Goal: Task Accomplishment & Management: Use online tool/utility

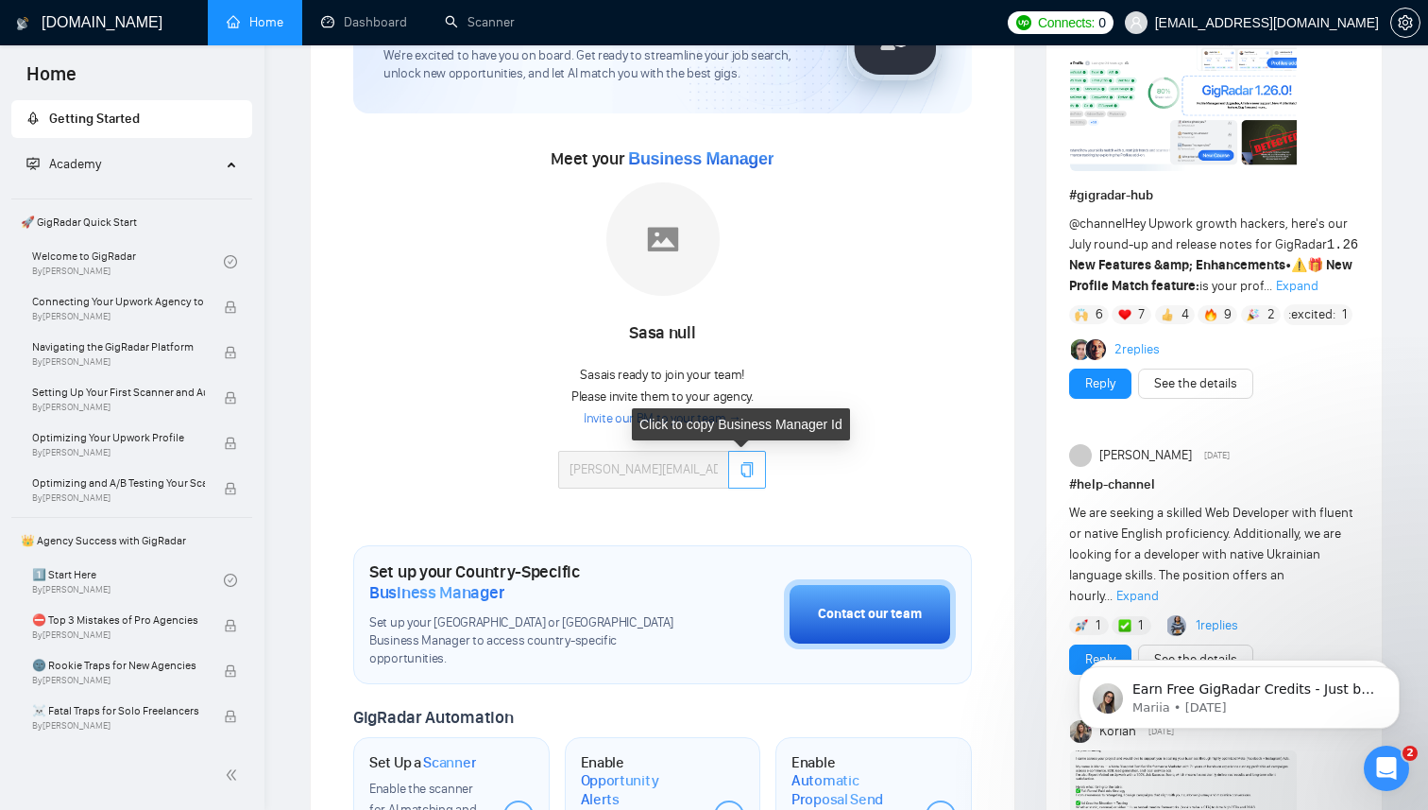
click at [748, 473] on icon "copy" at bounding box center [747, 469] width 15 height 15
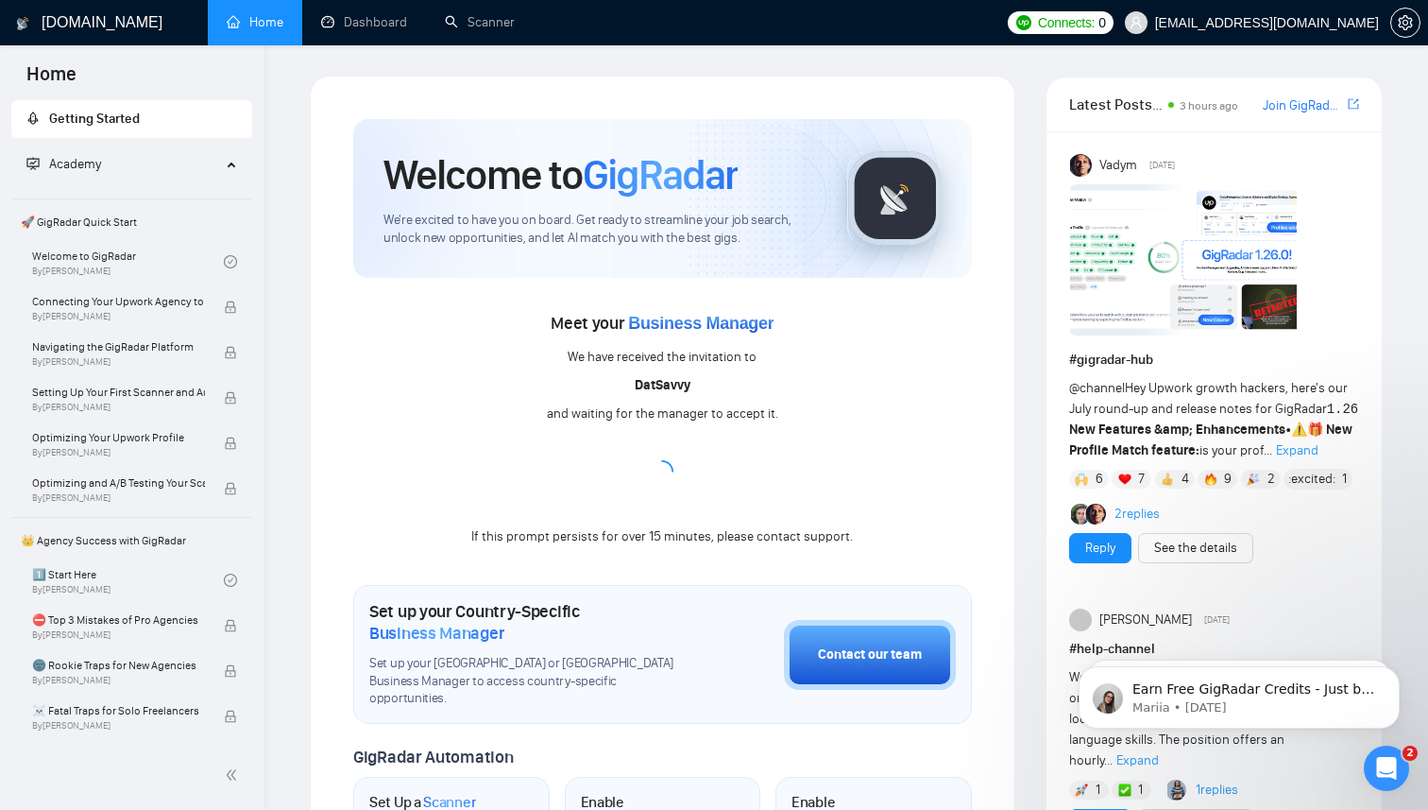
click at [1080, 27] on span "Connects:" at bounding box center [1066, 22] width 57 height 21
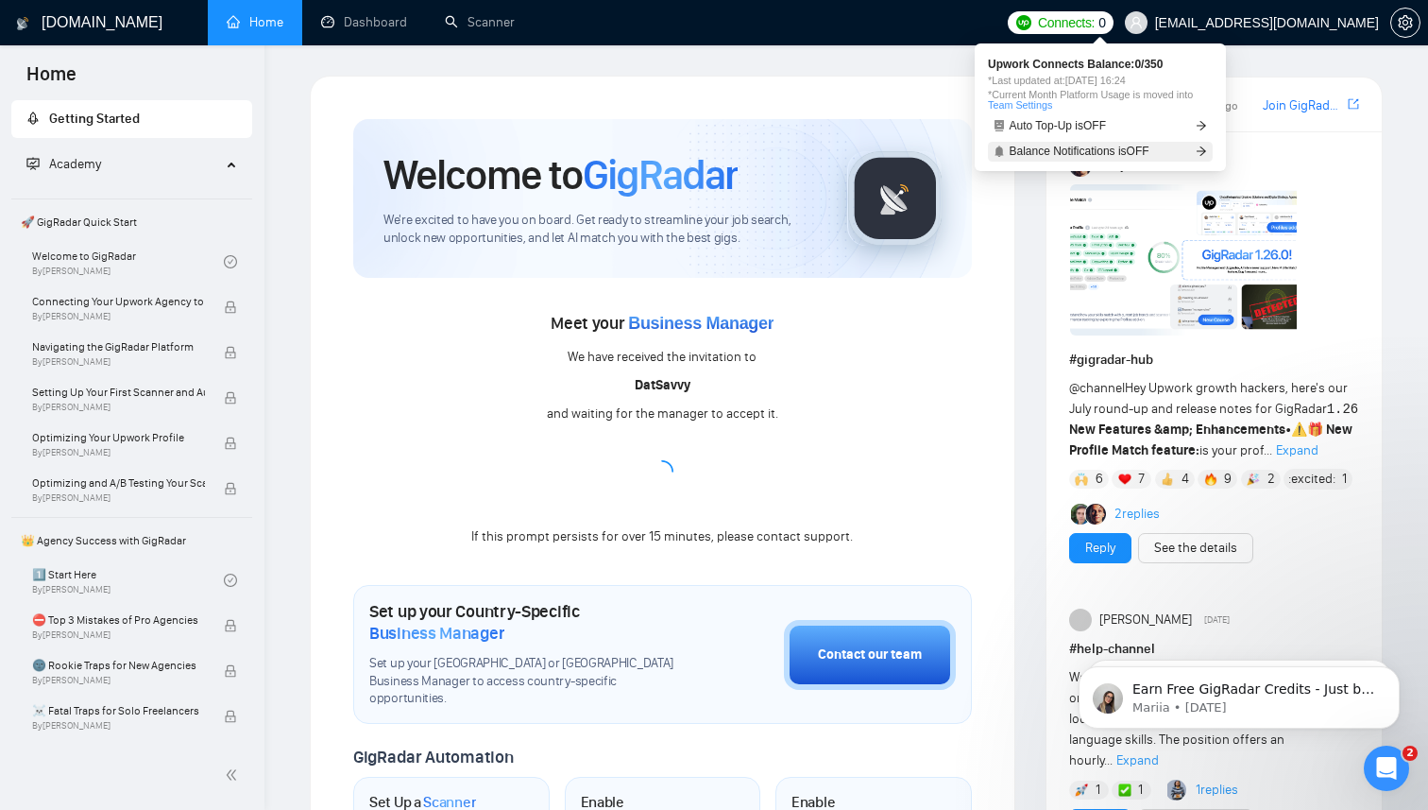
click at [1078, 153] on span "Balance Notifications is OFF" at bounding box center [1080, 150] width 140 height 11
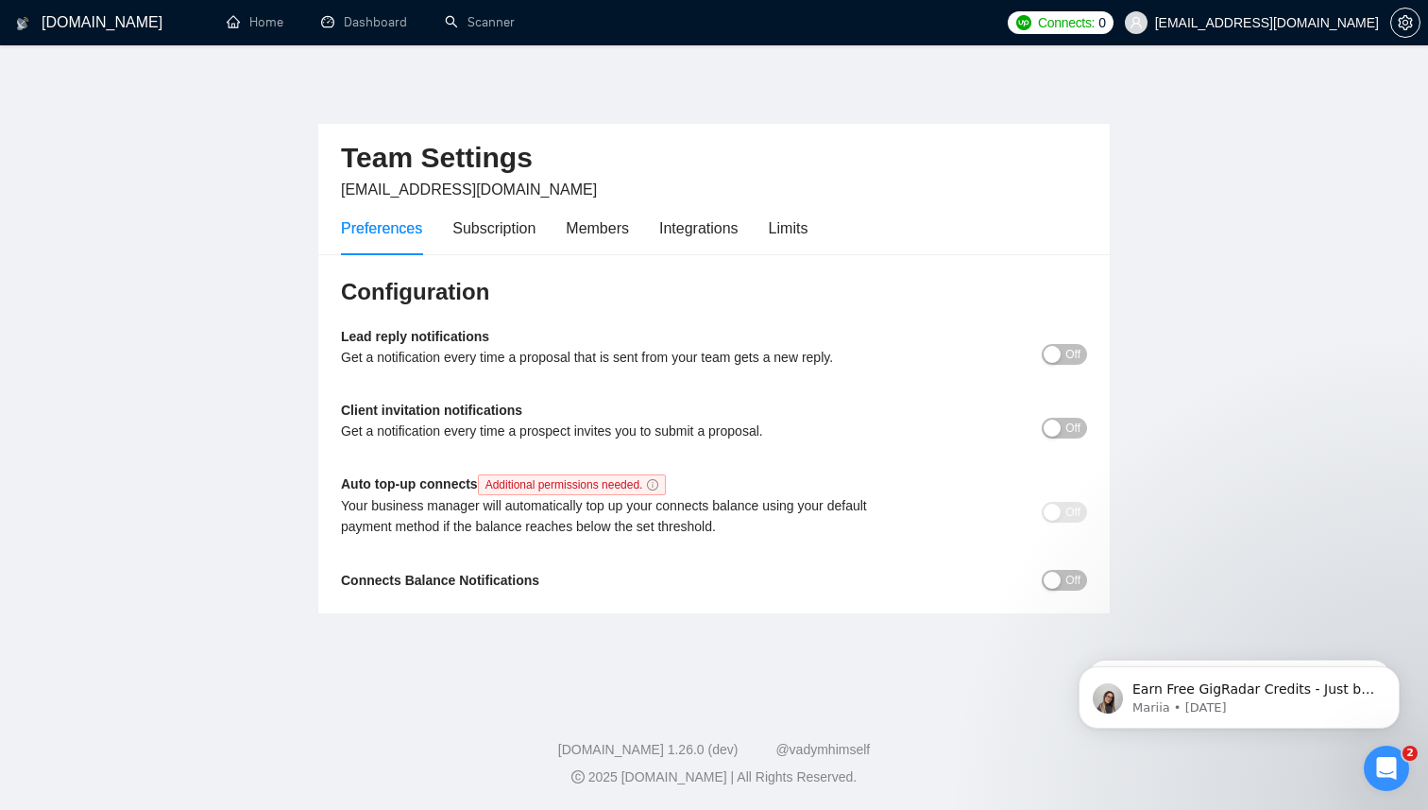
click at [1053, 575] on div "button" at bounding box center [1052, 579] width 17 height 17
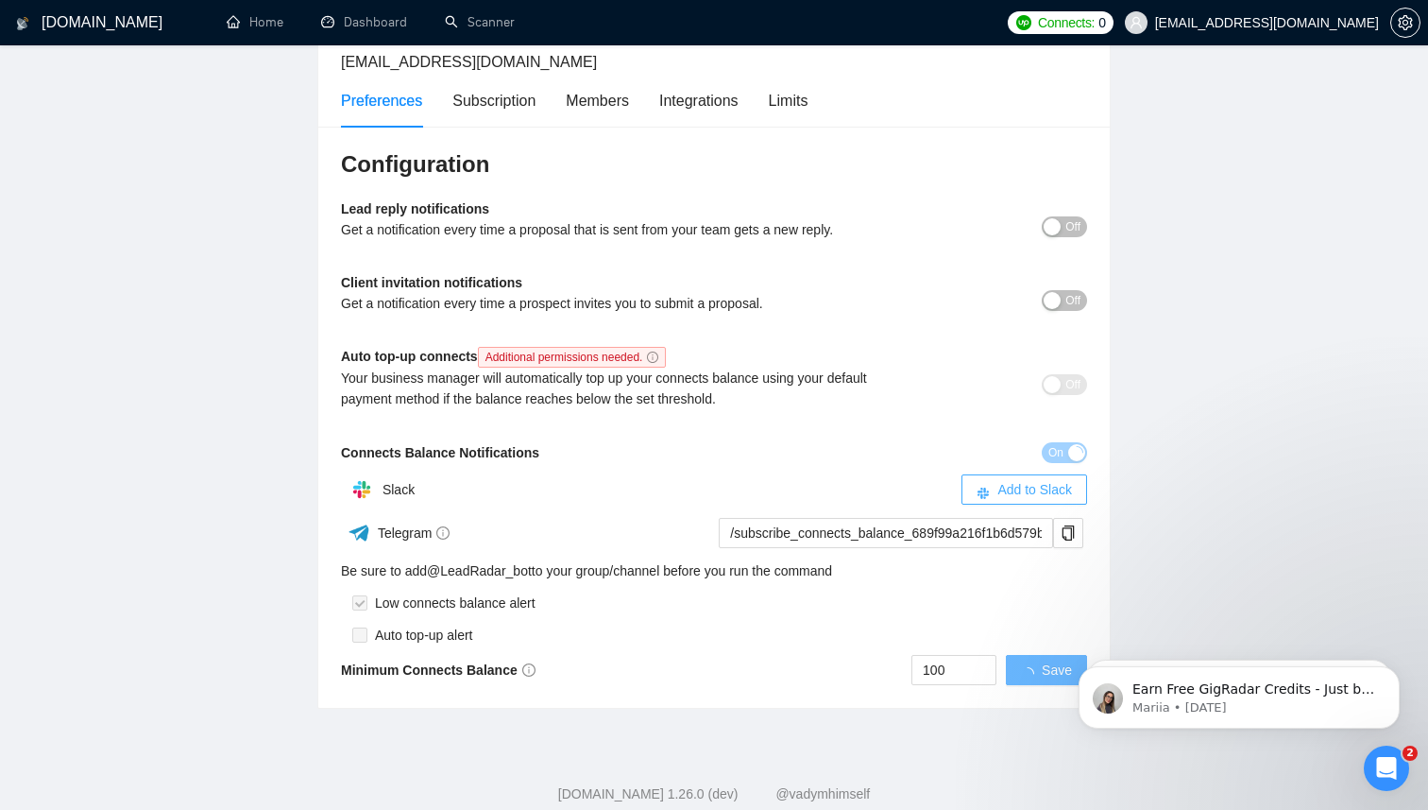
scroll to position [135, 0]
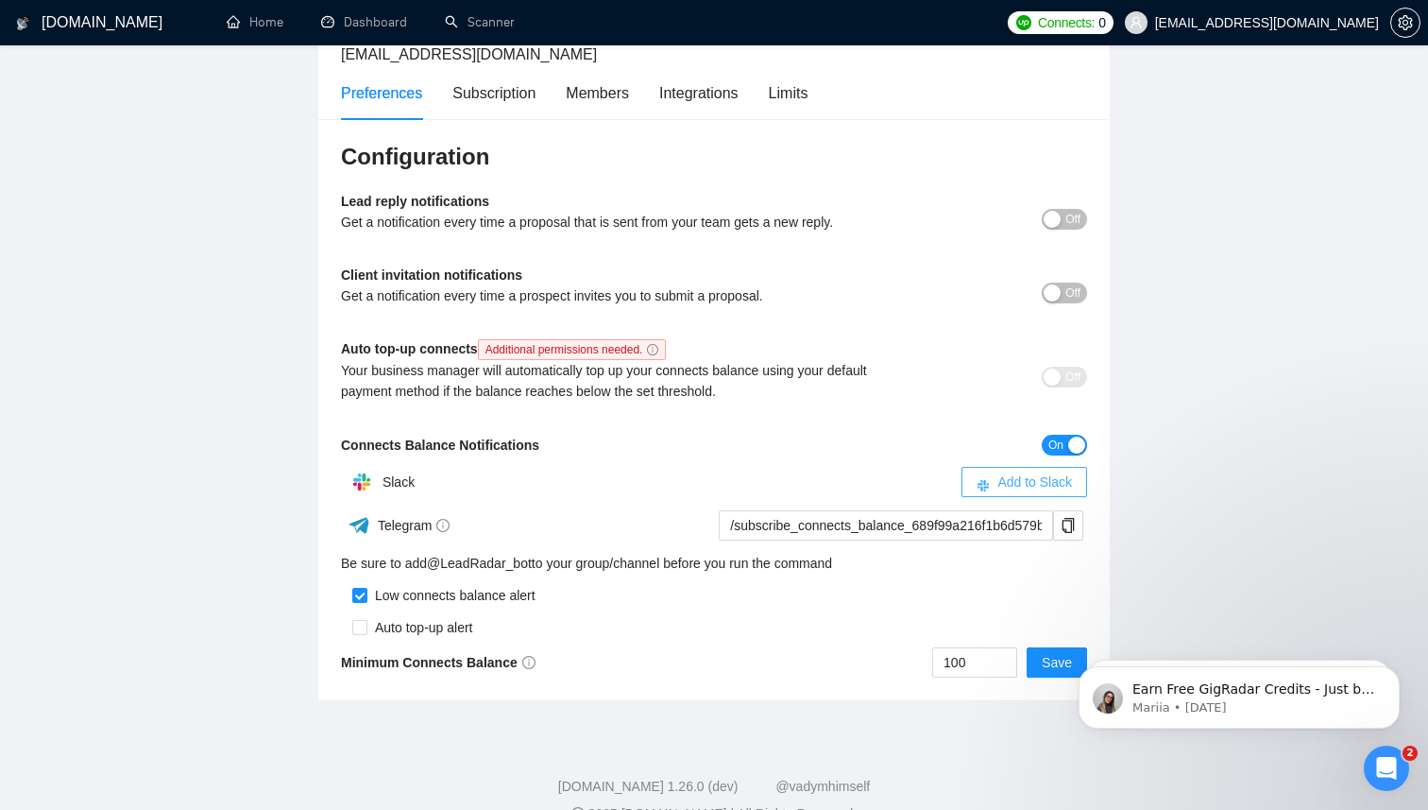
click at [1031, 487] on span "Add to Slack" at bounding box center [1034, 481] width 75 height 21
click at [987, 660] on input "100" at bounding box center [974, 662] width 83 height 28
type input "1"
type input "50"
click at [1056, 291] on div "button" at bounding box center [1052, 292] width 17 height 17
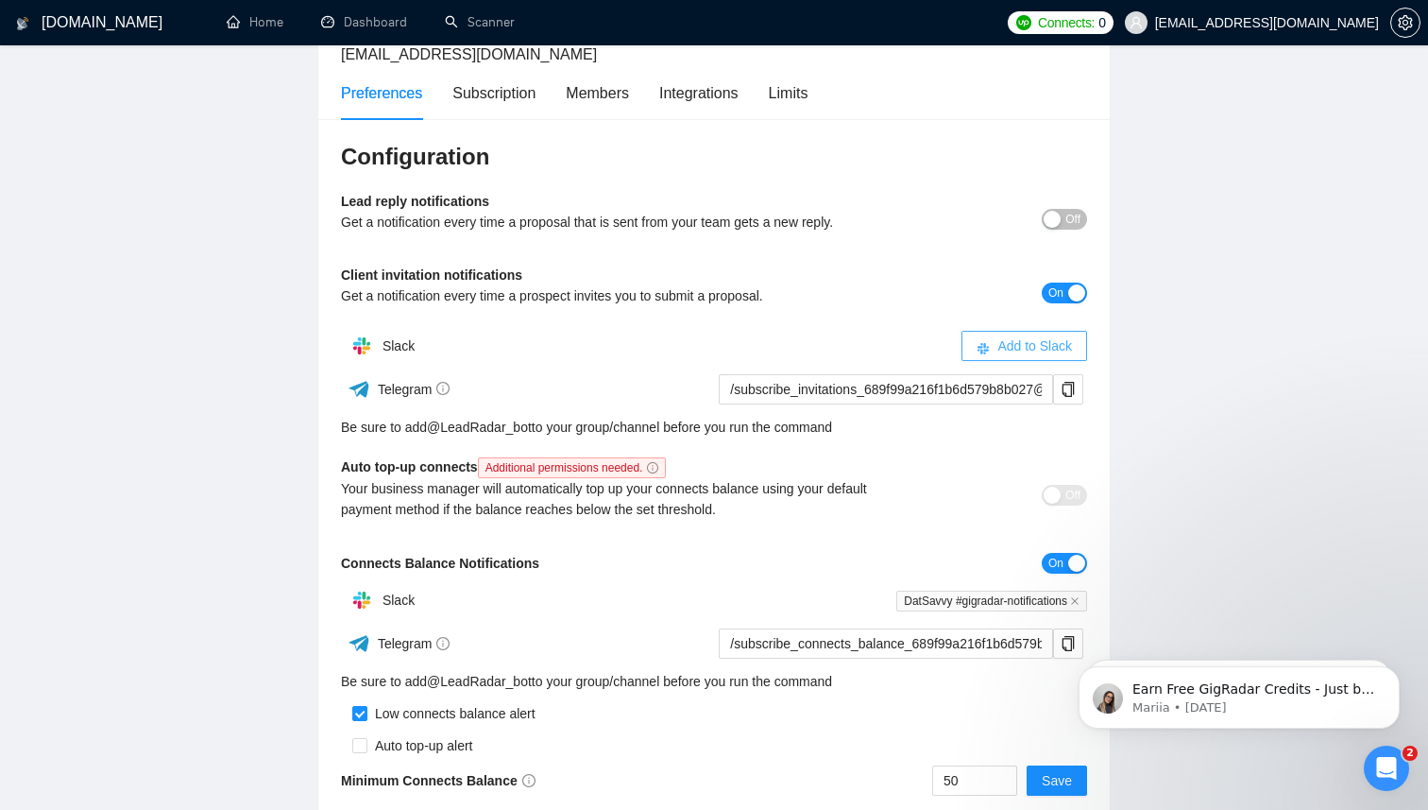
click at [1031, 338] on span "Add to Slack" at bounding box center [1034, 345] width 75 height 21
click at [1056, 223] on div "button" at bounding box center [1052, 219] width 17 height 17
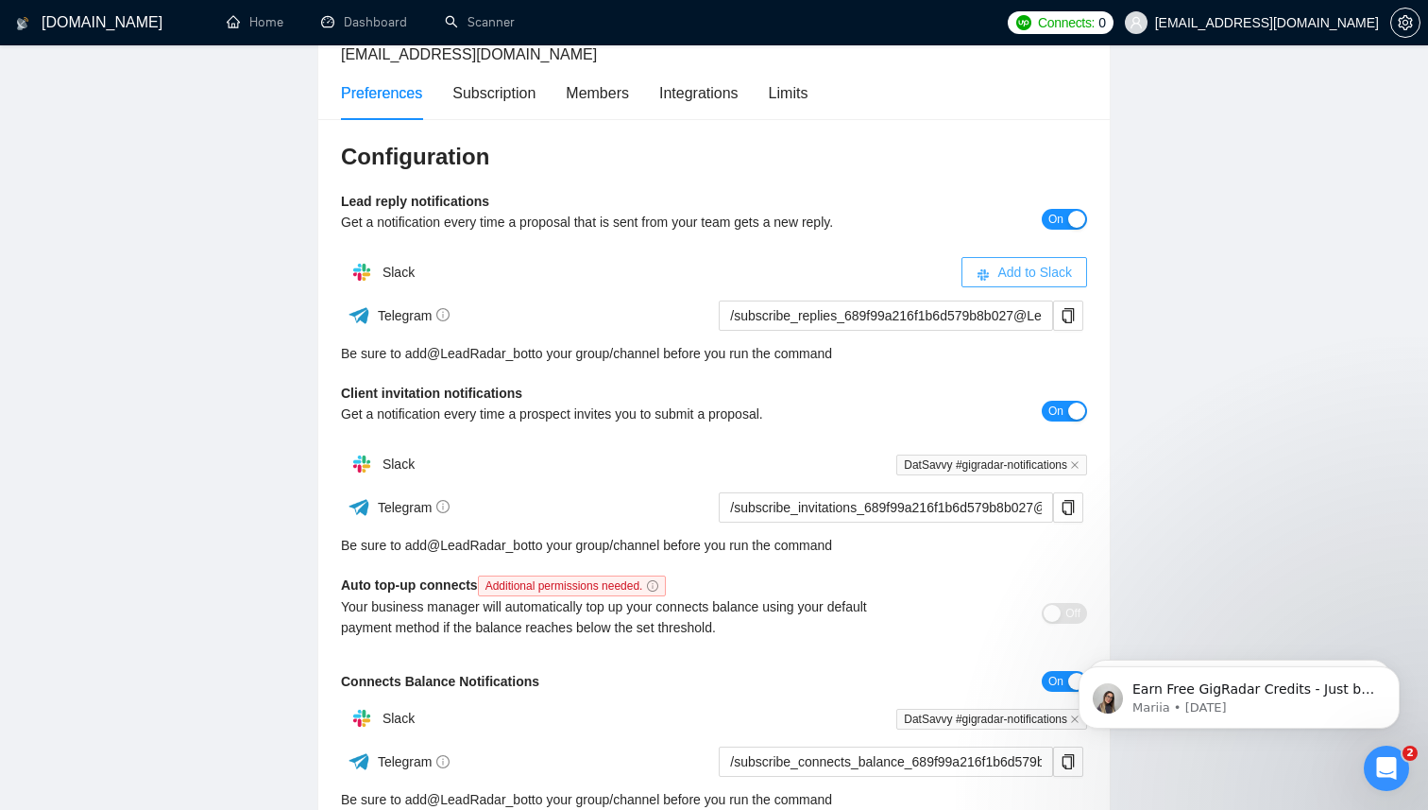
click at [1058, 273] on span "Add to Slack" at bounding box center [1034, 272] width 75 height 21
click at [519, 100] on div "Subscription" at bounding box center [493, 93] width 83 height 24
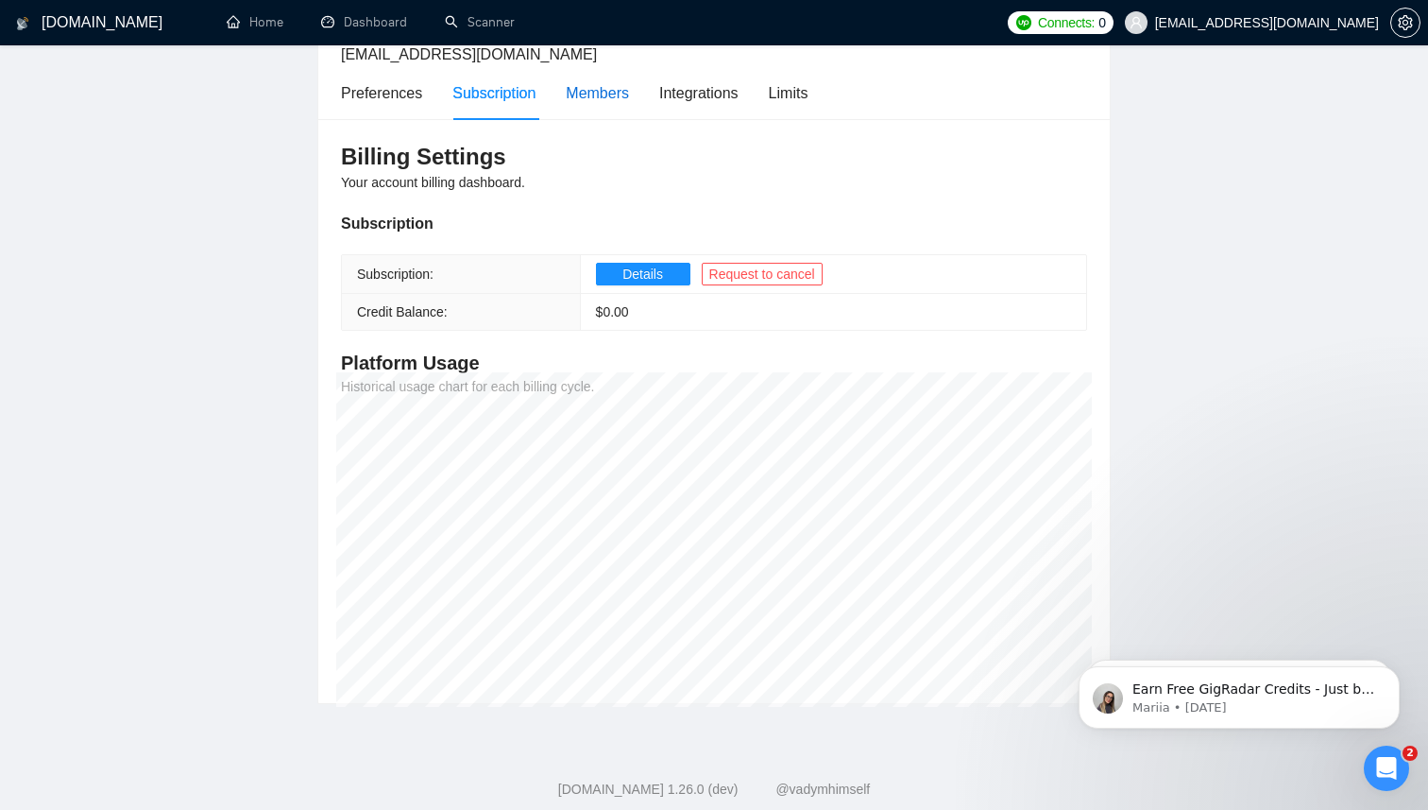
click at [616, 96] on div "Members" at bounding box center [597, 93] width 63 height 24
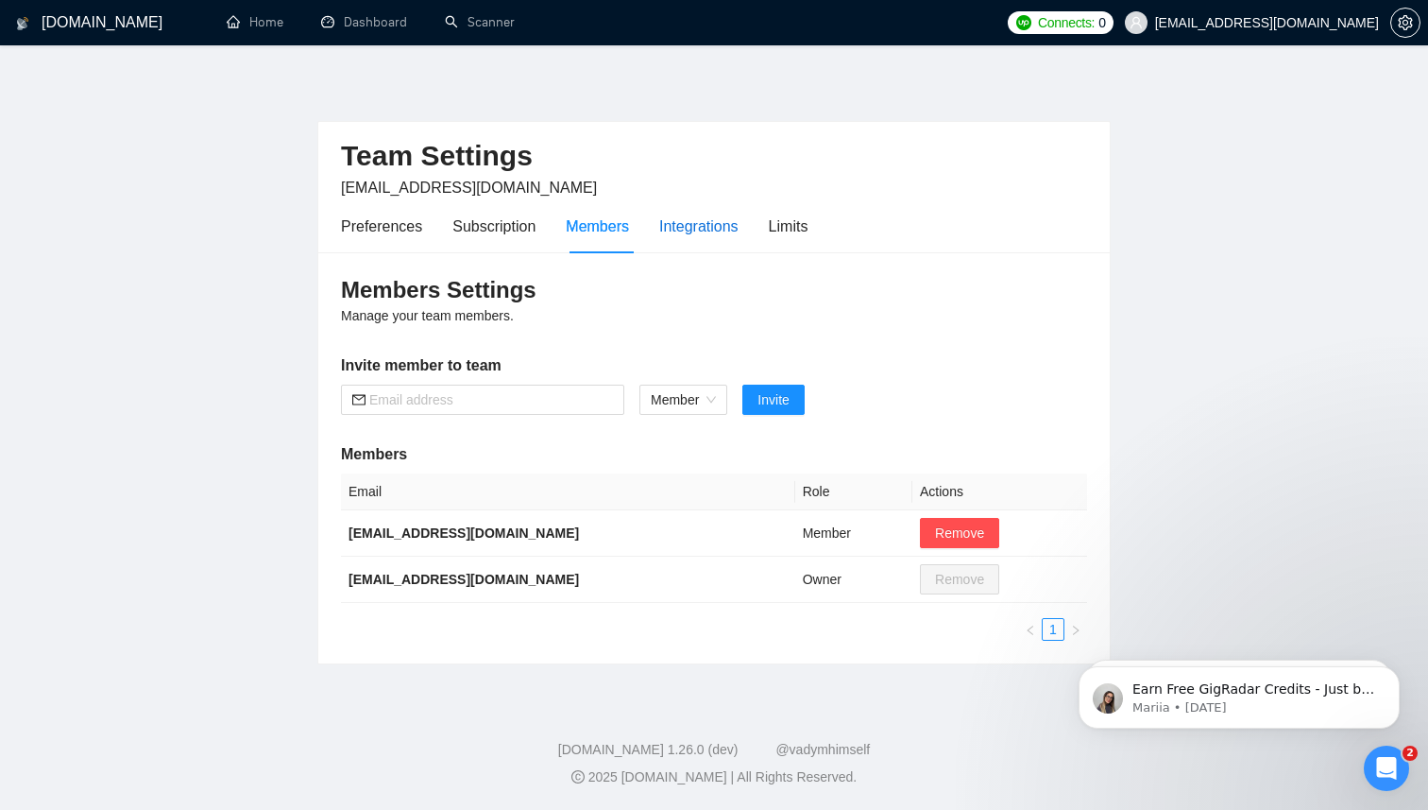
click at [706, 226] on div "Integrations" at bounding box center [698, 226] width 79 height 24
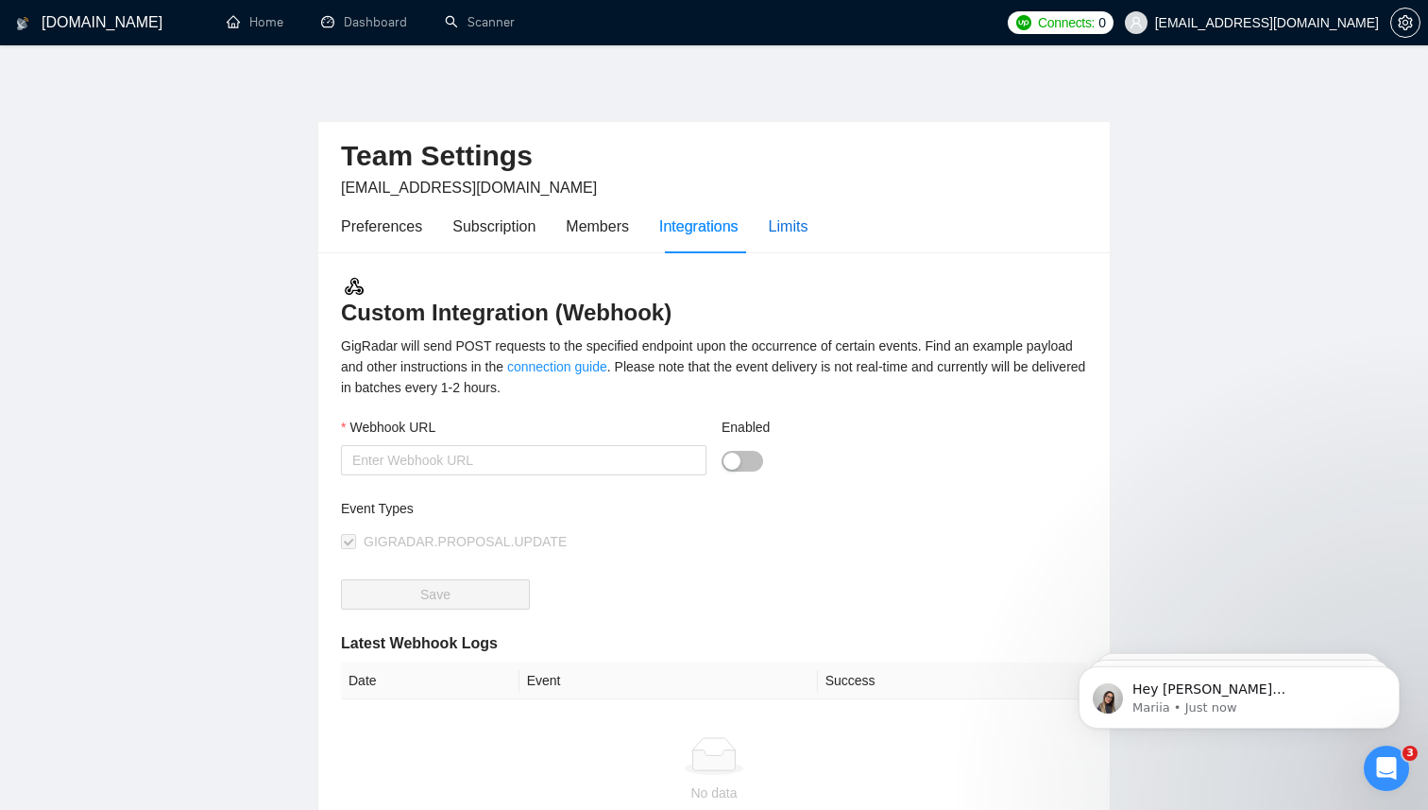
click at [793, 227] on div "Limits" at bounding box center [789, 226] width 40 height 24
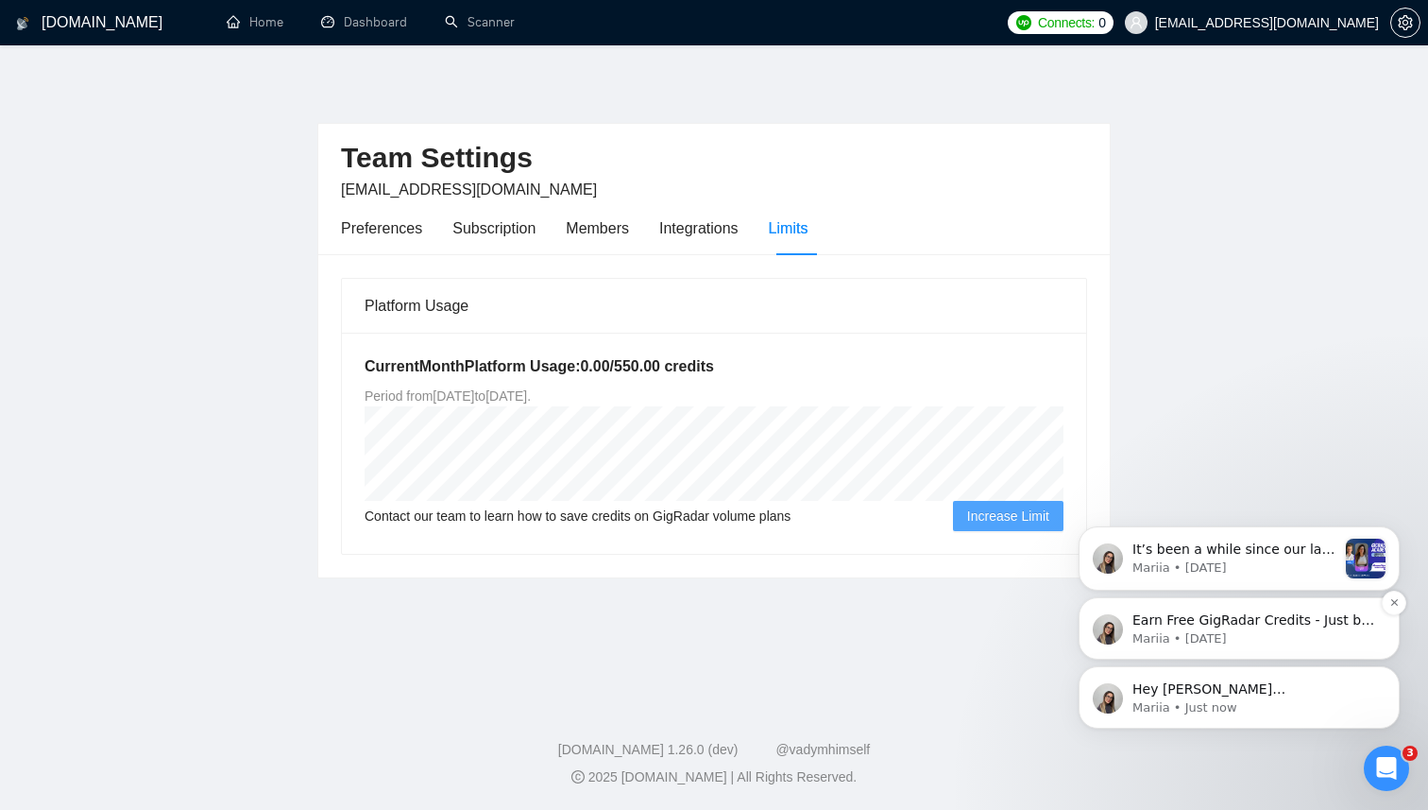
click at [1270, 632] on p "Mariia • [DATE]" at bounding box center [1255, 638] width 244 height 17
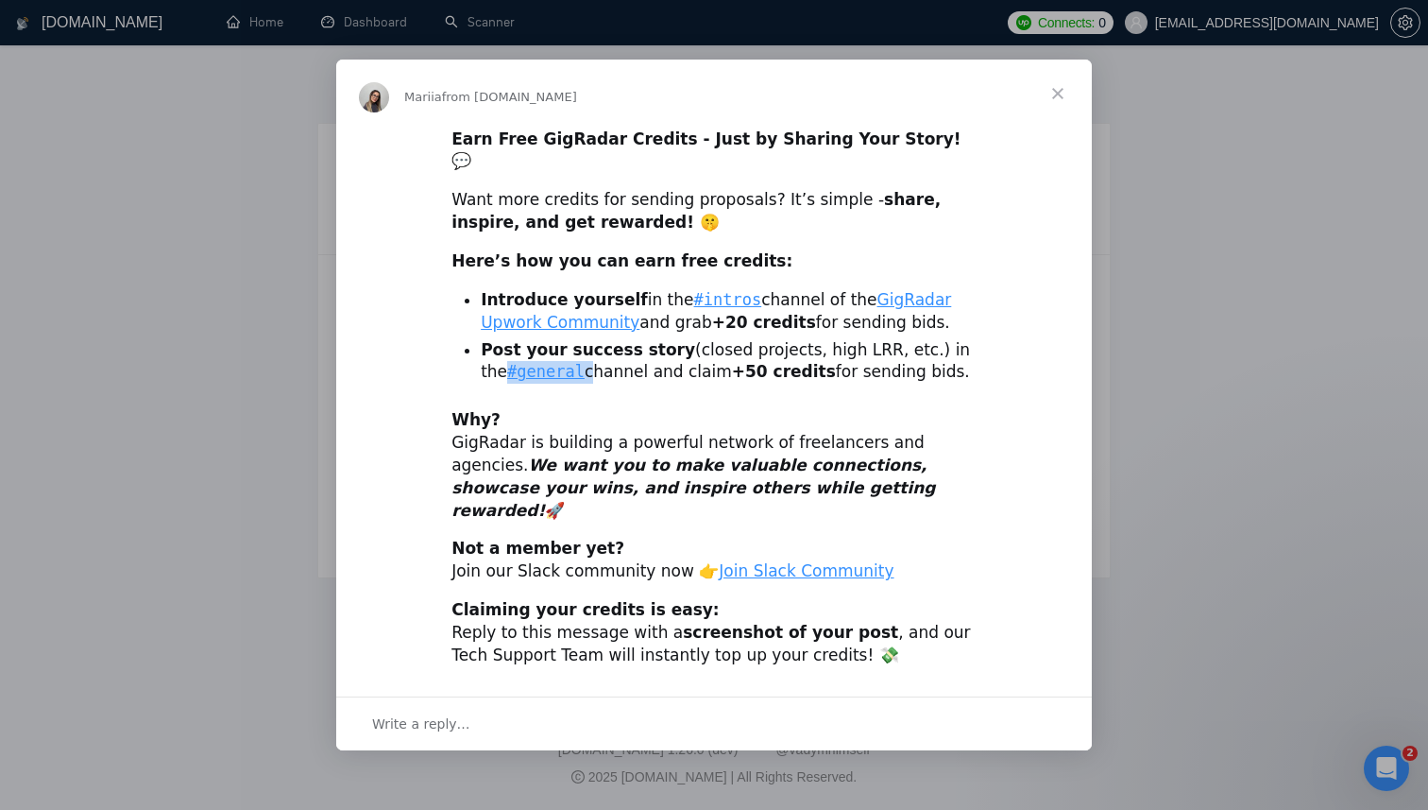
drag, startPoint x: 562, startPoint y: 375, endPoint x: 476, endPoint y: 373, distance: 86.0
click at [476, 373] on ul "Introduce yourself in the #intros channel of the GigRadar Upwork Community and …" at bounding box center [714, 336] width 525 height 95
click at [776, 331] on li "Introduce yourself in the #intros channel of the GigRadar Upwork Community and …" at bounding box center [729, 311] width 496 height 45
click at [706, 299] on code "#intros" at bounding box center [728, 299] width 68 height 19
click at [1117, 382] on div "Intercom messenger" at bounding box center [714, 405] width 1428 height 810
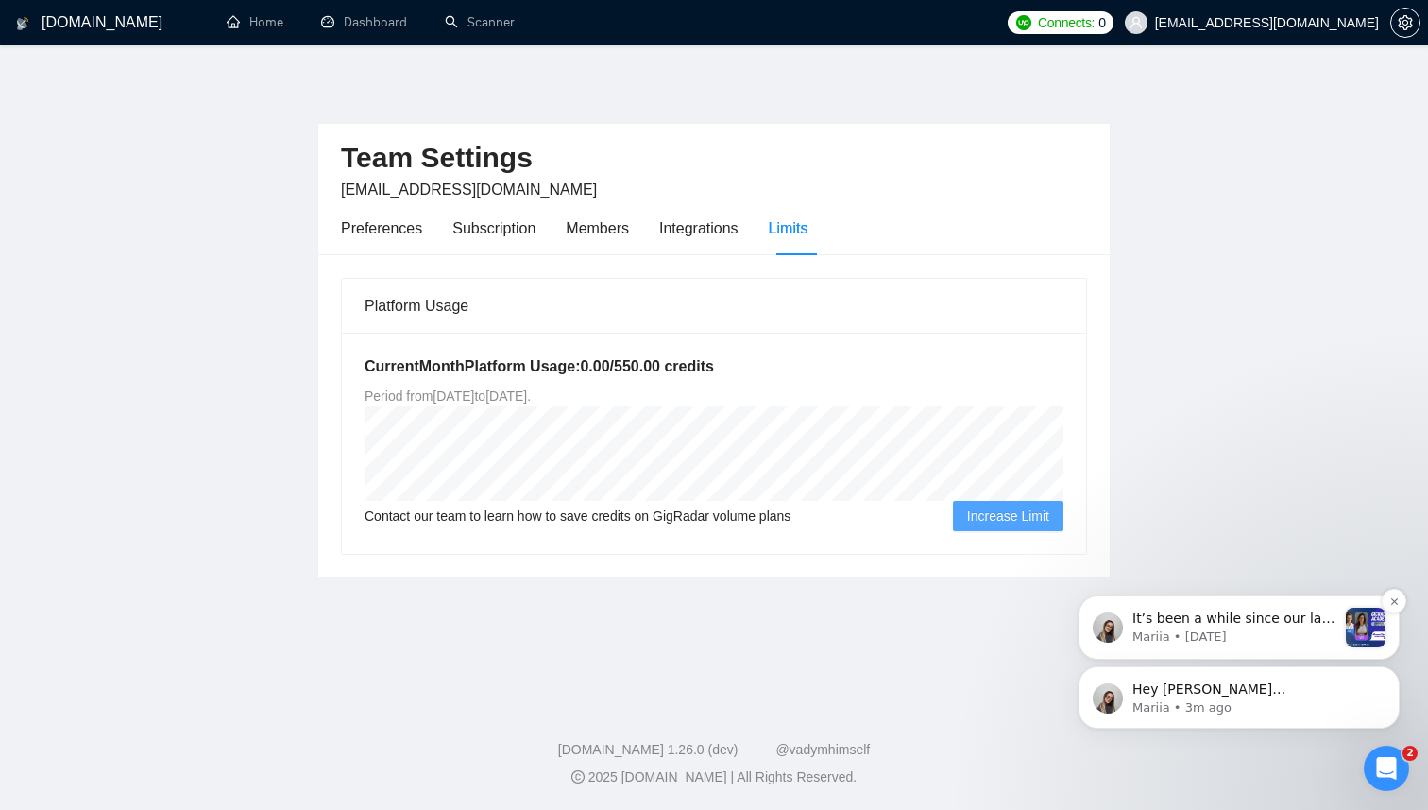
click at [1295, 629] on p "Mariia • [DATE]" at bounding box center [1235, 636] width 204 height 17
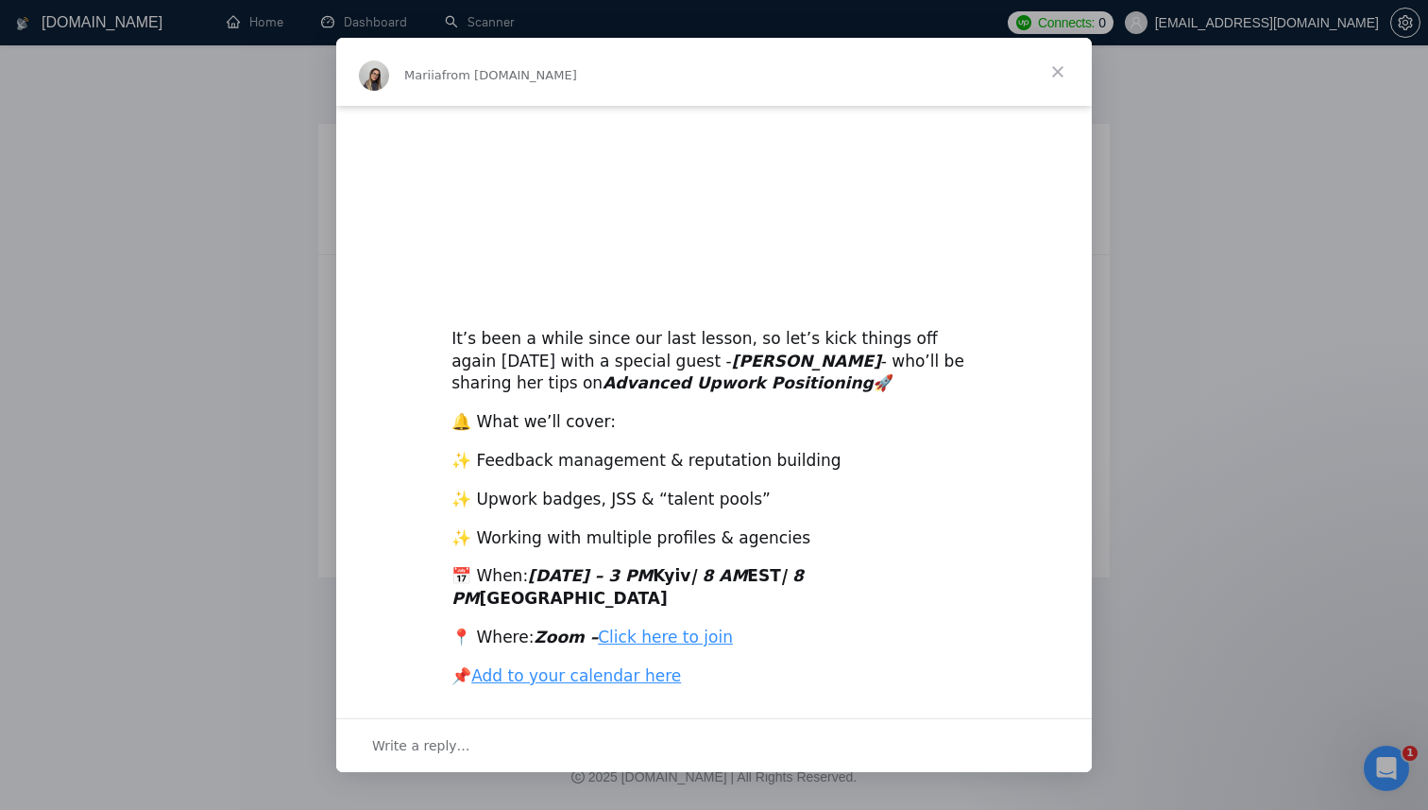
scroll to position [274, 0]
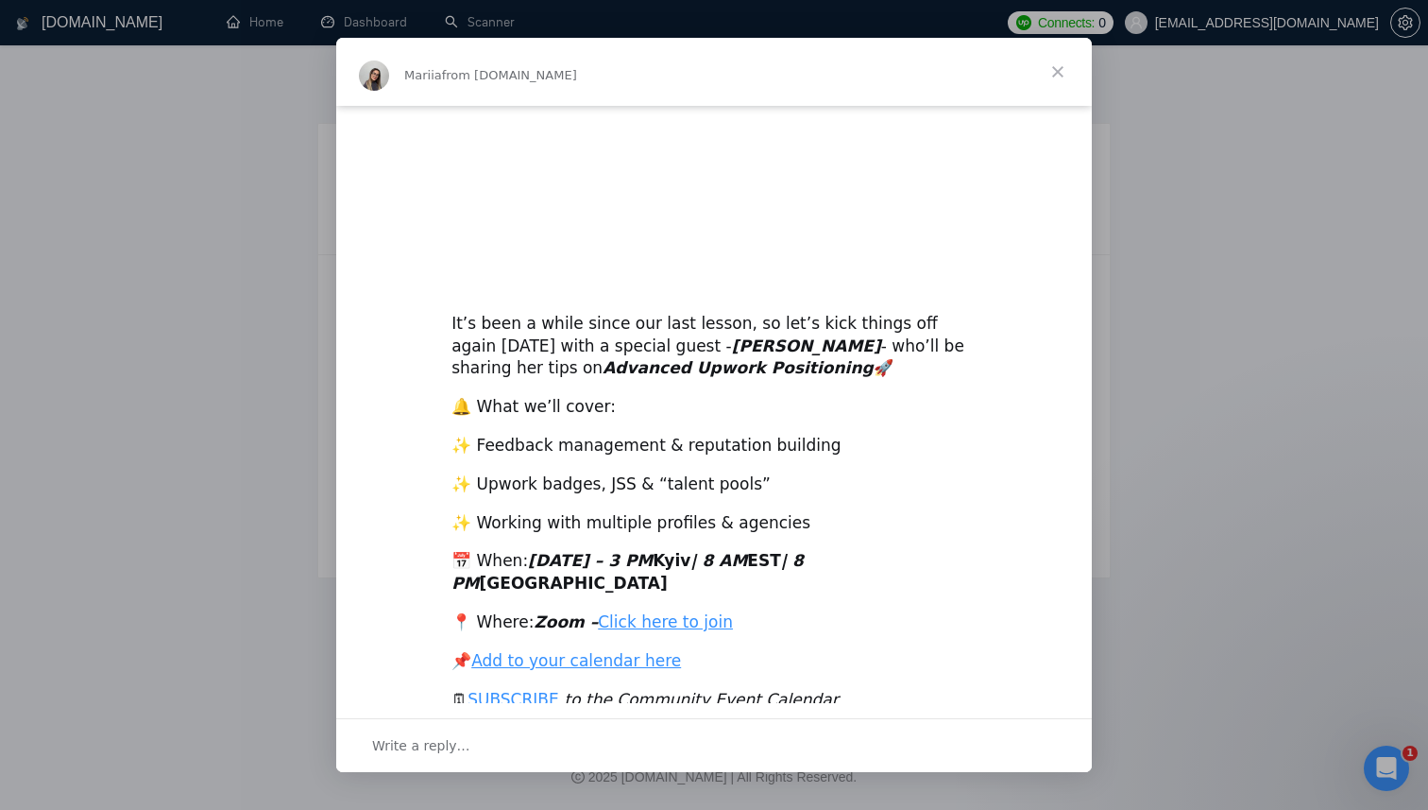
click at [1059, 71] on span "Close" at bounding box center [1058, 72] width 68 height 68
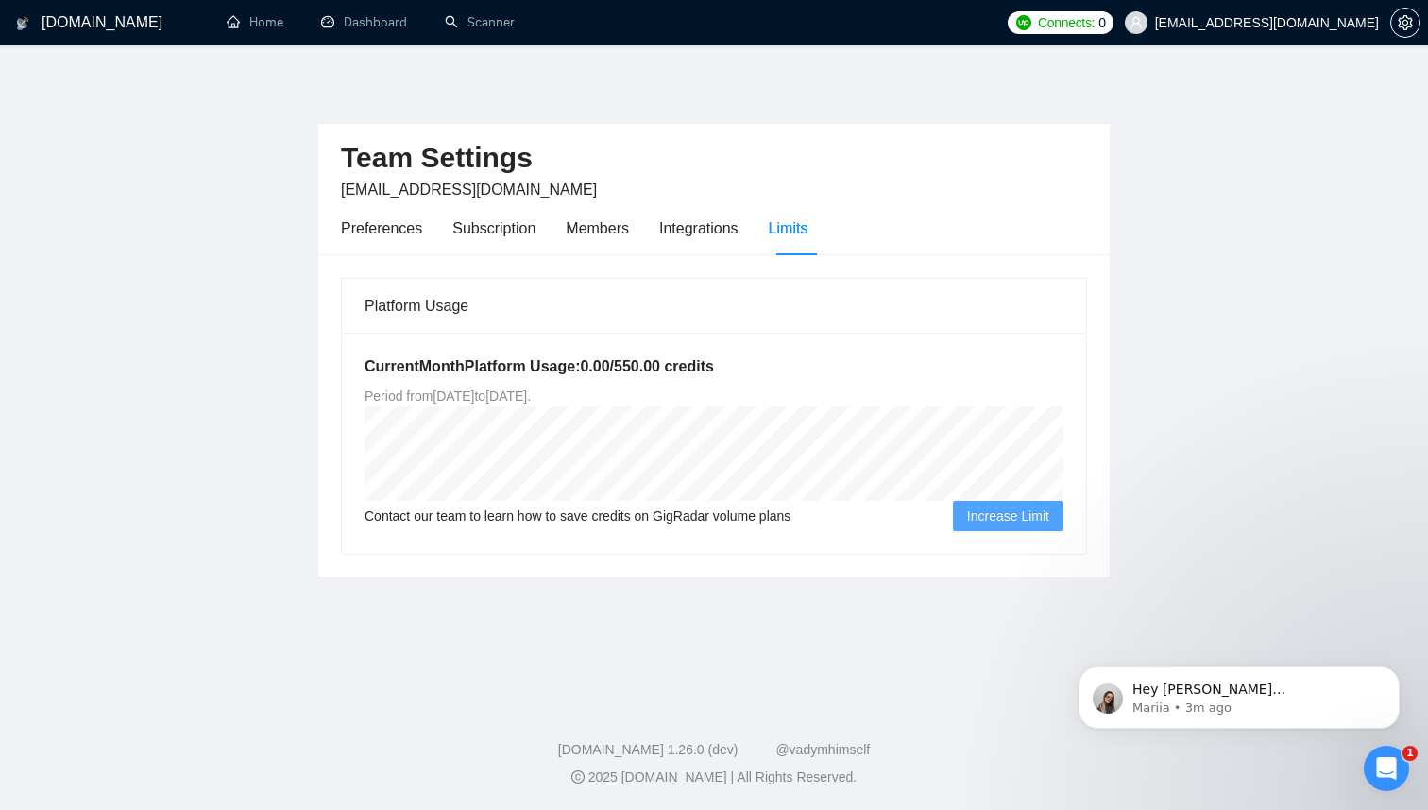
scroll to position [0, 0]
click at [1327, 701] on p "Mariia • 3m ago" at bounding box center [1255, 707] width 244 height 17
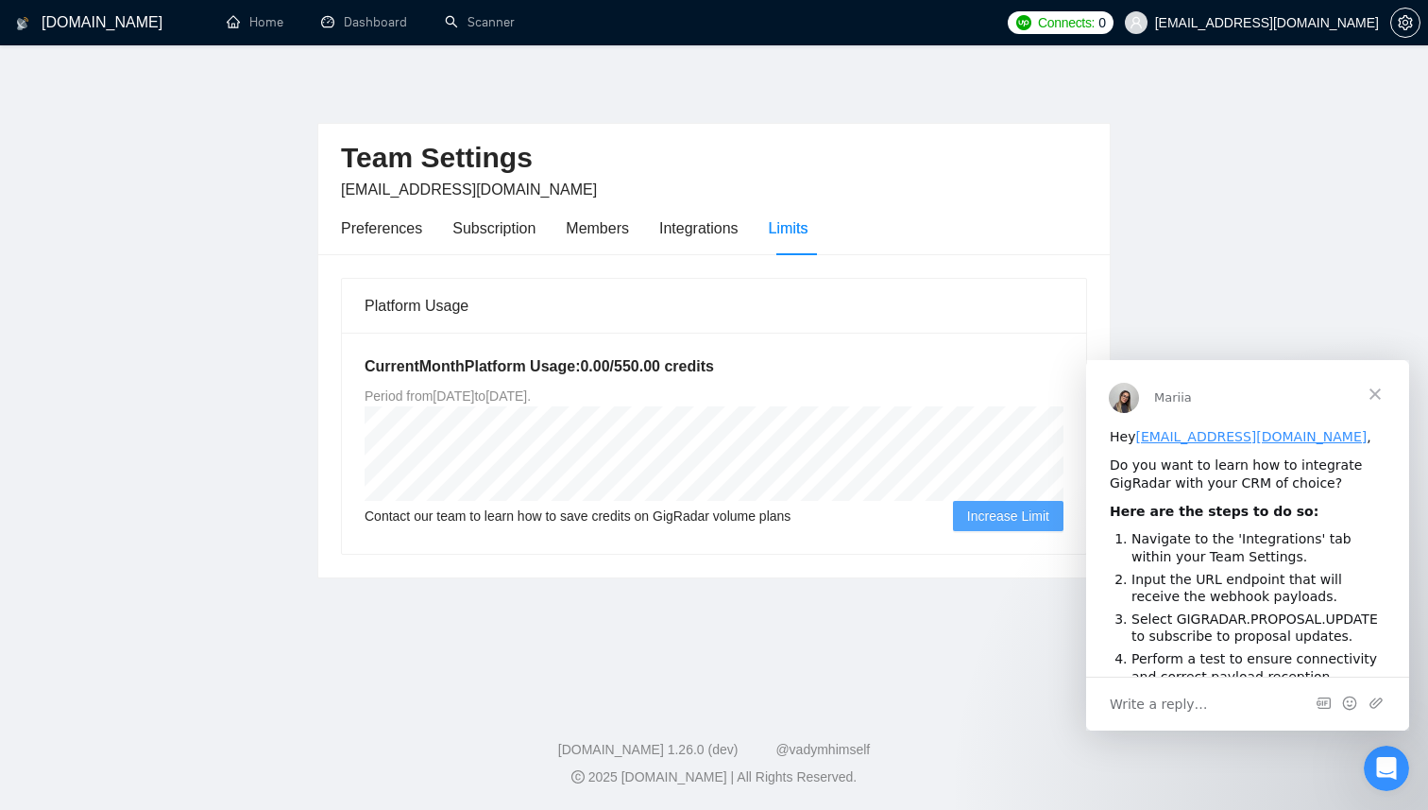
click at [1372, 396] on span "Close" at bounding box center [1375, 394] width 68 height 68
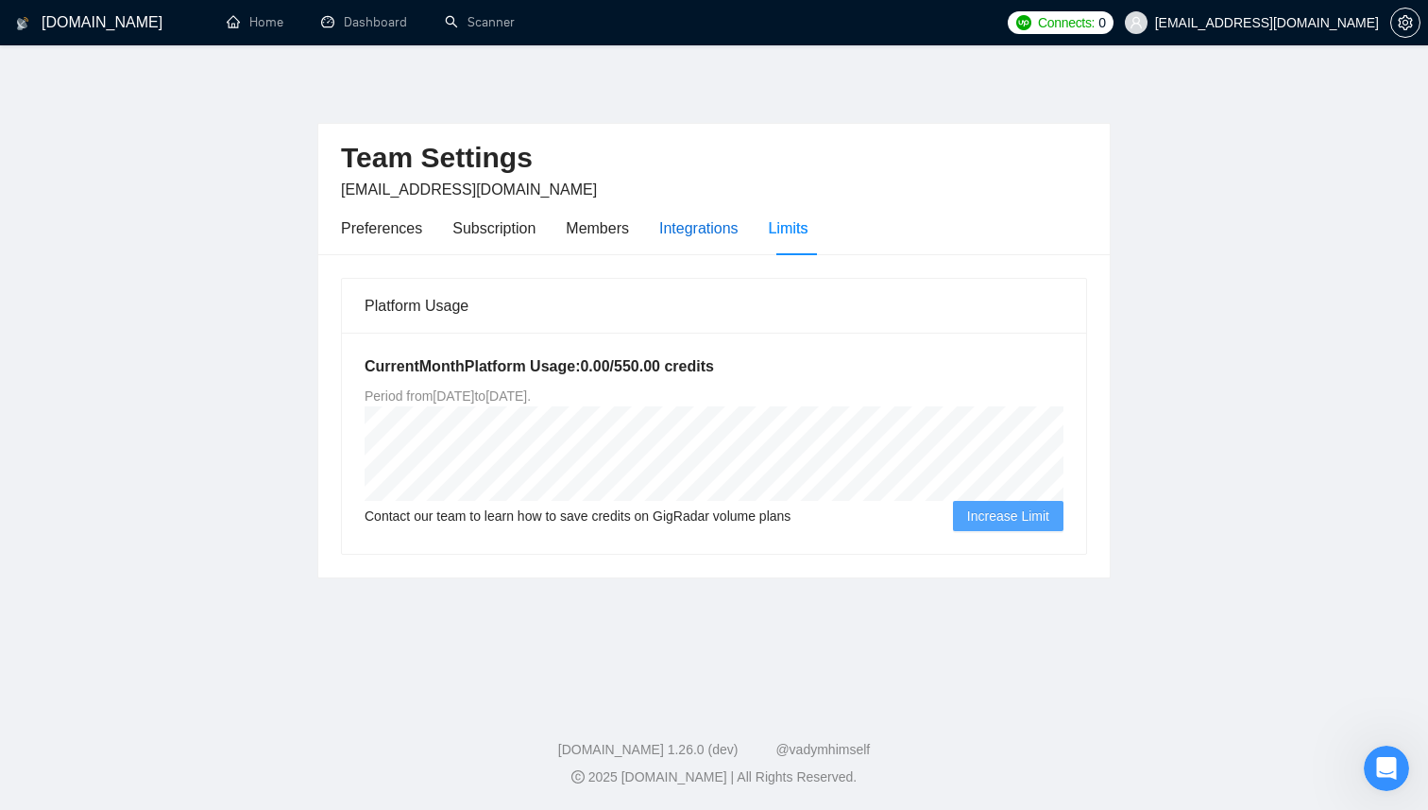
click at [675, 231] on div "Integrations" at bounding box center [698, 228] width 79 height 24
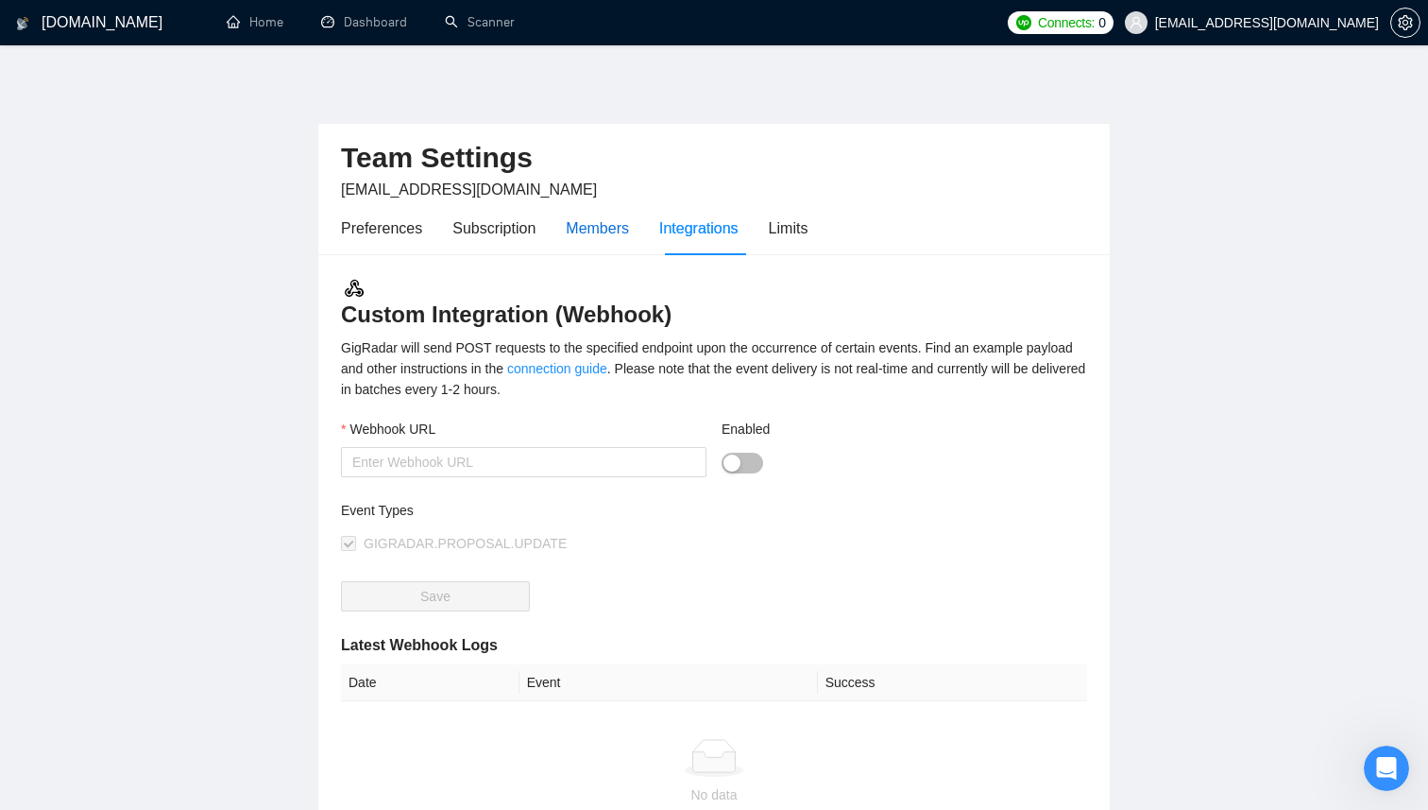
click at [613, 233] on div "Members" at bounding box center [597, 228] width 63 height 24
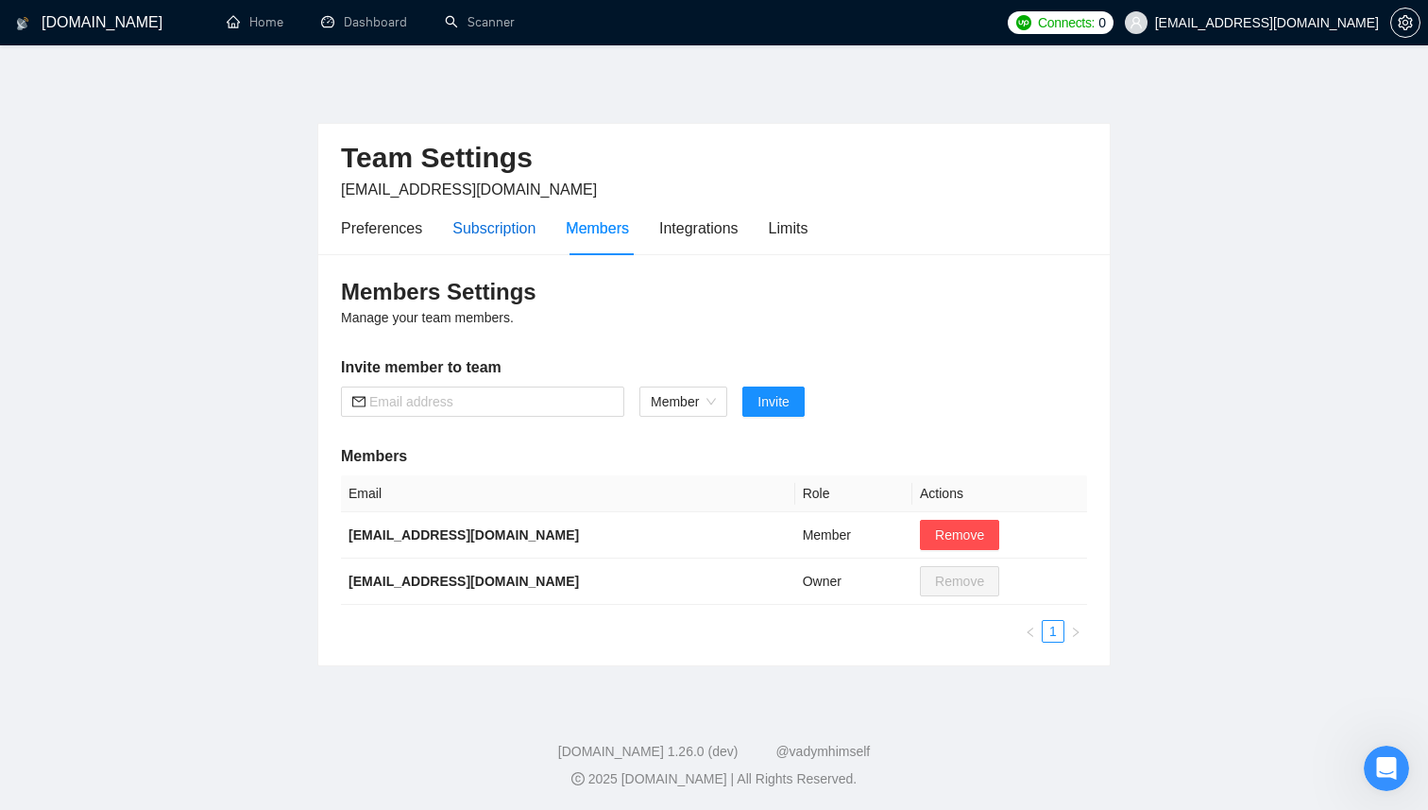
click at [518, 233] on div "Subscription" at bounding box center [493, 228] width 83 height 24
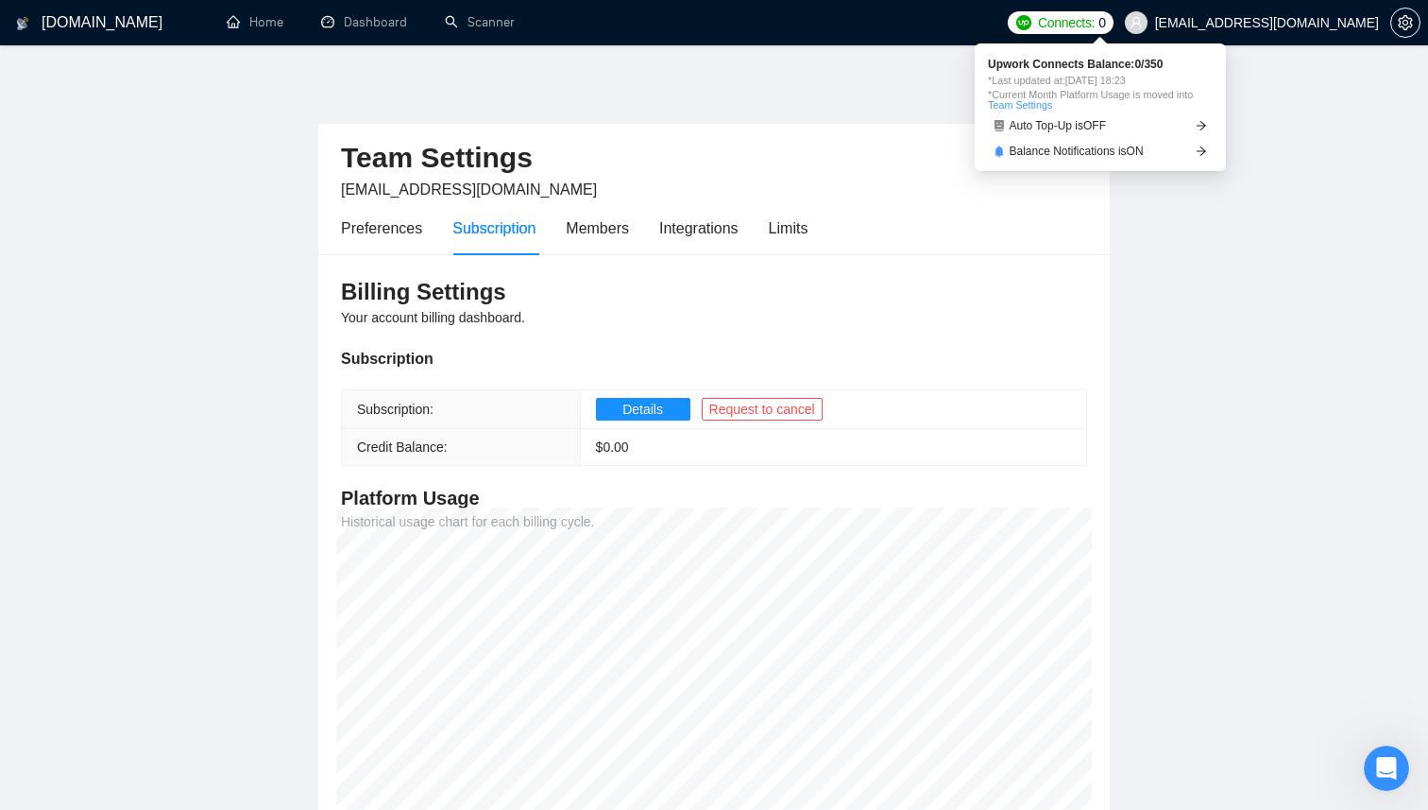
click at [1095, 20] on span "Connects:" at bounding box center [1066, 22] width 57 height 21
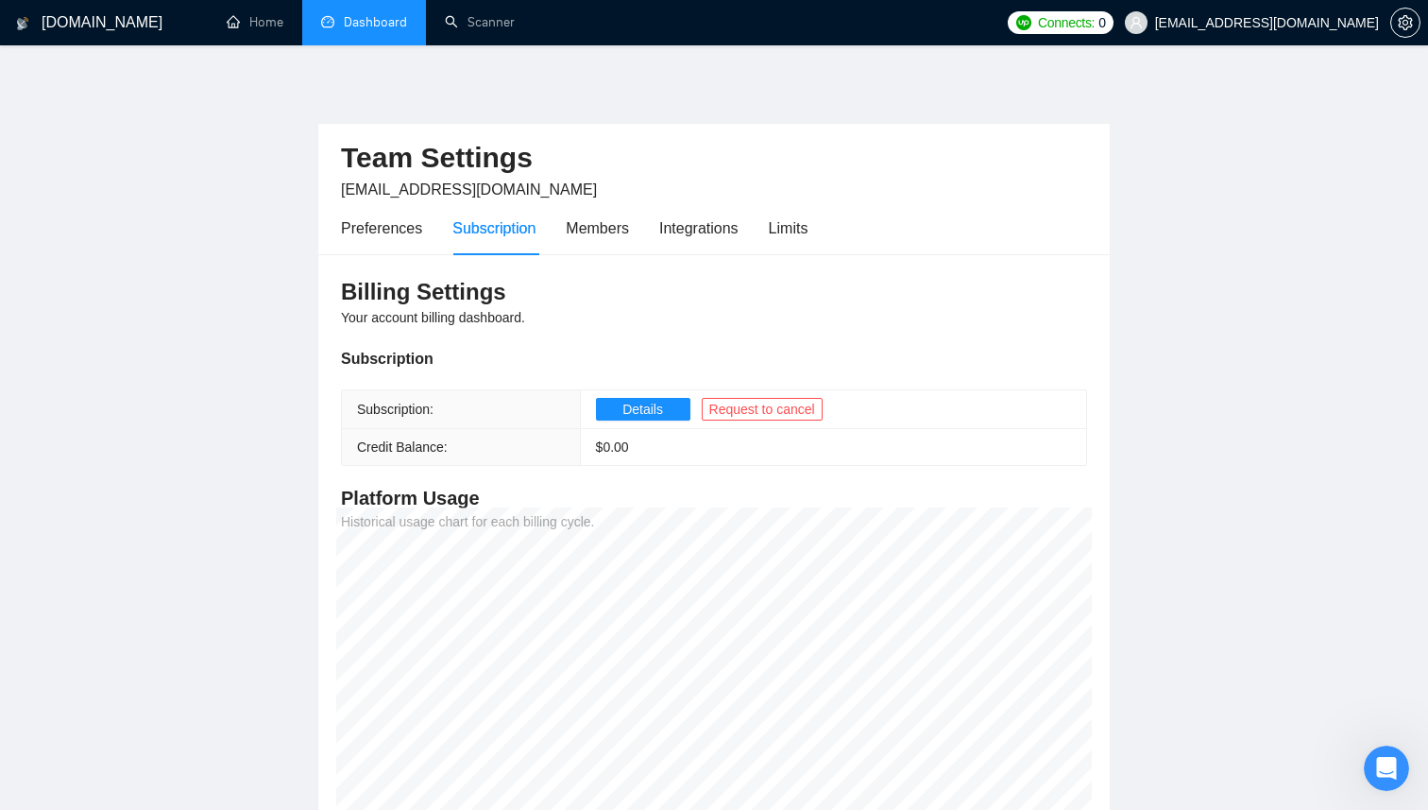
click at [389, 30] on link "Dashboard" at bounding box center [364, 22] width 86 height 16
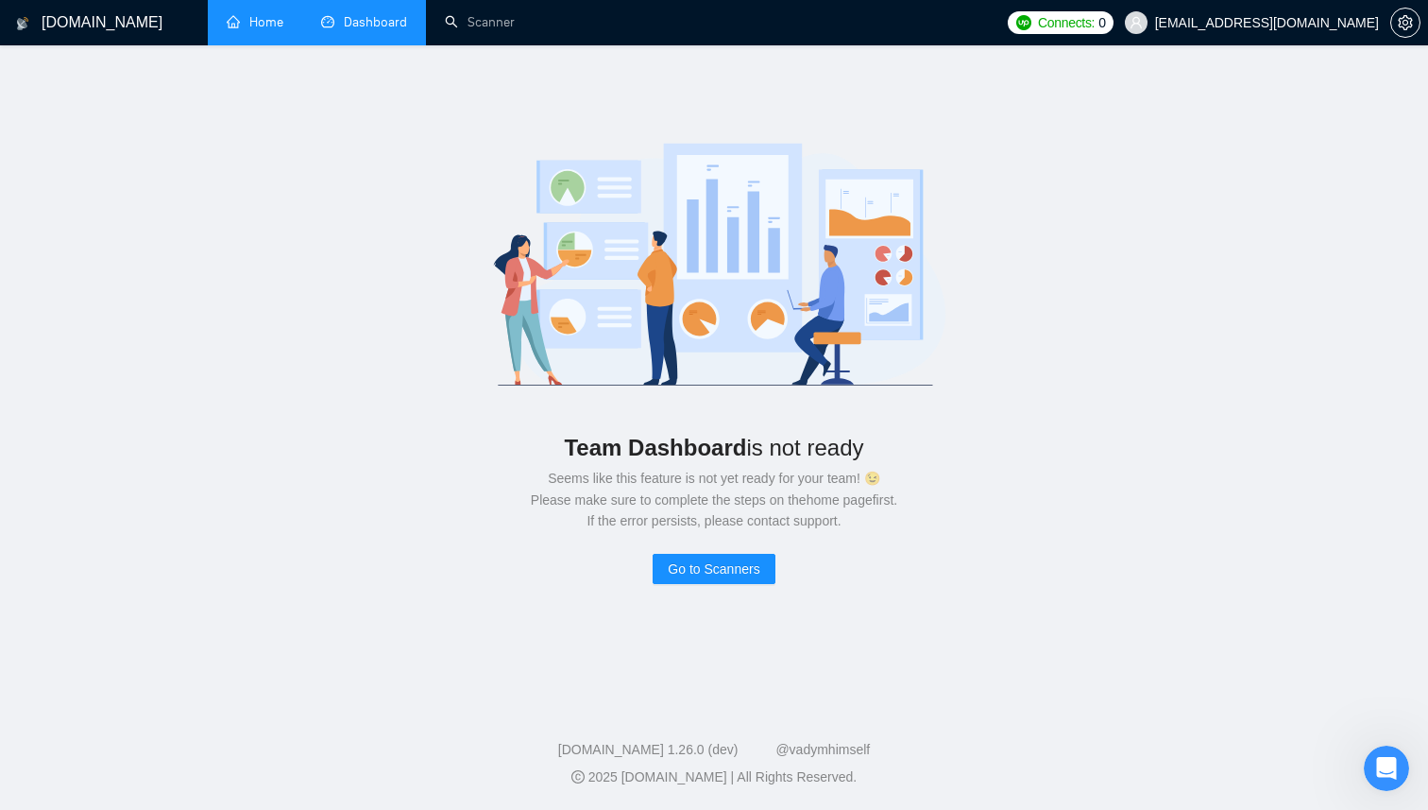
click at [262, 25] on link "Home" at bounding box center [255, 22] width 57 height 16
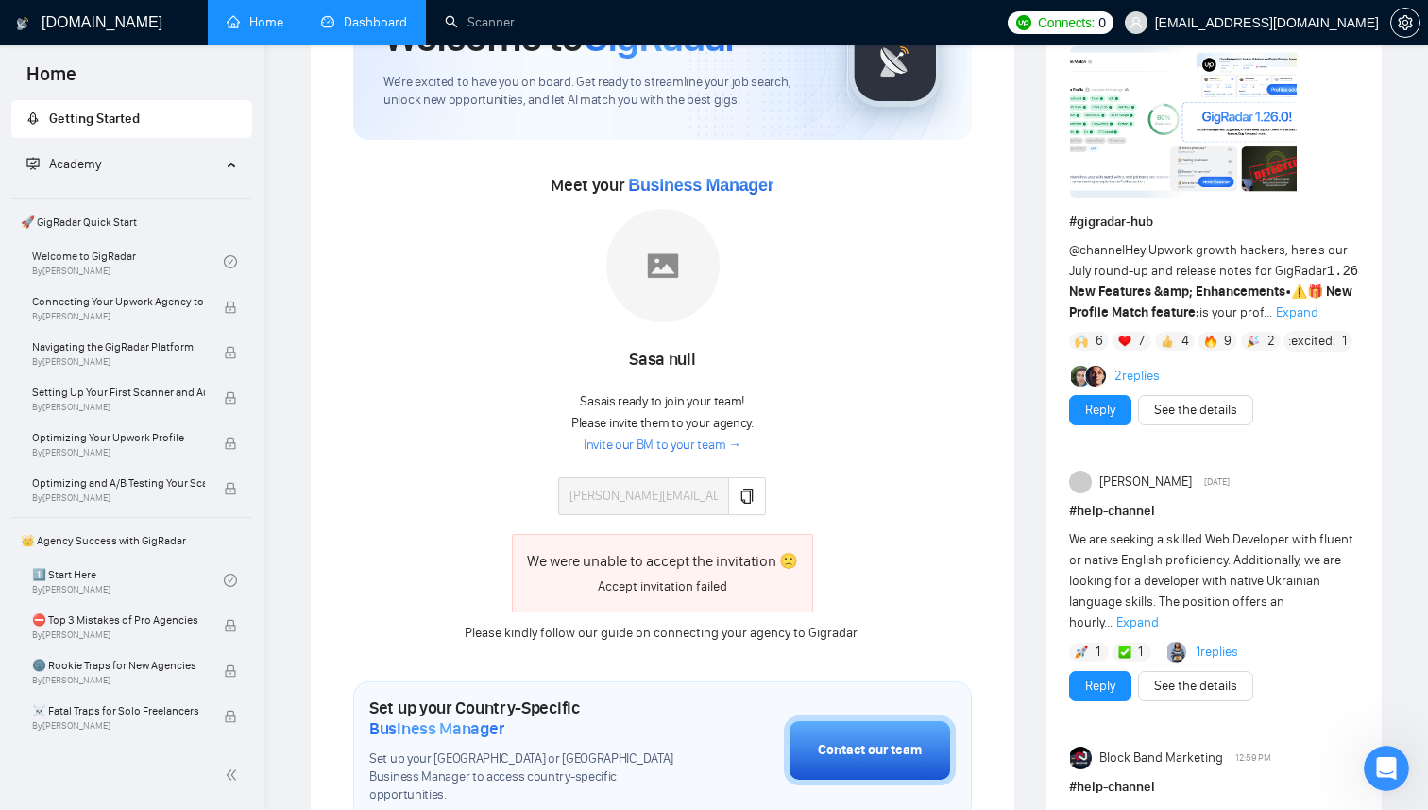
scroll to position [145, 0]
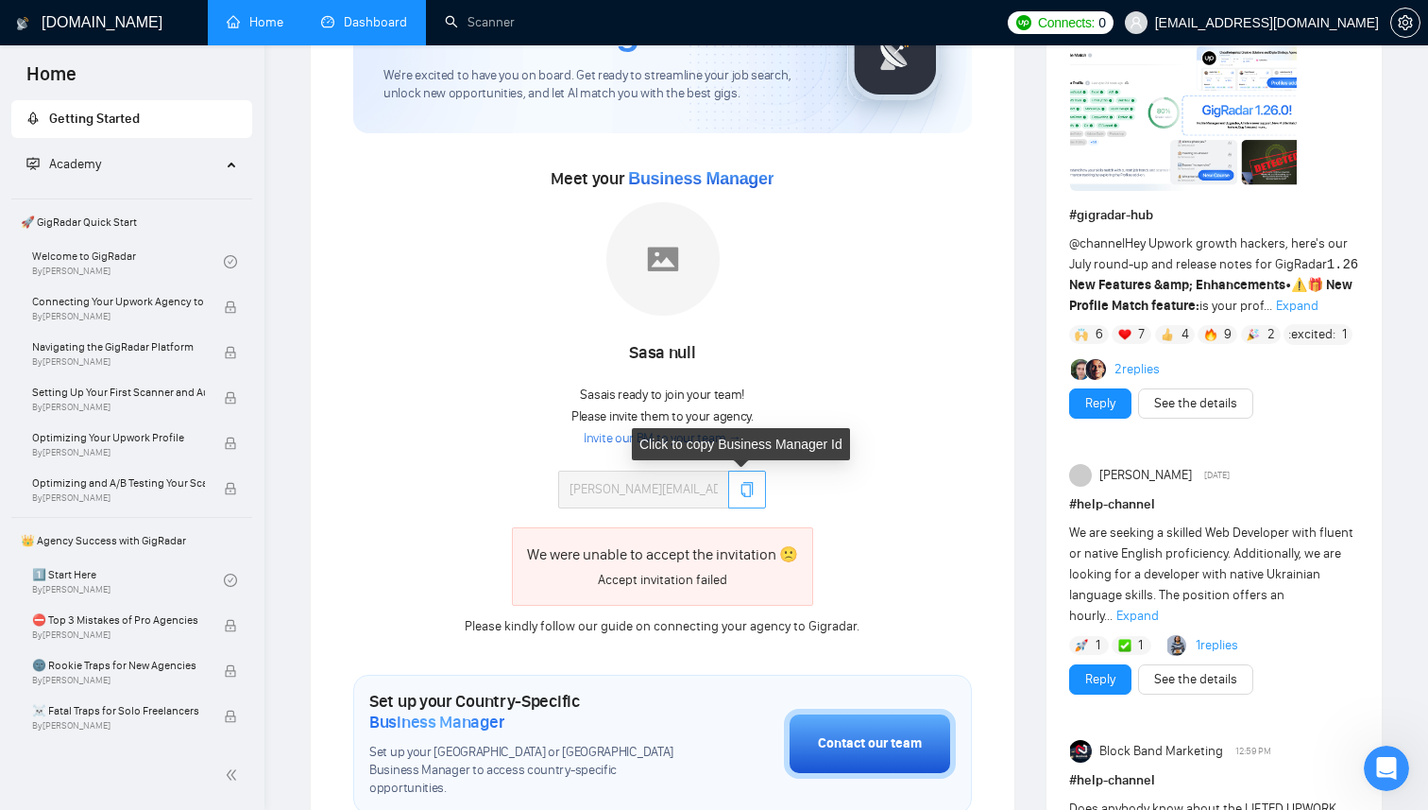
click at [744, 486] on icon "copy" at bounding box center [747, 489] width 15 height 15
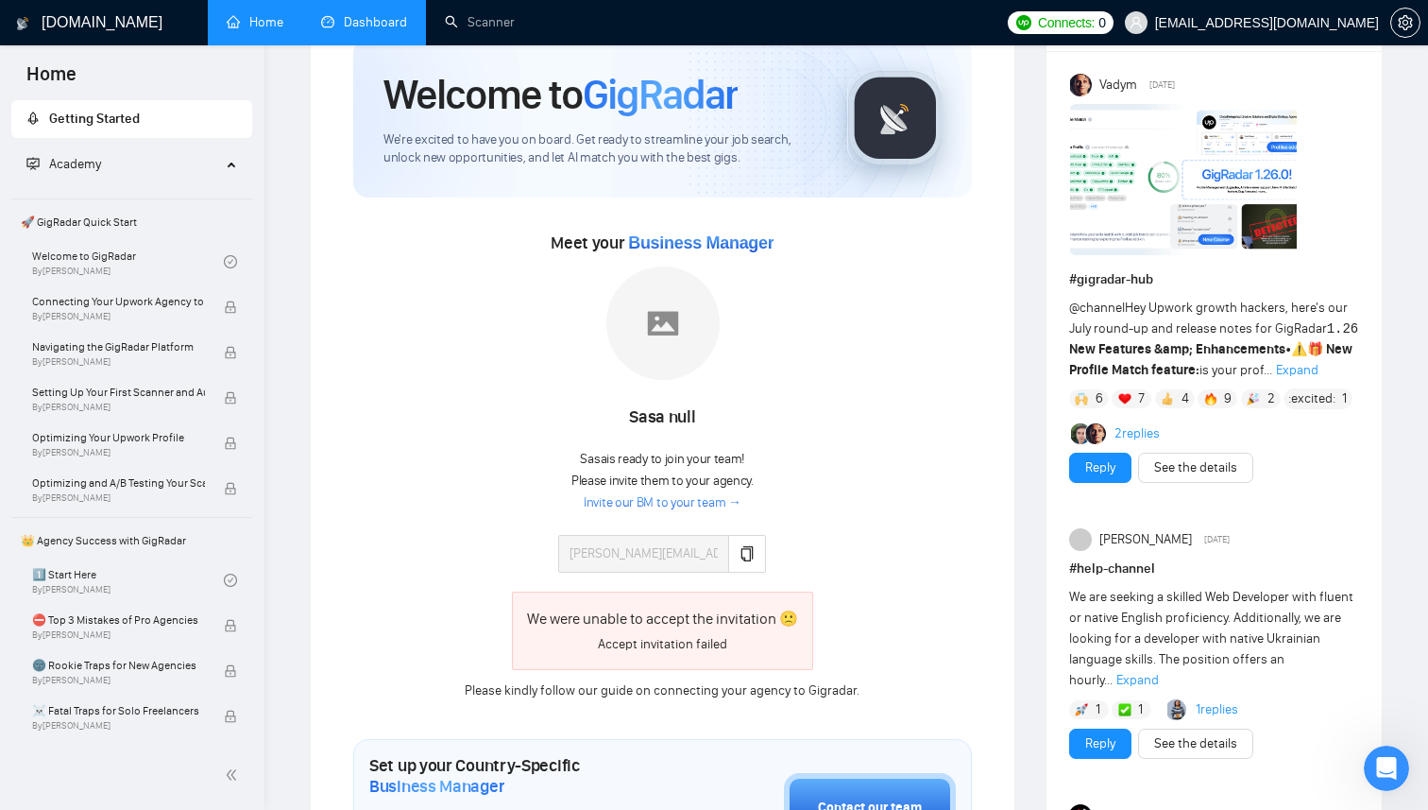
scroll to position [0, 0]
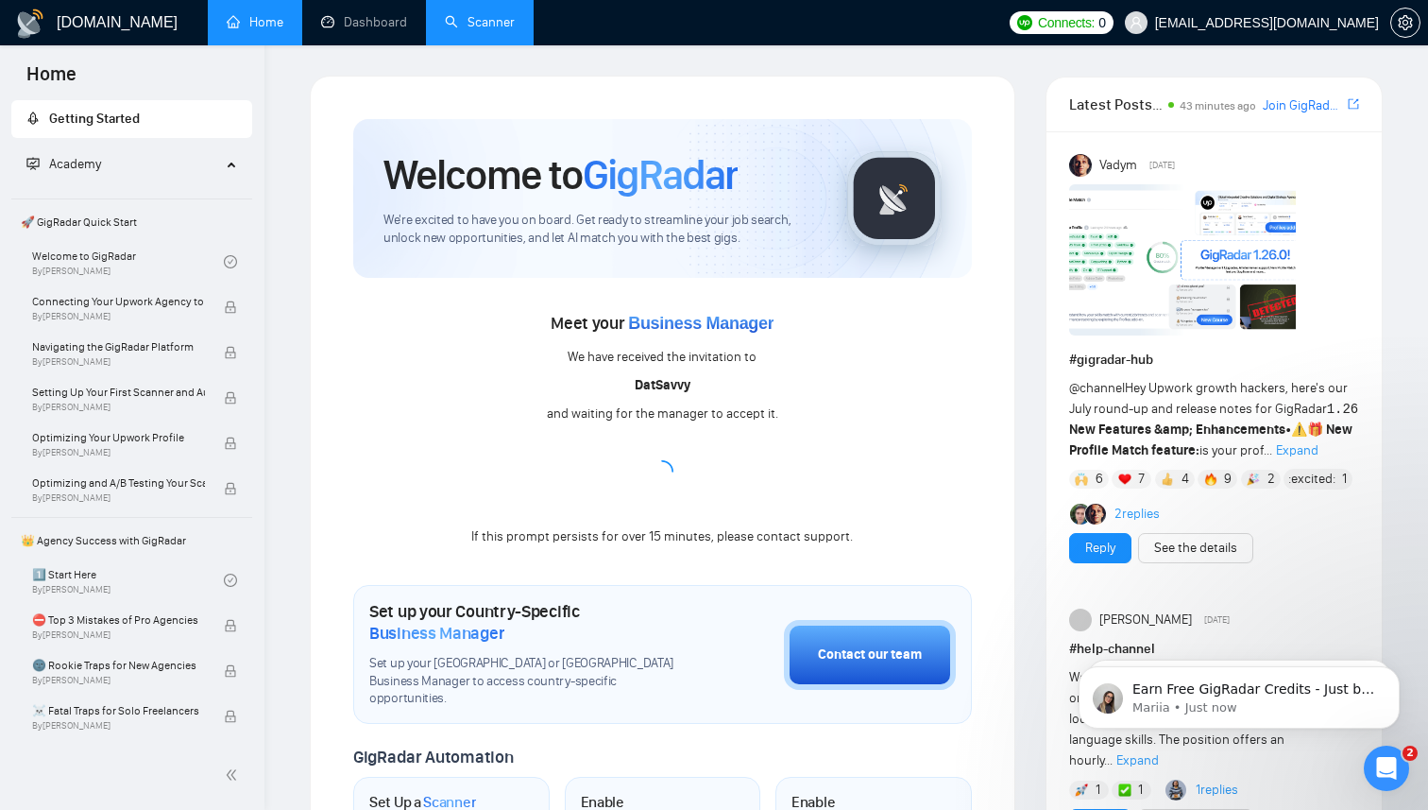
click at [469, 22] on link "Scanner" at bounding box center [480, 22] width 70 height 16
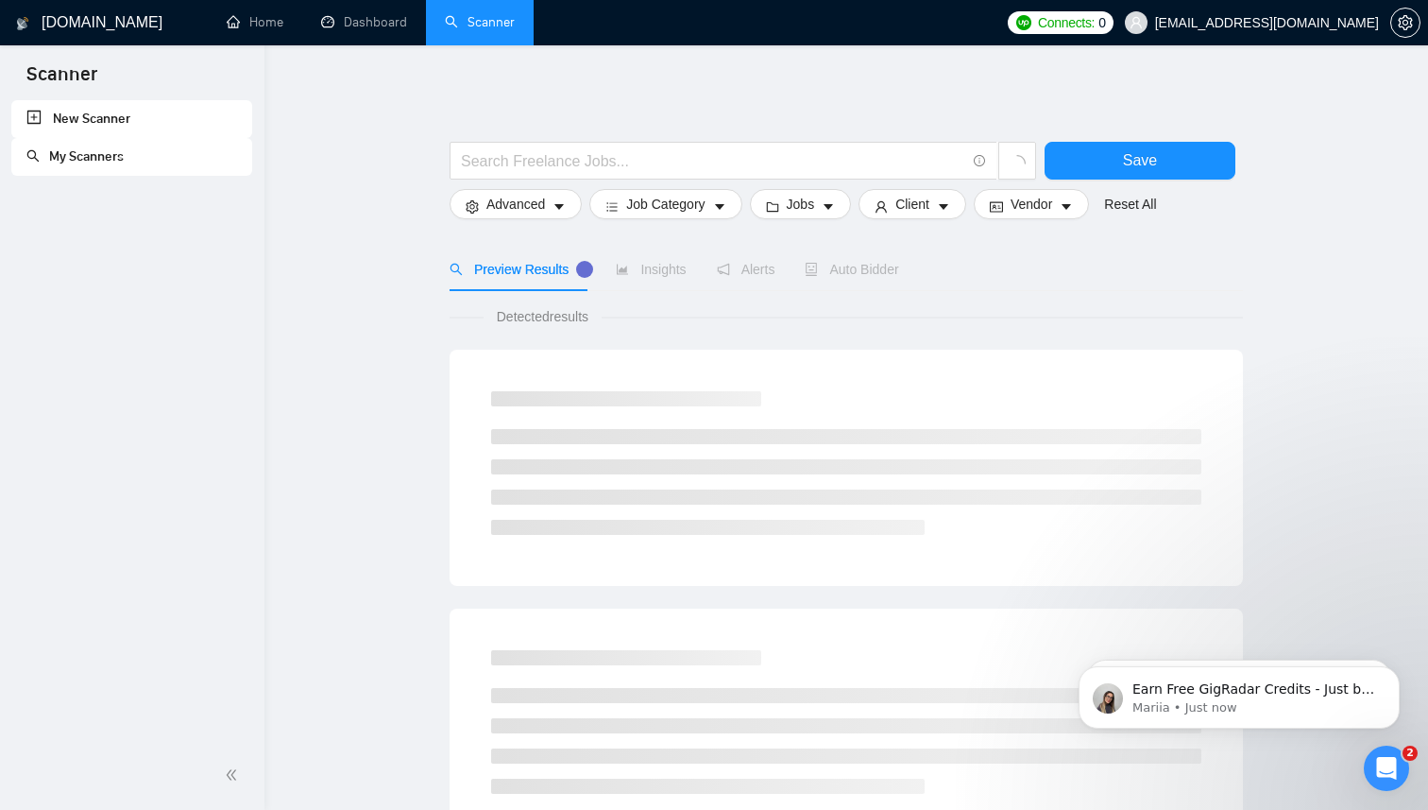
click at [115, 120] on link "New Scanner" at bounding box center [131, 119] width 211 height 38
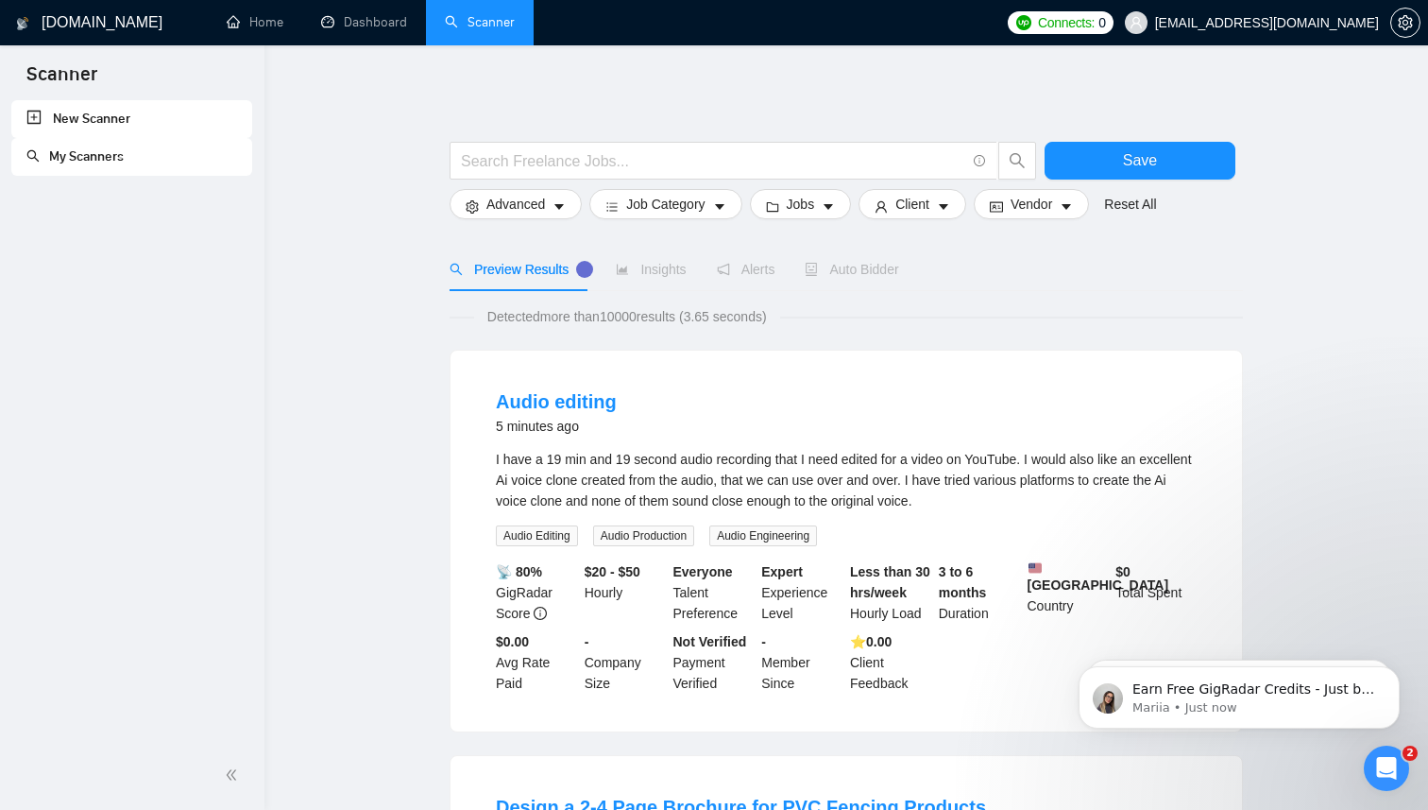
click at [35, 119] on link "New Scanner" at bounding box center [131, 119] width 211 height 38
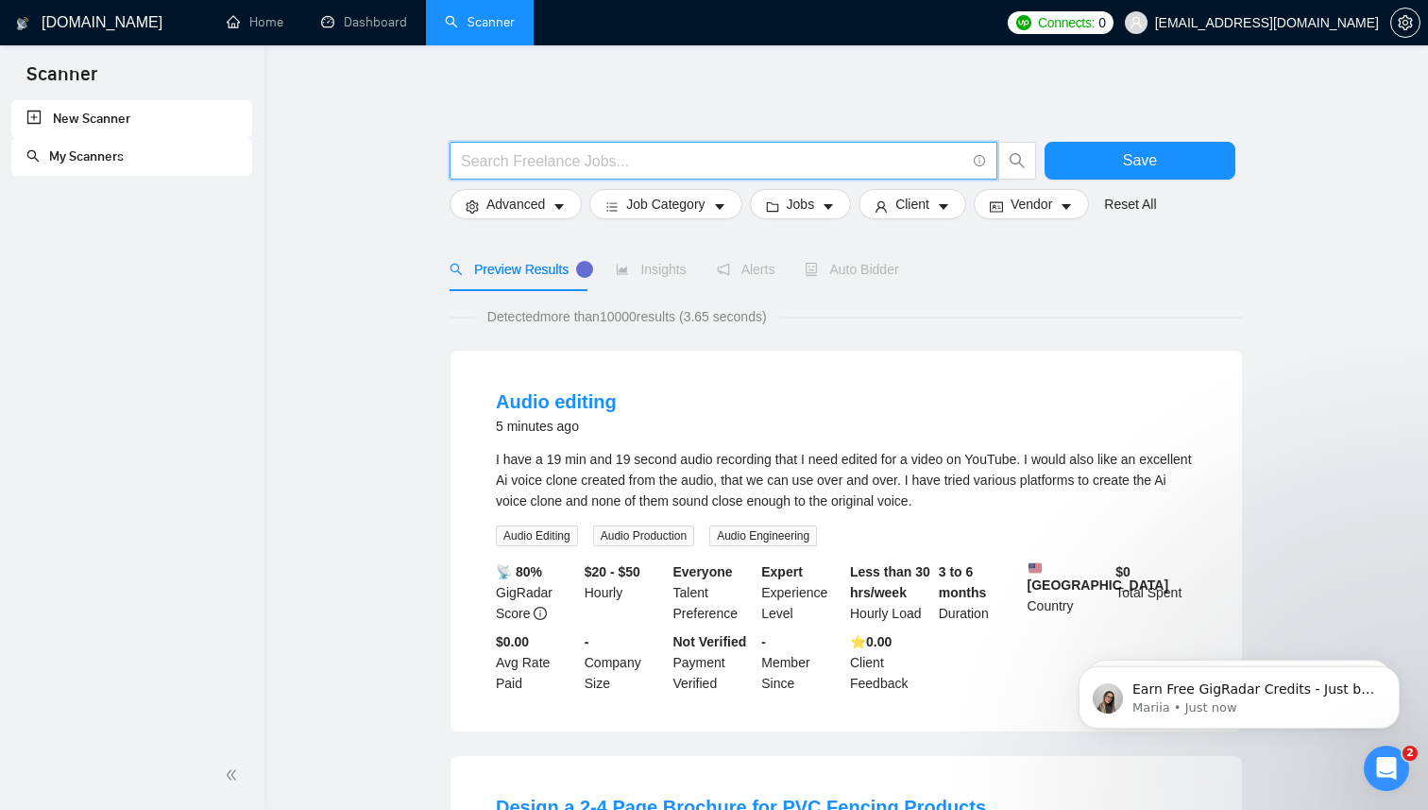
click at [515, 163] on input "text" at bounding box center [713, 161] width 504 height 24
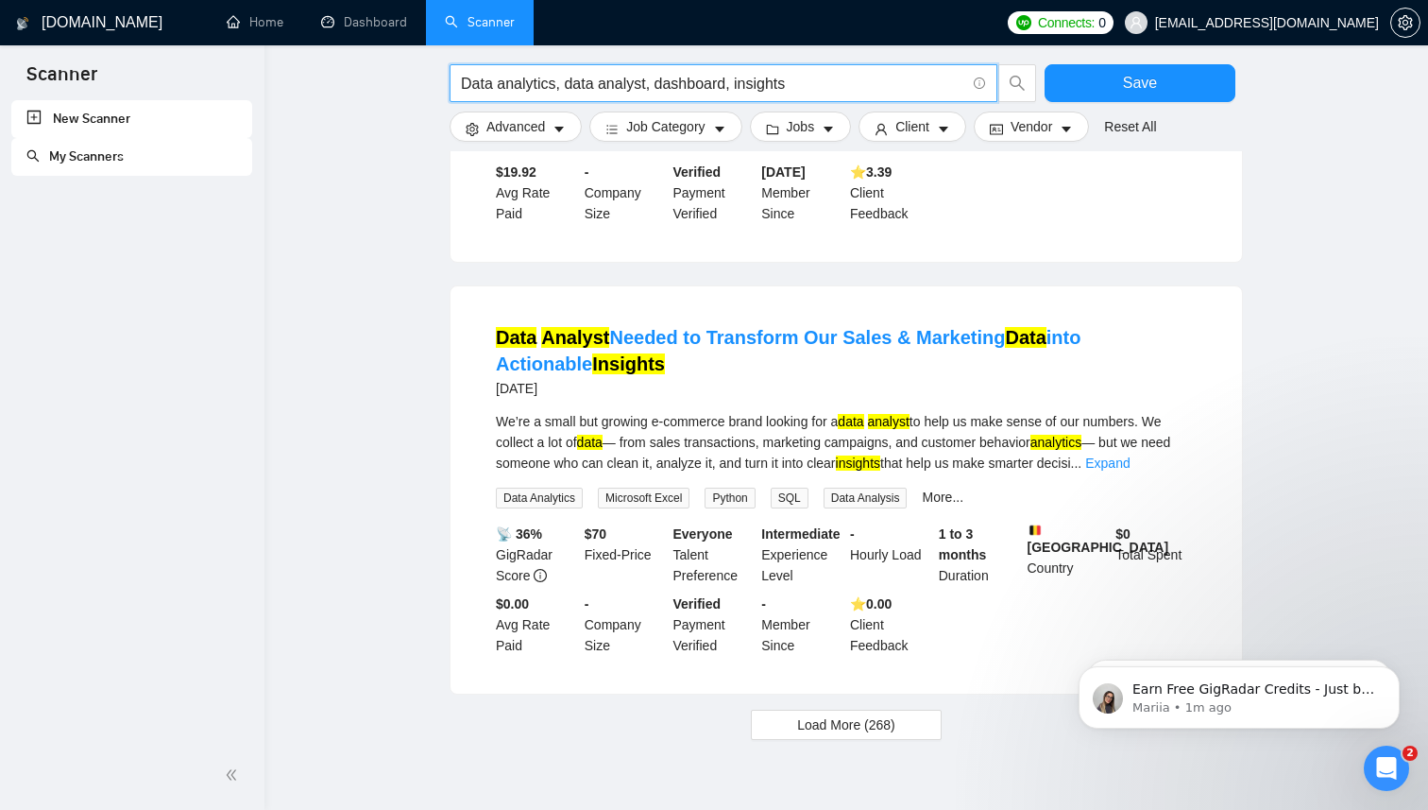
scroll to position [1776, 0]
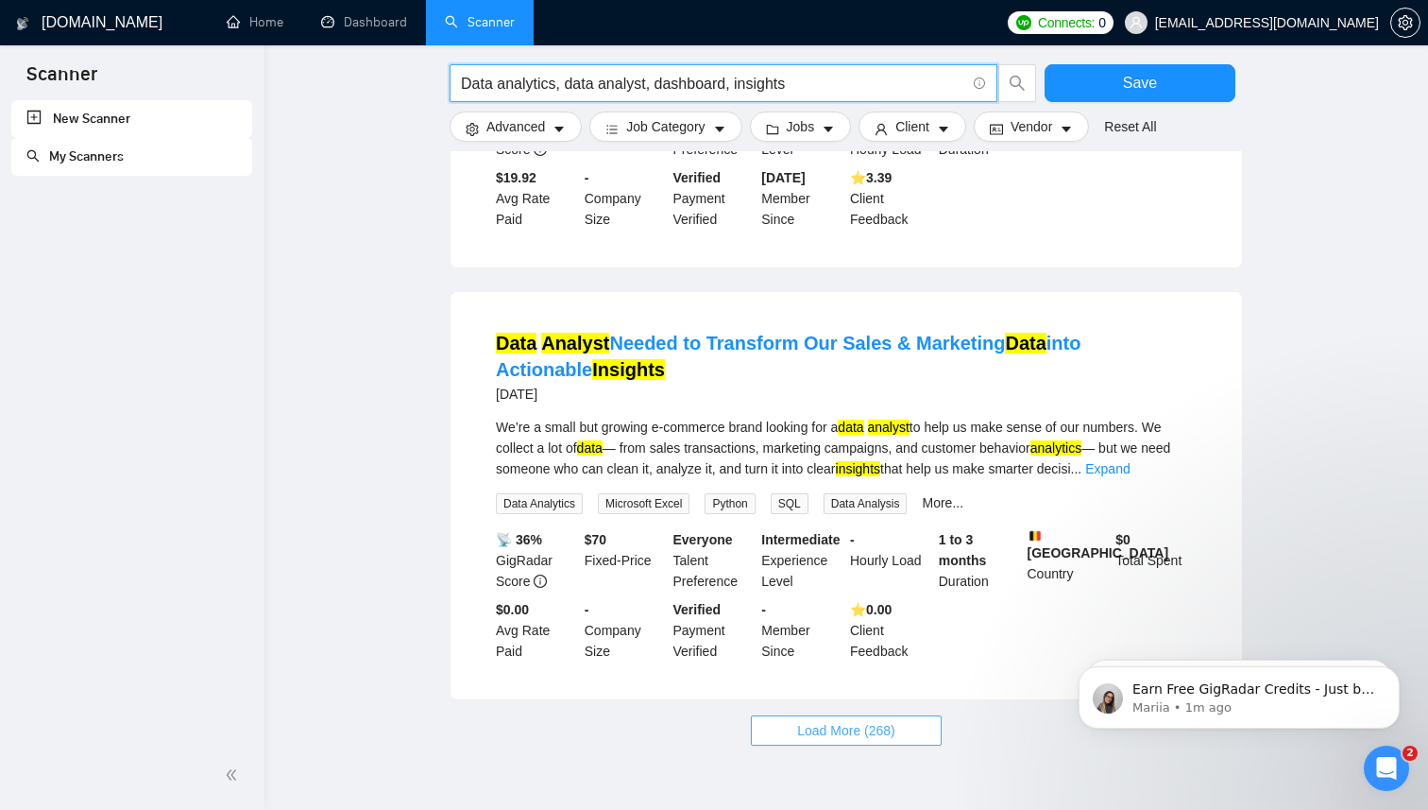
click at [878, 720] on span "Load More (268)" at bounding box center [846, 730] width 98 height 21
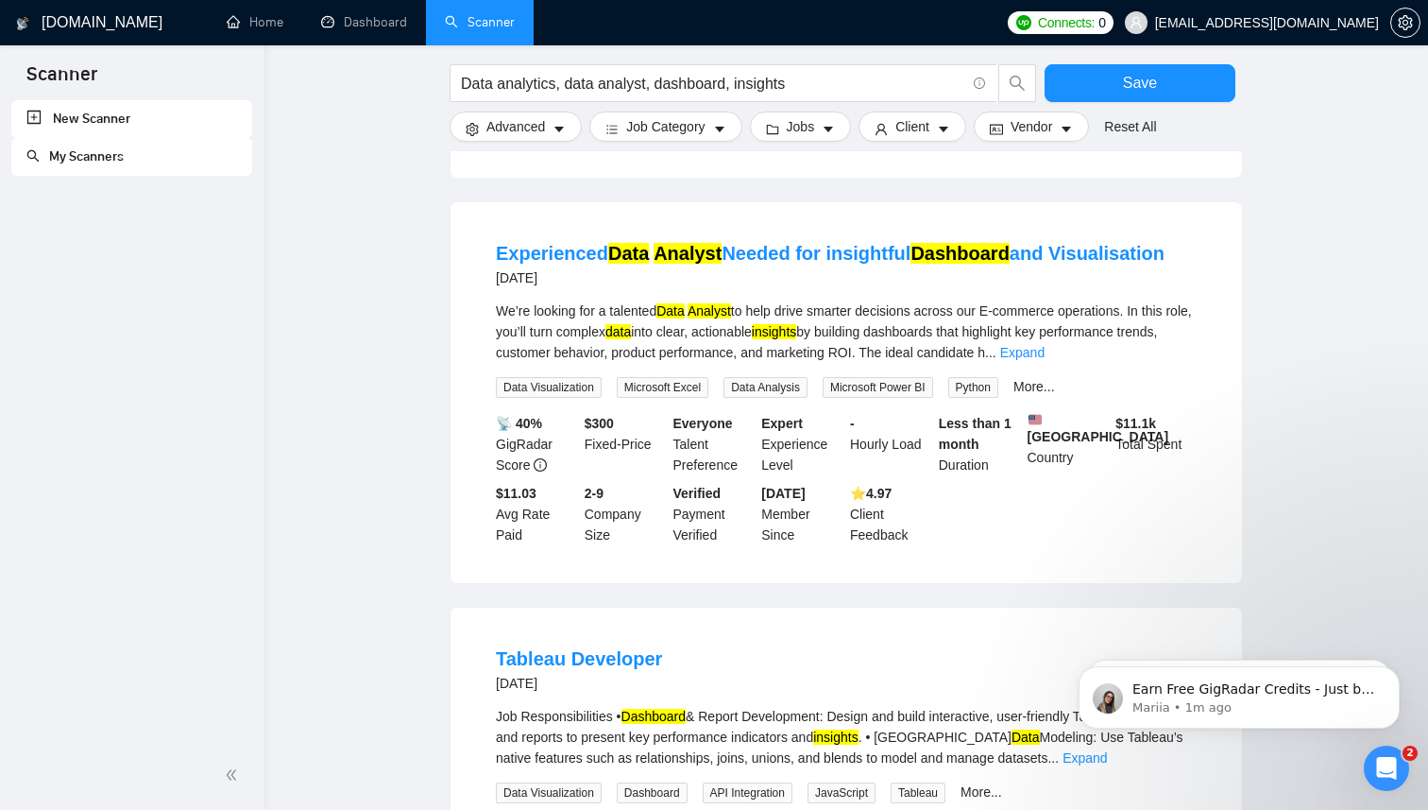
scroll to position [2282, 0]
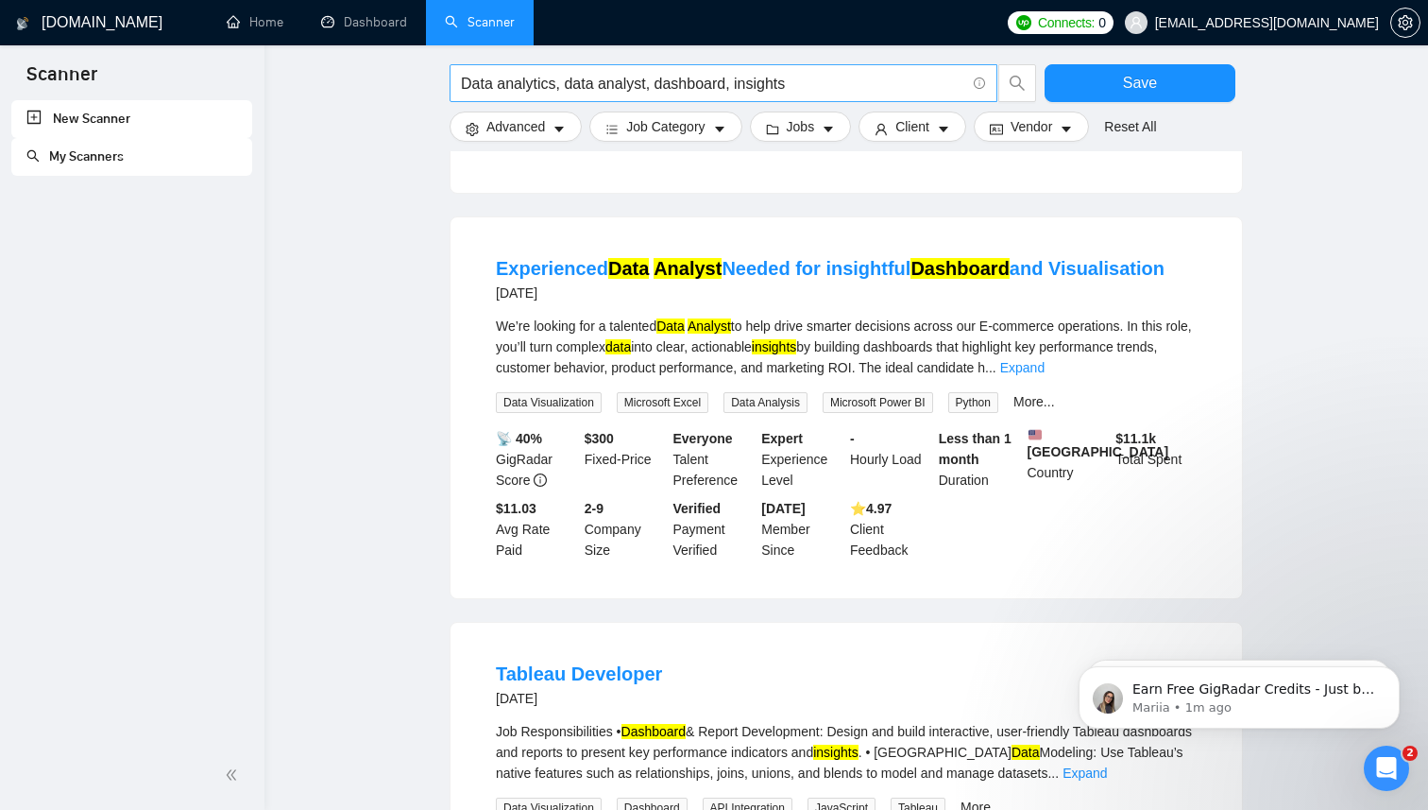
click at [807, 86] on input "Data analytics, data analyst, dashboard, insights" at bounding box center [713, 84] width 504 height 24
type input "Data analytics, data analyst, dashboard, insights"
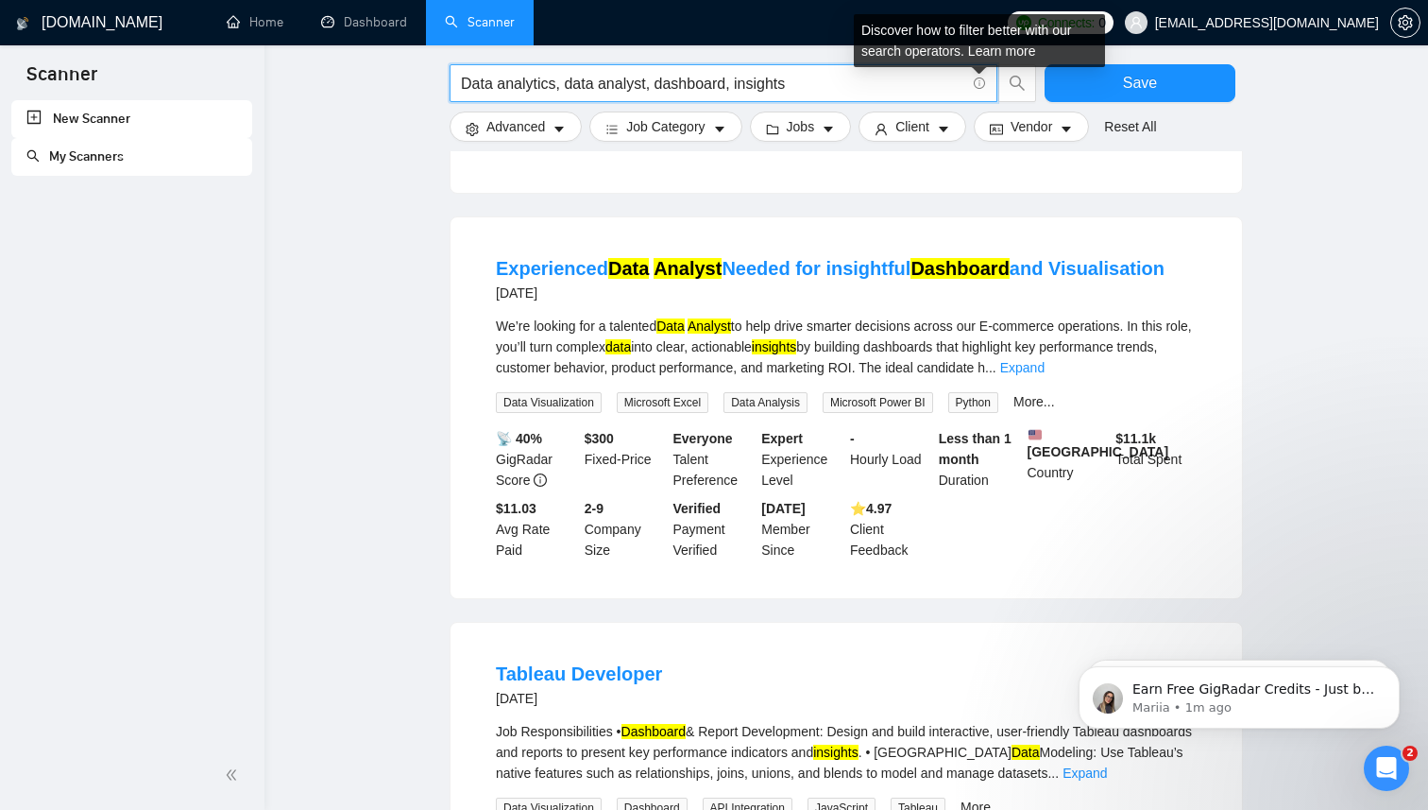
click at [978, 78] on icon "info-circle" at bounding box center [980, 83] width 12 height 12
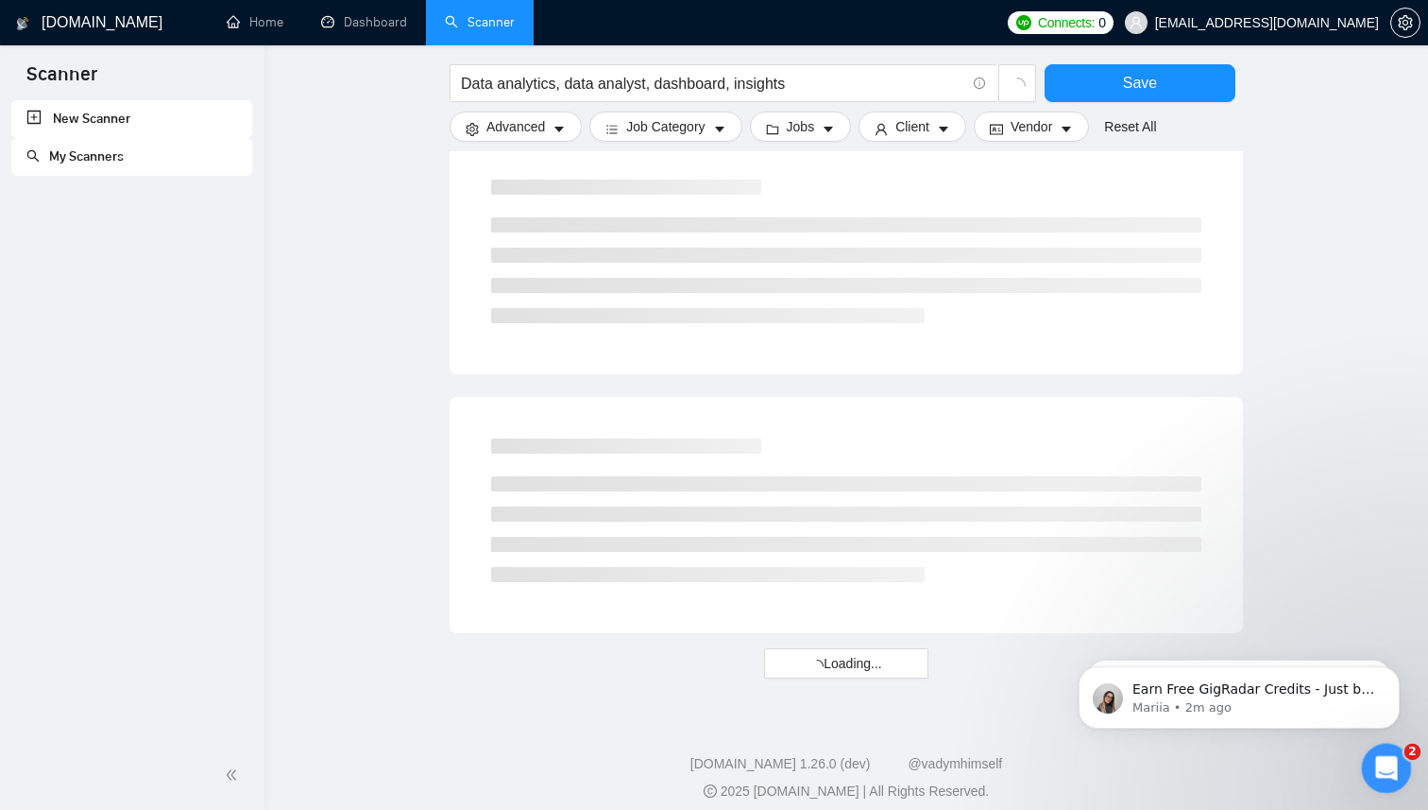
click at [1383, 760] on icon "Open Intercom Messenger" at bounding box center [1384, 765] width 31 height 31
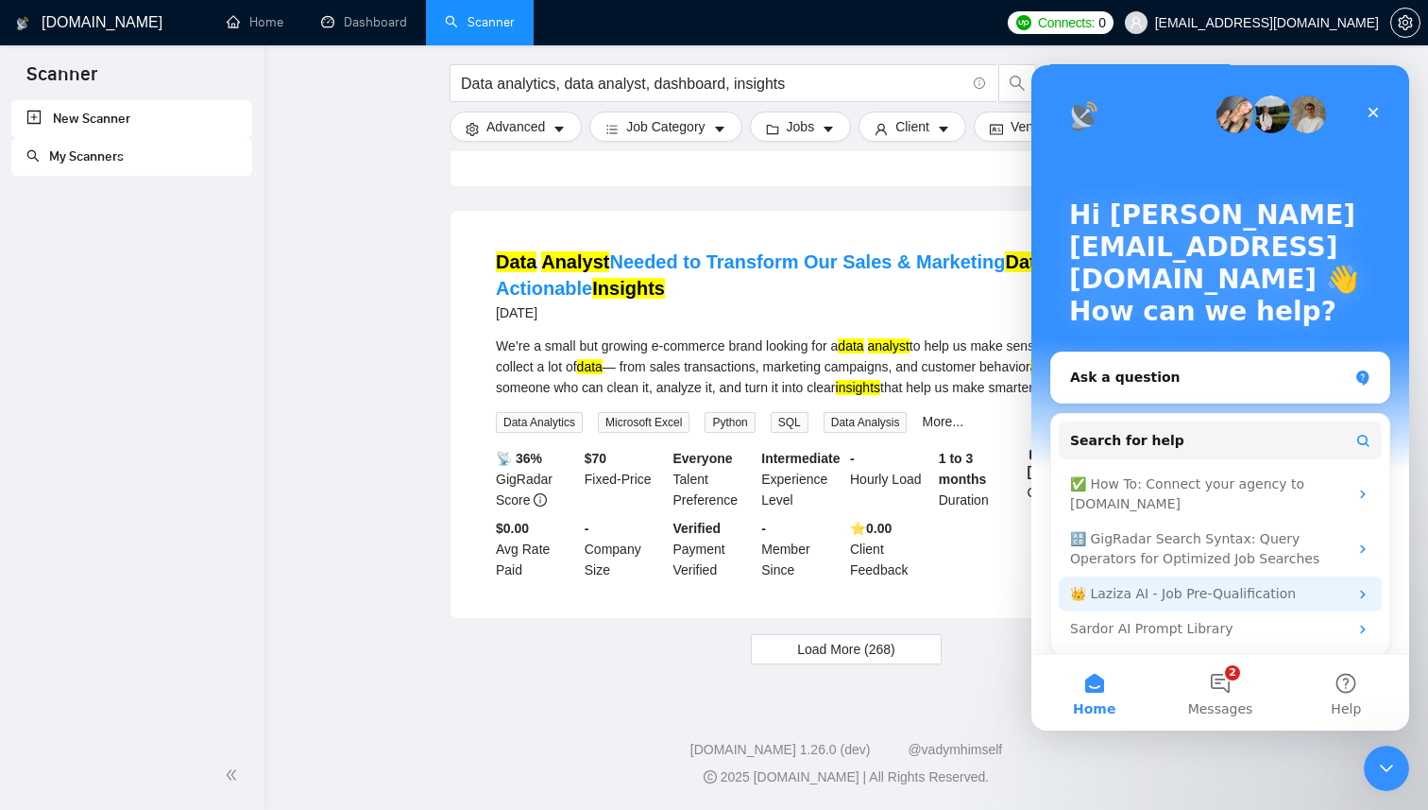
scroll to position [1827, 0]
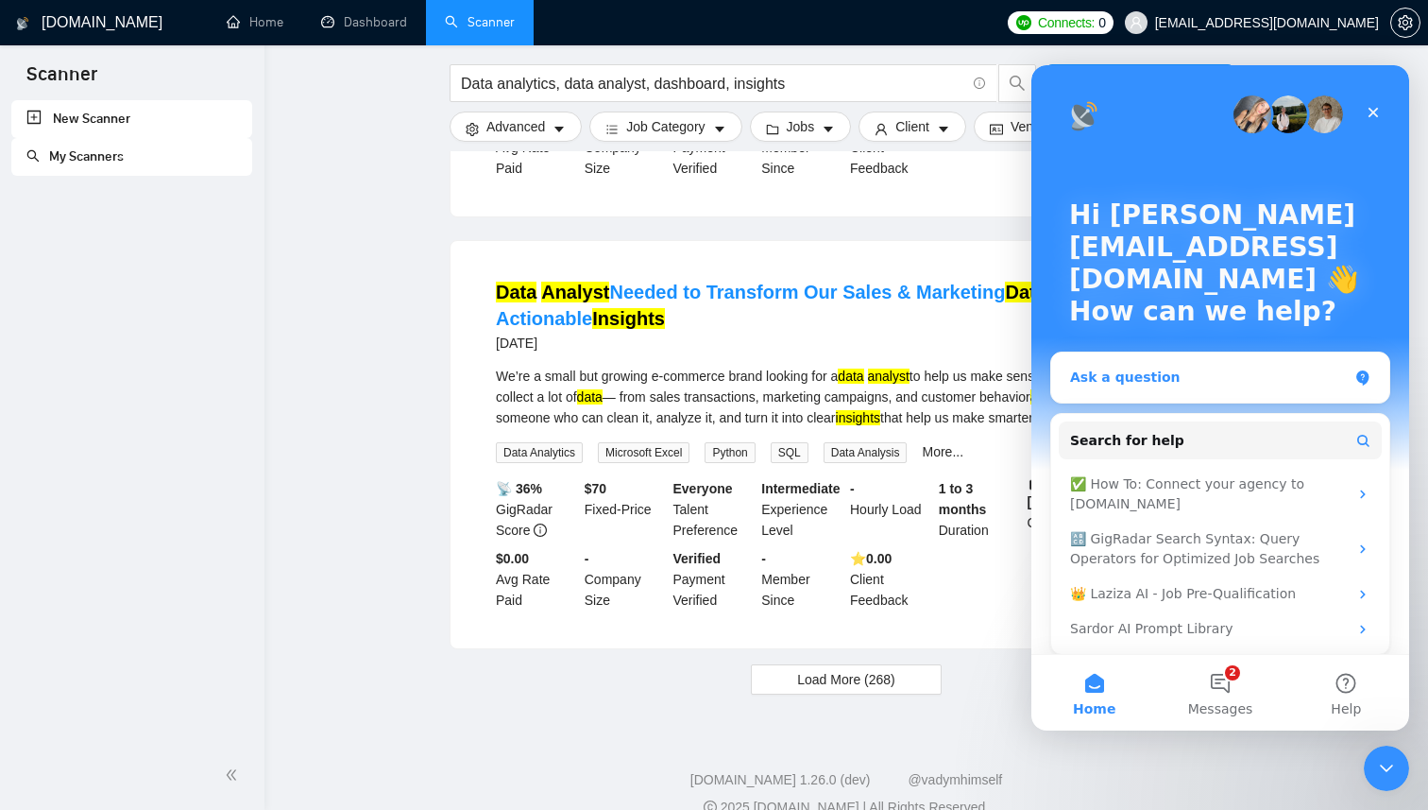
click at [1167, 376] on div "Ask a question" at bounding box center [1209, 377] width 278 height 20
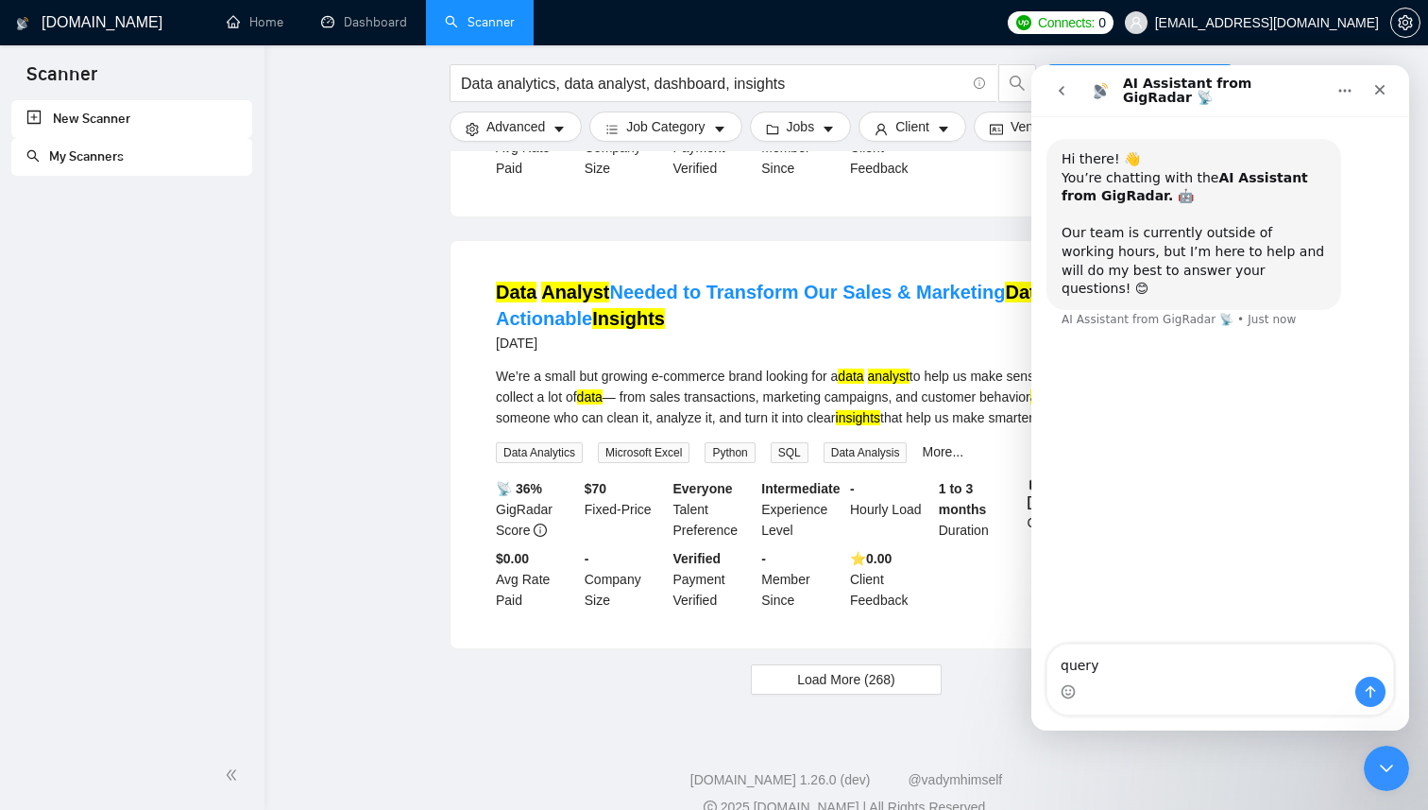
type textarea "query"
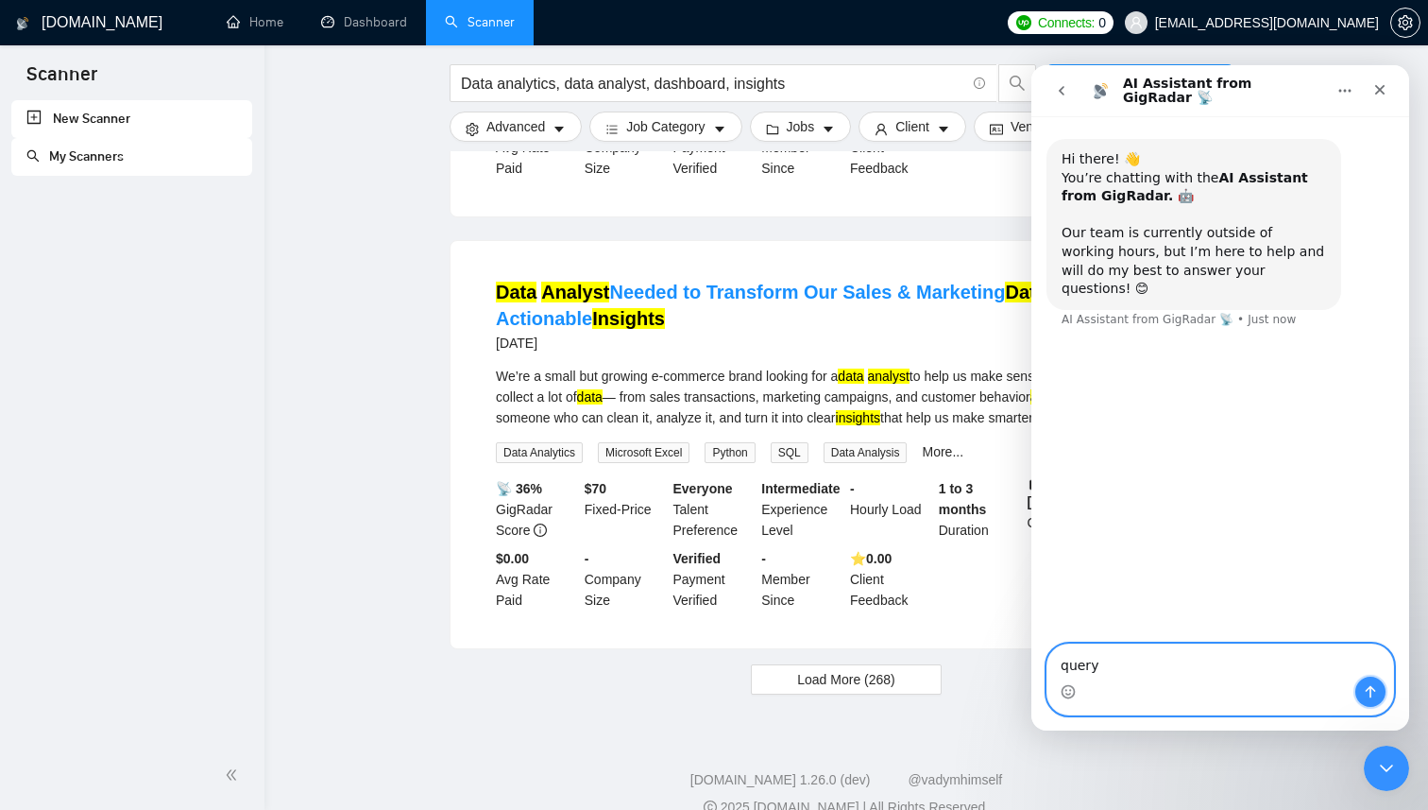
click at [1372, 692] on icon "Send a message…" at bounding box center [1370, 691] width 15 height 15
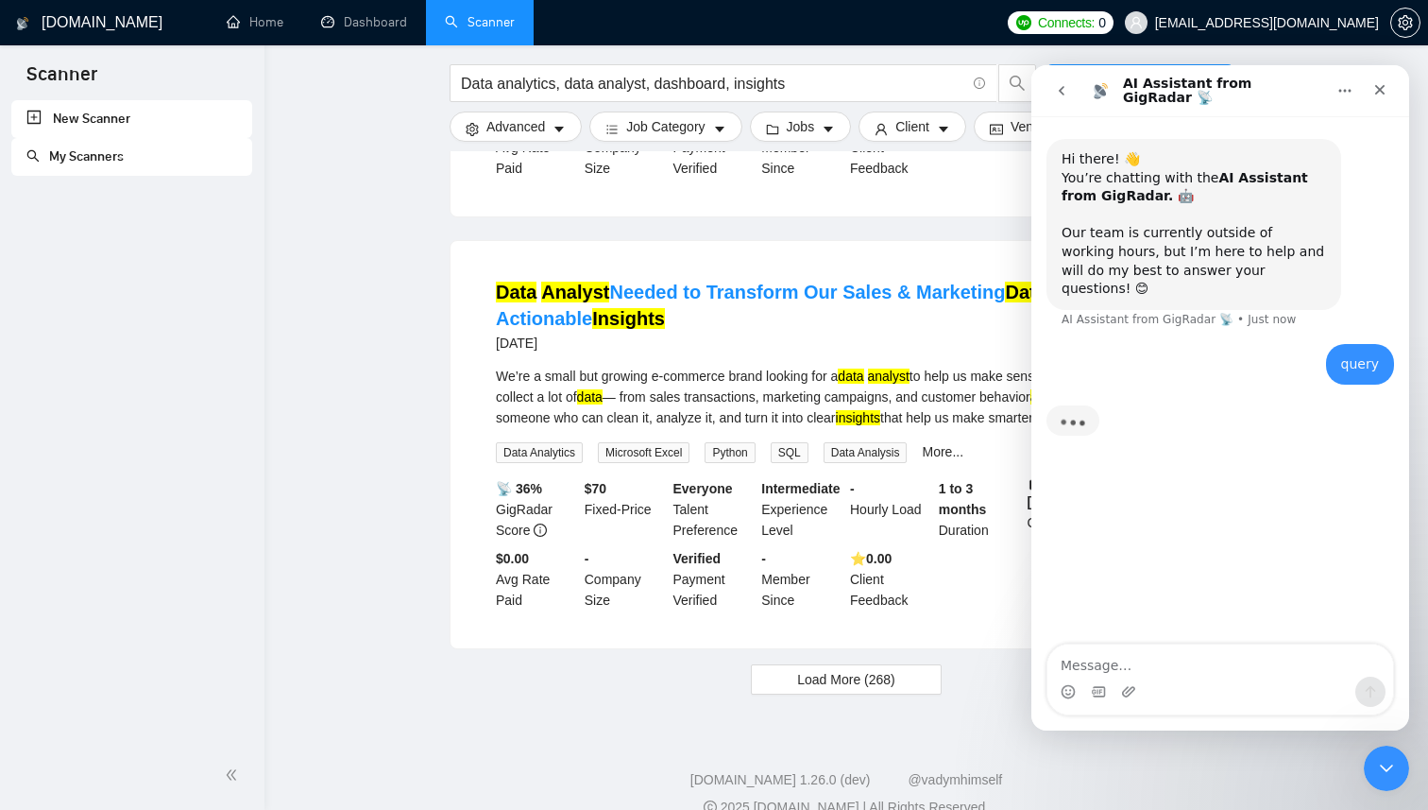
click at [1061, 94] on icon "go back" at bounding box center [1061, 90] width 15 height 15
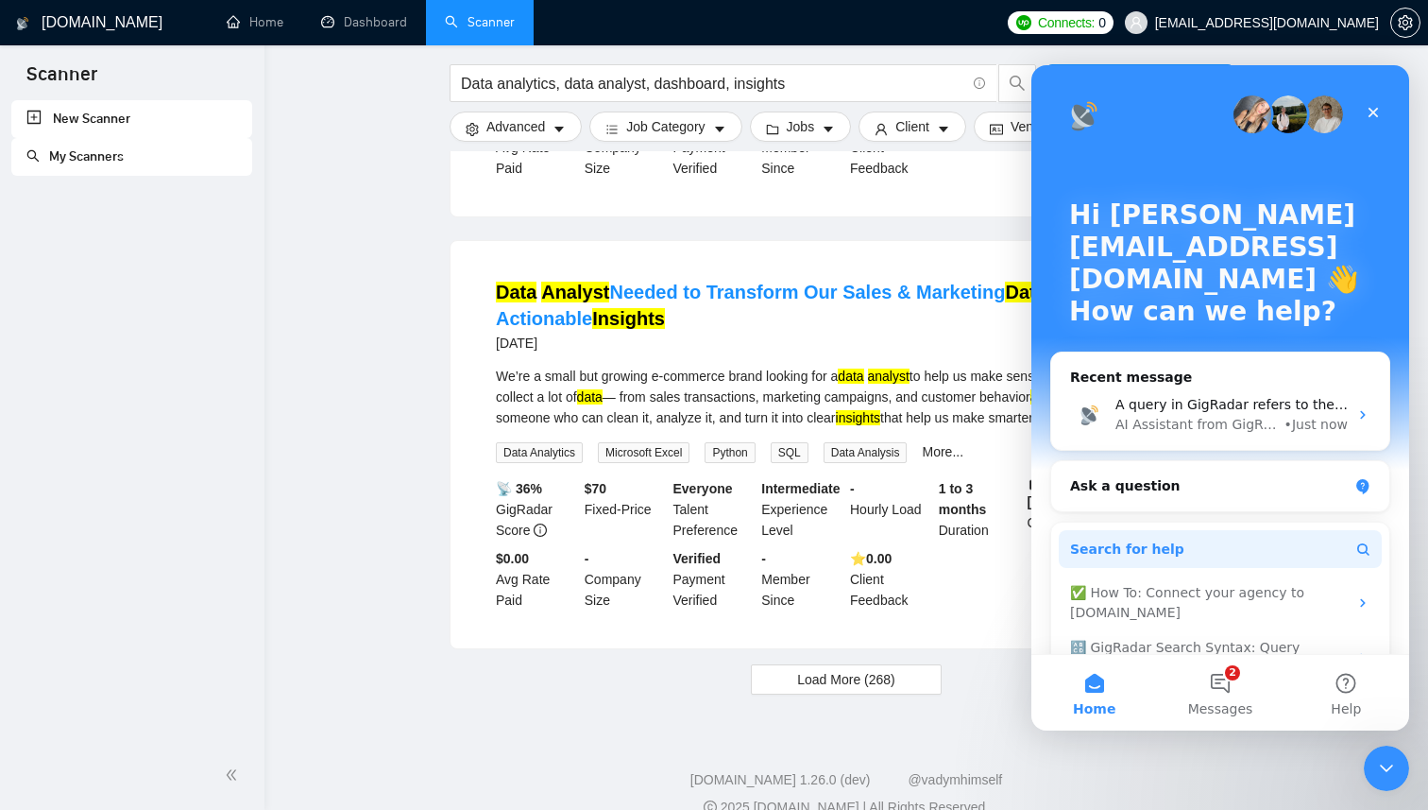
click at [1136, 545] on span "Search for help" at bounding box center [1127, 549] width 114 height 20
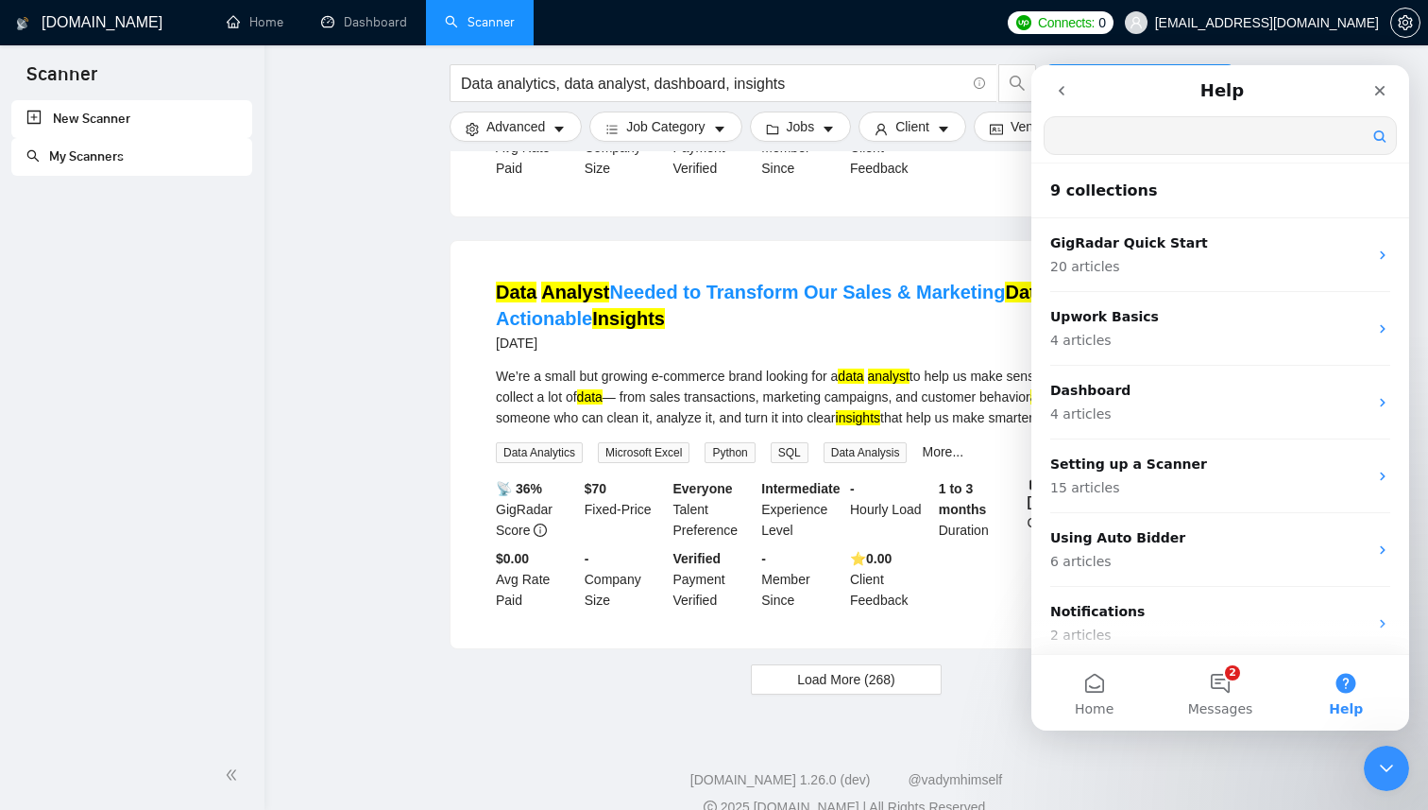
scroll to position [0, 0]
type input "query"
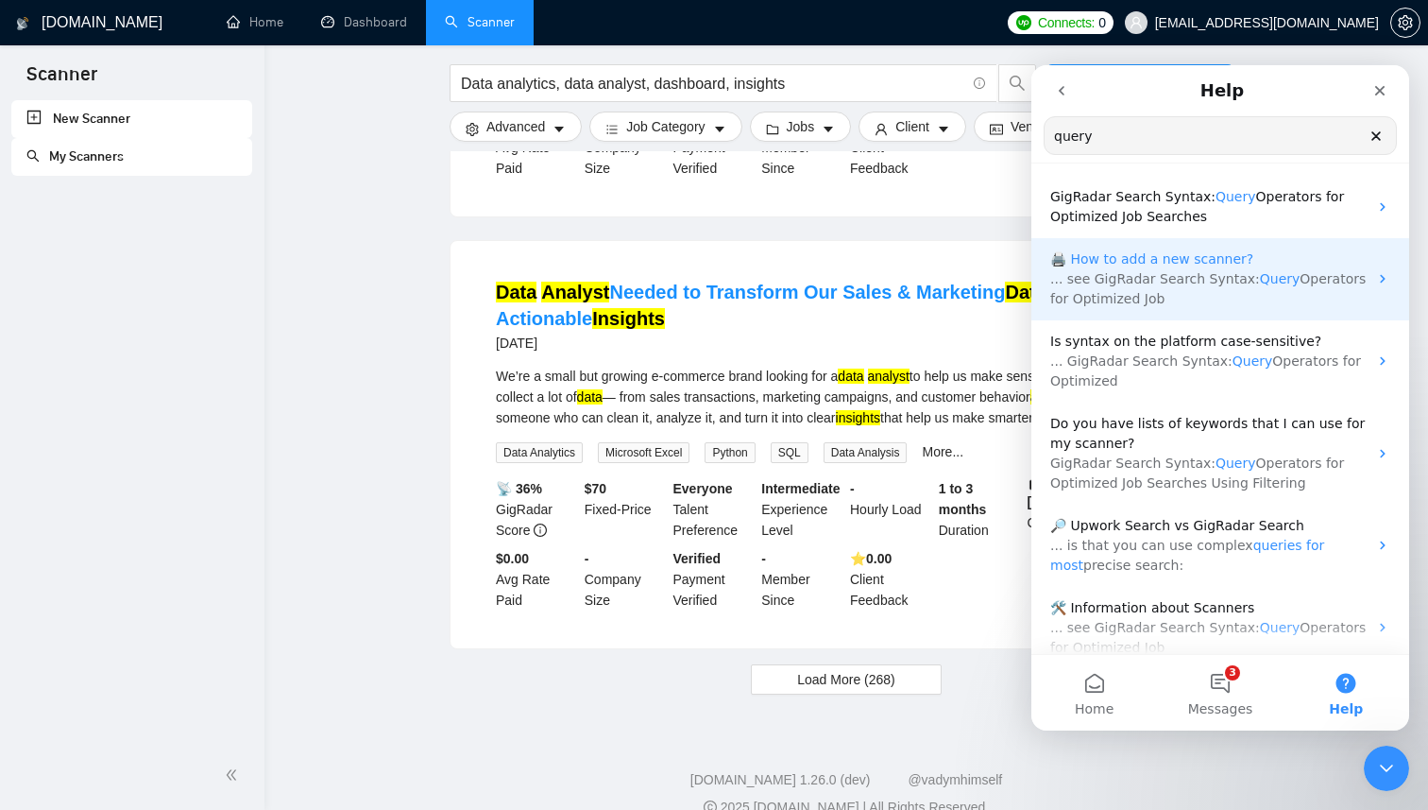
click at [1236, 303] on p "... see GigRadar Search Syntax: Query Operators for Optimized Job" at bounding box center [1208, 289] width 317 height 40
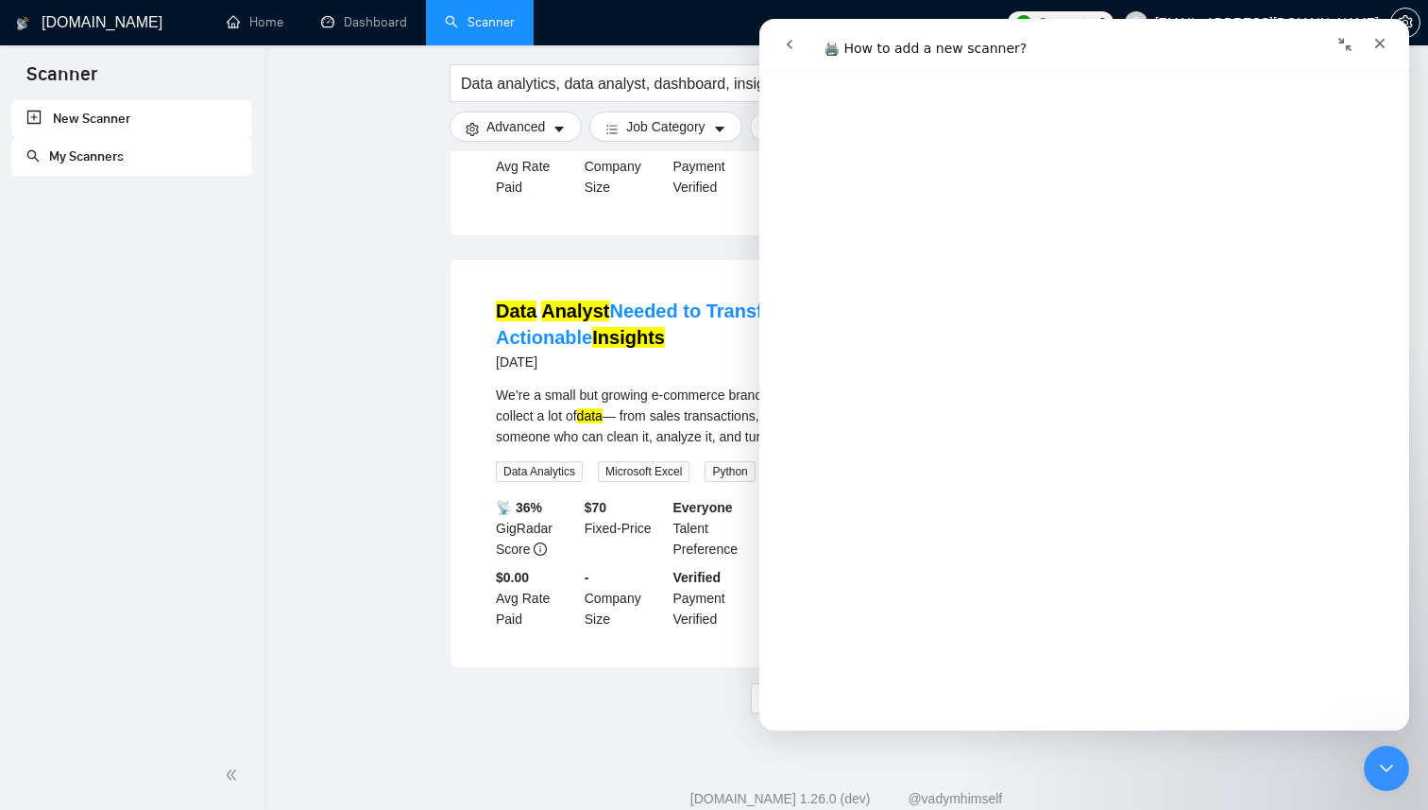
scroll to position [1805, 0]
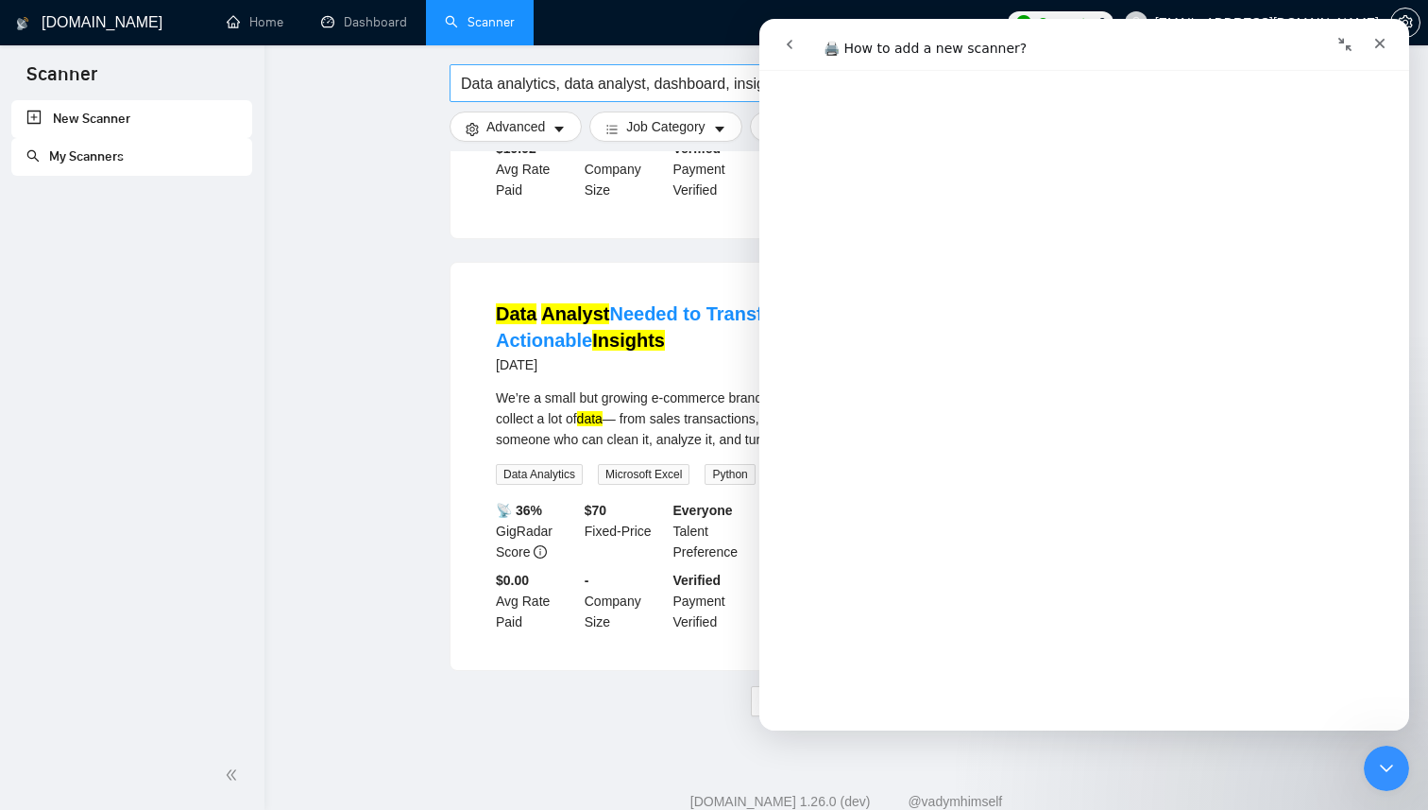
click at [562, 86] on input "Data analytics, data analyst, dashboard, insights" at bounding box center [713, 84] width 504 height 24
click at [461, 81] on input "Data analytics" data analyst, dashboard, insights" at bounding box center [713, 84] width 504 height 24
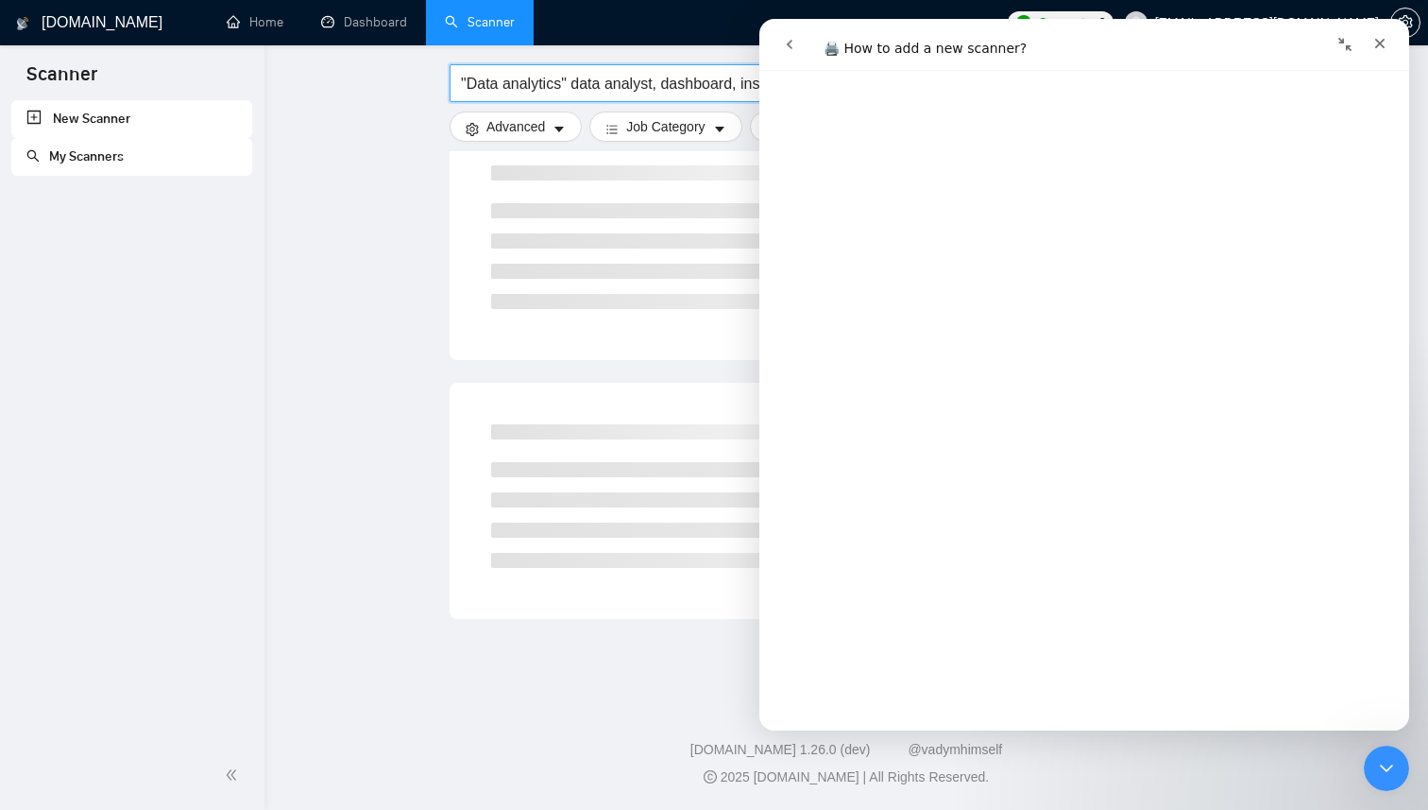
click at [574, 81] on input ""Data analytics" data analyst, dashboard, insights" at bounding box center [713, 84] width 504 height 24
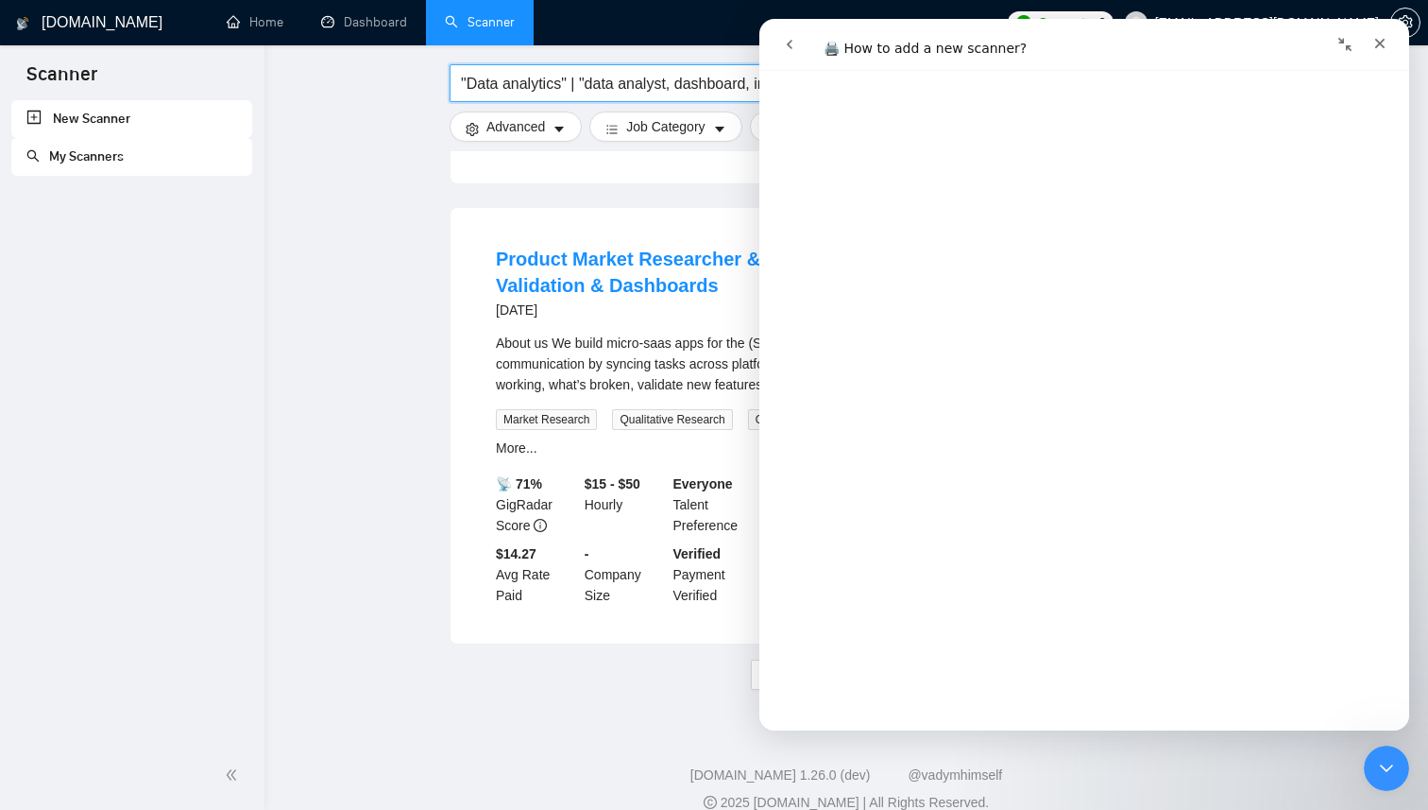
click at [673, 89] on input ""Data analytics" | "data analyst, dashboard, insights" at bounding box center [713, 84] width 504 height 24
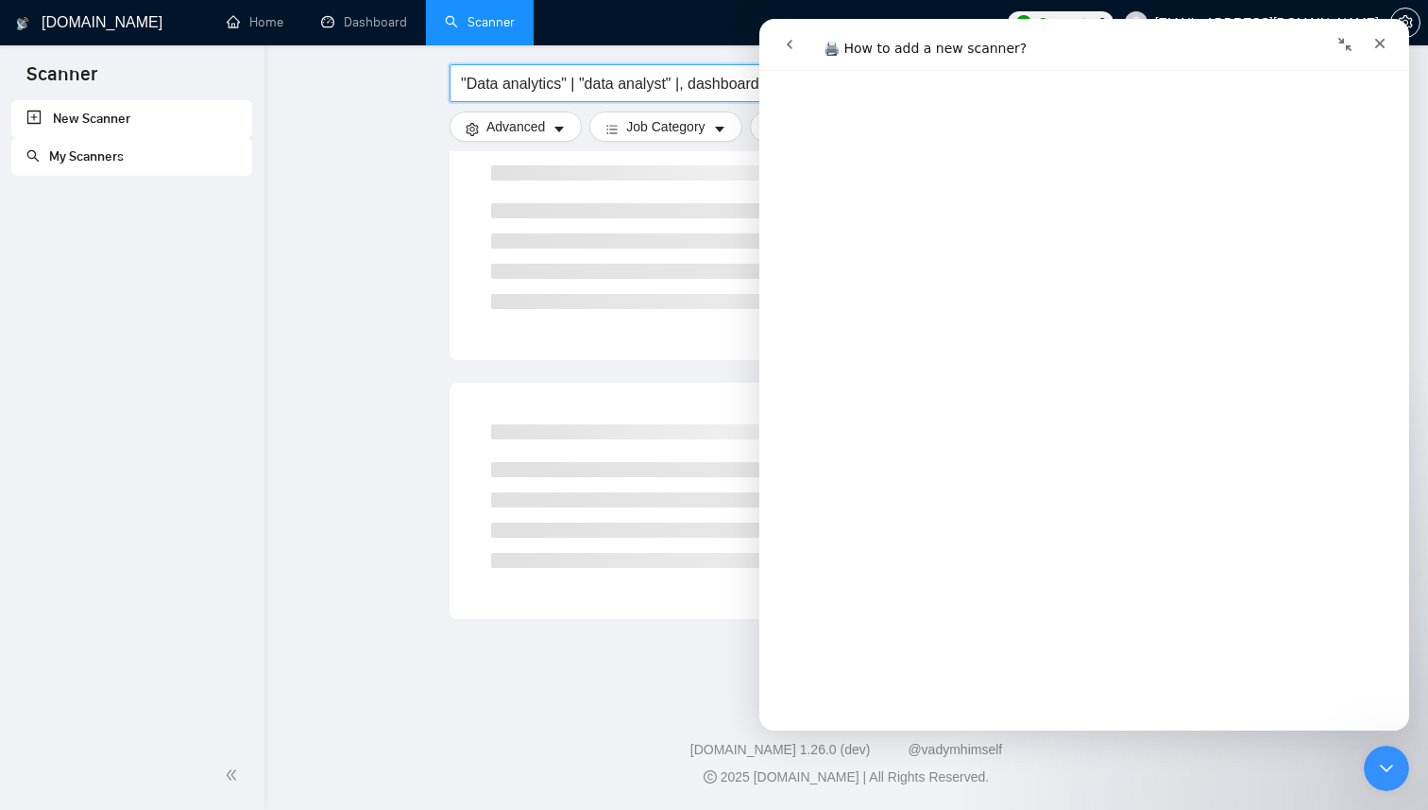
click at [693, 83] on input ""Data analytics" | "data analyst" |, dashboard, insights" at bounding box center [713, 84] width 504 height 24
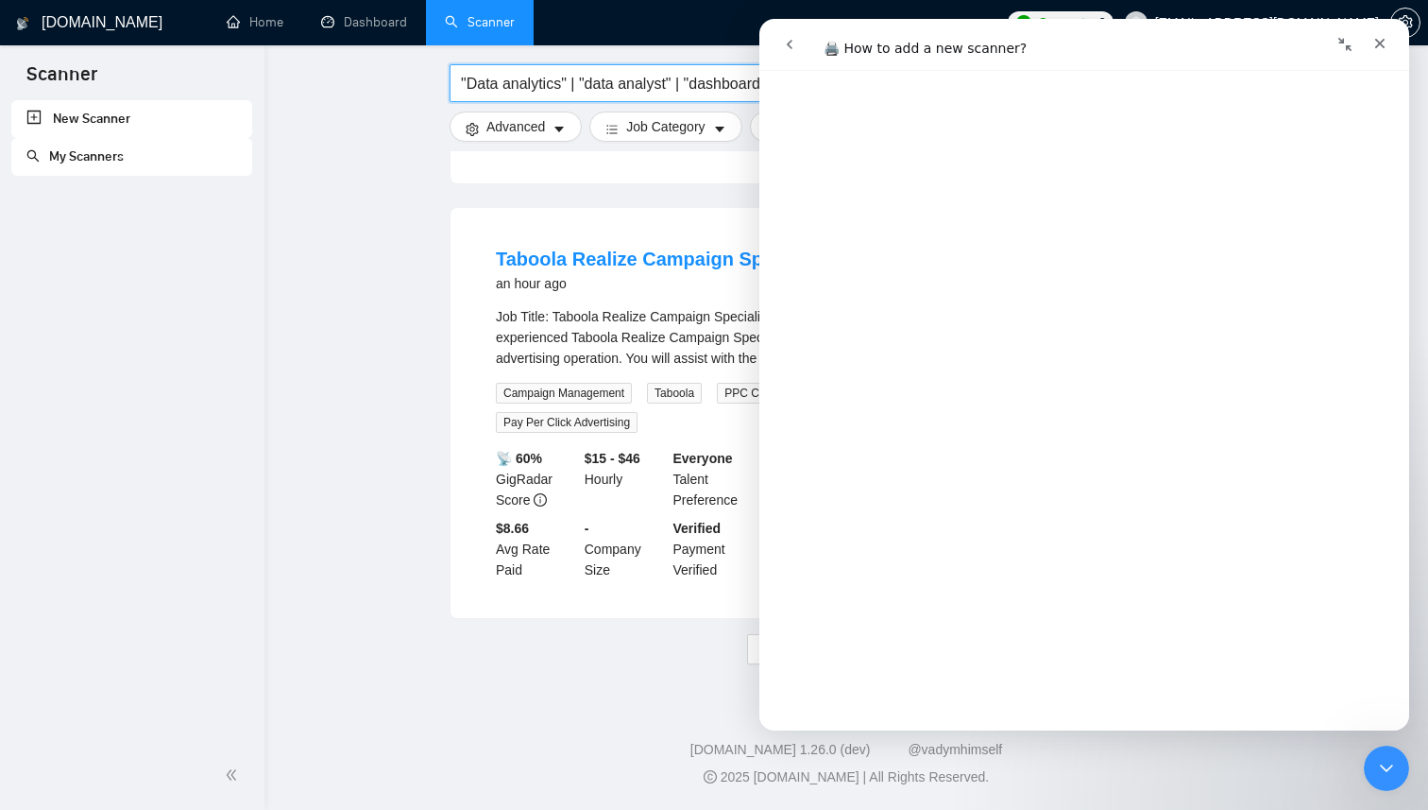
scroll to position [184, 0]
click at [793, 43] on icon "go back" at bounding box center [789, 44] width 15 height 15
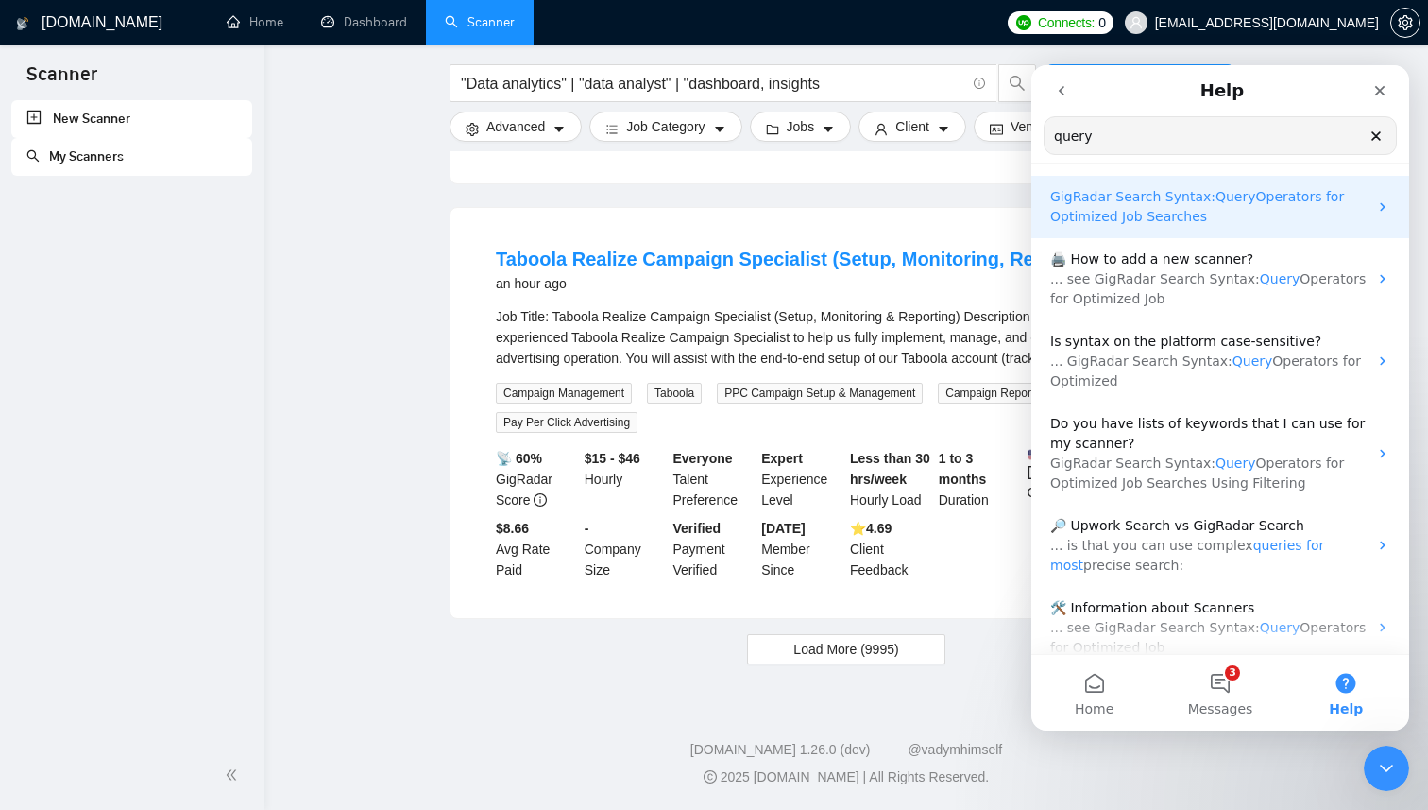
click at [1158, 214] on span "Operators for Optimized Job Searches" at bounding box center [1197, 206] width 294 height 35
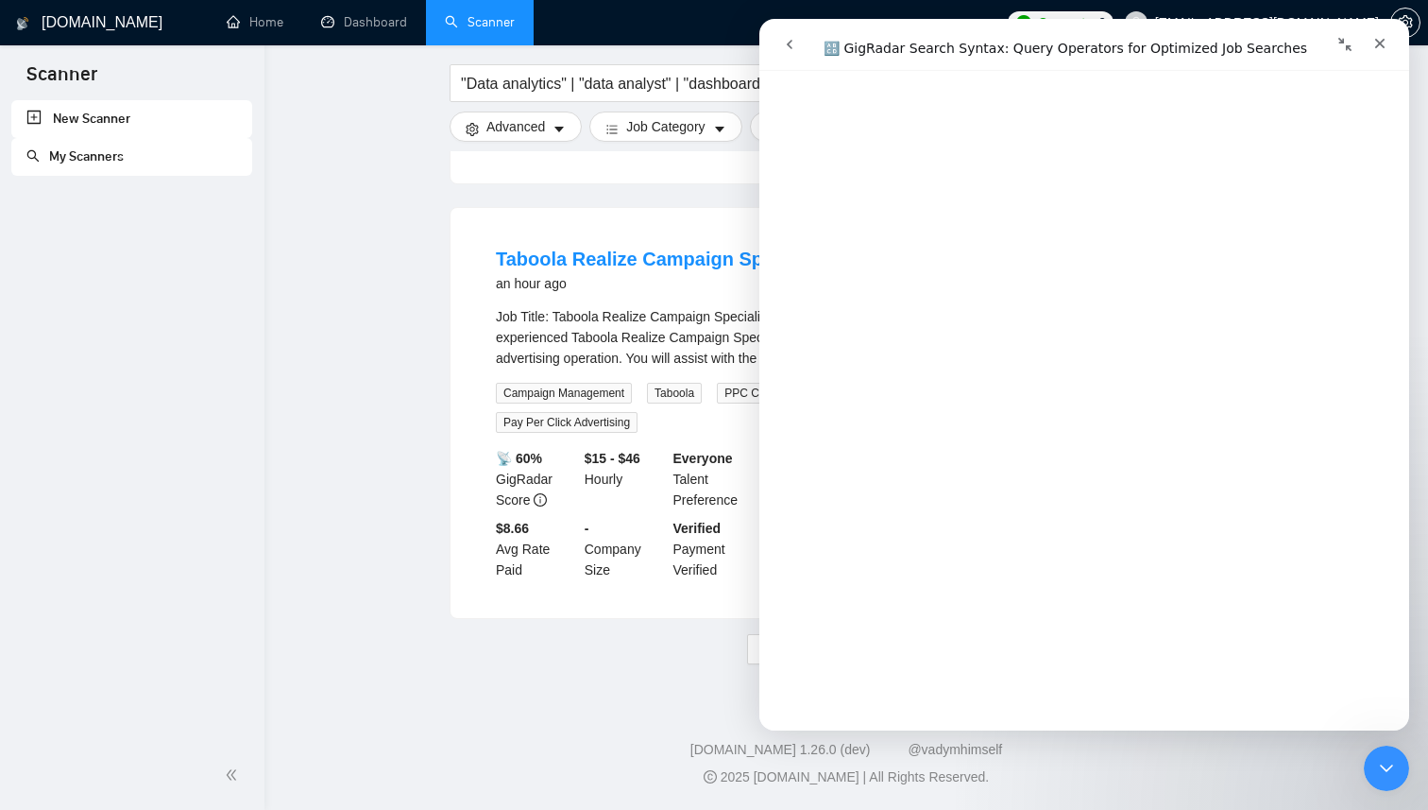
scroll to position [272, 0]
click at [560, 90] on input ""Data analytics" | "data analyst" | "dashboard, insights" at bounding box center [713, 84] width 504 height 24
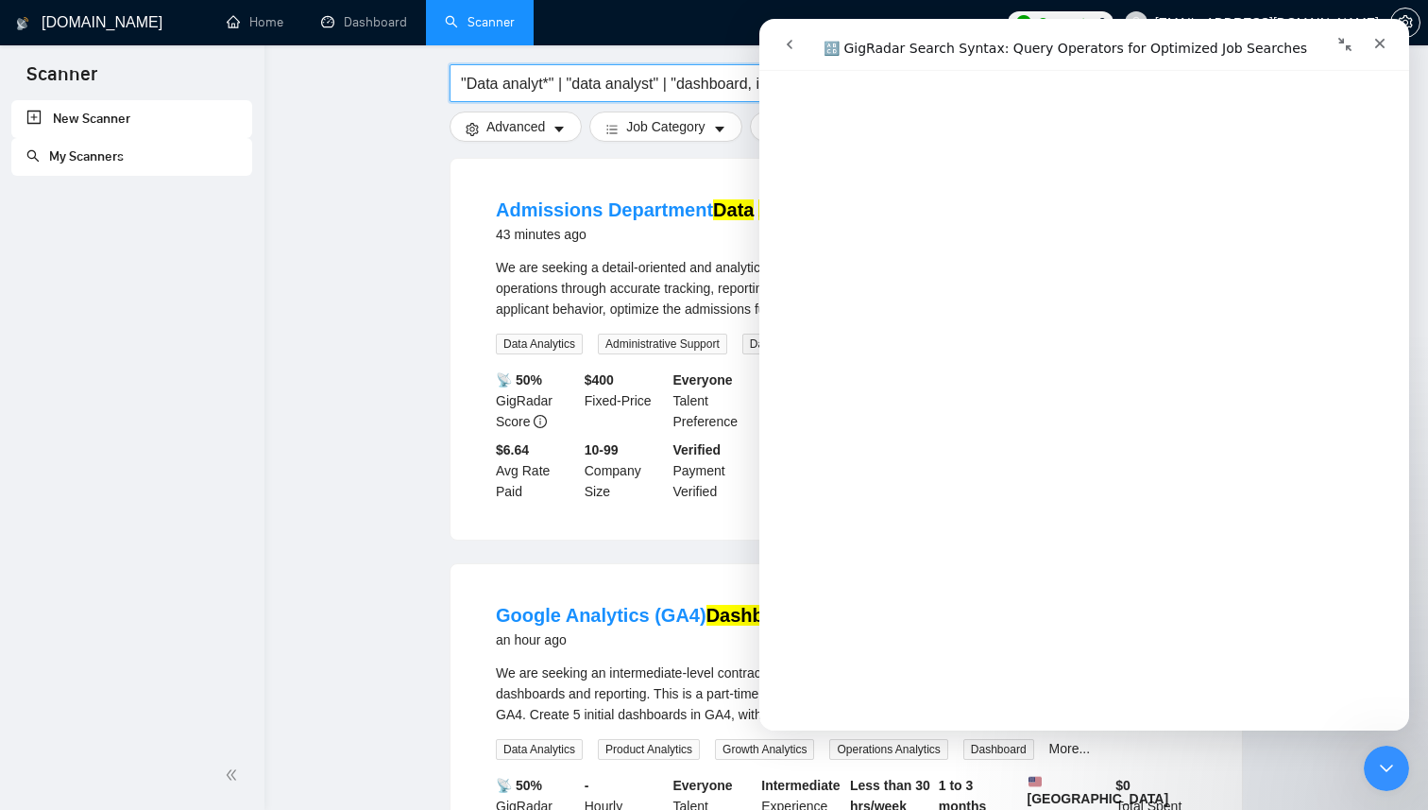
click at [469, 84] on input ""Data analyt*" | "data analyst" | "dashboard, insights" at bounding box center [713, 84] width 504 height 24
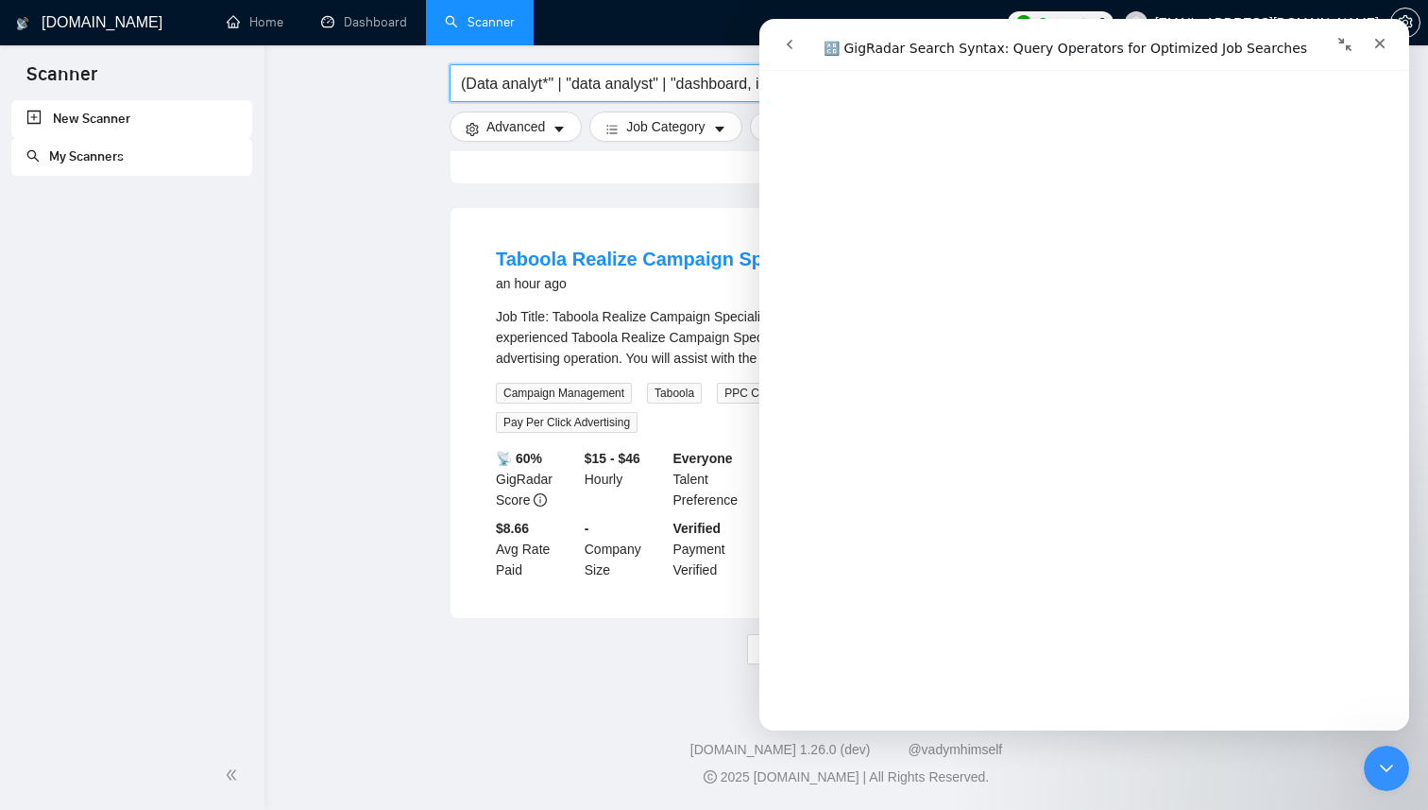
click at [556, 81] on input "(Data analyt*" | "data analyst" | "dashboard, insights" at bounding box center [713, 84] width 504 height 24
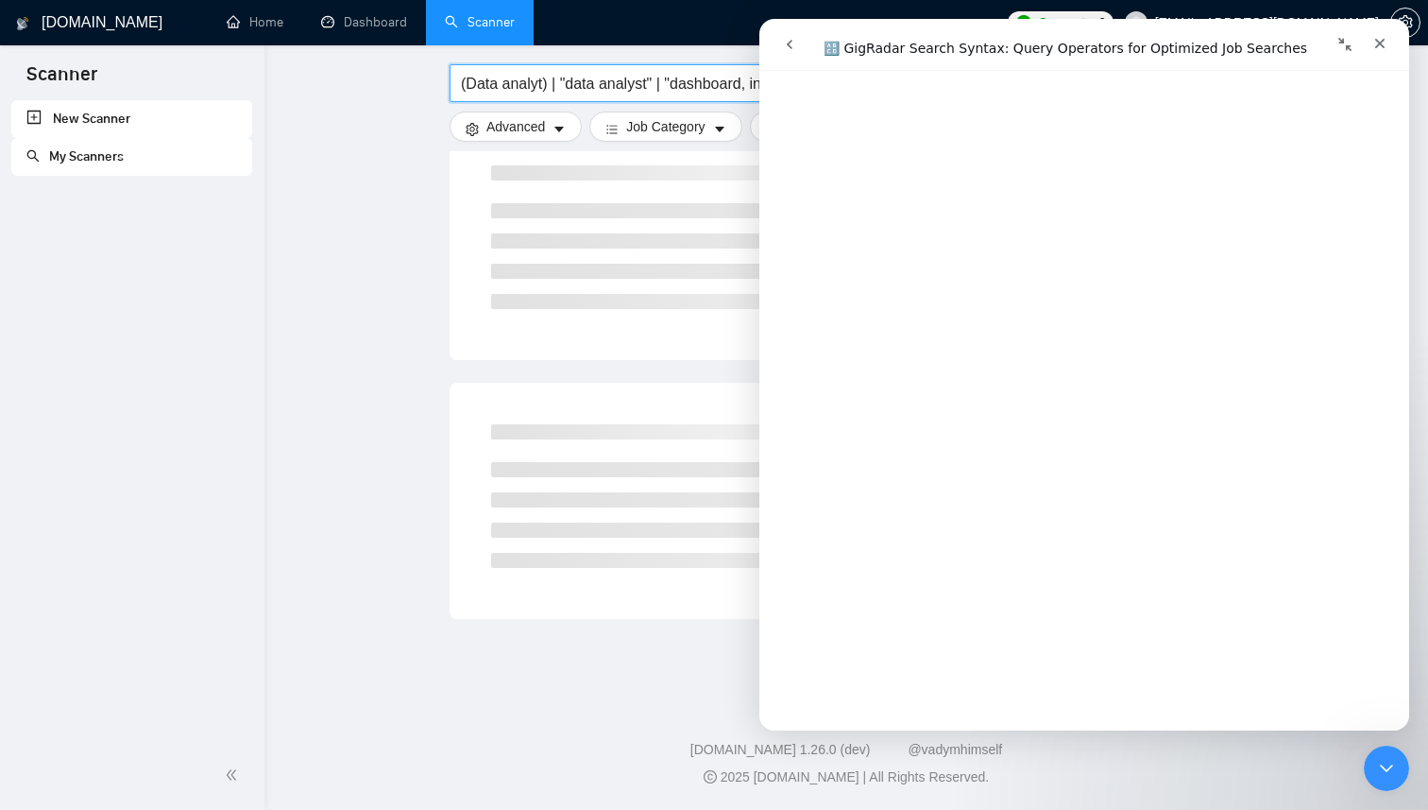
scroll to position [1002, 0]
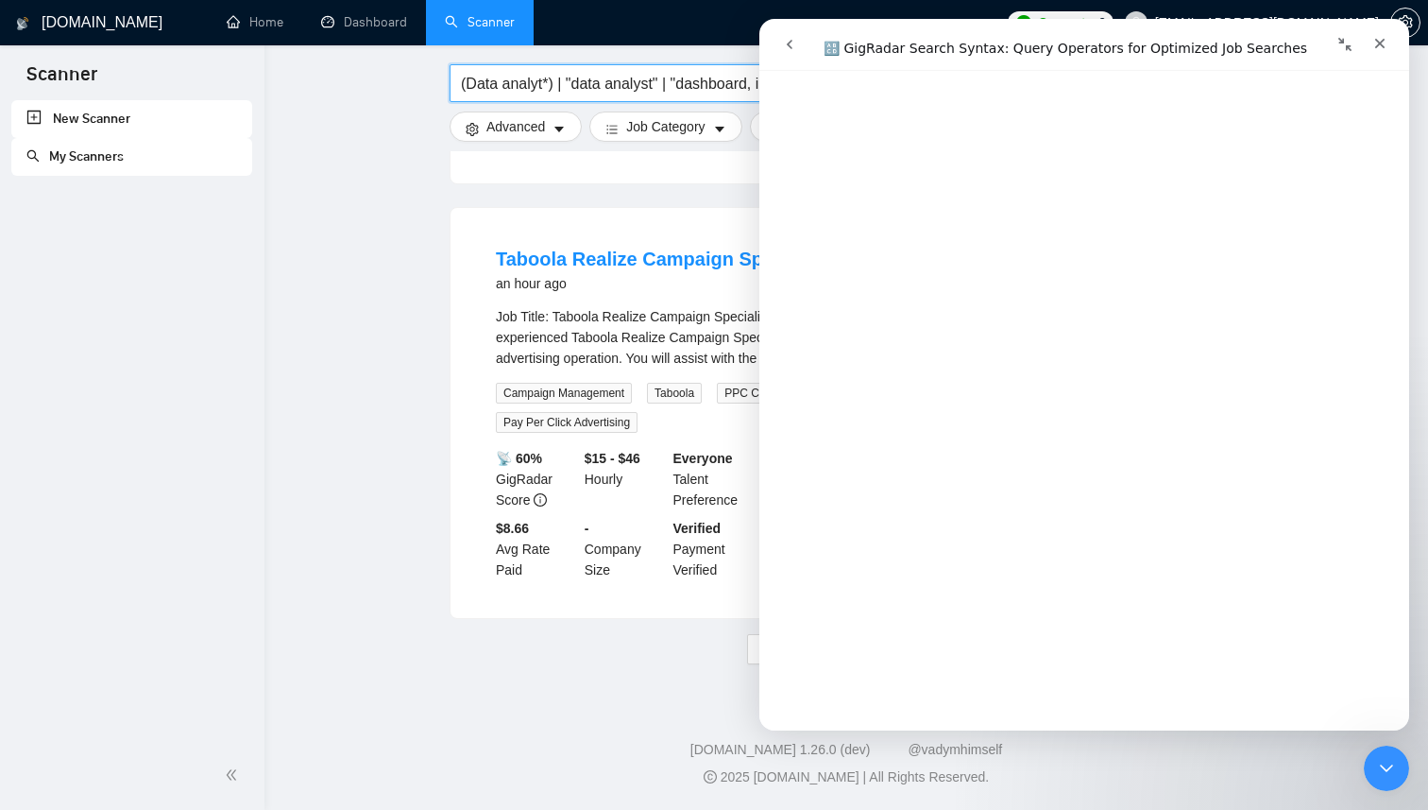
click at [568, 87] on input "(Data analyt*) | "data analyst" | "dashboard, insights" at bounding box center [713, 84] width 504 height 24
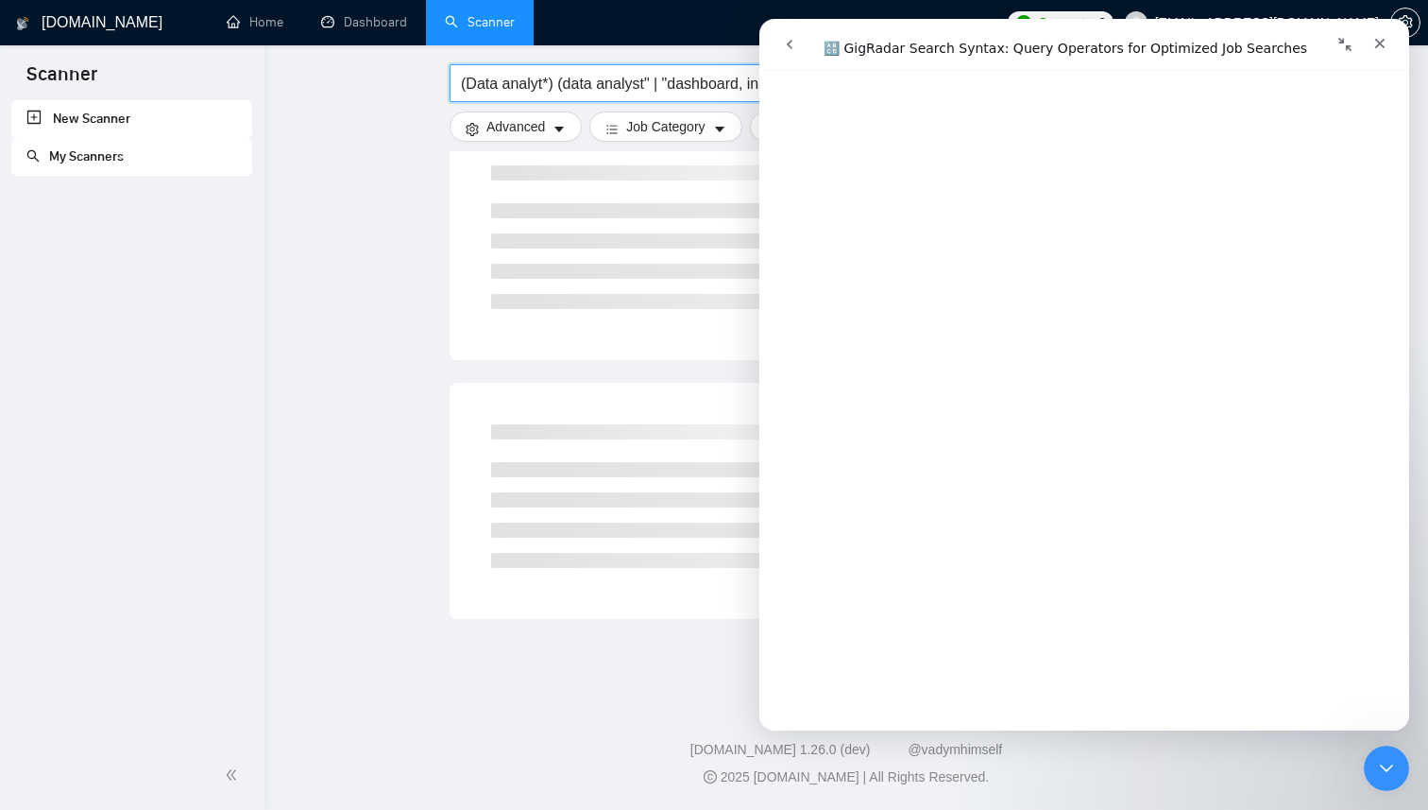
click at [655, 80] on input "(Data analyt*) (data analyst" | "dashboard, insights" at bounding box center [713, 84] width 504 height 24
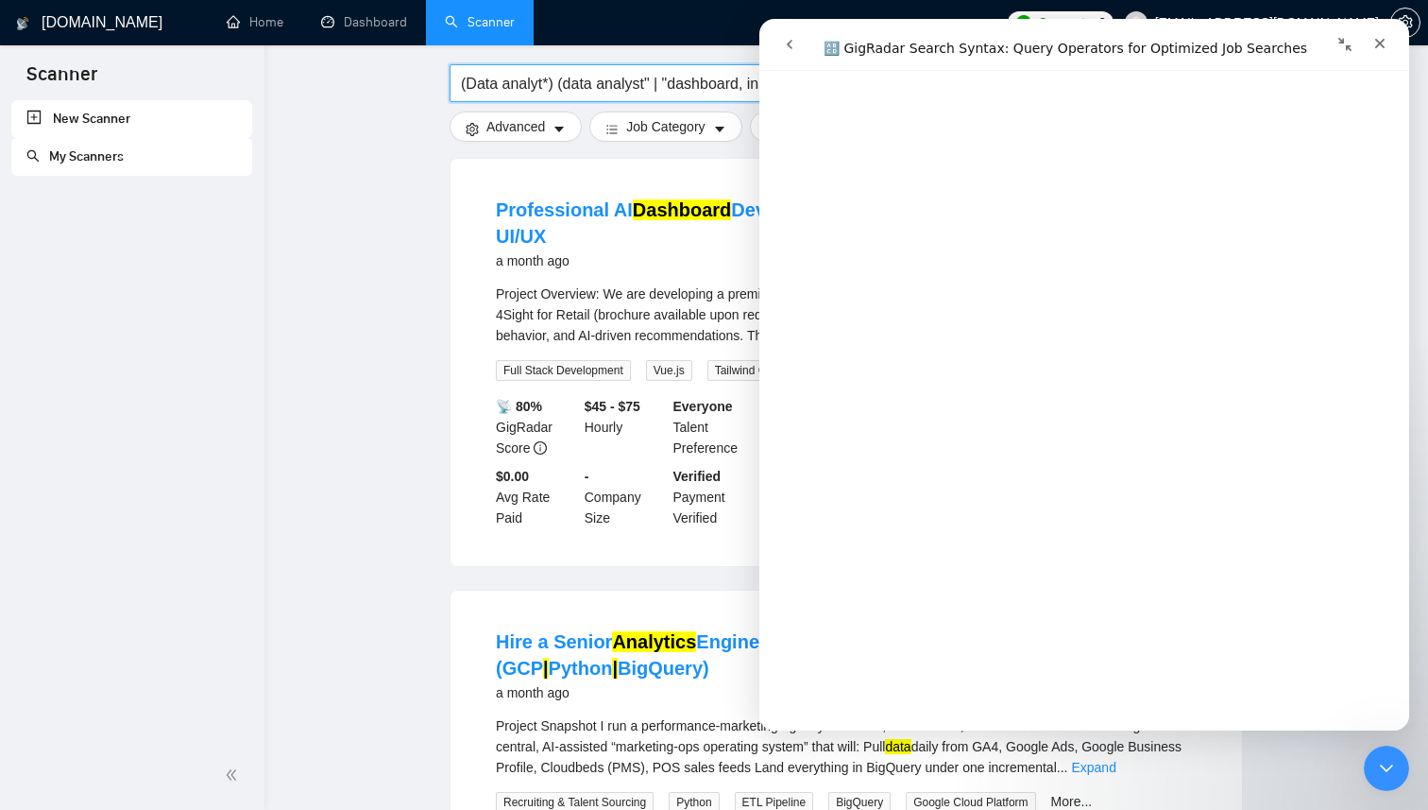
scroll to position [1784, 0]
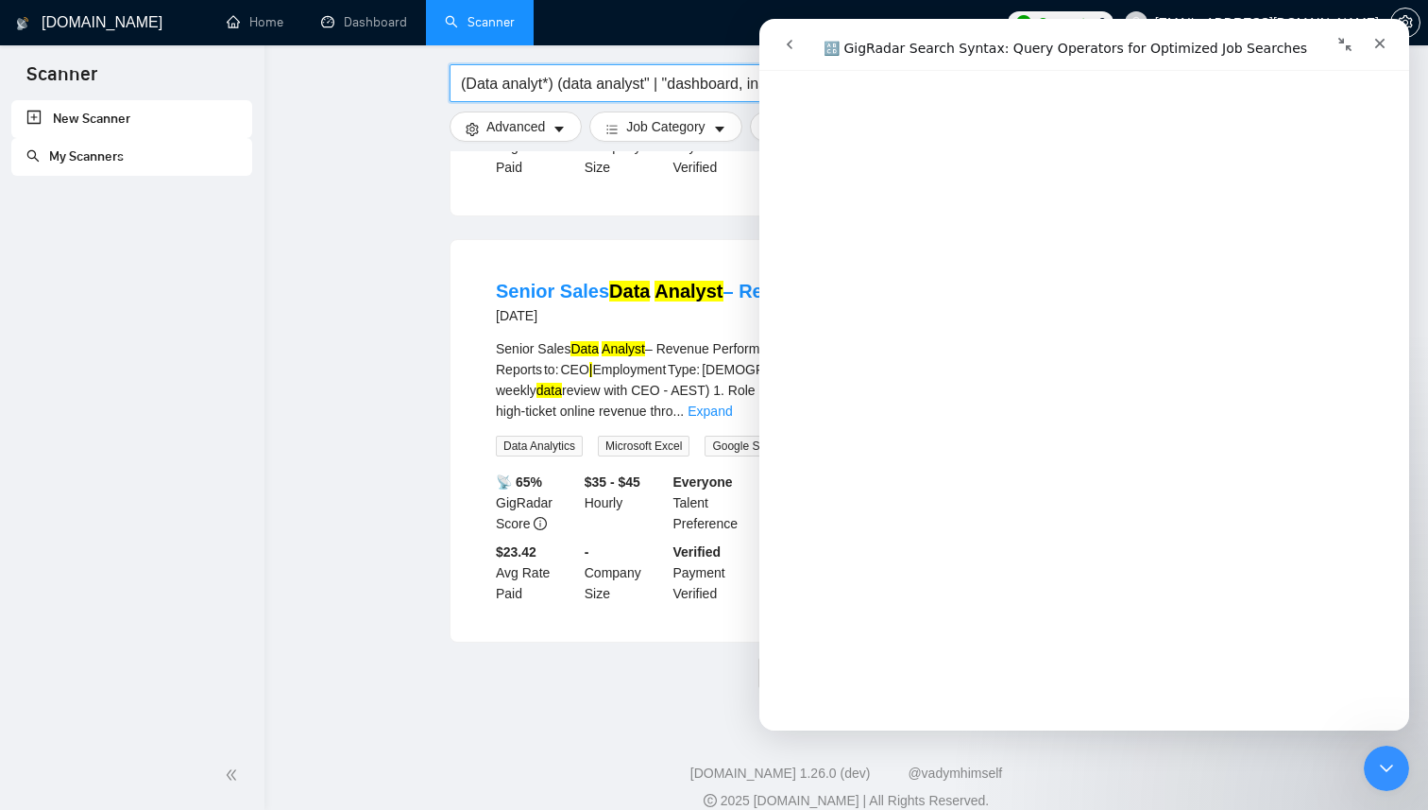
drag, startPoint x: 667, startPoint y: 80, endPoint x: 567, endPoint y: 80, distance: 100.1
click at [567, 80] on input "(Data analyt*) (data analyst" | "dashboard, insights" at bounding box center [713, 84] width 504 height 24
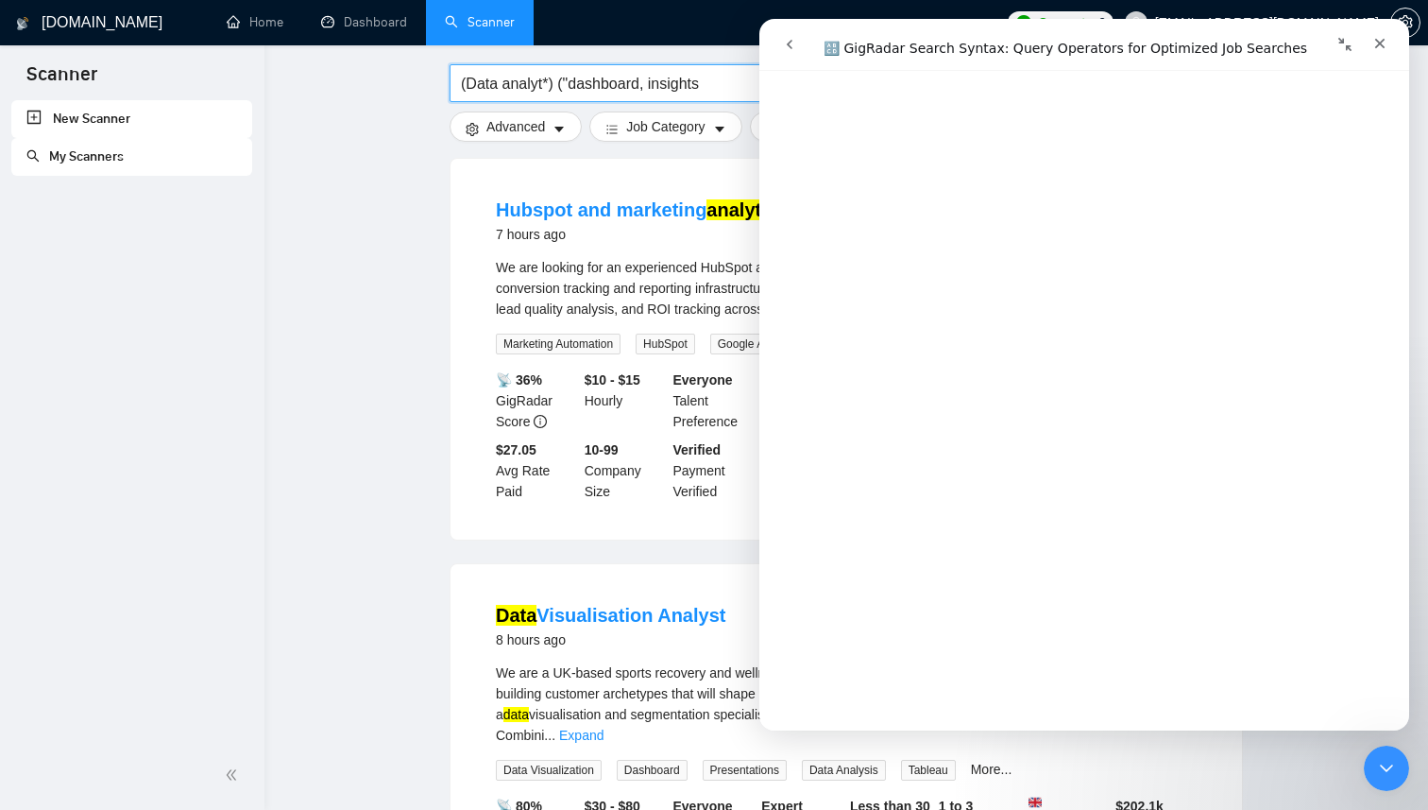
scroll to position [1758, 0]
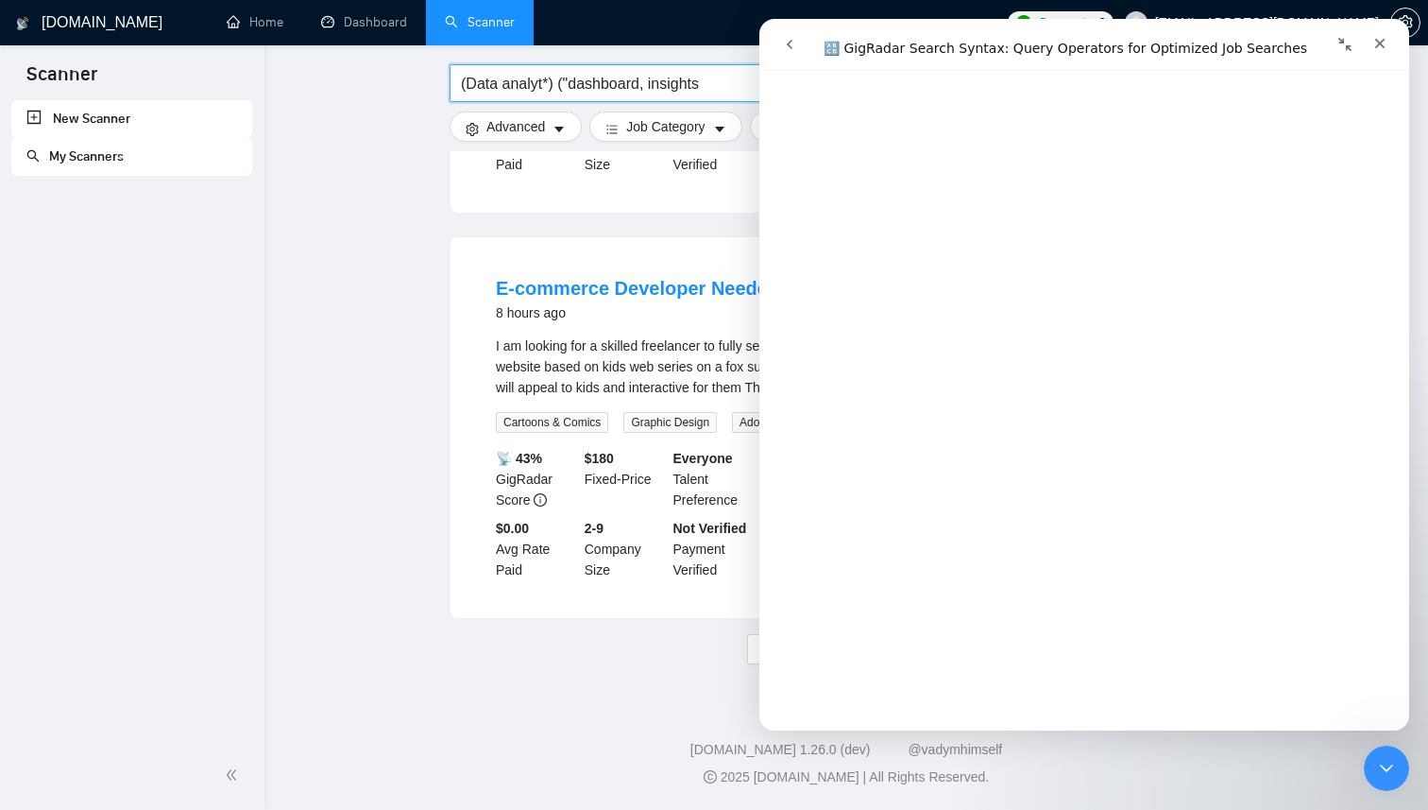
drag, startPoint x: 651, startPoint y: 83, endPoint x: 568, endPoint y: 85, distance: 83.1
click at [568, 85] on input "(Data analyt*) ("dashboard, insights" at bounding box center [713, 84] width 504 height 24
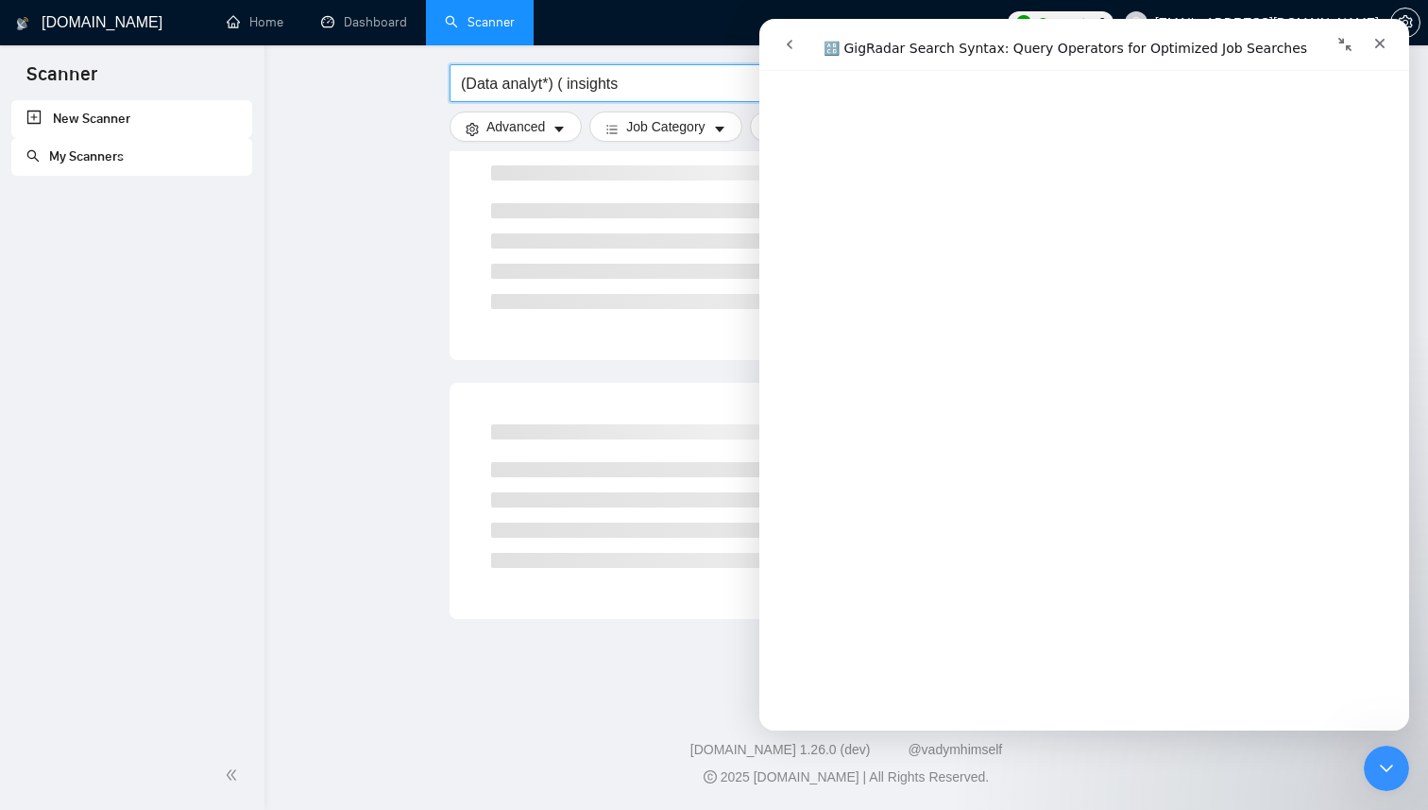
scroll to position [1002, 0]
click at [637, 88] on input "(Data analyt*) (insights" at bounding box center [713, 84] width 504 height 24
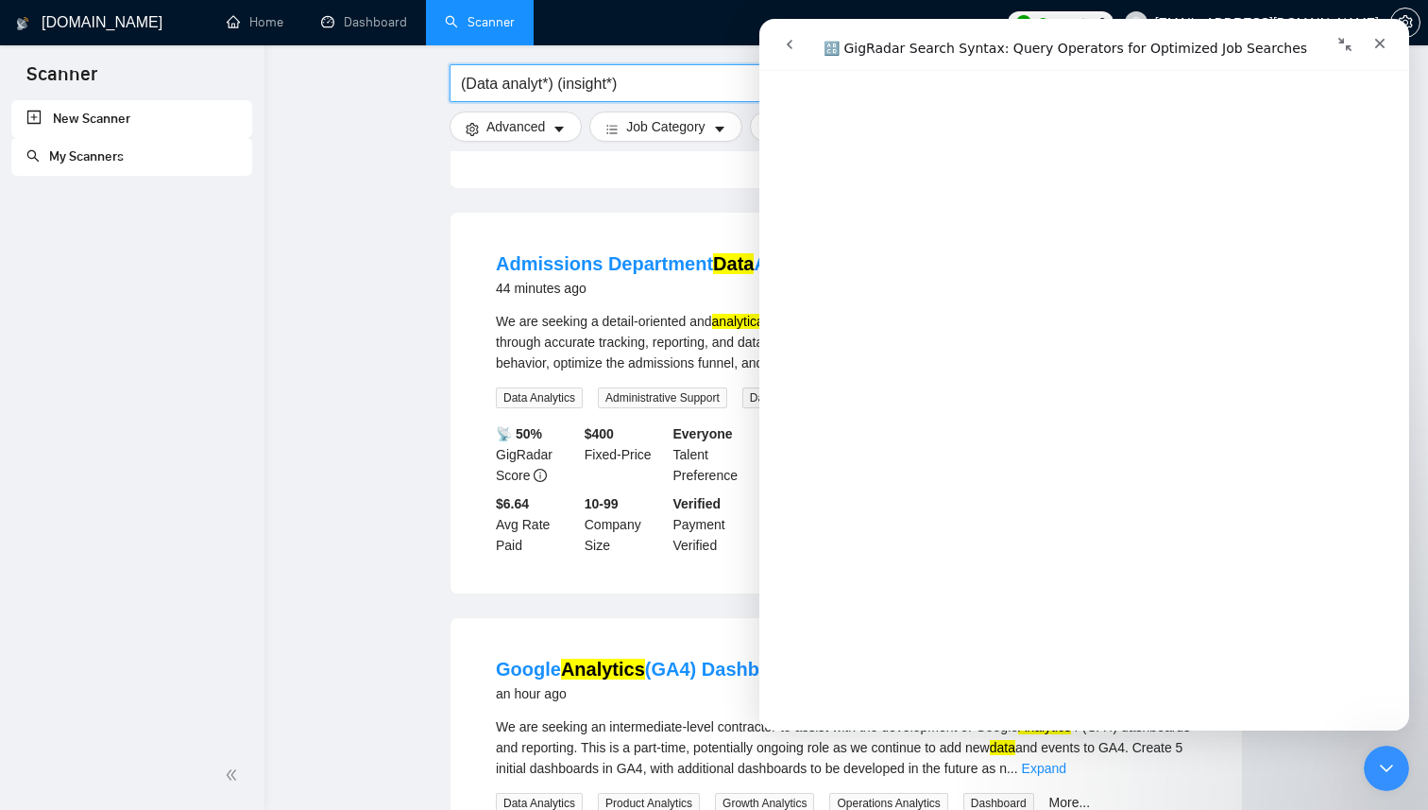
scroll to position [2892, 0]
click at [661, 86] on input "(Data analyt*) (insight*)" at bounding box center [713, 84] width 504 height 24
click at [709, 595] on ul "Marketing Data Analyst – Dashboards & Insights 11 minutes ago We’re looking for…" at bounding box center [846, 402] width 793 height 2003
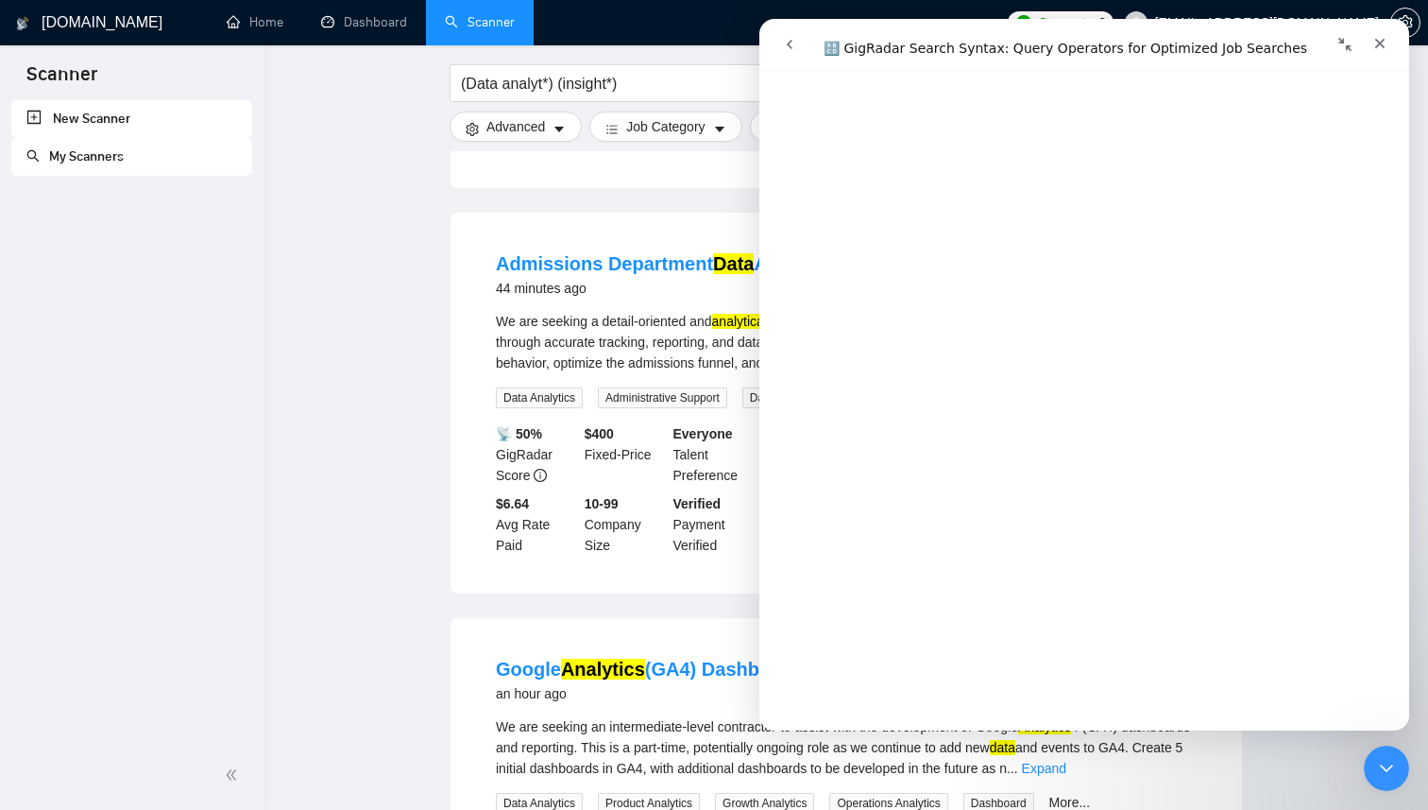
click at [699, 301] on div "Admissions Department Data Analyst 44 minutes ago" at bounding box center [846, 277] width 701 height 55
click at [1384, 46] on icon "Close" at bounding box center [1380, 44] width 10 height 10
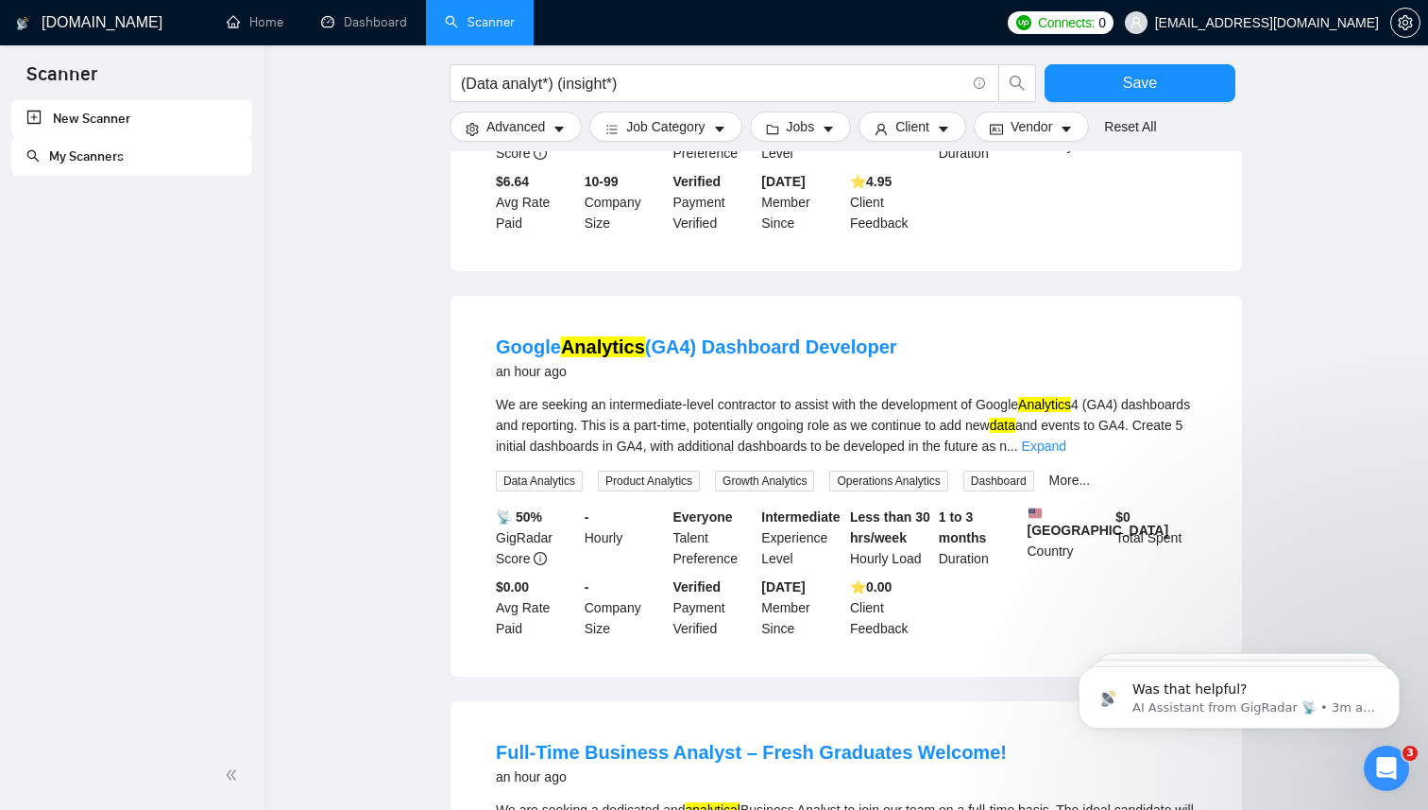
scroll to position [1286, 0]
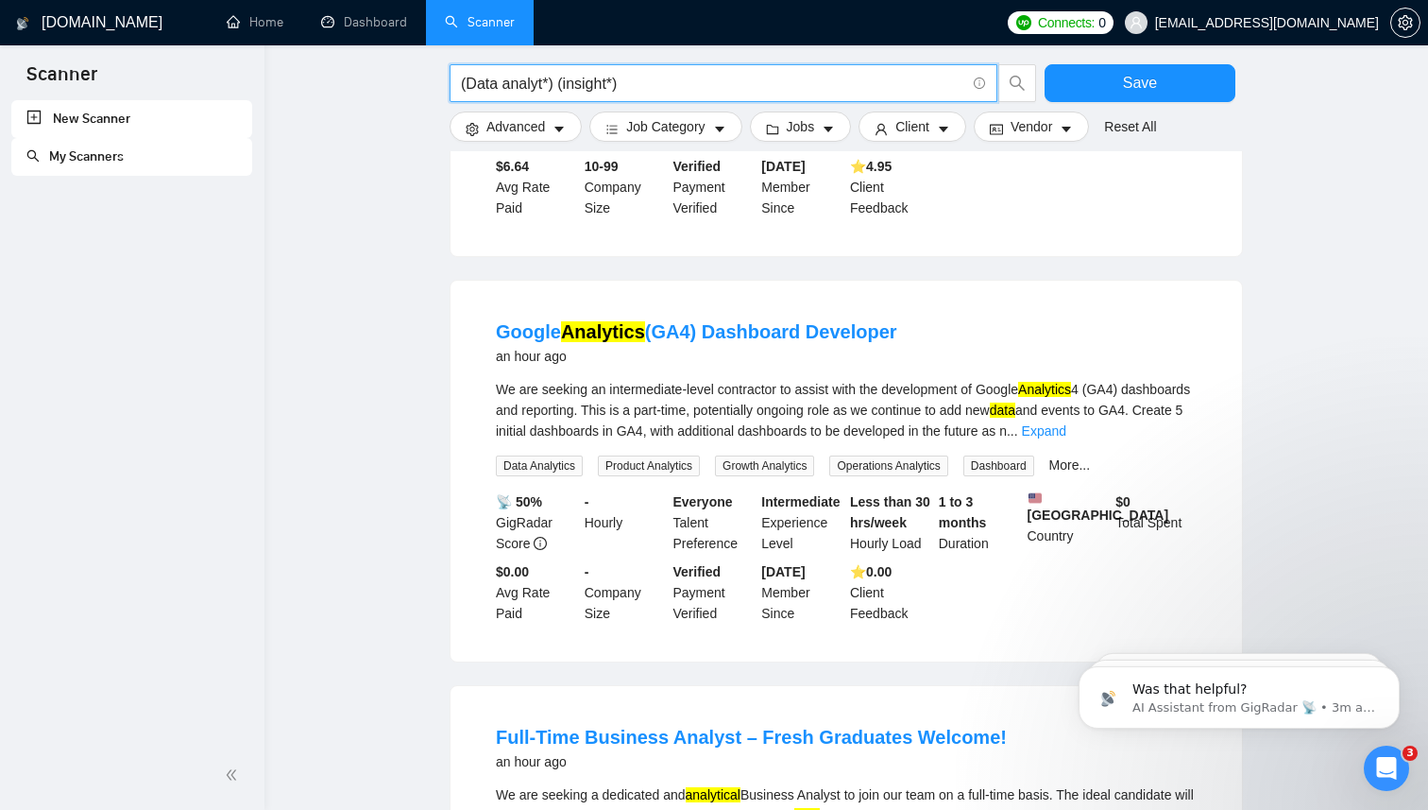
click at [550, 84] on input "(Data analyt*) (insight*)" at bounding box center [713, 84] width 504 height 24
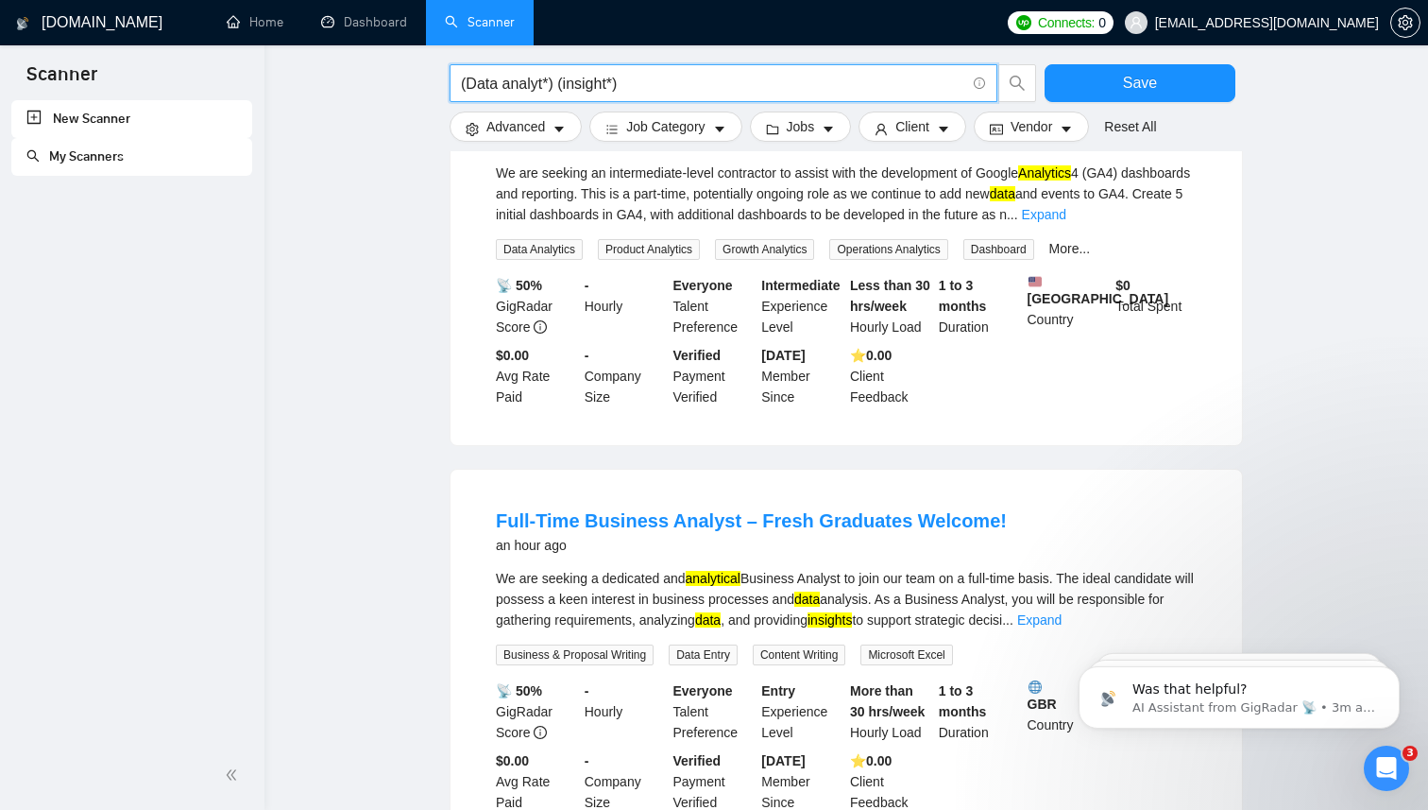
scroll to position [1507, 0]
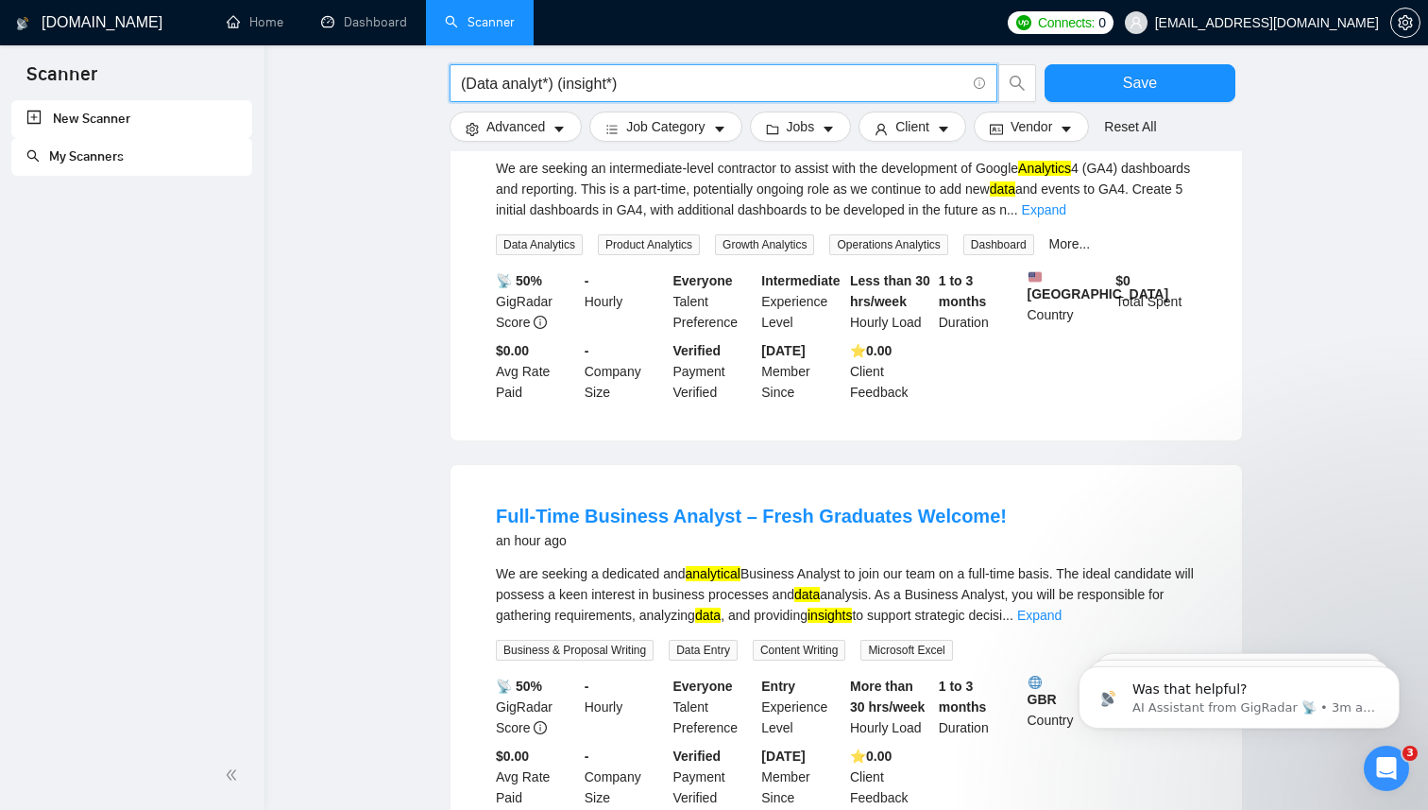
click at [637, 77] on input "(Data analyt*) (insight*)" at bounding box center [713, 84] width 504 height 24
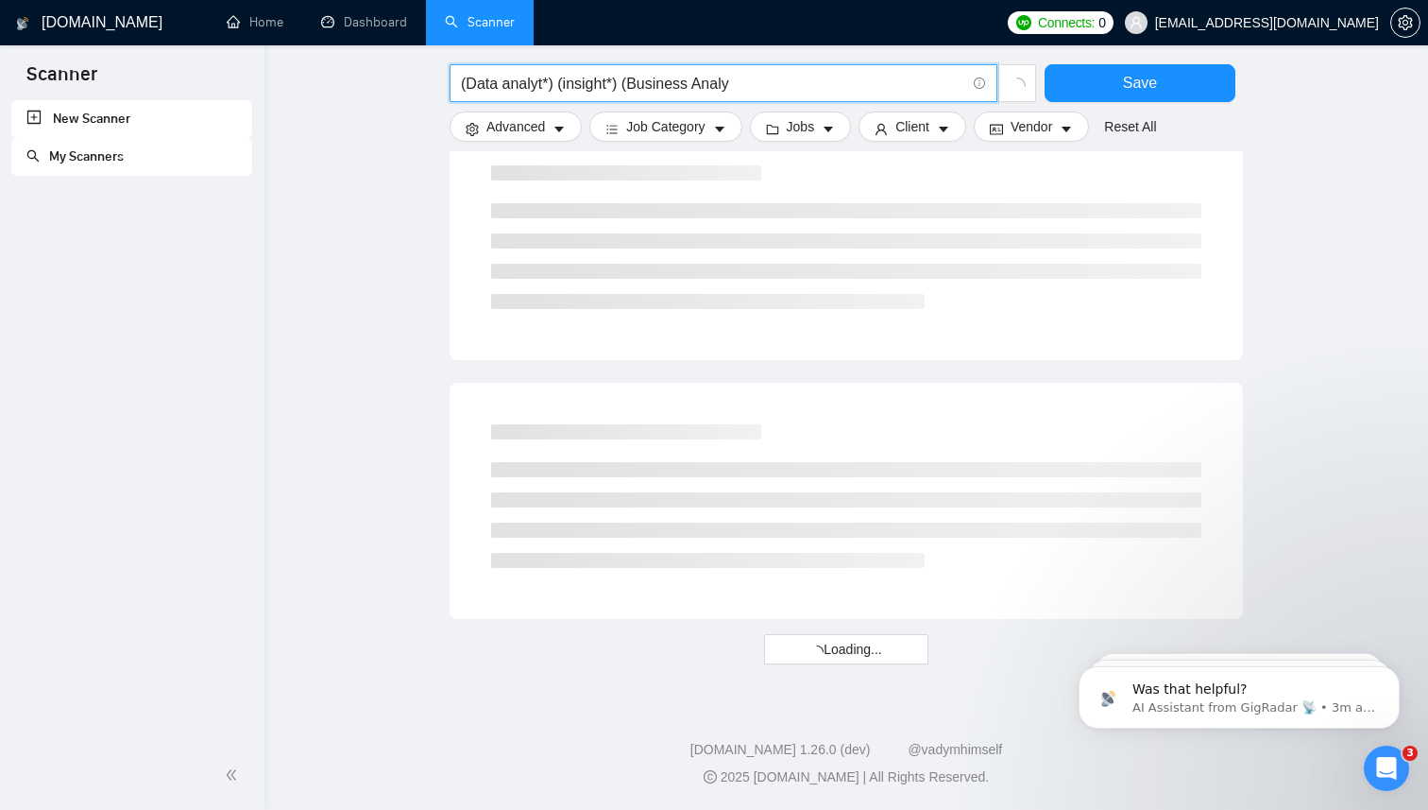
scroll to position [0, 0]
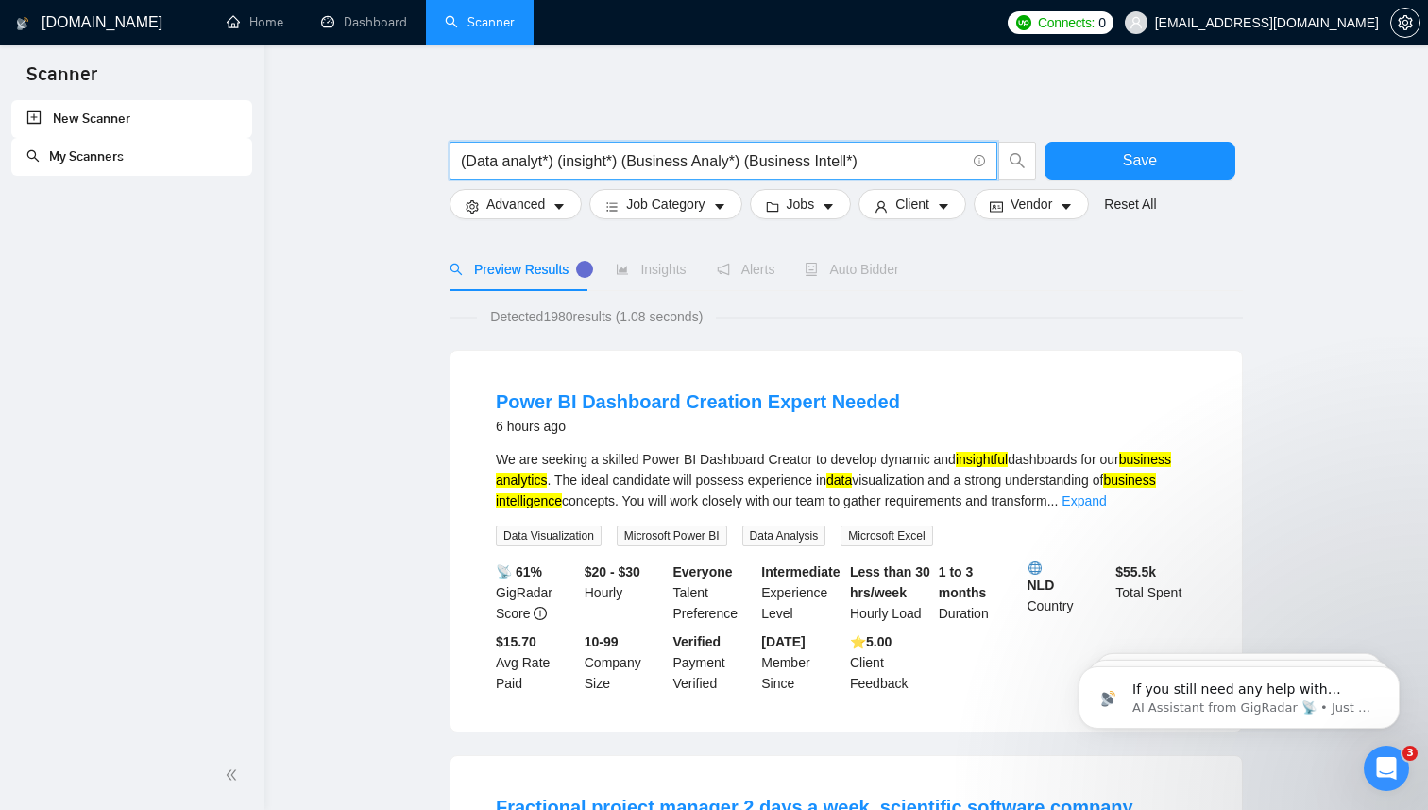
click at [469, 160] on input "(Data analyt*) (insight*) (Business Analy*) (Business Intell*)" at bounding box center [713, 161] width 504 height 24
click at [558, 162] on input "("Data analyt*) (insight*) (Business Analy*) (Business Intell*)" at bounding box center [713, 161] width 504 height 24
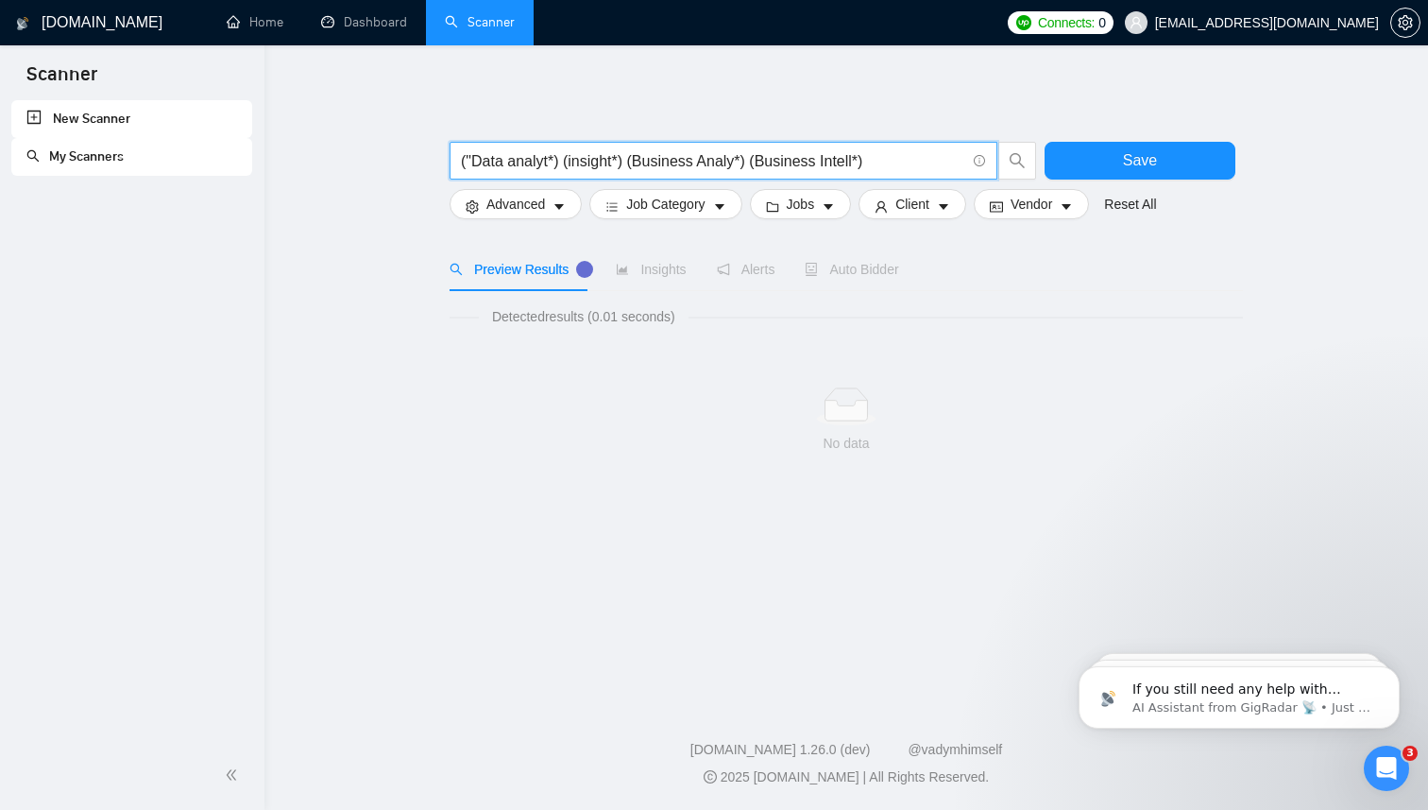
click at [472, 163] on input "("Data analyt*) (insight*) (Business Analy*) (Business Intell*)" at bounding box center [713, 161] width 504 height 24
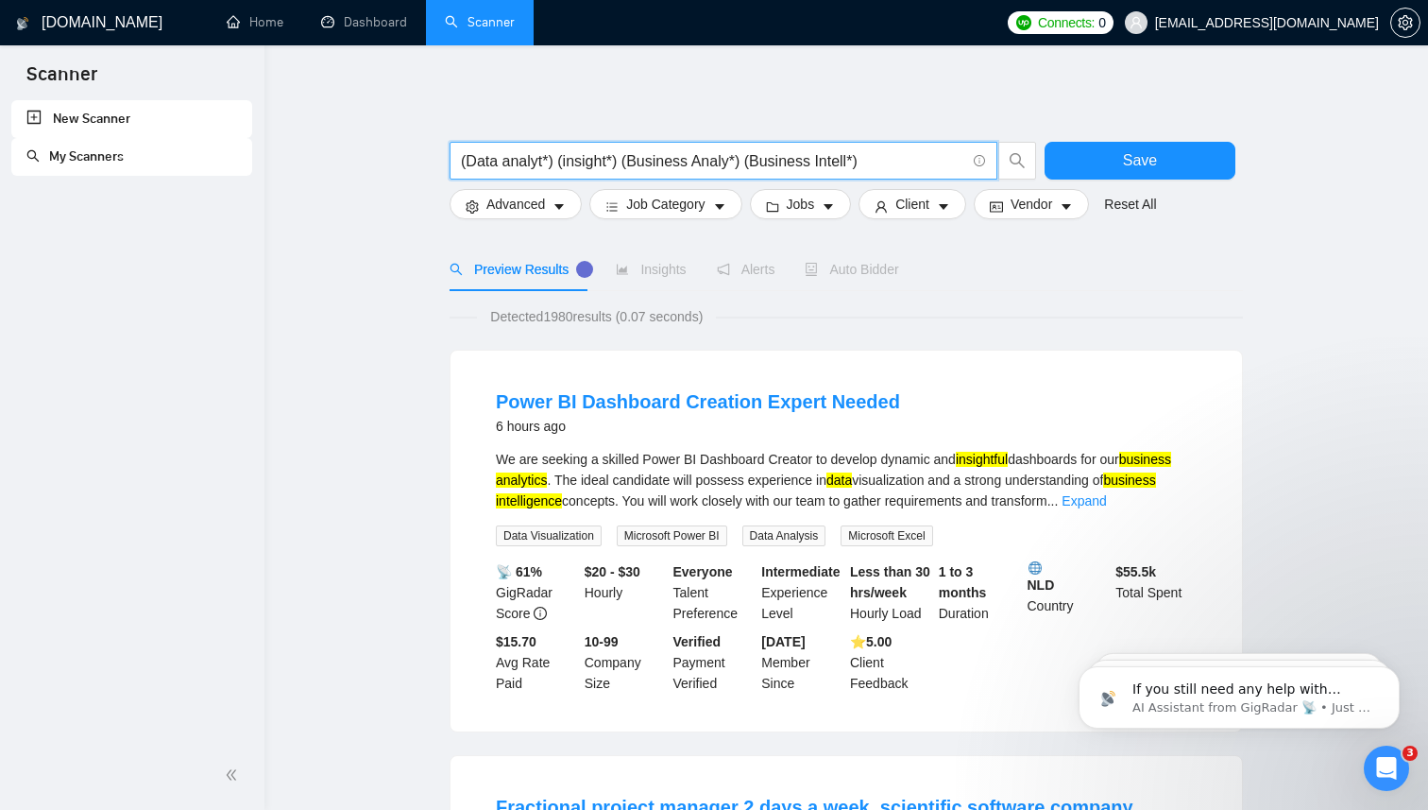
click at [893, 145] on span "(Data analyt*) (insight*) (Business Analy*) (Business Intell*)" at bounding box center [724, 161] width 548 height 38
click at [894, 160] on input "(Data analyt*) (insight*) (Business Analy*) (Business Intell*)" at bounding box center [713, 161] width 504 height 24
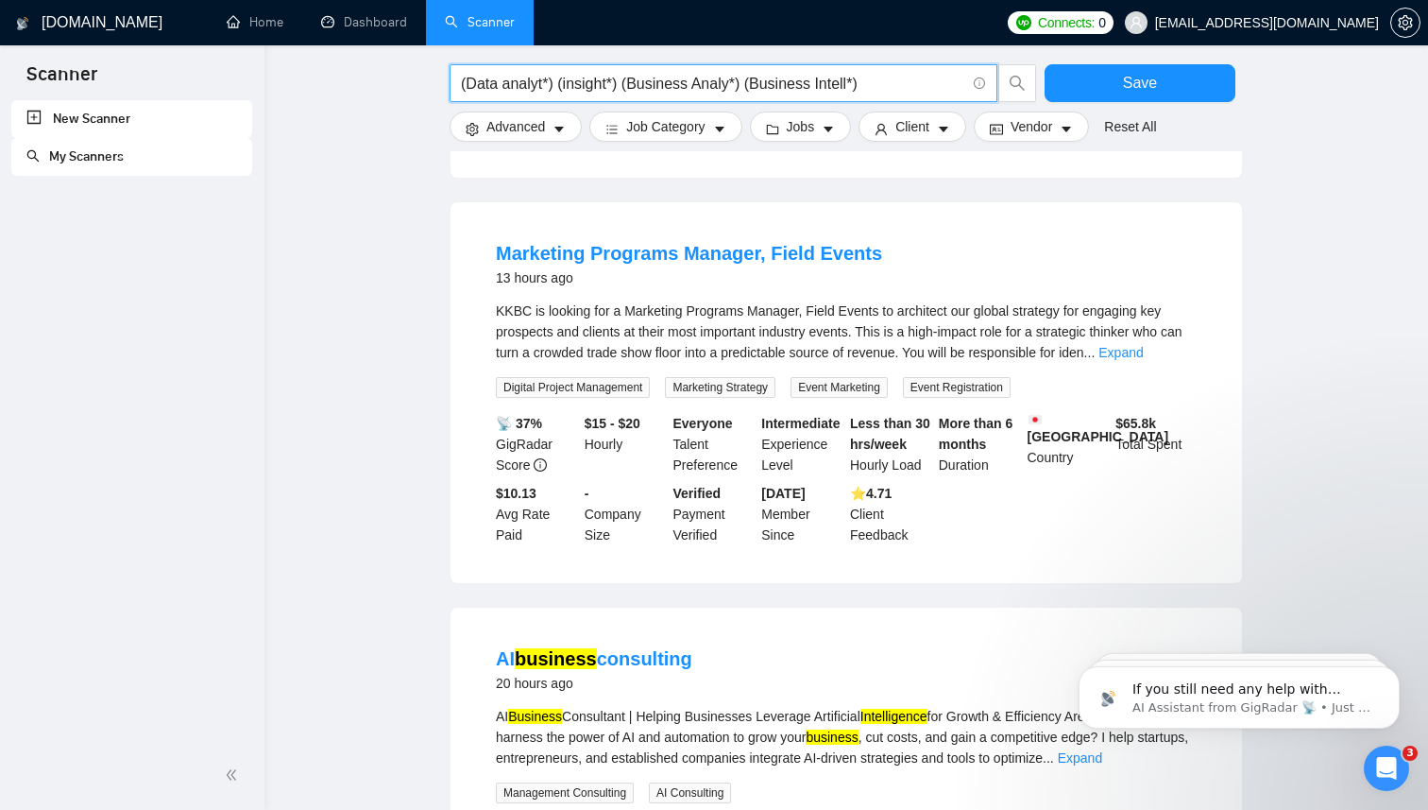
scroll to position [963, 0]
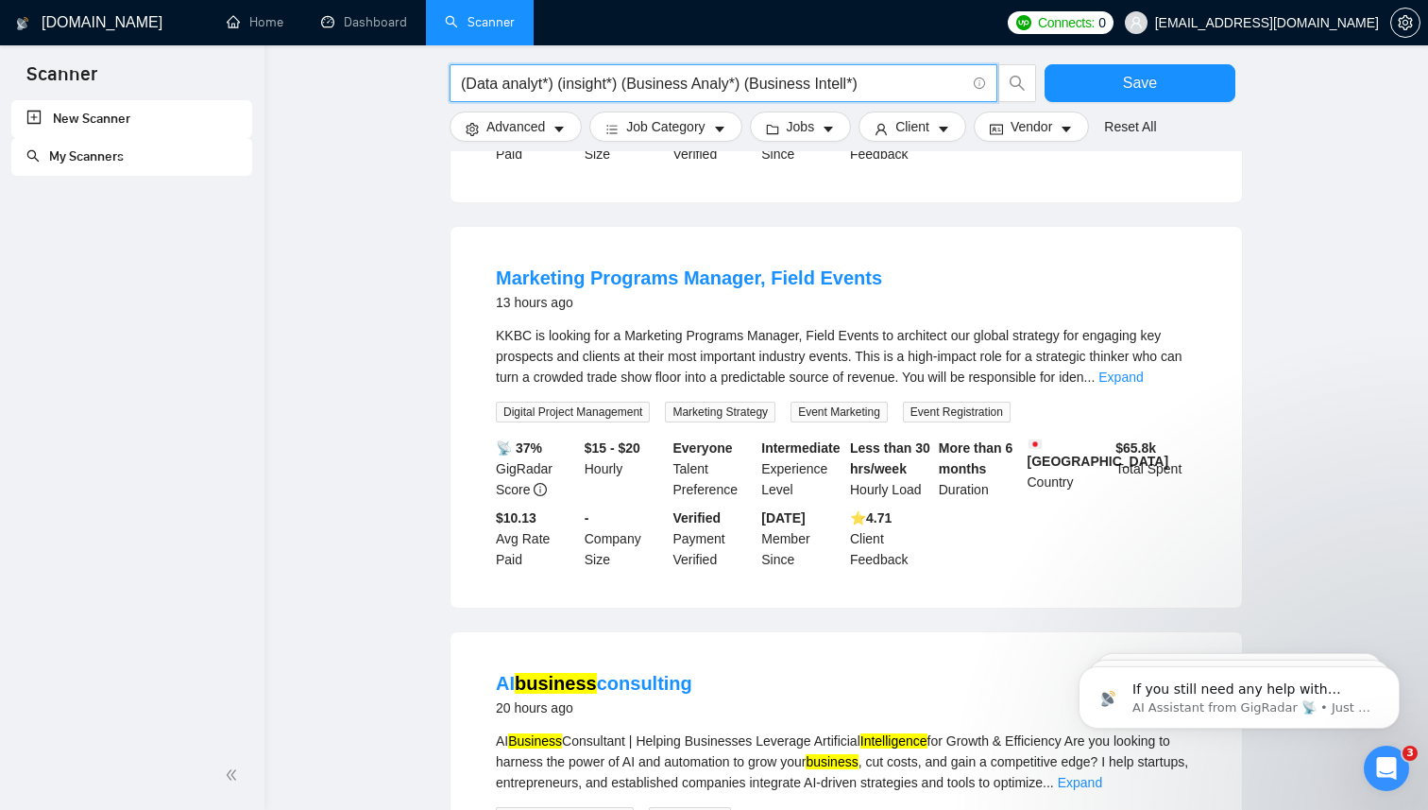
drag, startPoint x: 880, startPoint y: 86, endPoint x: 624, endPoint y: 85, distance: 256.0
click at [624, 85] on input "(Data analyt*) (insight*) (Business Analy*) (Business Intell*)" at bounding box center [713, 84] width 504 height 24
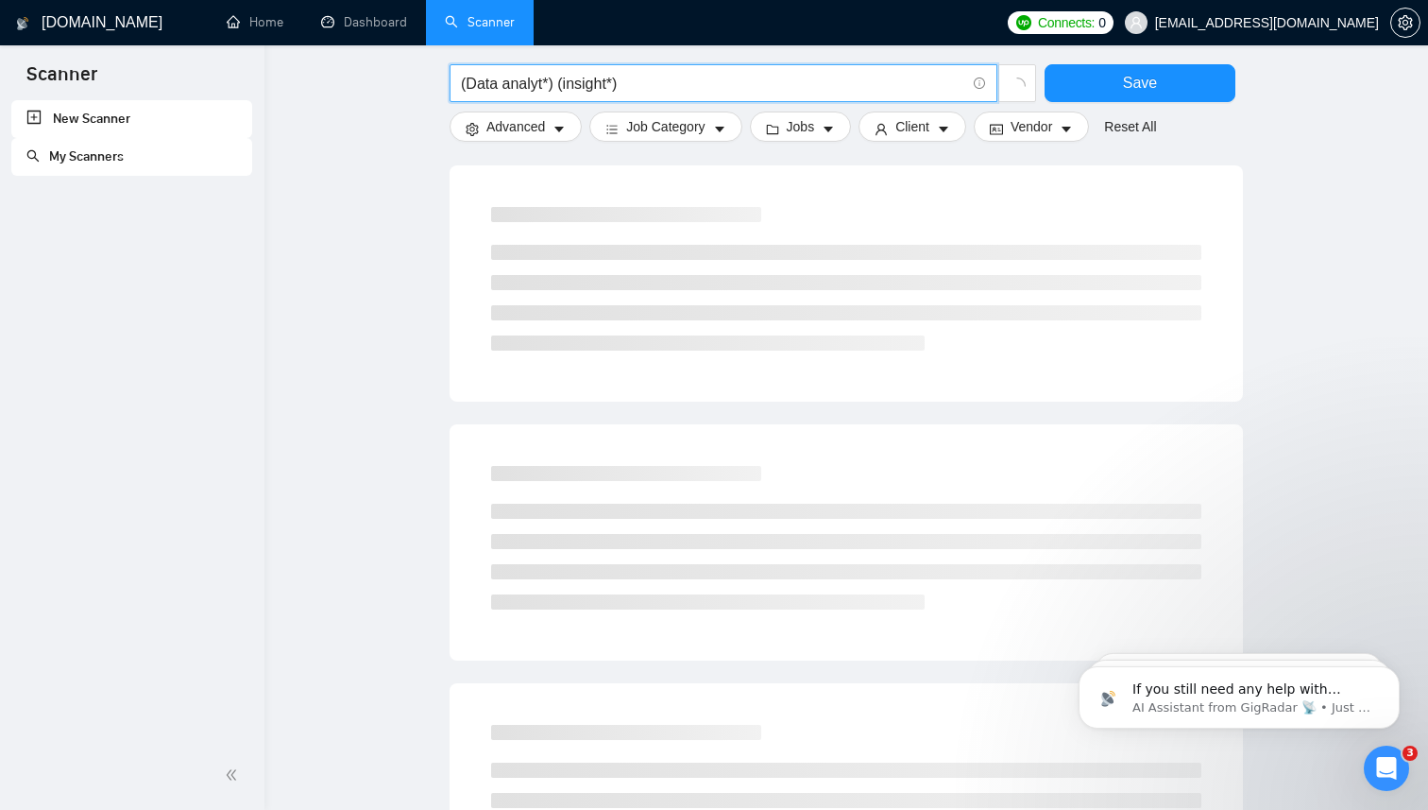
scroll to position [0, 0]
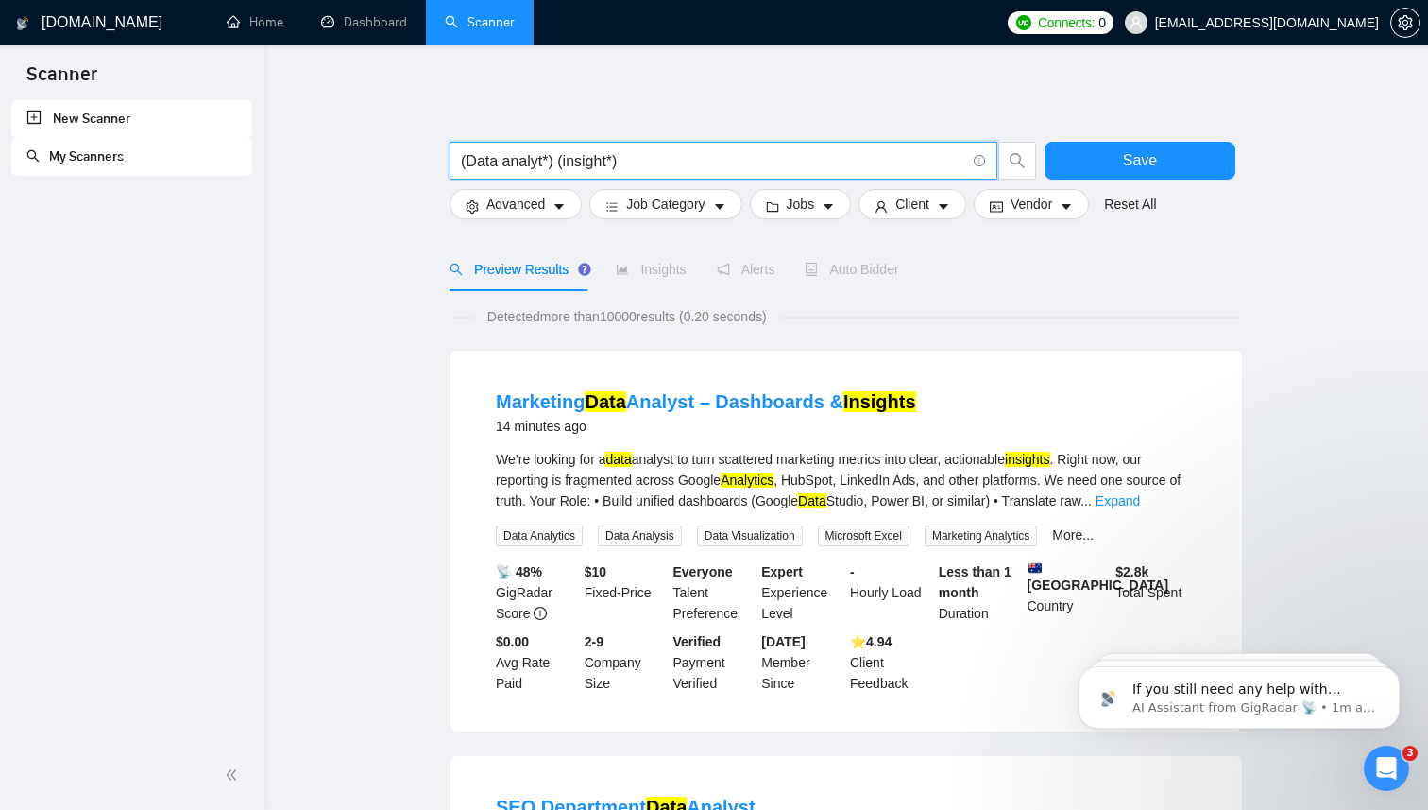
drag, startPoint x: 556, startPoint y: 162, endPoint x: 460, endPoint y: 157, distance: 96.5
click at [461, 157] on input "(Data analyt*) (insight*)" at bounding box center [713, 161] width 504 height 24
type input "Data analys* (insight*)"
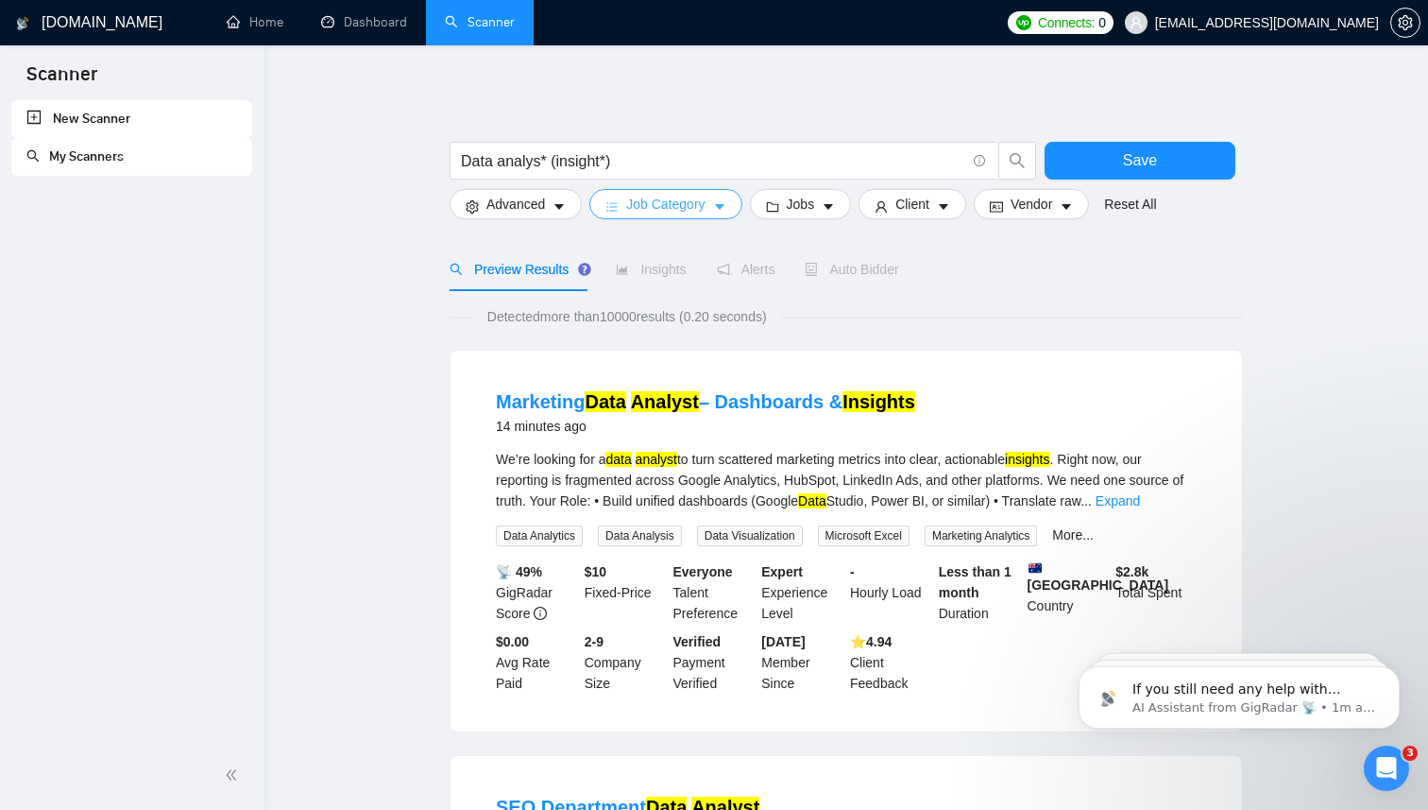
click at [714, 203] on button "Job Category" at bounding box center [665, 204] width 152 height 30
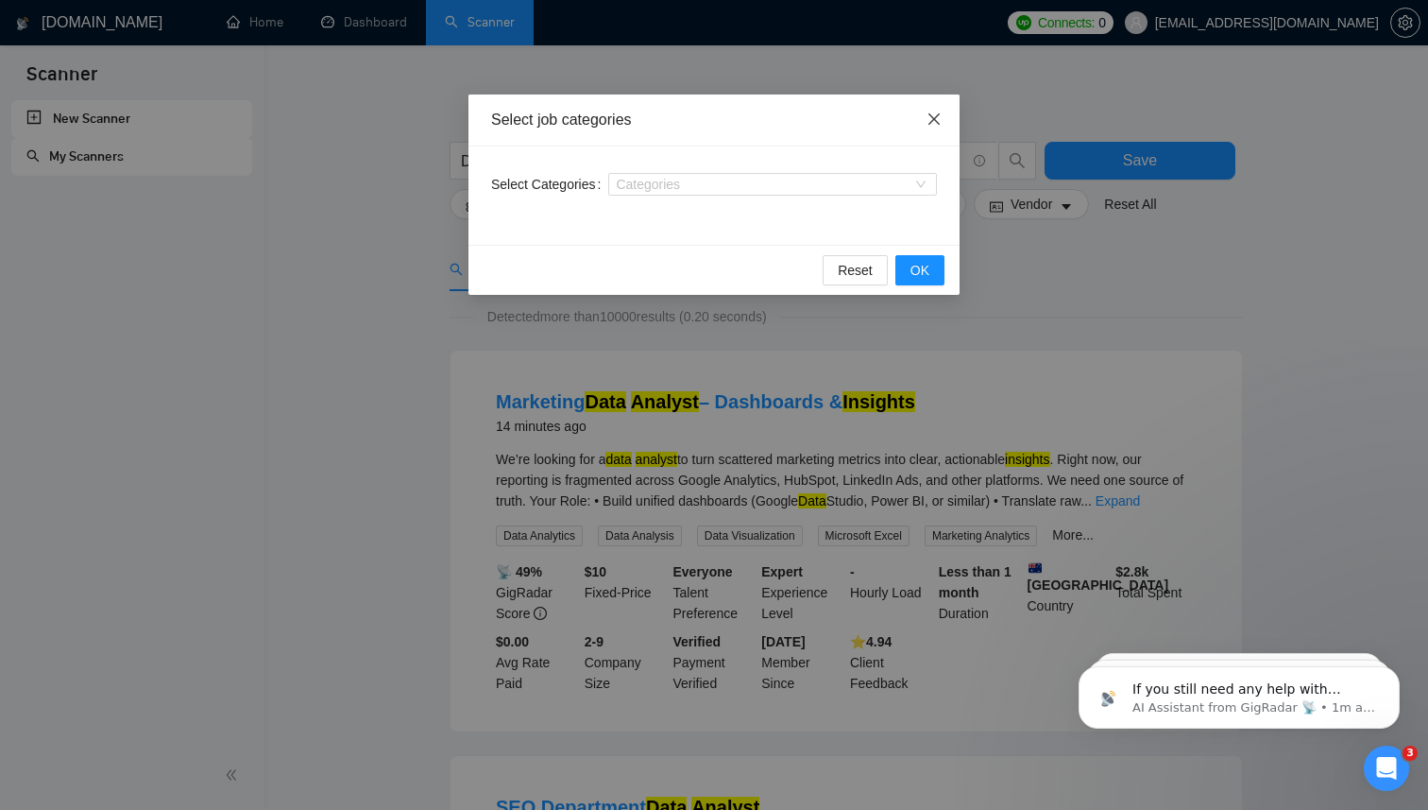
click at [936, 125] on icon "close" at bounding box center [934, 118] width 15 height 15
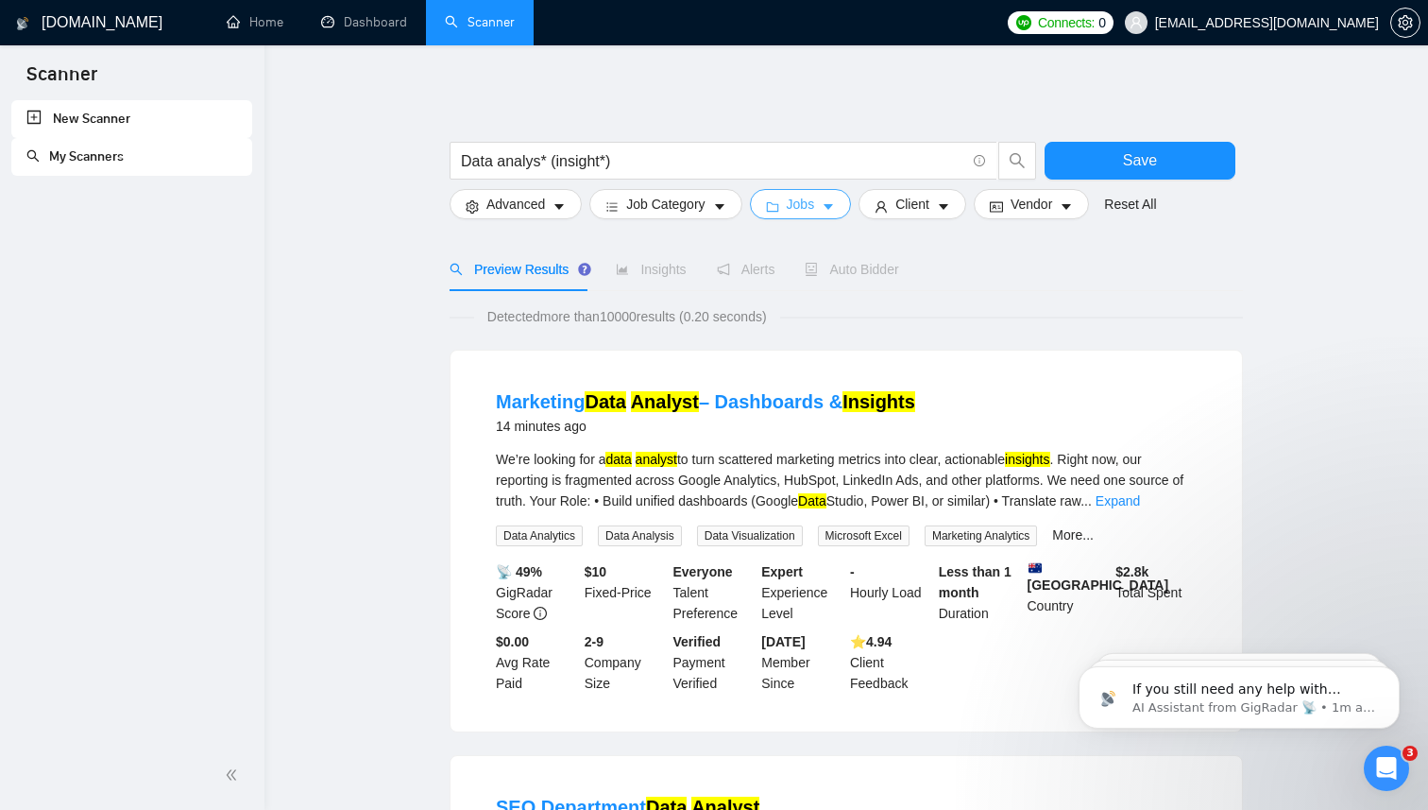
click at [826, 209] on button "Jobs" at bounding box center [801, 204] width 102 height 30
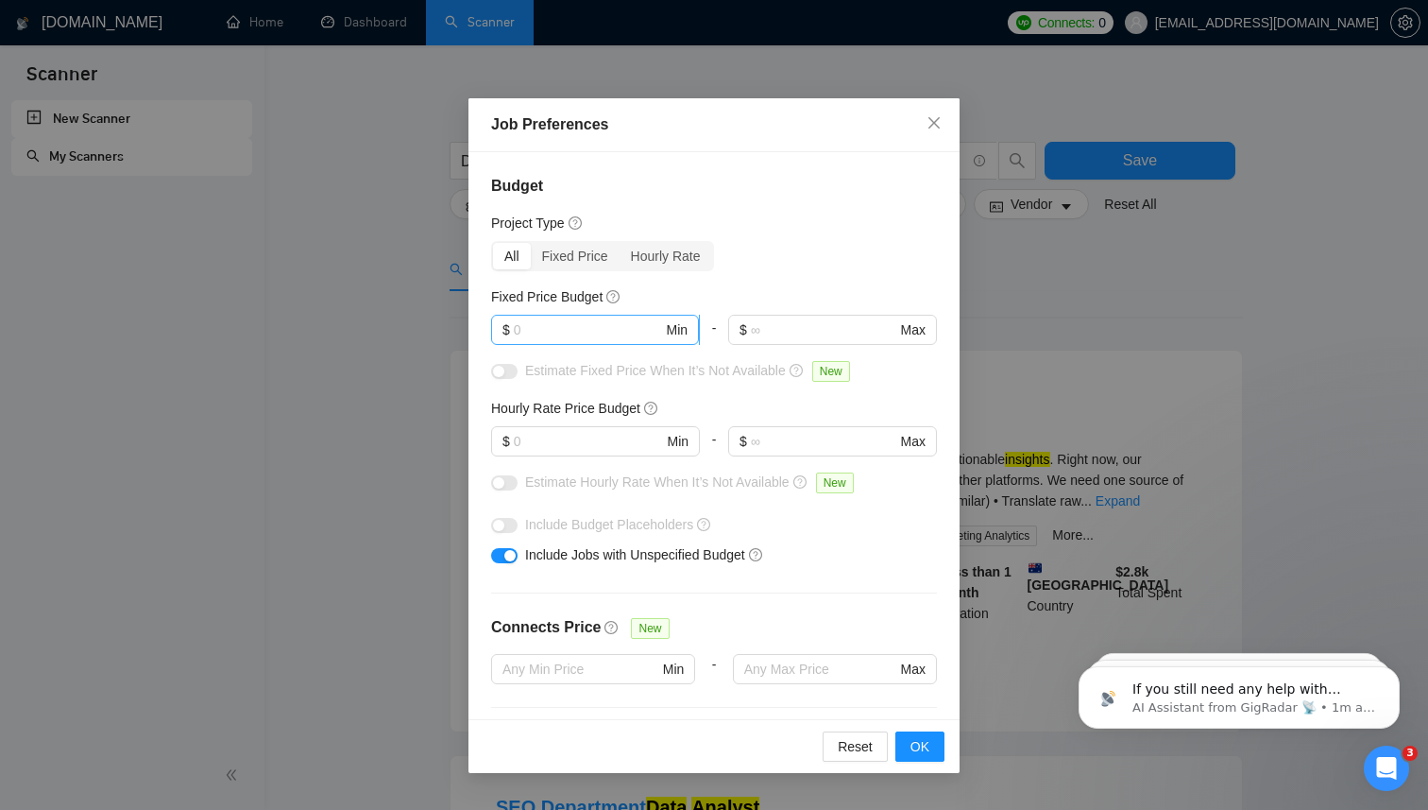
click at [622, 333] on input "text" at bounding box center [588, 329] width 149 height 21
click at [605, 449] on input "text" at bounding box center [588, 441] width 149 height 21
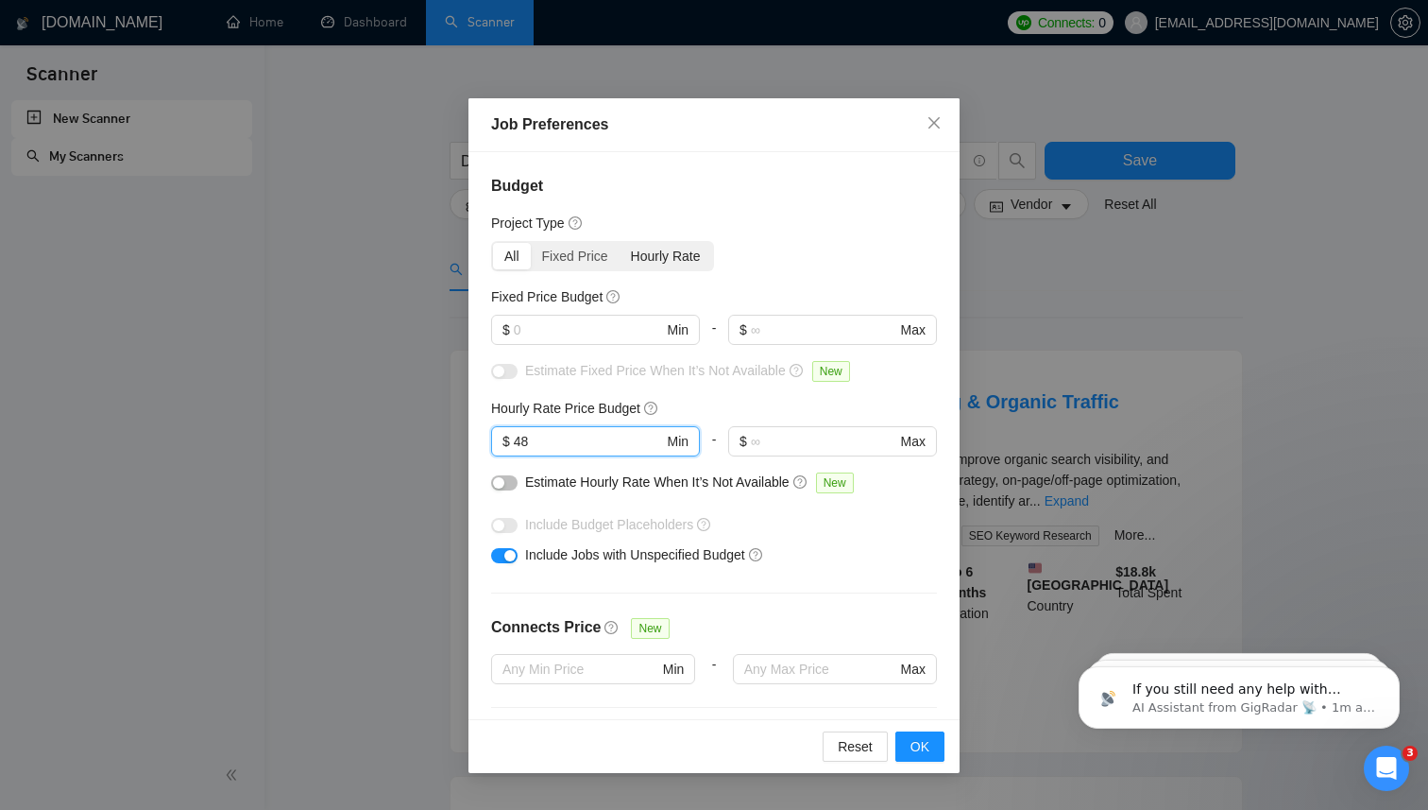
type input "48"
click at [679, 261] on div "Hourly Rate" at bounding box center [666, 256] width 93 height 26
click at [620, 243] on input "Hourly Rate" at bounding box center [620, 243] width 0 height 0
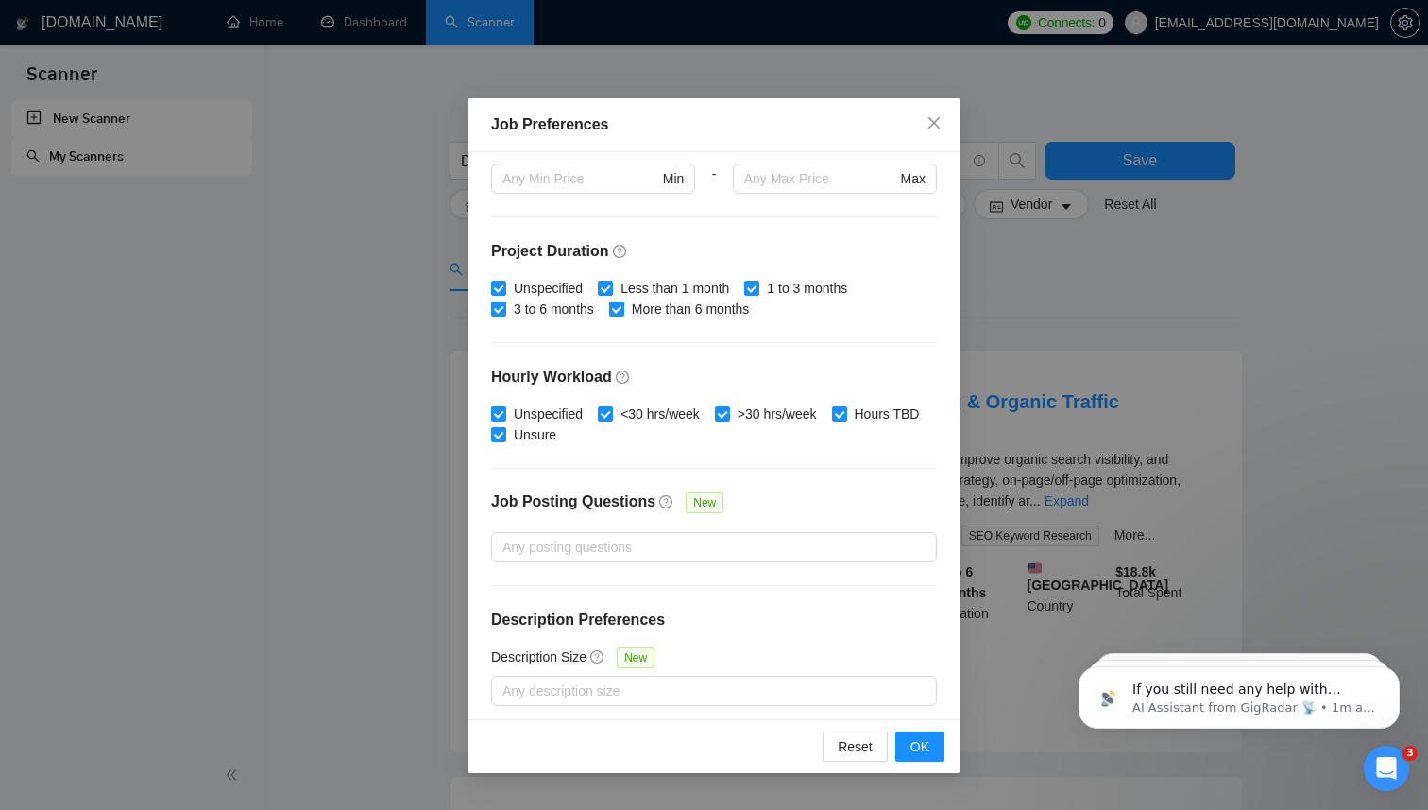
scroll to position [341, 0]
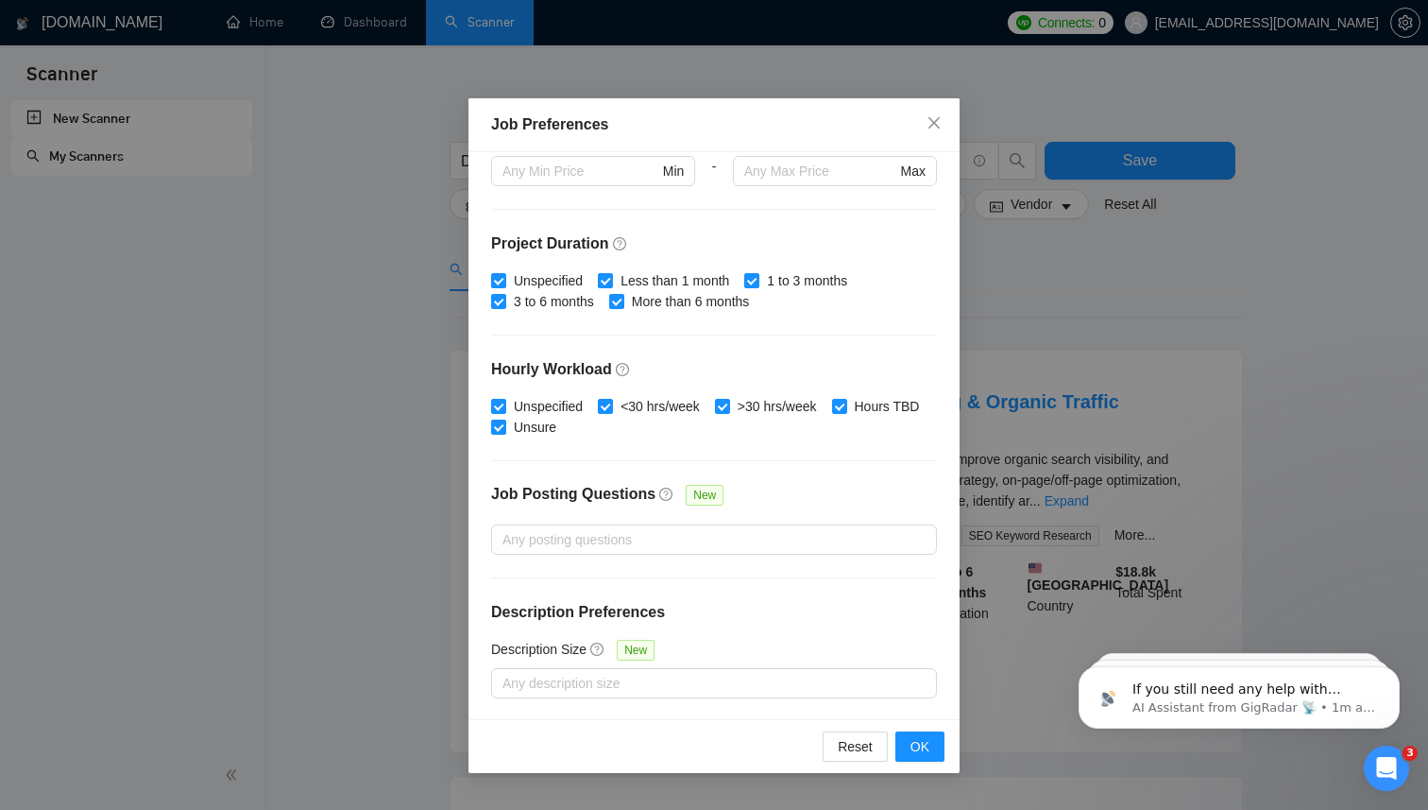
click at [665, 493] on icon "question-circle" at bounding box center [665, 493] width 13 height 13
click at [506, 528] on input "Job Posting Questions New" at bounding box center [505, 539] width 4 height 23
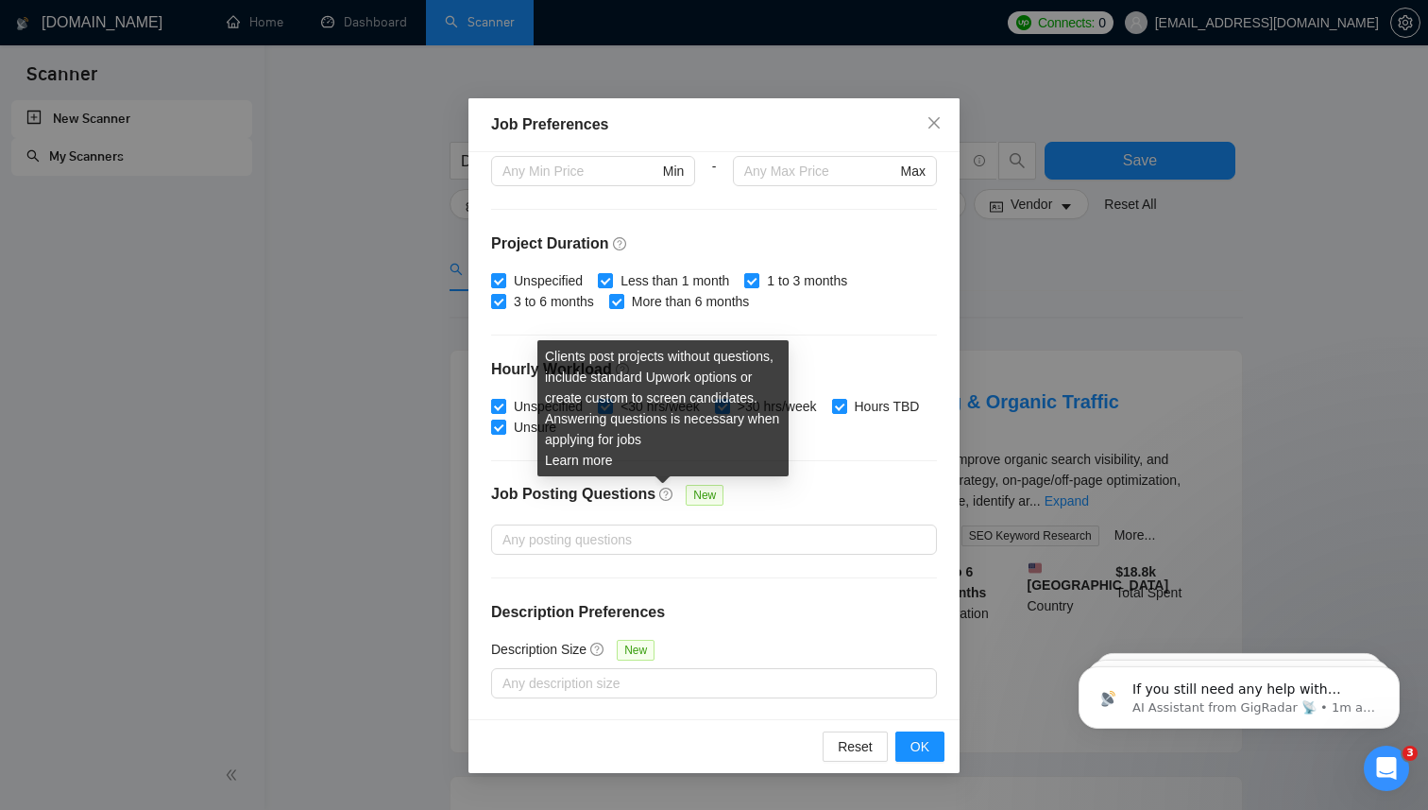
click at [665, 493] on icon "question-circle" at bounding box center [665, 493] width 13 height 13
click at [506, 528] on input "Job Posting Questions New" at bounding box center [505, 539] width 4 height 23
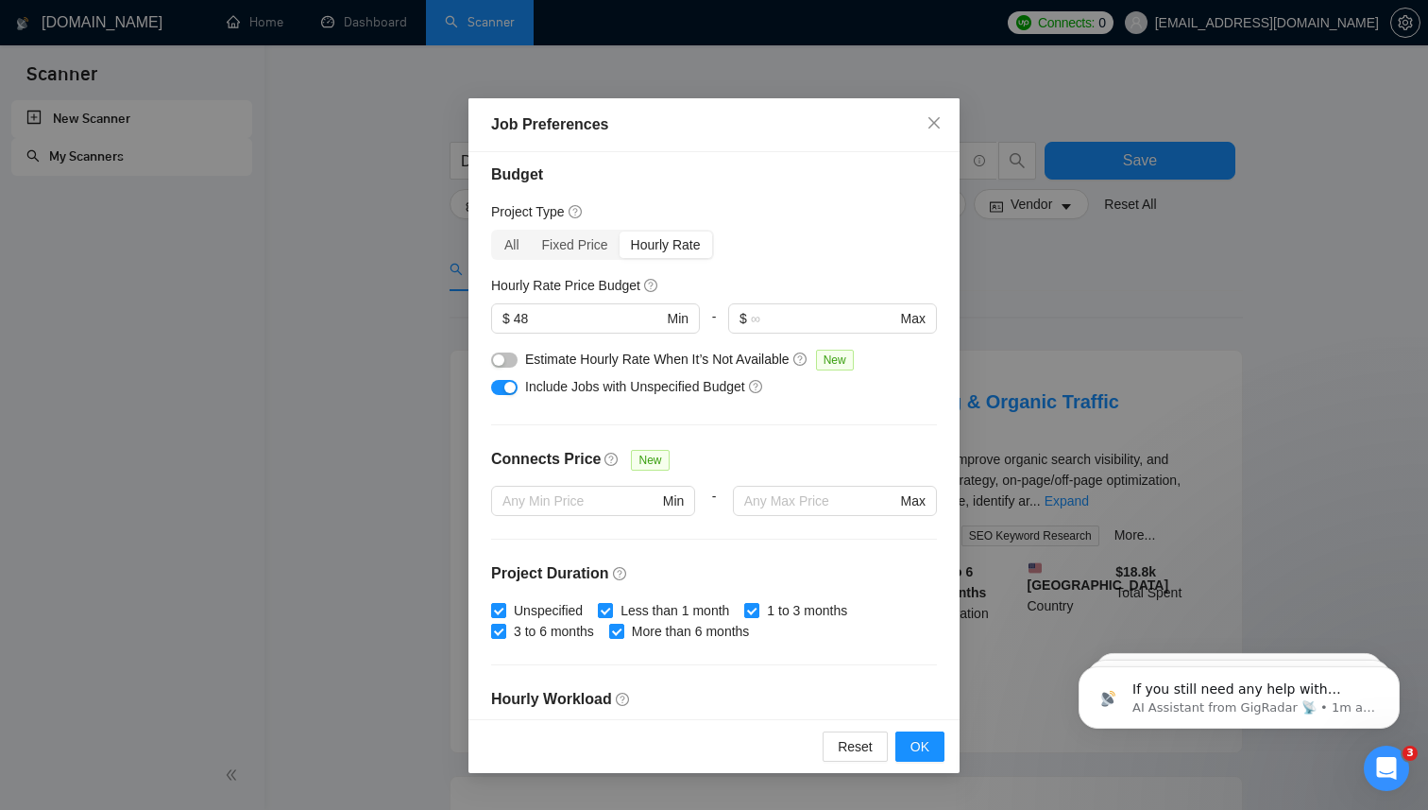
scroll to position [0, 0]
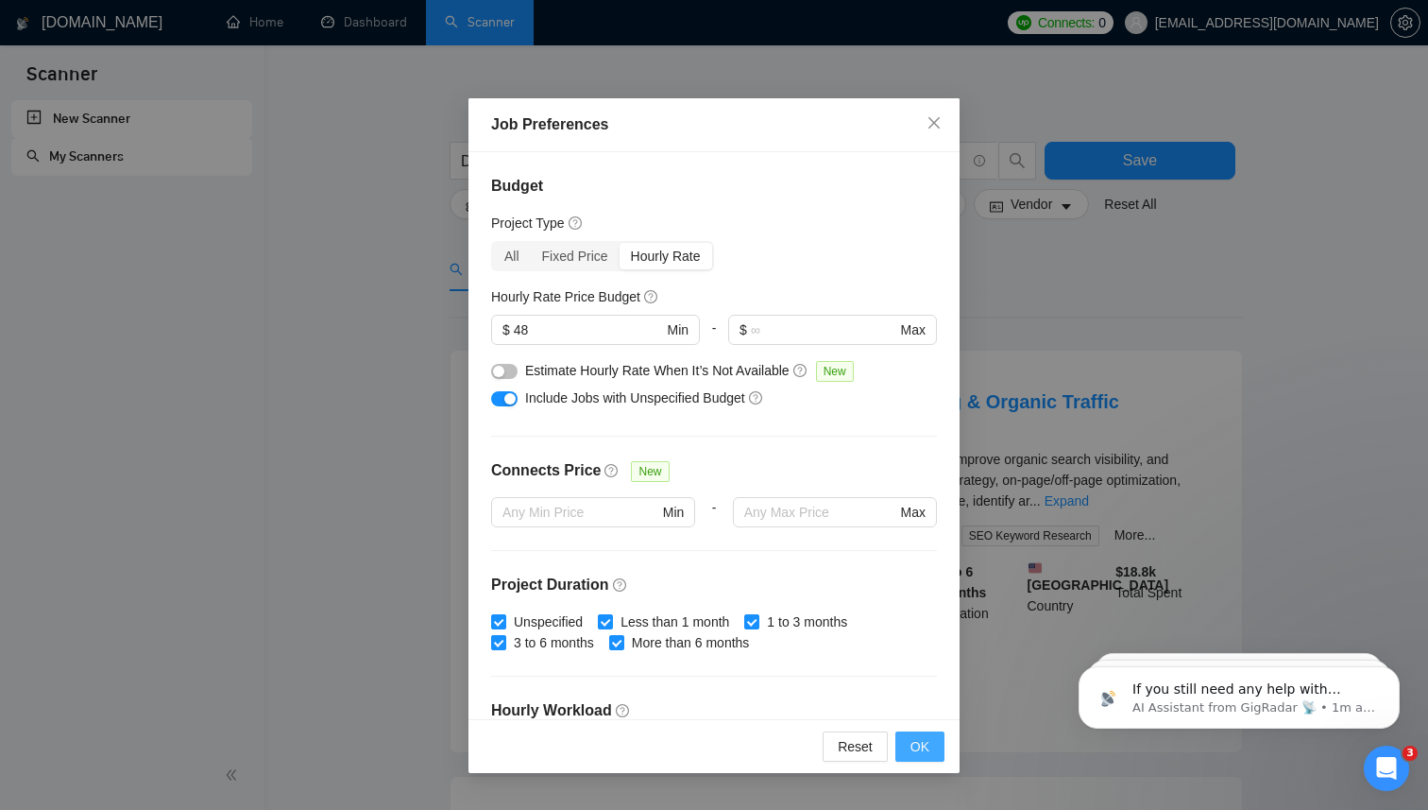
click at [927, 745] on span "OK" at bounding box center [920, 746] width 19 height 21
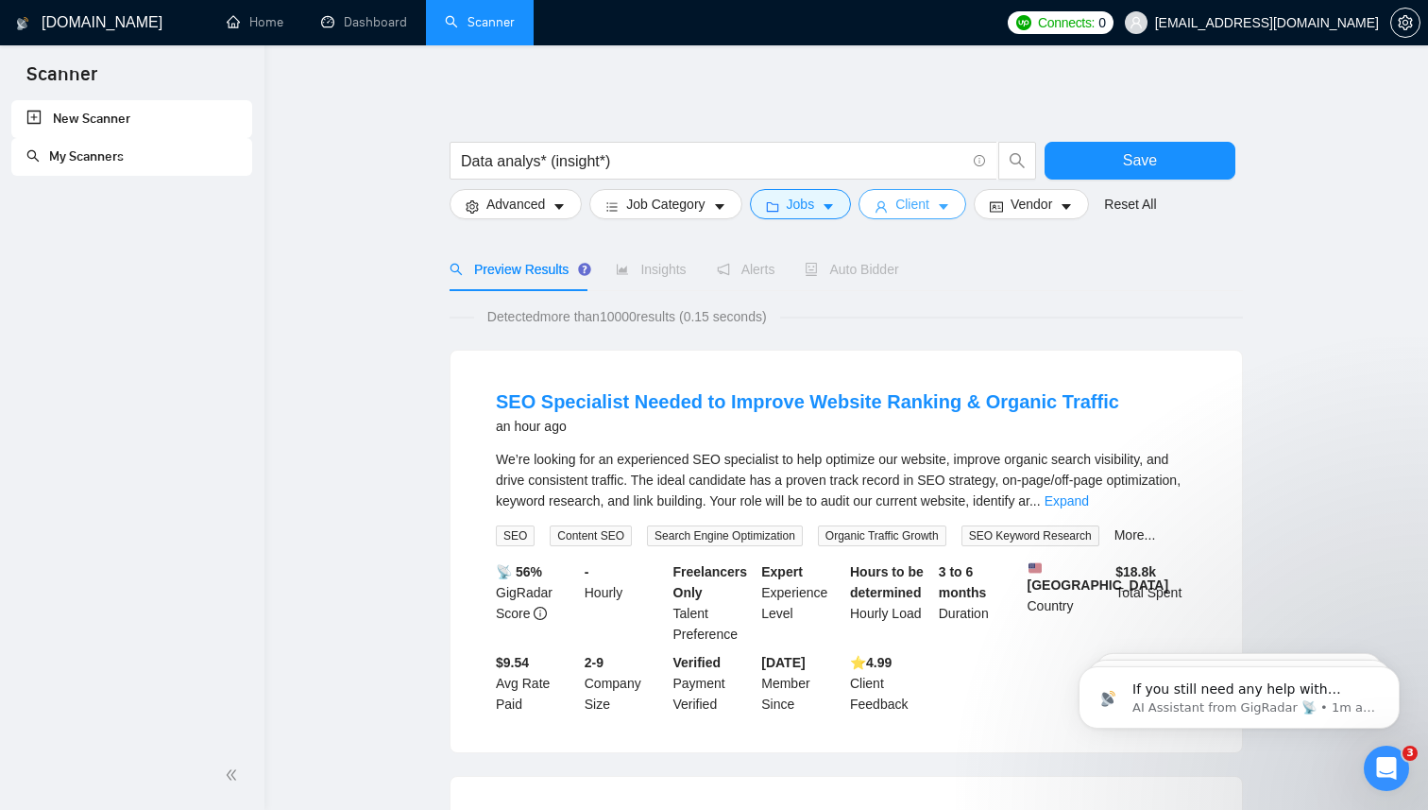
click at [929, 210] on span "Client" at bounding box center [912, 204] width 34 height 21
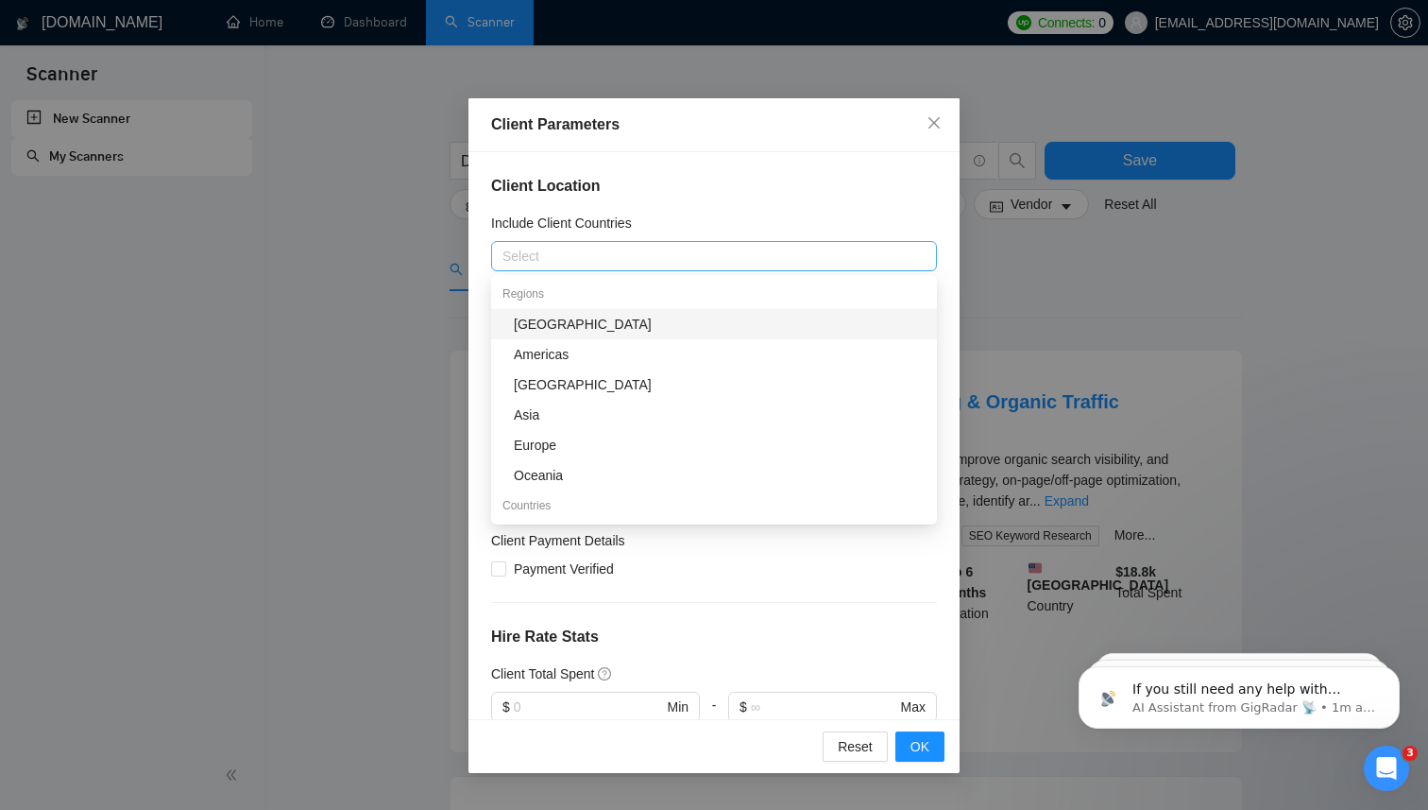
click at [856, 259] on div at bounding box center [705, 256] width 418 height 23
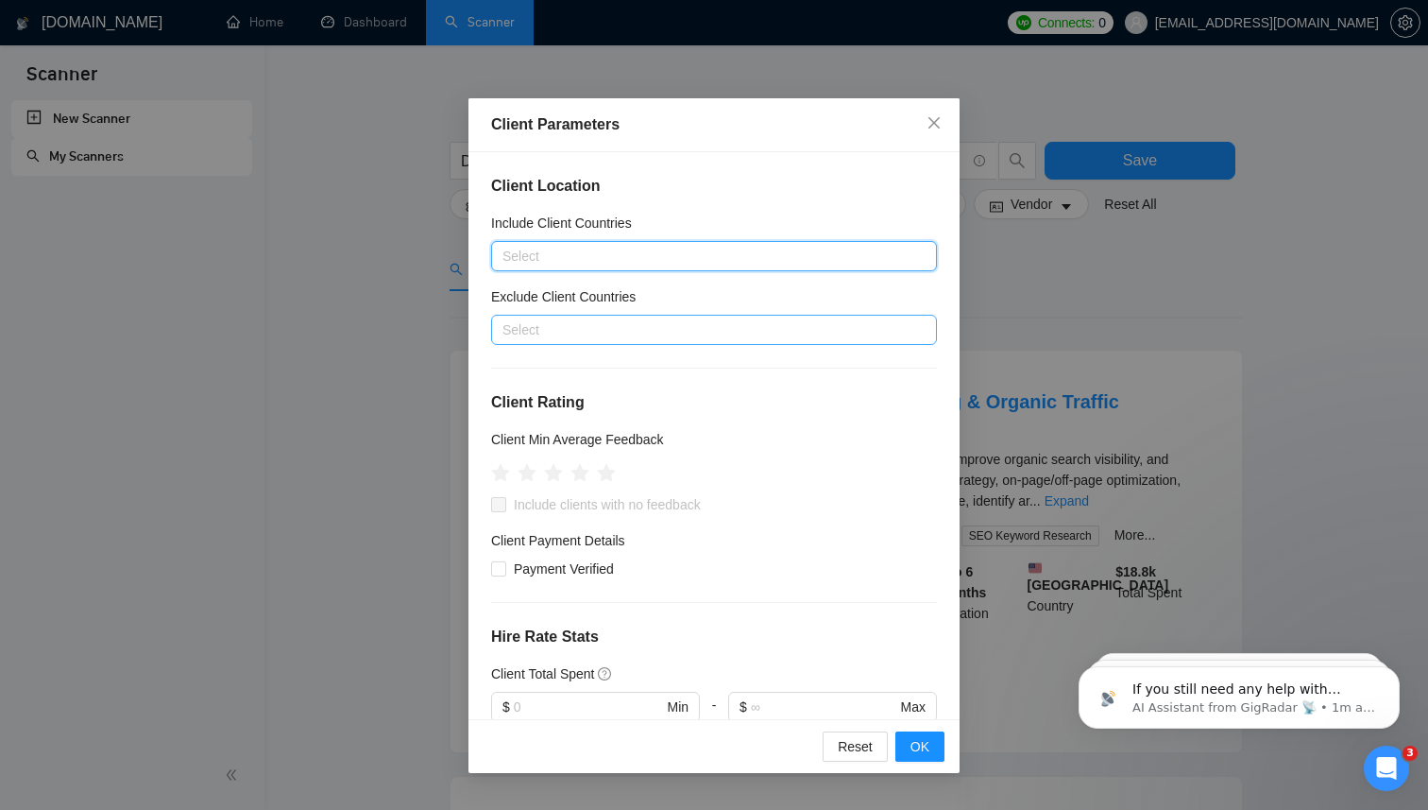
click at [750, 323] on div at bounding box center [705, 329] width 418 height 23
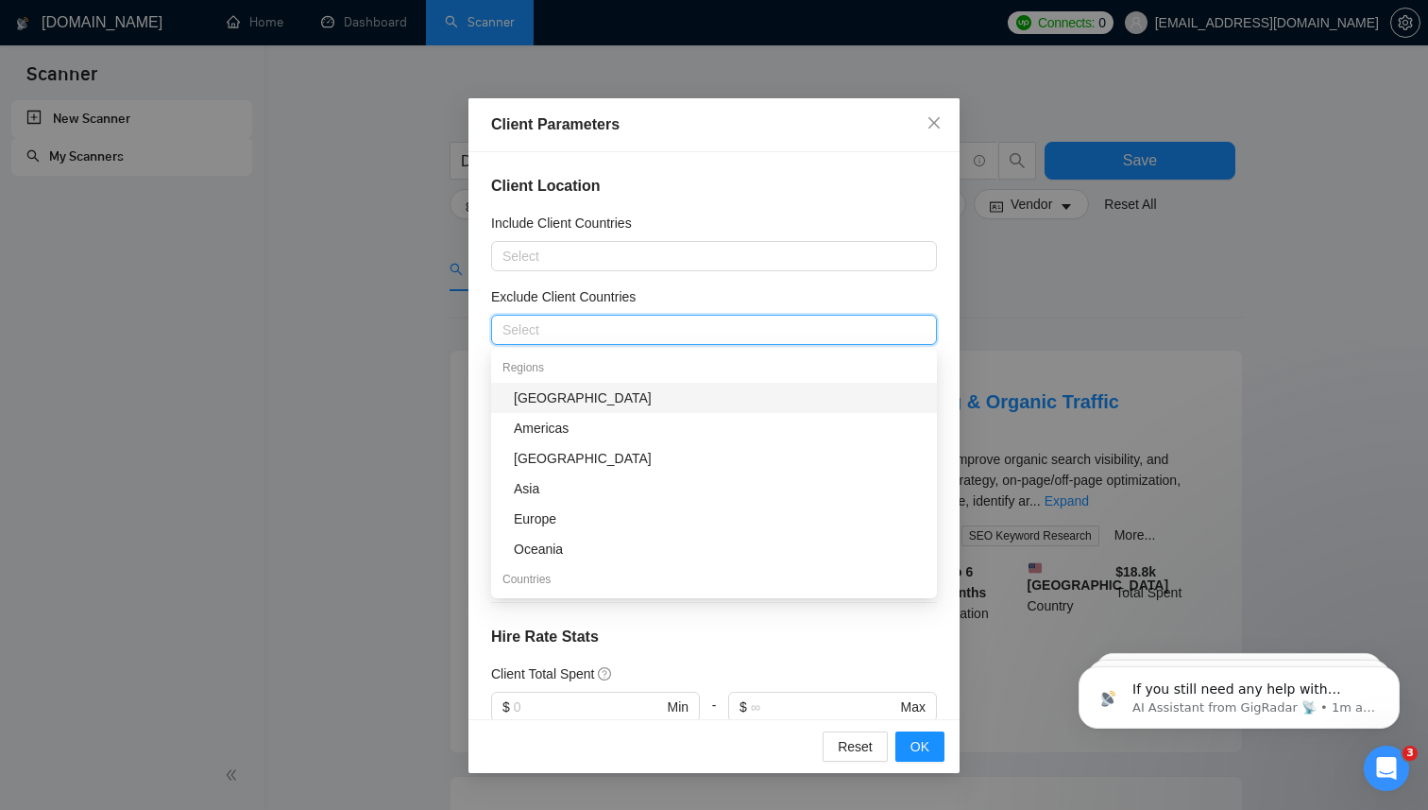
click at [674, 391] on div "Africa" at bounding box center [720, 397] width 412 height 21
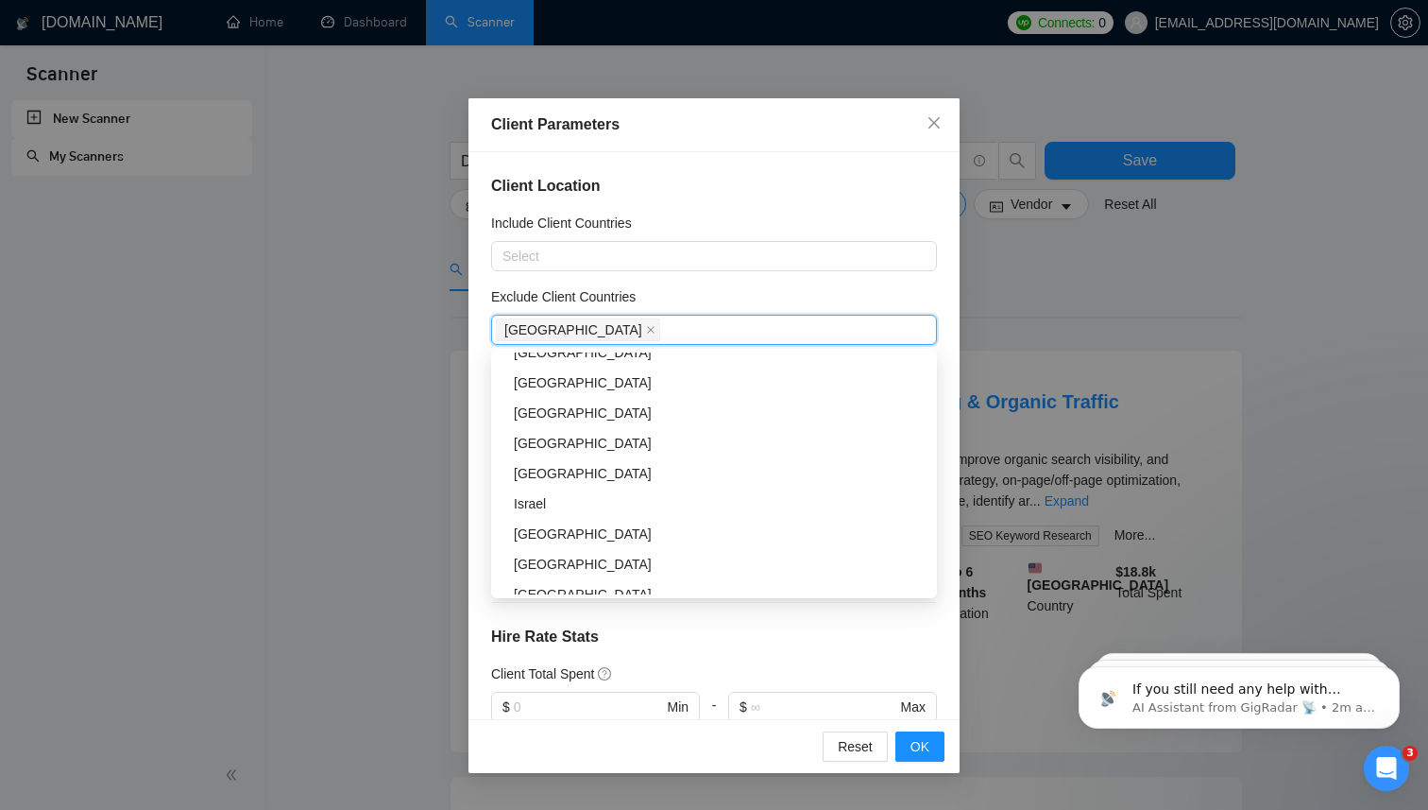
scroll to position [451, 0]
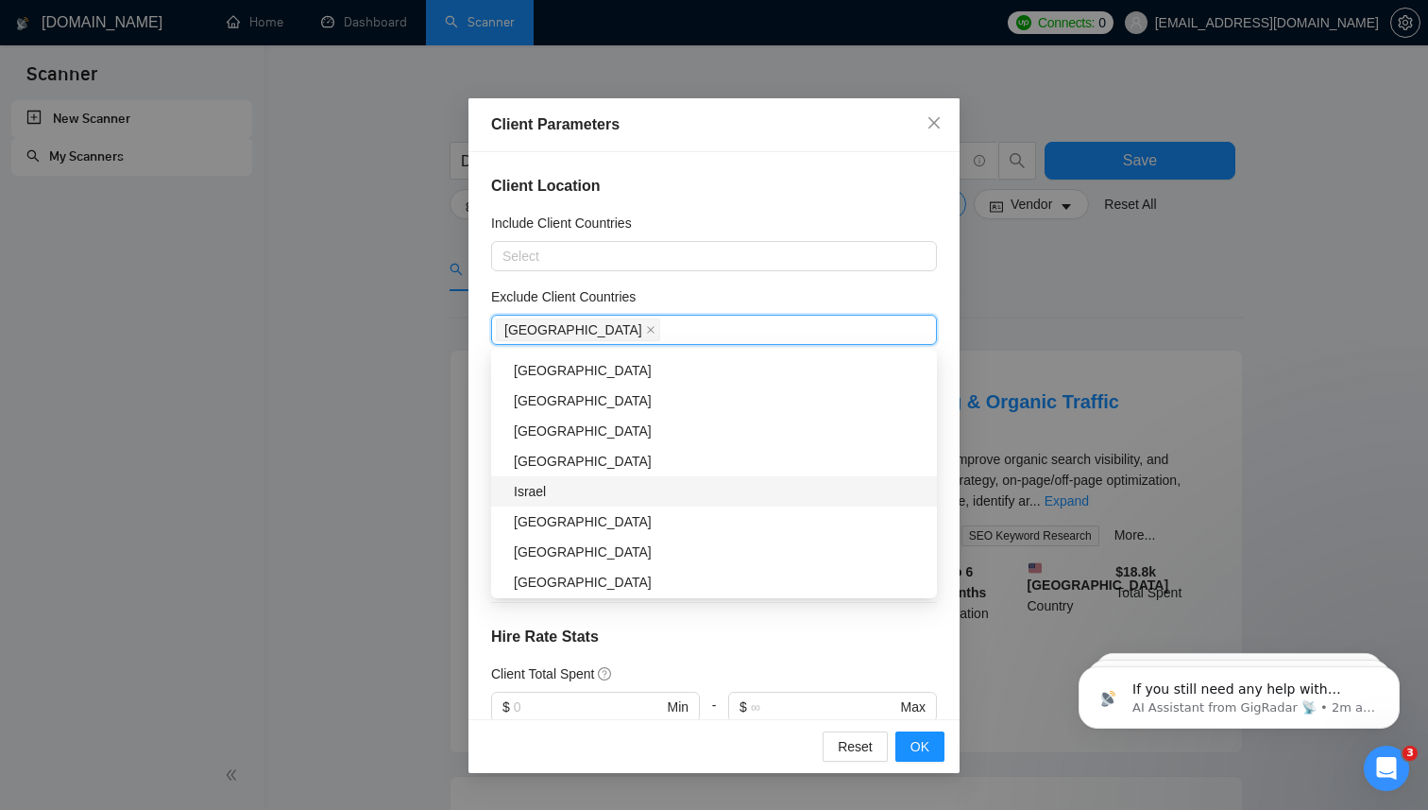
click at [578, 492] on div "Israel" at bounding box center [720, 491] width 412 height 21
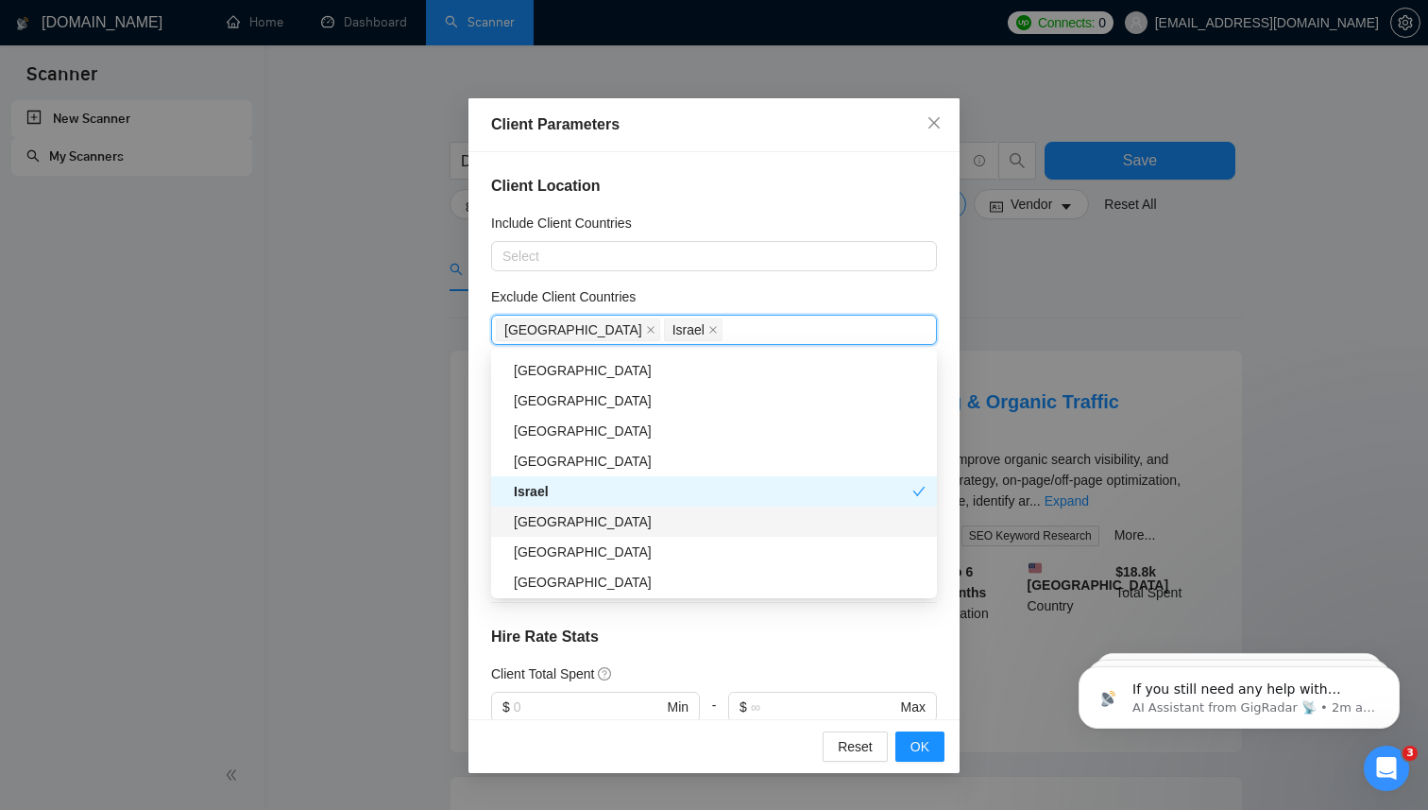
click at [593, 514] on div "Saudi Arabia" at bounding box center [720, 521] width 412 height 21
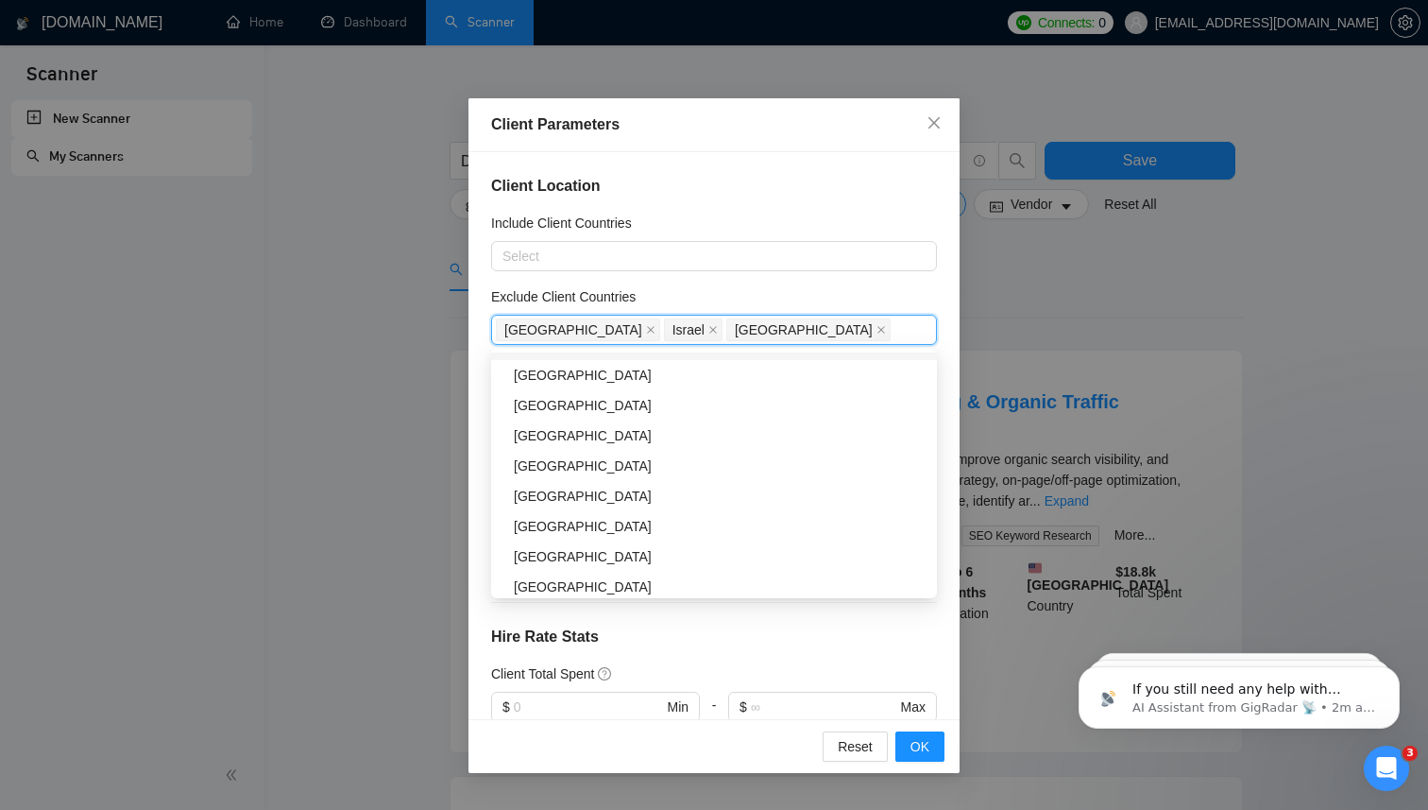
scroll to position [669, 0]
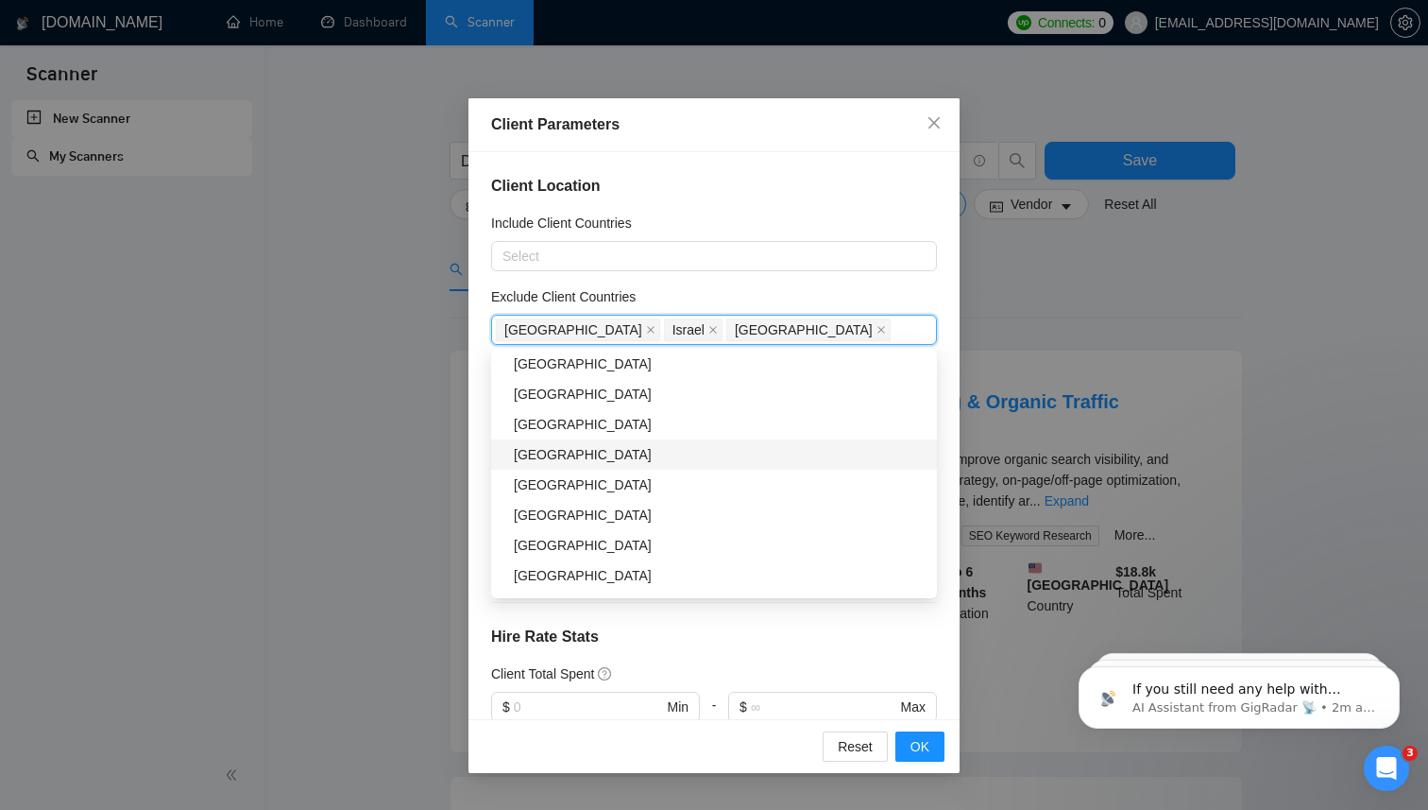
click at [578, 458] on div "Russia" at bounding box center [720, 454] width 412 height 21
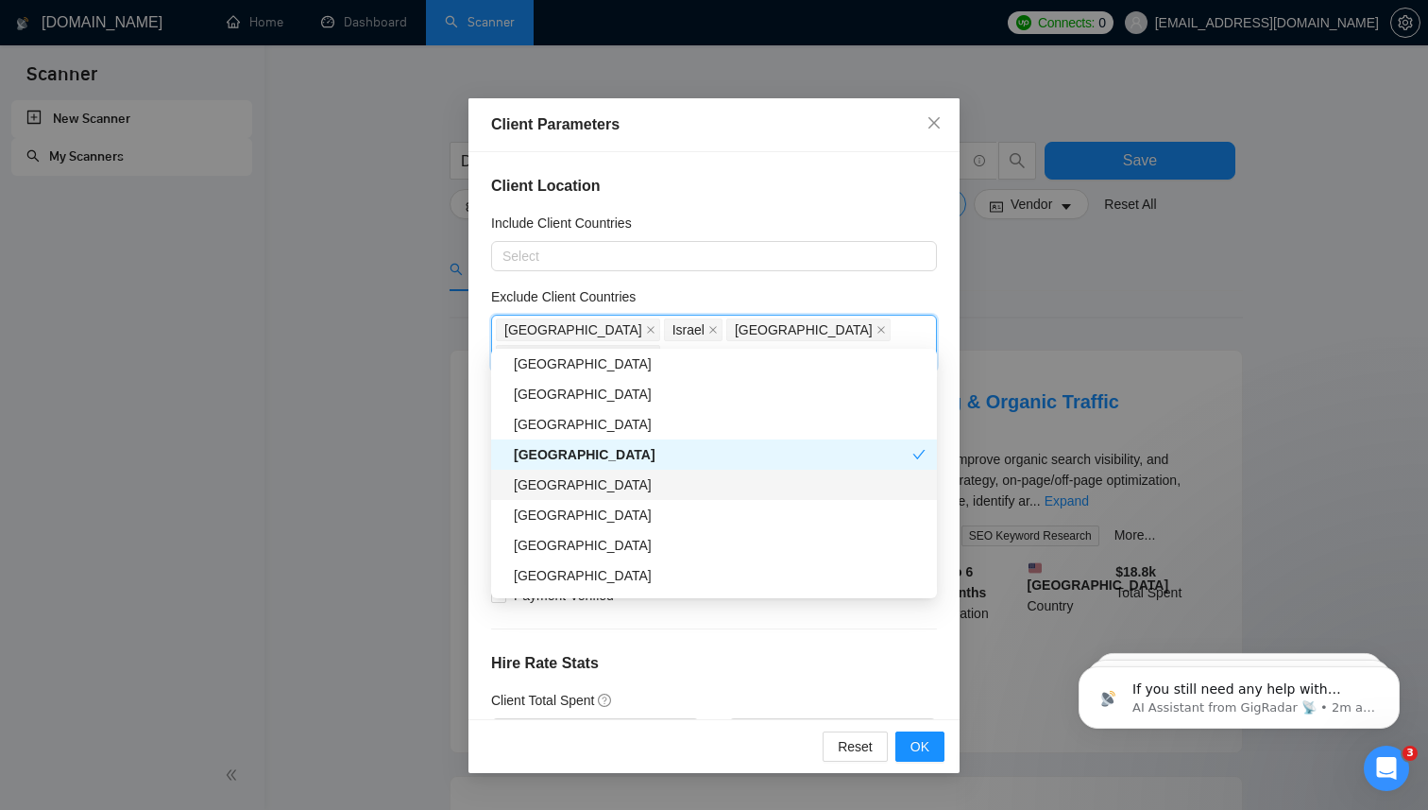
click at [578, 480] on div "China" at bounding box center [720, 484] width 412 height 21
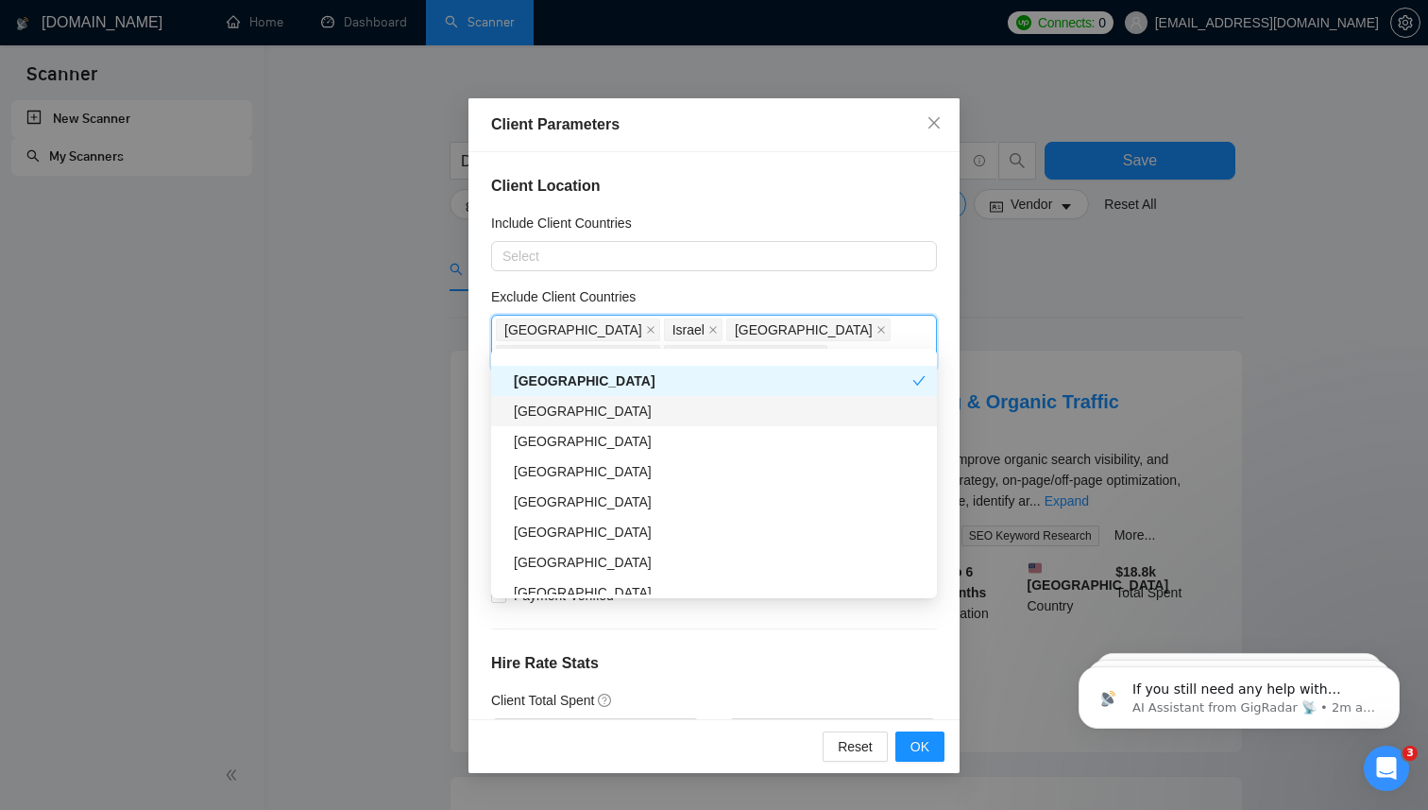
scroll to position [806, 0]
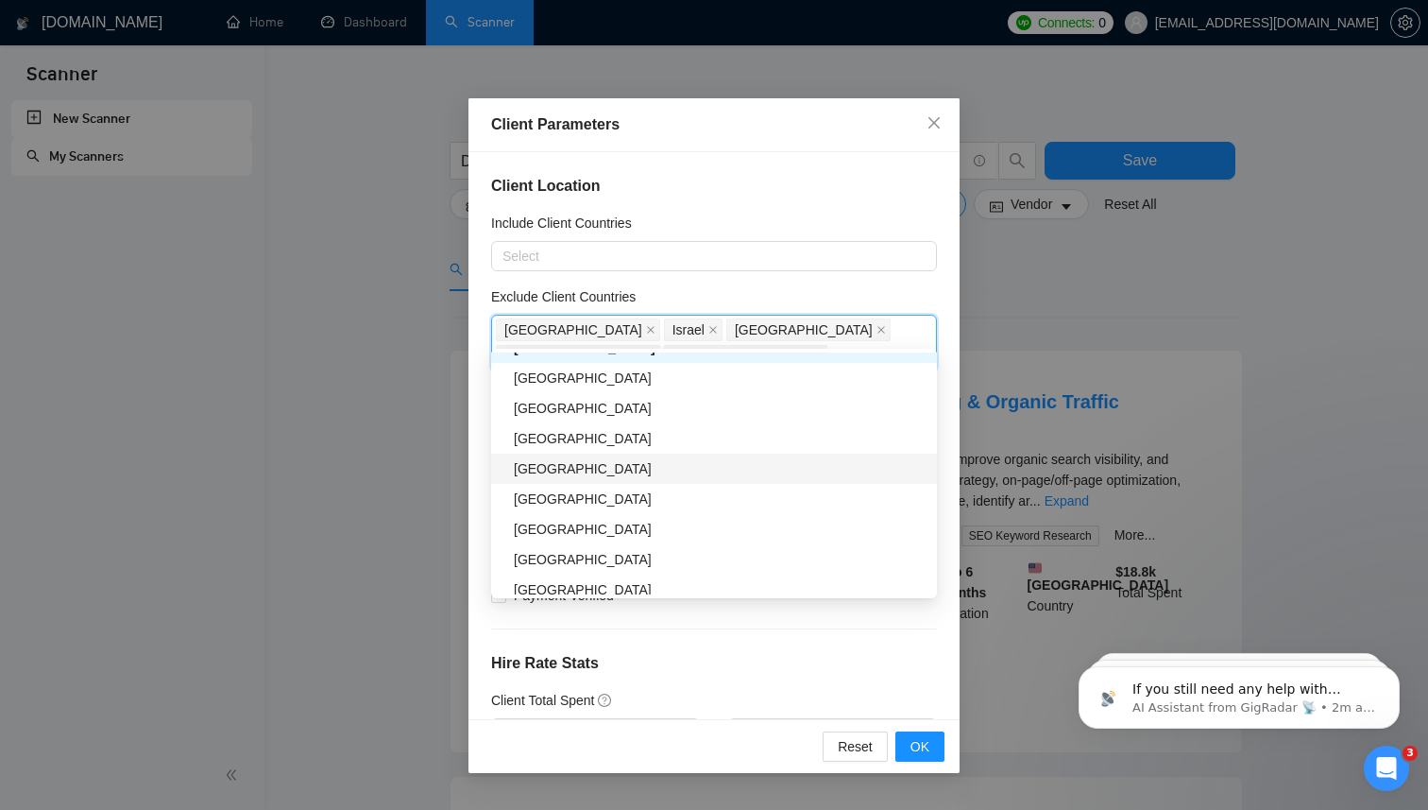
click at [608, 471] on div "Nigeria" at bounding box center [720, 468] width 412 height 21
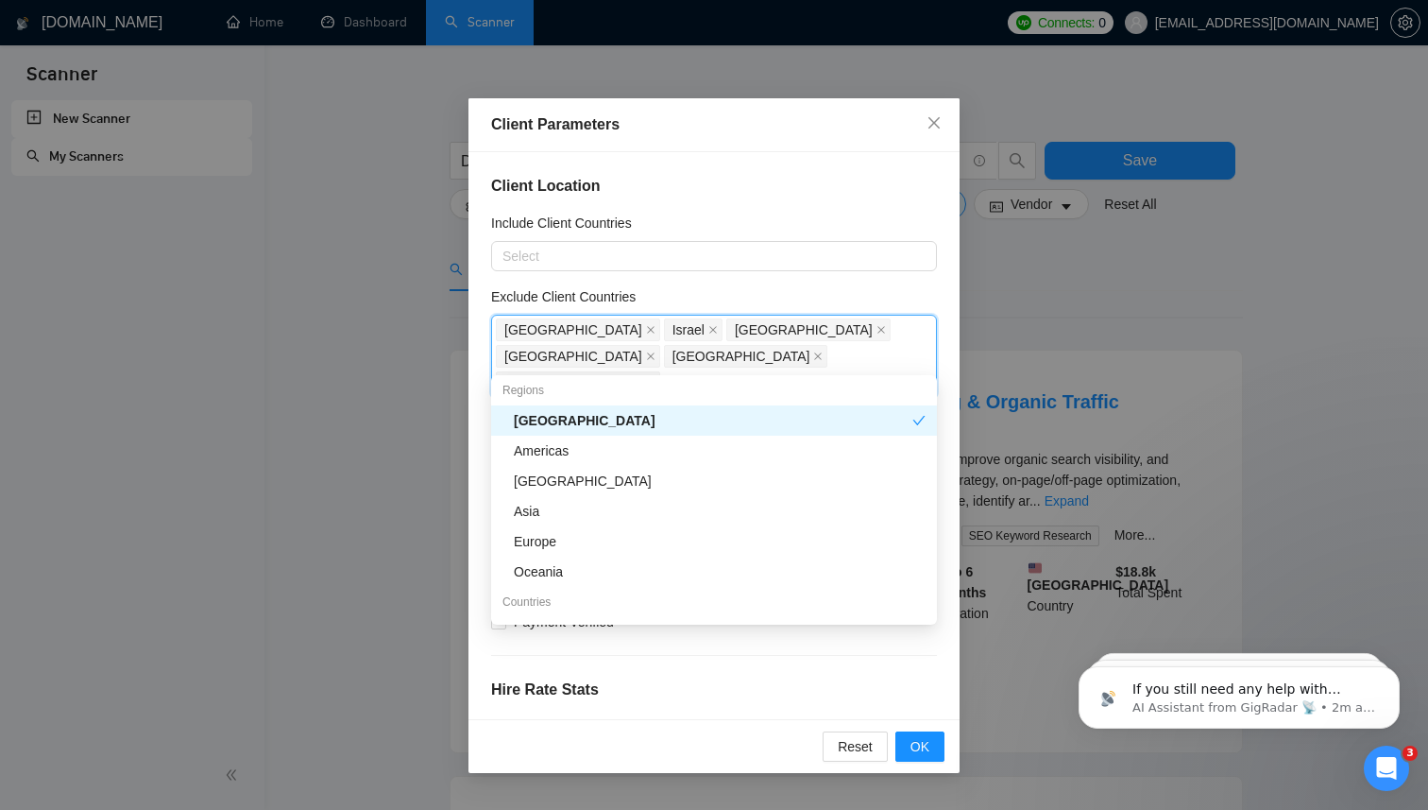
scroll to position [0, 0]
click at [601, 424] on div "Africa" at bounding box center [713, 424] width 399 height 21
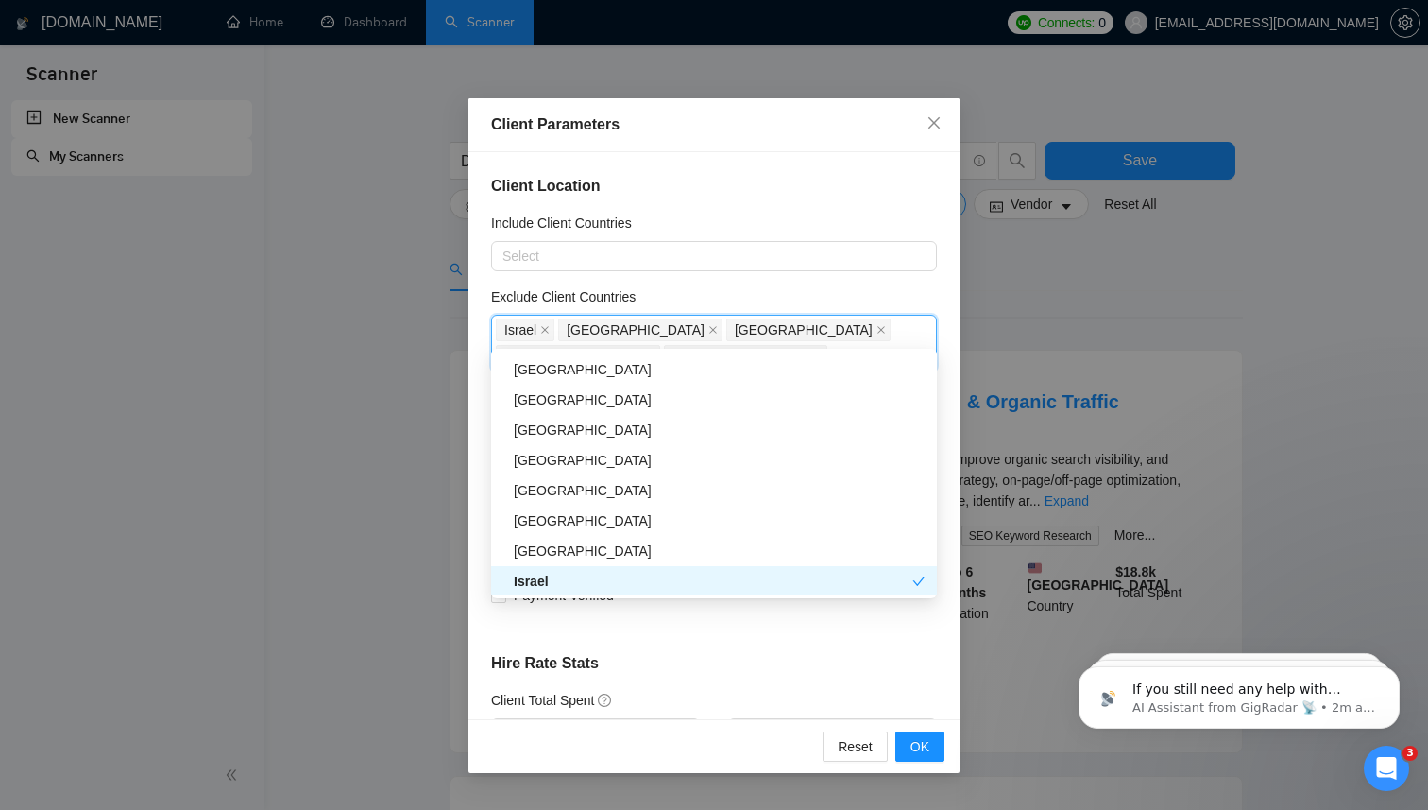
scroll to position [362, 0]
click at [599, 432] on div "Pakistan" at bounding box center [720, 428] width 412 height 21
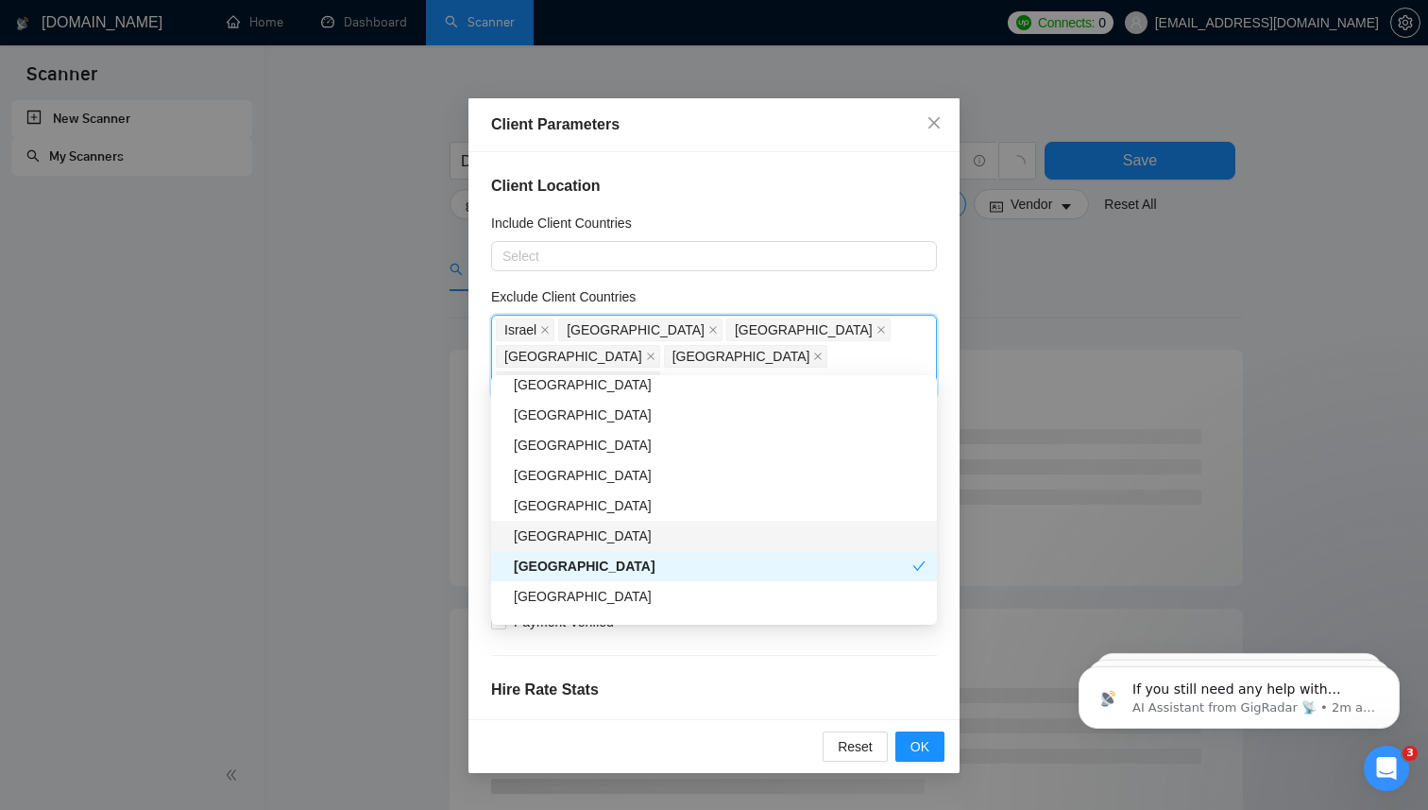
scroll to position [239, 0]
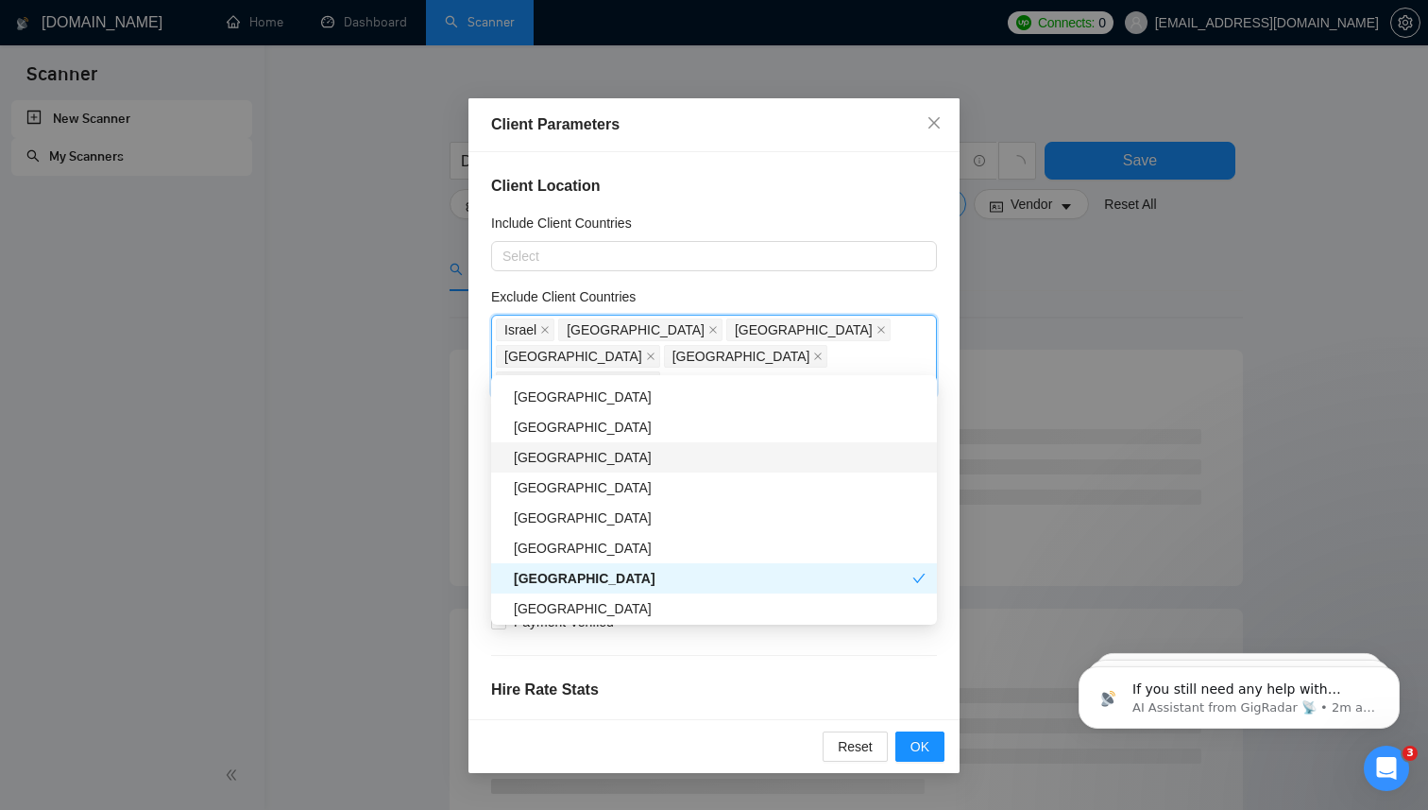
click at [628, 452] on div "India" at bounding box center [720, 457] width 412 height 21
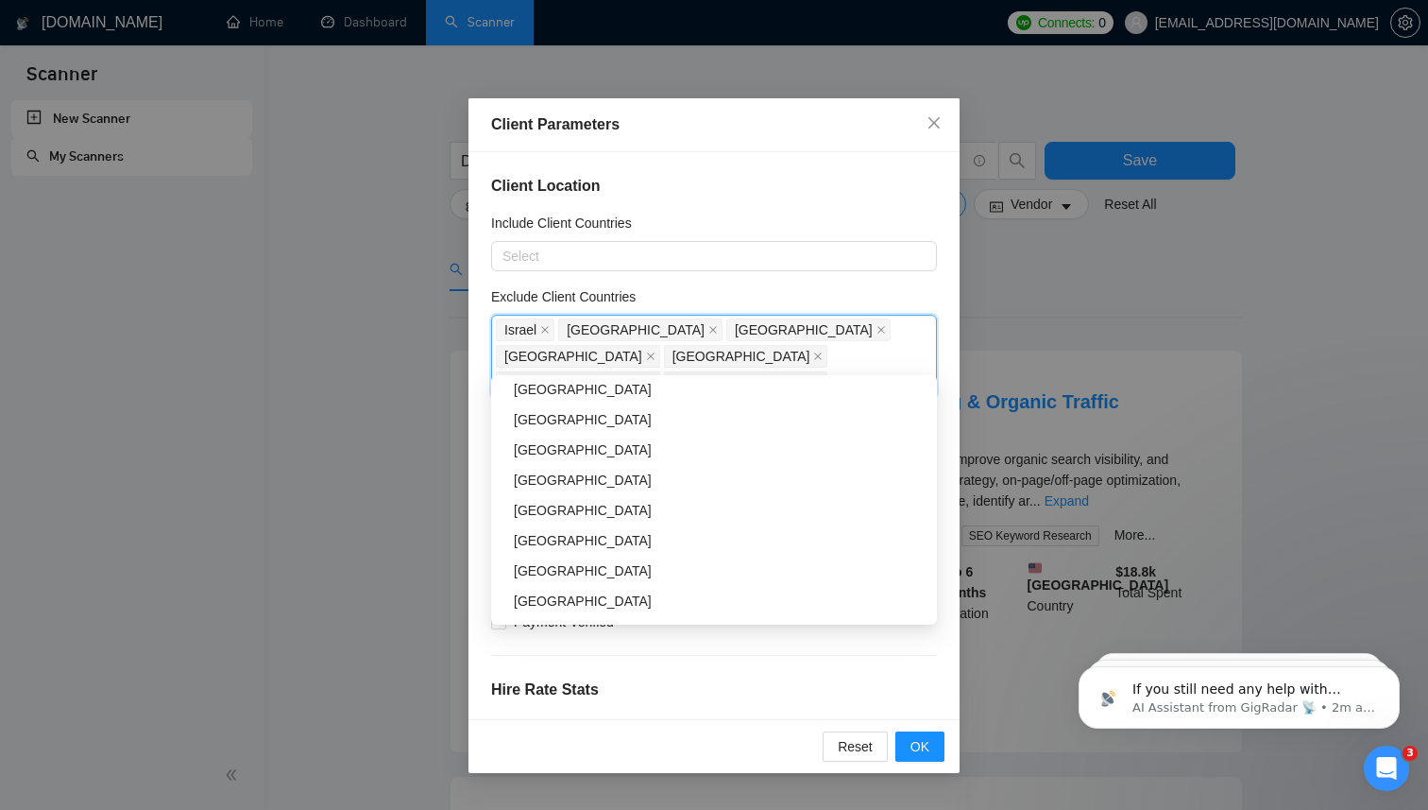
scroll to position [1014, 0]
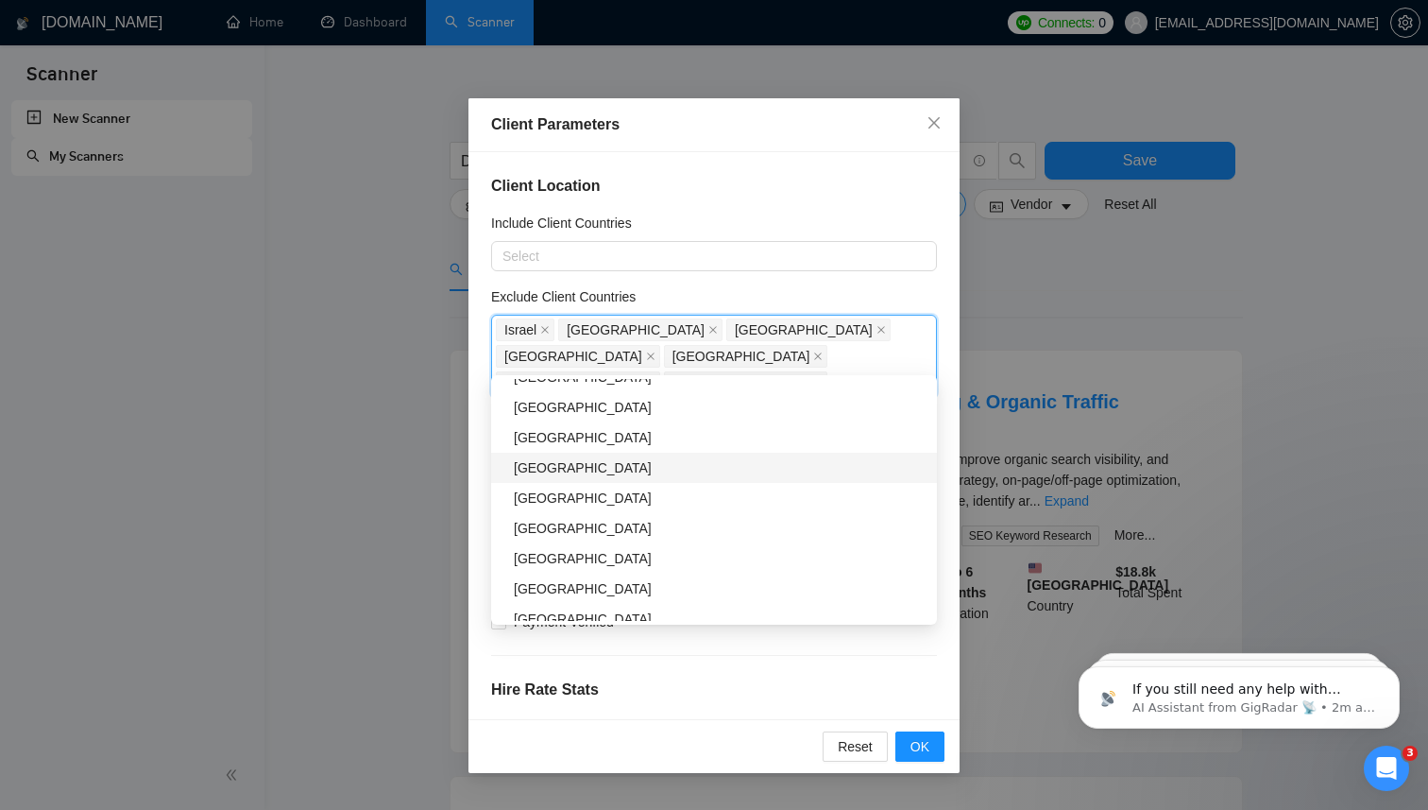
click at [582, 463] on div "Egypt" at bounding box center [720, 467] width 412 height 21
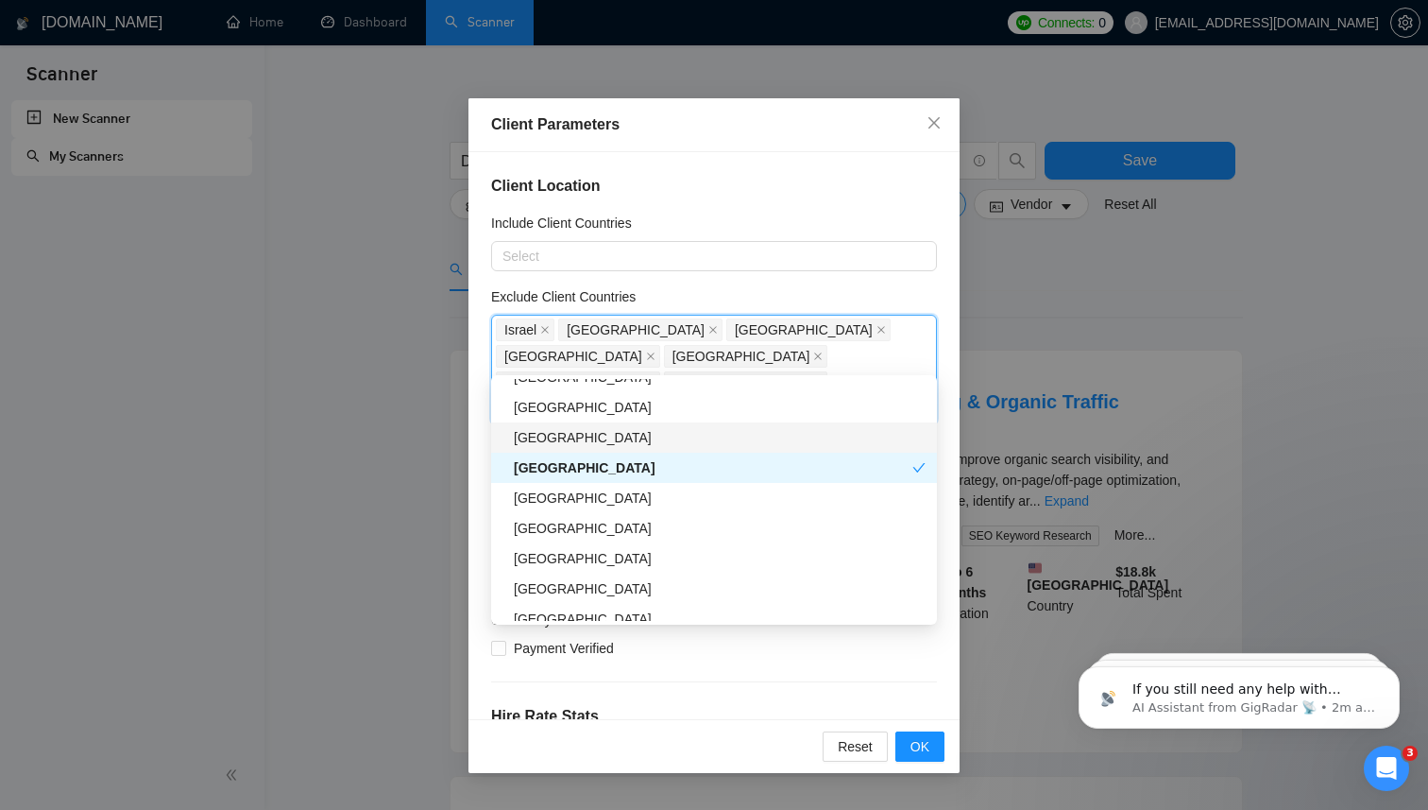
click at [582, 442] on div "Turkey" at bounding box center [720, 437] width 412 height 21
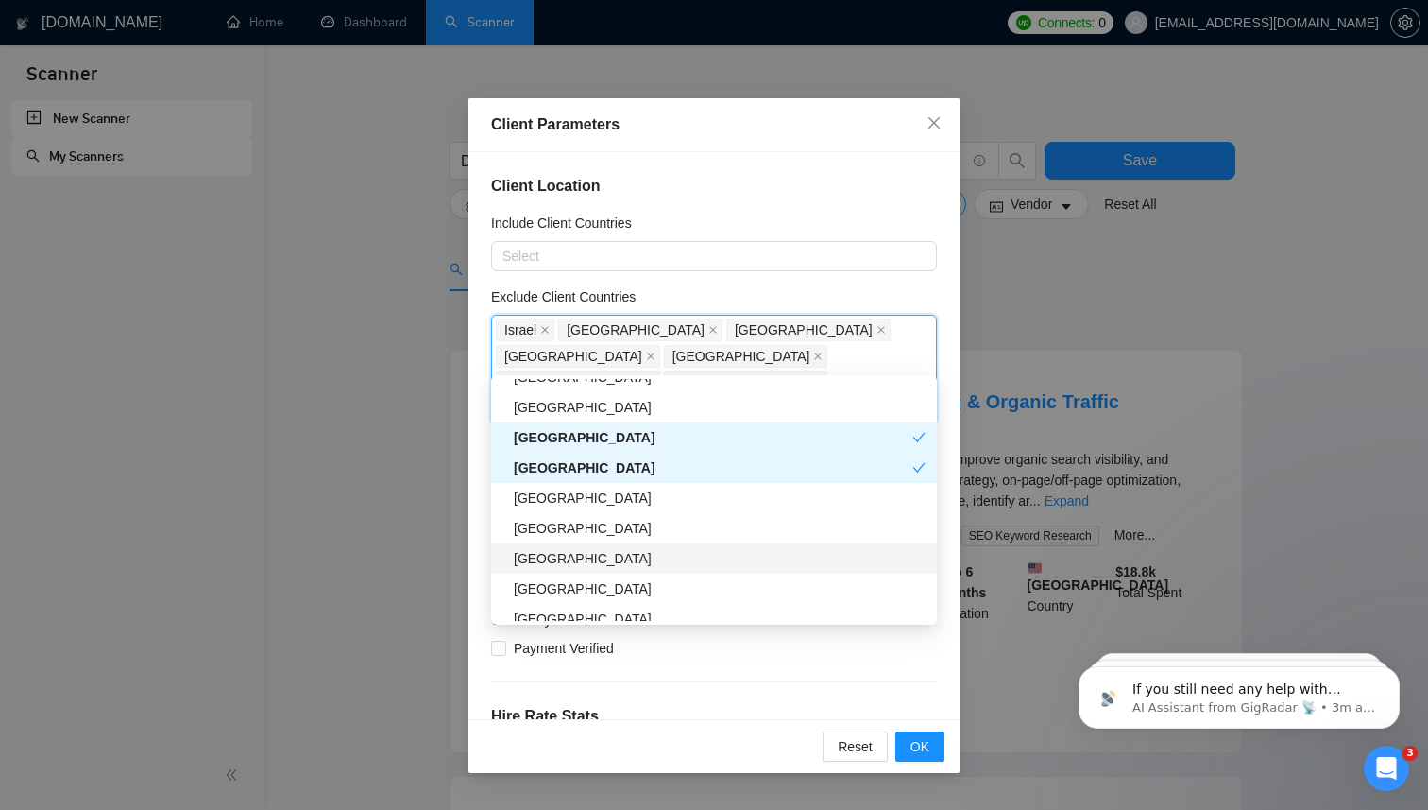
click at [595, 554] on div "Bangladesh" at bounding box center [720, 558] width 412 height 21
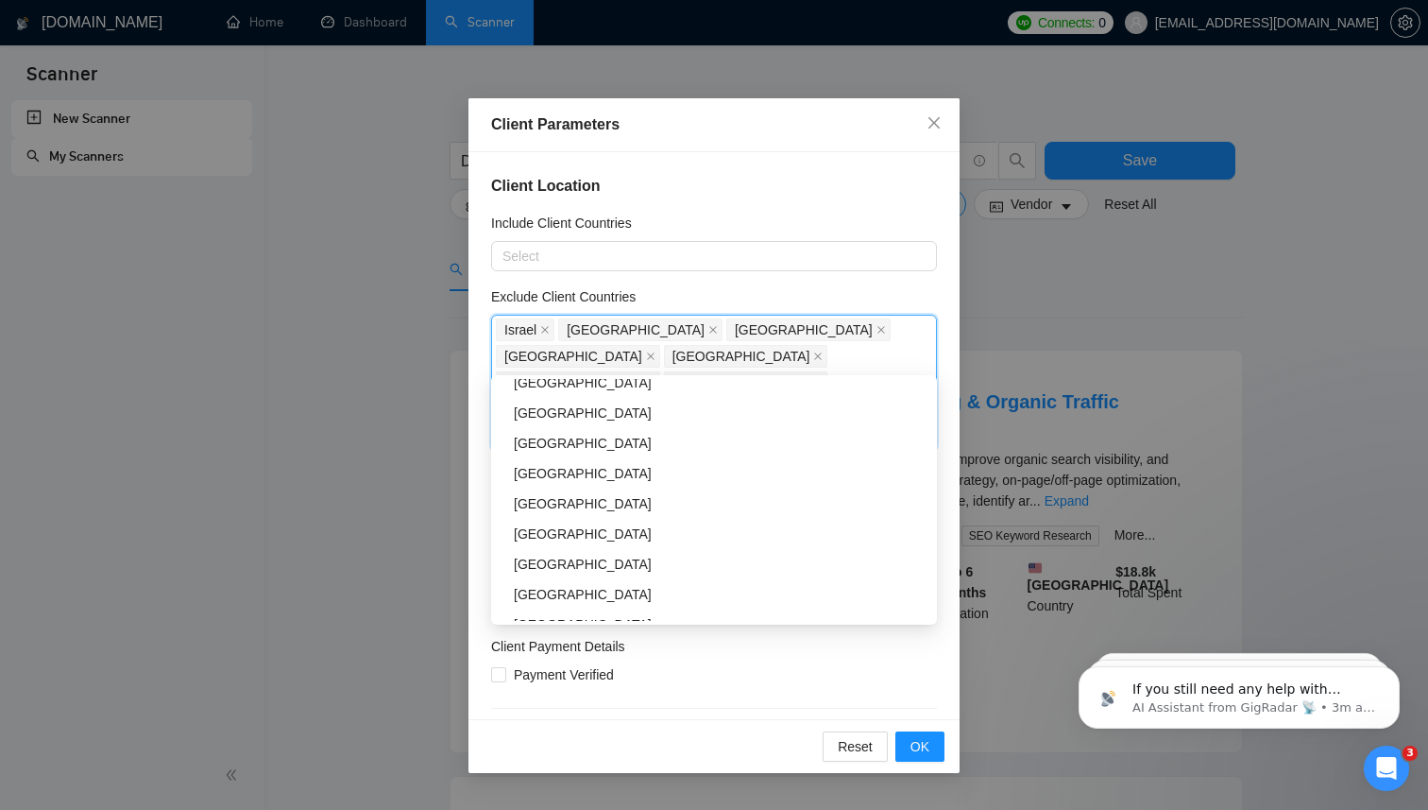
scroll to position [1434, 0]
click at [594, 501] on div "Kenya" at bounding box center [720, 501] width 412 height 21
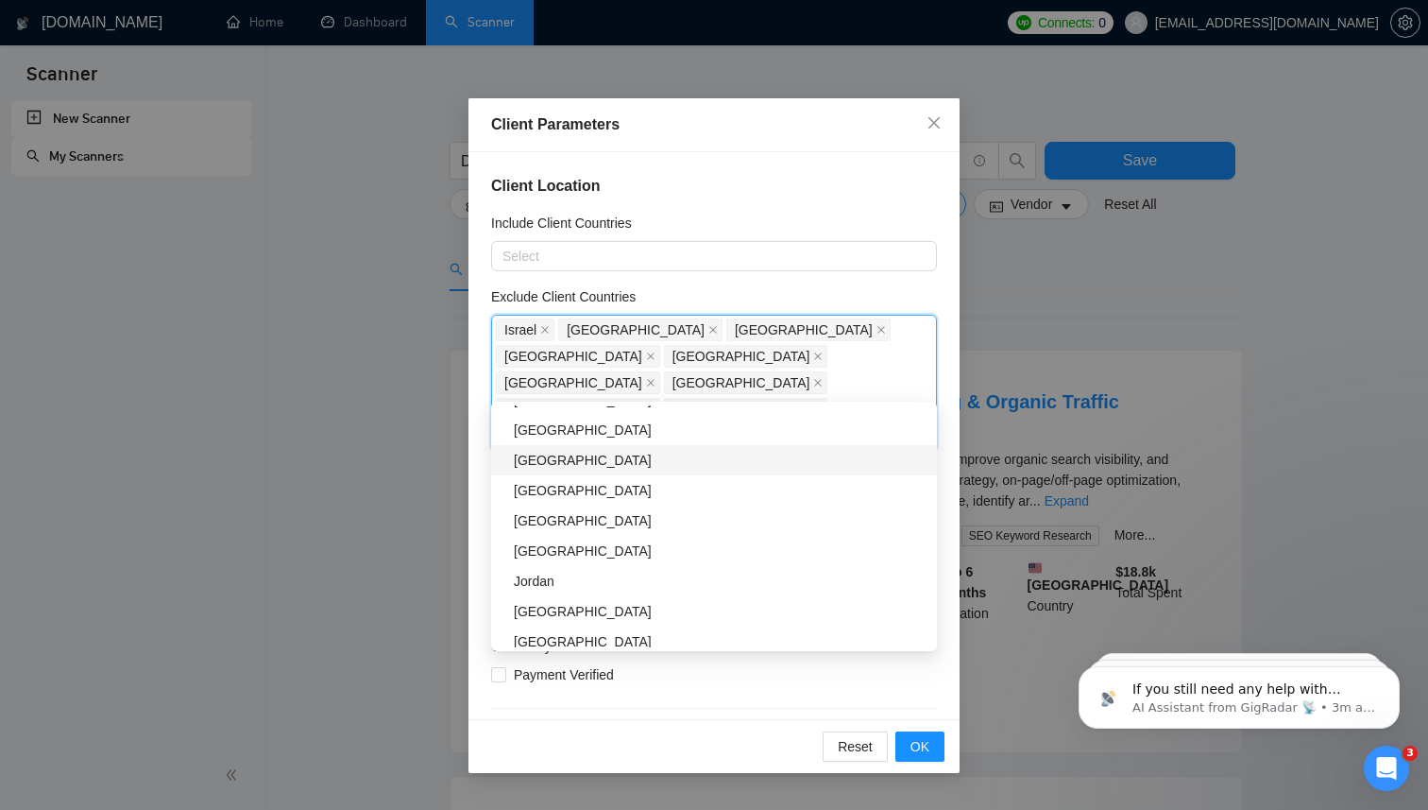
scroll to position [1660, 0]
click at [608, 485] on div "Morocco" at bounding box center [720, 483] width 412 height 21
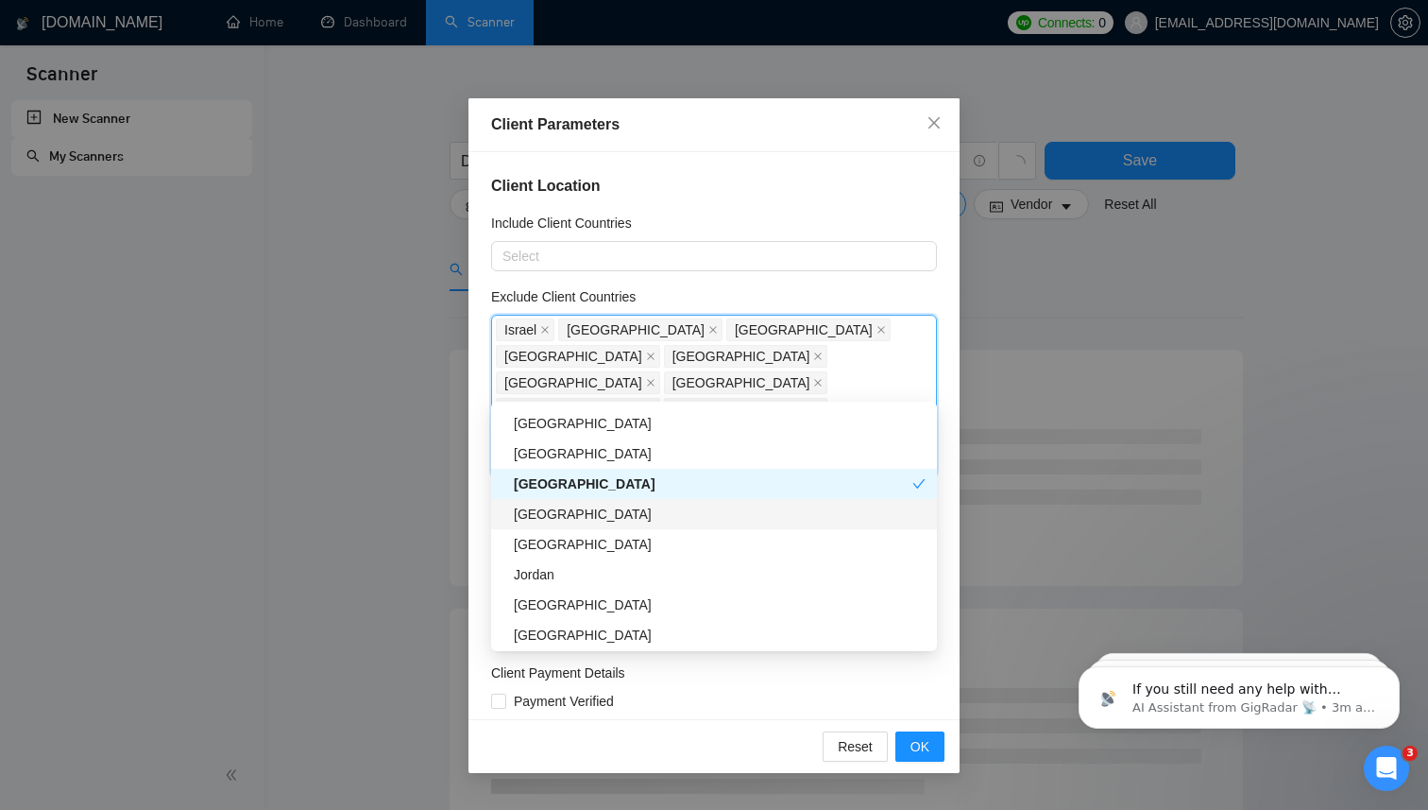
click at [608, 511] on div "South Korea" at bounding box center [720, 513] width 412 height 21
click at [614, 517] on div "South Korea" at bounding box center [713, 513] width 399 height 21
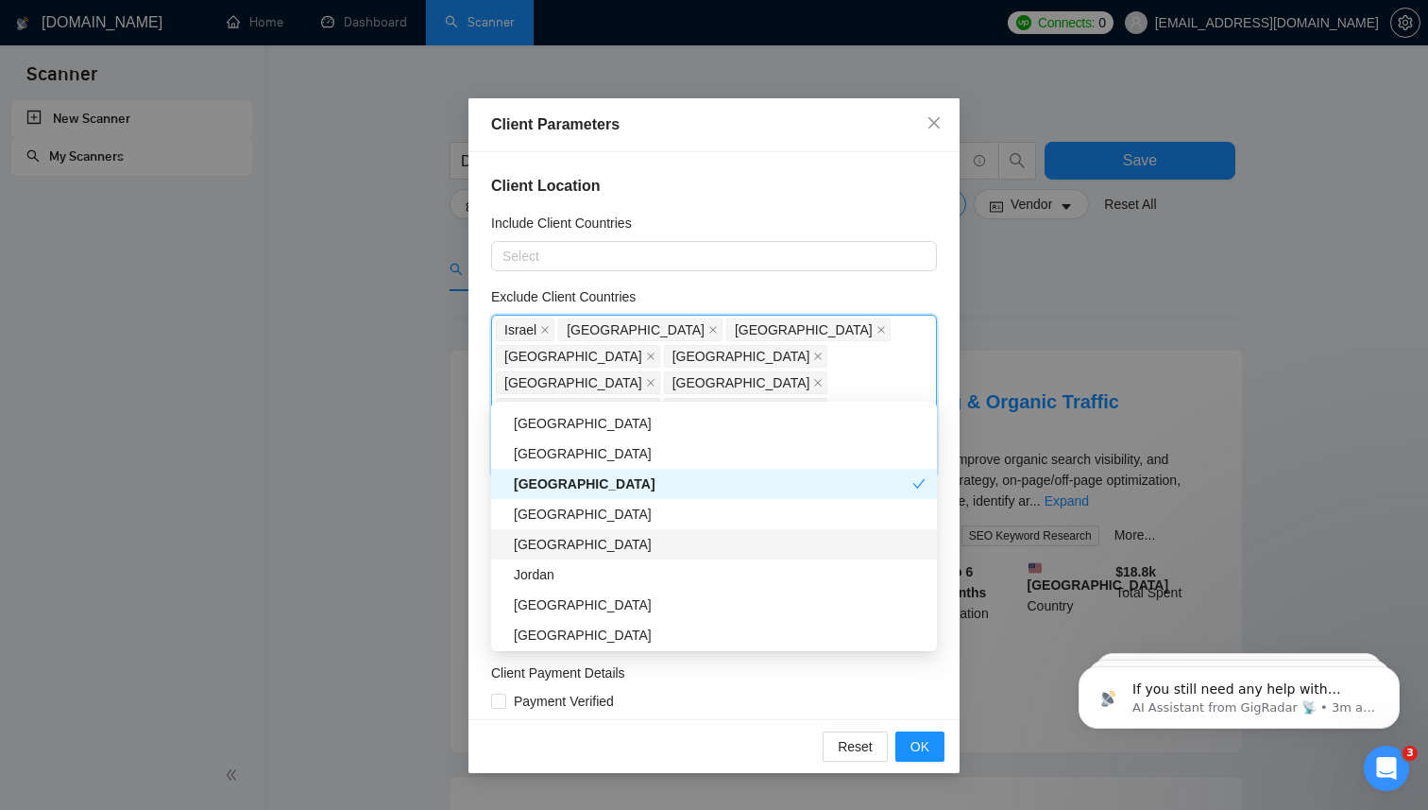
click at [607, 548] on div "Kuwait" at bounding box center [720, 544] width 412 height 21
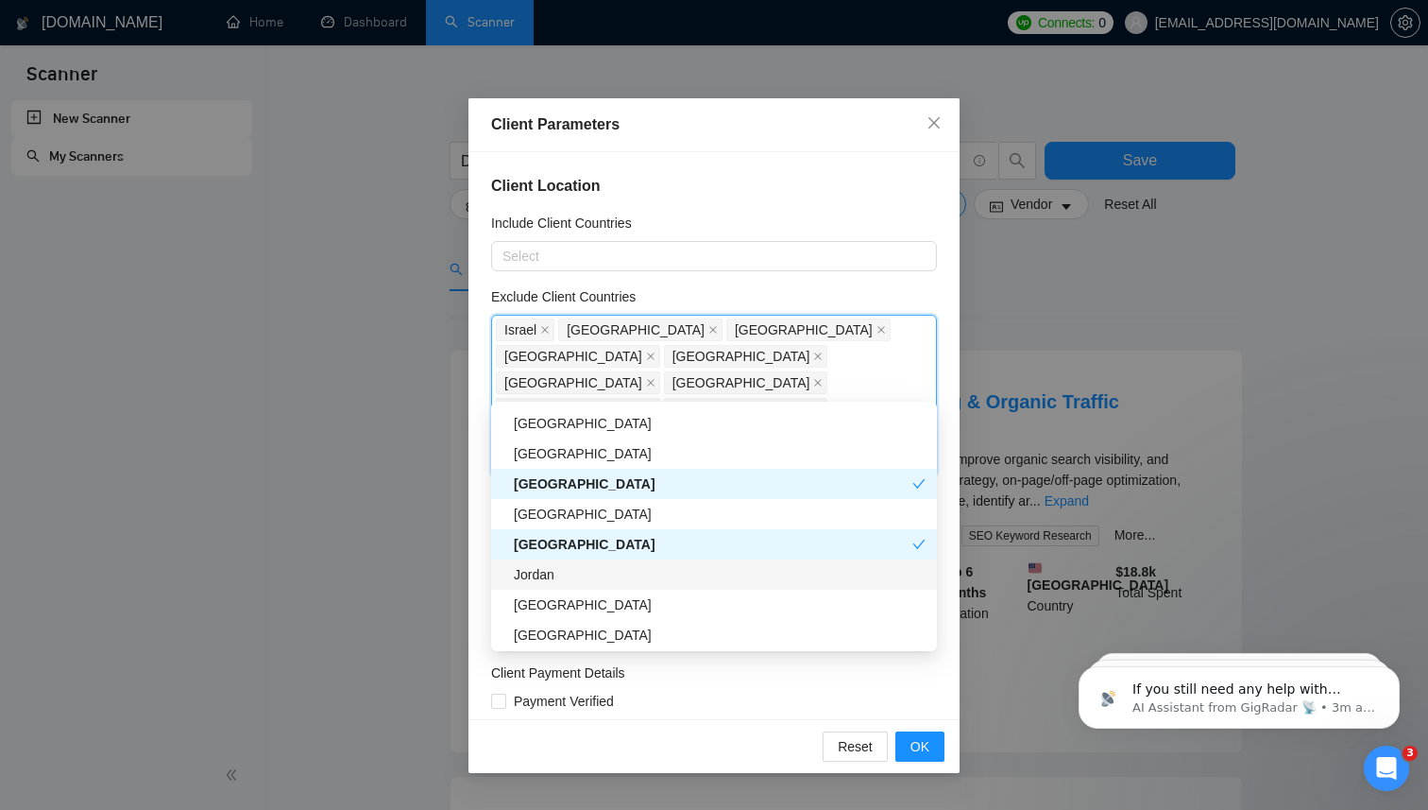
click at [606, 580] on div "Jordan" at bounding box center [720, 574] width 412 height 21
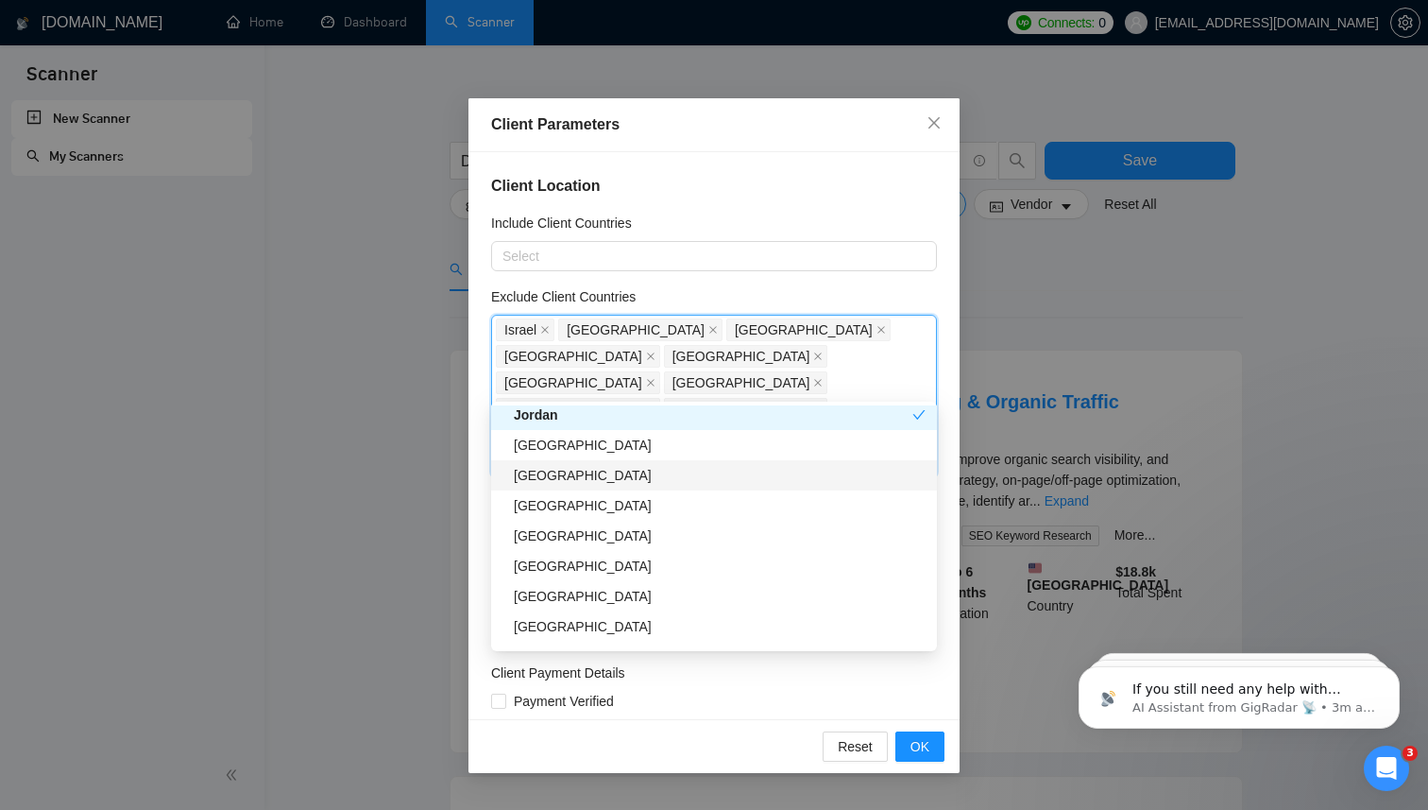
scroll to position [1820, 0]
click at [627, 535] on div "Colombia" at bounding box center [720, 534] width 412 height 21
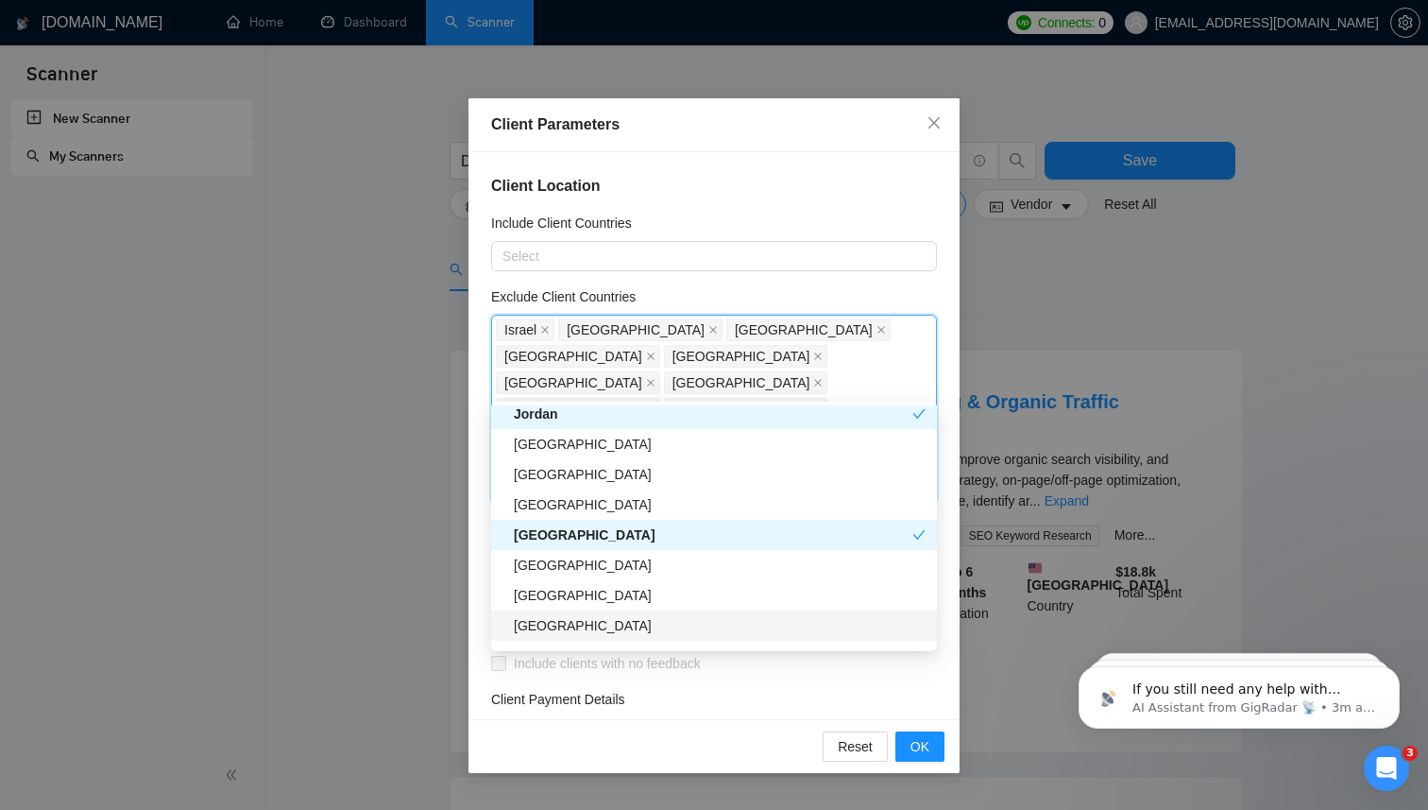
click at [622, 630] on div "Serbia" at bounding box center [720, 625] width 412 height 21
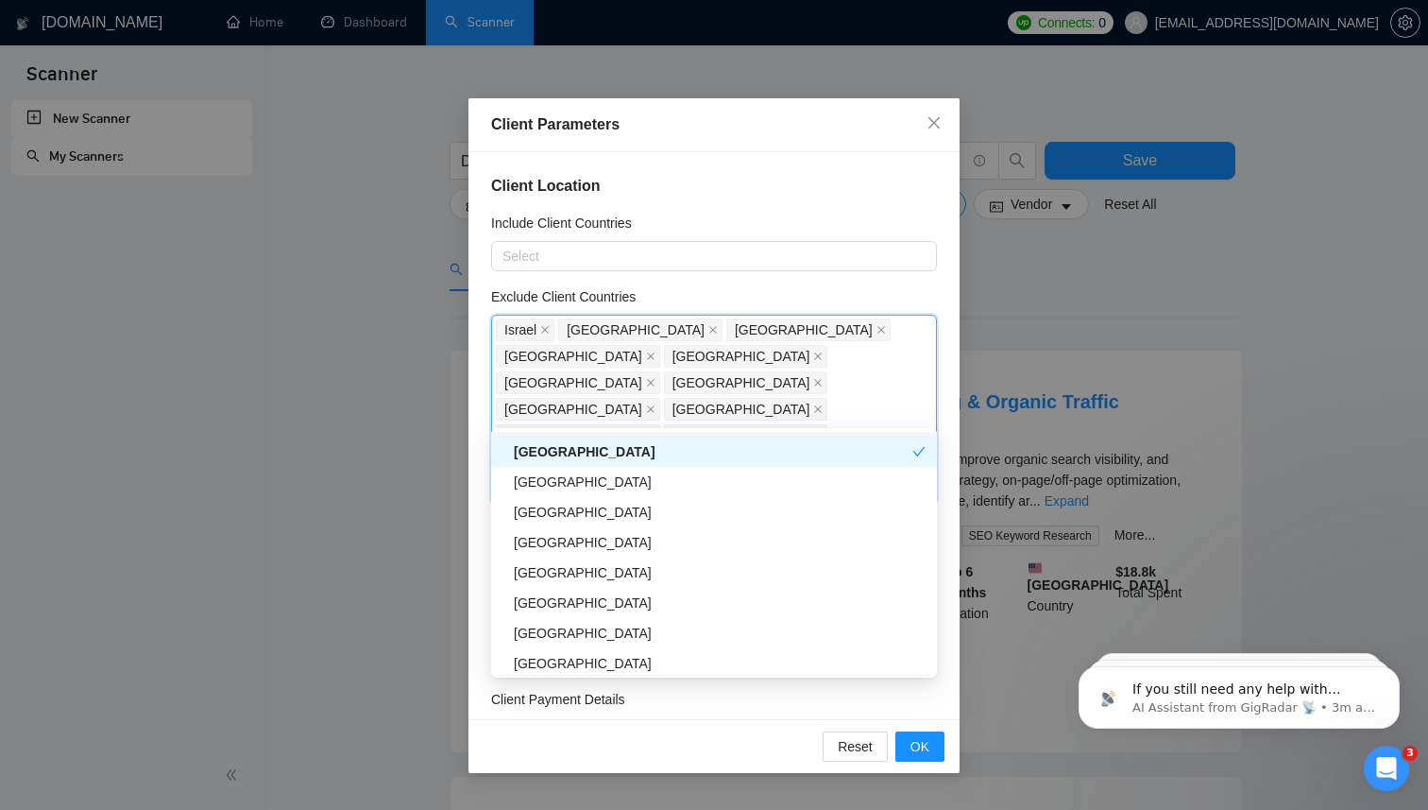
scroll to position [2022, 0]
click at [635, 561] on div "Lebanon" at bounding box center [720, 570] width 412 height 21
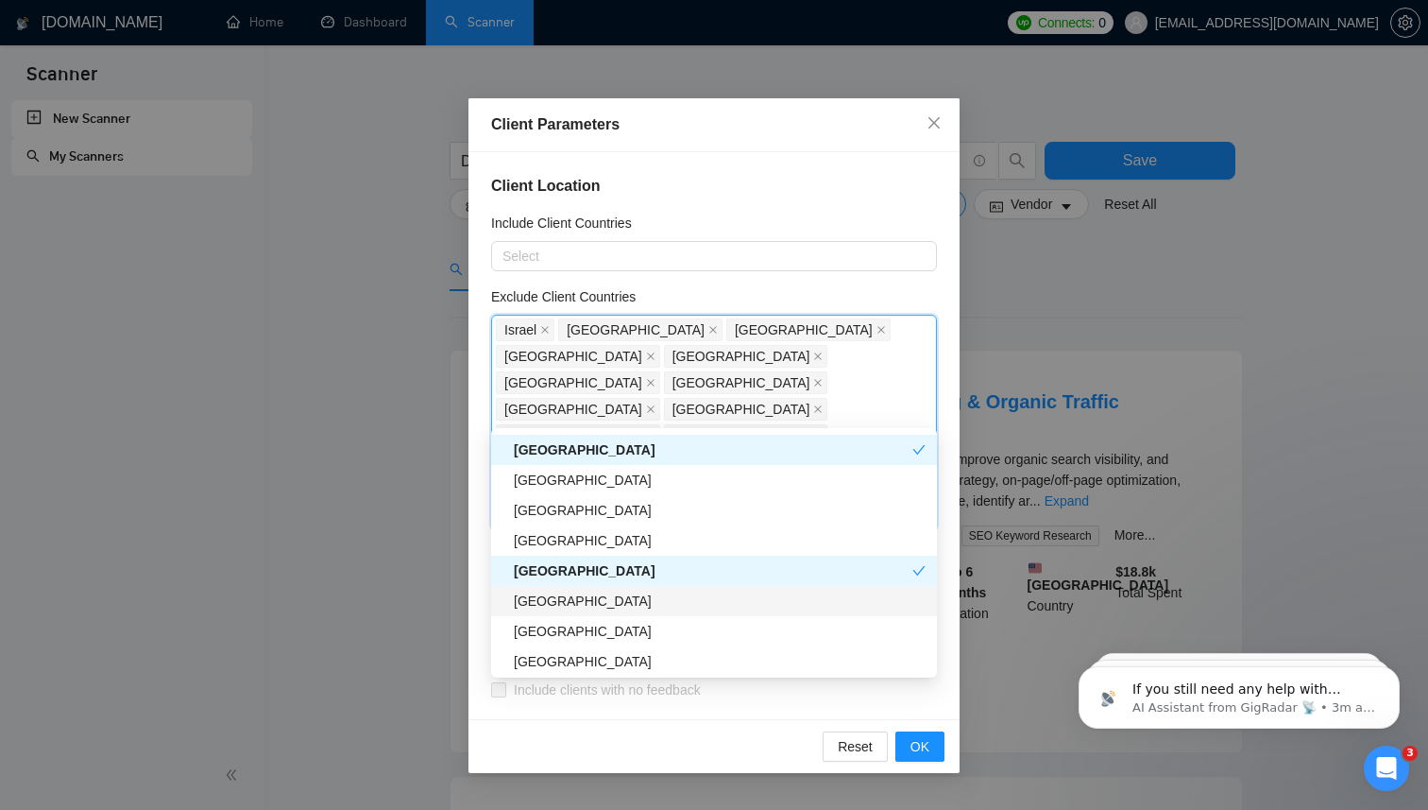
click at [638, 592] on div "Bahrain" at bounding box center [720, 600] width 412 height 21
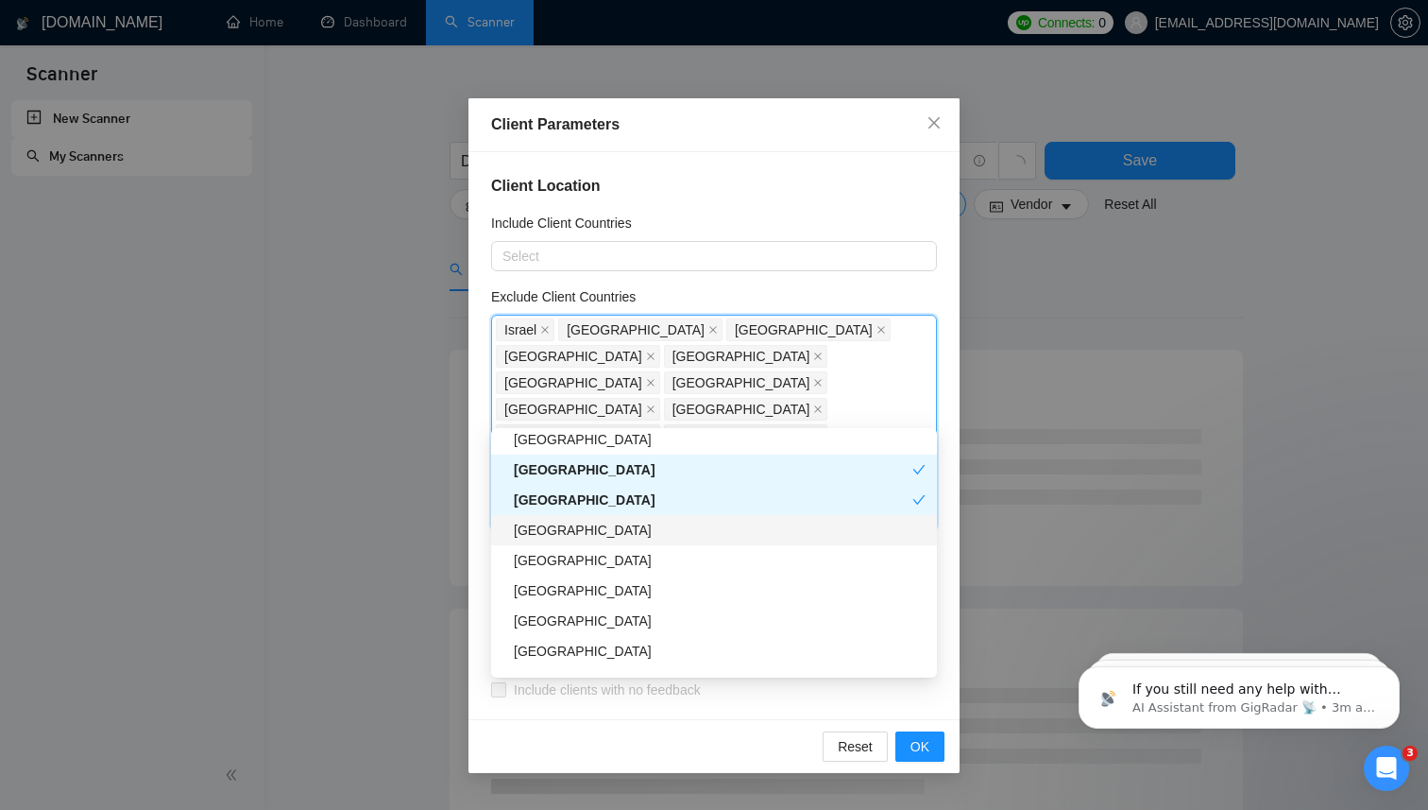
scroll to position [2127, 0]
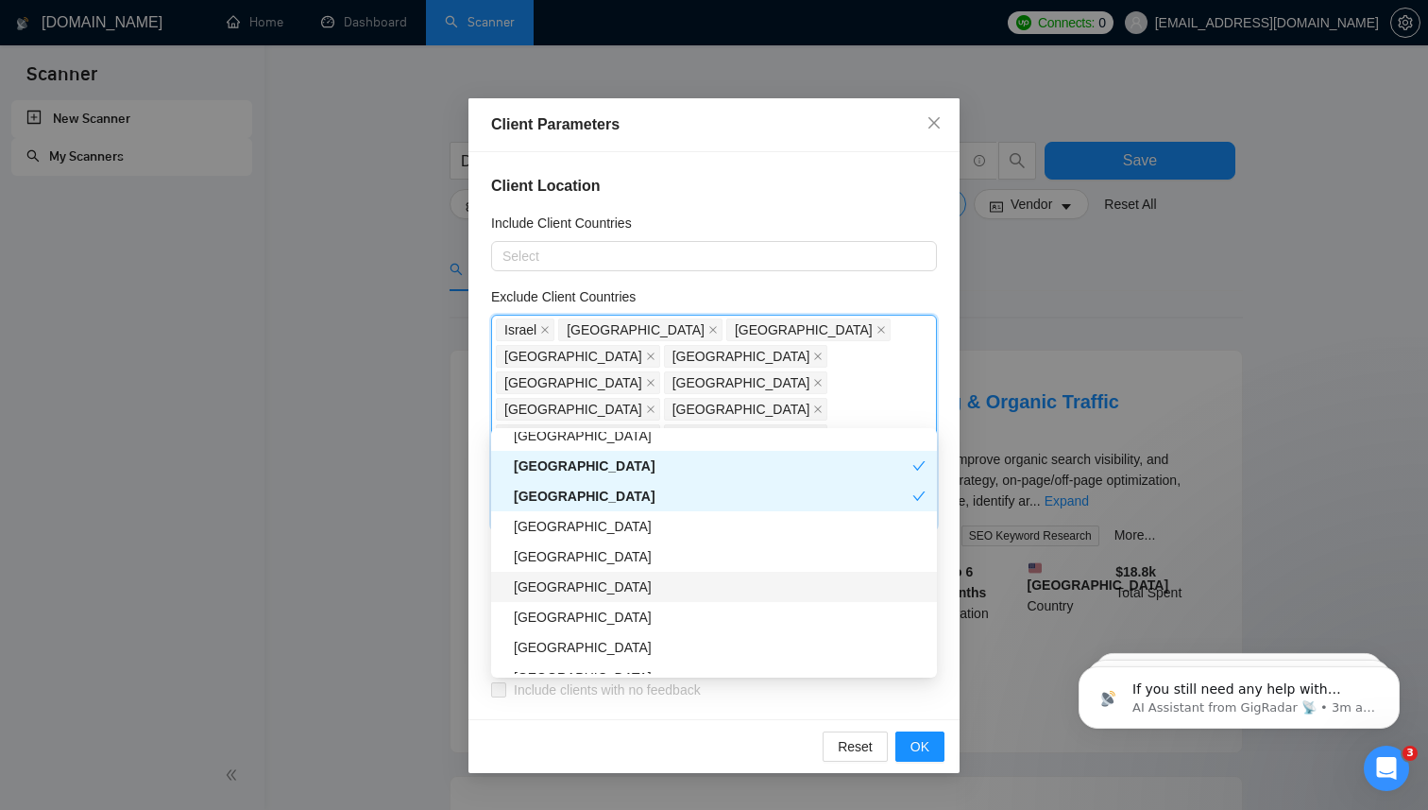
click at [640, 589] on div "Albania" at bounding box center [720, 586] width 412 height 21
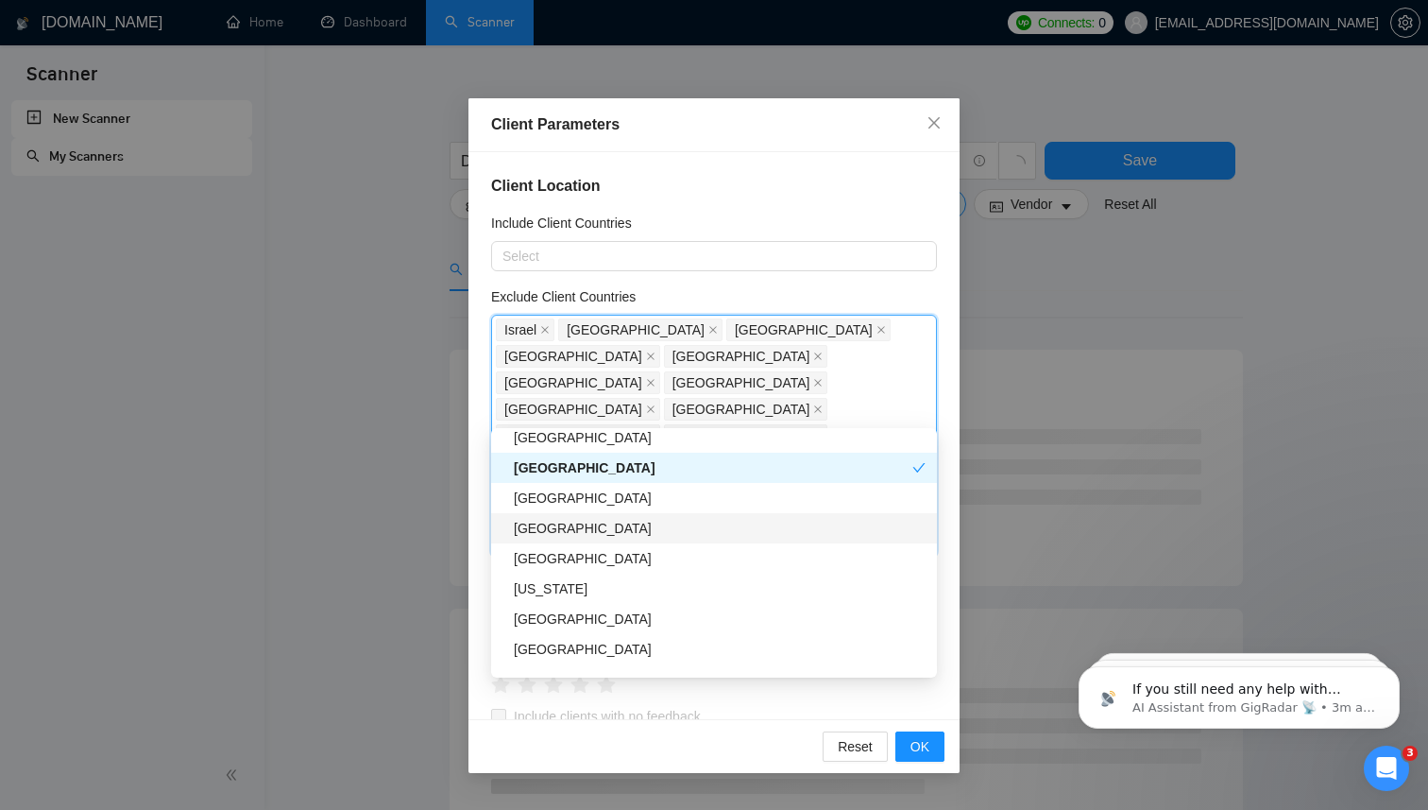
scroll to position [2256, 0]
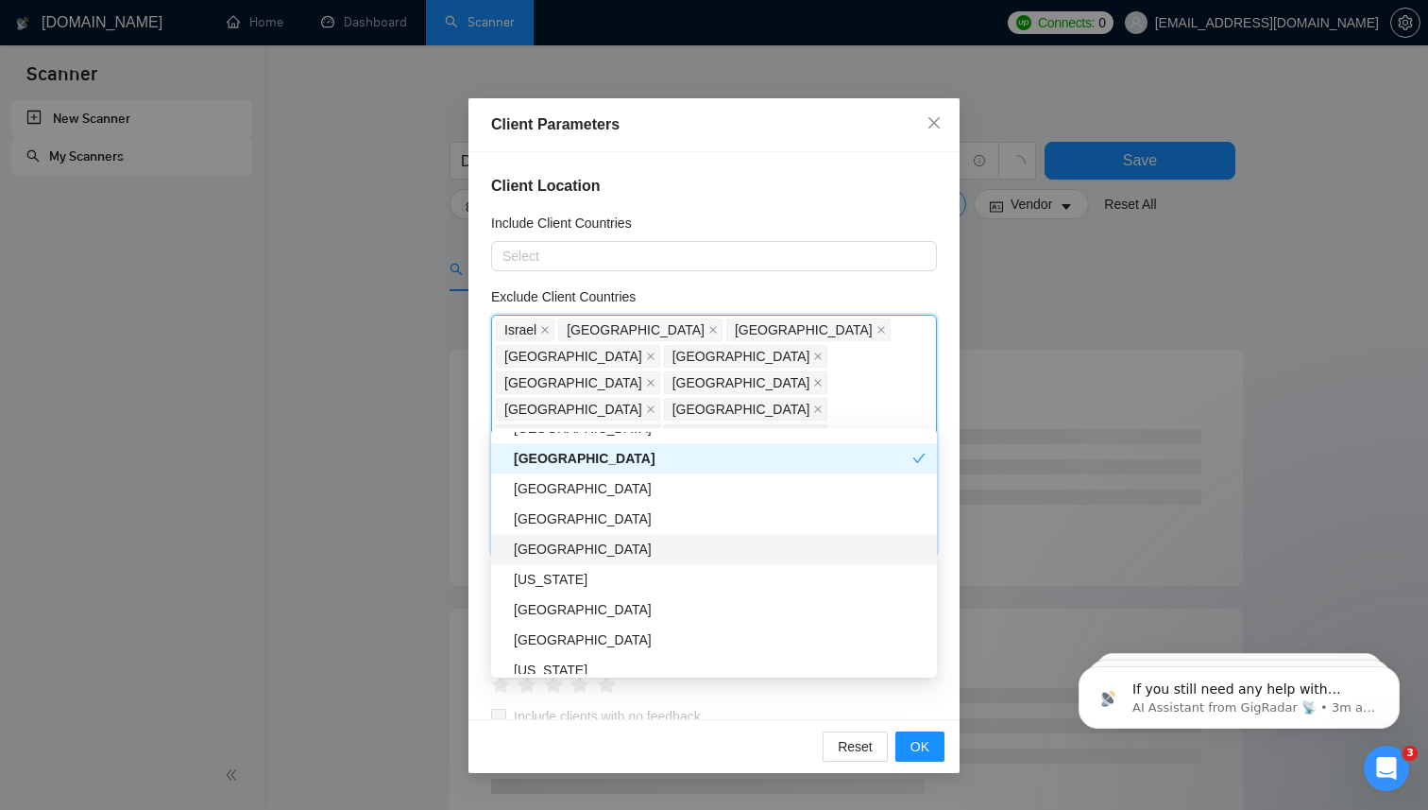
click at [641, 554] on div "Oman" at bounding box center [720, 548] width 412 height 21
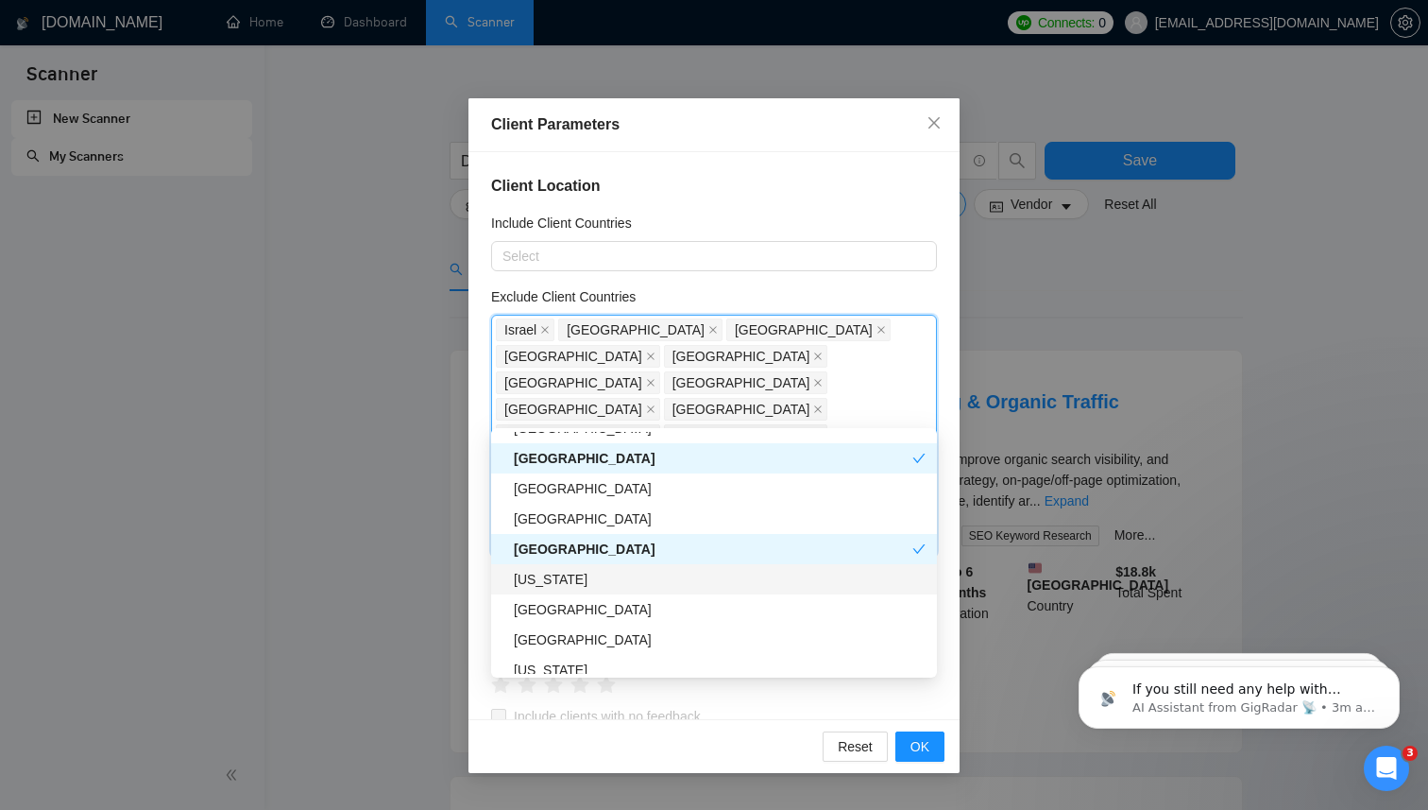
click at [641, 575] on div "Georgia" at bounding box center [720, 579] width 412 height 21
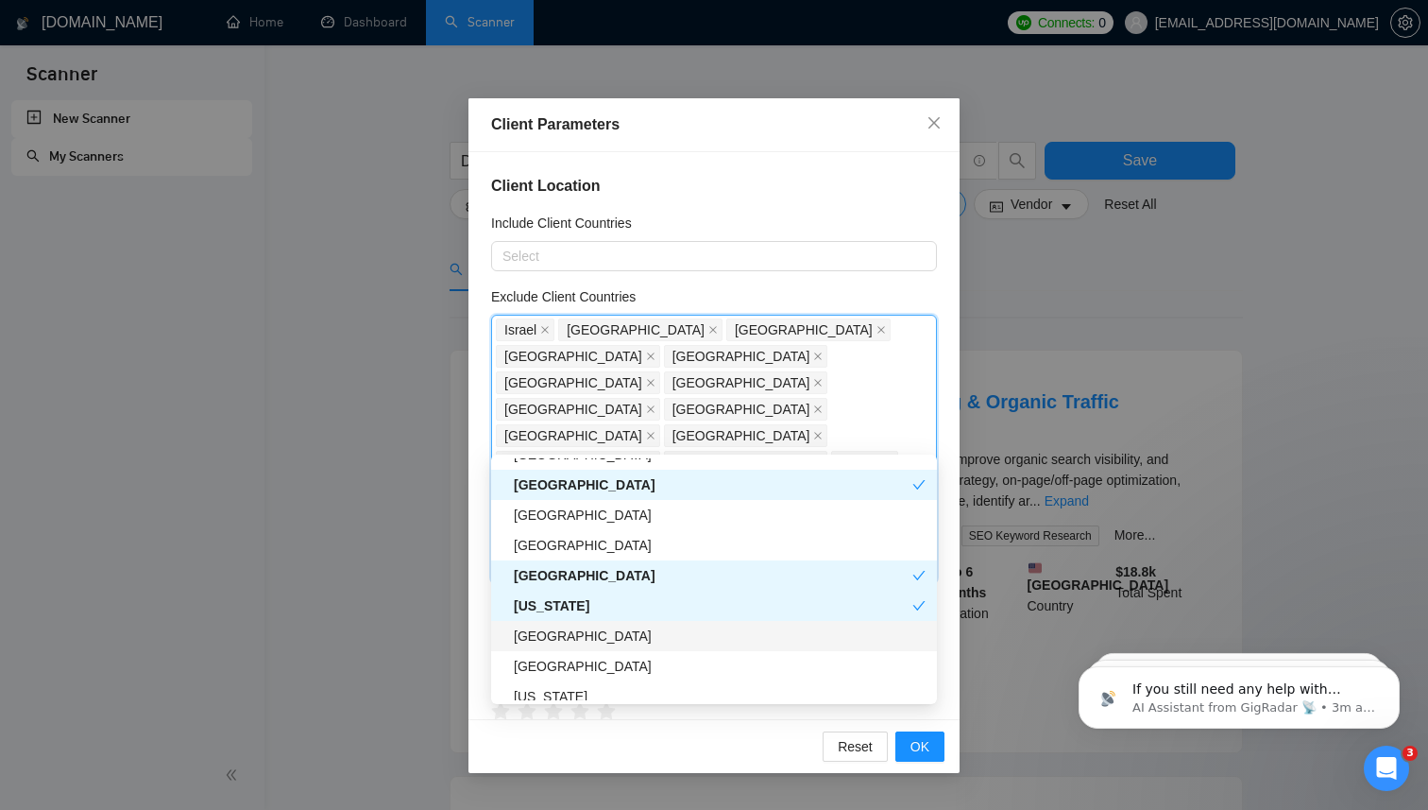
click at [644, 641] on div "Algeria" at bounding box center [720, 635] width 412 height 21
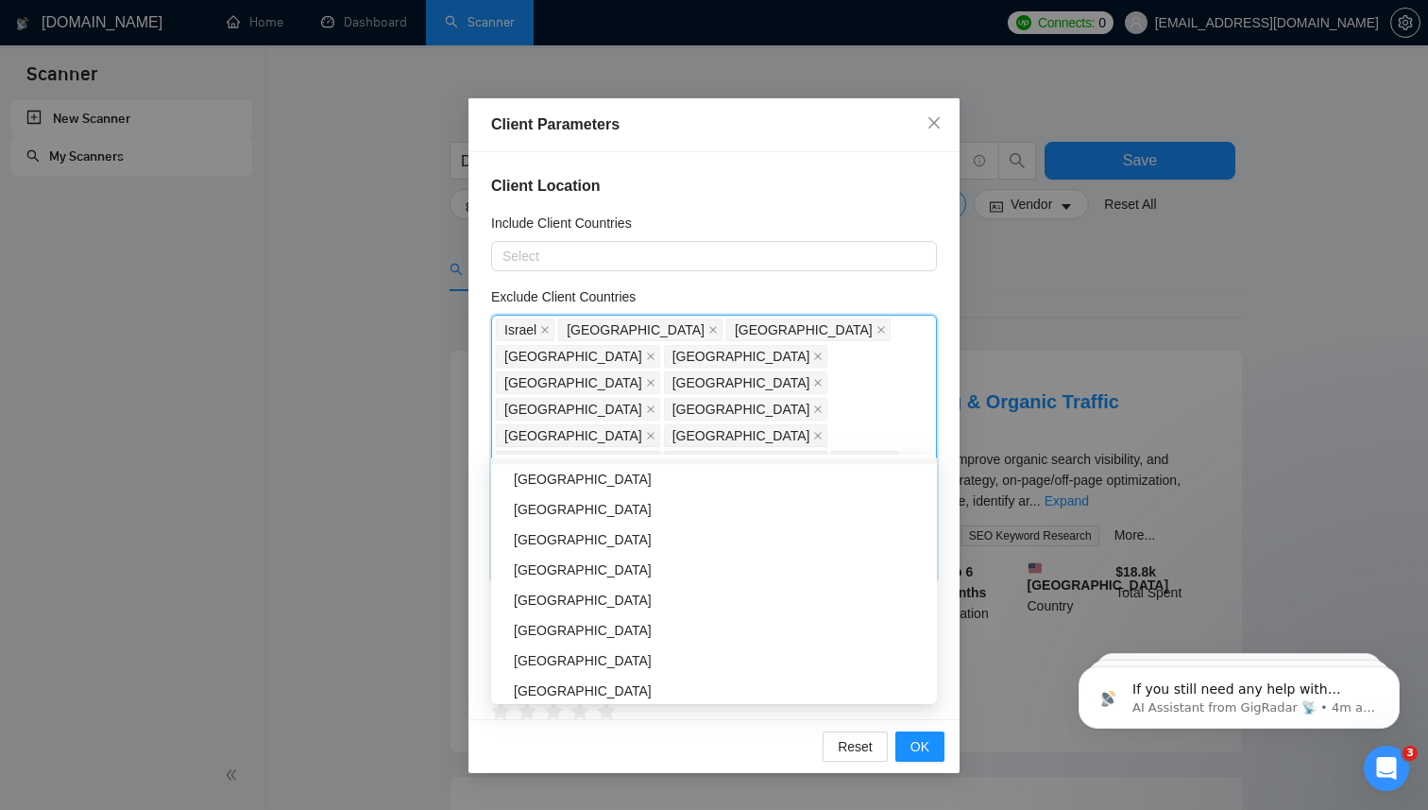
scroll to position [2565, 0]
click at [639, 598] on div "Ghana" at bounding box center [720, 598] width 412 height 21
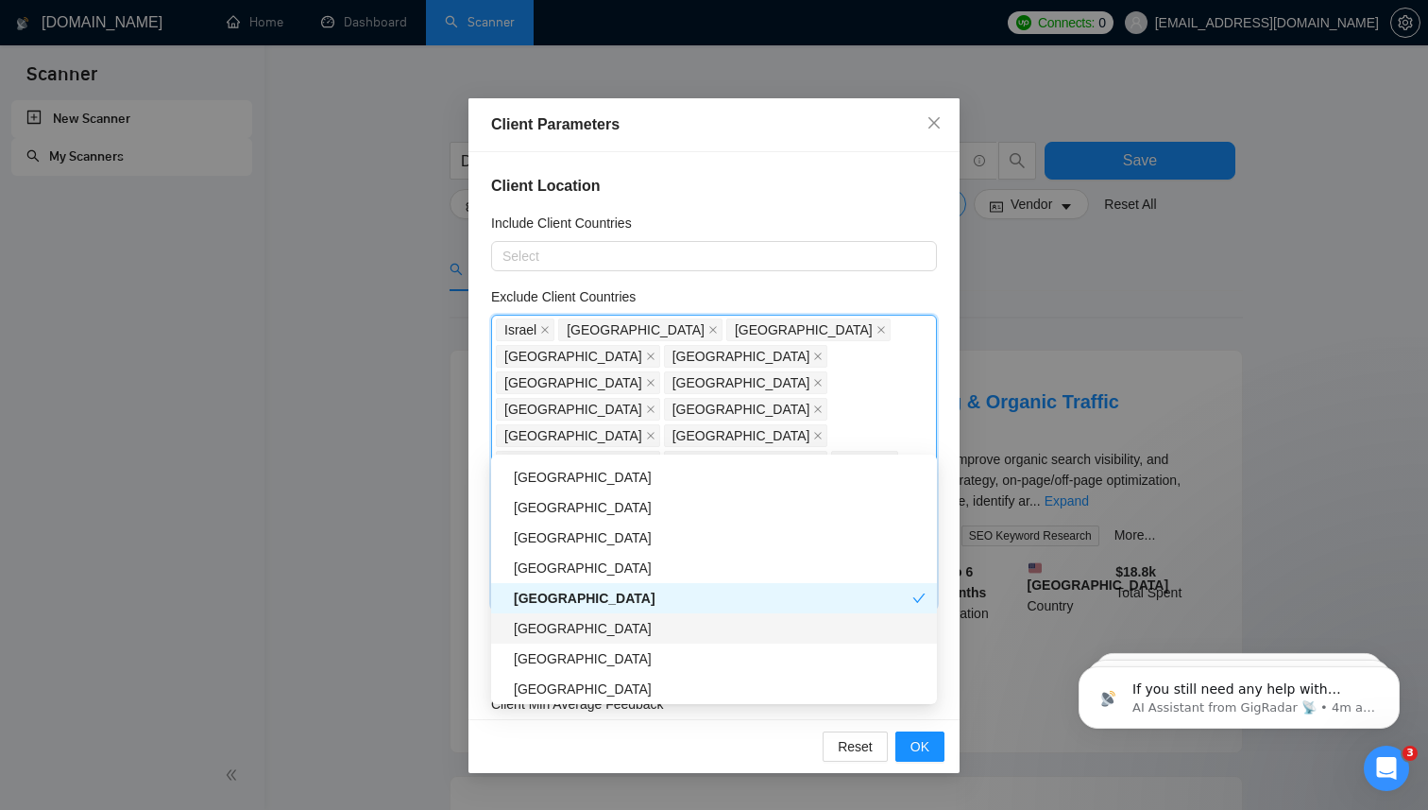
click at [639, 639] on div "Macedonia" at bounding box center [714, 628] width 446 height 30
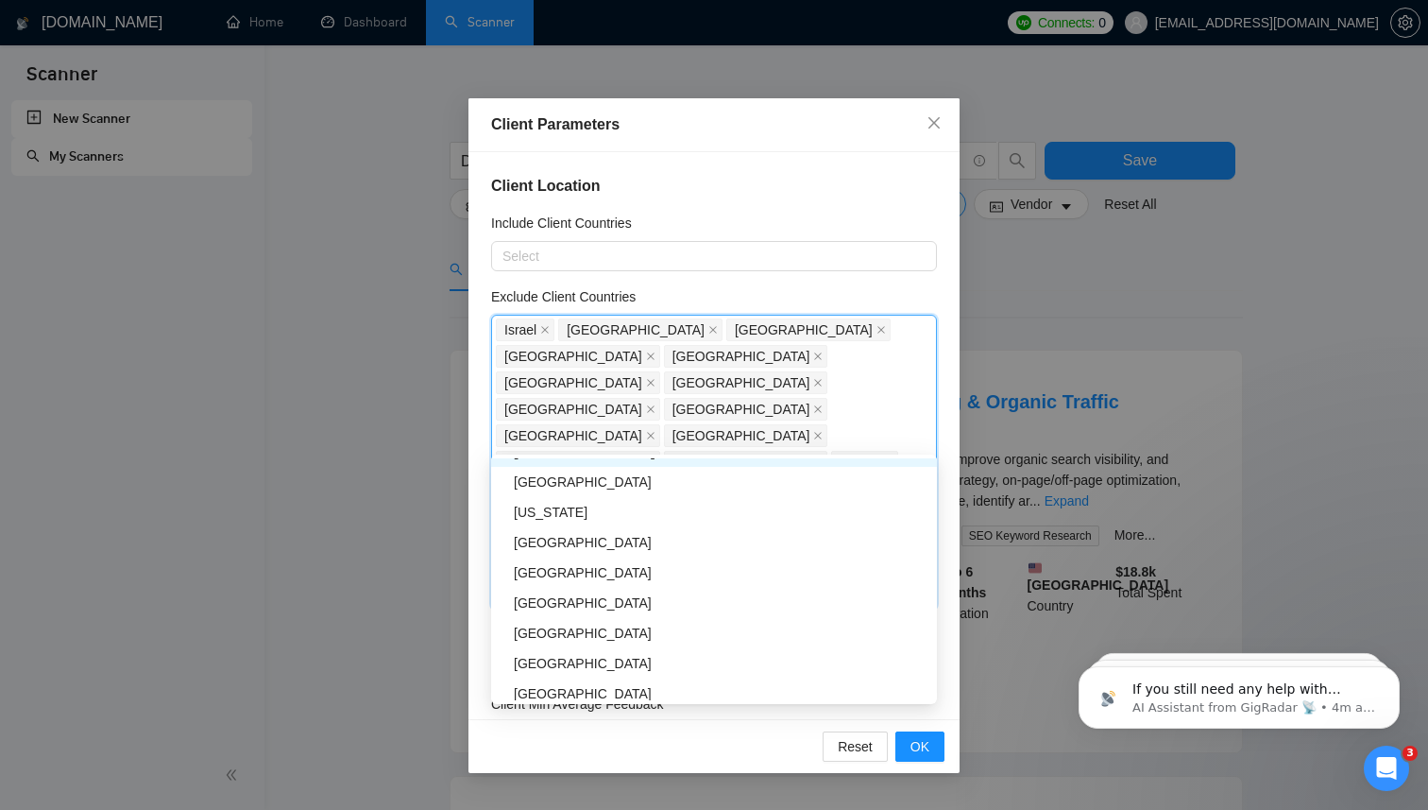
scroll to position [2447, 0]
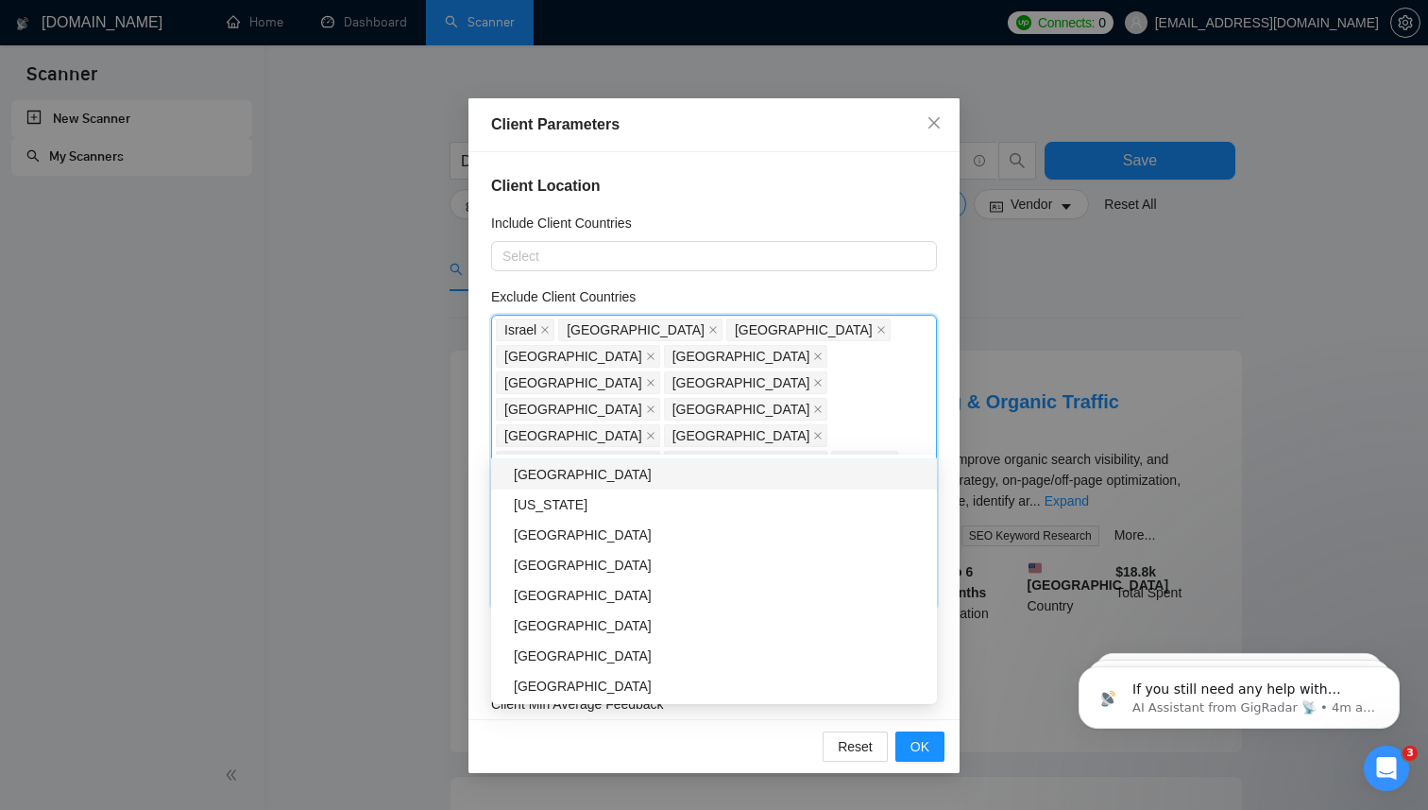
click at [684, 479] on div "Armenia" at bounding box center [720, 474] width 412 height 21
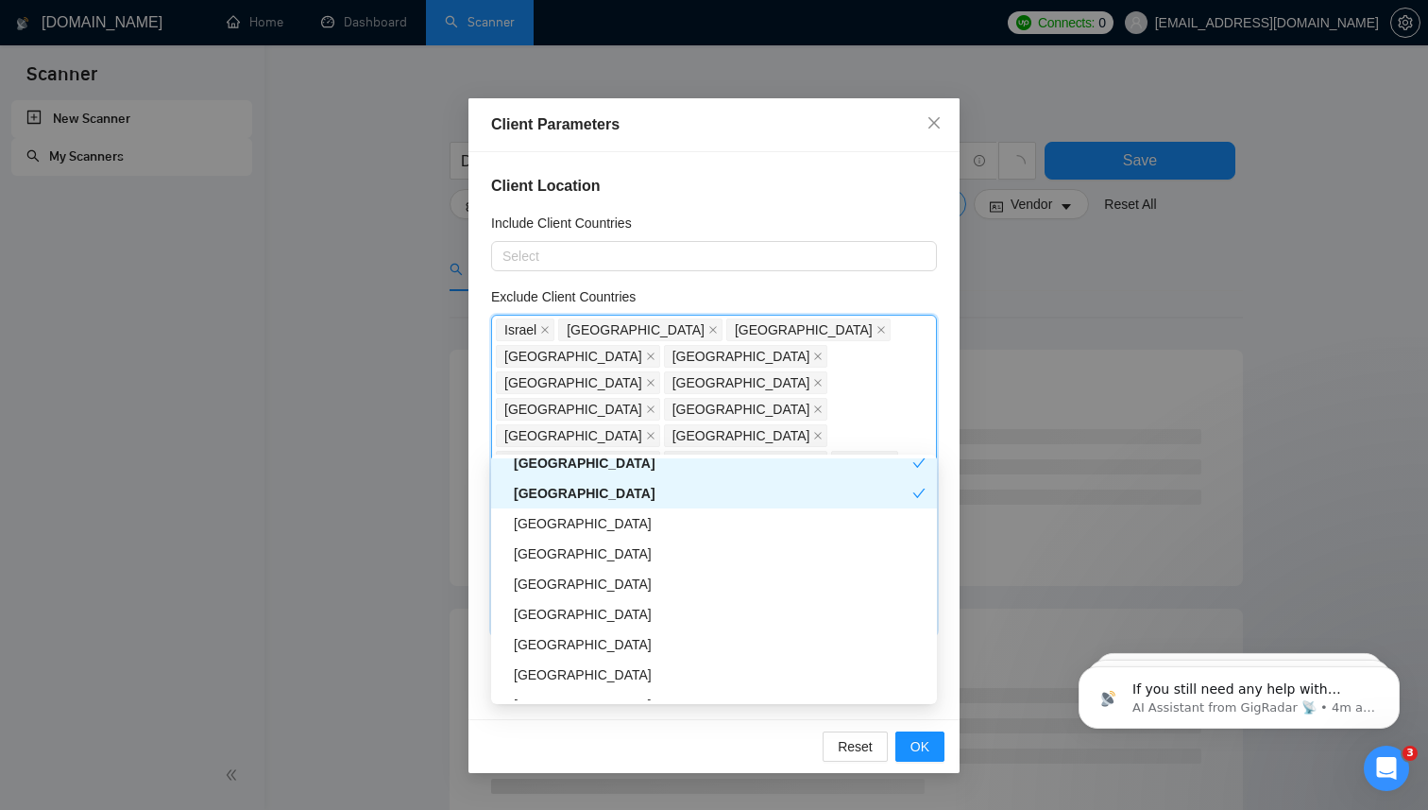
scroll to position [2702, 0]
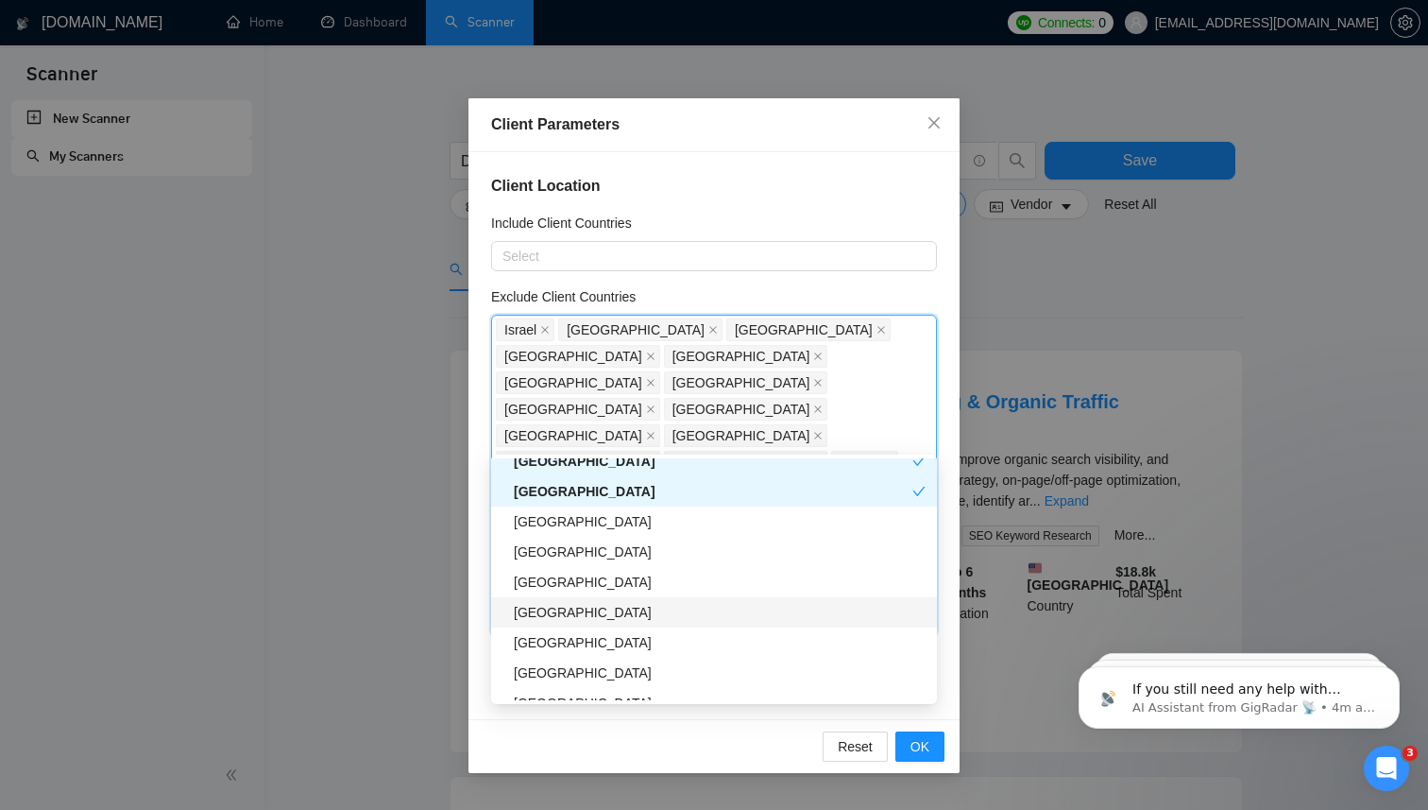
click at [687, 608] on div "Bosnia and Herzegovina" at bounding box center [720, 612] width 412 height 21
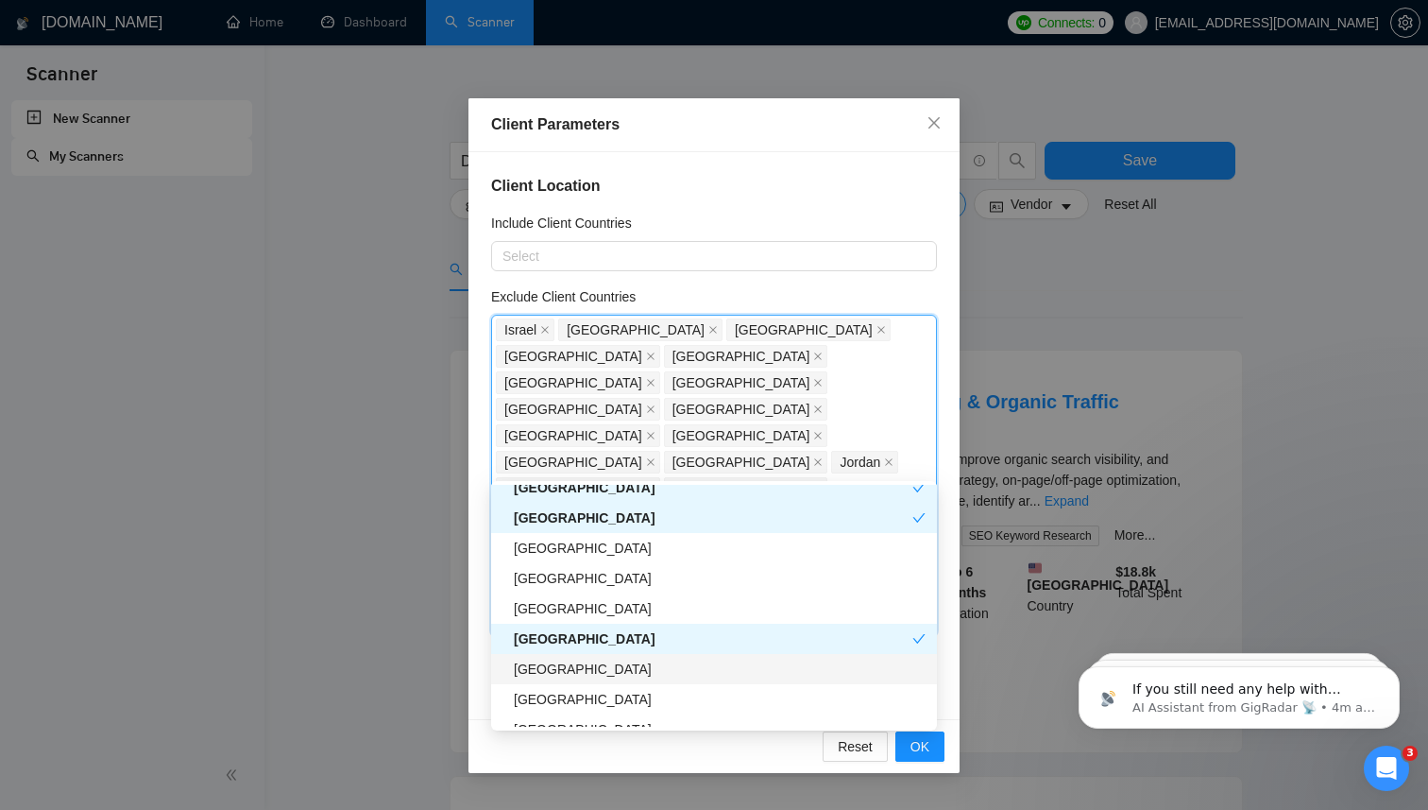
click at [676, 660] on div "Uzbekistan" at bounding box center [720, 668] width 412 height 21
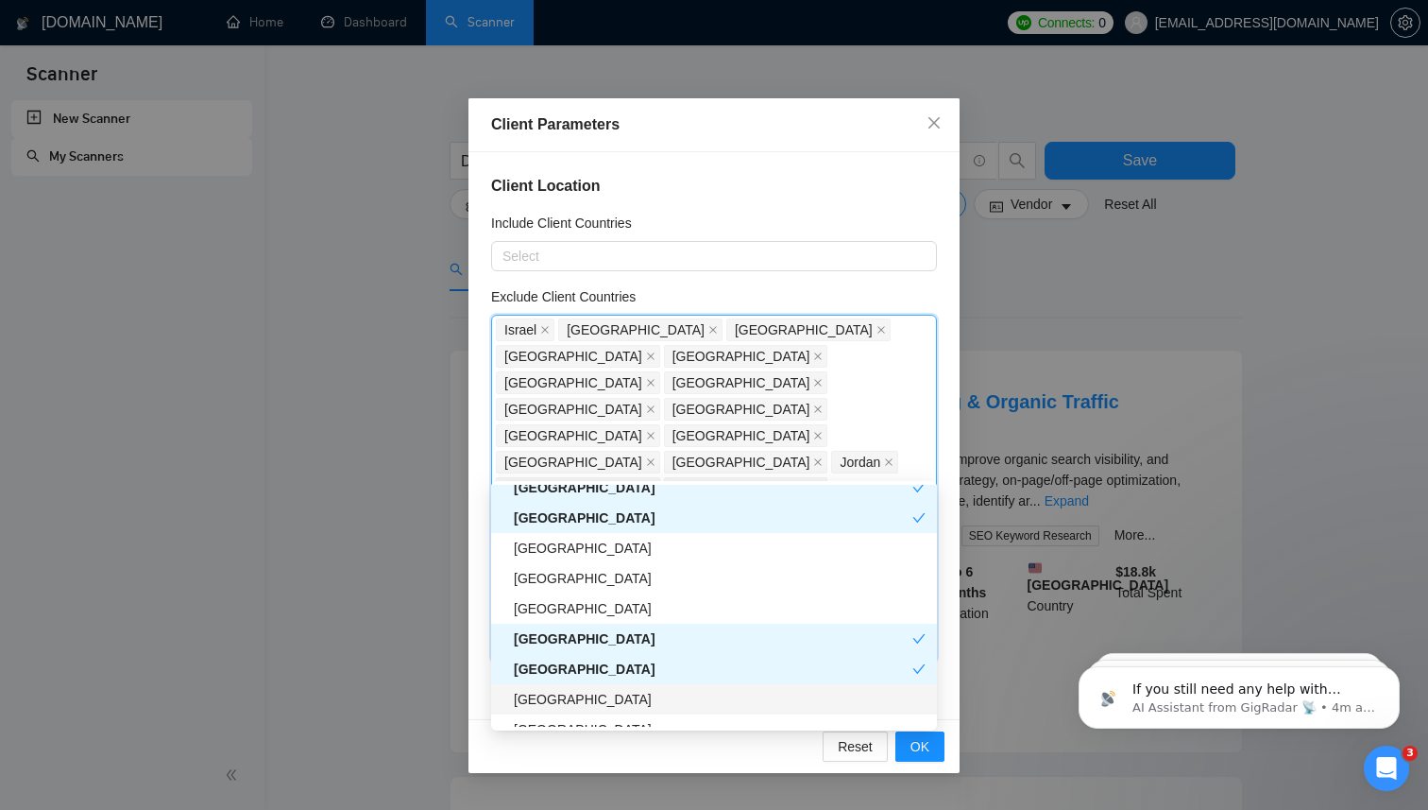
click at [697, 693] on div "Palestinian Territories" at bounding box center [720, 699] width 412 height 21
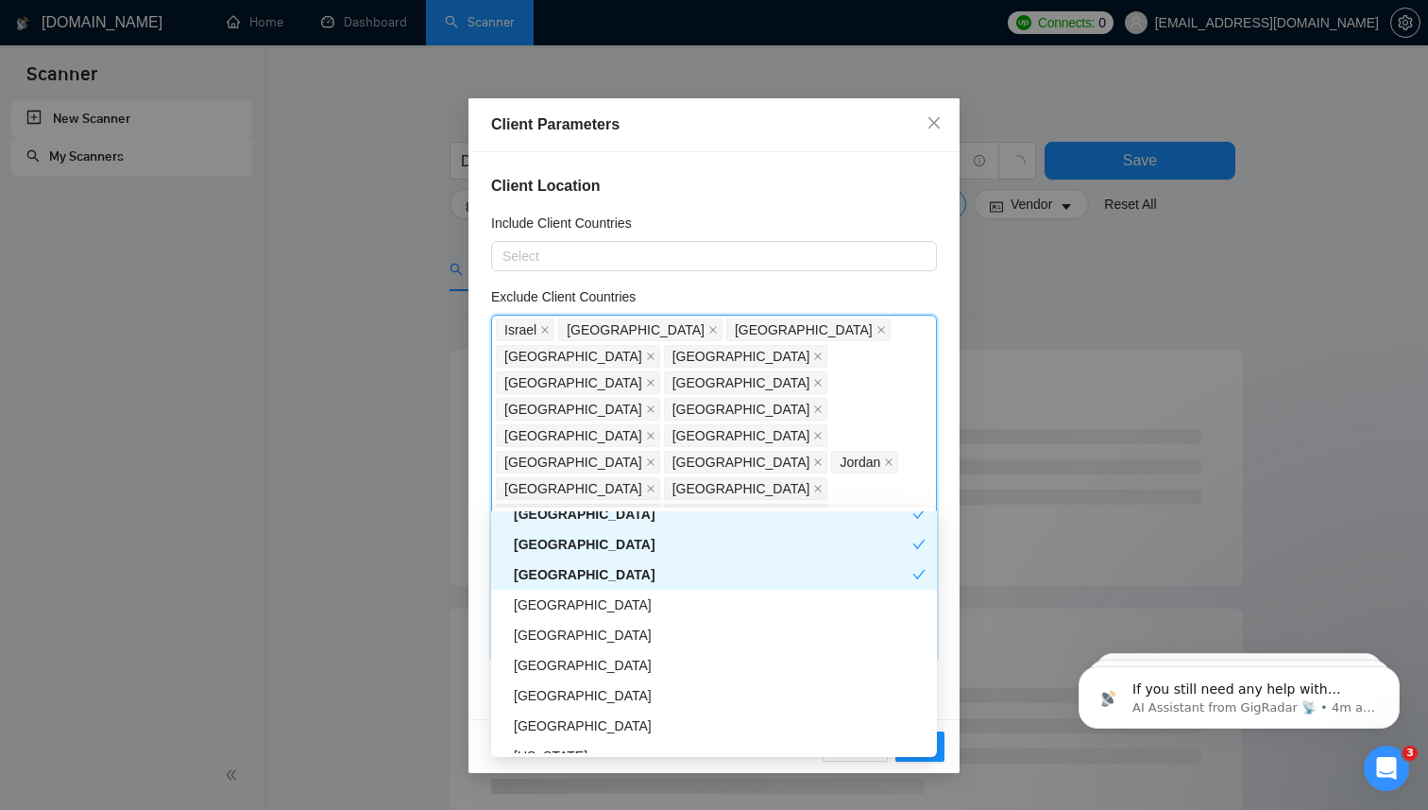
scroll to position [2871, 0]
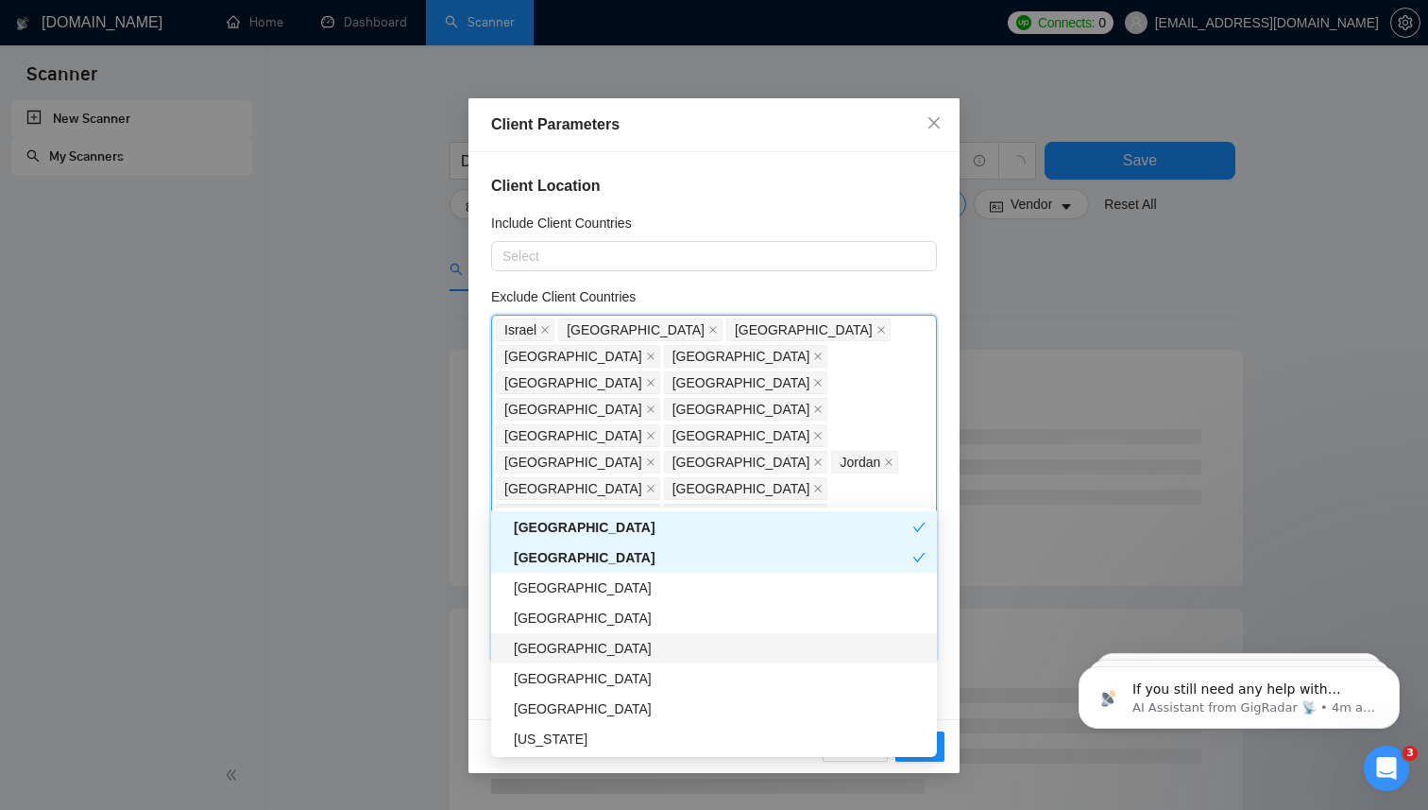
click at [706, 635] on div "Azerbaijan" at bounding box center [714, 648] width 446 height 30
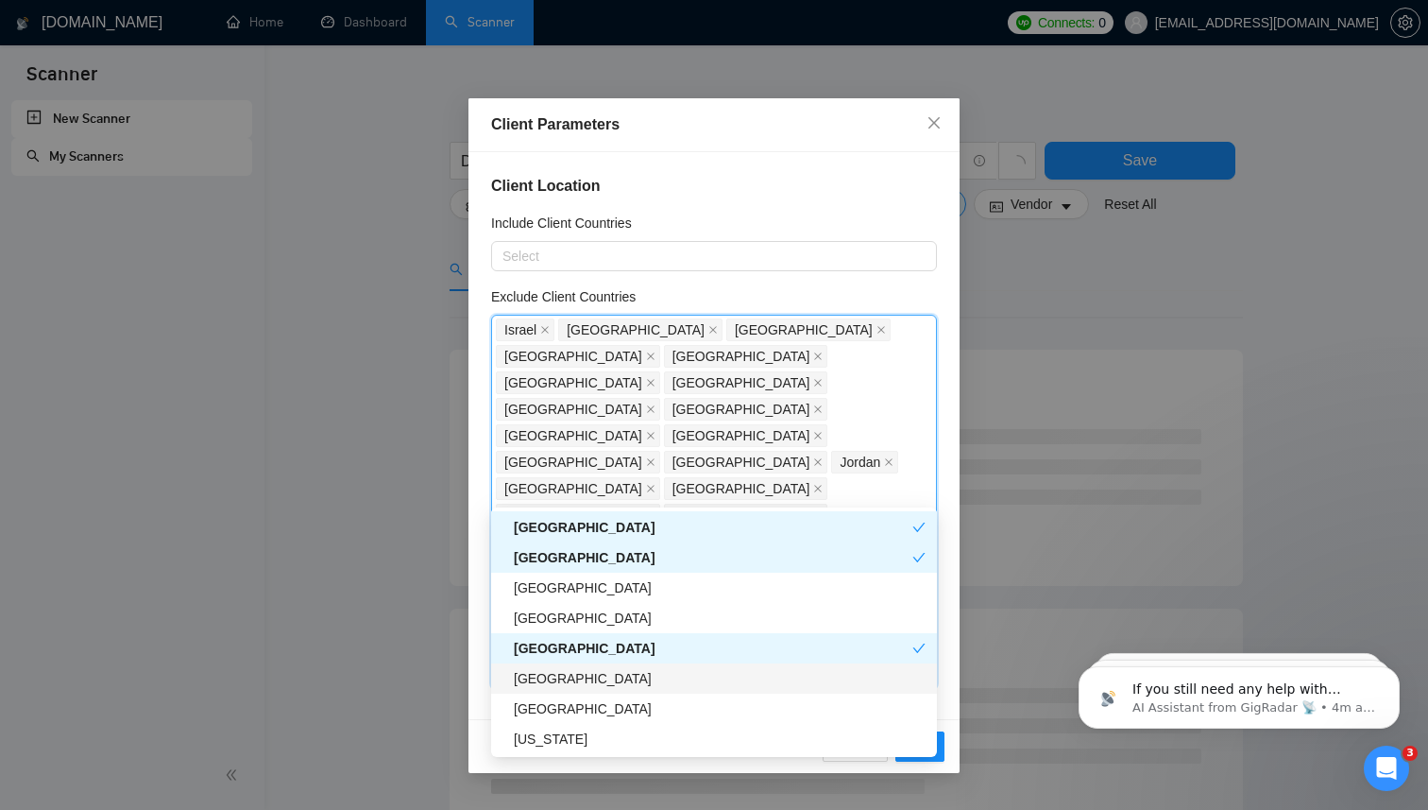
click at [703, 685] on div "Tunisia" at bounding box center [720, 678] width 412 height 21
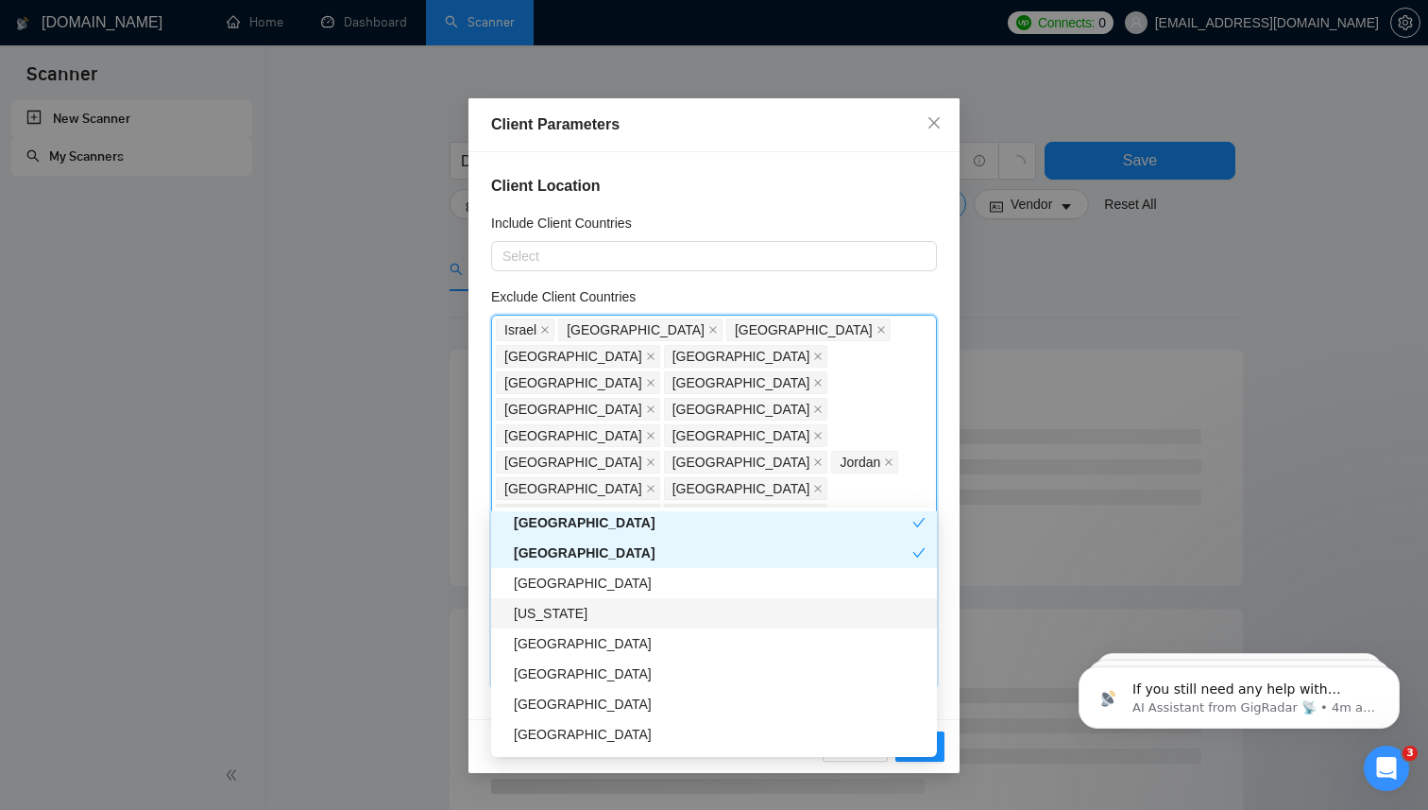
scroll to position [2998, 0]
click at [691, 653] on div "Trinidad and Tobago" at bounding box center [714, 641] width 446 height 30
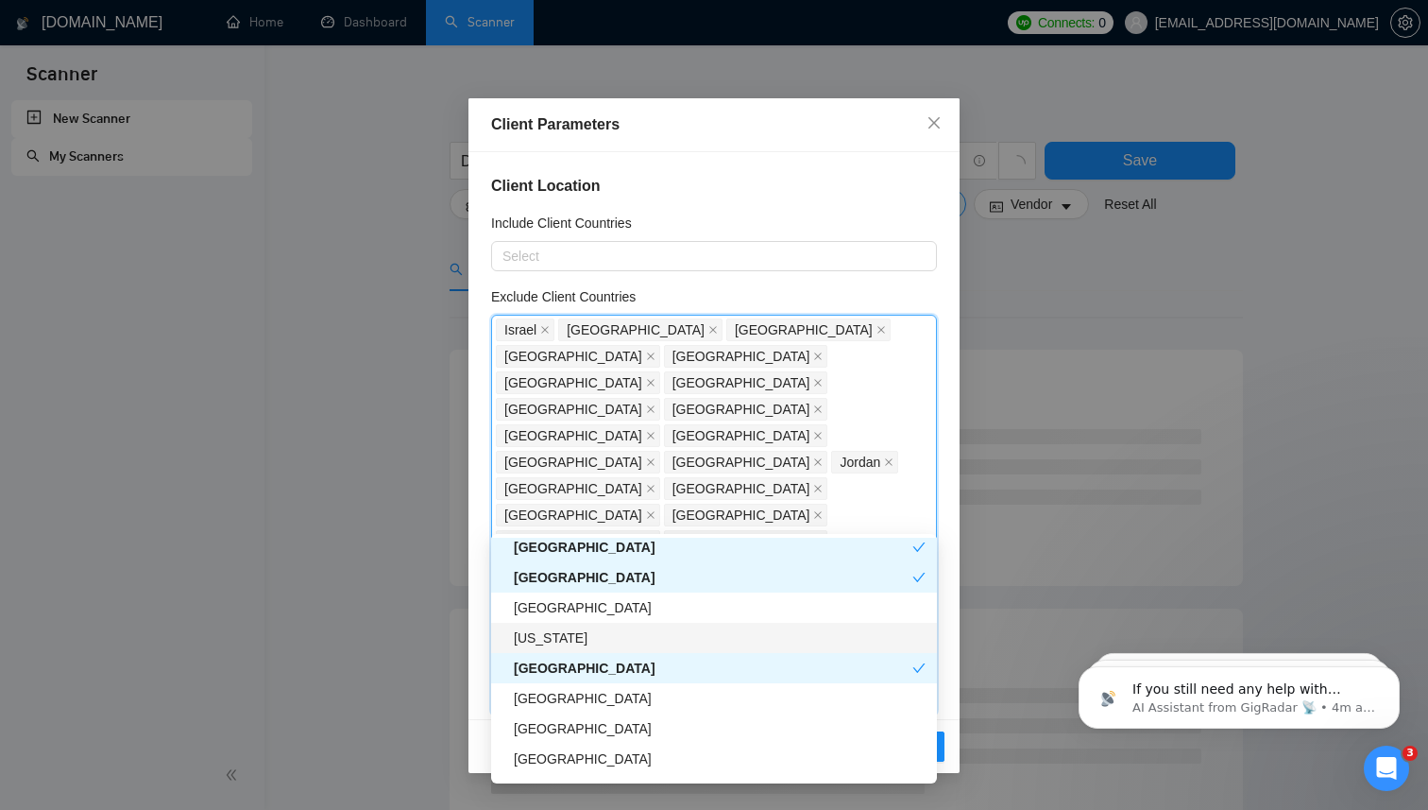
click at [684, 642] on div "American Samoa" at bounding box center [720, 637] width 412 height 21
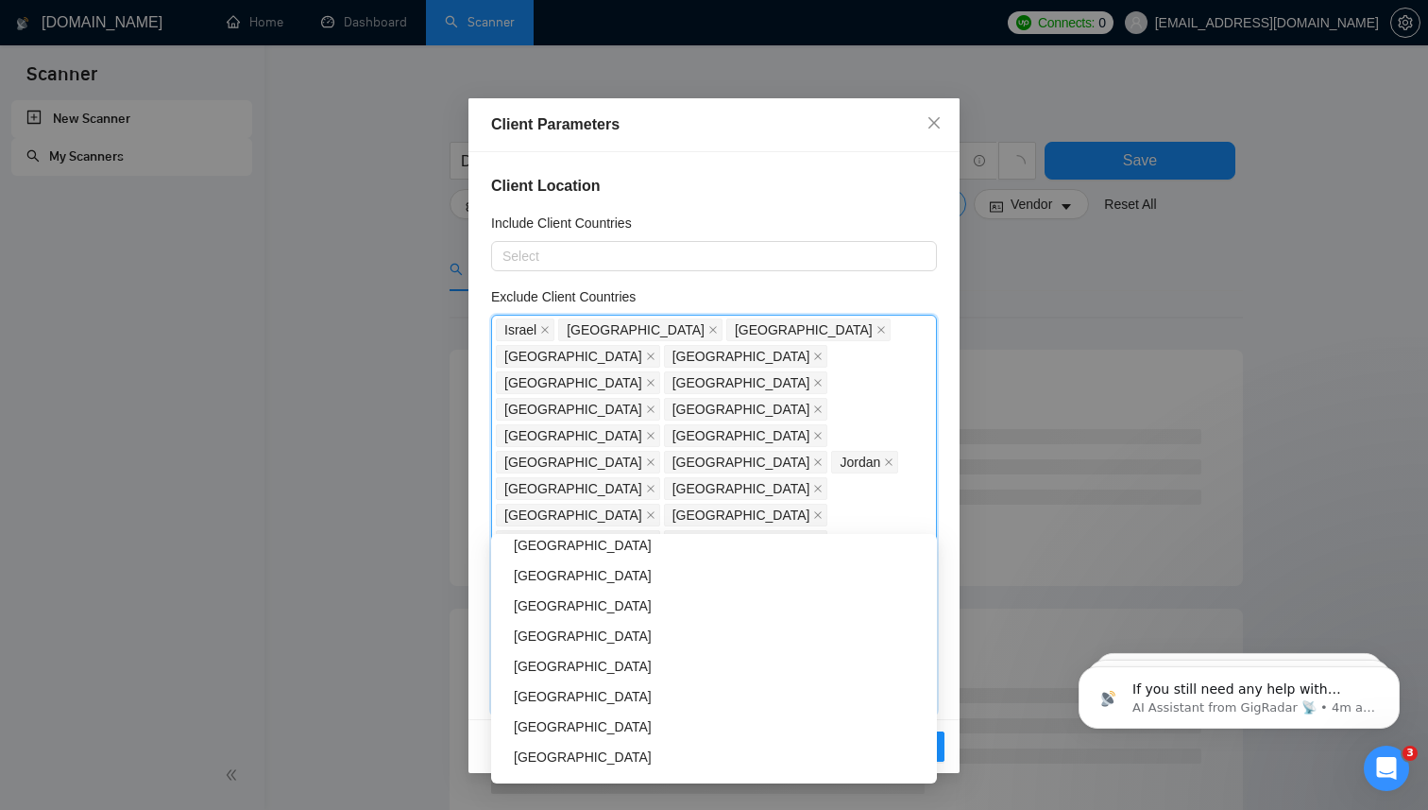
scroll to position [3244, 0]
click at [648, 692] on div "Ethiopia" at bounding box center [720, 694] width 412 height 21
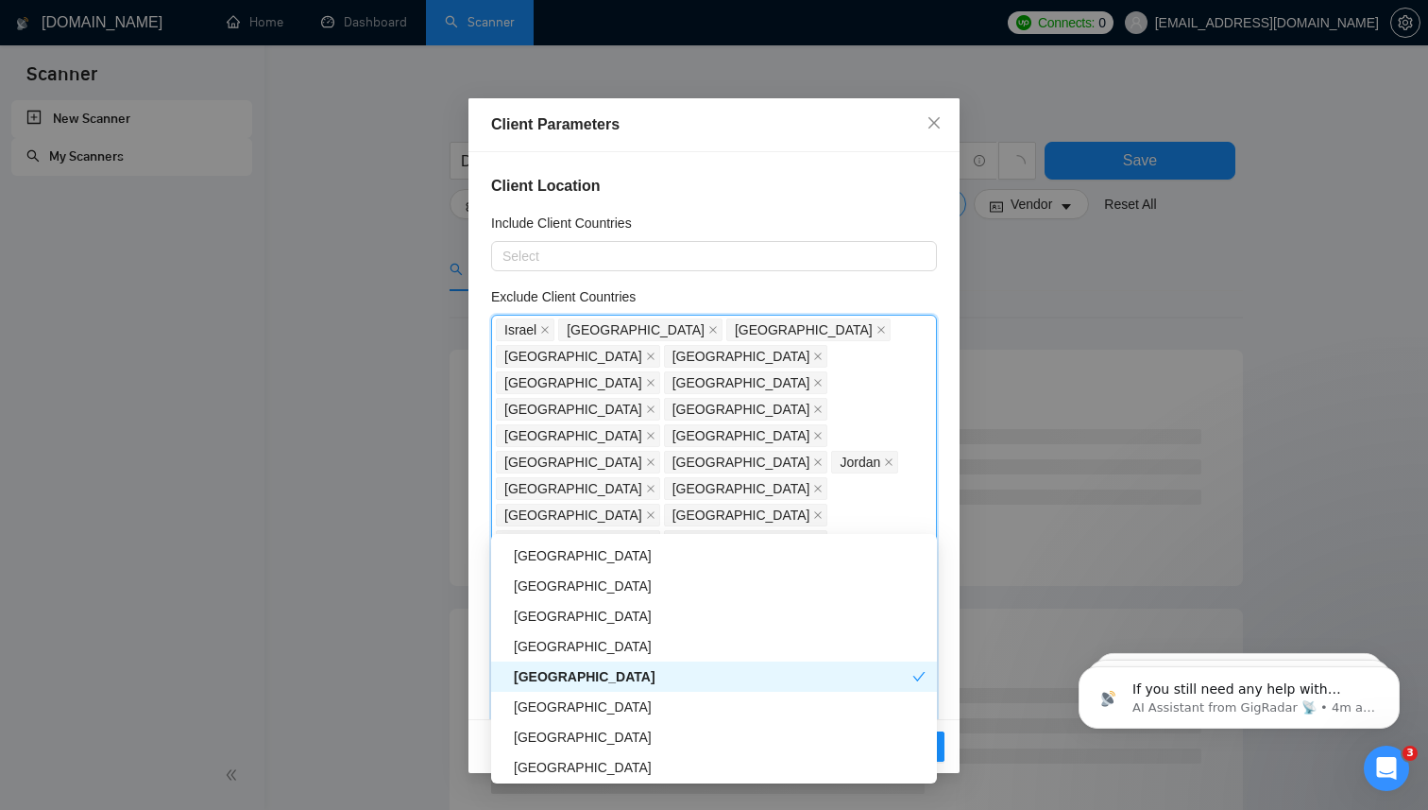
scroll to position [3255, 0]
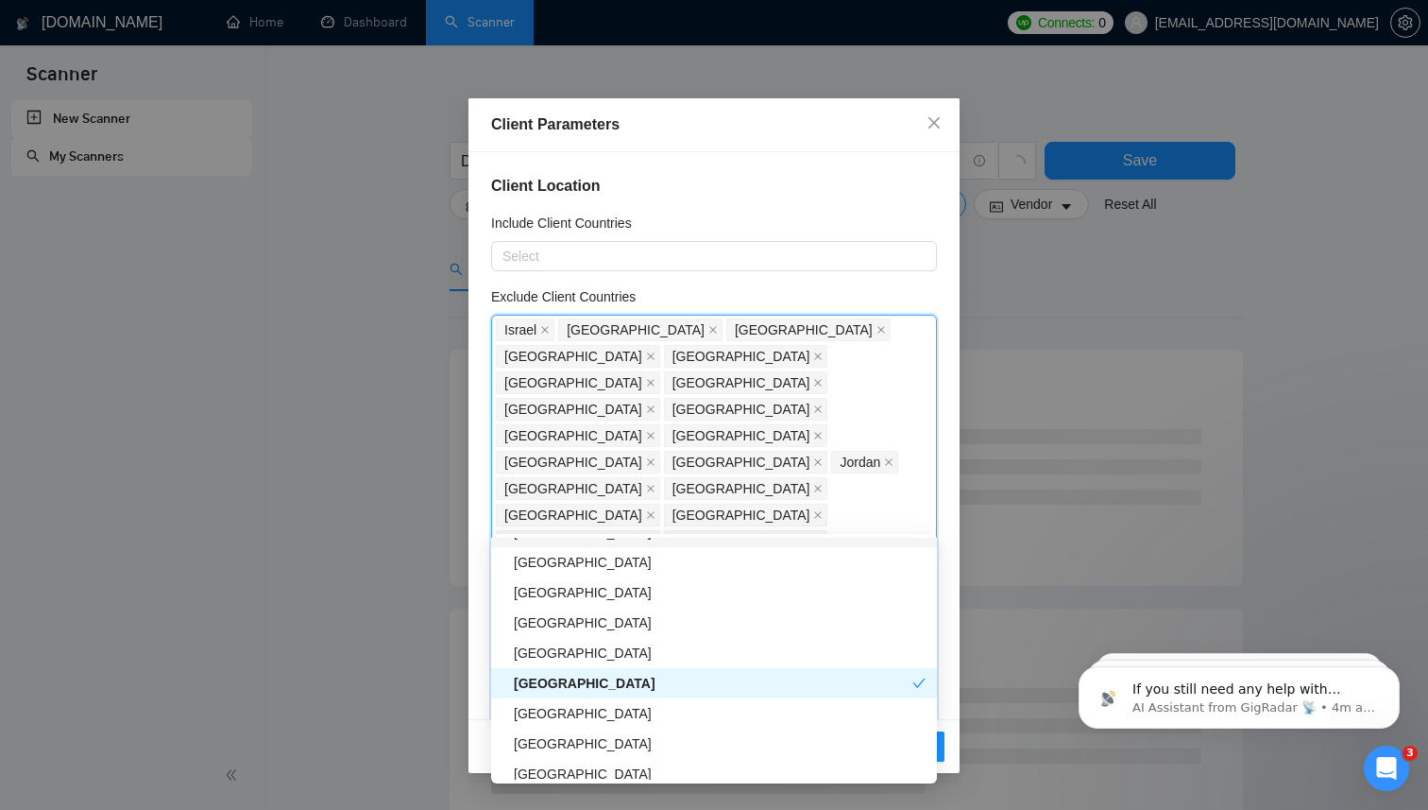
click at [680, 541] on div "Uganda" at bounding box center [720, 531] width 412 height 21
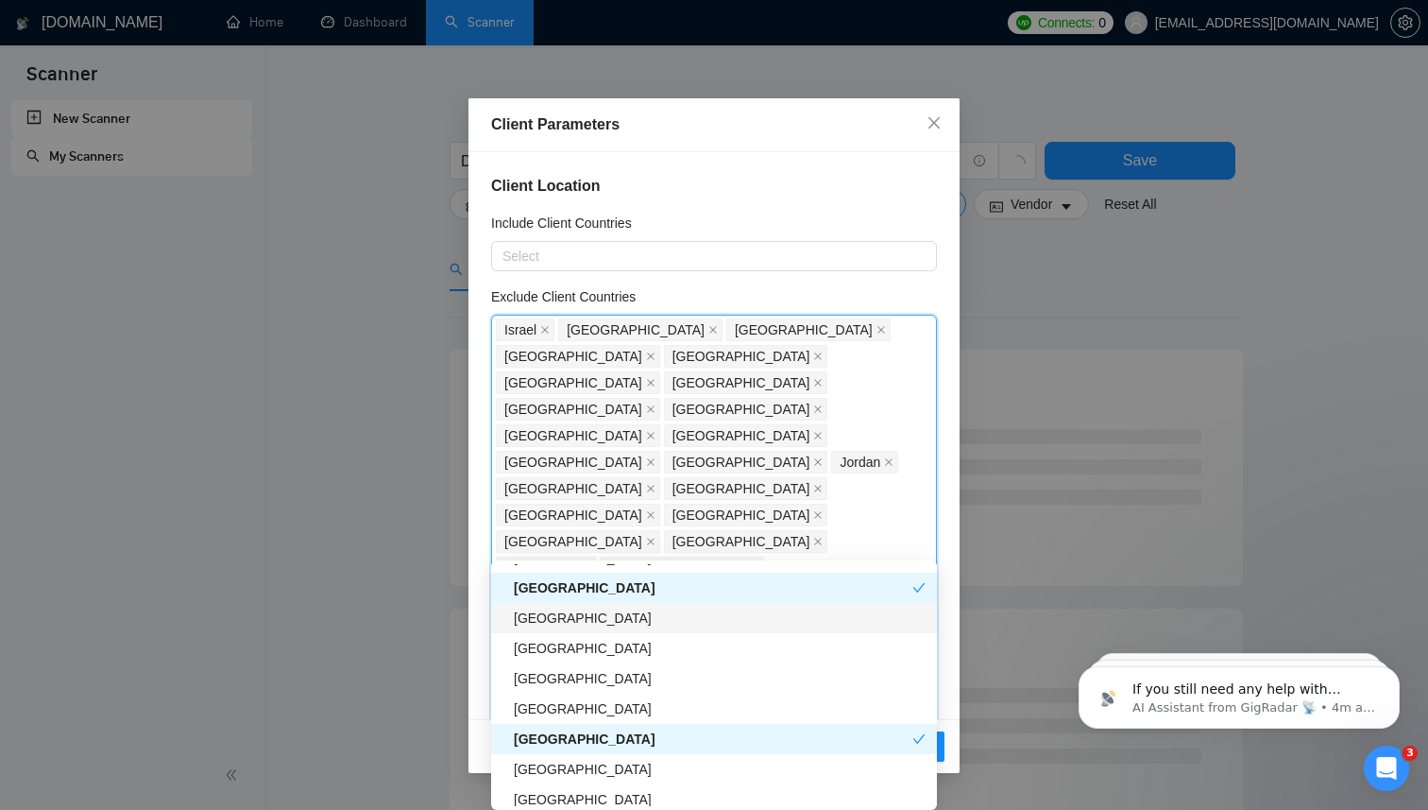
scroll to position [3223, 0]
click at [672, 590] on div "Uganda" at bounding box center [713, 590] width 399 height 21
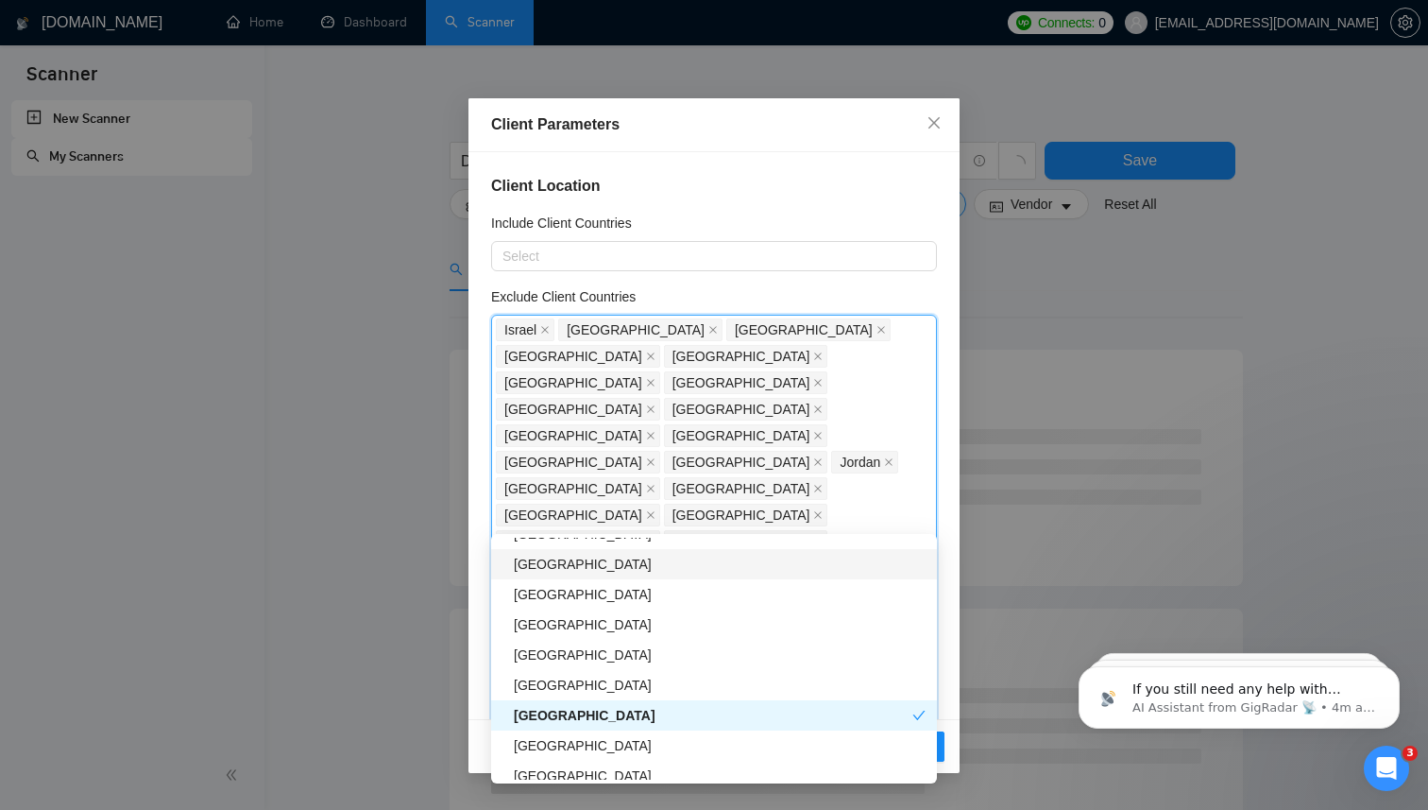
click at [670, 557] on div "Uganda" at bounding box center [720, 564] width 412 height 21
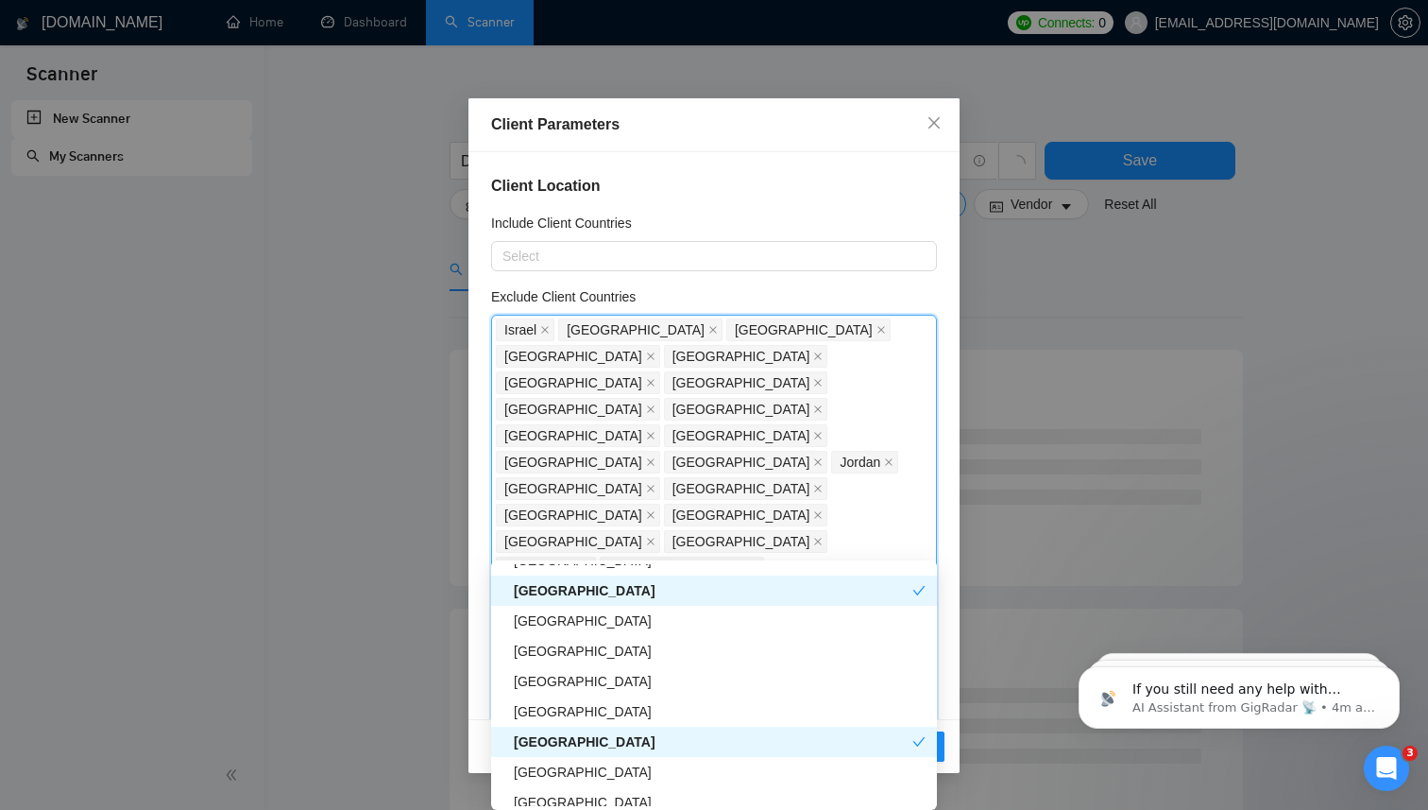
click at [656, 604] on div "Uganda" at bounding box center [714, 590] width 446 height 30
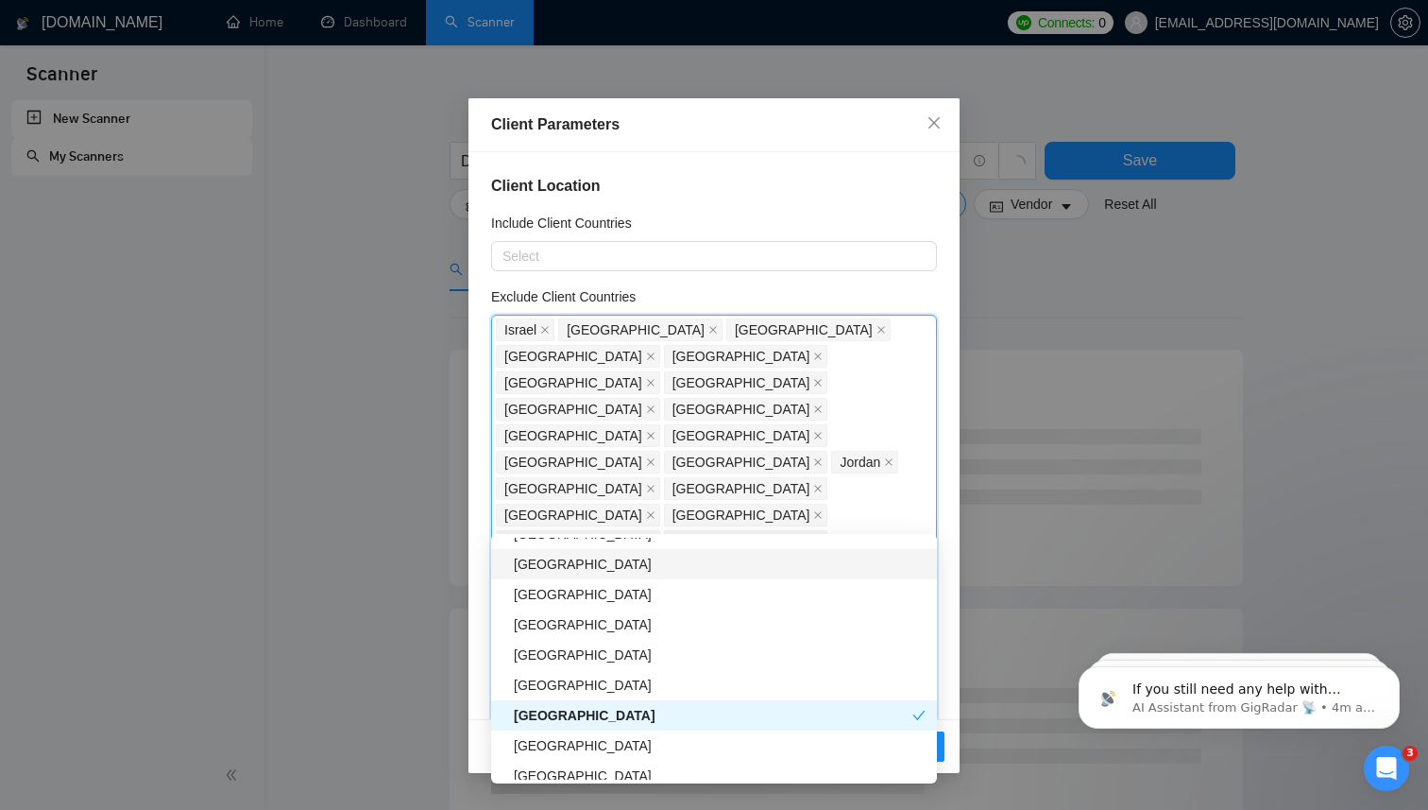
click at [656, 565] on div "Uganda" at bounding box center [720, 564] width 412 height 21
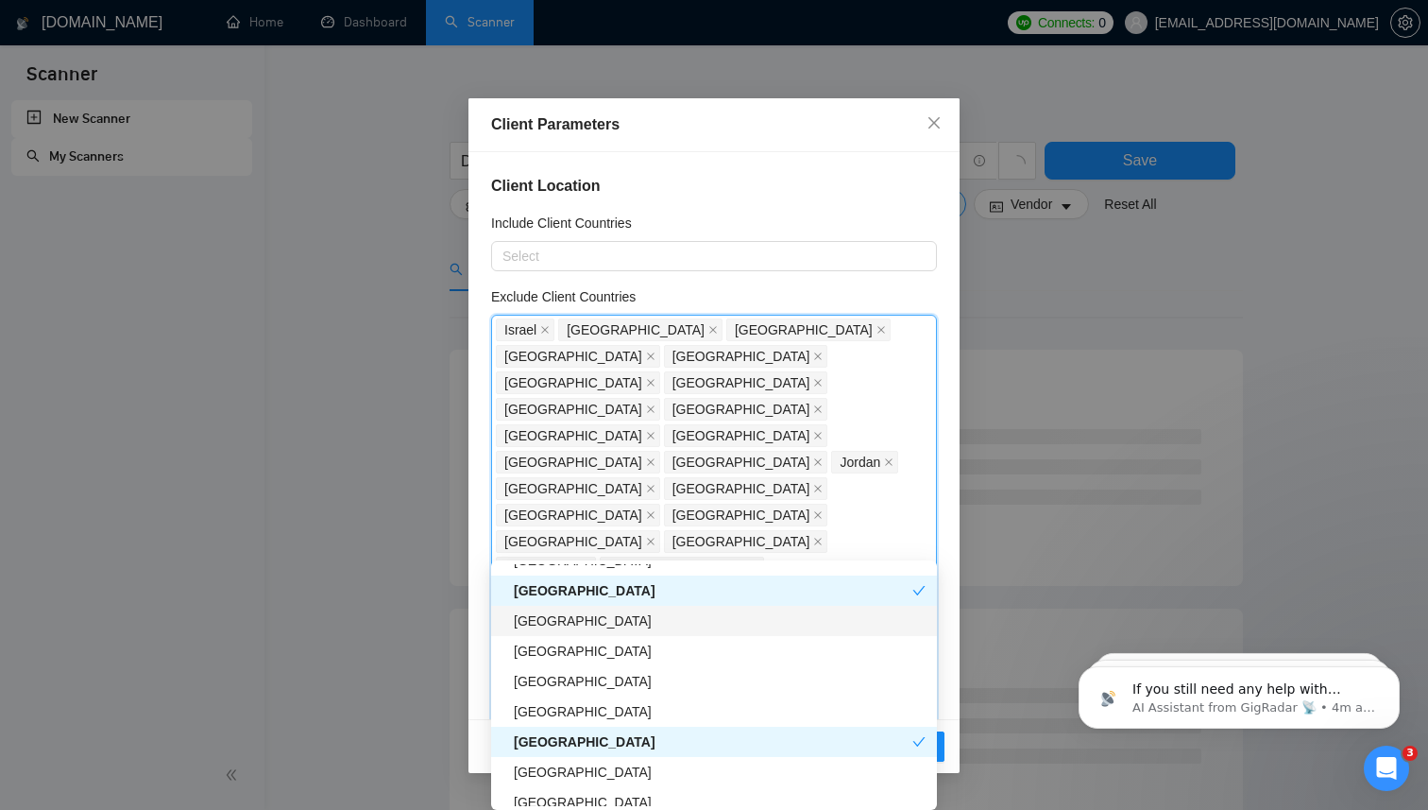
click at [646, 610] on div "Somalia" at bounding box center [720, 620] width 412 height 21
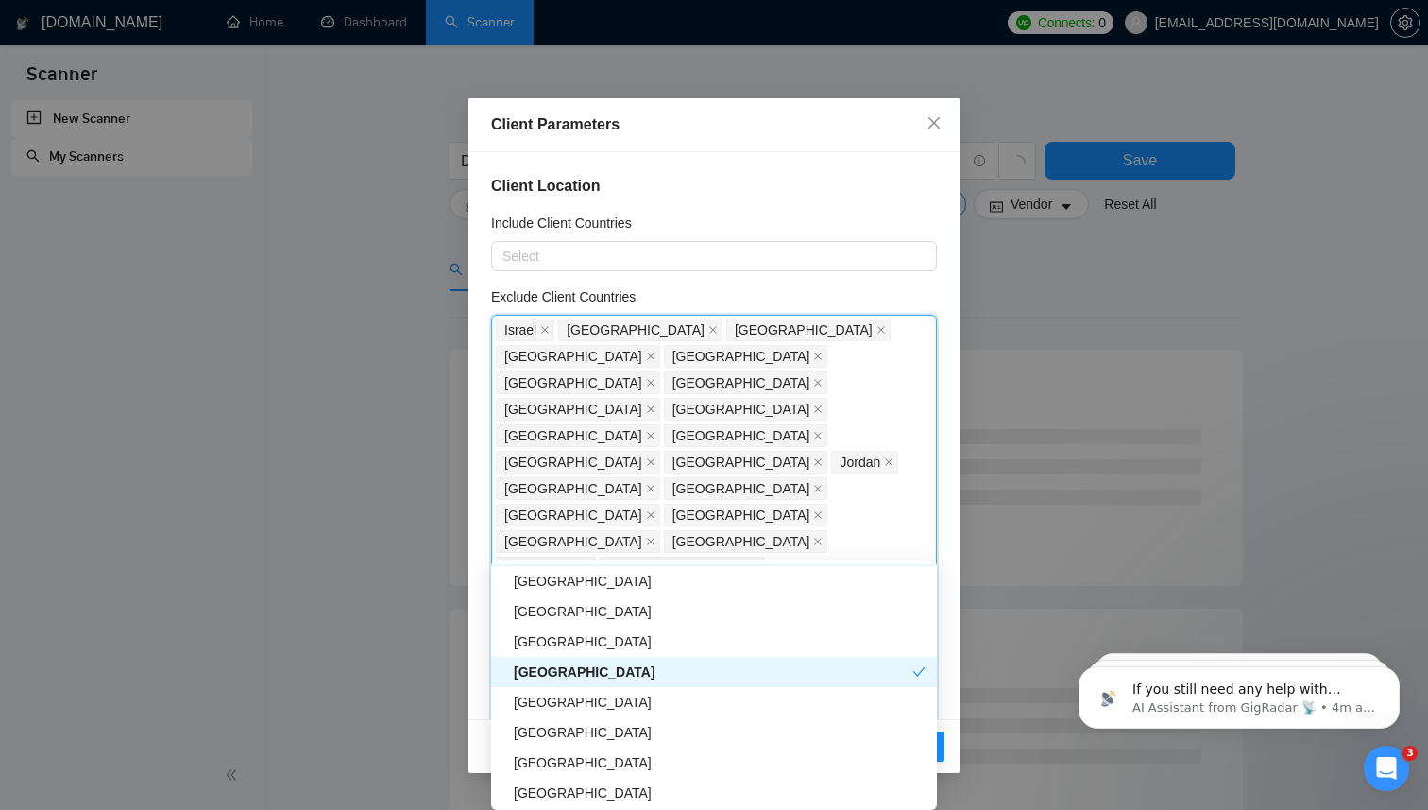
scroll to position [3294, 0]
click at [631, 582] on div "Tanzania" at bounding box center [720, 580] width 412 height 21
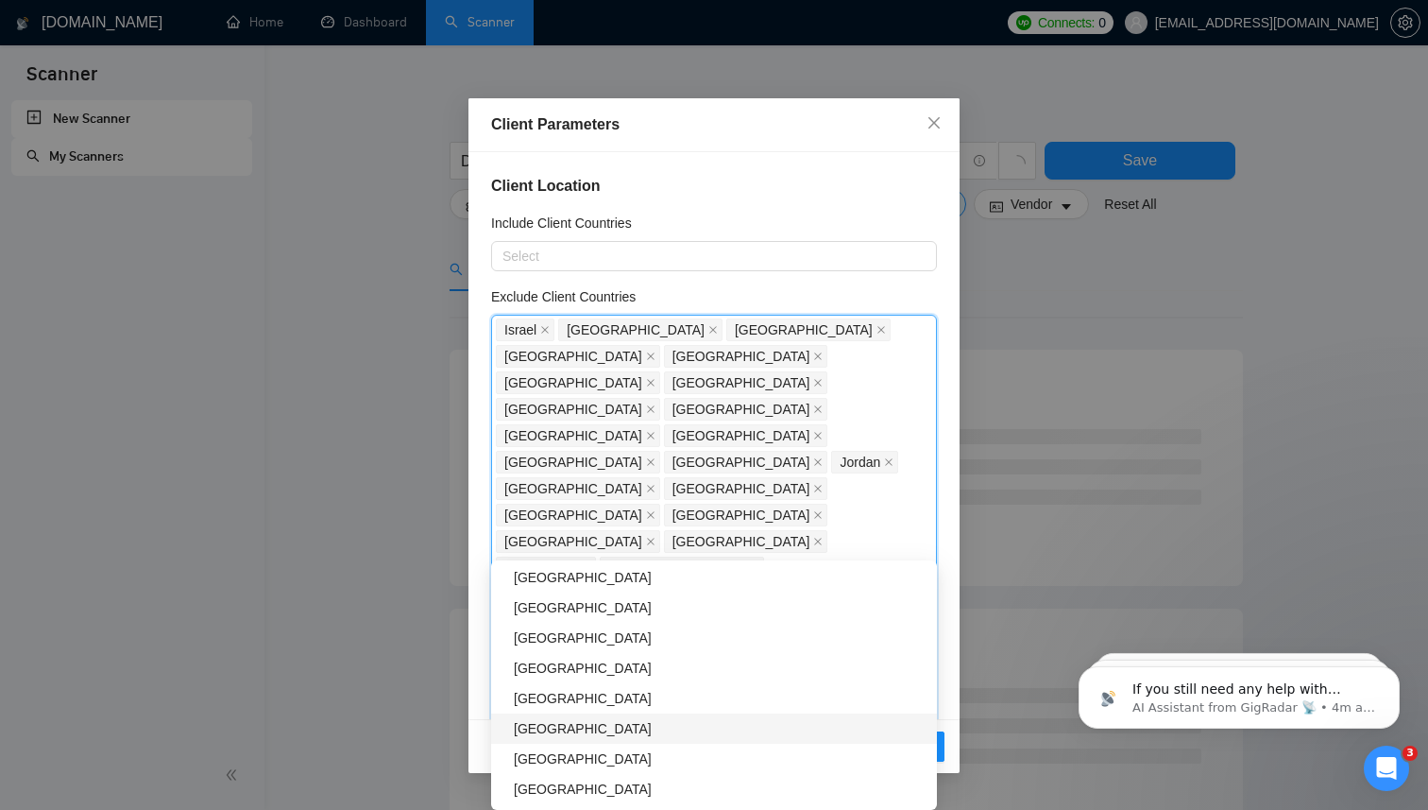
click at [610, 723] on div "Bolivia" at bounding box center [720, 728] width 412 height 21
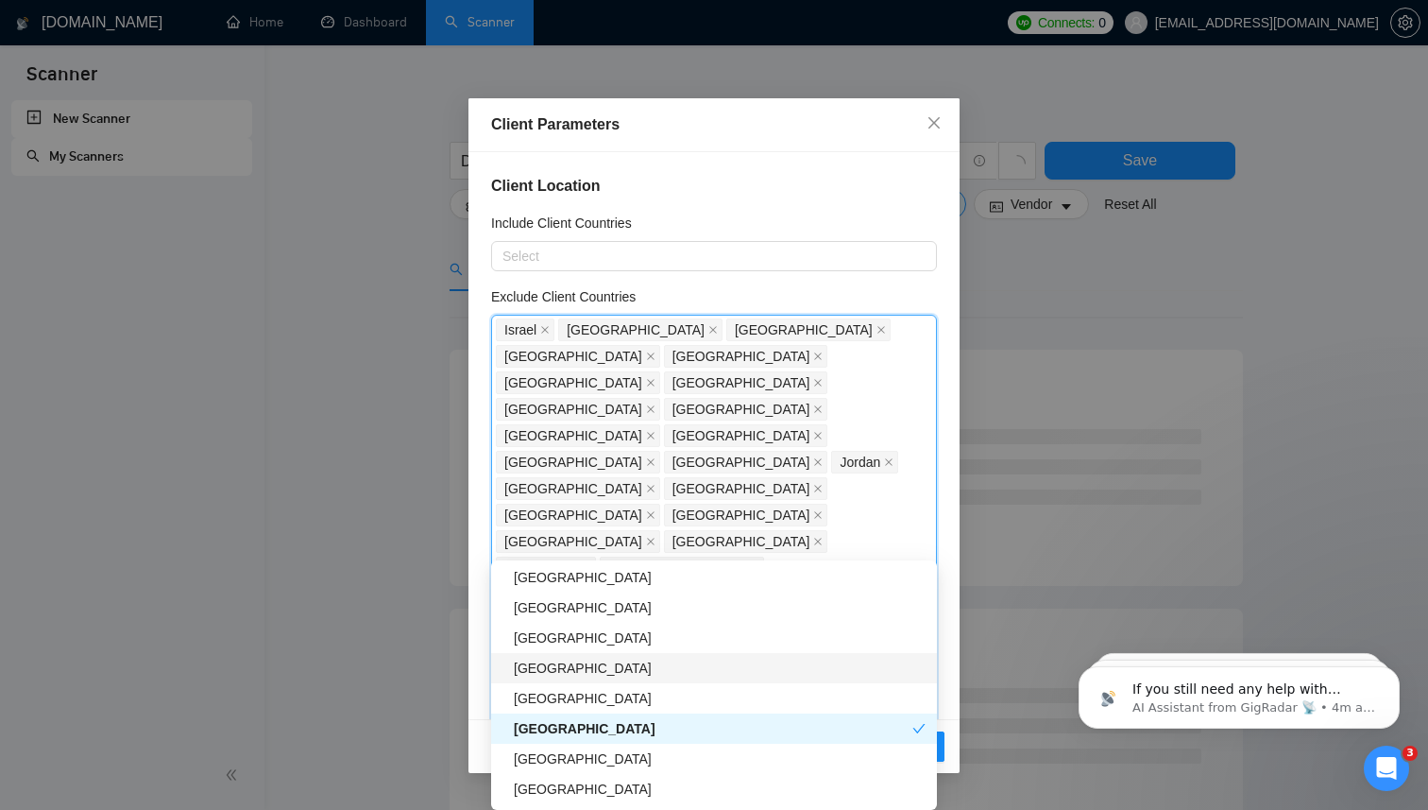
click at [628, 666] on div "United States Virgin Islands" at bounding box center [720, 667] width 412 height 21
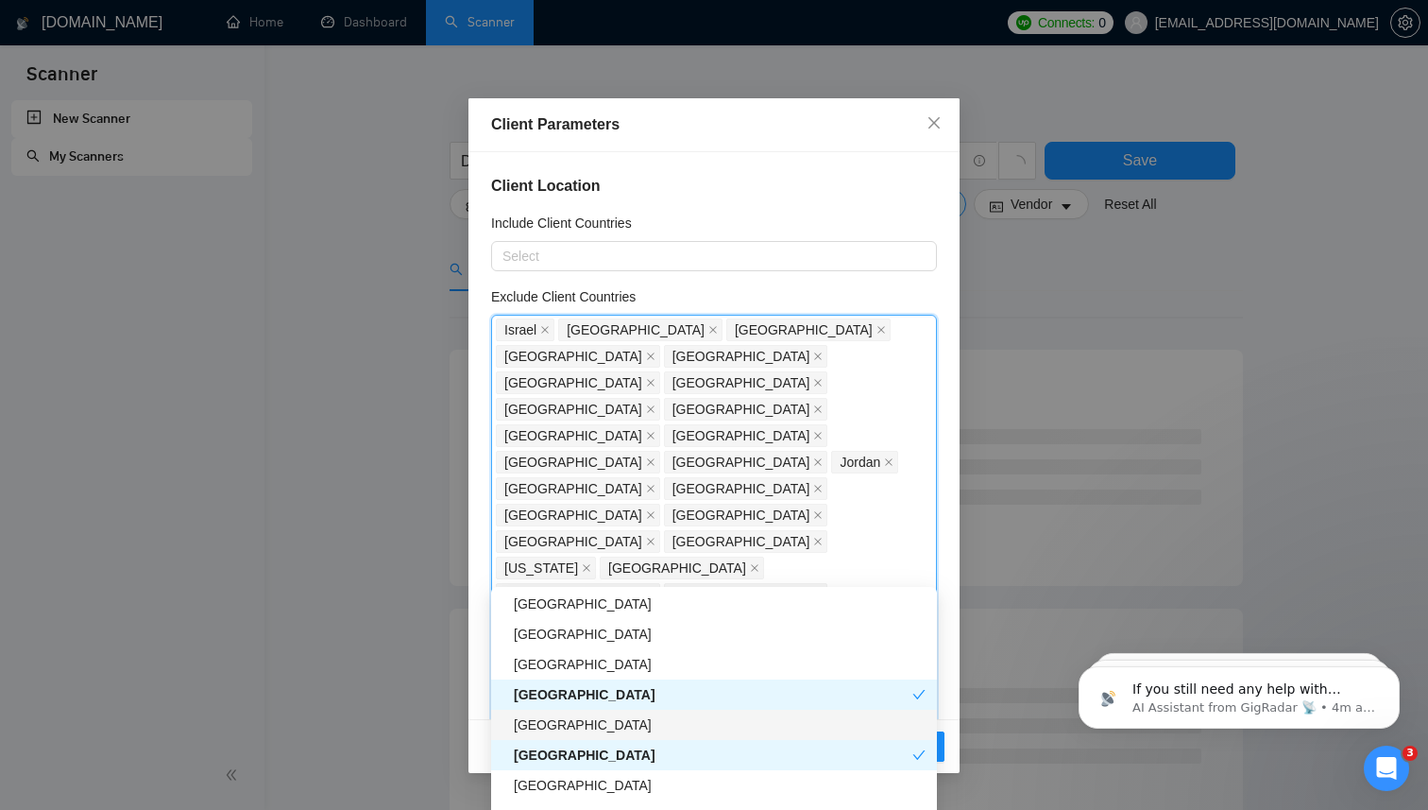
click at [618, 717] on div "Guatemala" at bounding box center [720, 724] width 412 height 21
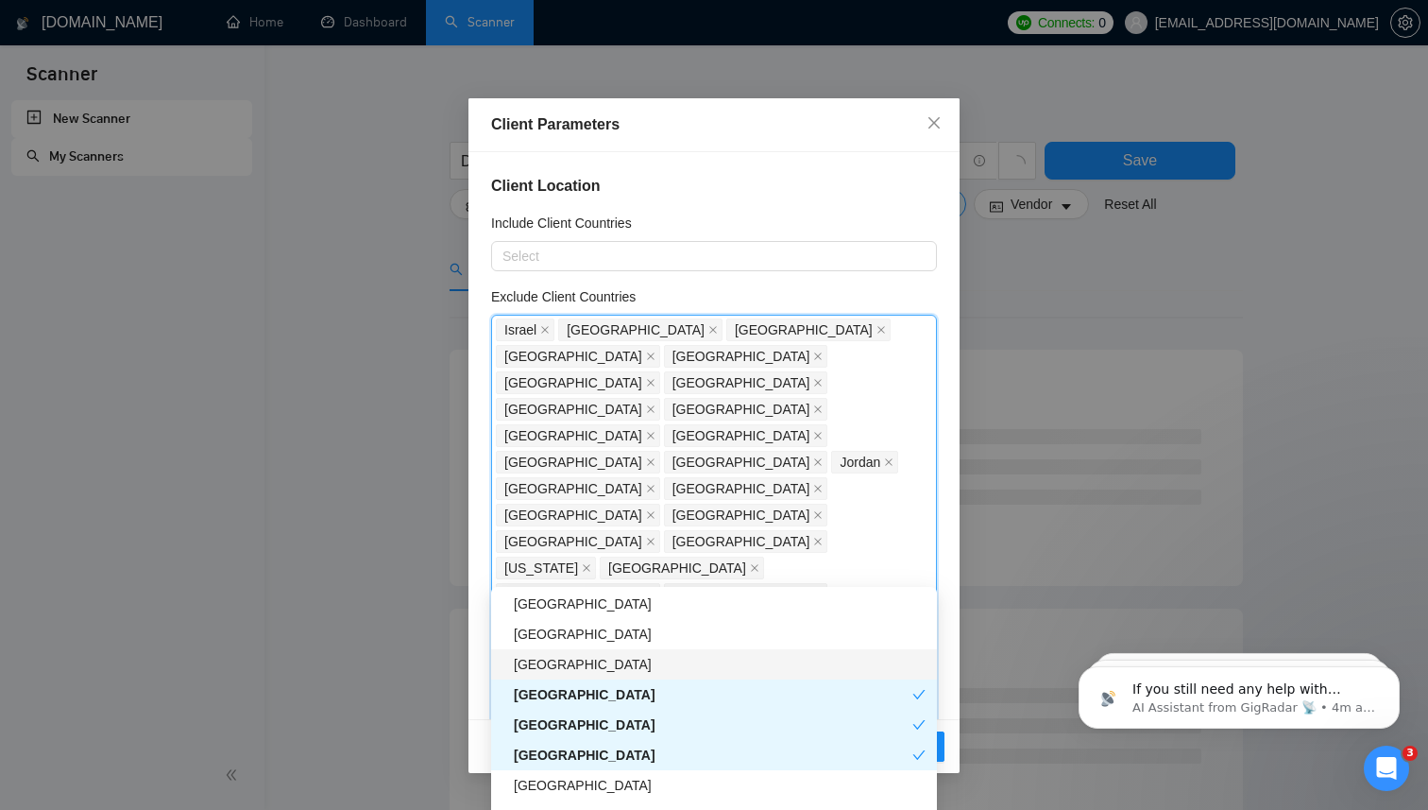
click at [622, 668] on div "Cayman Islands" at bounding box center [720, 664] width 412 height 21
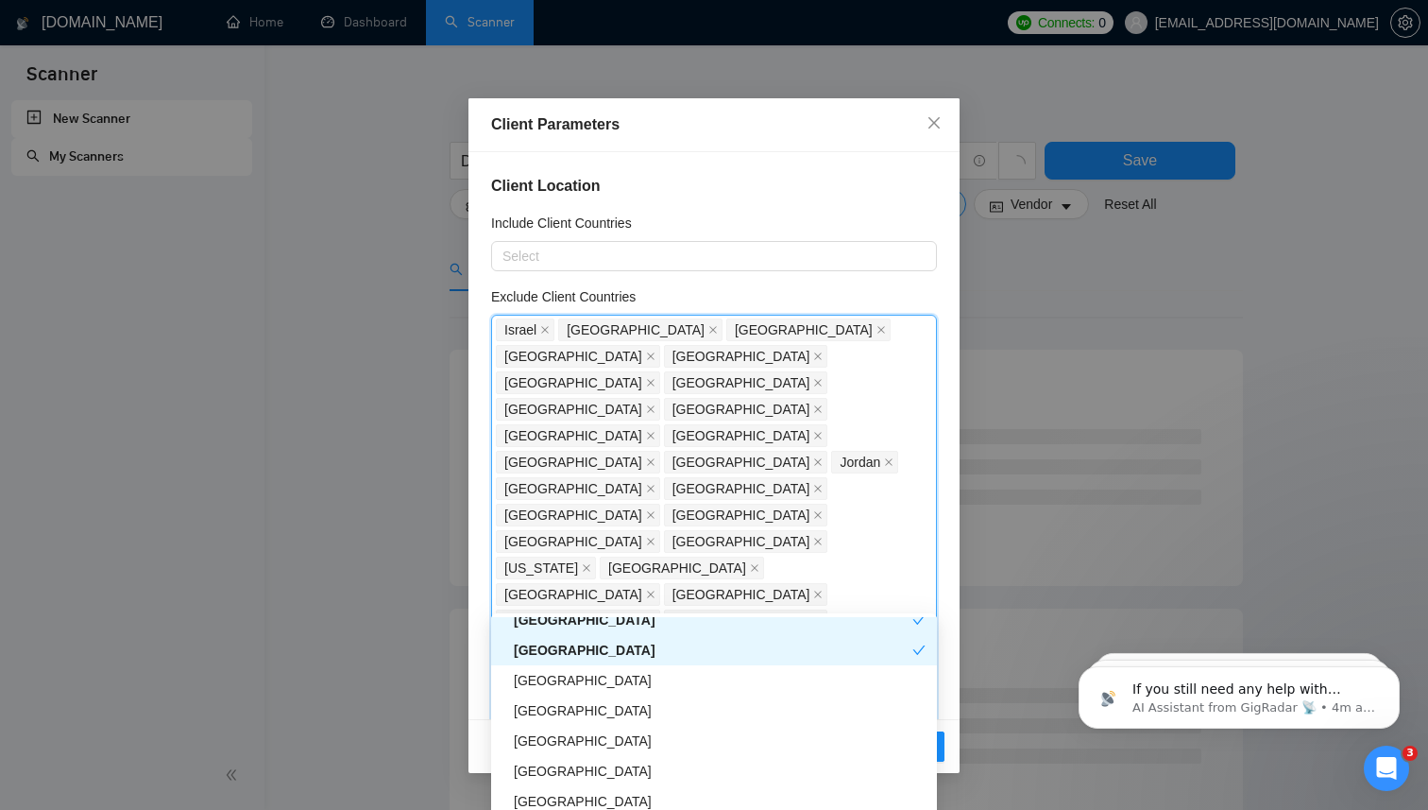
scroll to position [3566, 0]
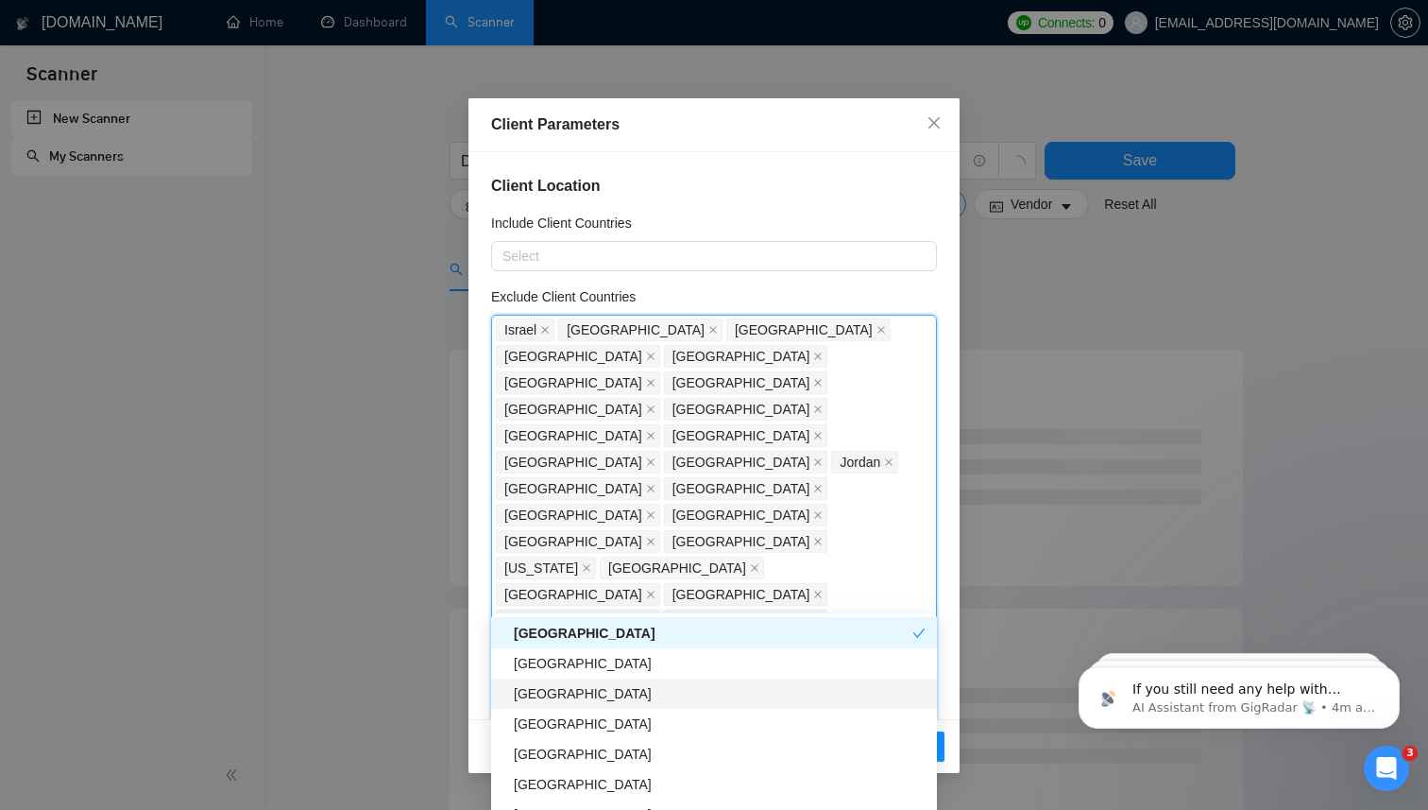
click at [620, 691] on div "Cameroon" at bounding box center [720, 693] width 412 height 21
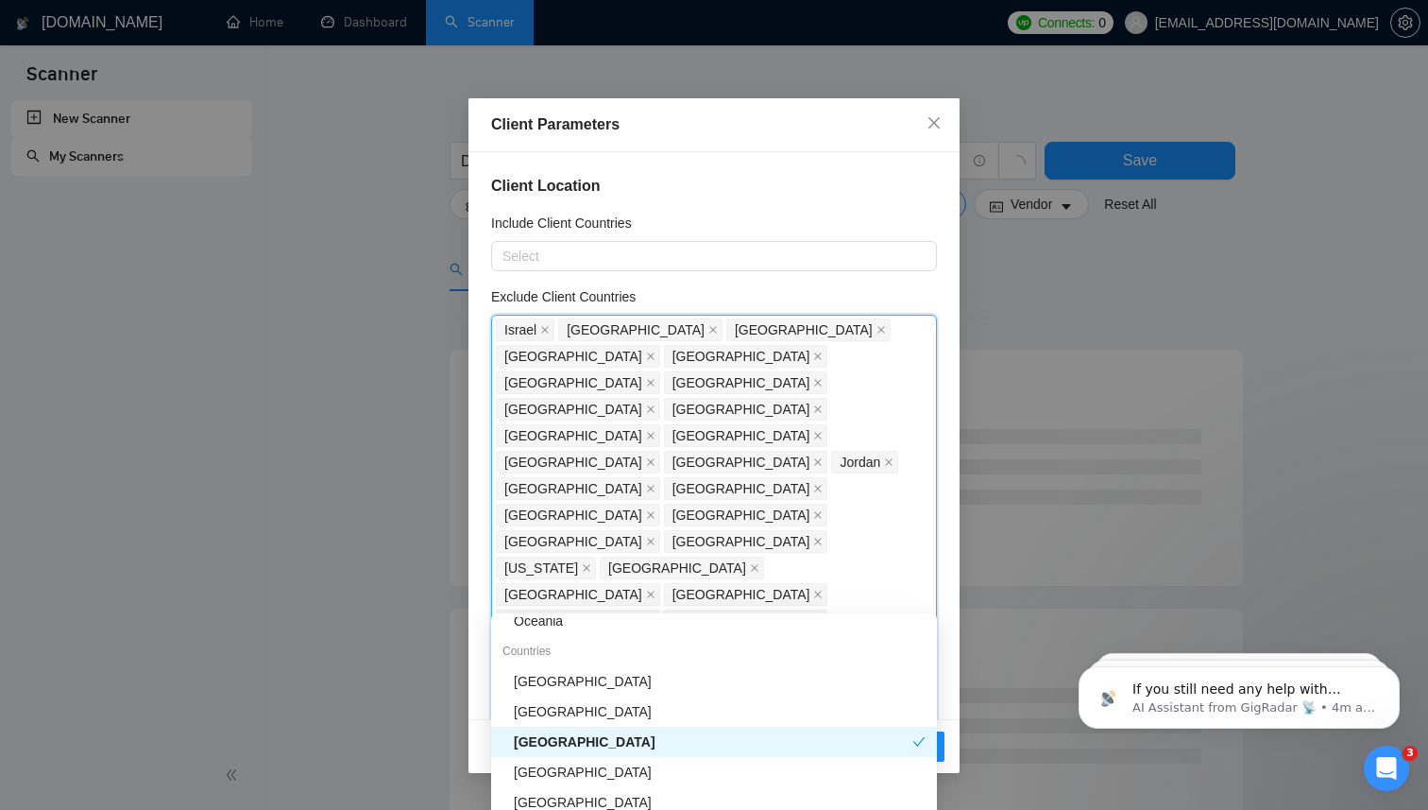
scroll to position [0, 0]
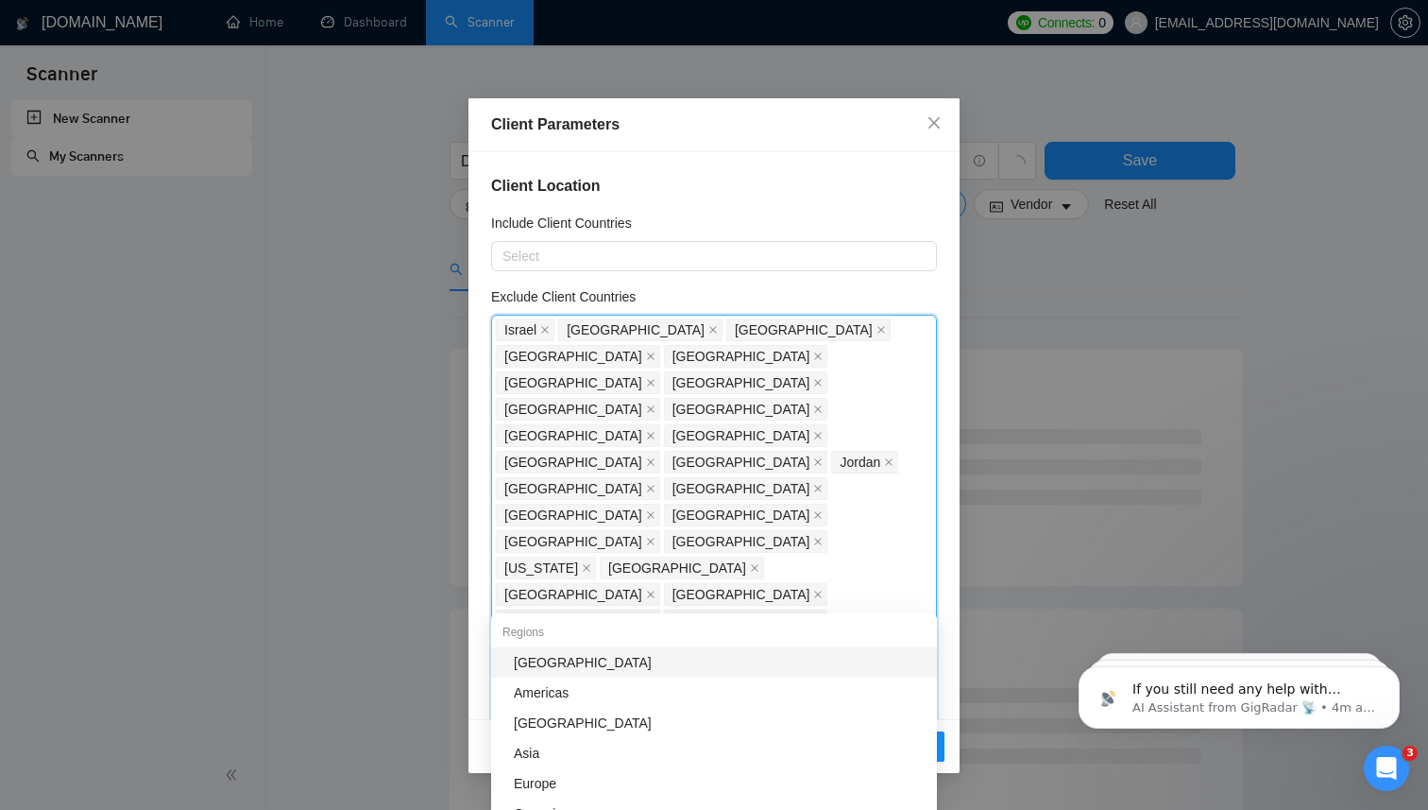
click at [580, 664] on div "Africa" at bounding box center [720, 662] width 412 height 21
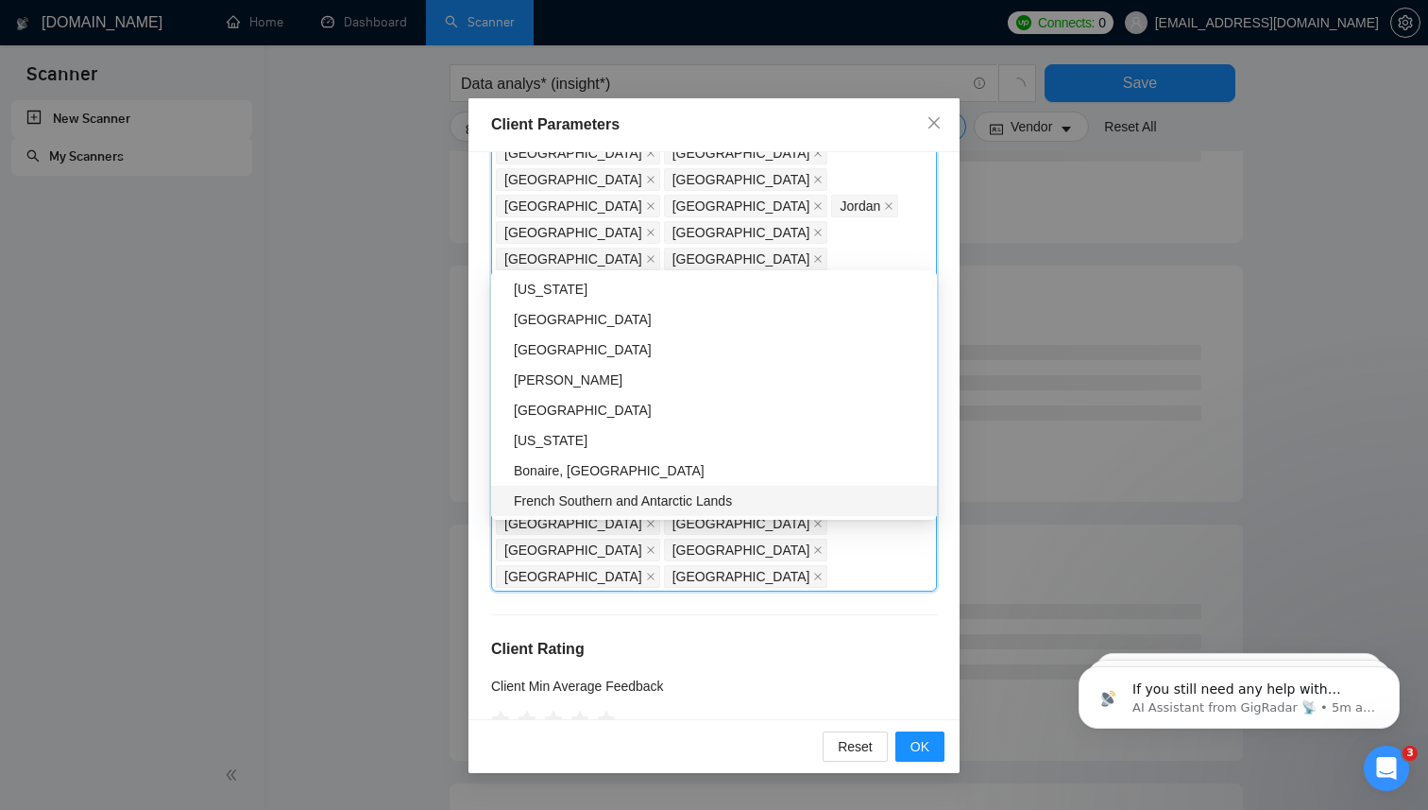
scroll to position [345, 0]
click at [763, 411] on div "Niger" at bounding box center [720, 408] width 412 height 21
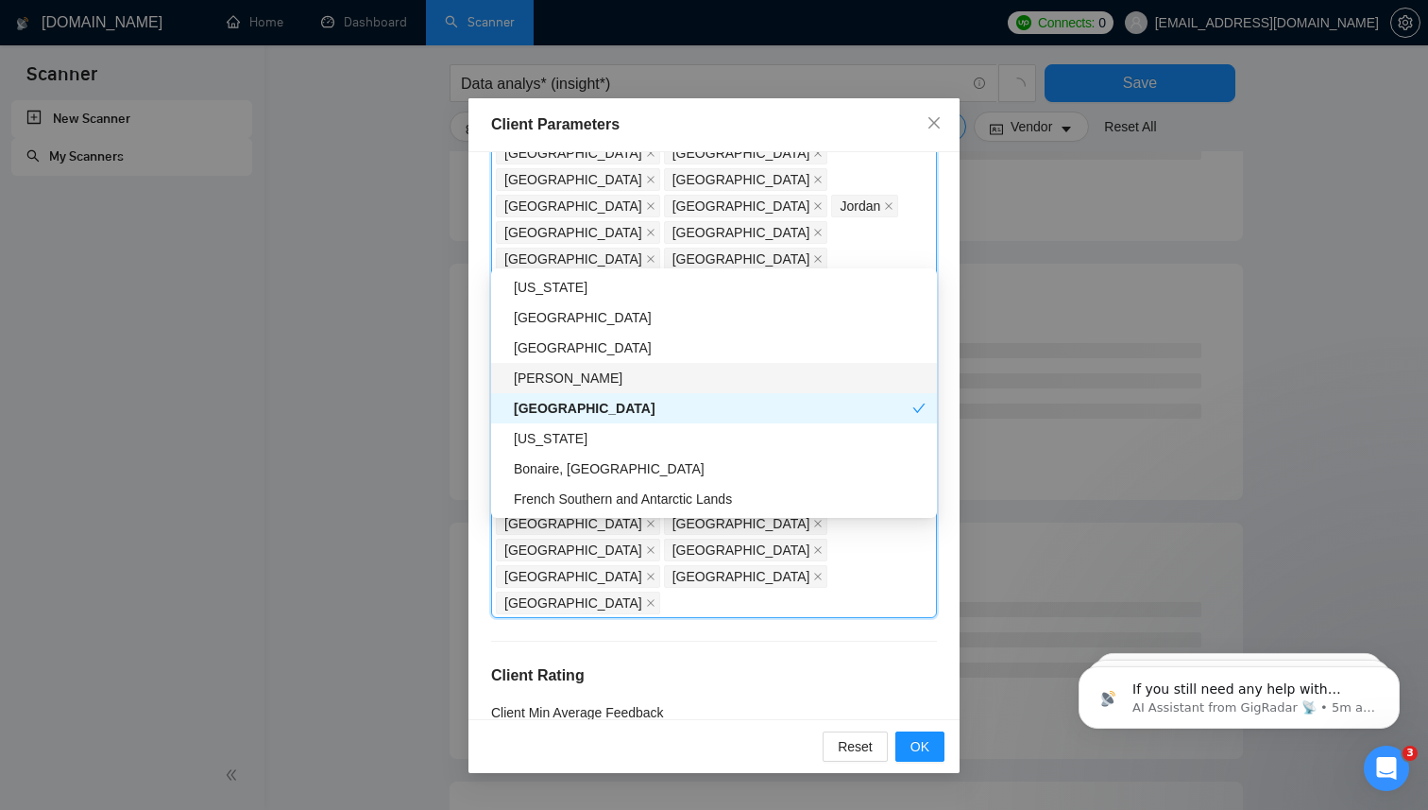
click at [674, 381] on div "Chad" at bounding box center [720, 377] width 412 height 21
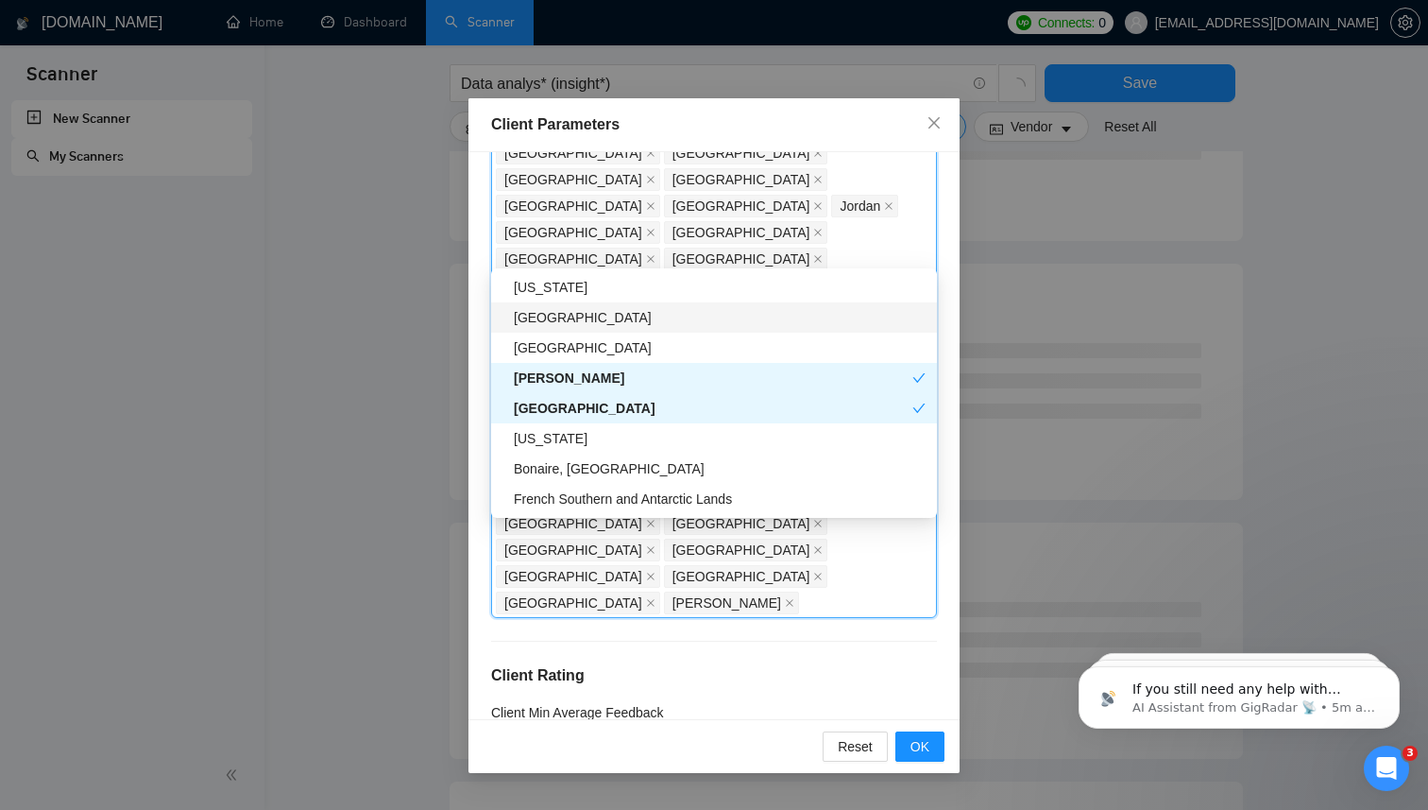
click at [671, 315] on div "Burundi" at bounding box center [720, 317] width 412 height 21
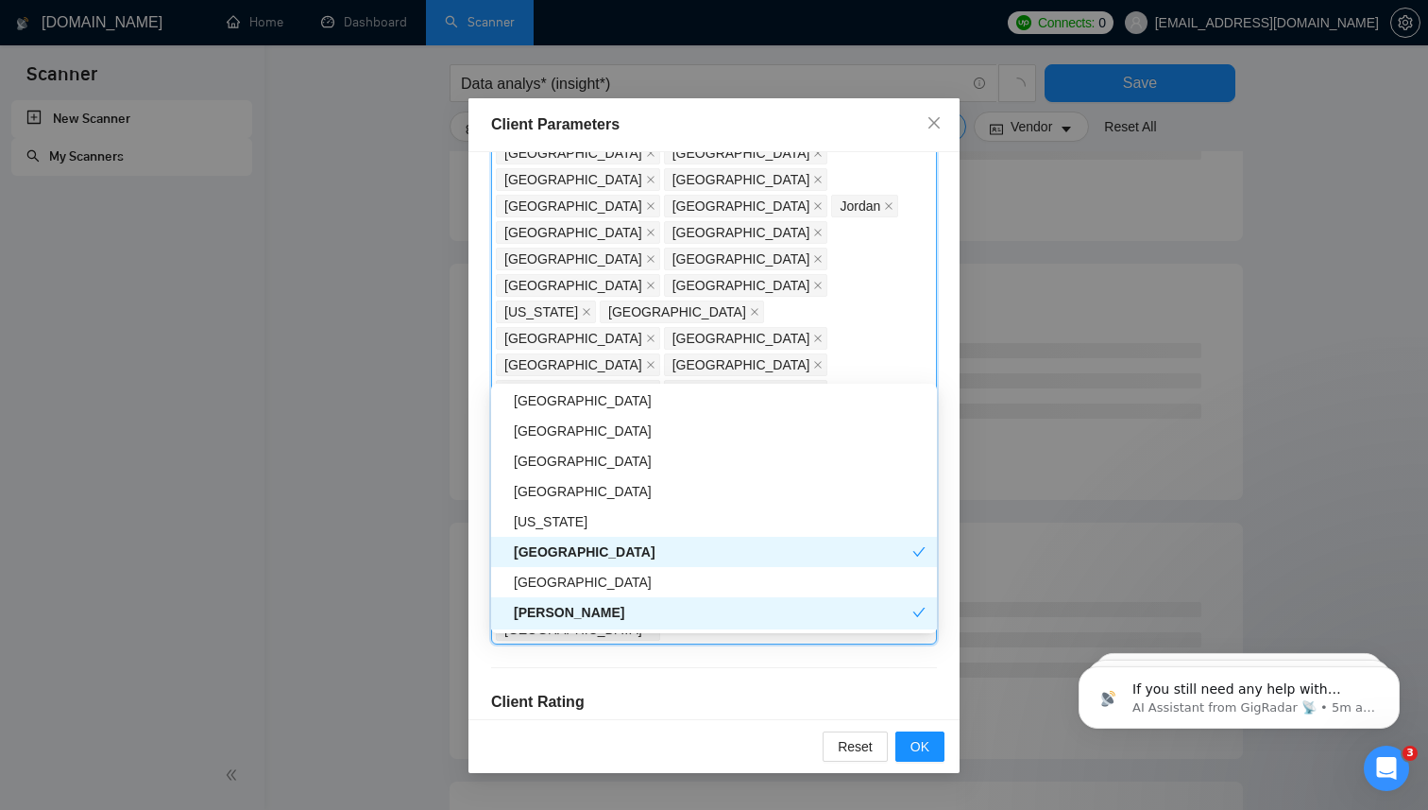
scroll to position [5917, 0]
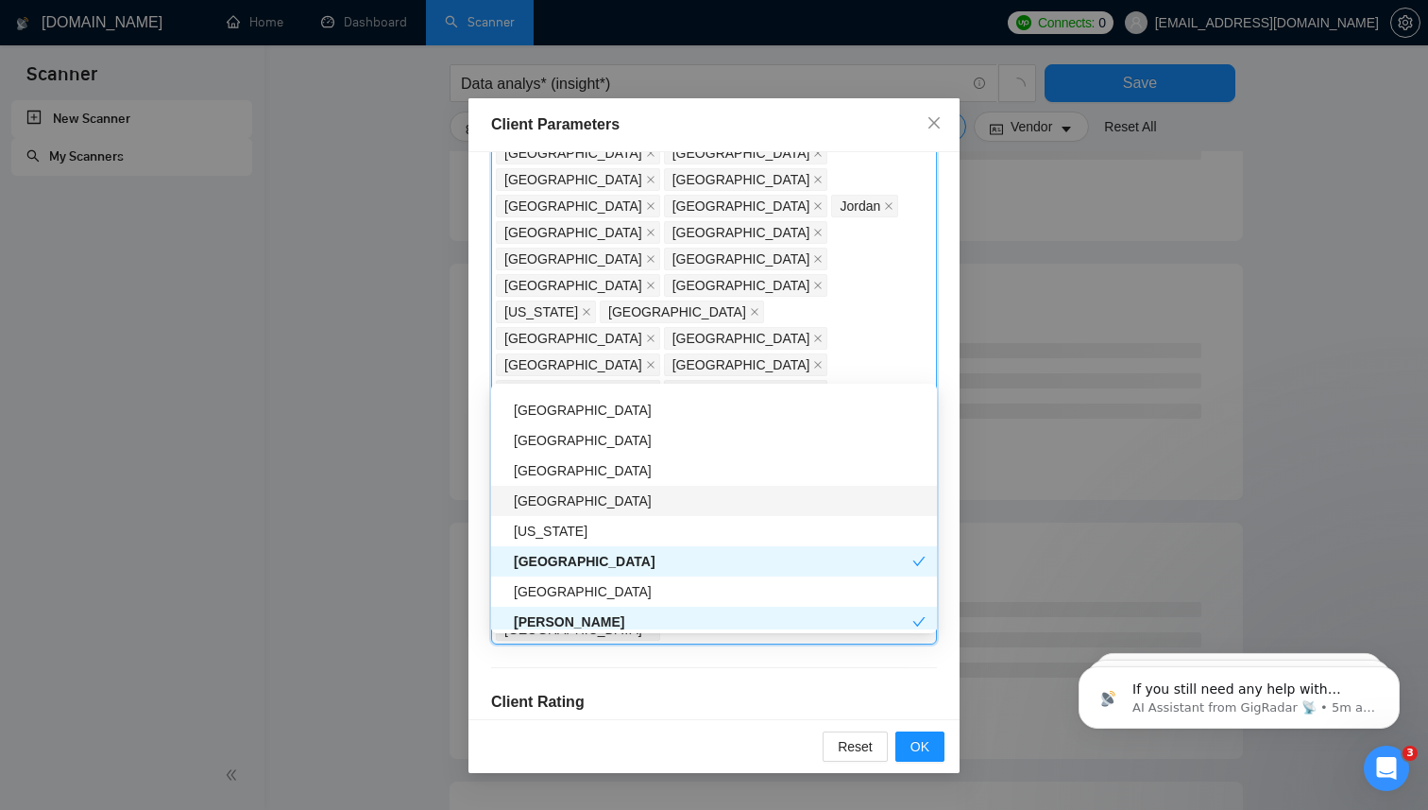
click at [635, 499] on div "Congo" at bounding box center [720, 500] width 412 height 21
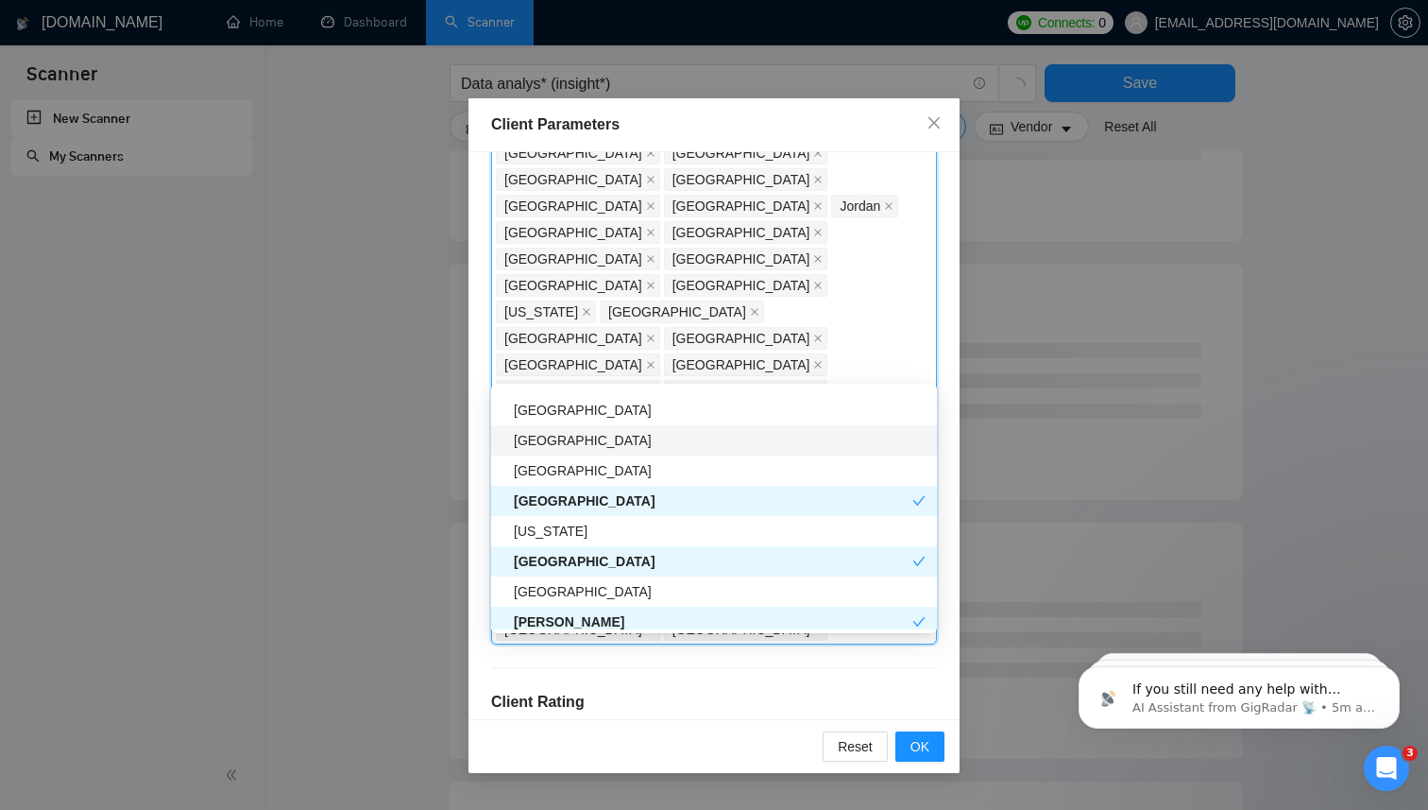
click at [635, 441] on div "Cape Verde" at bounding box center [720, 440] width 412 height 21
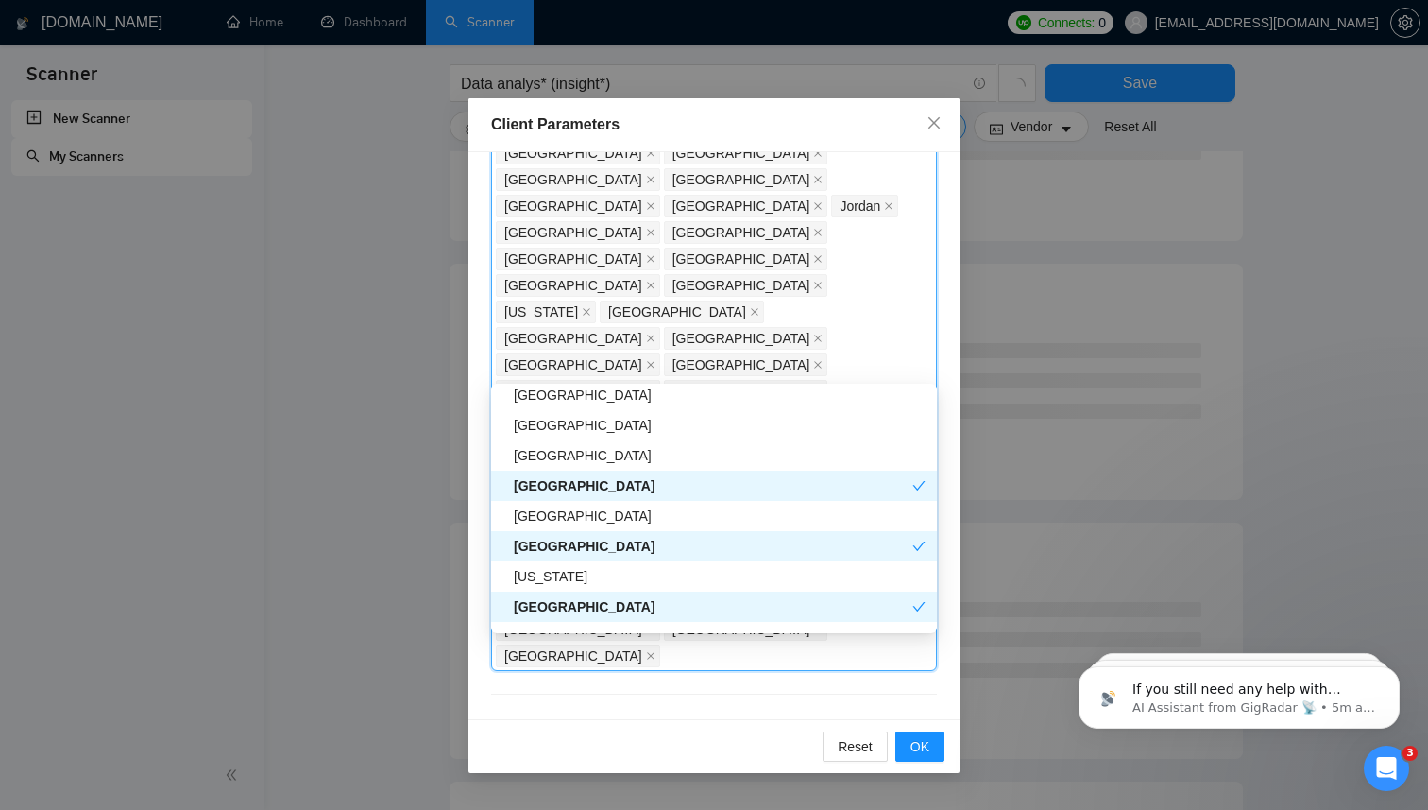
scroll to position [5865, 0]
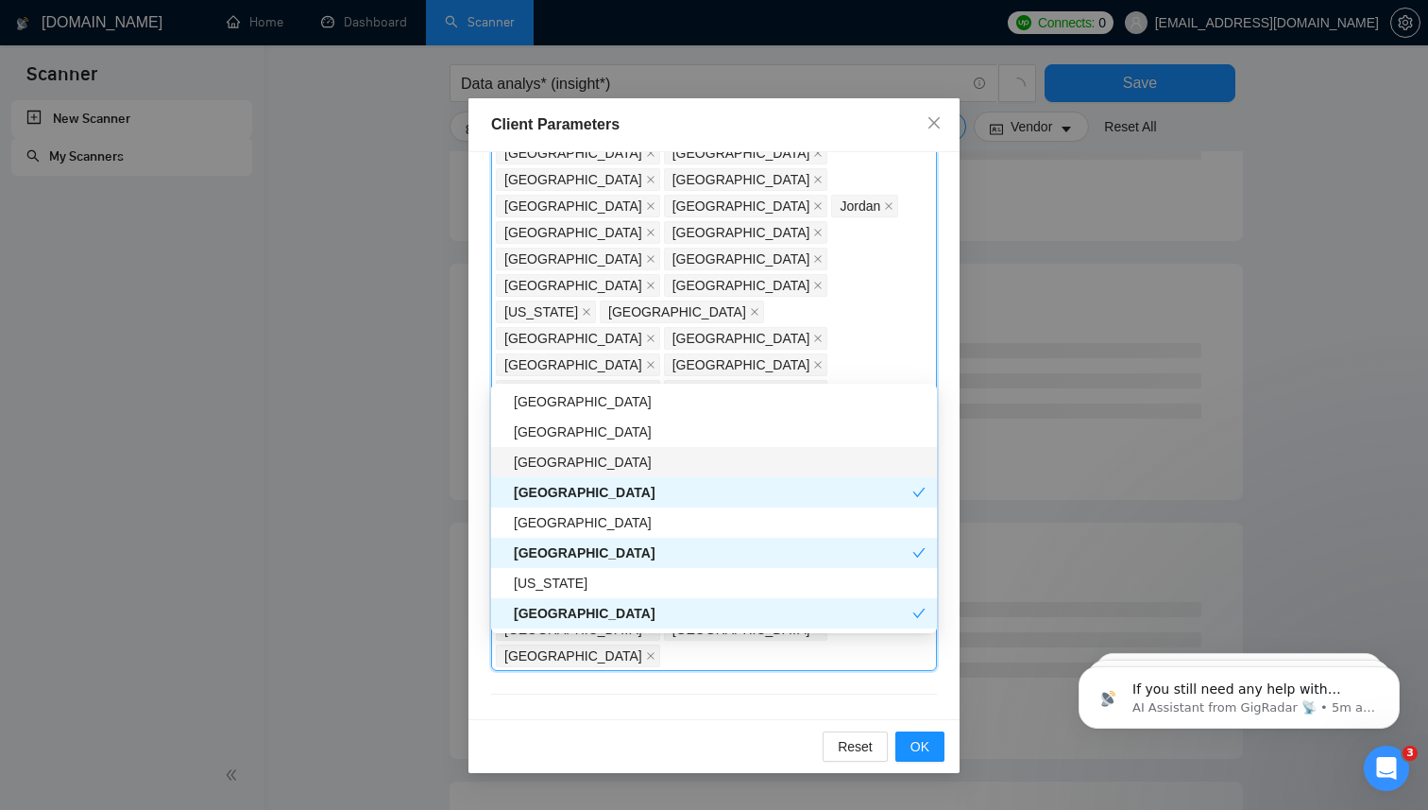
click at [635, 452] on div "Guinea" at bounding box center [720, 462] width 412 height 21
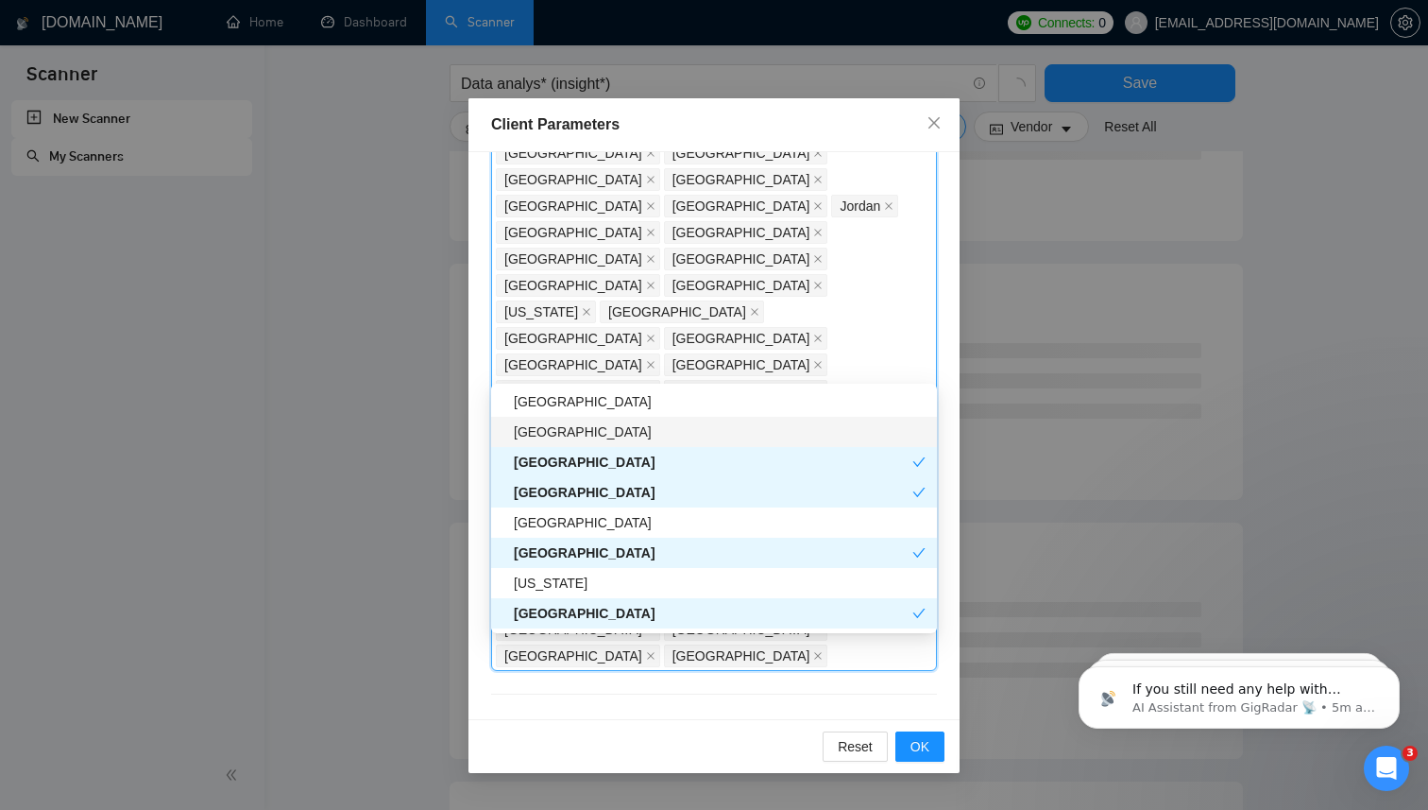
click at [636, 422] on div "French Polynesia" at bounding box center [720, 431] width 412 height 21
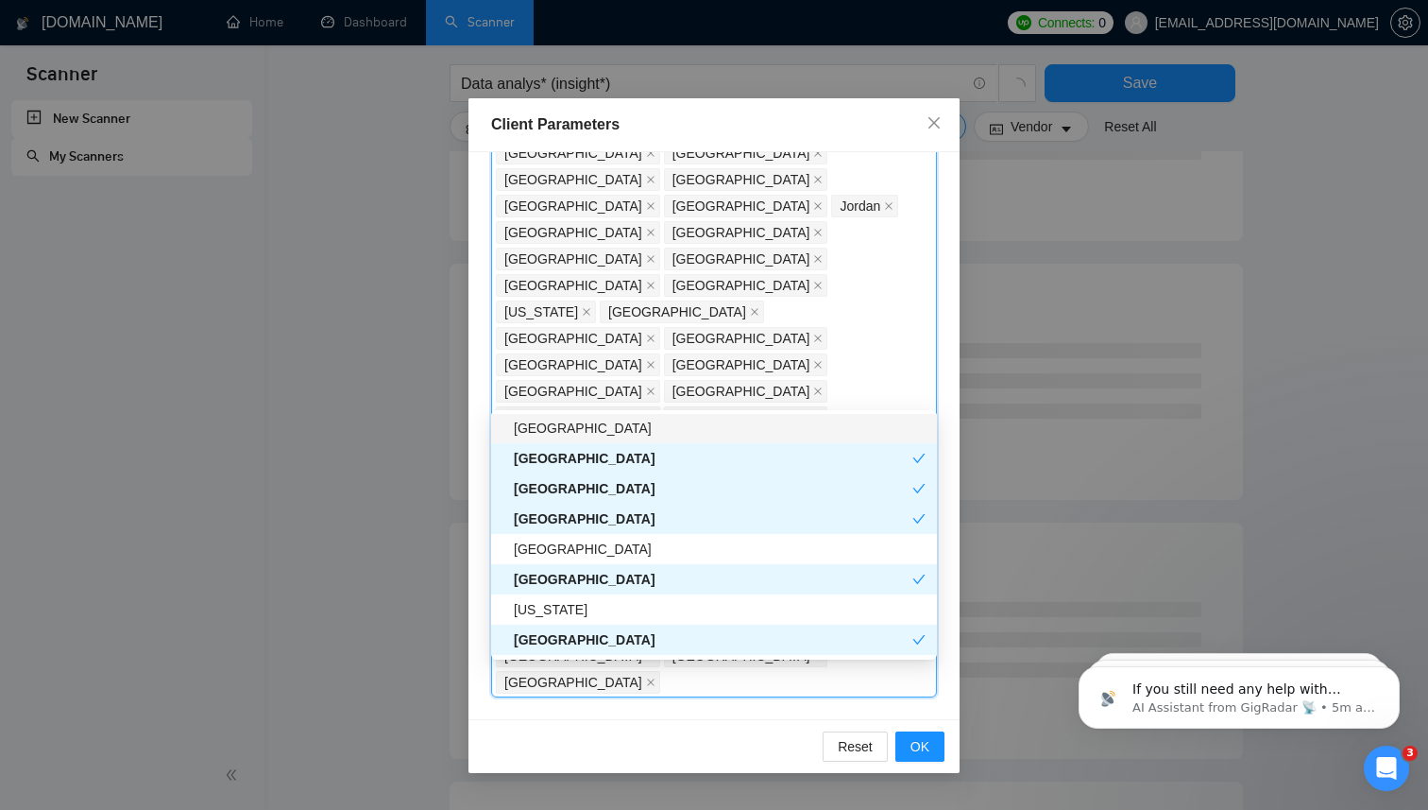
click at [638, 414] on div "Gambia" at bounding box center [714, 428] width 446 height 30
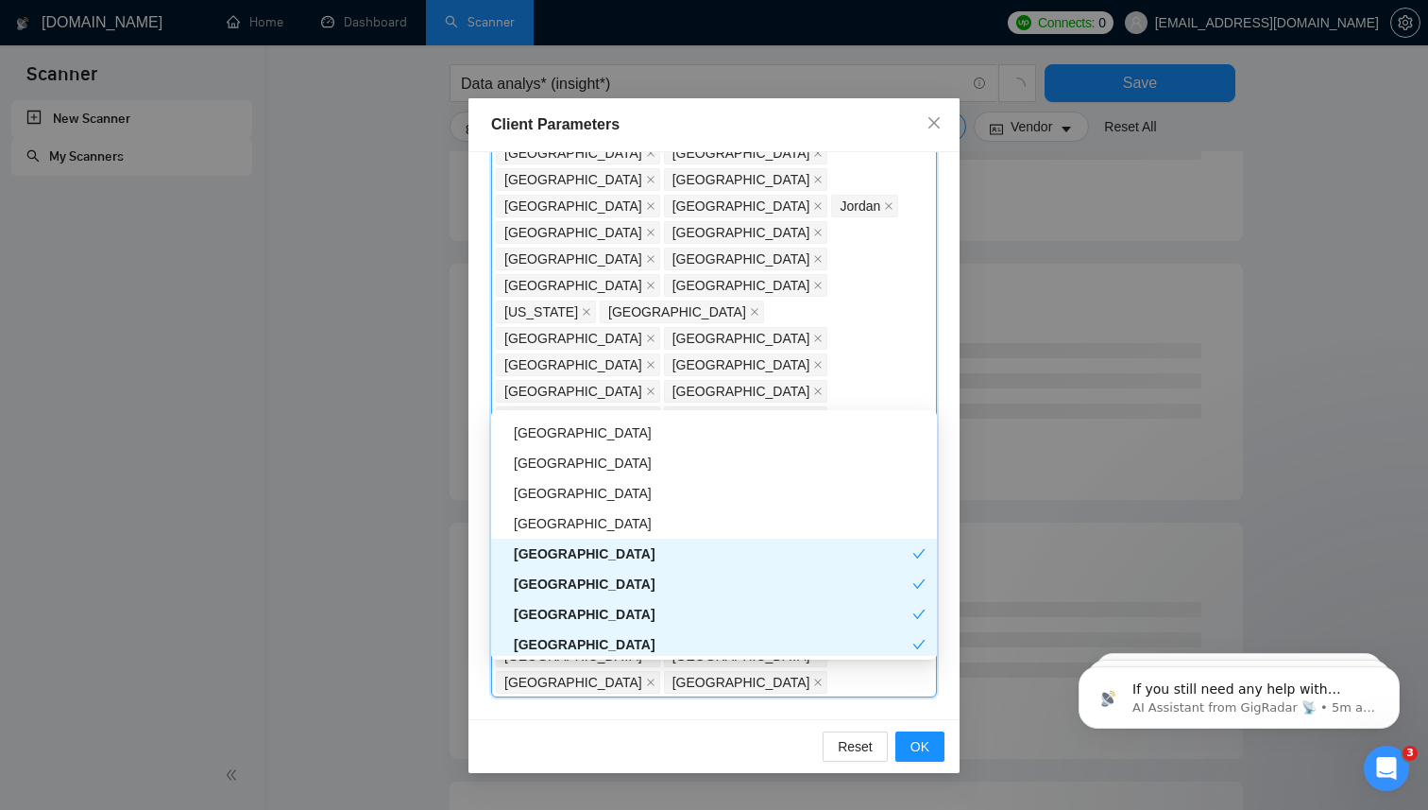
scroll to position [5733, 0]
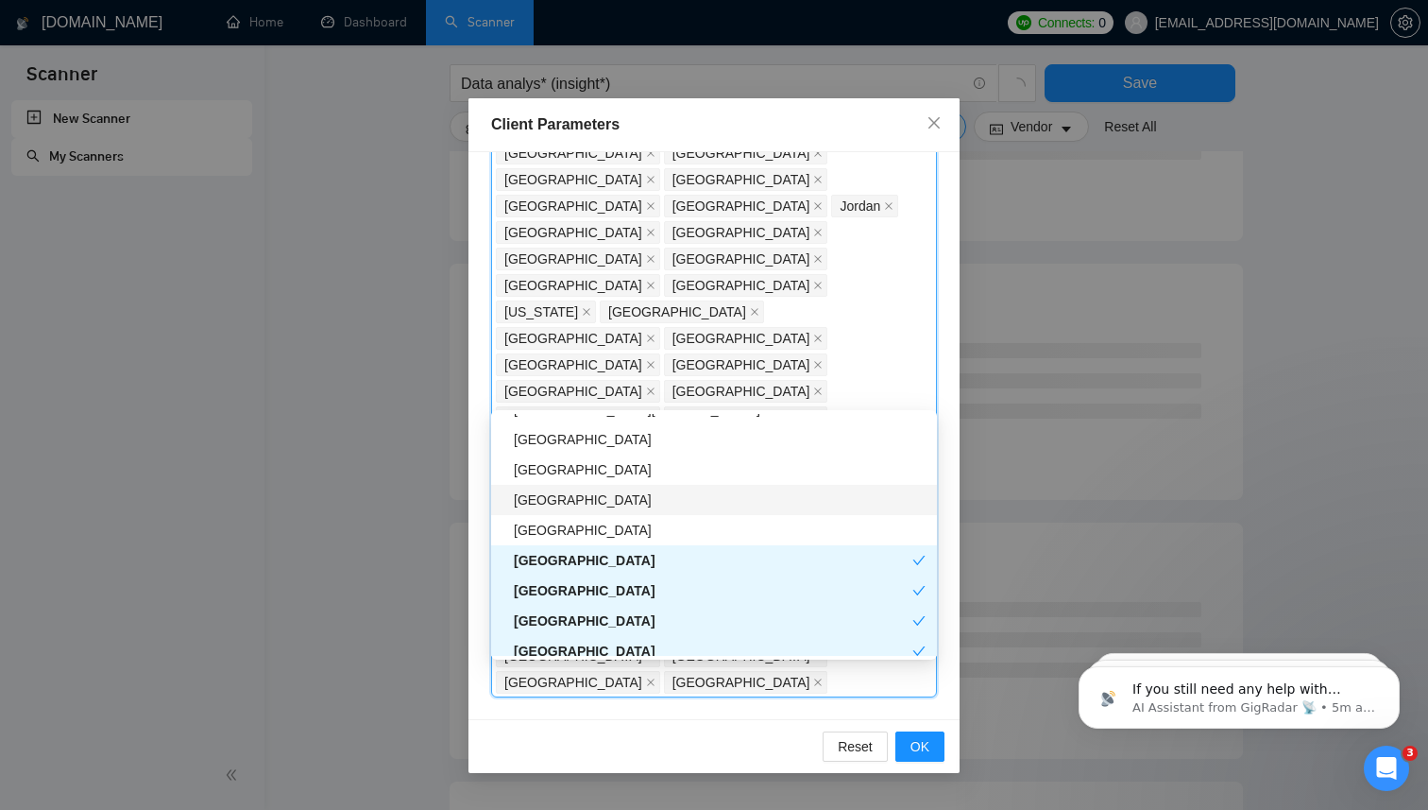
click at [622, 497] on div "Sierra Leone" at bounding box center [720, 499] width 412 height 21
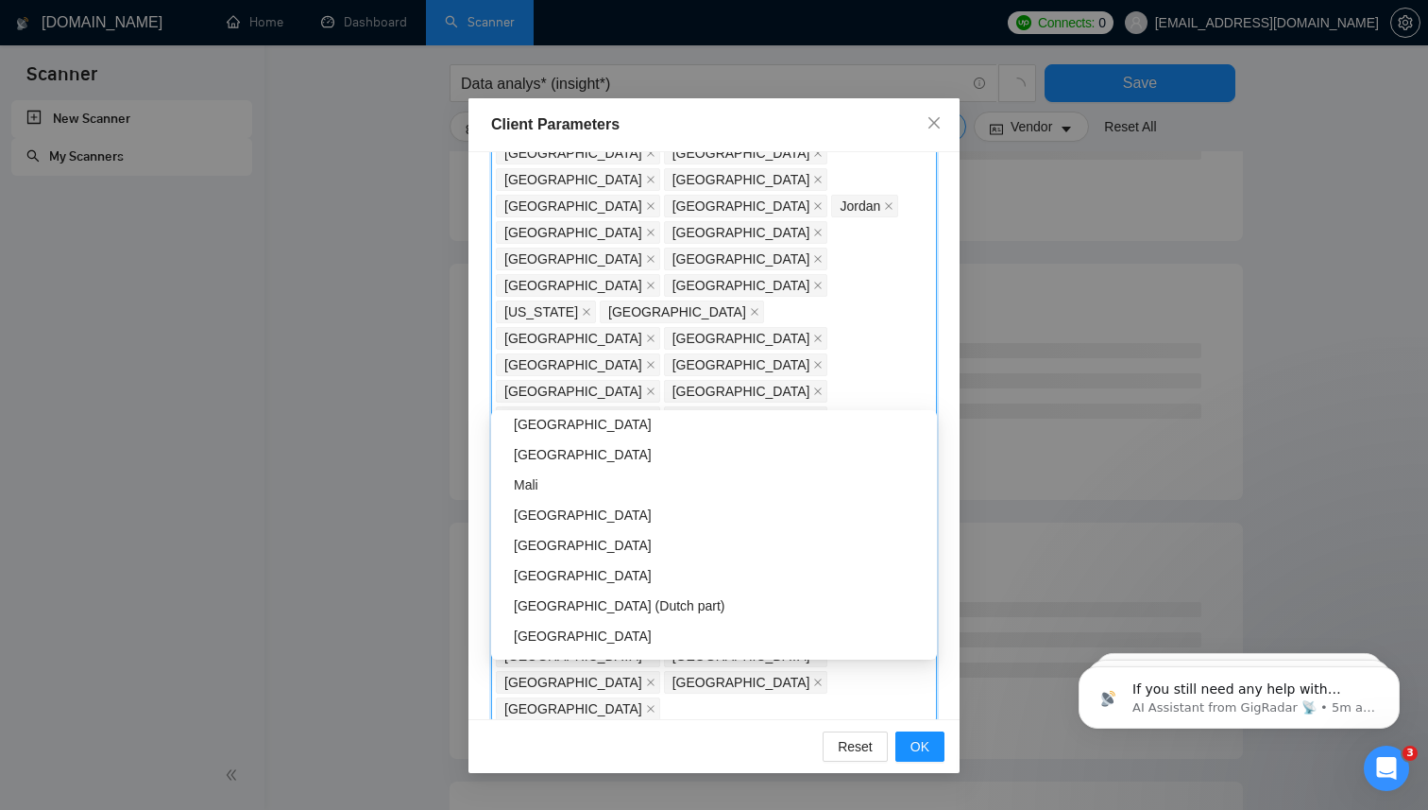
scroll to position [5469, 0]
click at [615, 520] on div "Djibouti" at bounding box center [720, 521] width 412 height 21
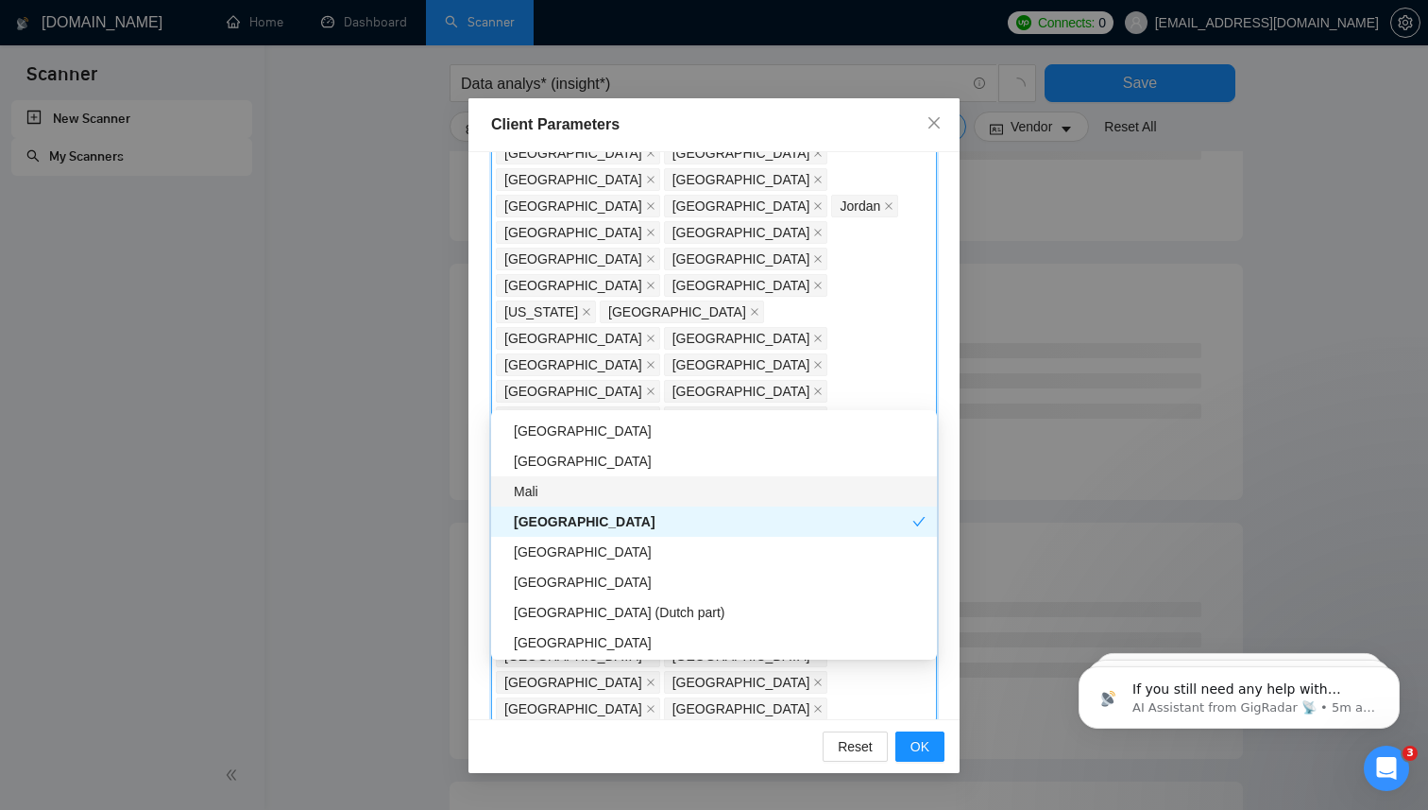
click at [615, 498] on div "Mali" at bounding box center [720, 491] width 412 height 21
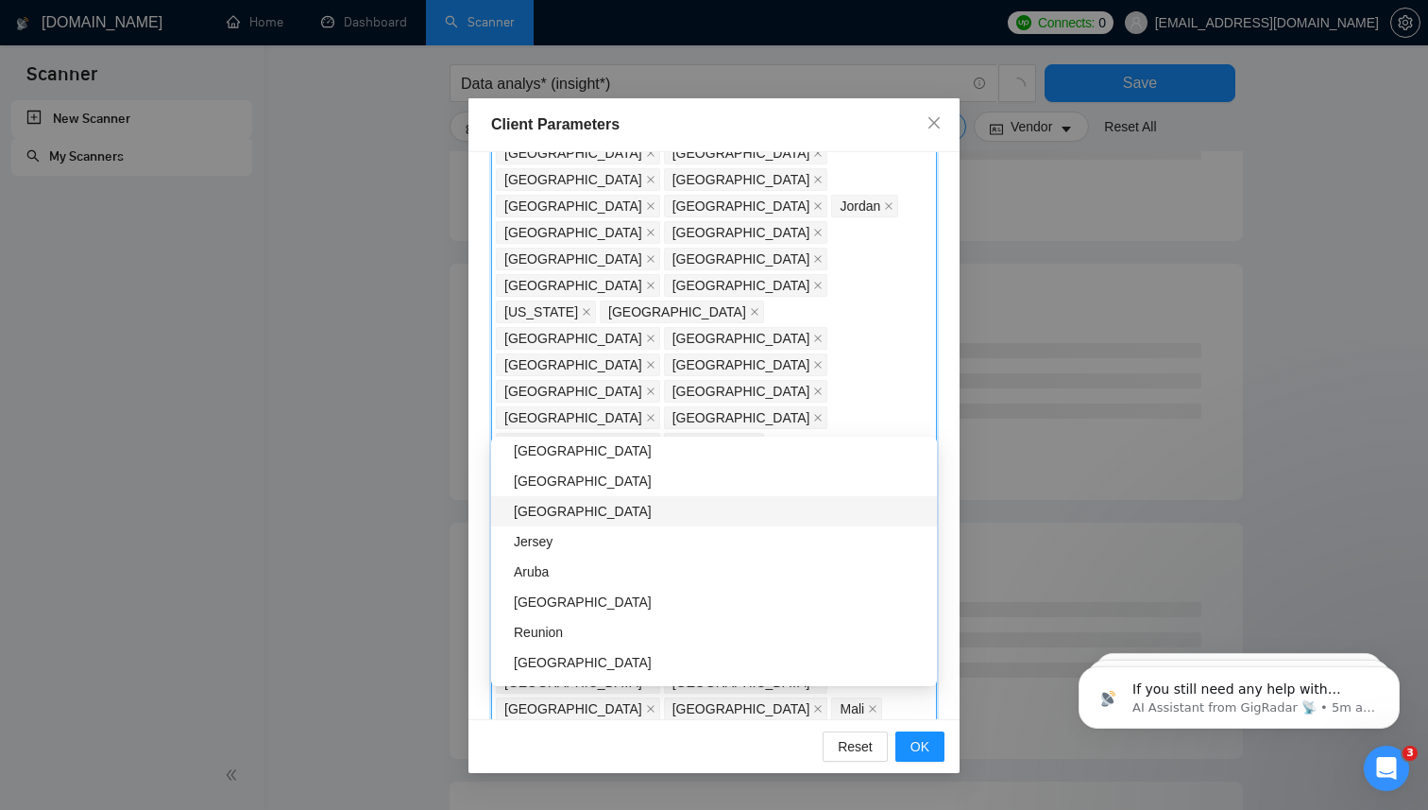
scroll to position [4515, 0]
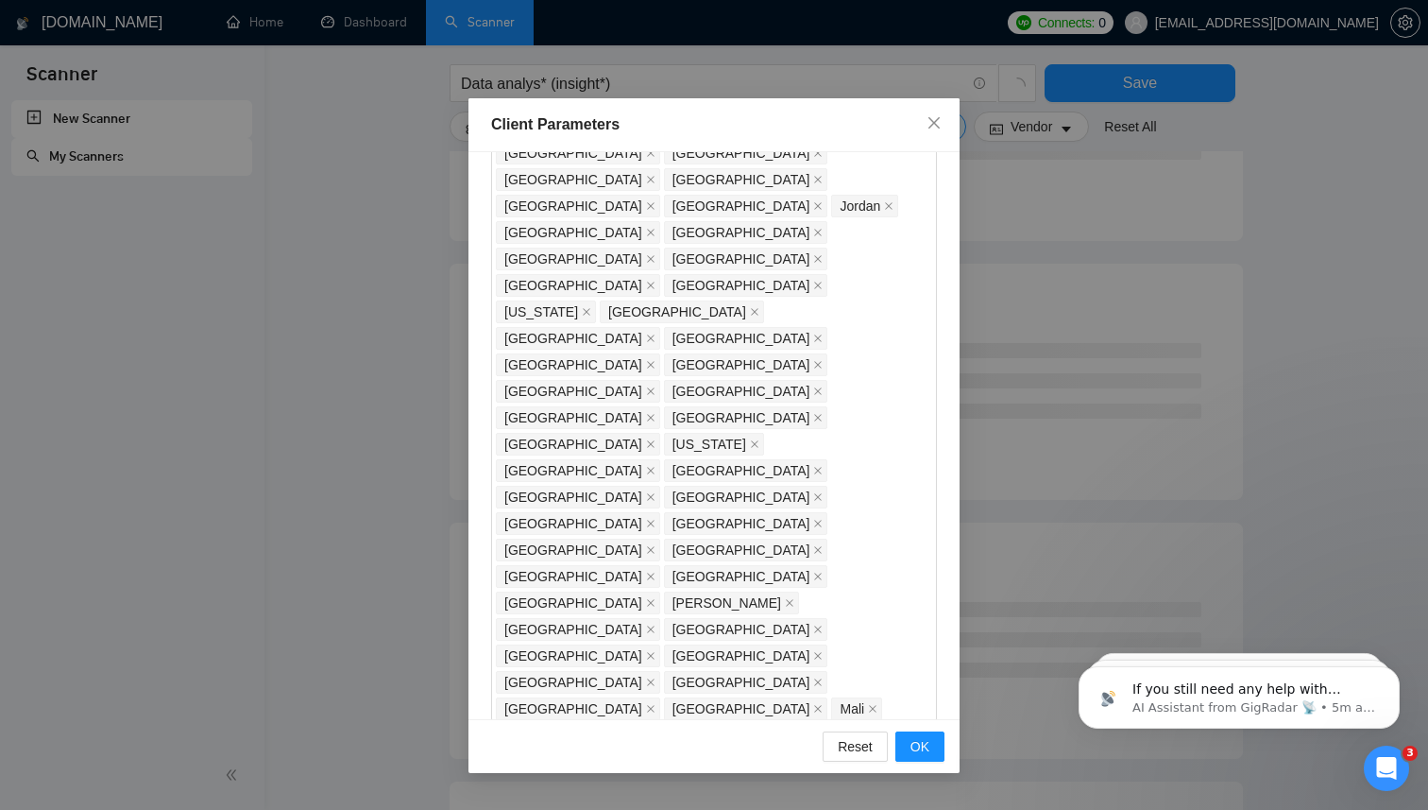
click at [948, 686] on div "Client Location Include Client Countries Select Exclude Client Countries Israel…" at bounding box center [714, 435] width 491 height 567
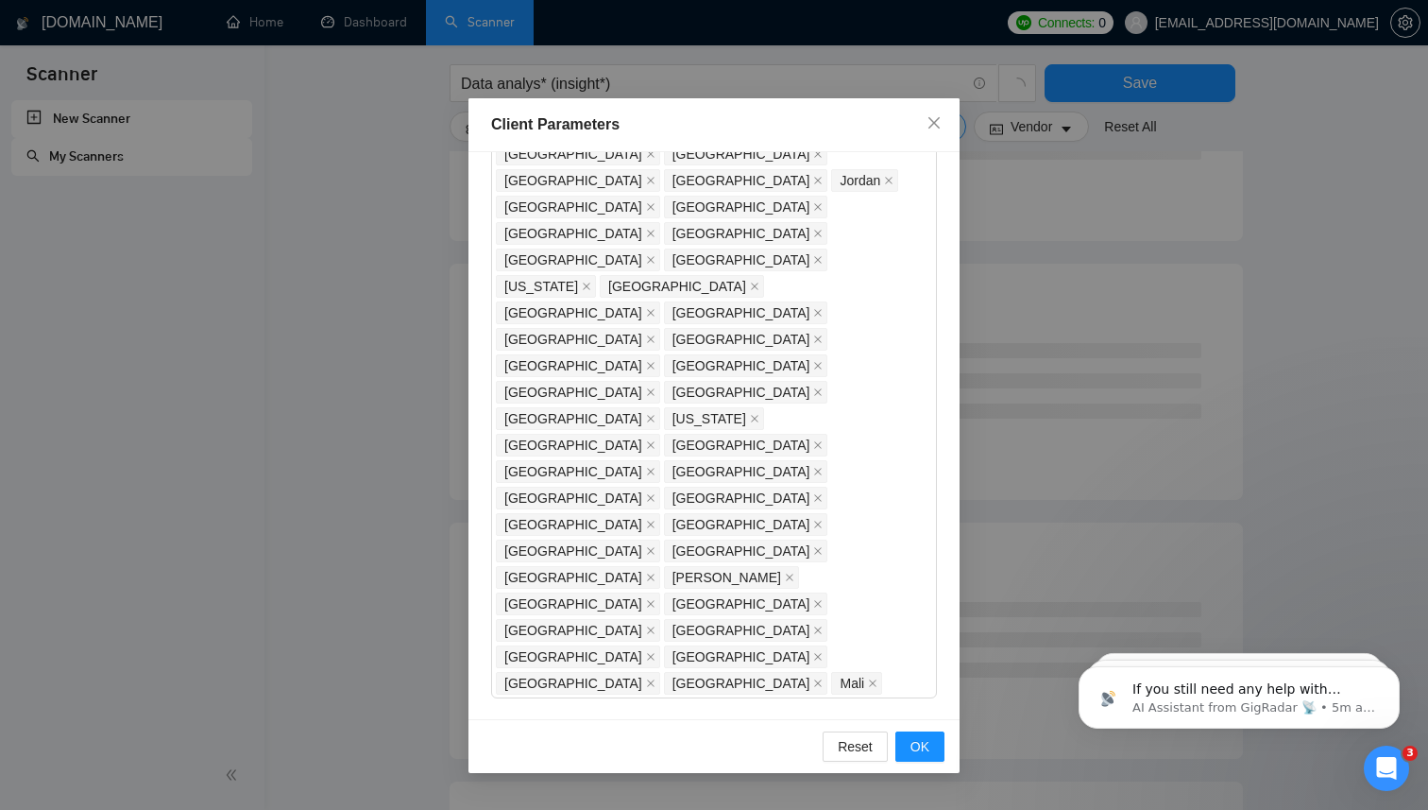
scroll to position [284, 0]
checkbox input "true"
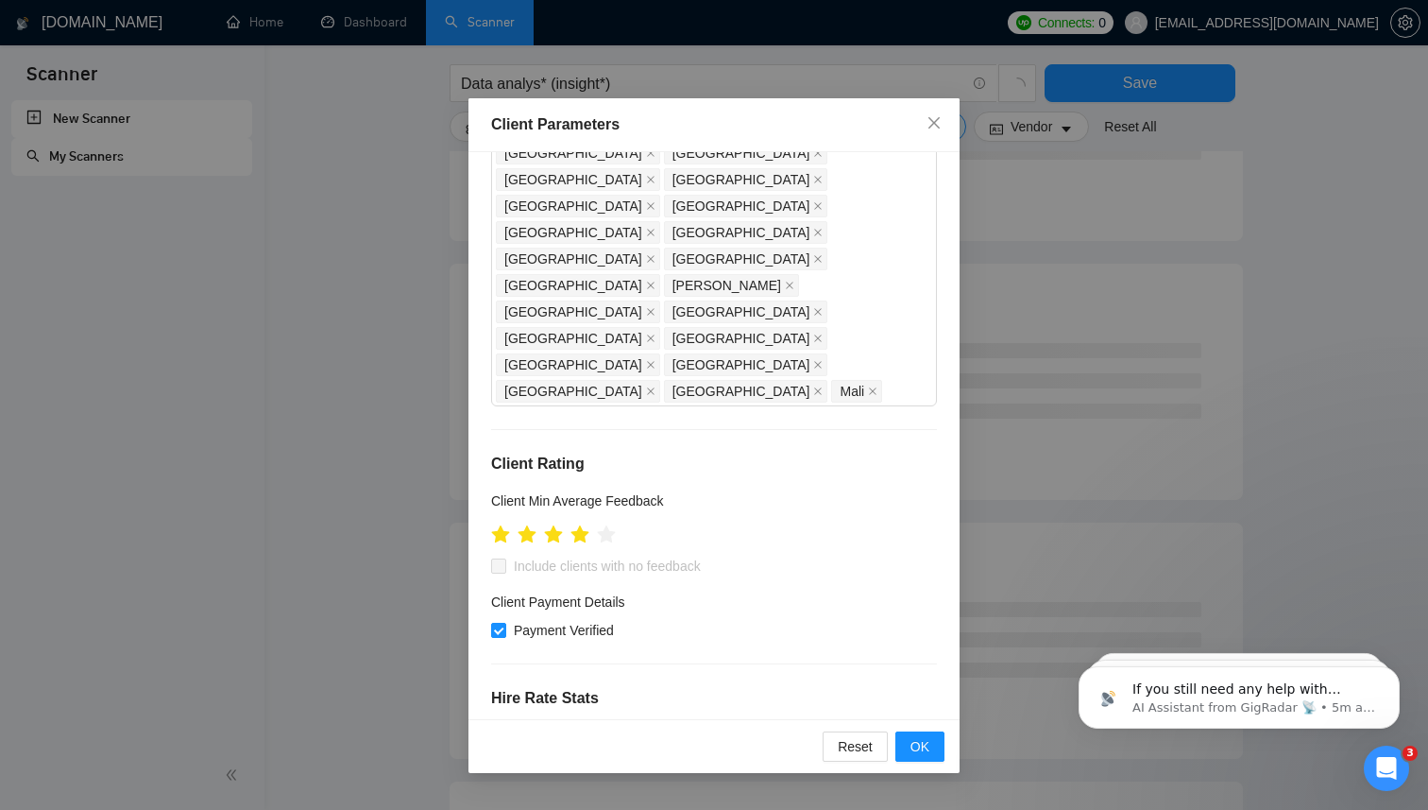
scroll to position [588, 0]
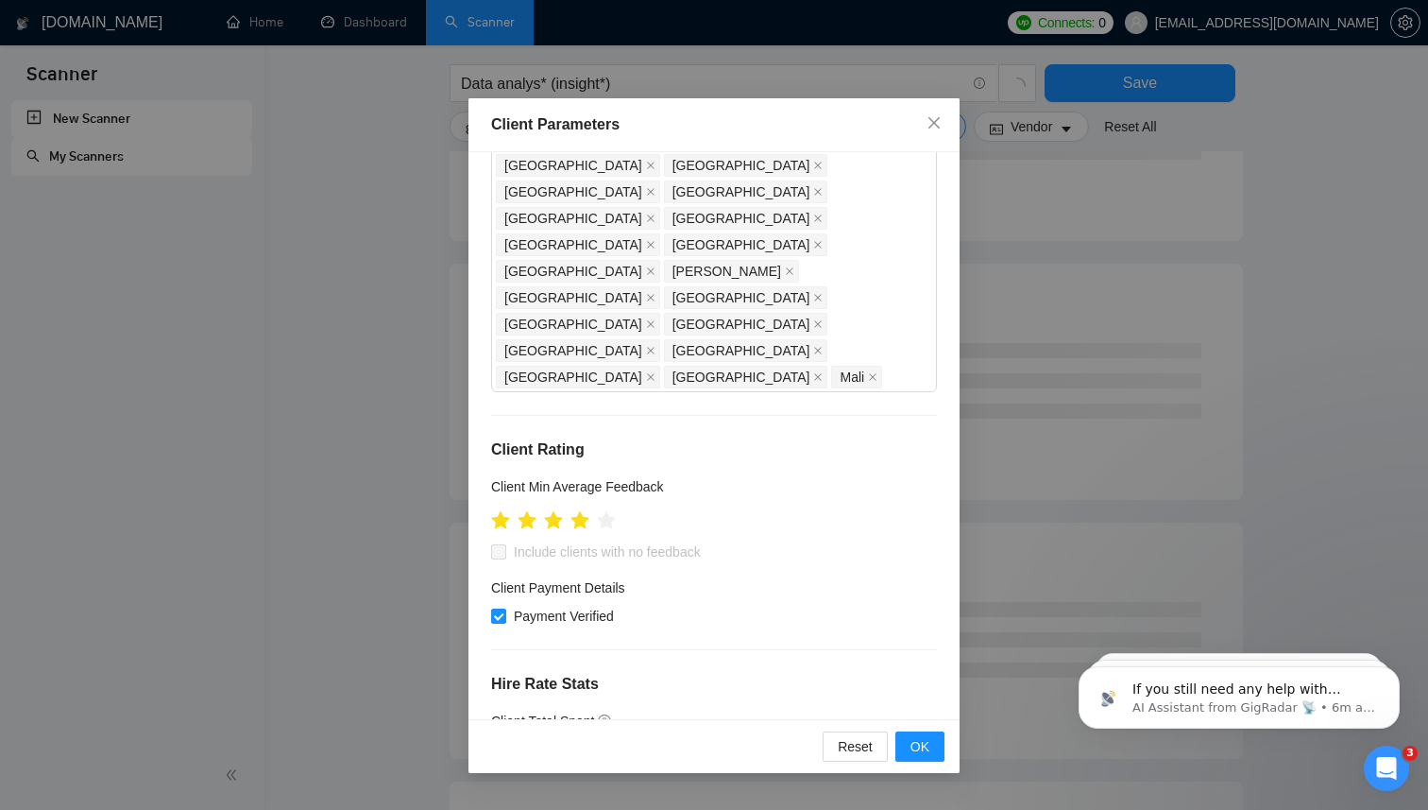
click at [639, 743] on input "text" at bounding box center [588, 753] width 149 height 21
click at [585, 553] on div "$1,000" at bounding box center [596, 561] width 186 height 21
type input "1000"
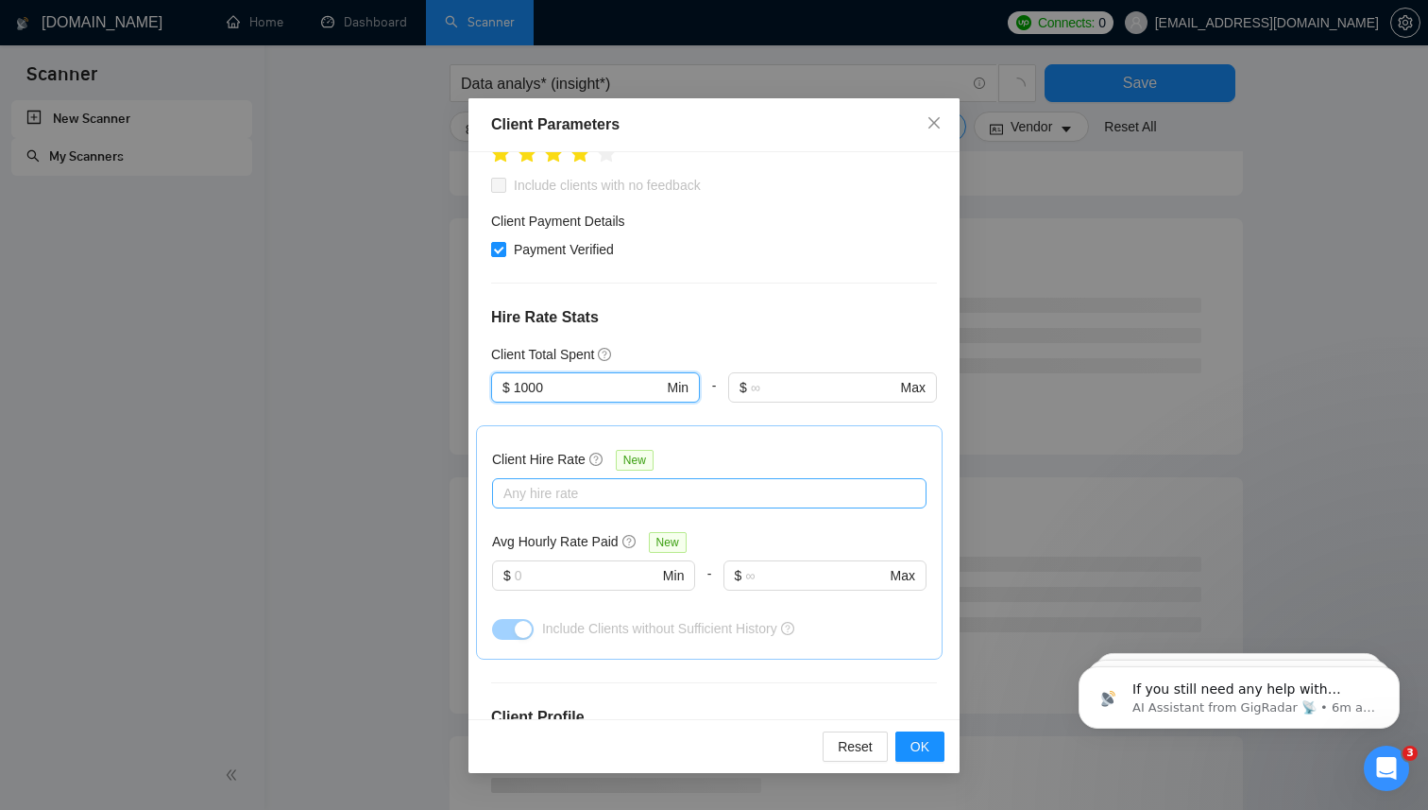
scroll to position [402, 0]
click at [933, 743] on button "OK" at bounding box center [919, 746] width 49 height 30
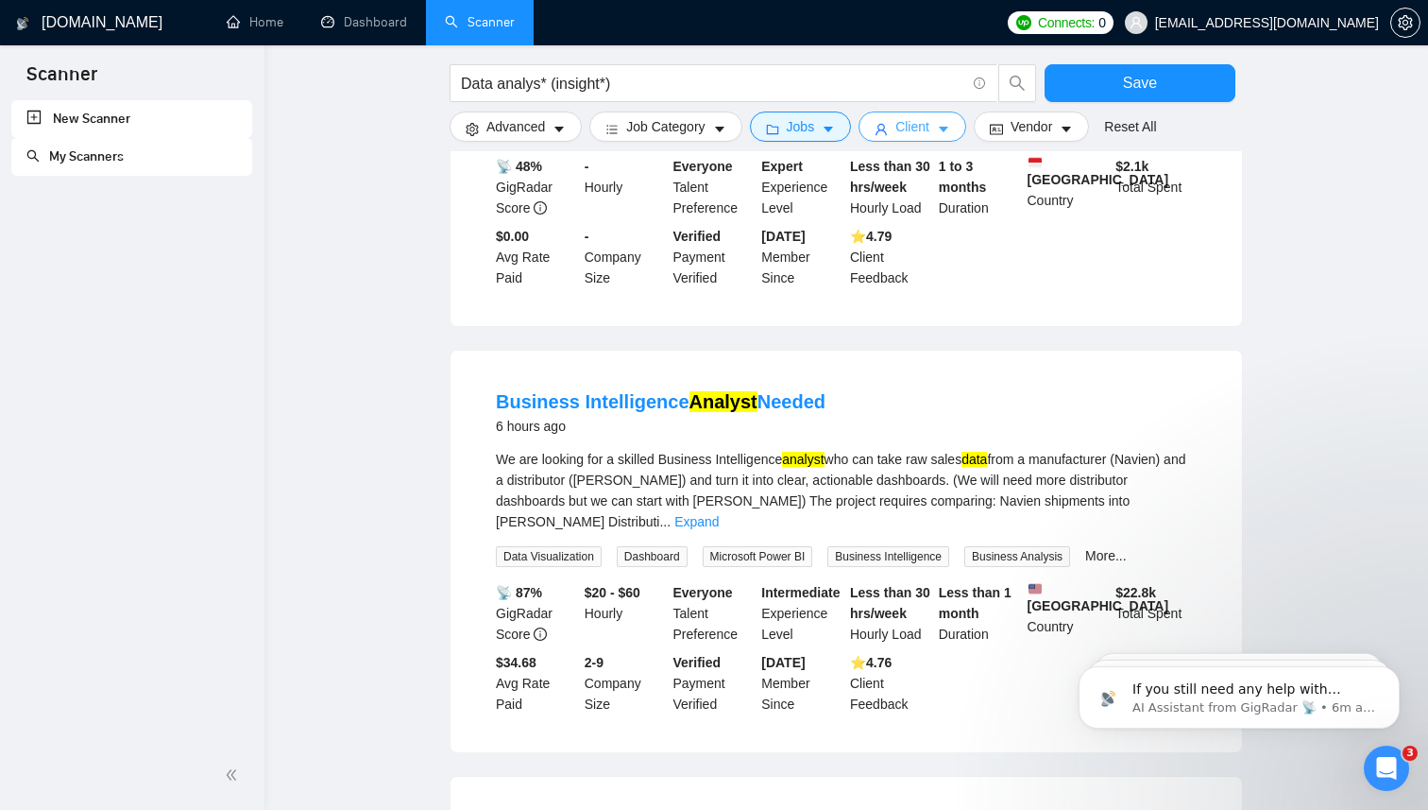
scroll to position [839, 0]
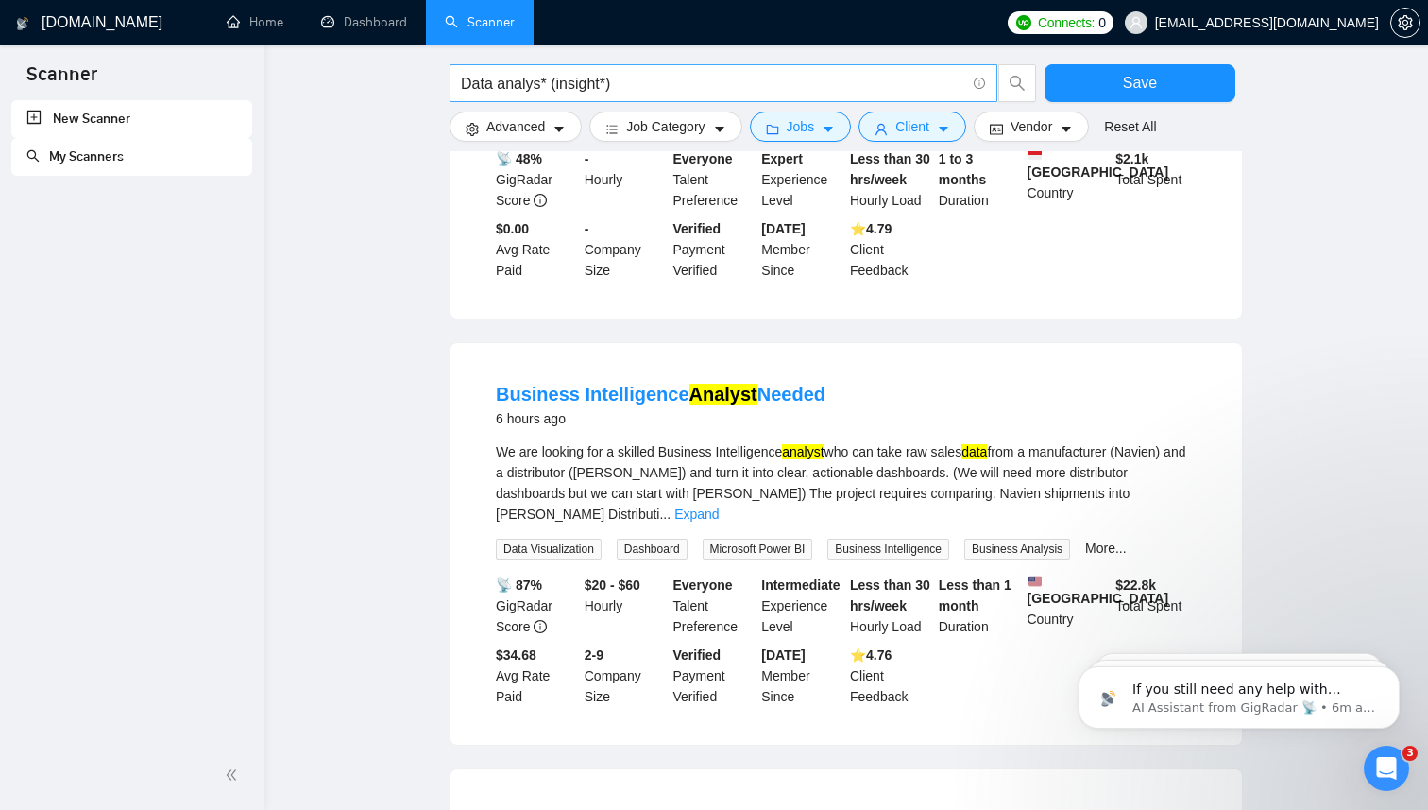
click at [499, 86] on input "Data analys* (insight*)" at bounding box center [713, 84] width 504 height 24
click at [546, 83] on input "Data analys* (insight*)" at bounding box center [713, 84] width 504 height 24
click at [461, 85] on input "Data analyst" (insight*)" at bounding box center [713, 84] width 504 height 24
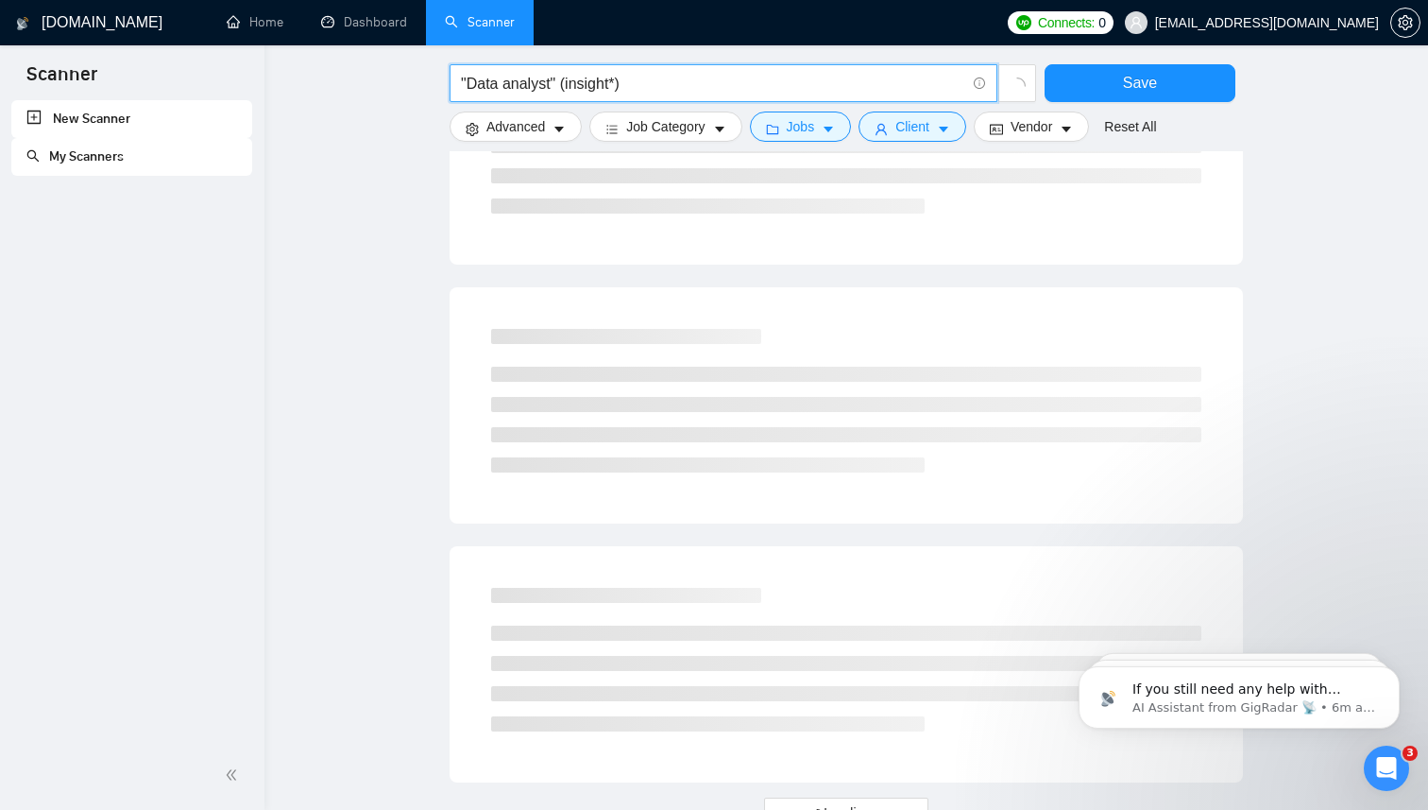
click at [562, 83] on input ""Data analyst" (insight*)" at bounding box center [713, 84] width 504 height 24
click at [678, 85] on input ""Data analyst" "Data Analysis" (insight*)" at bounding box center [713, 84] width 504 height 24
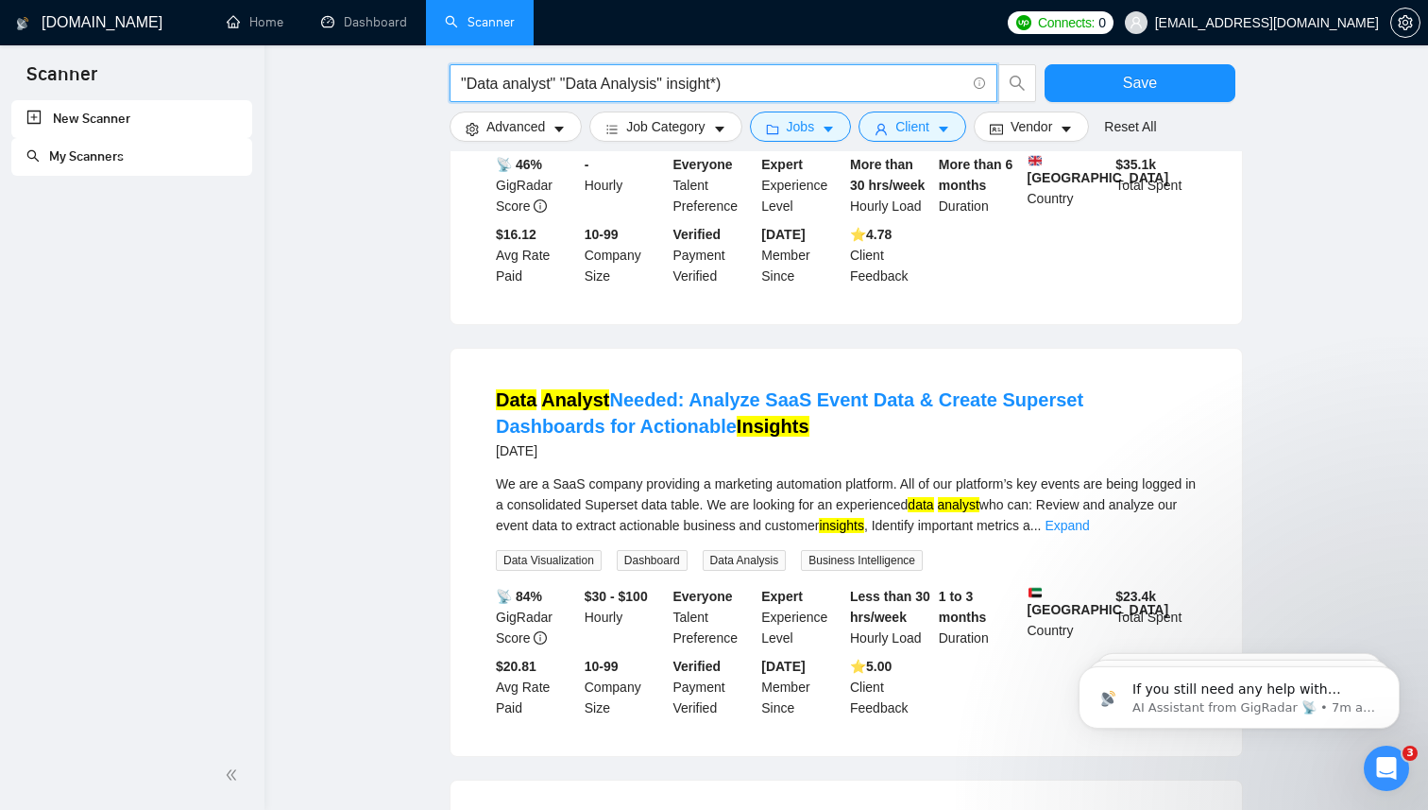
click at [740, 84] on input ""Data analyst" "Data Analysis" insight*)" at bounding box center [713, 84] width 504 height 24
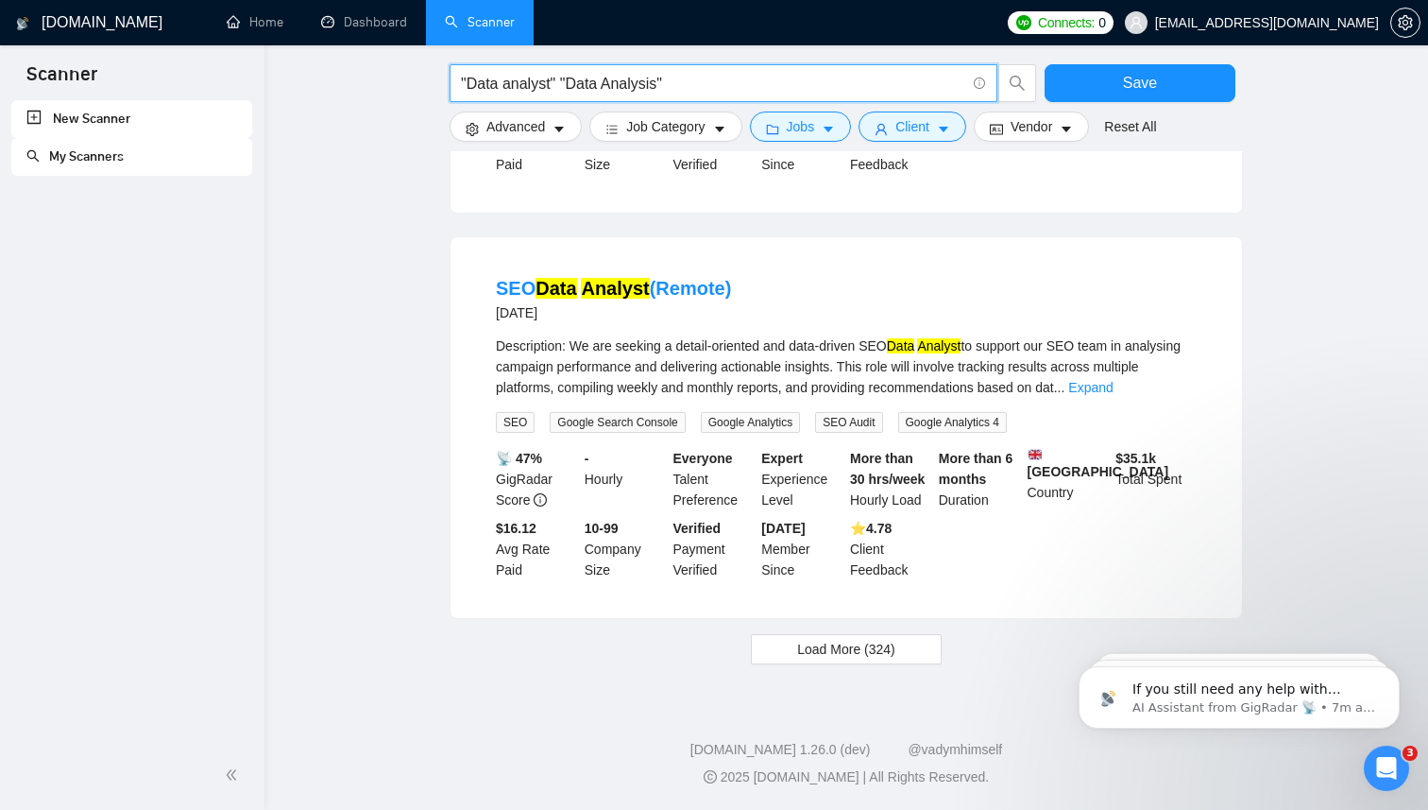
scroll to position [1806, 0]
click at [929, 655] on button "Load More (324)" at bounding box center [846, 649] width 191 height 30
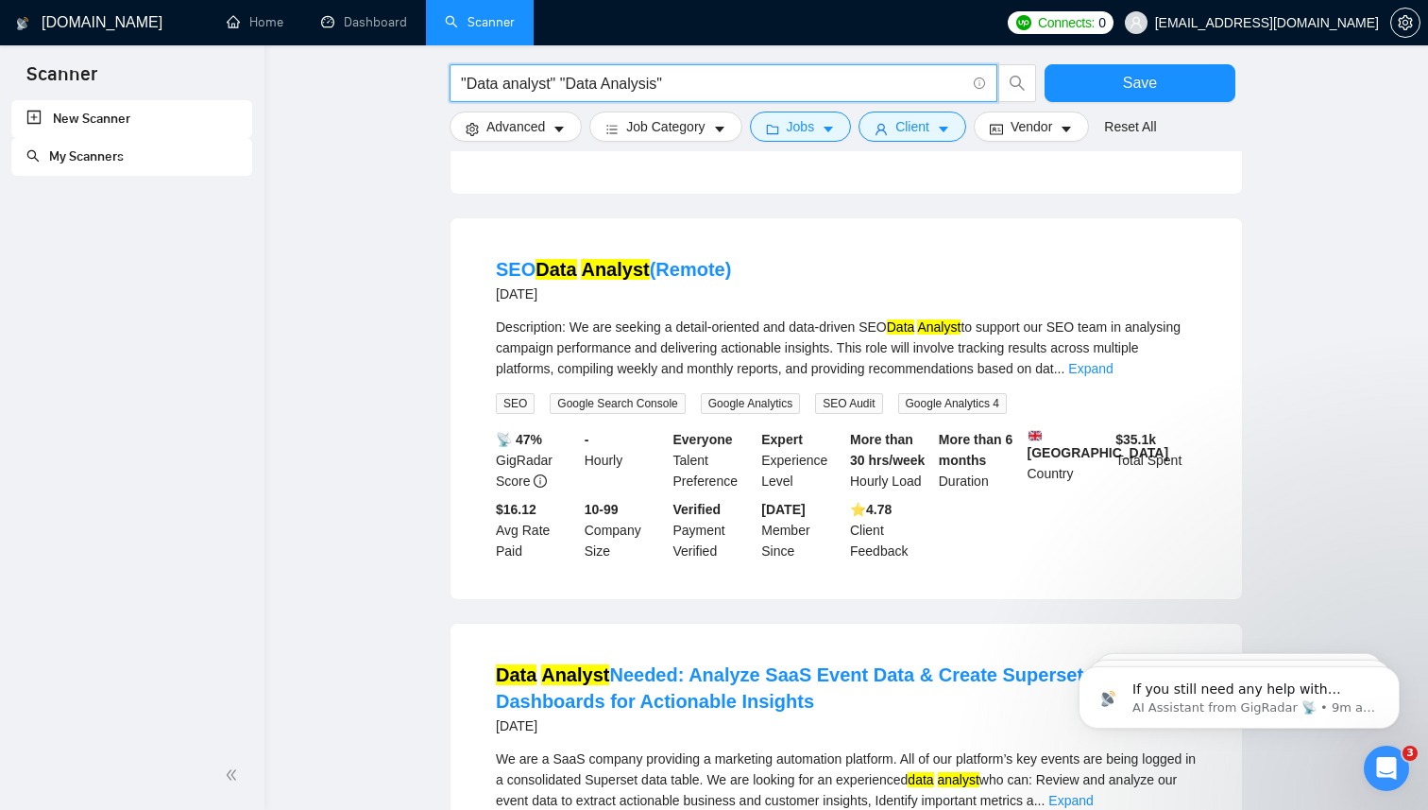
click at [696, 90] on input ""Data analyst" "Data Analysis"" at bounding box center [713, 84] width 504 height 24
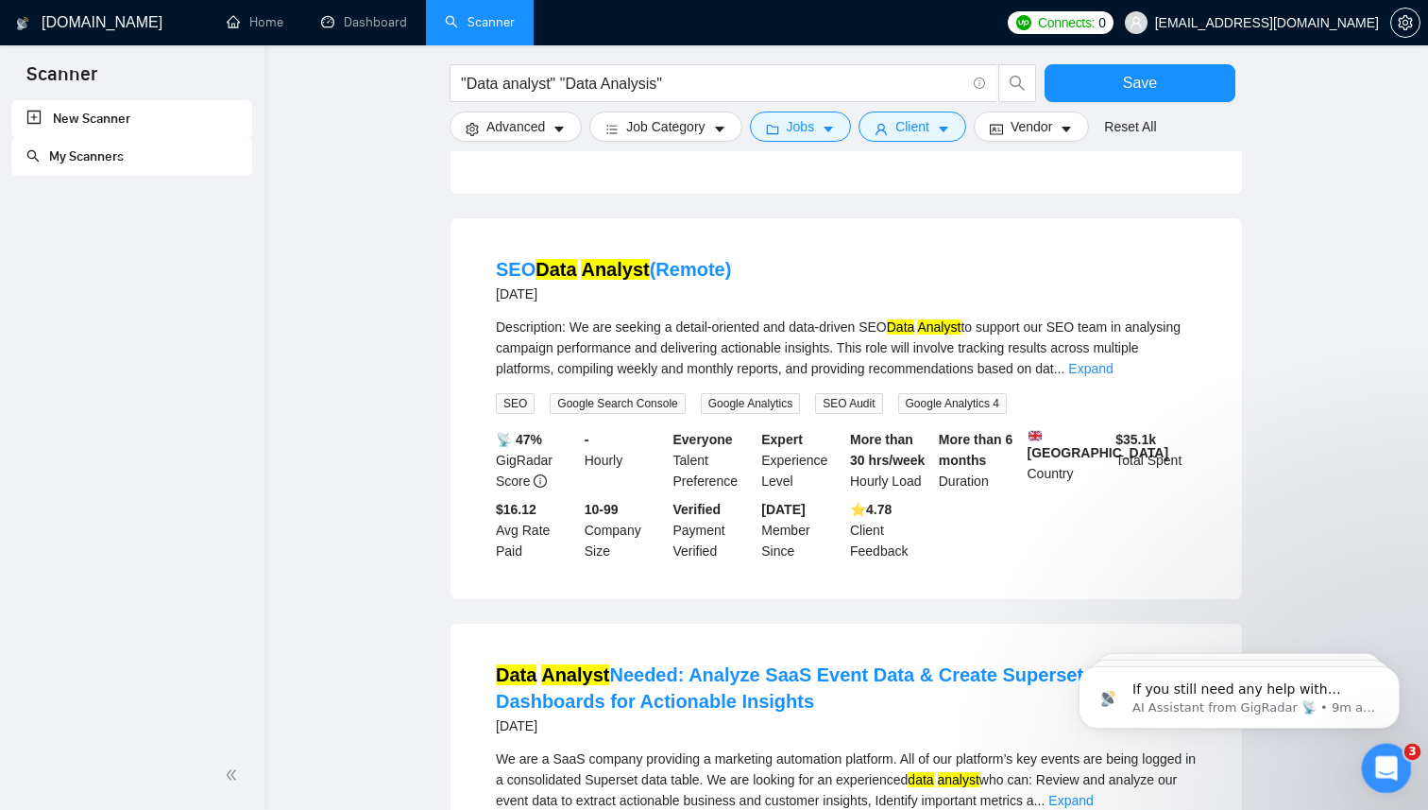
click at [1393, 772] on div "Open Intercom Messenger" at bounding box center [1384, 765] width 62 height 62
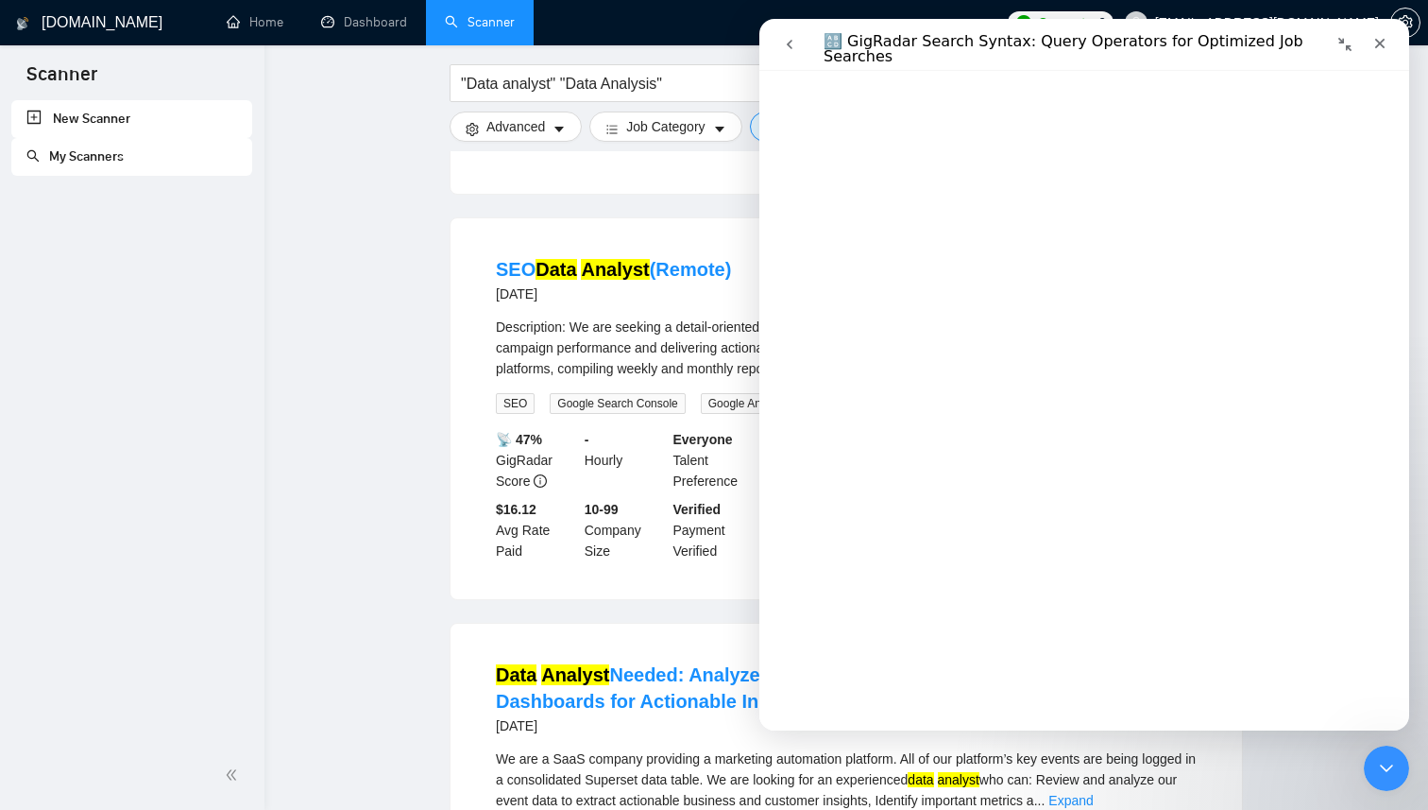
scroll to position [621, 0]
click at [561, 87] on input ""Data analyst" "Data Analysis"" at bounding box center [713, 84] width 504 height 24
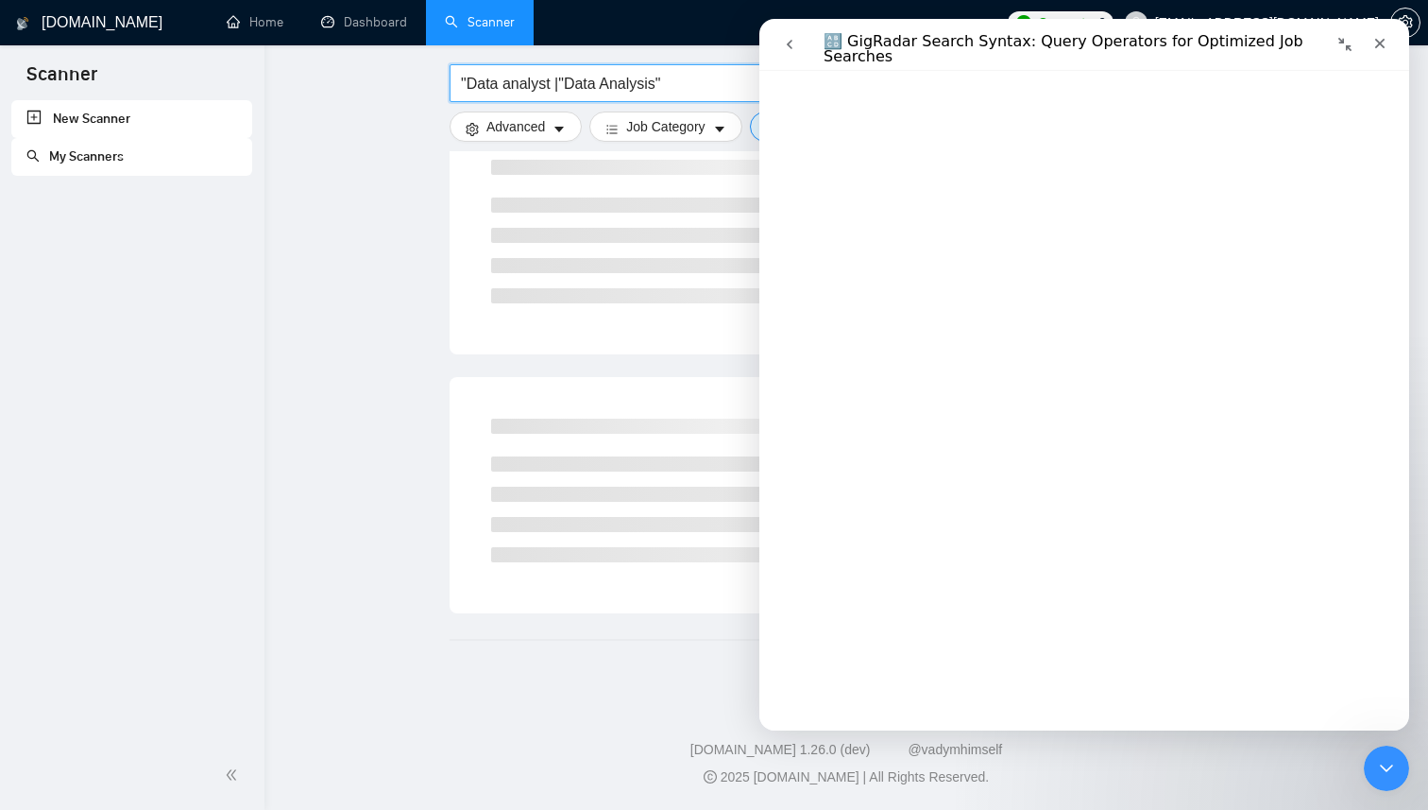
scroll to position [0, 0]
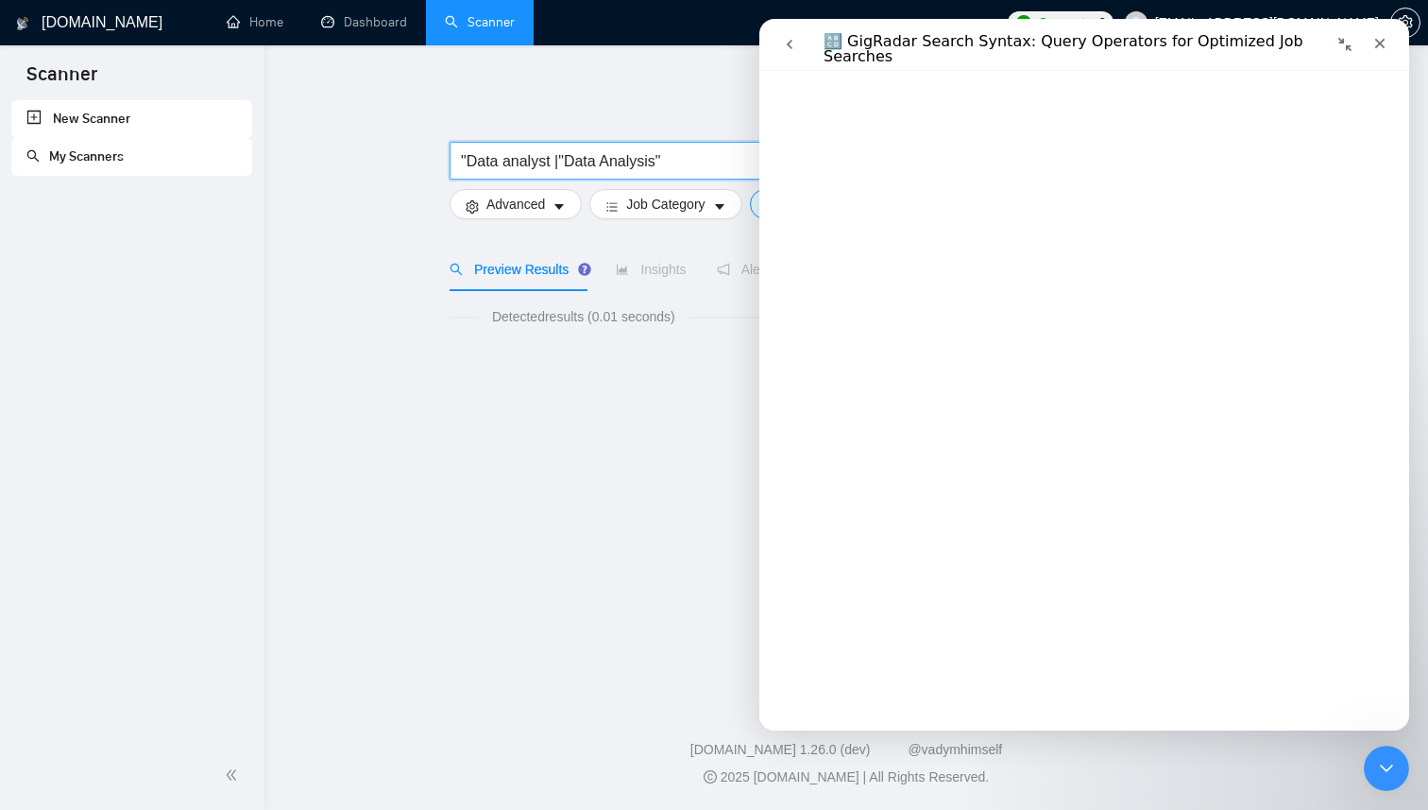
click at [550, 162] on input ""Data analyst |"Data Analysis"" at bounding box center [713, 161] width 504 height 24
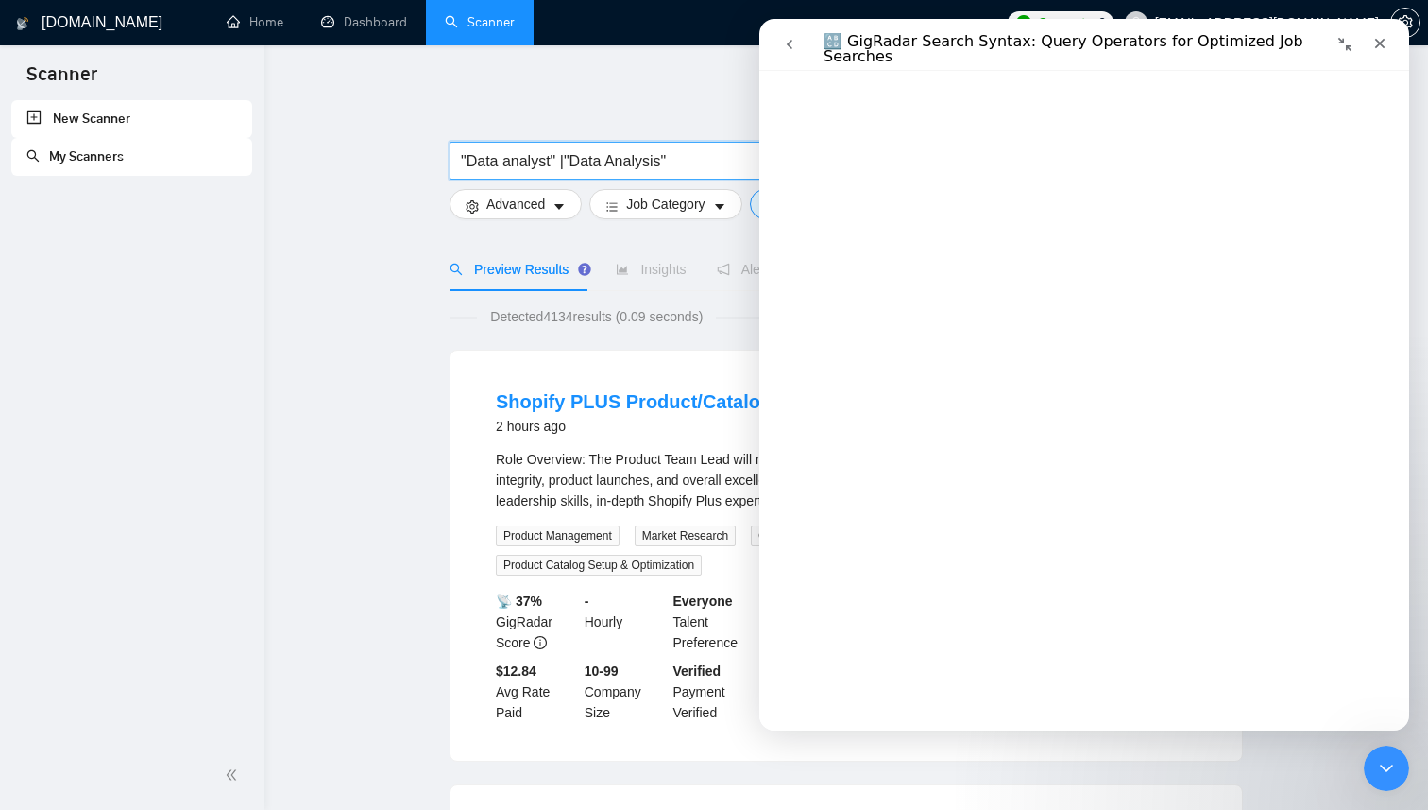
click at [694, 162] on input ""Data analyst" |"Data Analysis"" at bounding box center [713, 161] width 504 height 24
click at [731, 369] on div "Shopify PLUS Product/Catalog/Content Manager 2 hours ago Role Overview: The Pro…" at bounding box center [847, 555] width 792 height 410
click at [1379, 50] on icon "Close" at bounding box center [1379, 43] width 15 height 15
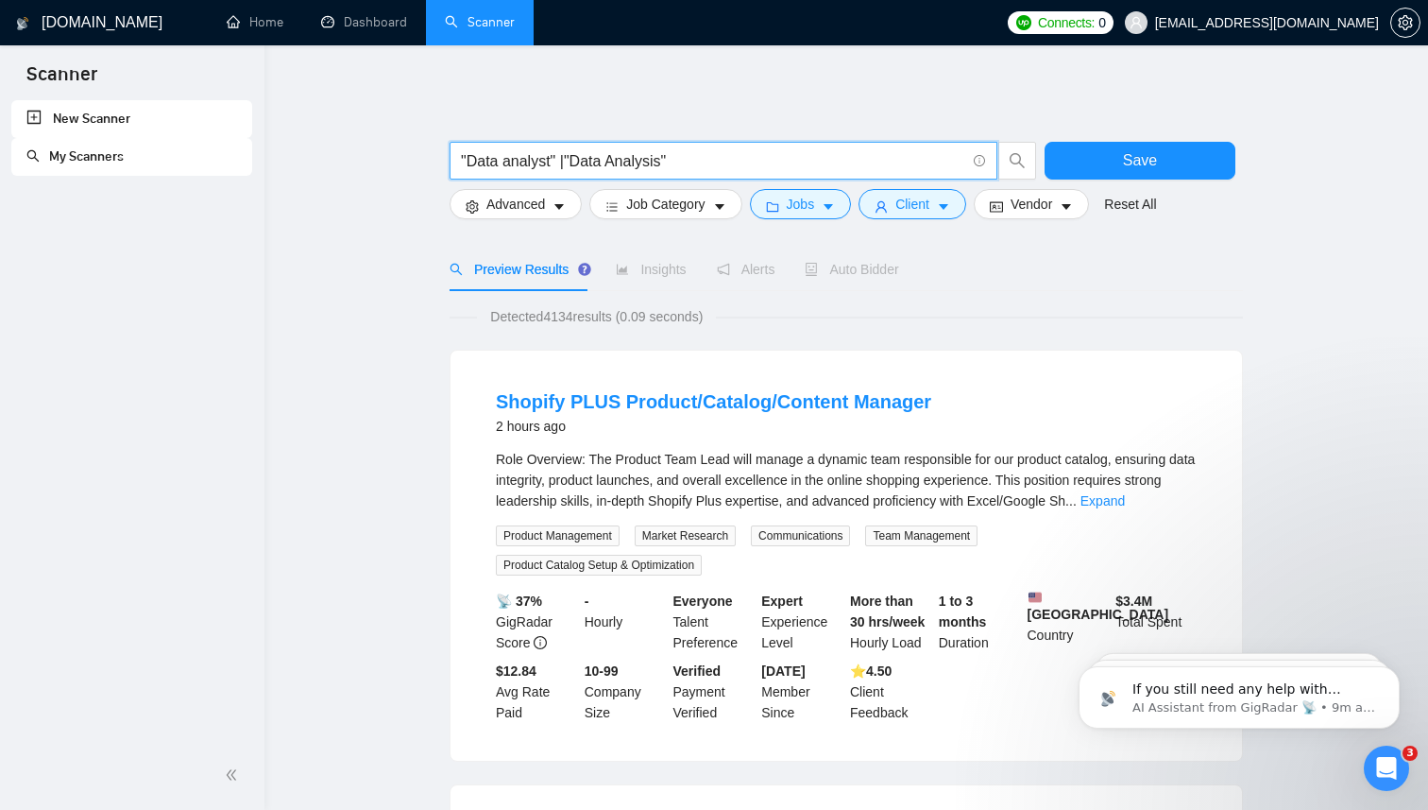
drag, startPoint x: 666, startPoint y: 164, endPoint x: 469, endPoint y: 168, distance: 197.5
click at [469, 168] on input ""Data analyst" |"Data Analysis"" at bounding box center [713, 161] width 504 height 24
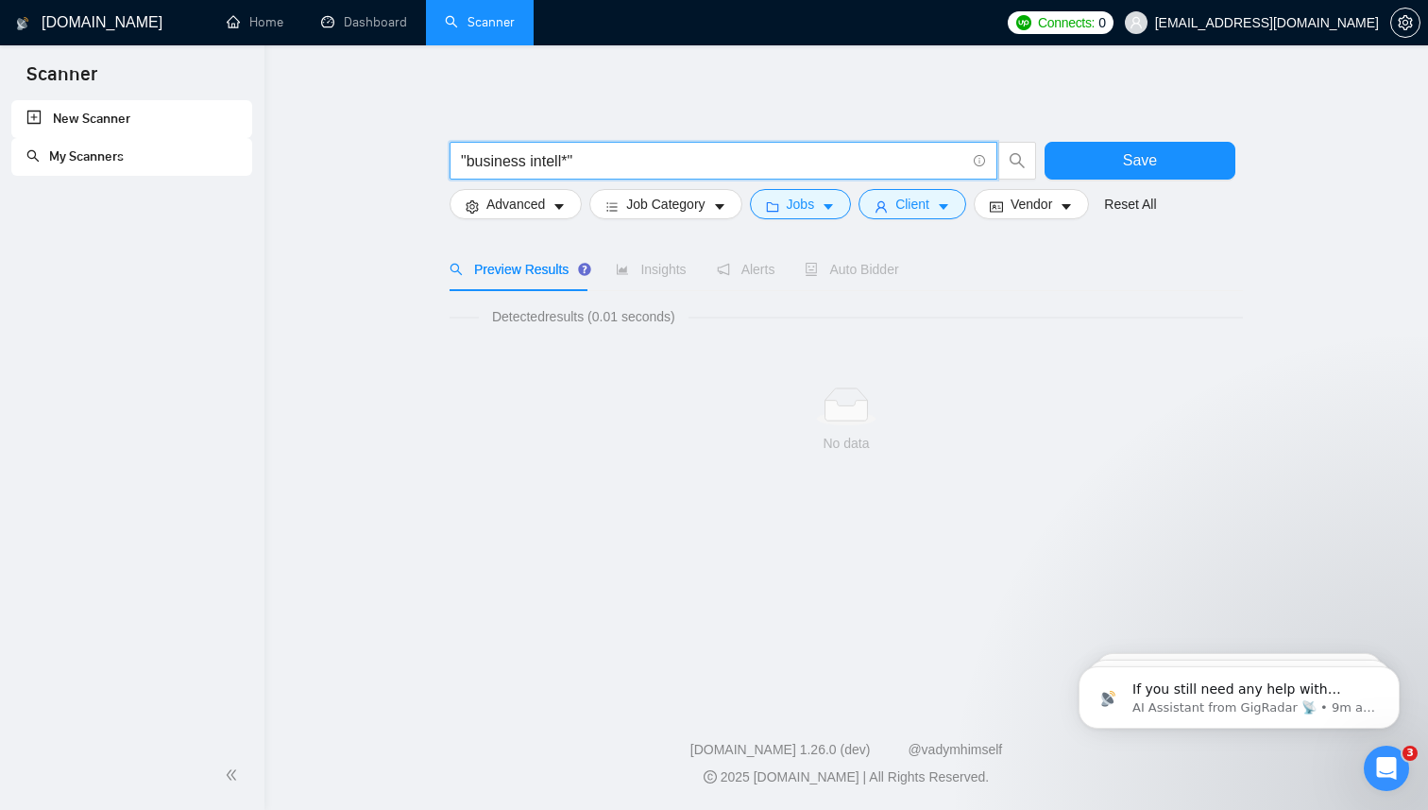
click at [582, 154] on input ""business intell*"" at bounding box center [713, 161] width 504 height 24
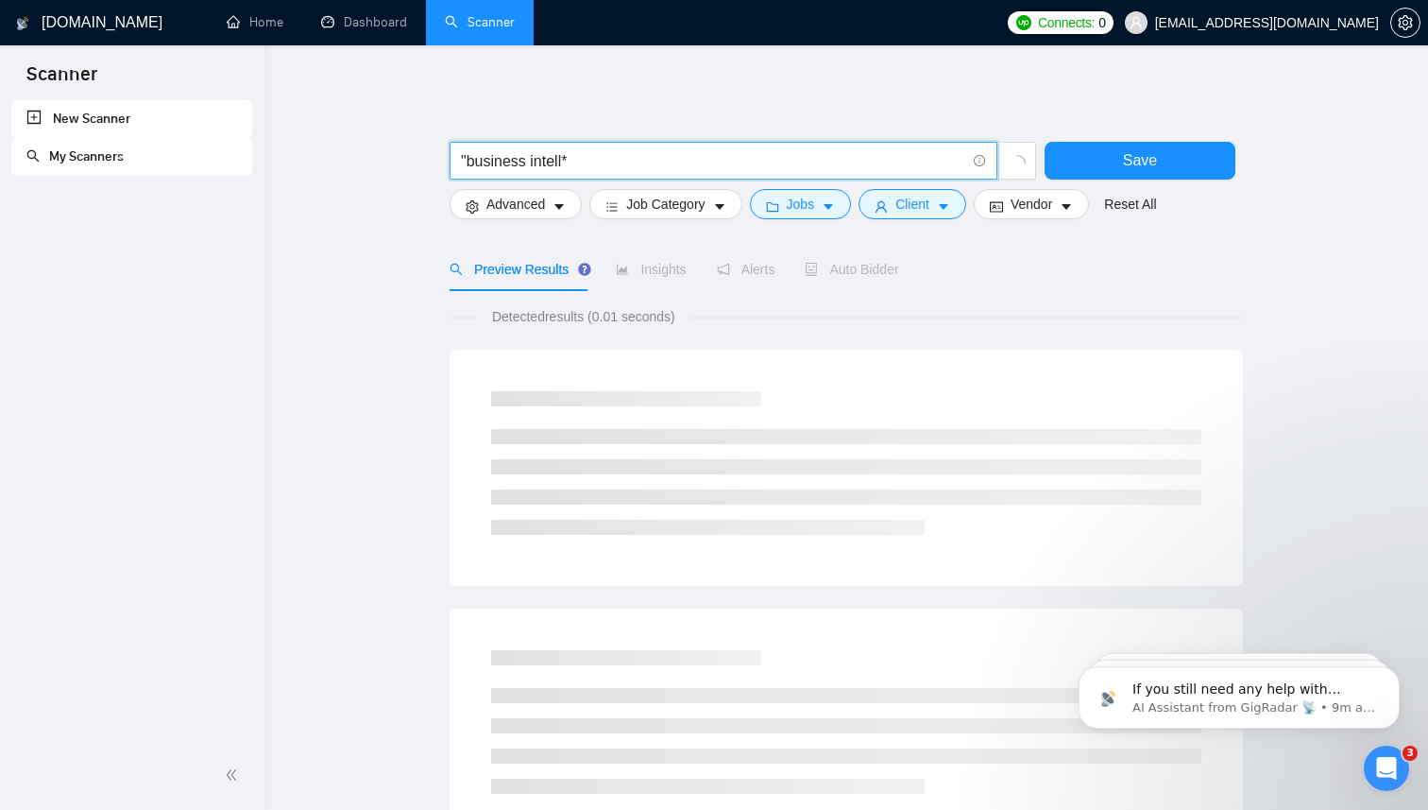
click at [467, 158] on input ""business intell*" at bounding box center [713, 161] width 504 height 24
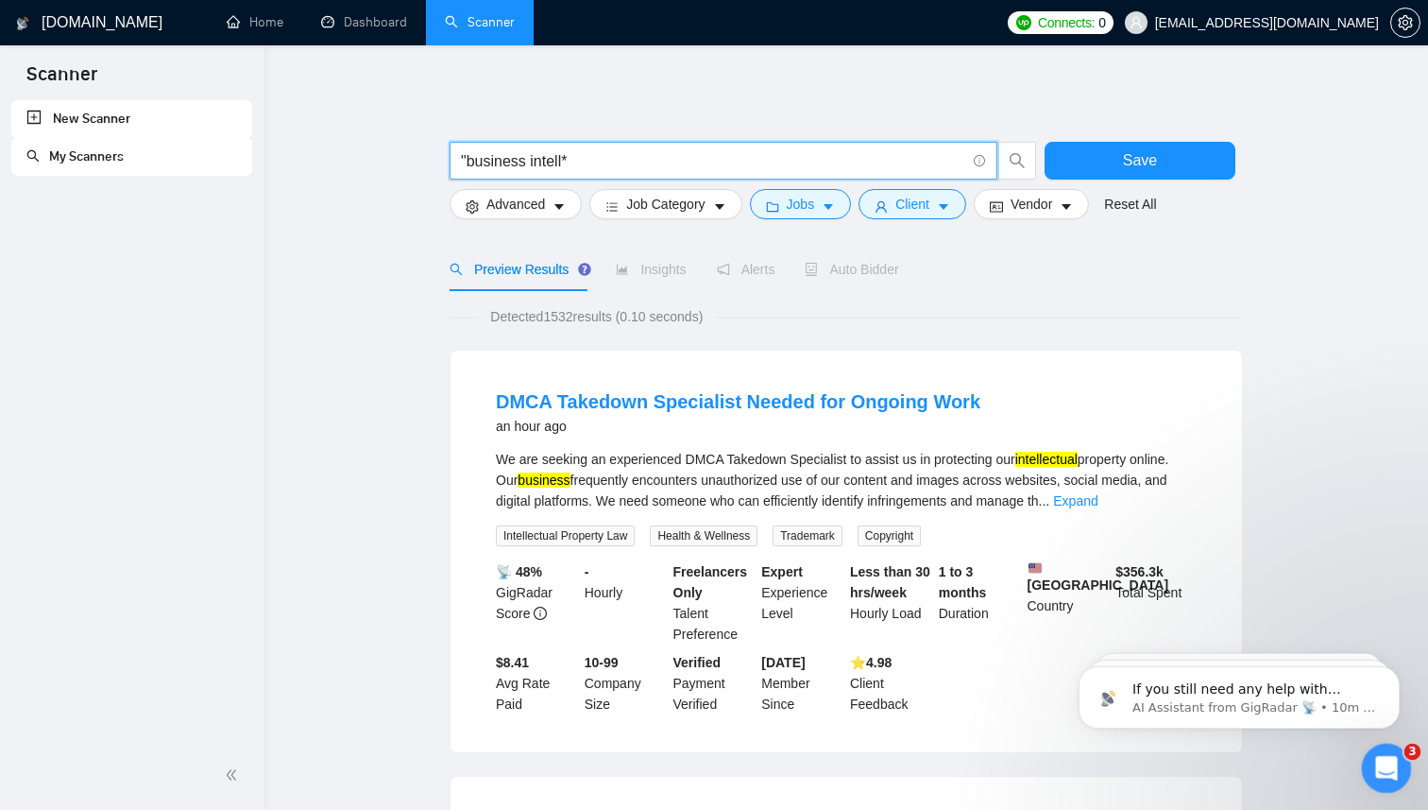
click at [1394, 754] on div "Open Intercom Messenger" at bounding box center [1384, 765] width 62 height 62
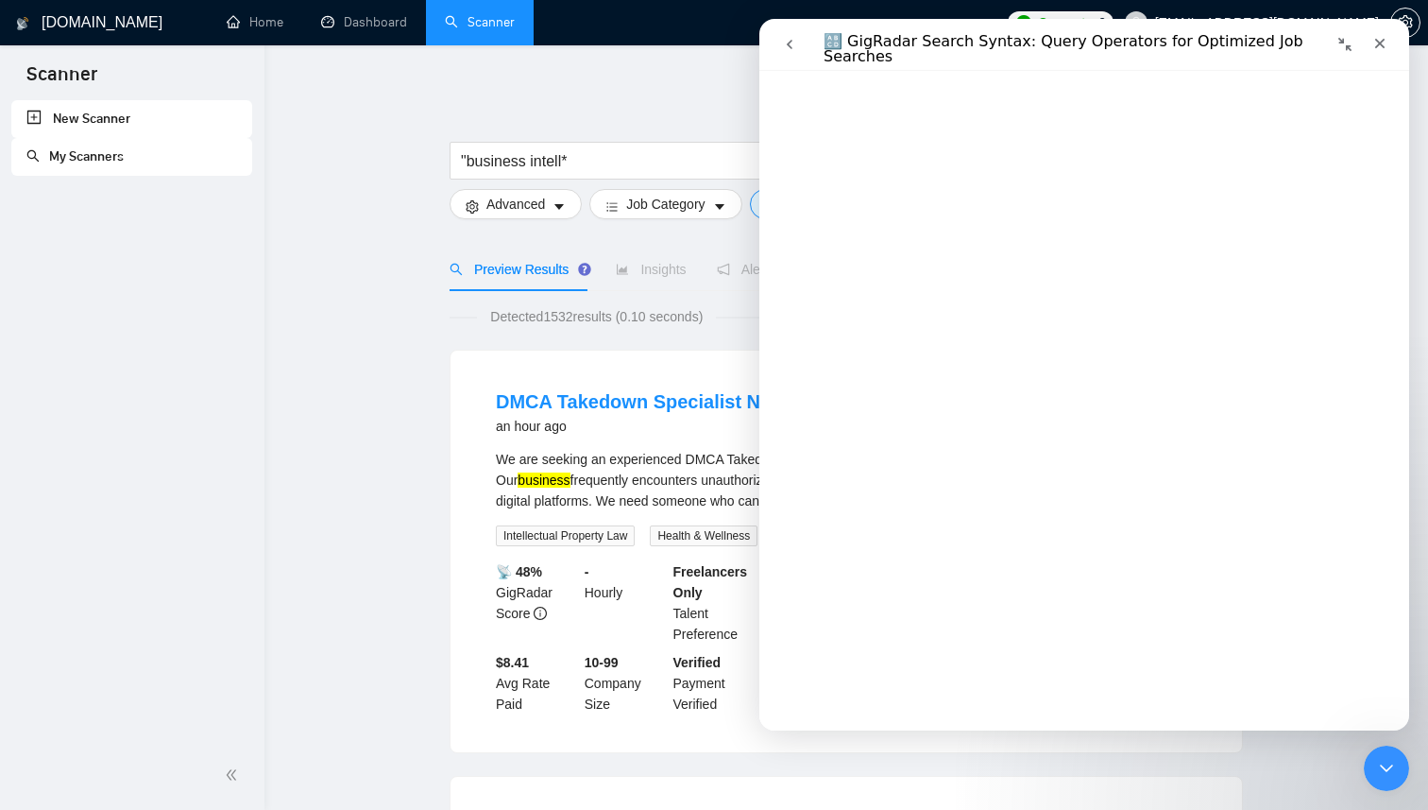
scroll to position [2310, 0]
click at [601, 163] on input ""business intell*" at bounding box center [713, 161] width 504 height 24
click at [469, 164] on input ""business intell*" at bounding box center [713, 161] width 504 height 24
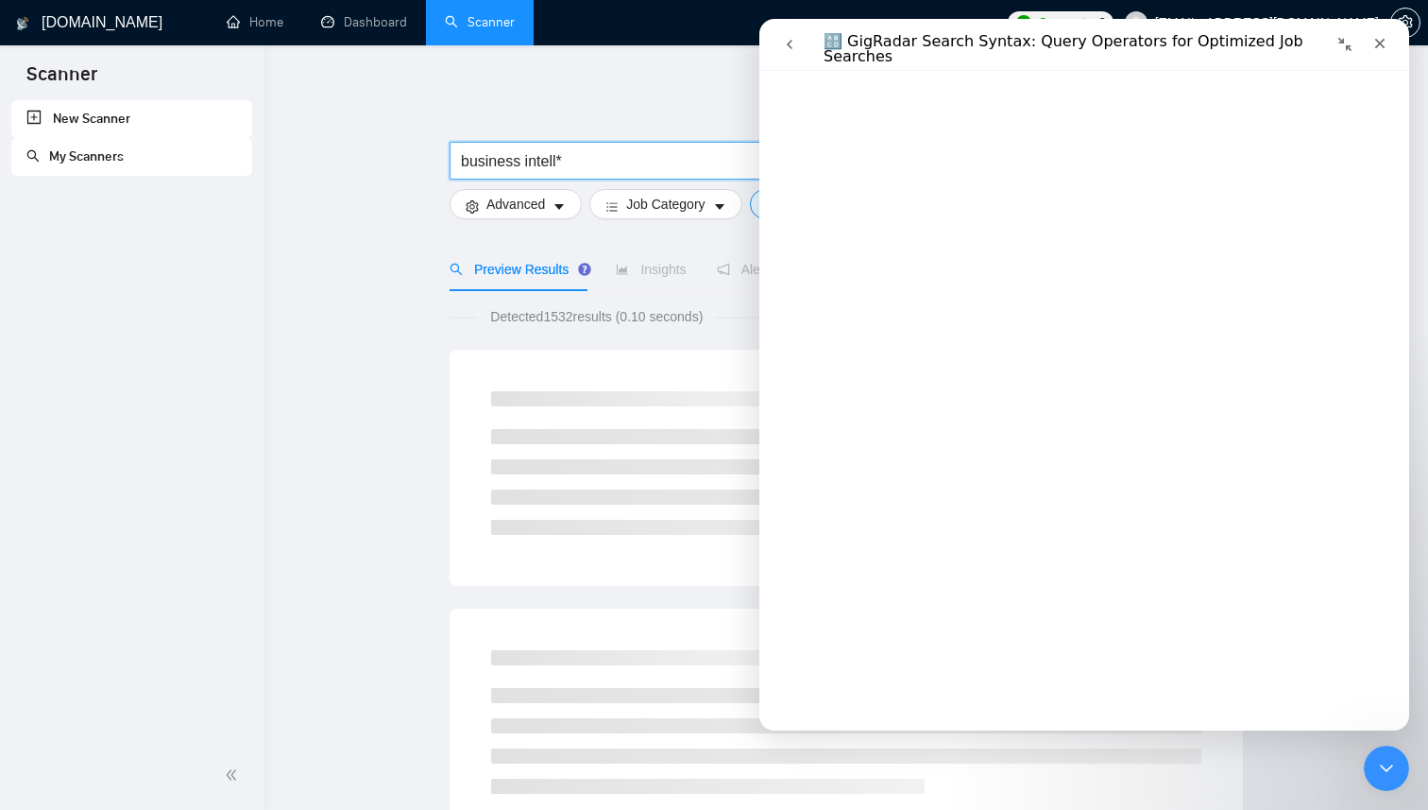
click at [643, 166] on input "business intell*" at bounding box center [713, 161] width 504 height 24
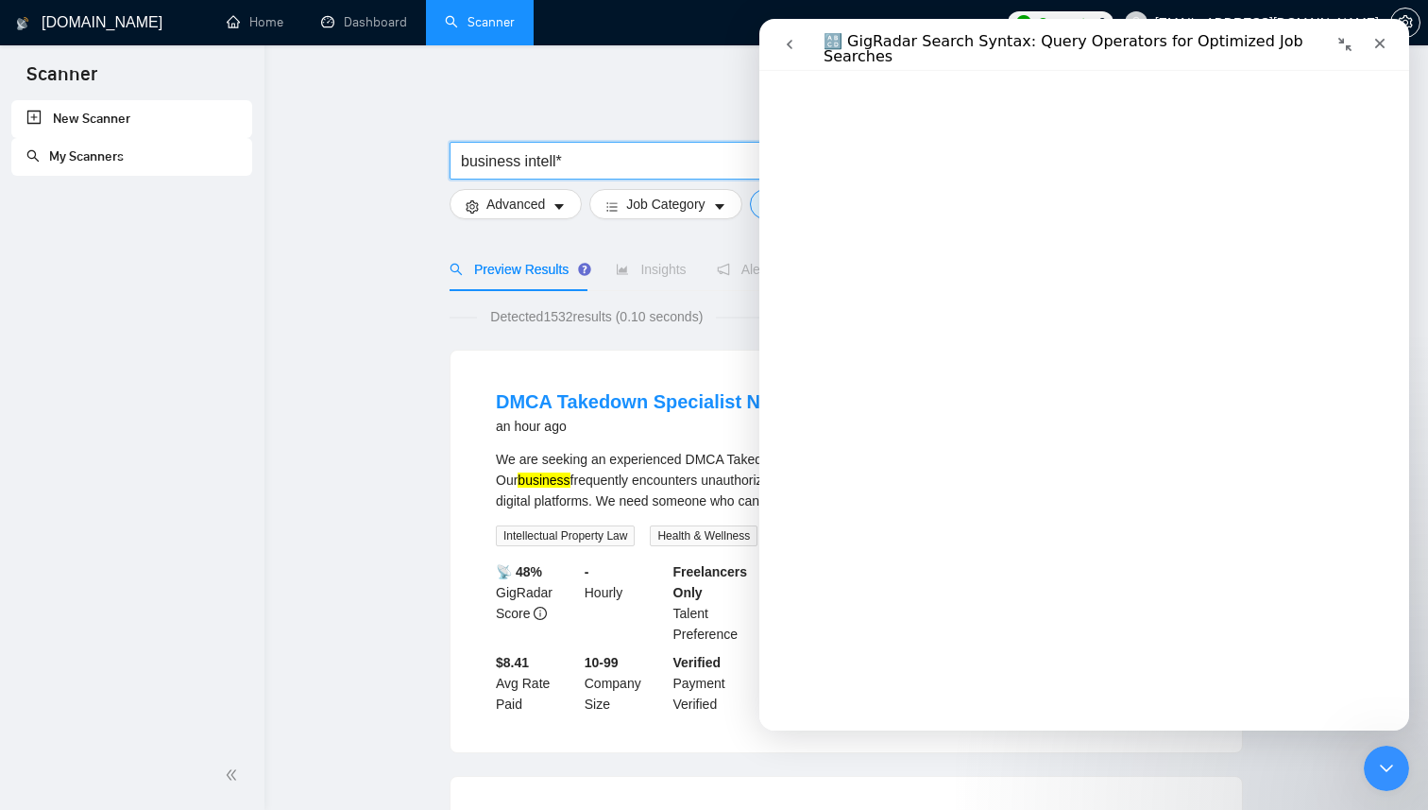
click at [683, 466] on div "We are seeking an experienced DMCA Takedown Specialist to assist us in protecti…" at bounding box center [846, 480] width 701 height 62
click at [525, 157] on input "business intell*" at bounding box center [713, 161] width 504 height 24
click at [627, 164] on input "business (intell*" at bounding box center [713, 161] width 504 height 24
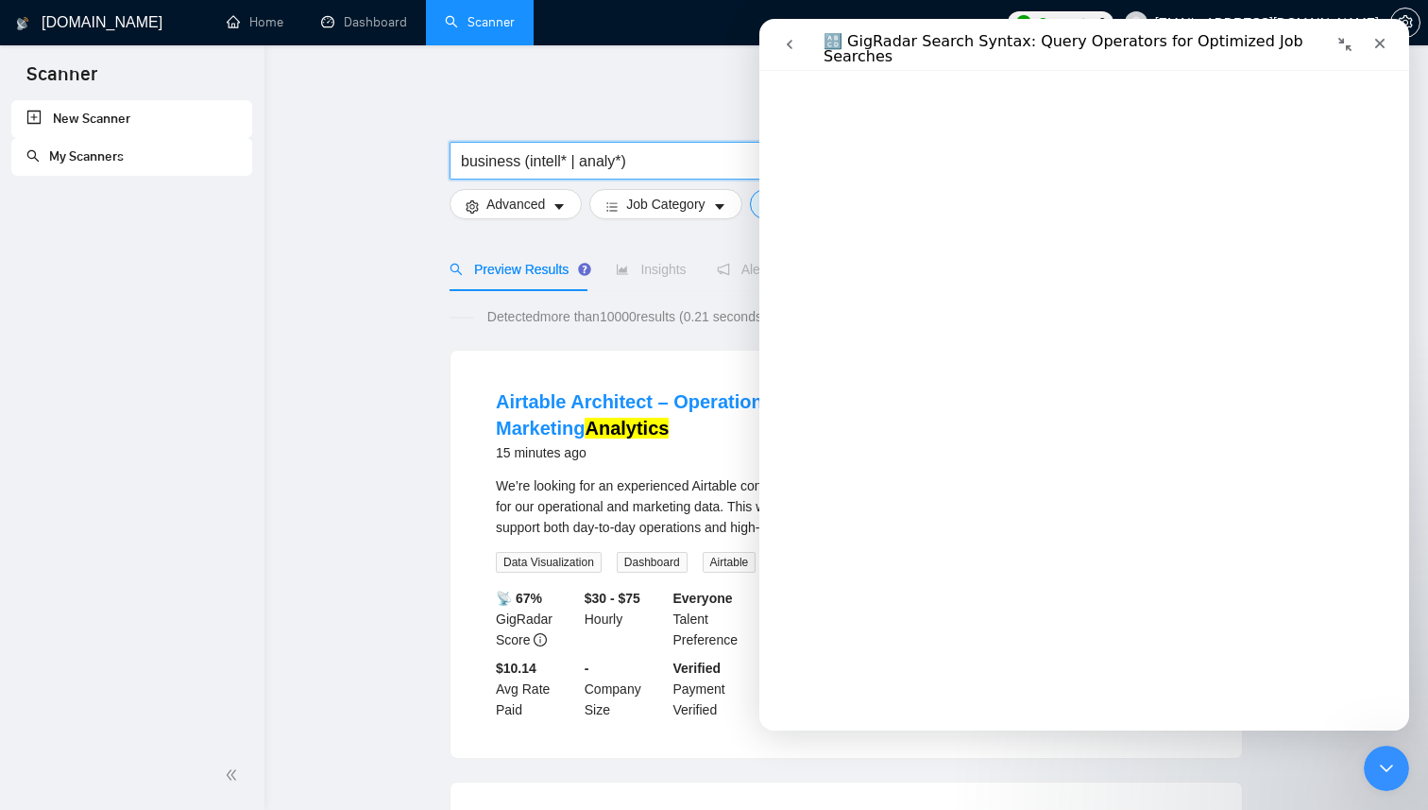
scroll to position [5375, 0]
click at [461, 159] on input "business (intell* | analy*)" at bounding box center [713, 161] width 504 height 24
click at [671, 162] on input "(business (intell* | analy*)" at bounding box center [713, 161] width 504 height 24
click at [461, 162] on input "(business (intell* | analy*))" at bounding box center [713, 161] width 504 height 24
click at [467, 162] on input "(business (intell* | analy*))" at bounding box center [713, 161] width 504 height 24
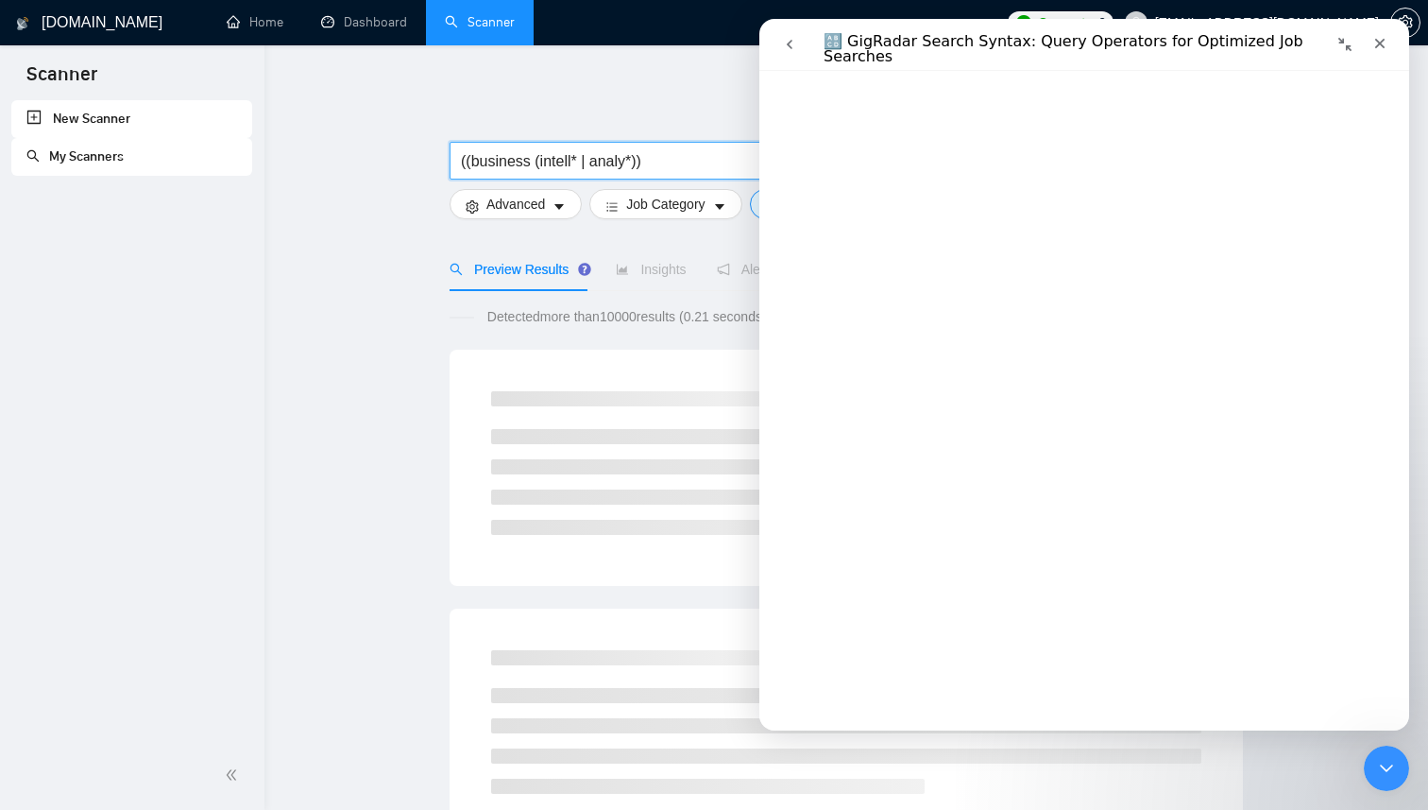
click at [640, 164] on input "((business (intell* | analy*))" at bounding box center [713, 161] width 504 height 24
click at [746, 163] on input "((business (intell* | analy*) (Data analy*)" at bounding box center [713, 161] width 504 height 24
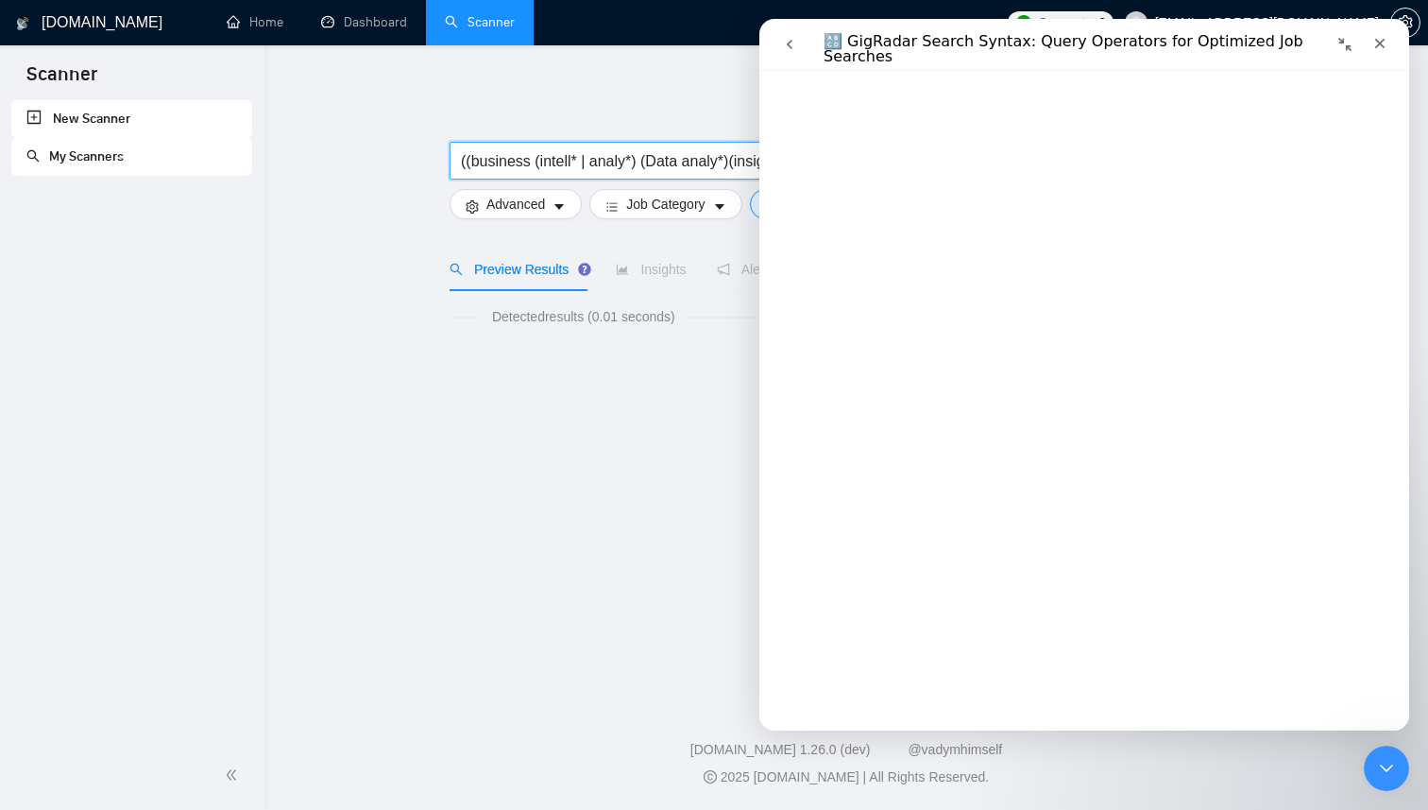
click at [656, 331] on div "Detected results (0.01 seconds) No data" at bounding box center [846, 402] width 793 height 193
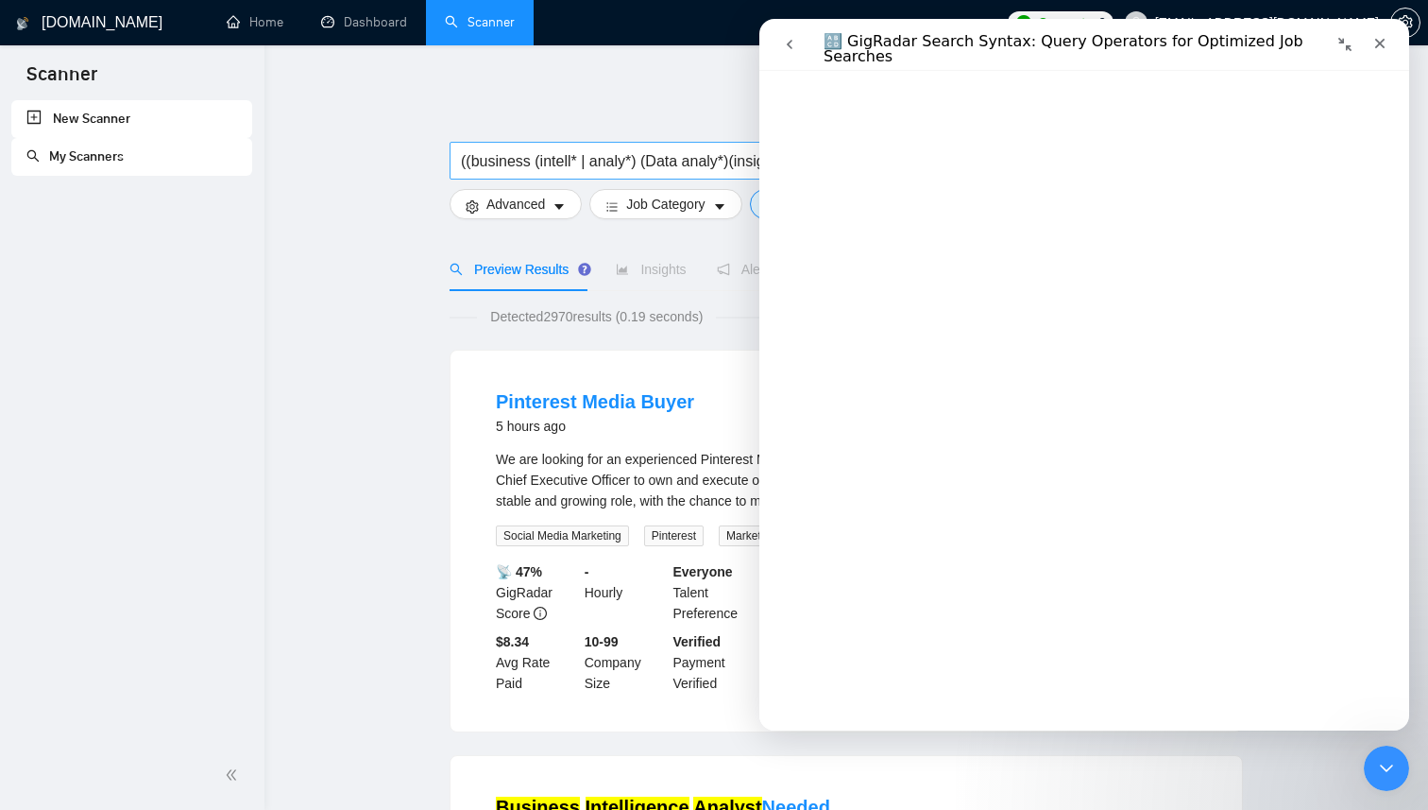
click at [535, 164] on input "((business (intell* | analy*) (Data analy*)(insigh*)" at bounding box center [713, 161] width 504 height 24
click at [643, 164] on input "((business (intell* | analy*) (Data analy*)(insigh*)" at bounding box center [713, 161] width 504 height 24
click at [741, 163] on input "((business (intell* | analy*) | (Data analy*)(insigh*)" at bounding box center [713, 161] width 504 height 24
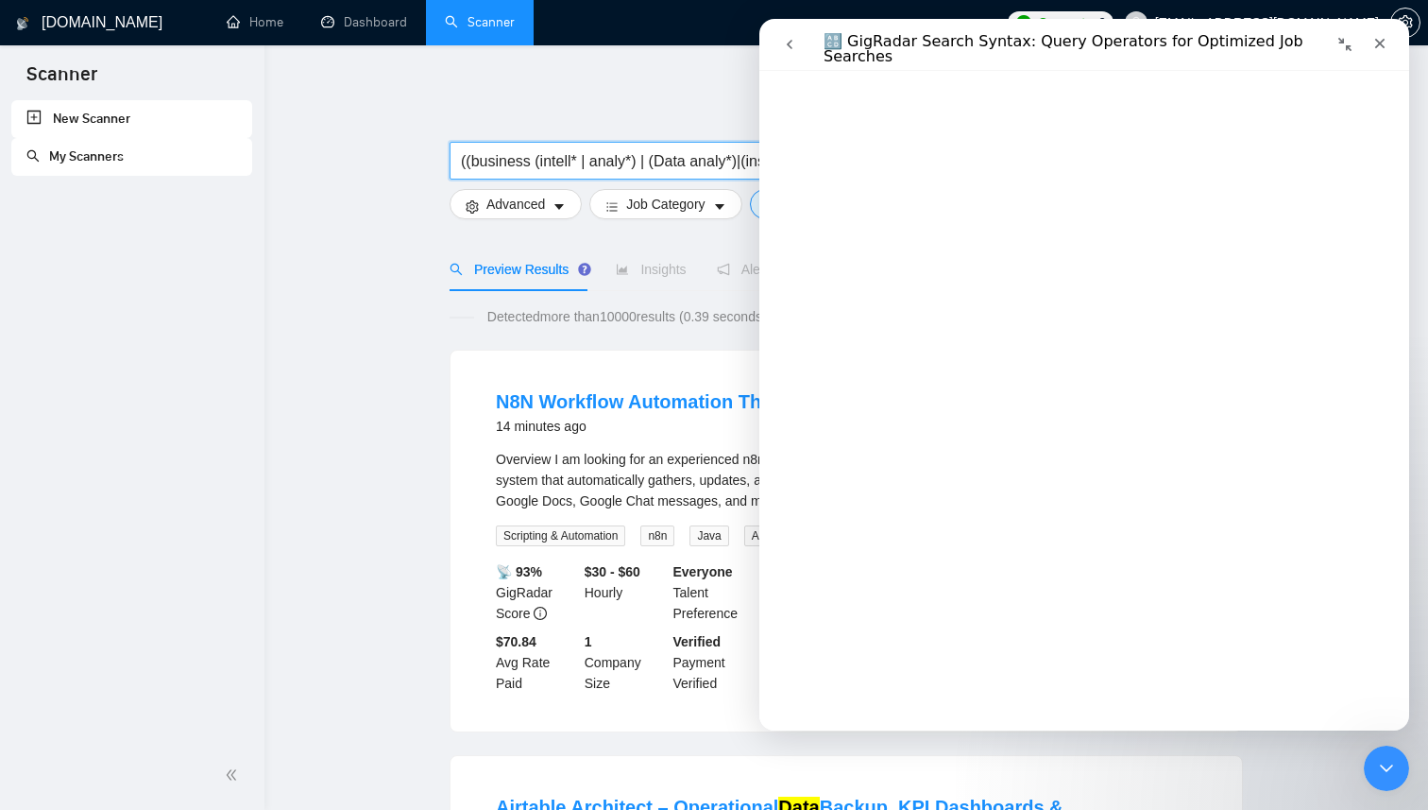
click at [747, 163] on input "((business (intell* | analy*) | (Data analy*)|(insigh*)" at bounding box center [713, 161] width 504 height 24
click at [1380, 43] on icon "Close" at bounding box center [1380, 44] width 10 height 10
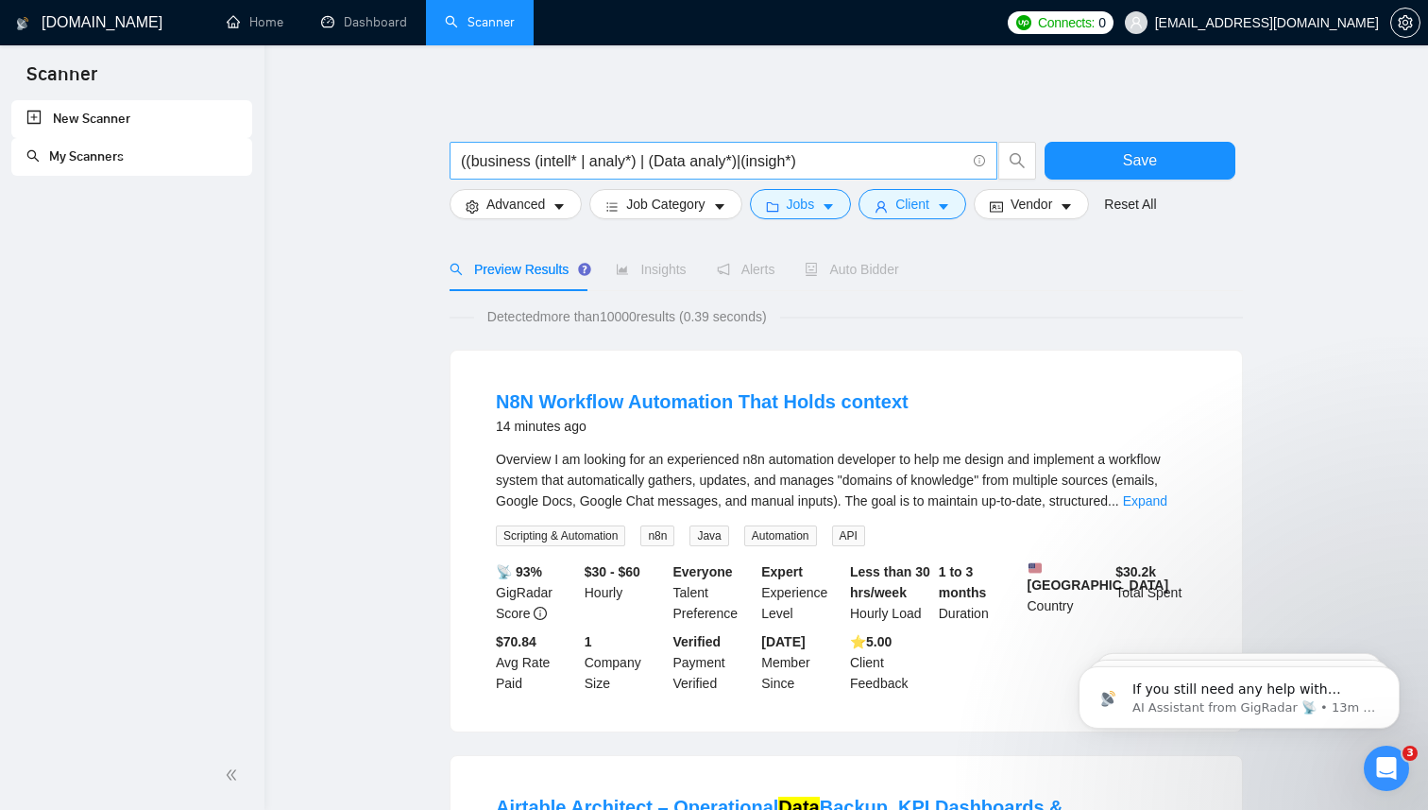
scroll to position [0, 0]
click at [827, 167] on input "((business (intell* | analy*) | (Data analy*)|(insigh*)" at bounding box center [713, 161] width 504 height 24
type input "((business (intell* | analy*) | (Data analy*)|(insigh*))"
click at [551, 209] on button "Advanced" at bounding box center [516, 204] width 132 height 30
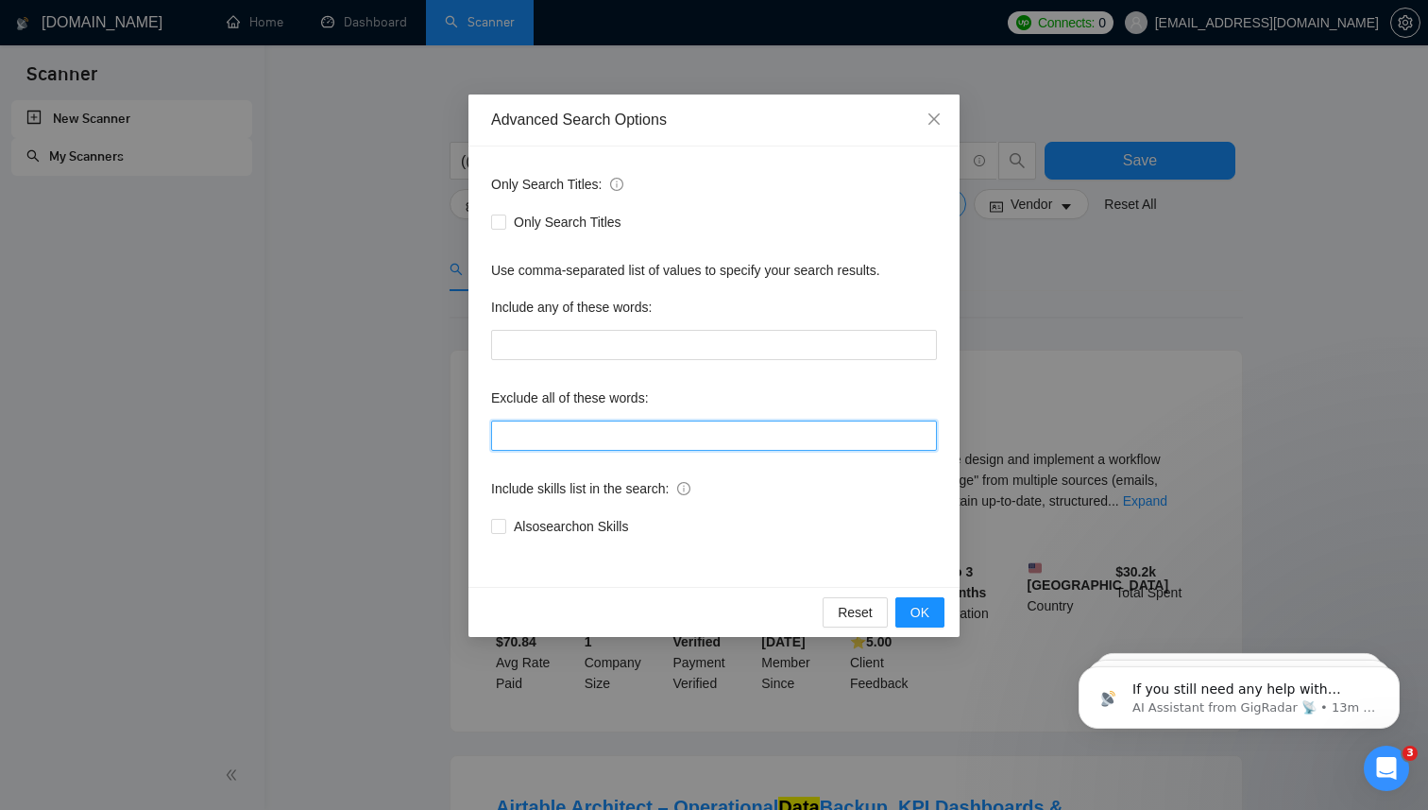
click at [602, 438] on input "text" at bounding box center [714, 435] width 446 height 30
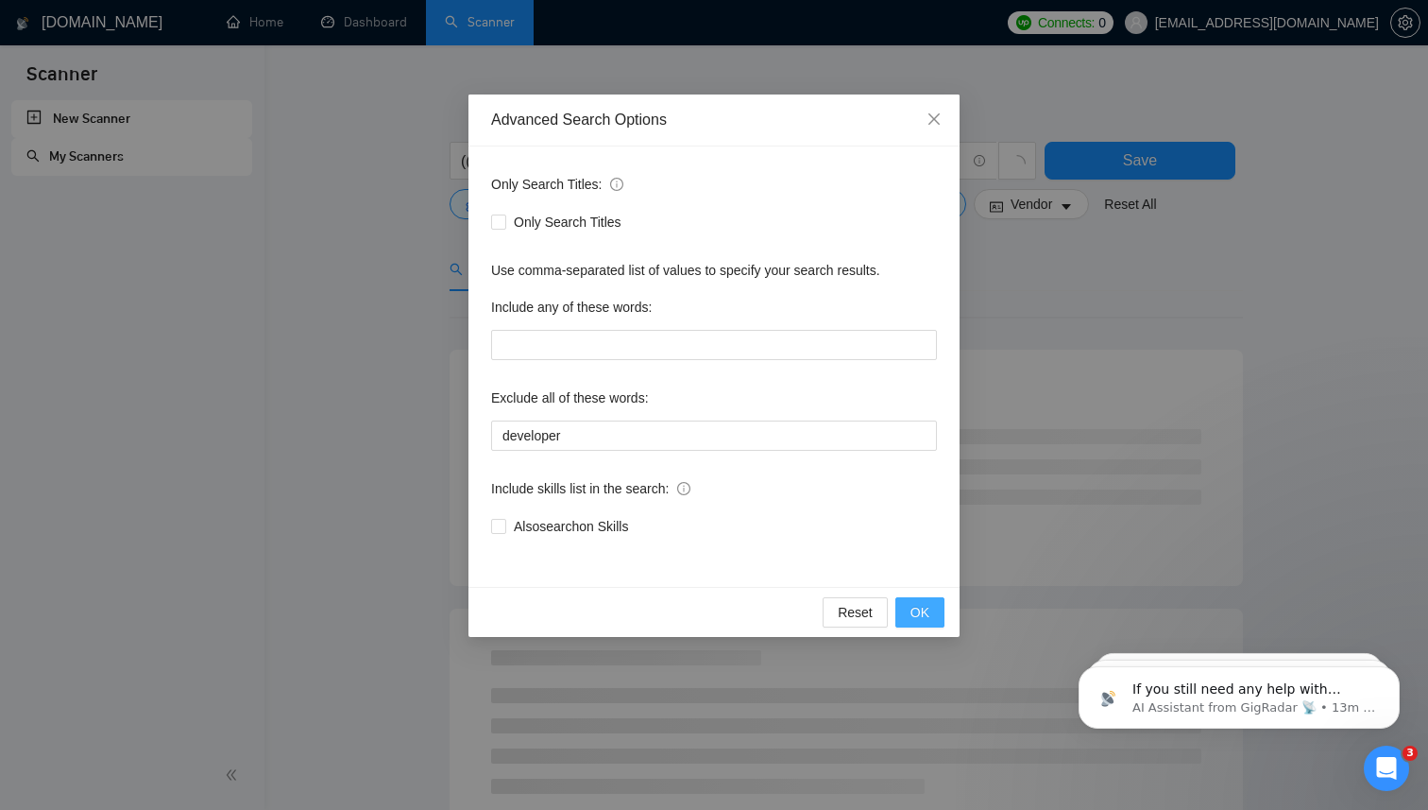
click at [918, 612] on span "OK" at bounding box center [920, 612] width 19 height 21
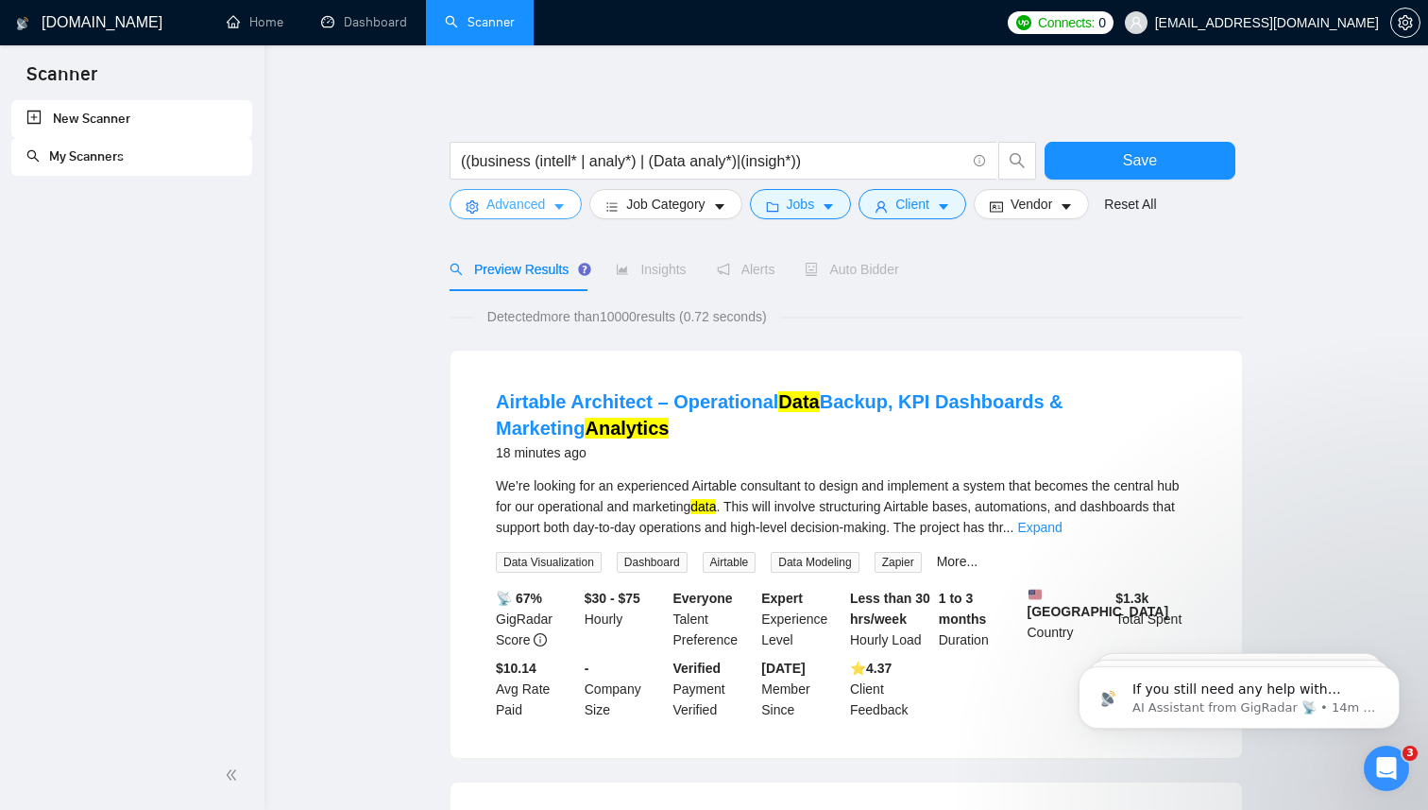
click at [542, 204] on span "Advanced" at bounding box center [515, 204] width 59 height 21
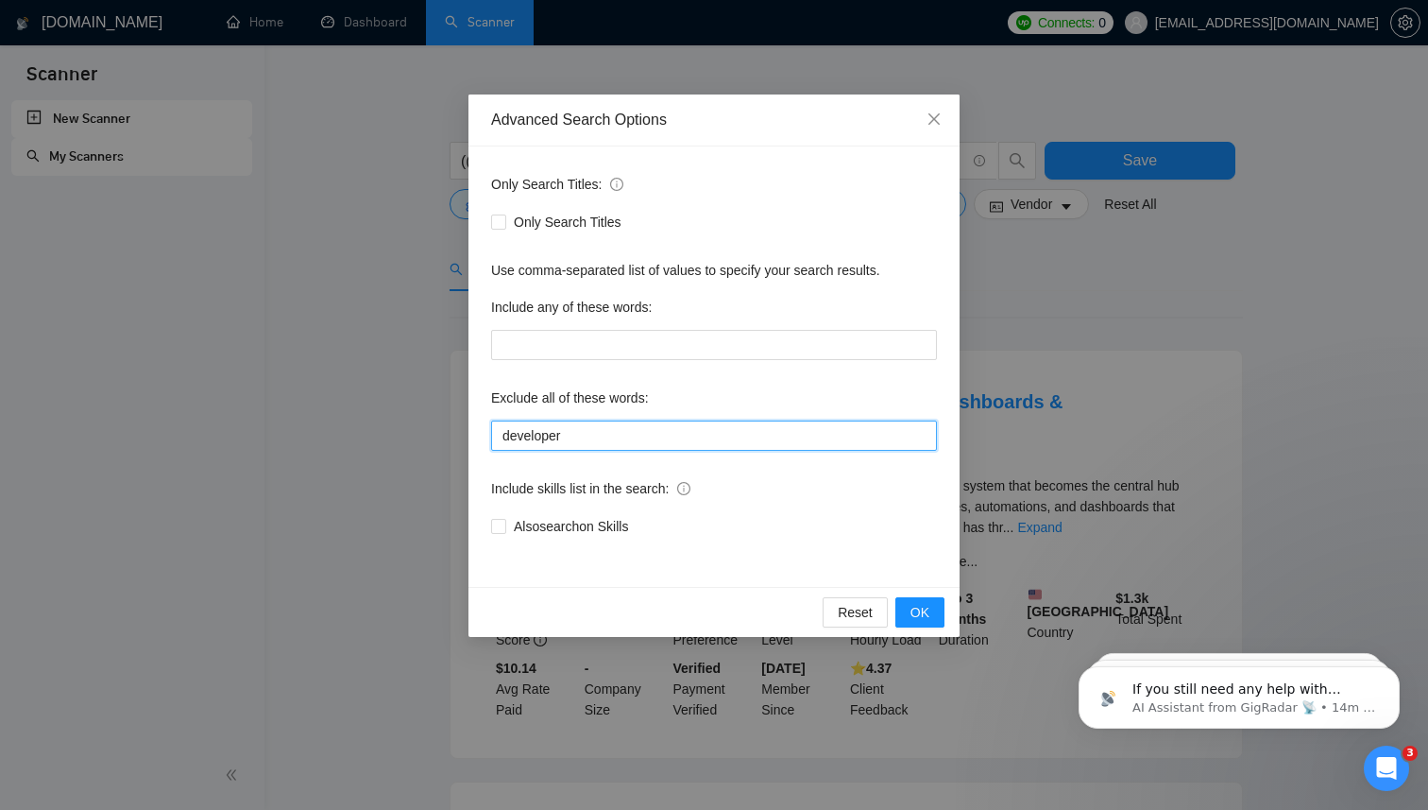
click at [617, 432] on input "developer" at bounding box center [714, 435] width 446 height 30
click at [916, 625] on button "OK" at bounding box center [919, 612] width 49 height 30
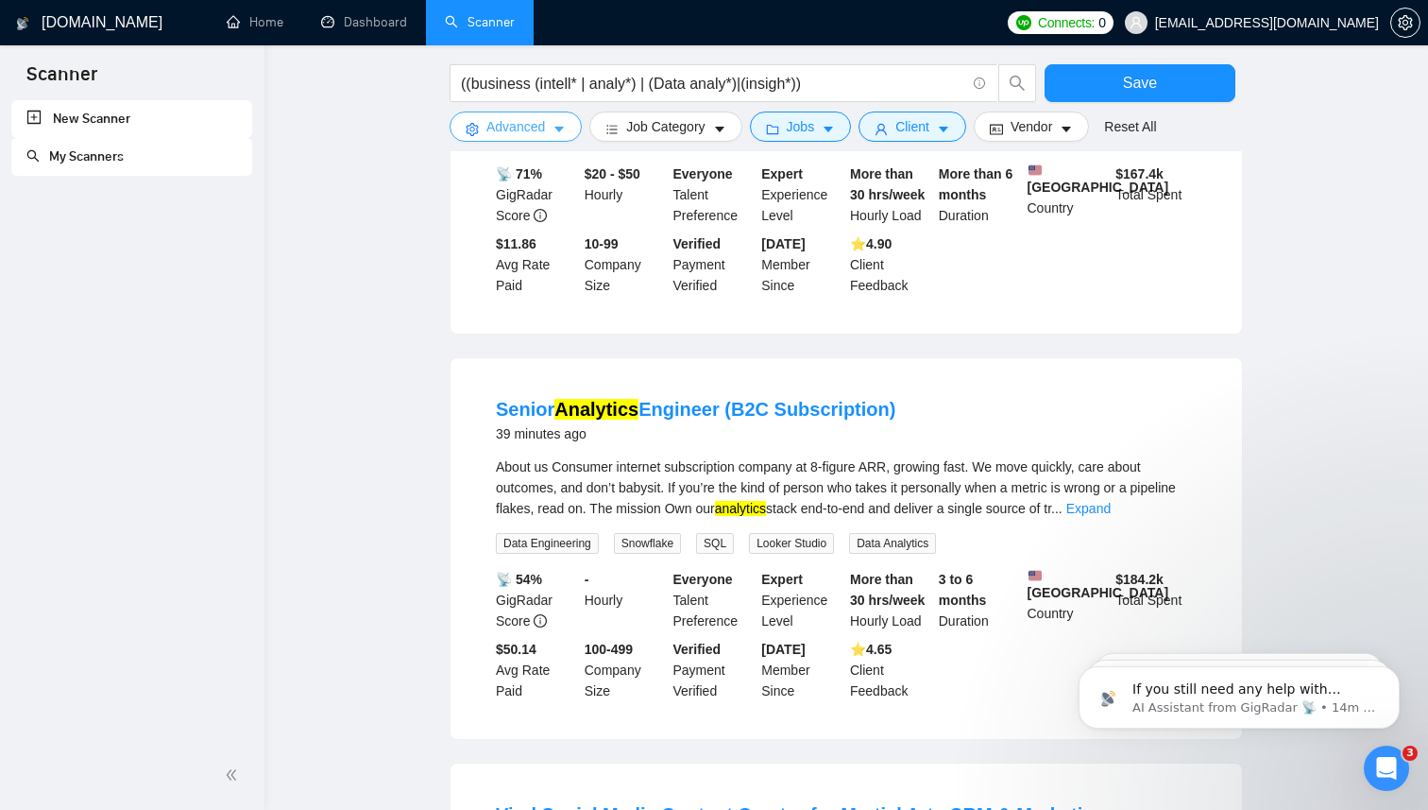
scroll to position [1262, 0]
click at [555, 129] on icon "caret-down" at bounding box center [559, 129] width 13 height 13
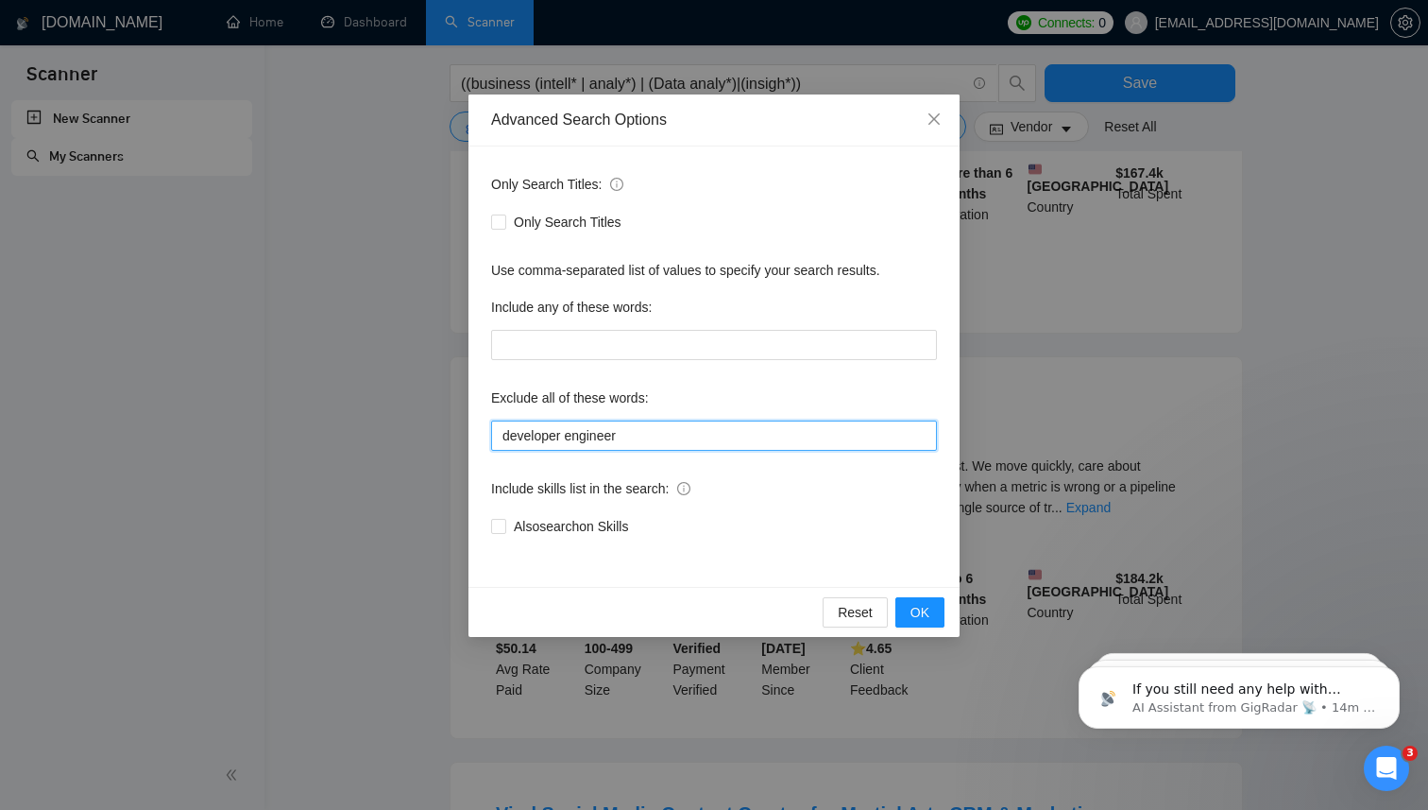
click at [568, 438] on input "developer engineer" at bounding box center [714, 435] width 446 height 30
type input "developer, engineer"
click at [919, 612] on span "OK" at bounding box center [920, 612] width 19 height 21
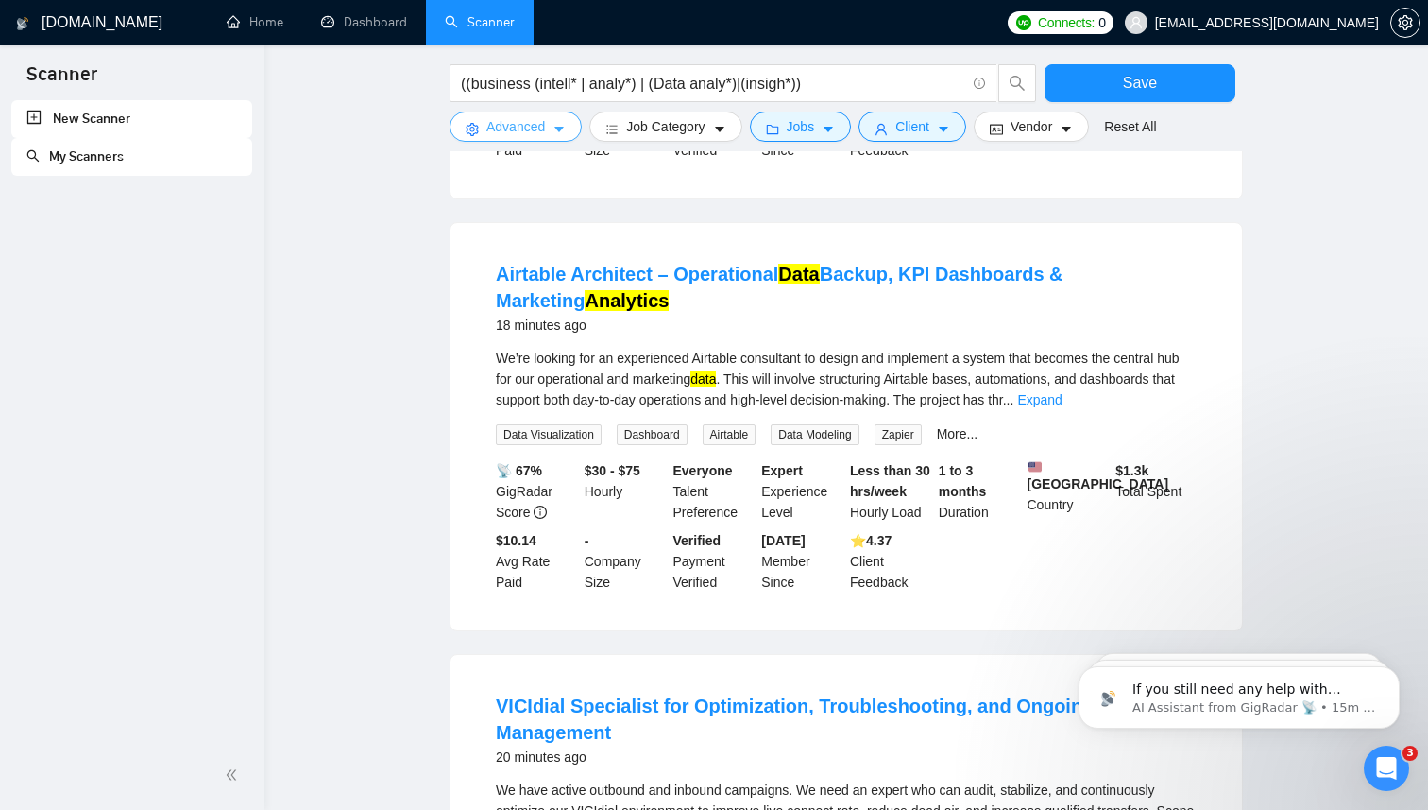
scroll to position [505, 0]
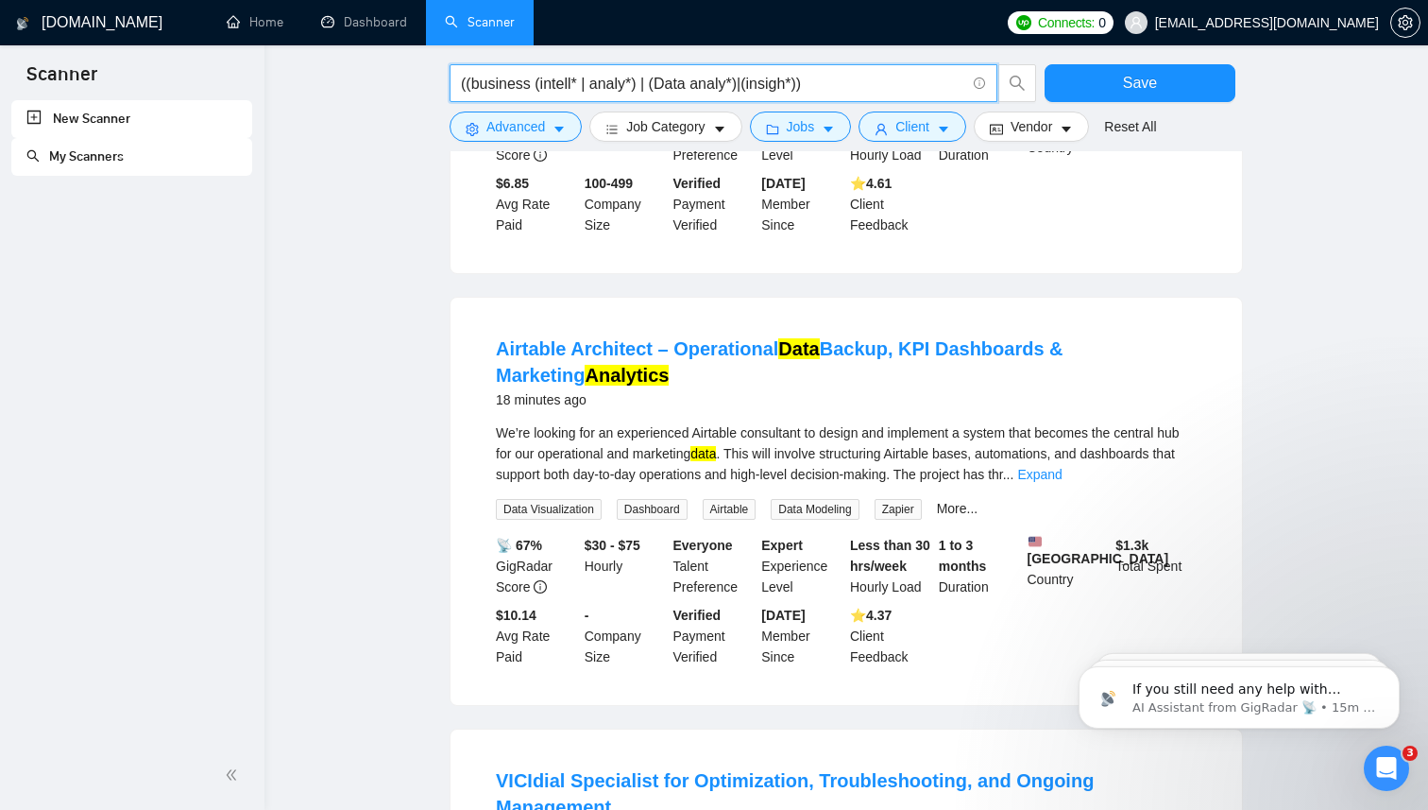
drag, startPoint x: 841, startPoint y: 82, endPoint x: 442, endPoint y: 90, distance: 398.7
click at [442, 90] on main "((business (intell* | analy*) | (Data analy*)|(insigh*)) Save Advanced Job Cate…" at bounding box center [846, 792] width 1103 height 2444
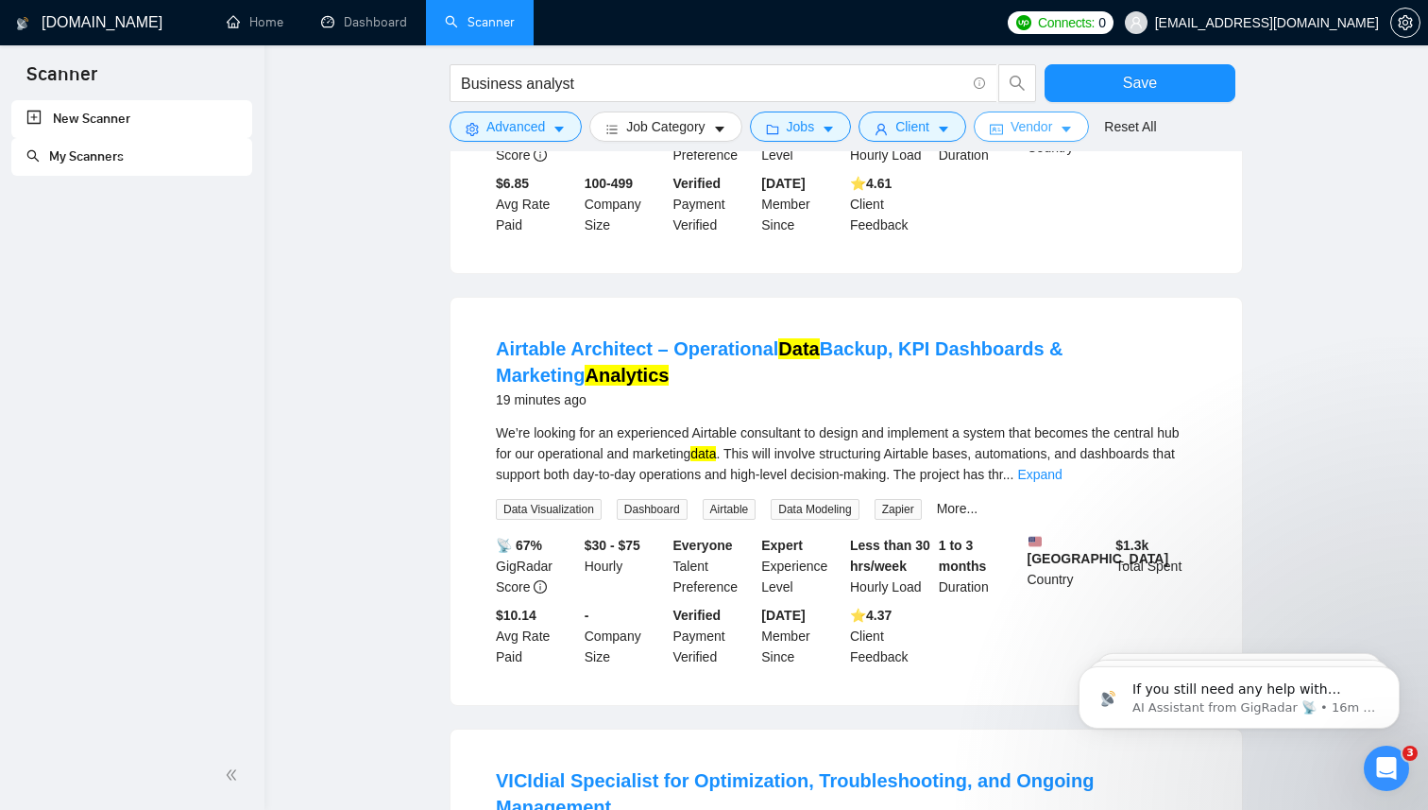
click at [1071, 128] on icon "caret-down" at bounding box center [1066, 130] width 9 height 6
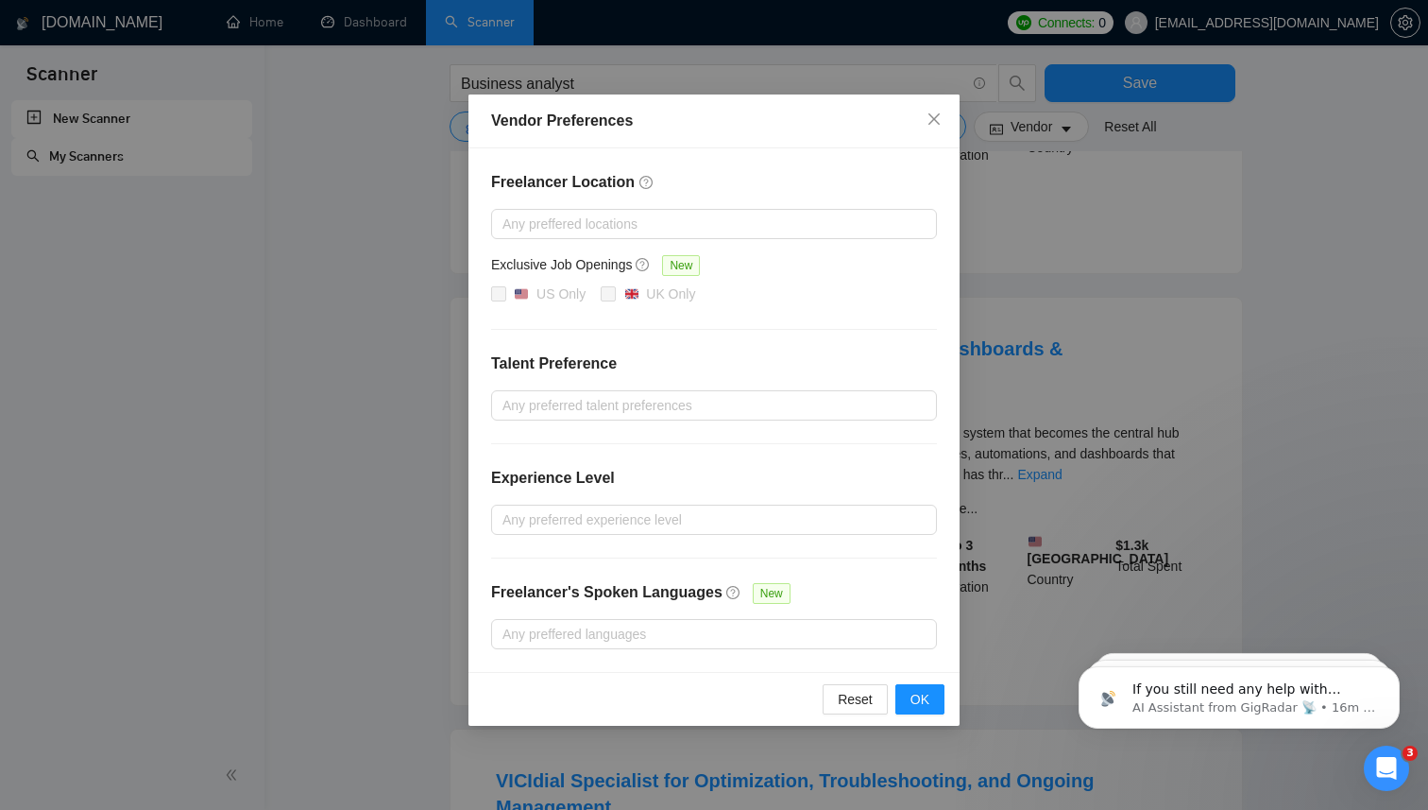
click at [1263, 253] on div "Vendor Preferences Freelancer Location Any preffered locations Exclusive Job Op…" at bounding box center [714, 405] width 1428 height 810
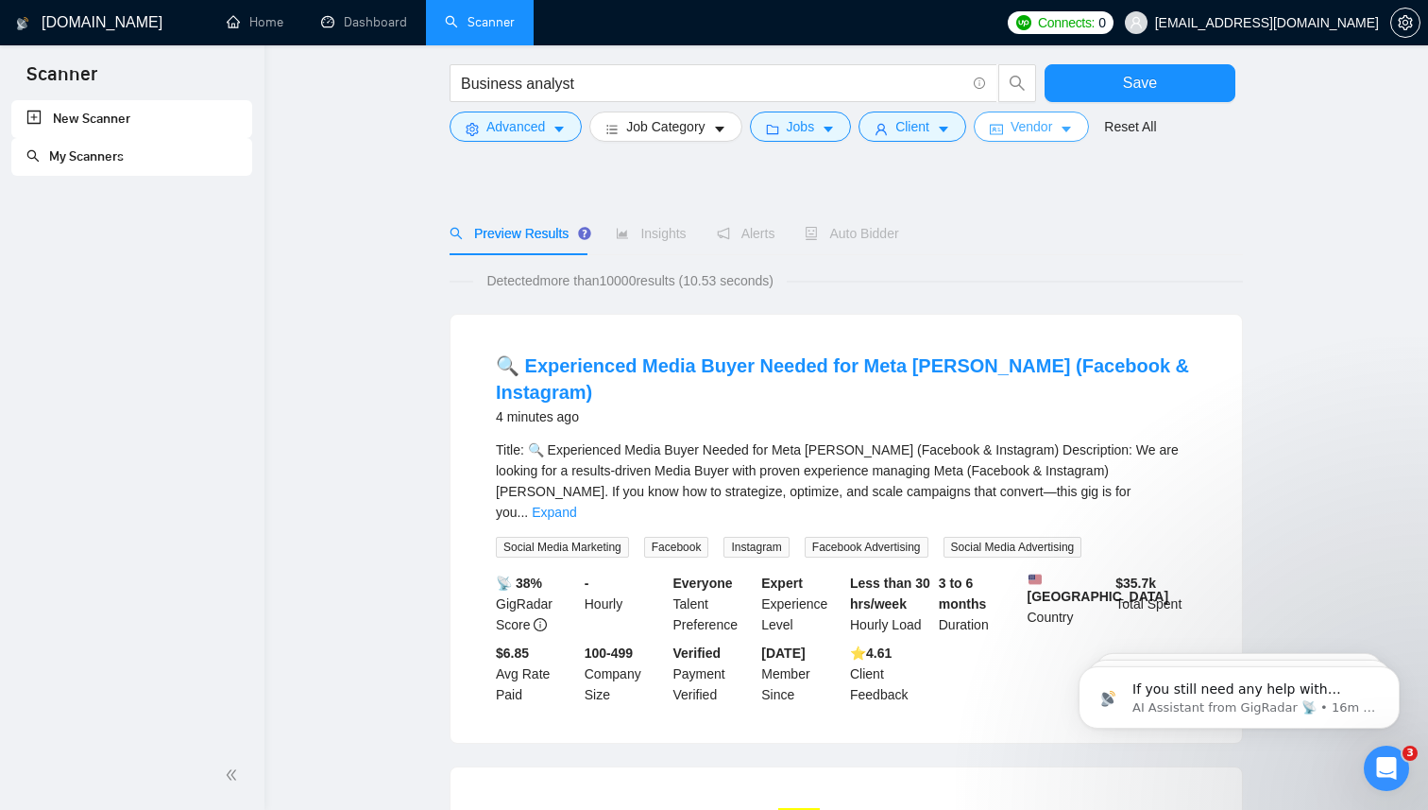
scroll to position [30, 0]
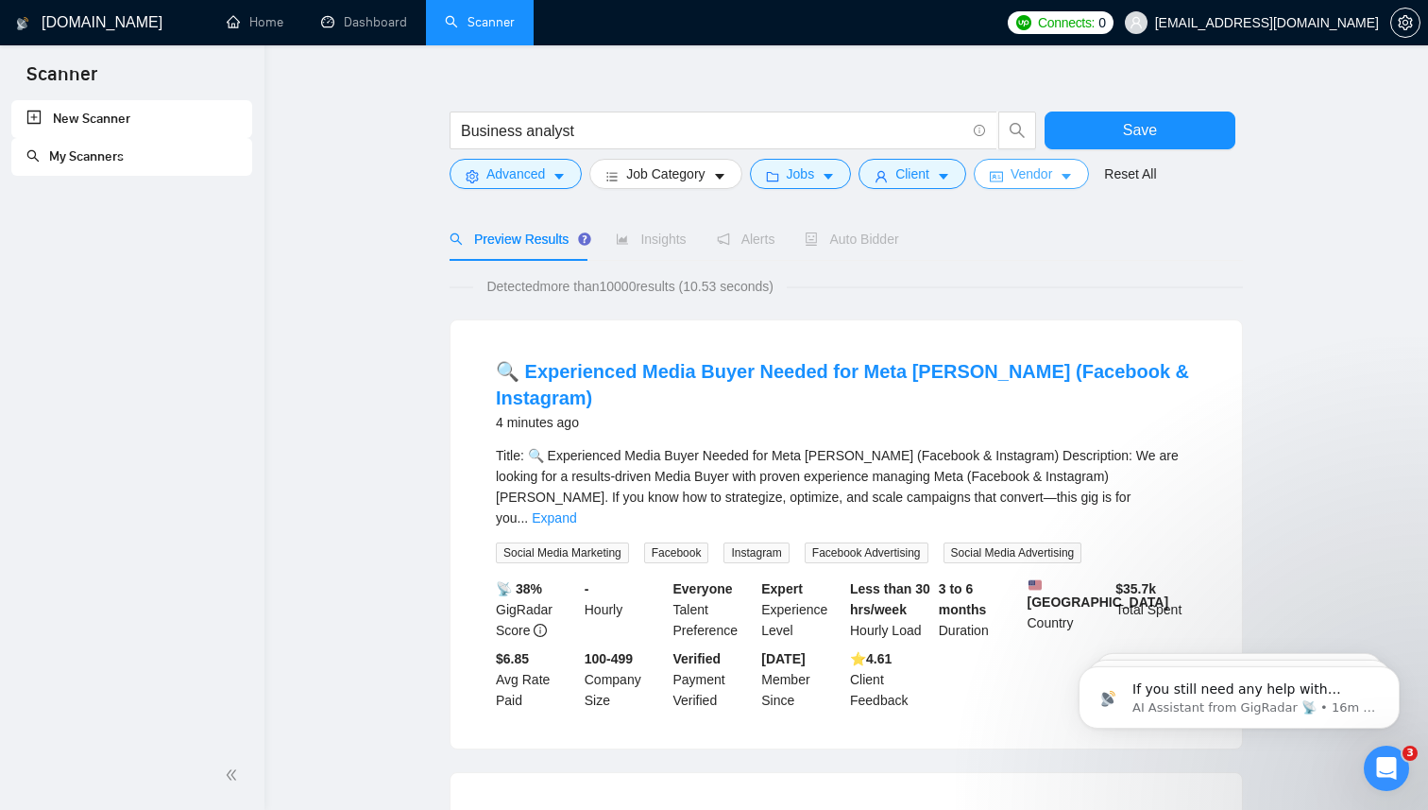
click at [1003, 180] on icon "idcard" at bounding box center [996, 177] width 13 height 10
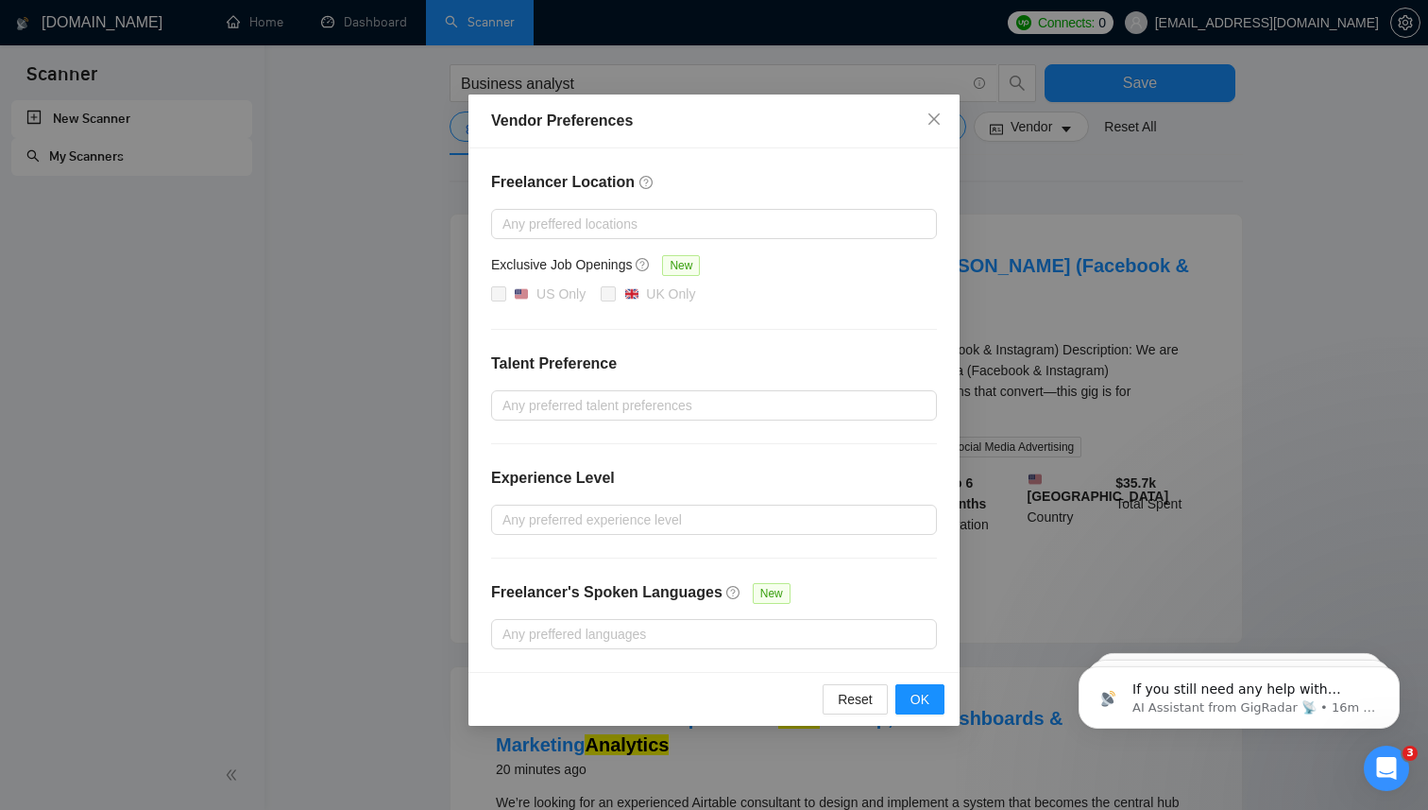
scroll to position [139, 0]
click at [867, 639] on div at bounding box center [705, 633] width 418 height 23
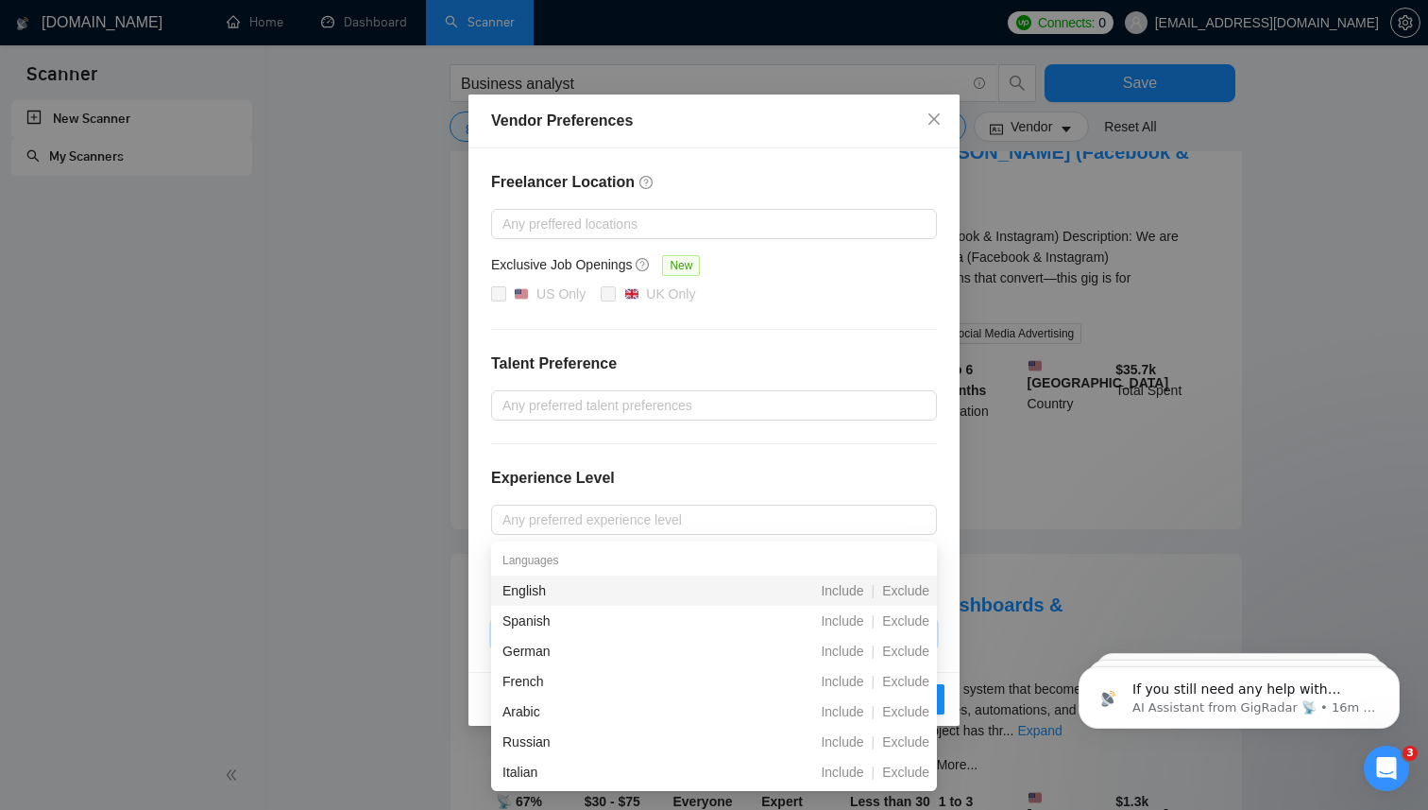
scroll to position [256, 0]
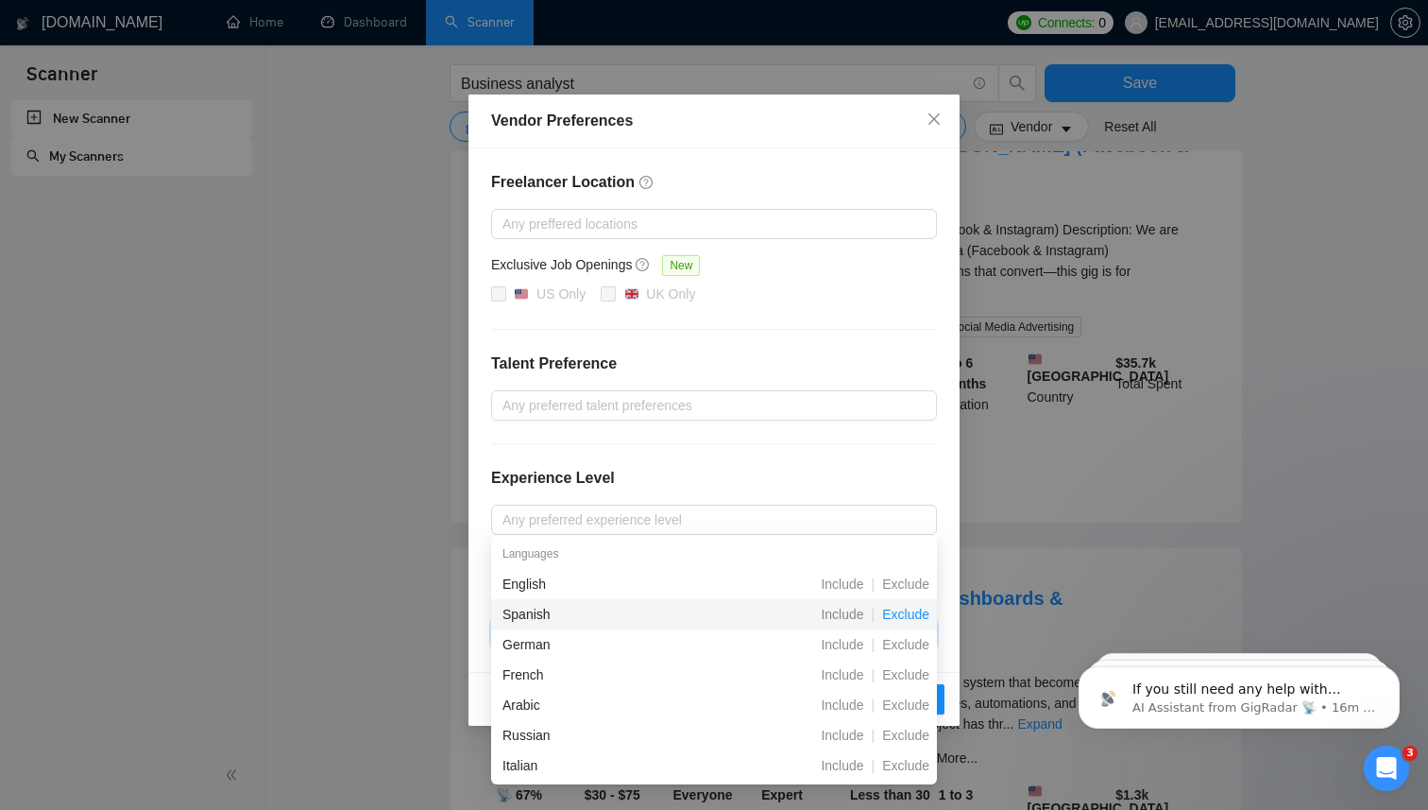
click at [905, 614] on span "Exclude" at bounding box center [906, 613] width 62 height 15
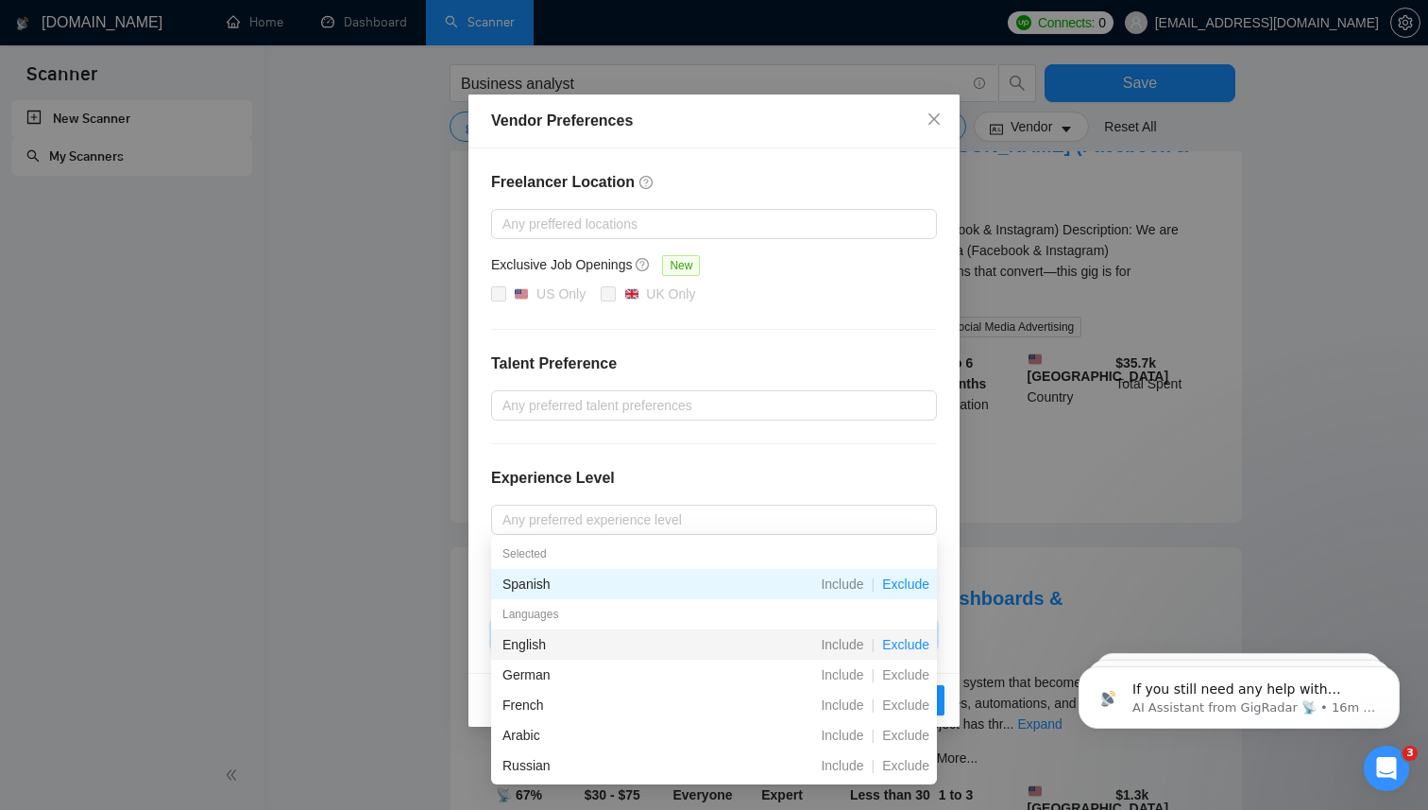
click at [905, 639] on span "Exclude" at bounding box center [906, 644] width 62 height 15
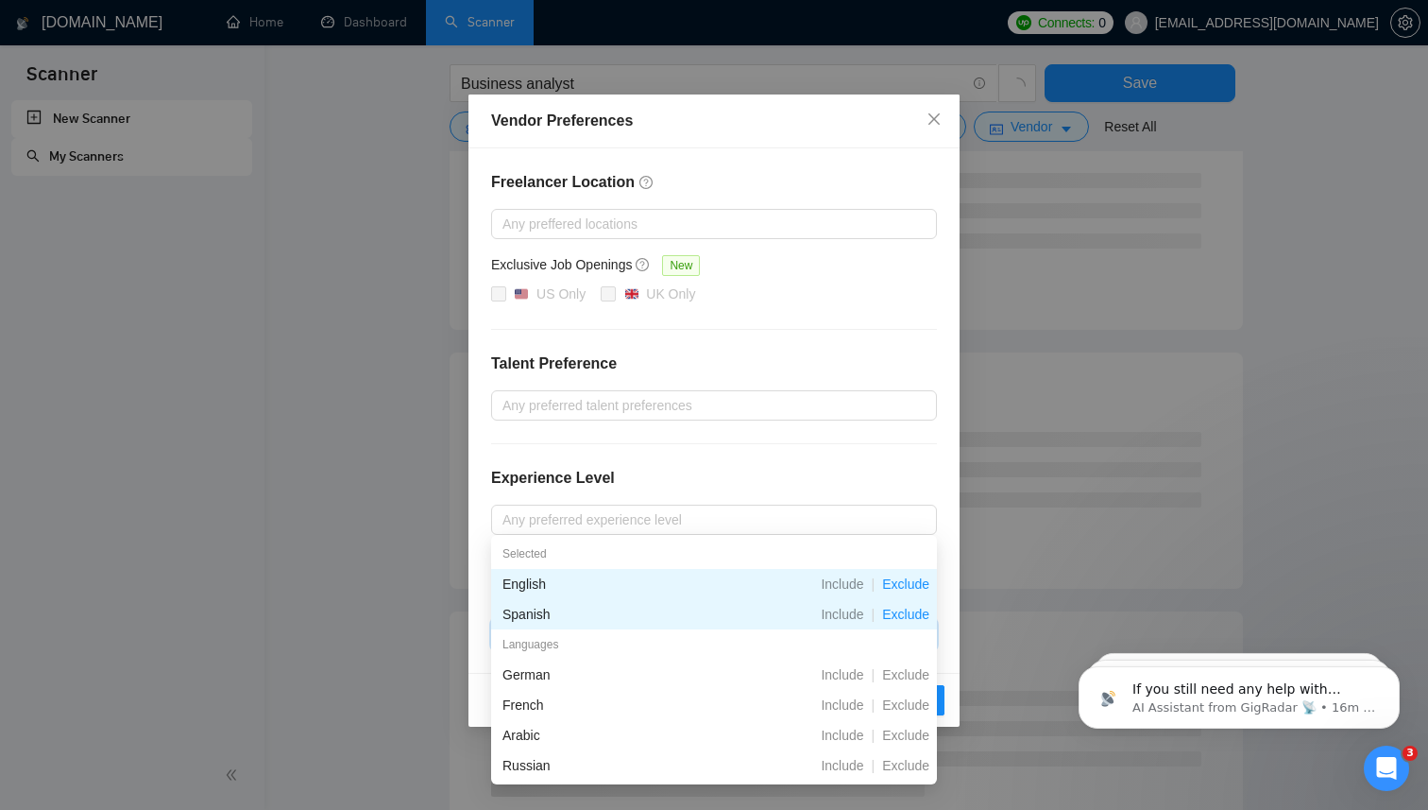
click at [907, 585] on span "Exclude" at bounding box center [906, 583] width 62 height 15
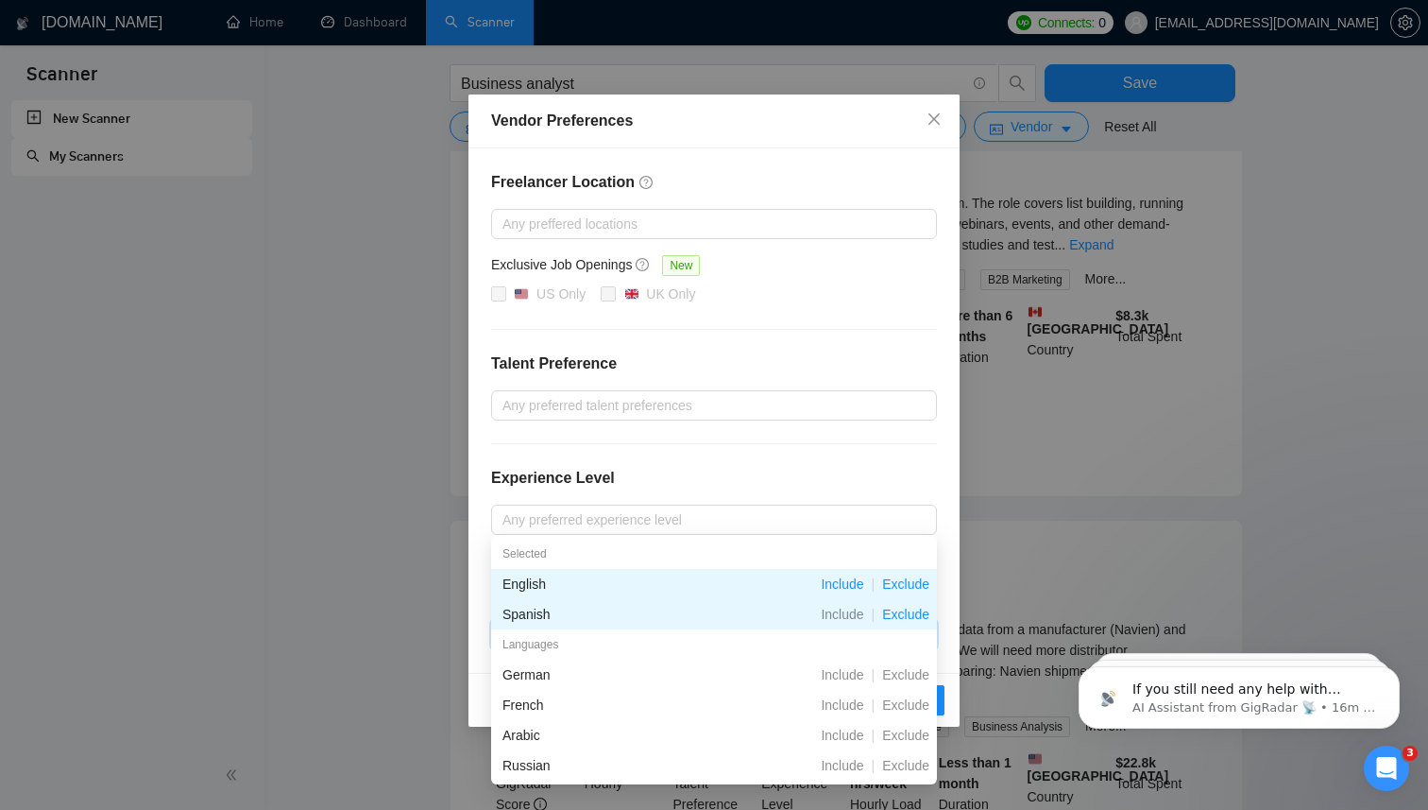
click at [856, 584] on span "Include" at bounding box center [842, 583] width 58 height 15
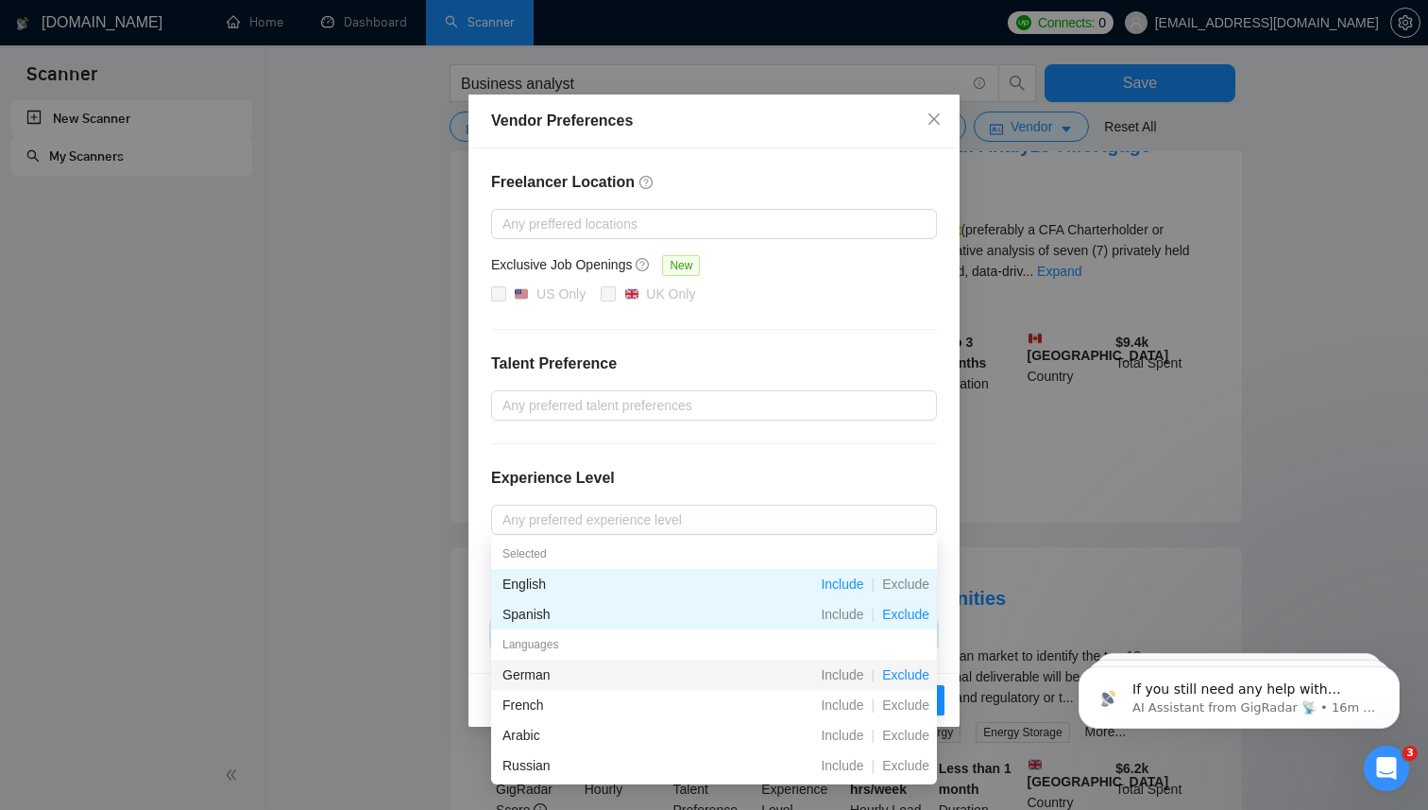
click at [908, 675] on span "Exclude" at bounding box center [906, 674] width 62 height 15
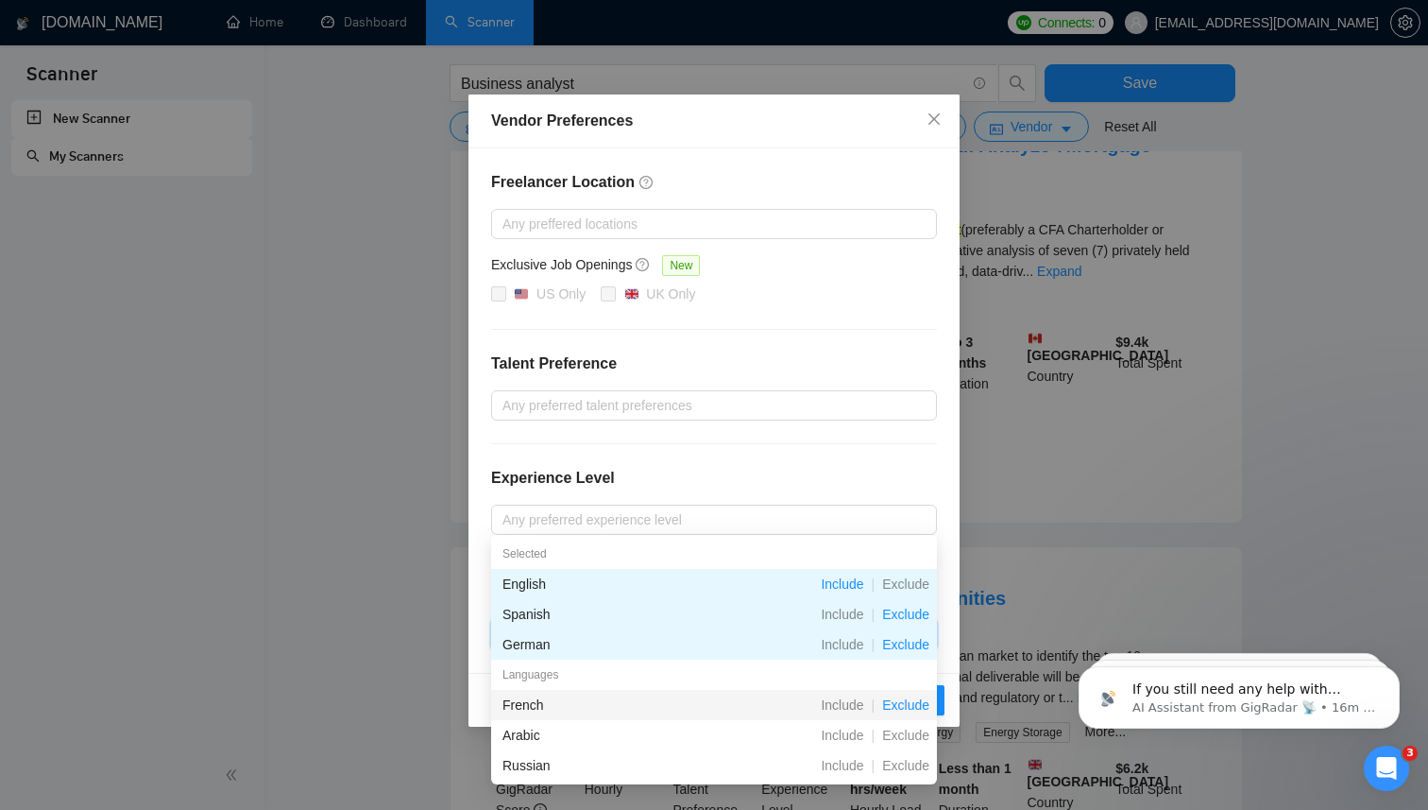
click at [904, 700] on span "Exclude" at bounding box center [906, 704] width 62 height 15
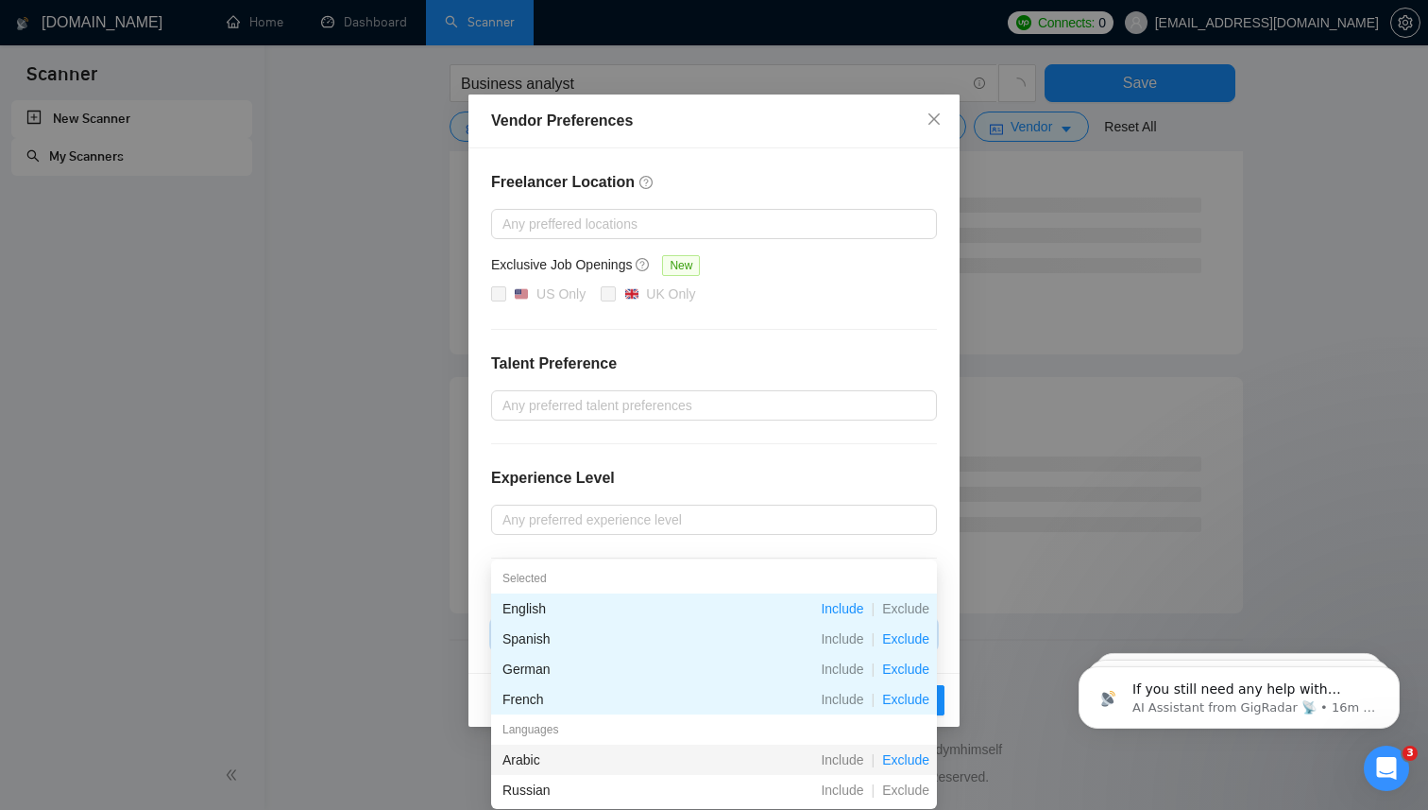
scroll to position [231, 0]
click at [904, 756] on span "Exclude" at bounding box center [906, 759] width 62 height 15
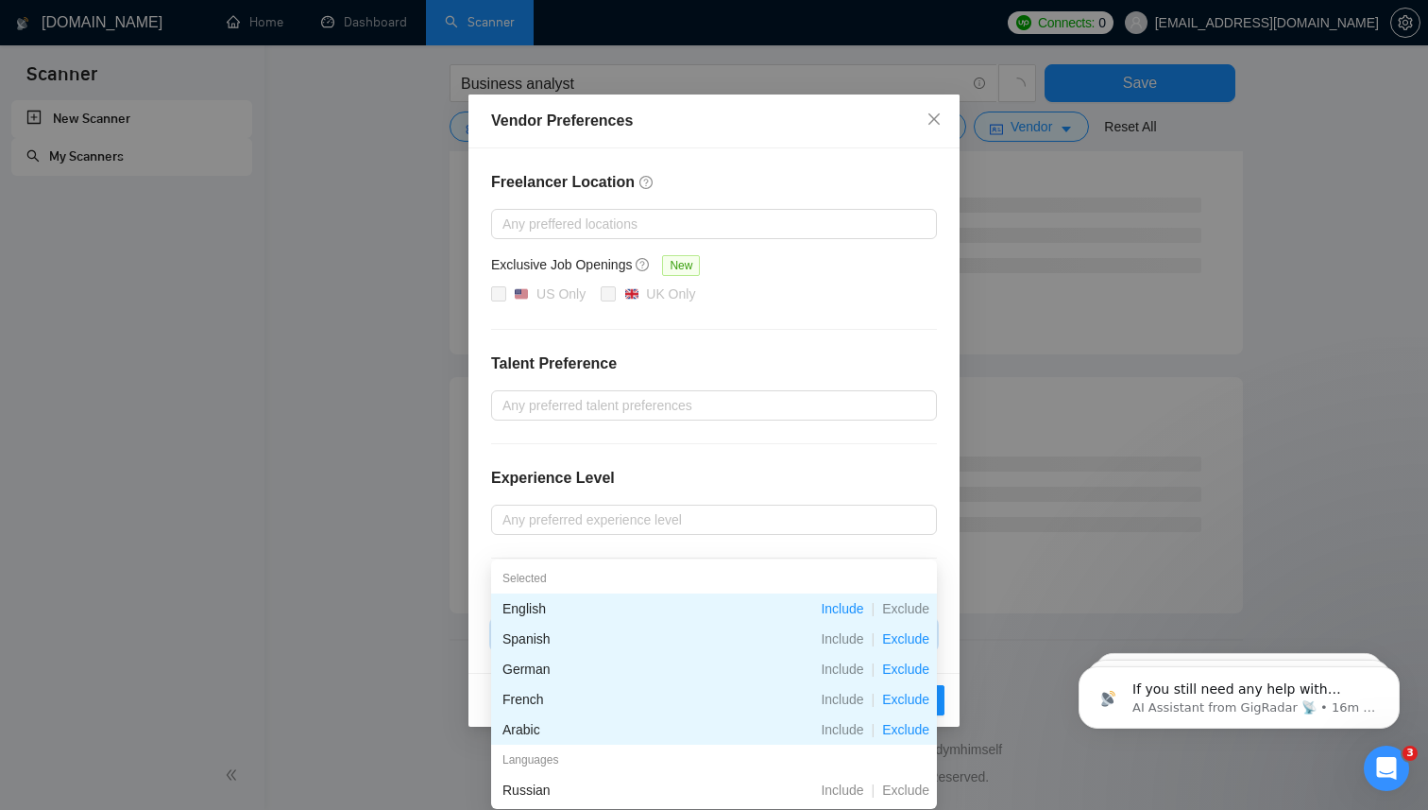
scroll to position [256, 0]
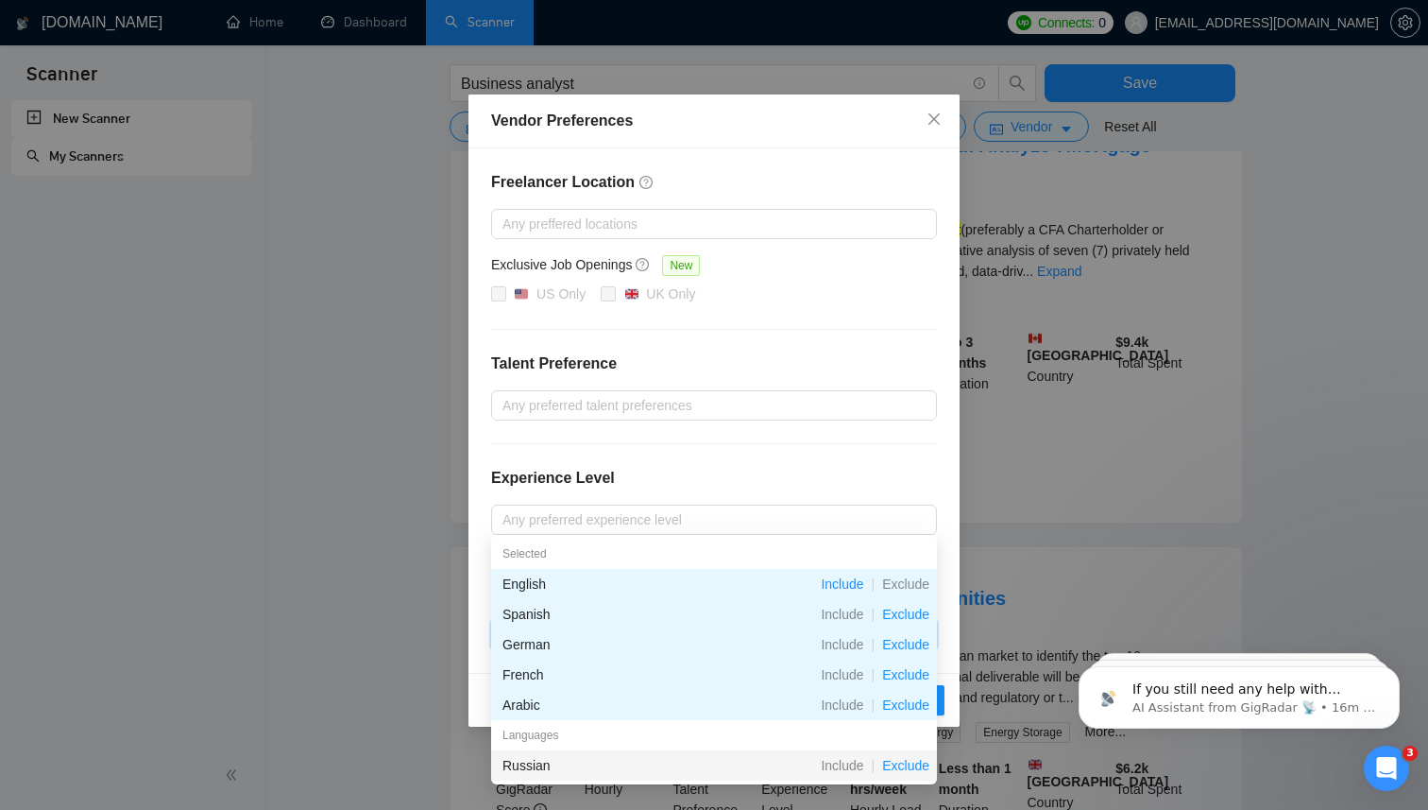
click at [906, 768] on span "Exclude" at bounding box center [906, 765] width 62 height 15
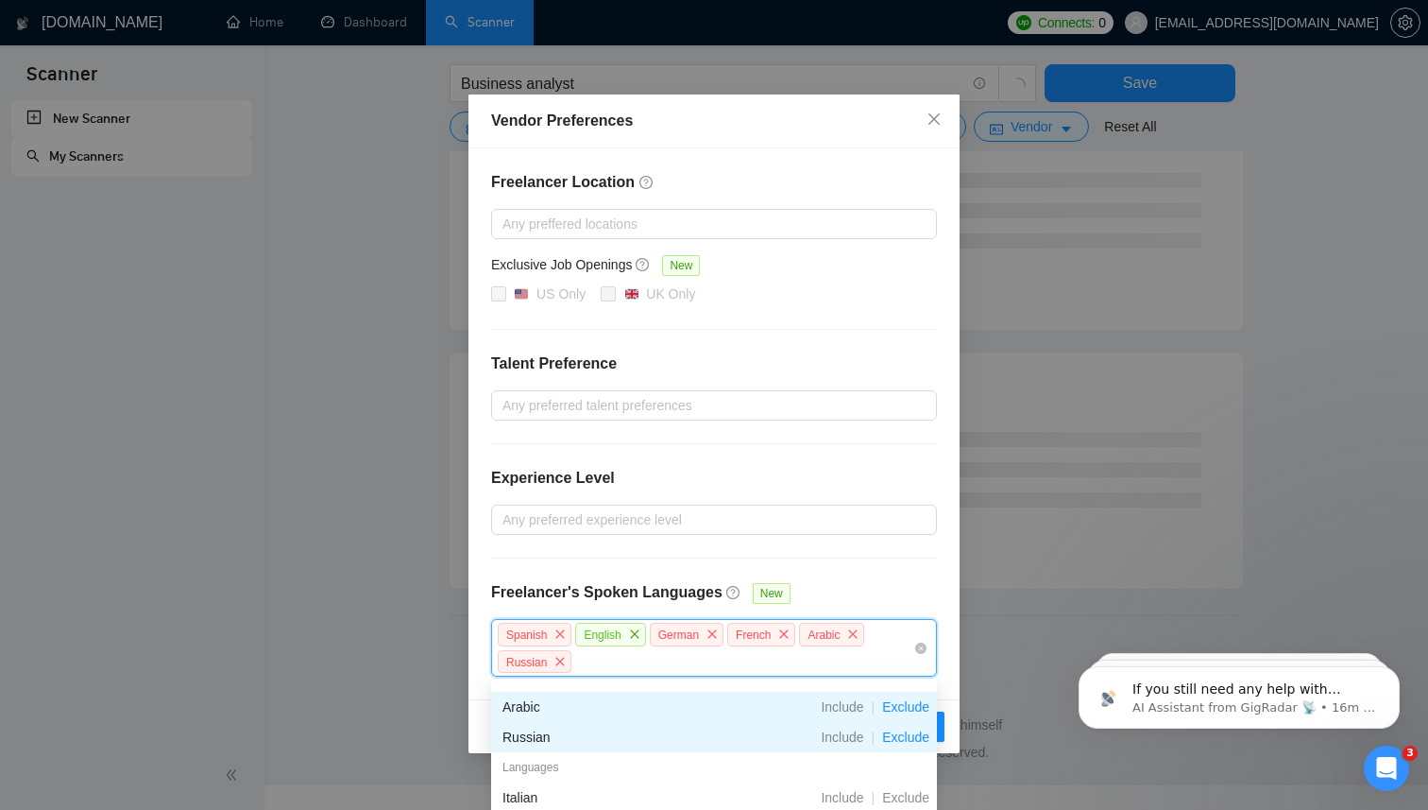
scroll to position [161, 0]
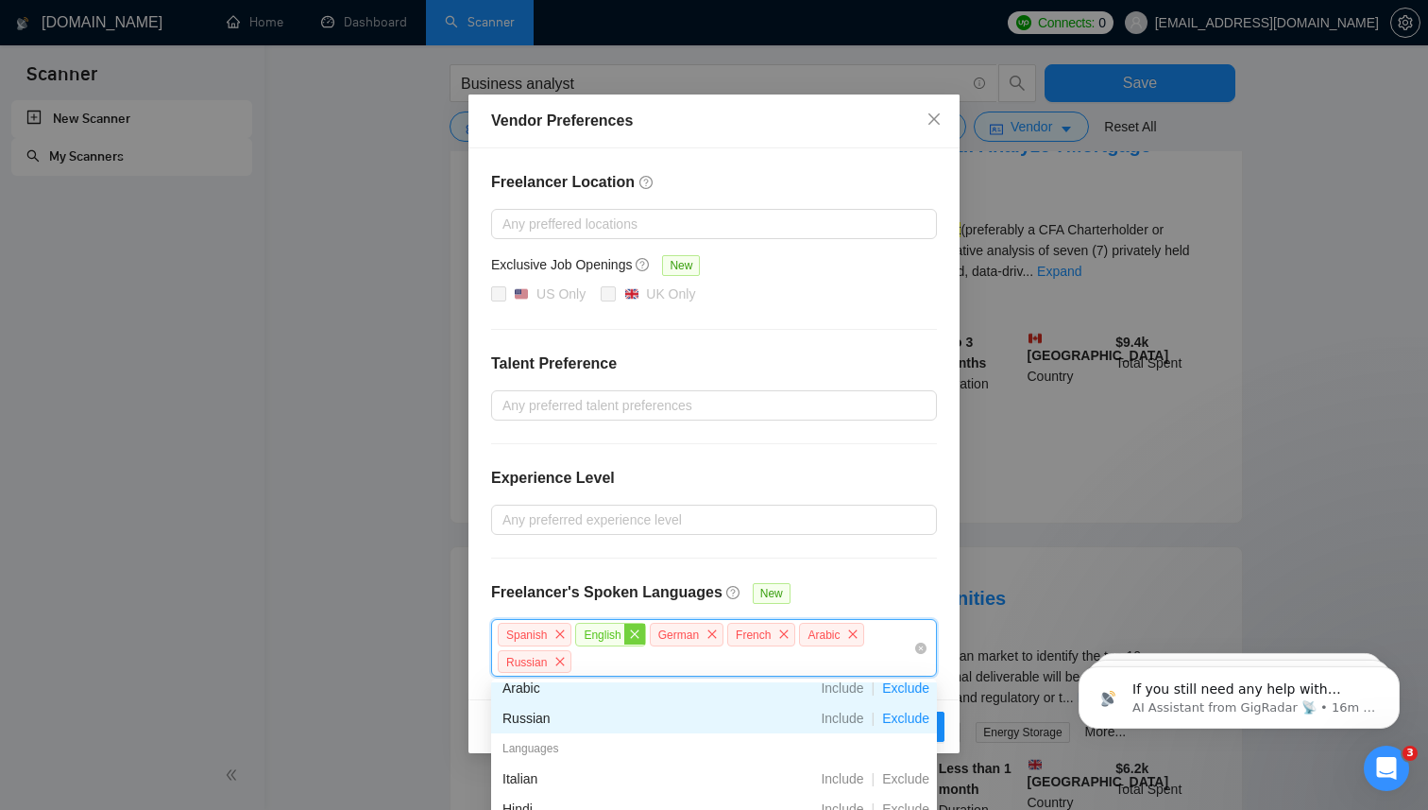
click at [639, 630] on icon "close" at bounding box center [634, 633] width 11 height 11
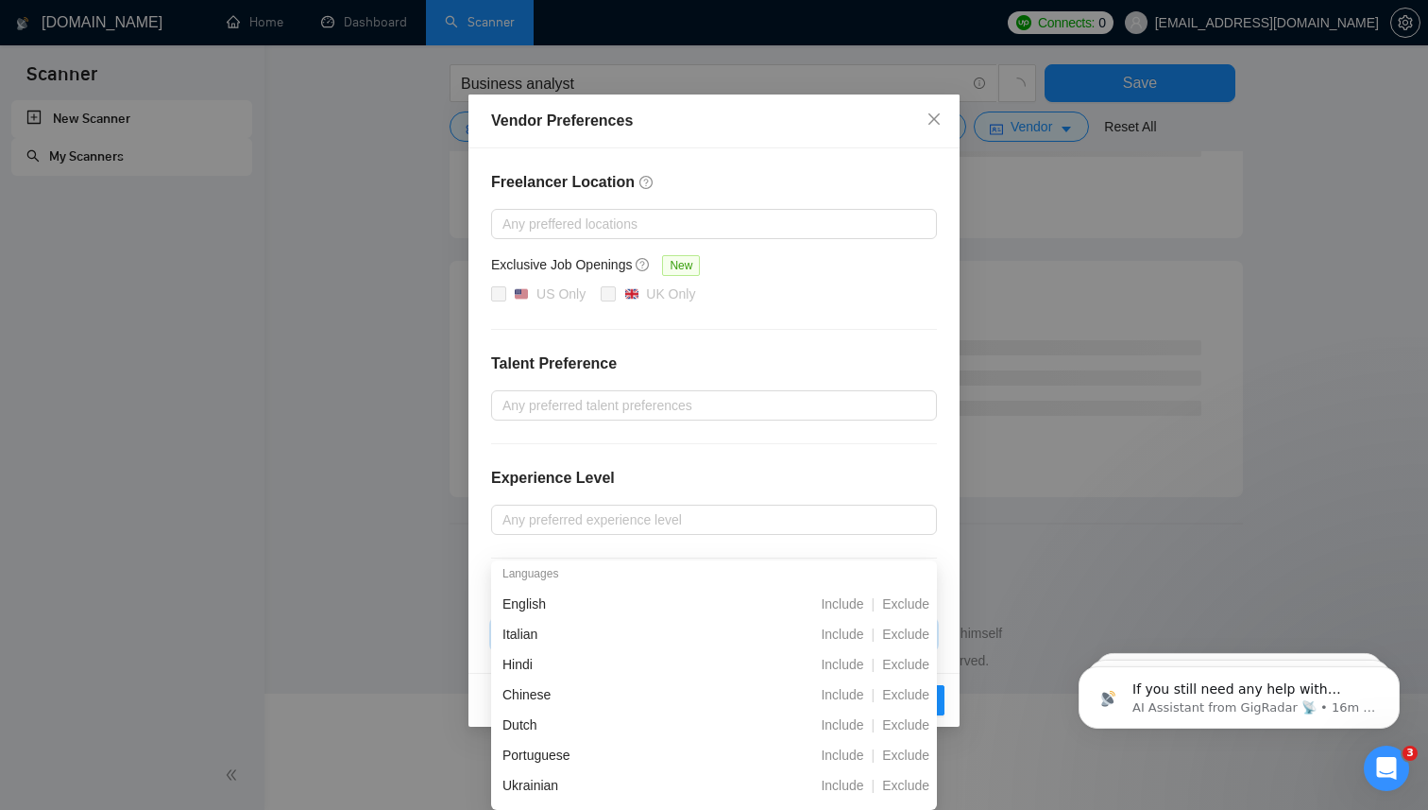
scroll to position [193, 0]
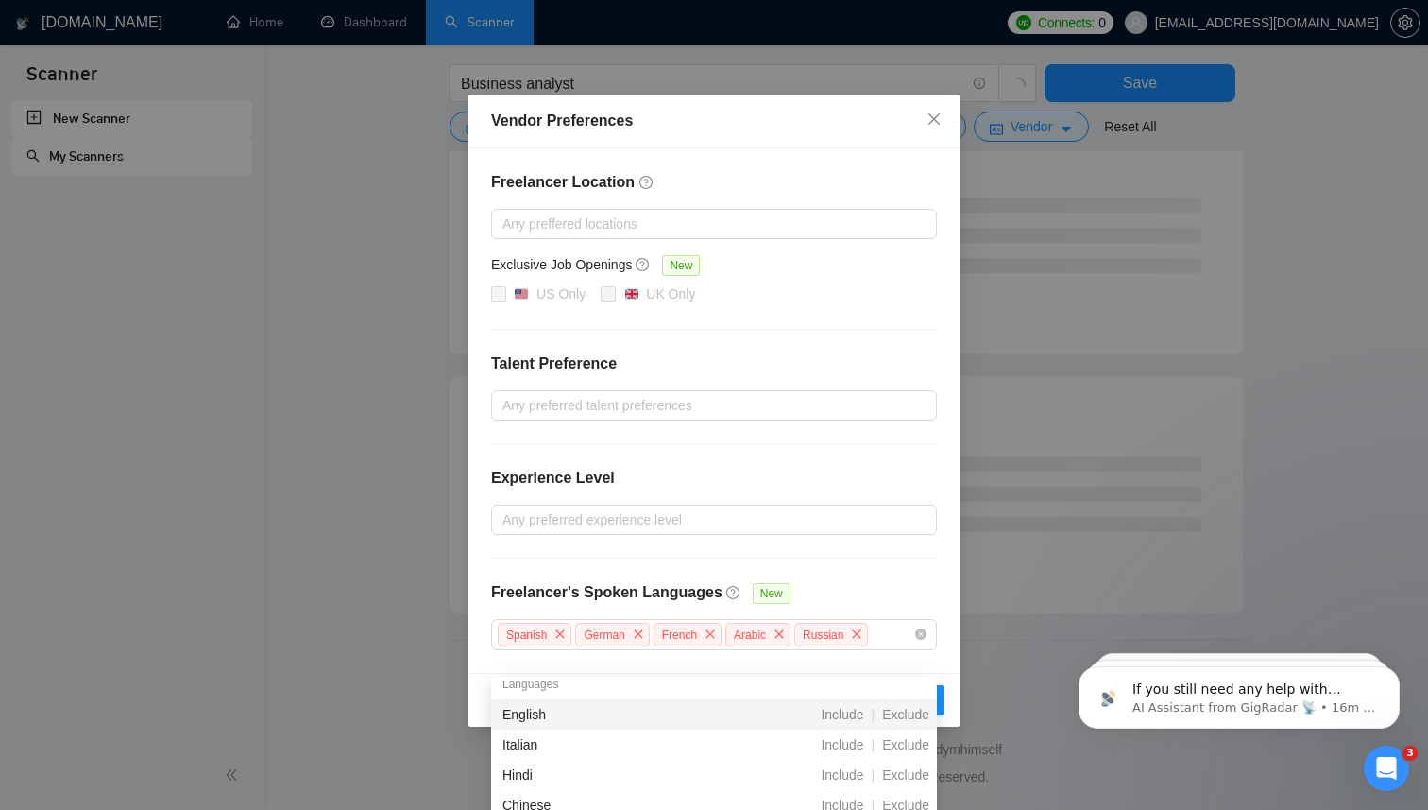
click at [917, 459] on div "Freelancer Location Any preffered locations Exclusive Job Openings New US Only …" at bounding box center [714, 410] width 491 height 524
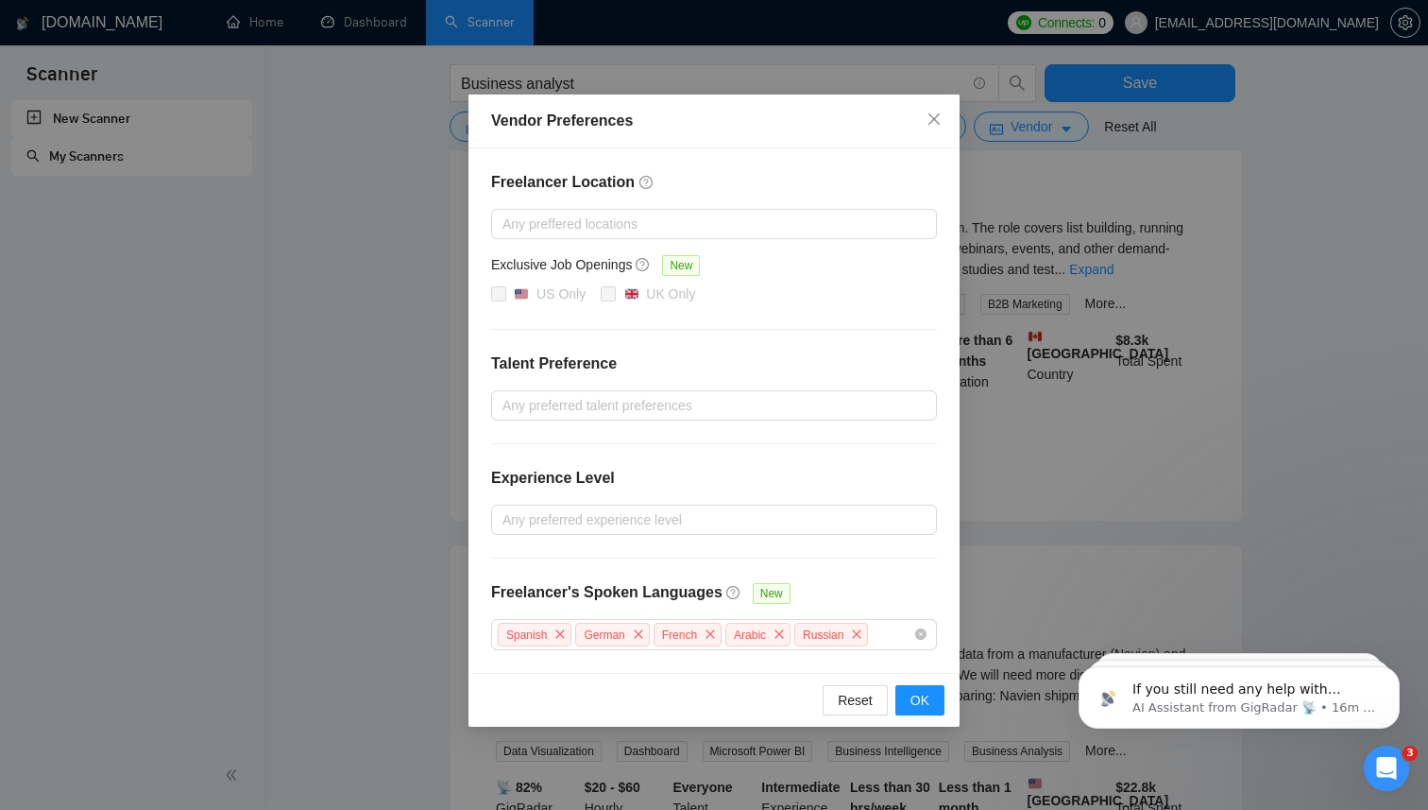
scroll to position [348, 0]
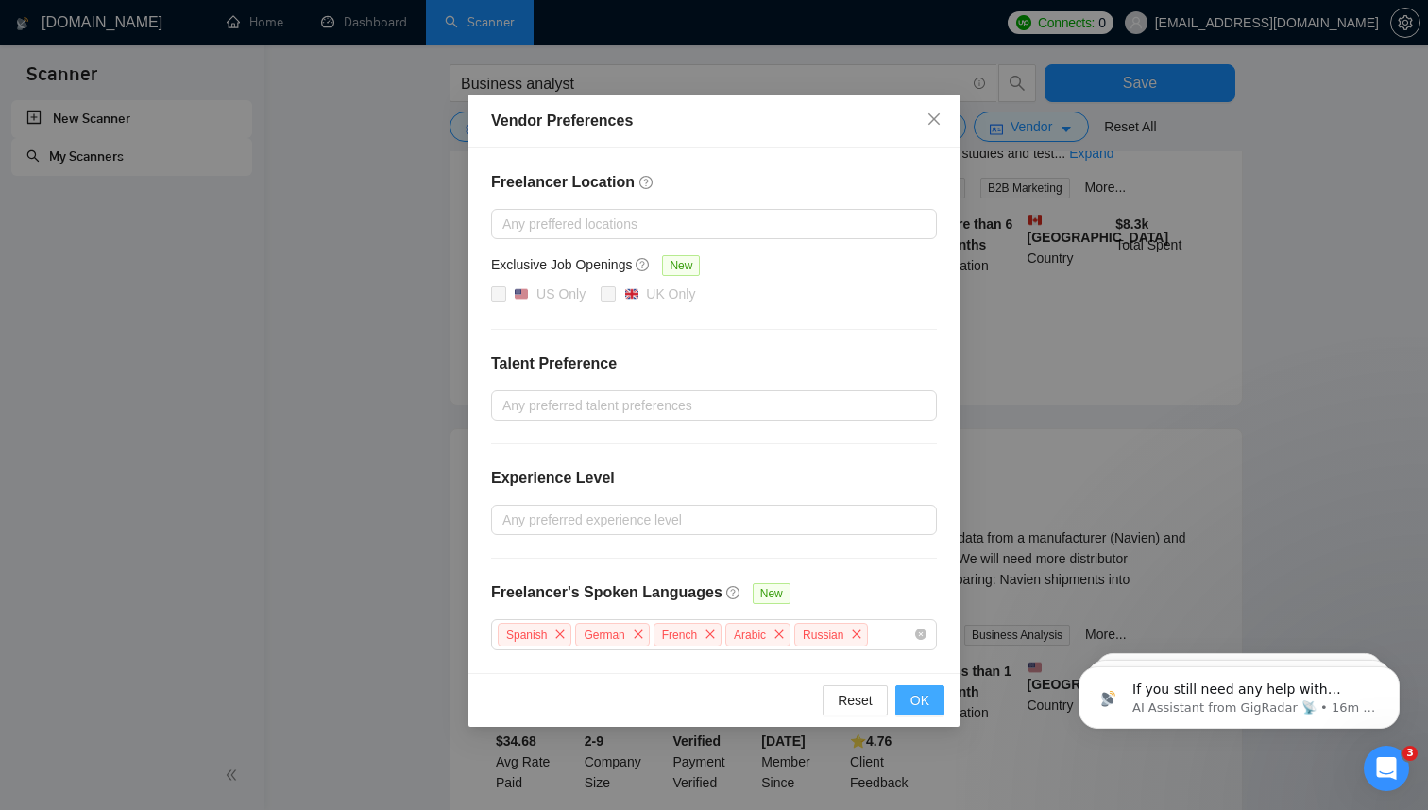
click at [926, 701] on span "OK" at bounding box center [920, 700] width 19 height 21
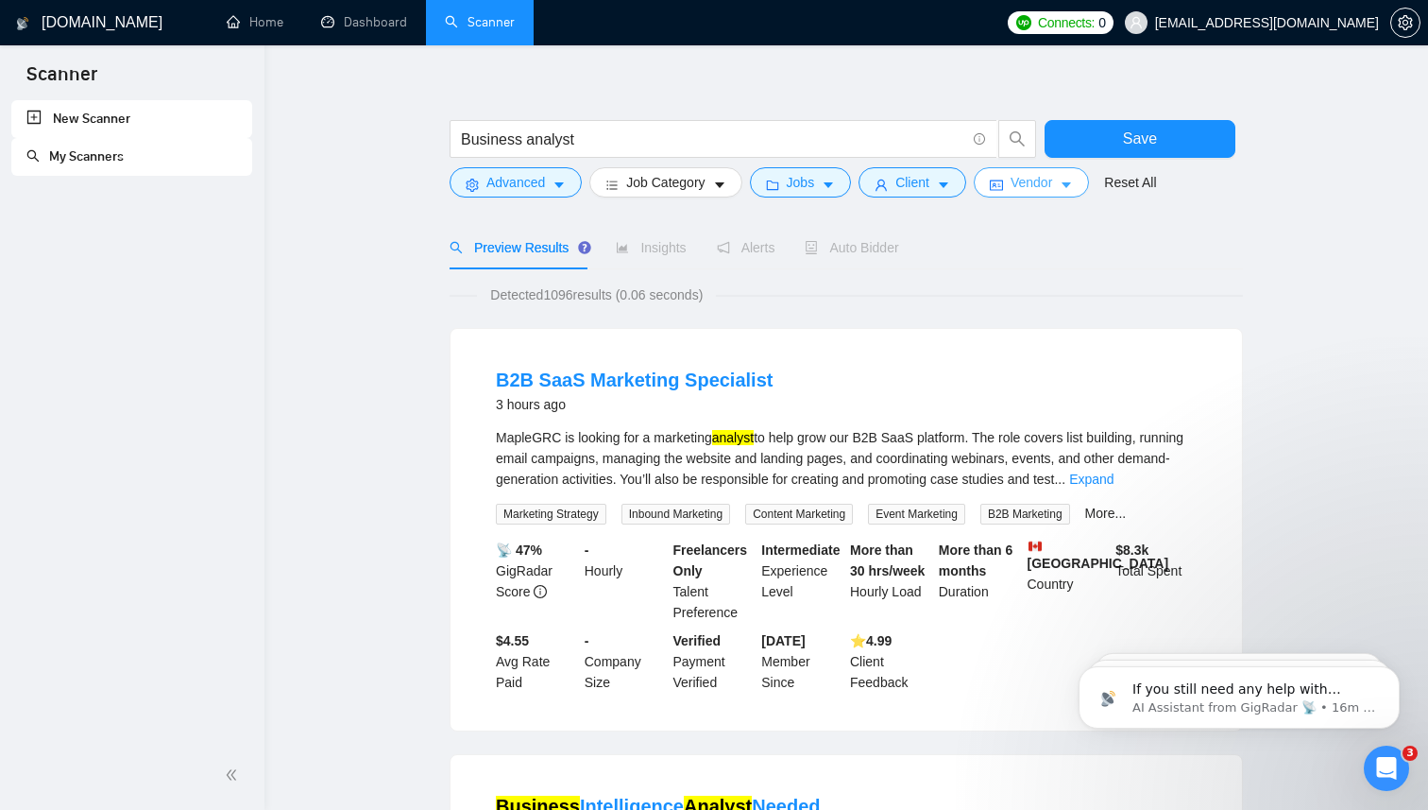
scroll to position [0, 0]
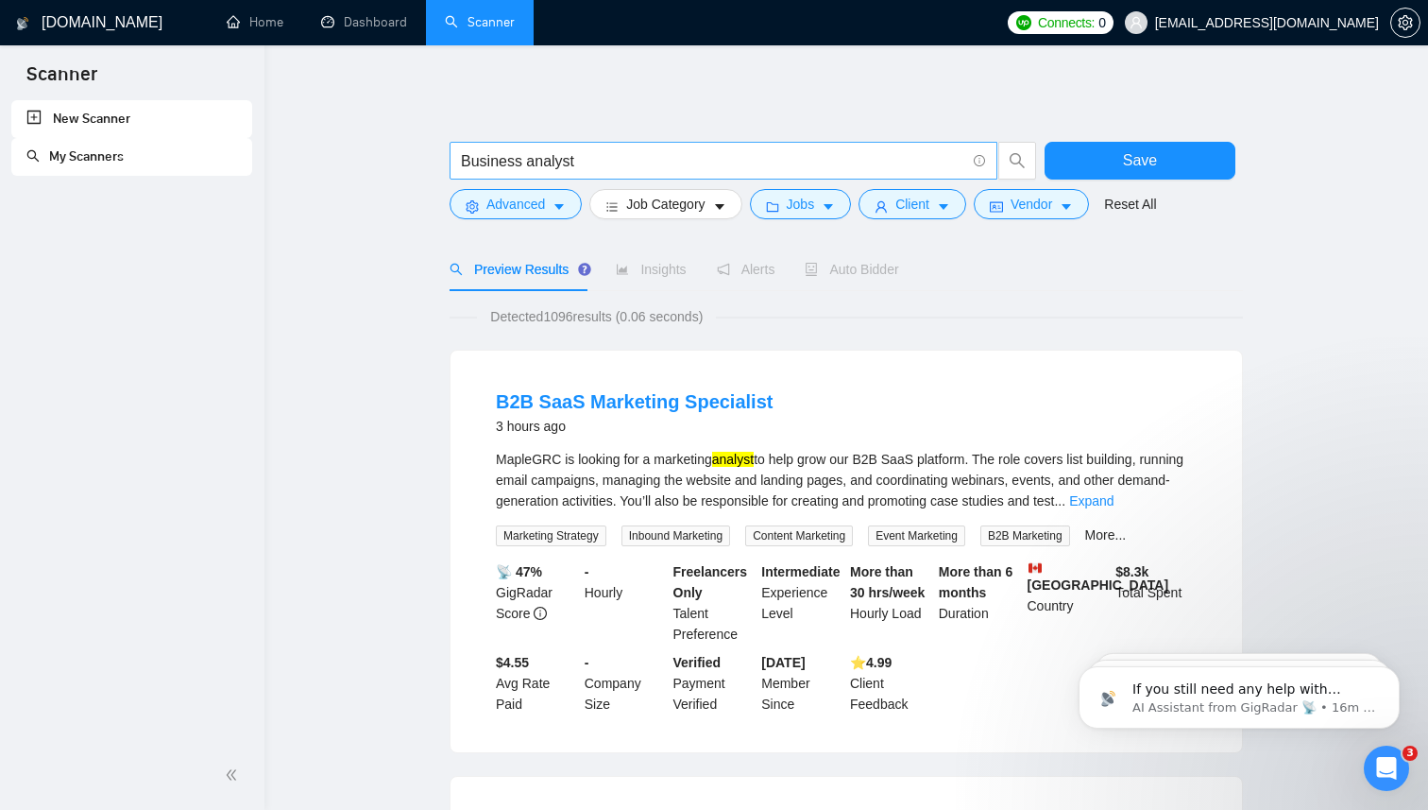
click at [461, 155] on input "Business analyst" at bounding box center [713, 161] width 504 height 24
click at [591, 162] on input ""Business analyst" at bounding box center [713, 161] width 504 height 24
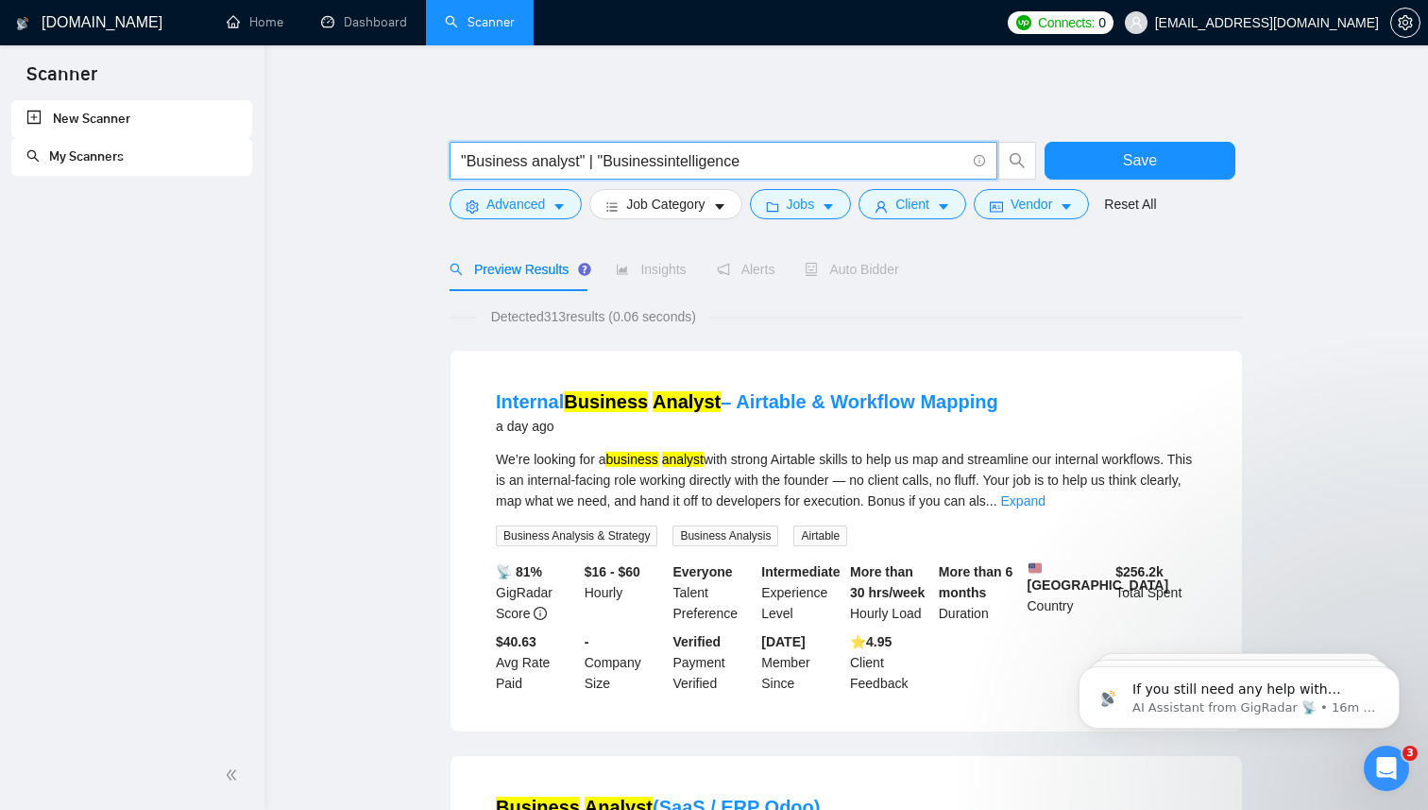
click at [669, 159] on input ""Business analyst" | "Businessintelligence" at bounding box center [713, 161] width 504 height 24
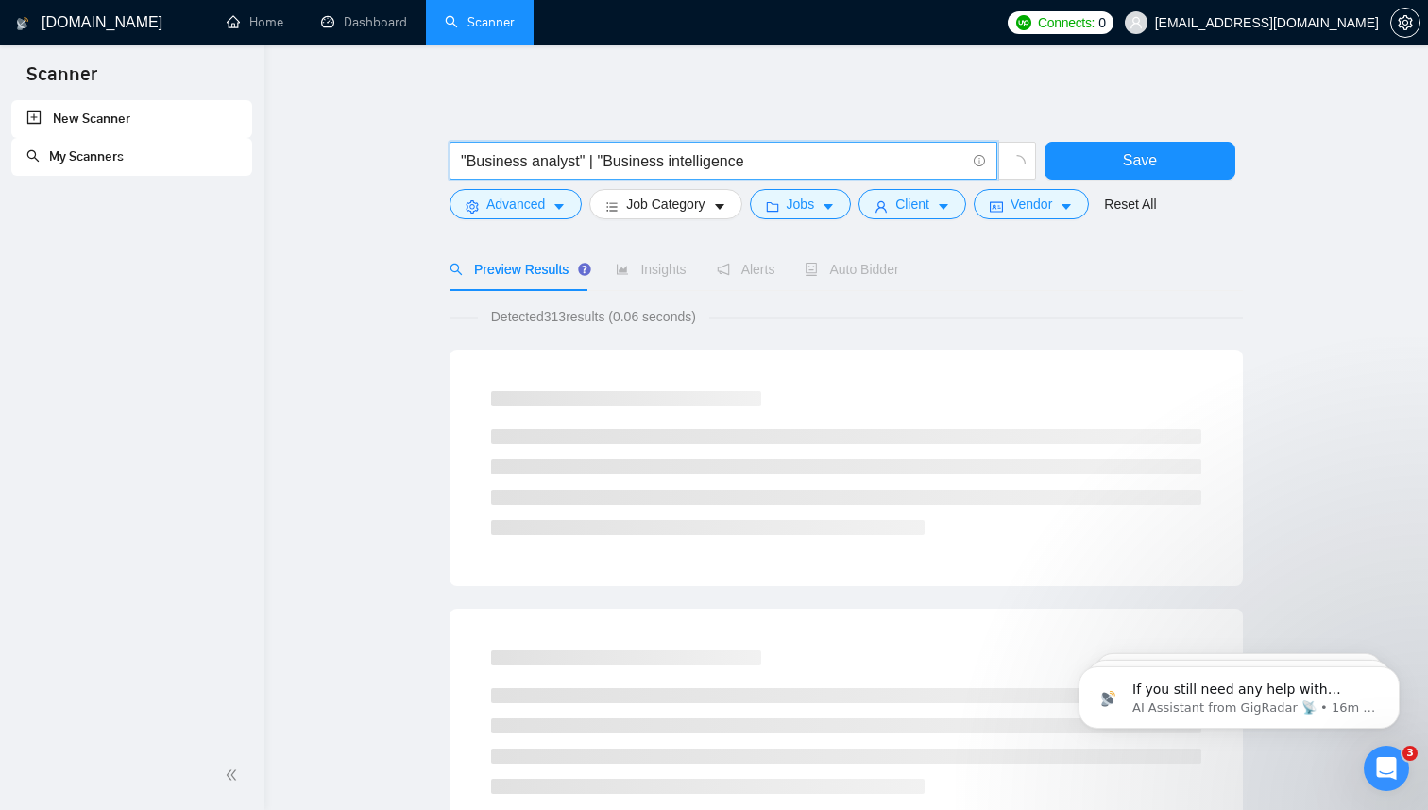
click at [760, 166] on input ""Business analyst" | "Business intelligence" at bounding box center [713, 161] width 504 height 24
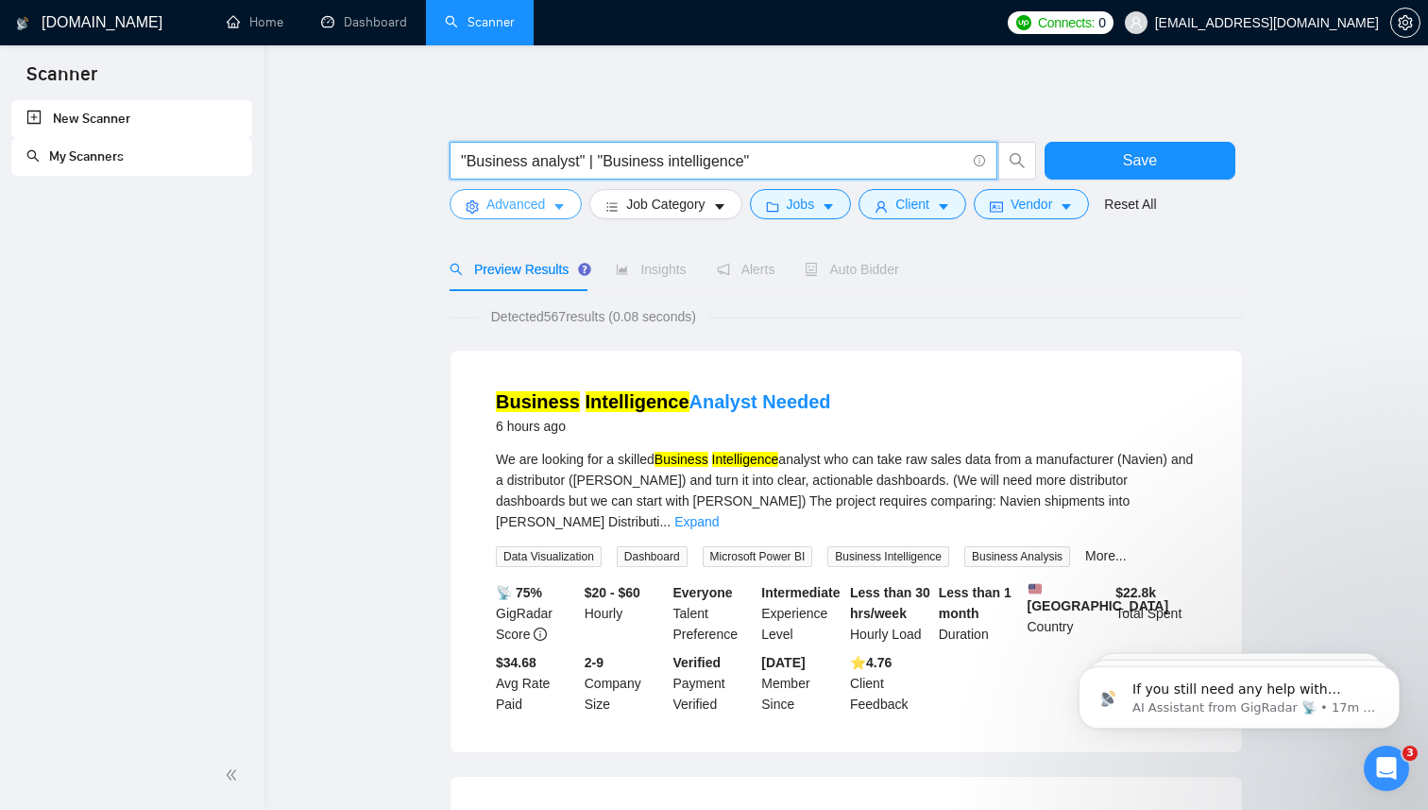
type input ""Business analyst" | "Business intelligence""
click at [552, 202] on button "Advanced" at bounding box center [516, 204] width 132 height 30
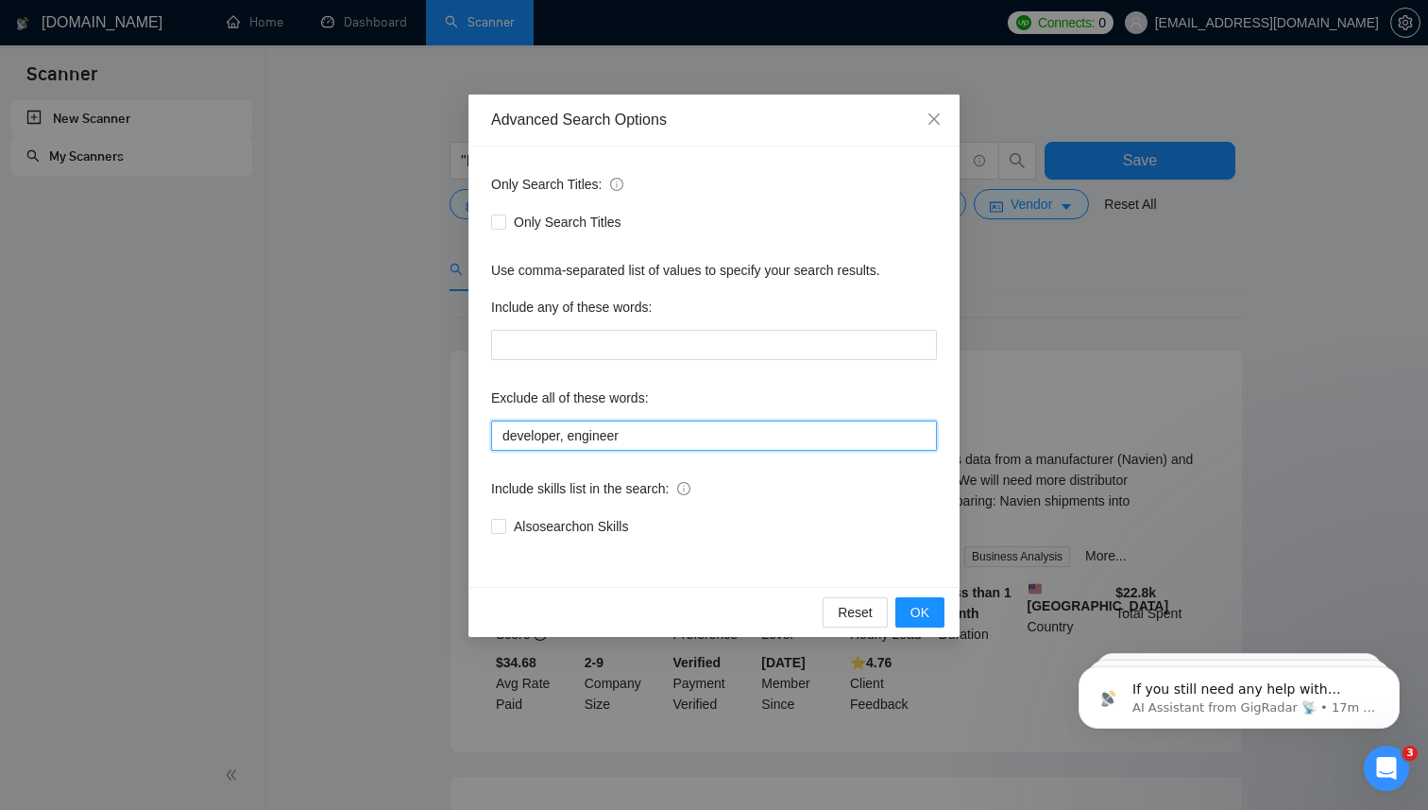
click at [658, 437] on input "developer, engineer" at bounding box center [714, 435] width 446 height 30
drag, startPoint x: 660, startPoint y: 438, endPoint x: 563, endPoint y: 438, distance: 97.3
click at [563, 438] on input "developer, engineer" at bounding box center [714, 435] width 446 height 30
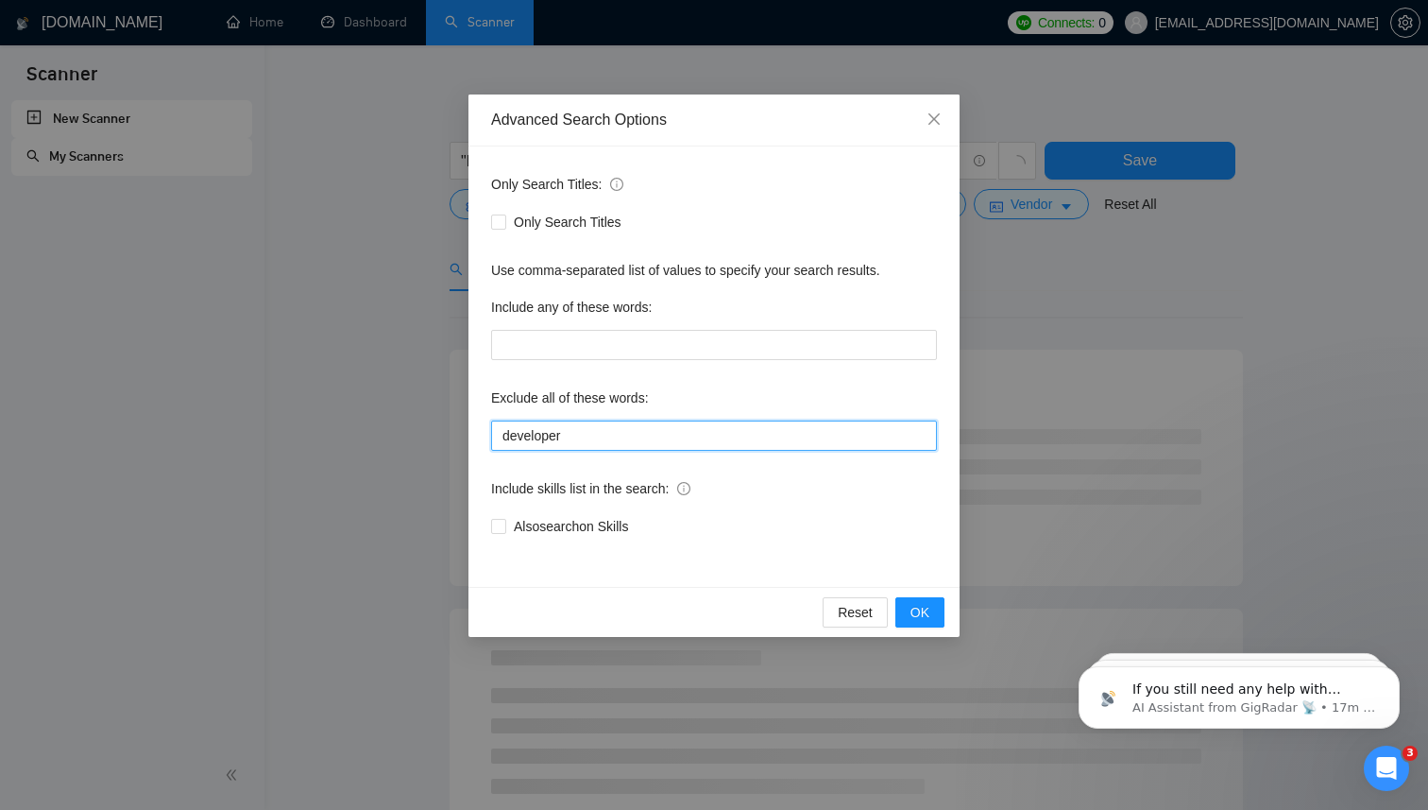
click at [630, 445] on input "developer" at bounding box center [714, 435] width 446 height 30
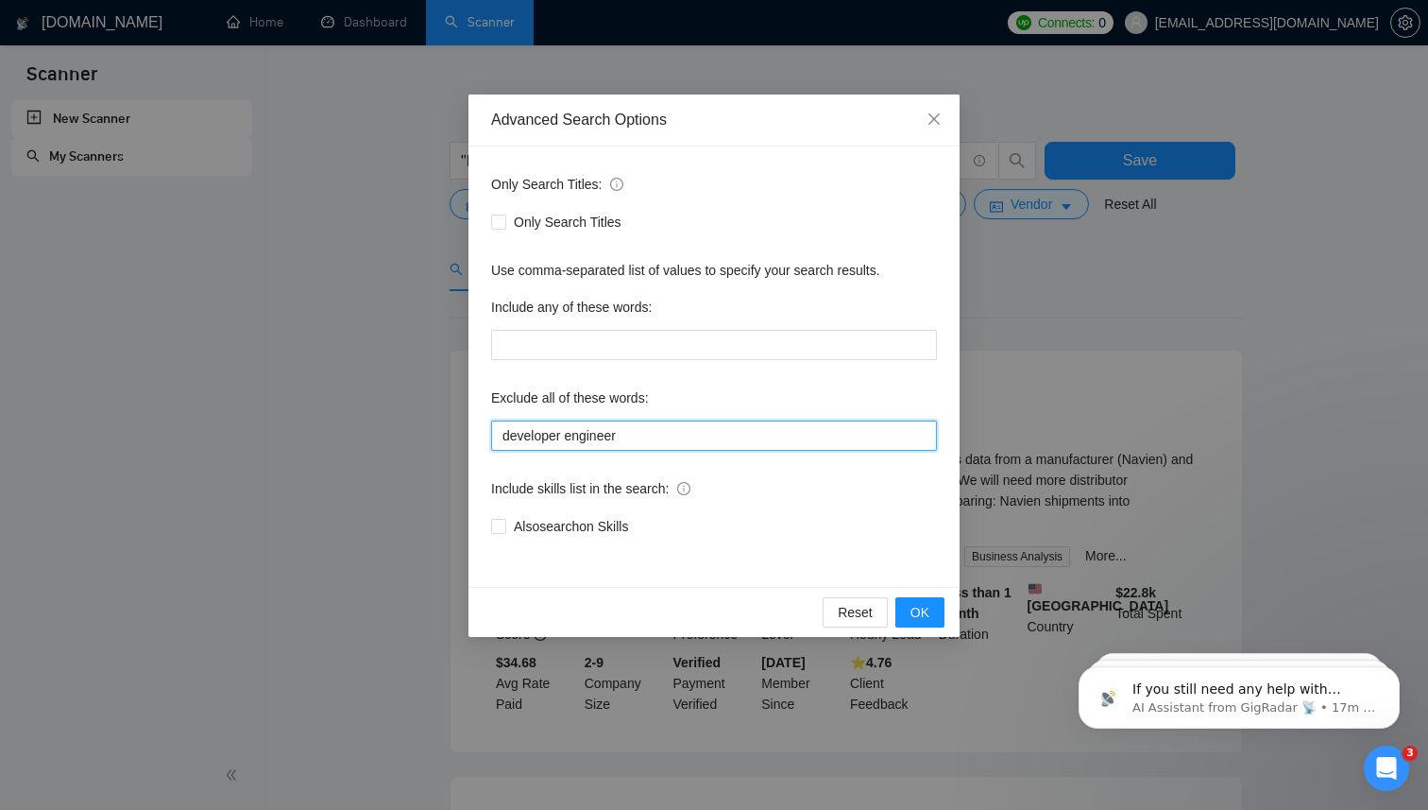
click at [607, 434] on input "developer engineer" at bounding box center [714, 435] width 446 height 30
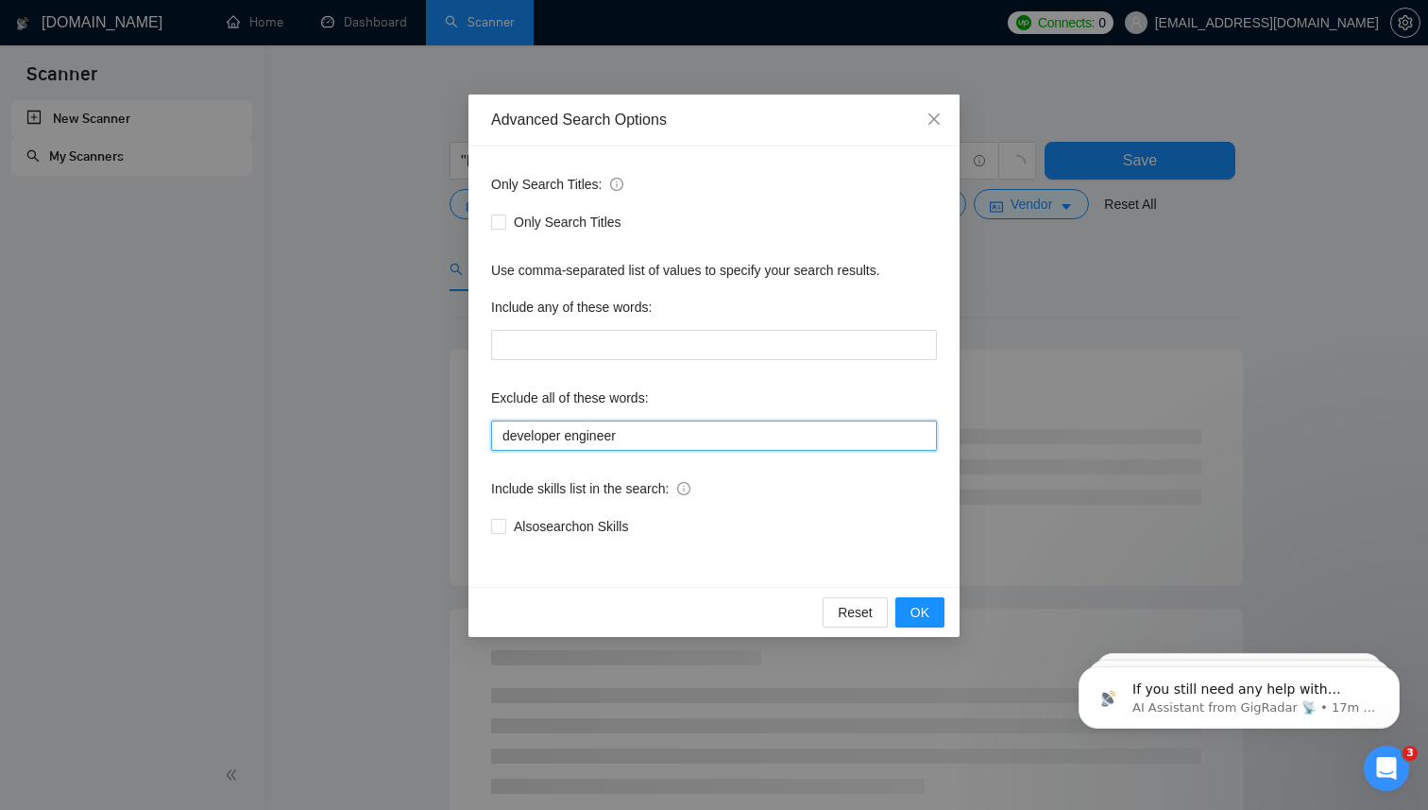
click at [505, 440] on input "developer engineer" at bounding box center [714, 435] width 446 height 30
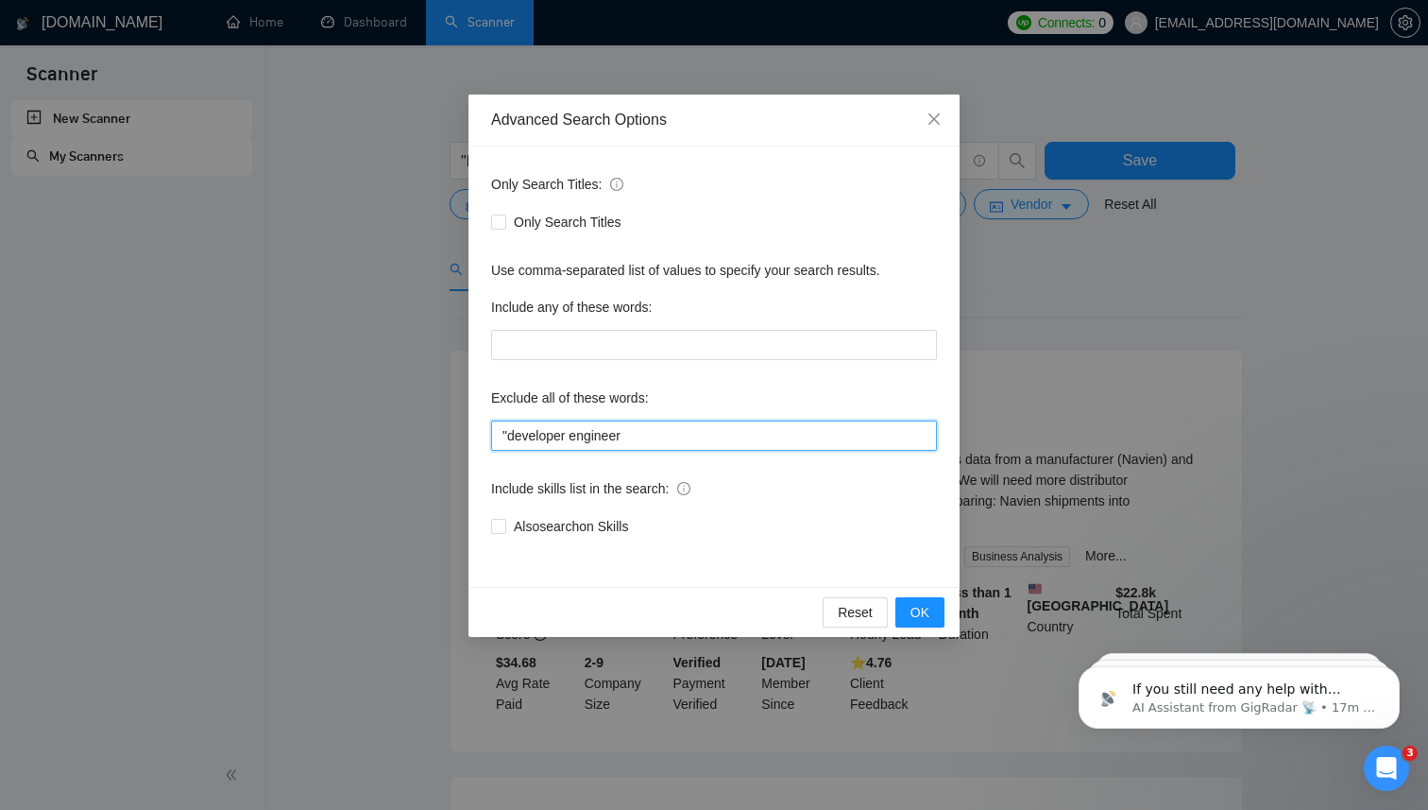
click at [572, 441] on input ""developer engineer" at bounding box center [714, 435] width 446 height 30
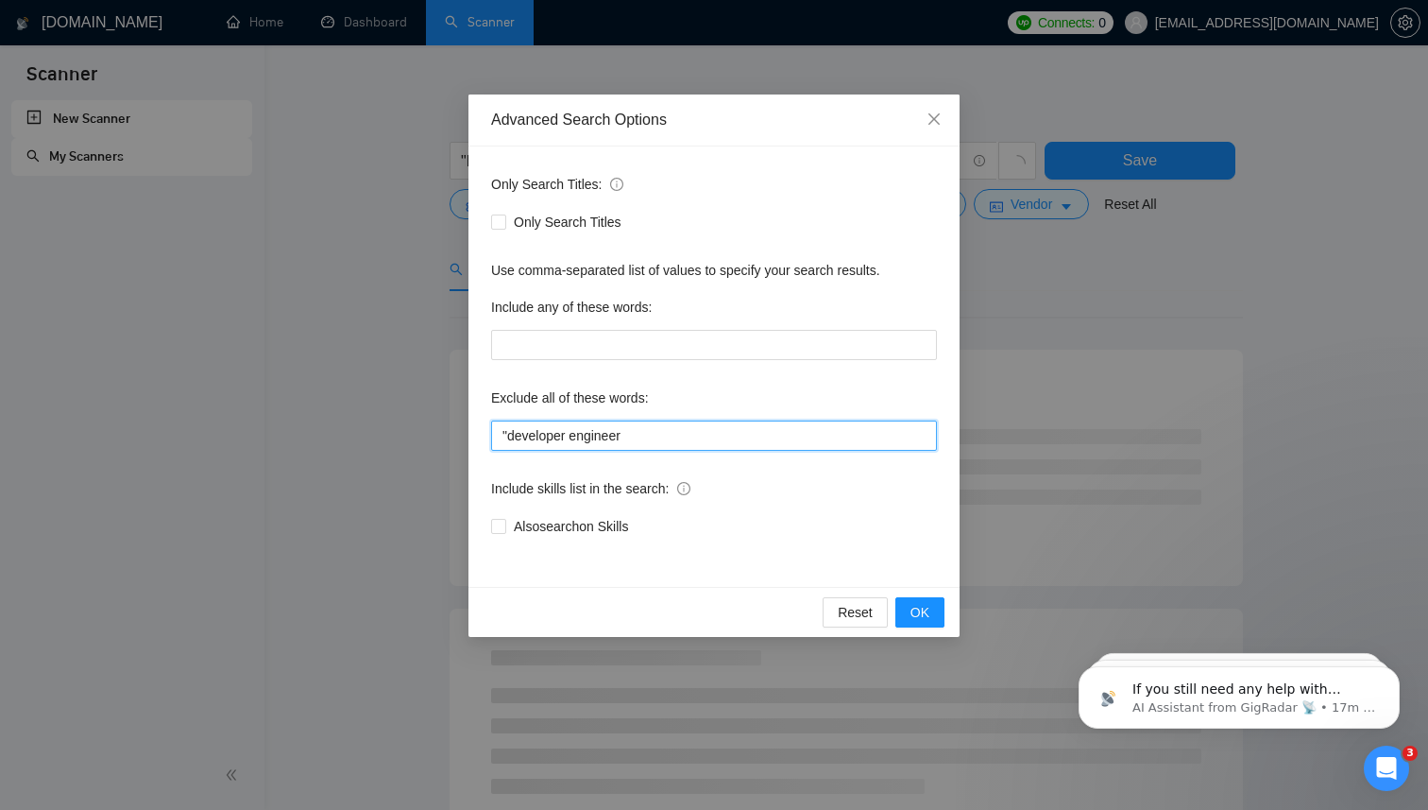
click at [570, 440] on input ""developer engineer" at bounding box center [714, 435] width 446 height 30
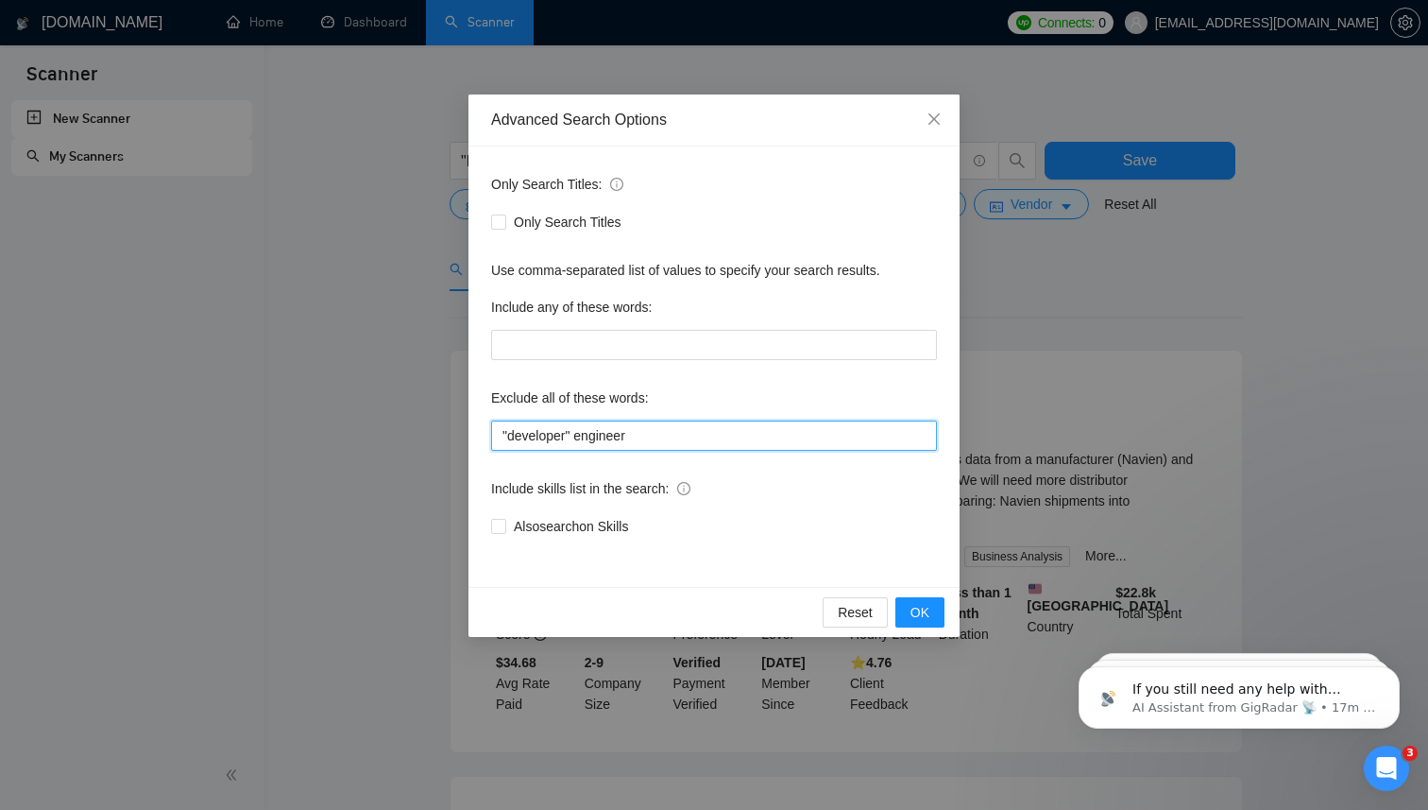
click at [584, 439] on input ""developer" engineer" at bounding box center [714, 435] width 446 height 30
click at [581, 438] on input ""developer" engineer" at bounding box center [714, 435] width 446 height 30
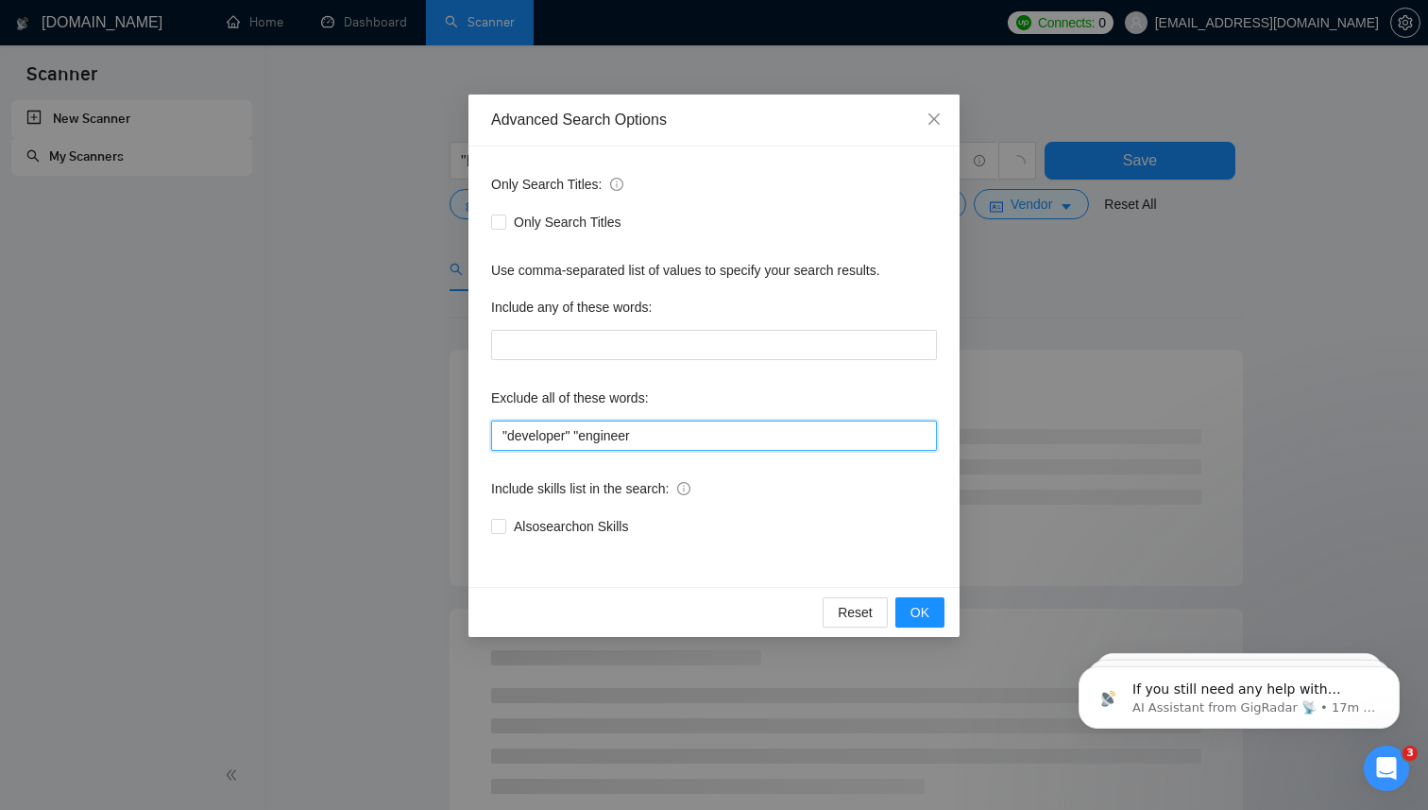
click at [652, 435] on input ""developer" "engineer" at bounding box center [714, 435] width 446 height 30
click at [929, 609] on button "OK" at bounding box center [919, 612] width 49 height 30
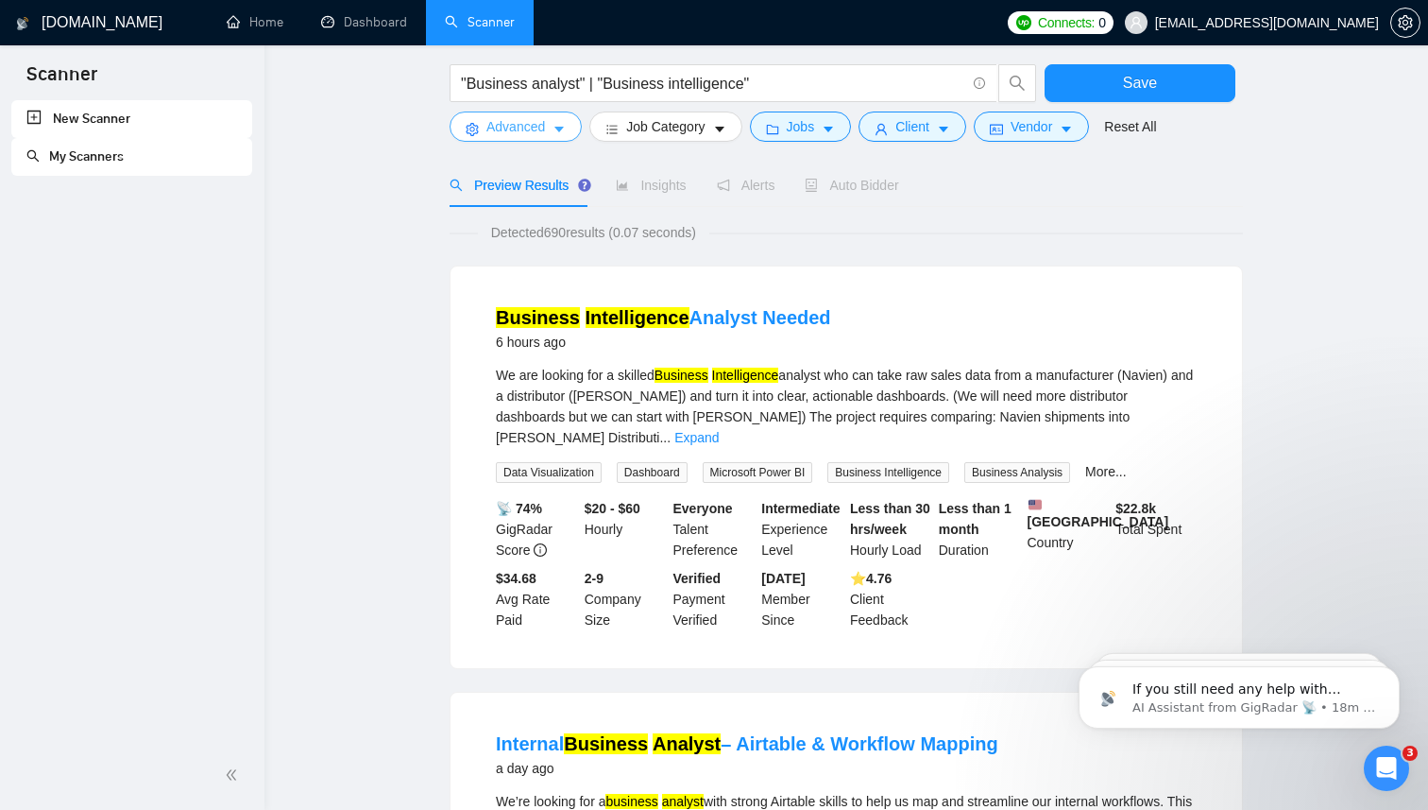
scroll to position [69, 0]
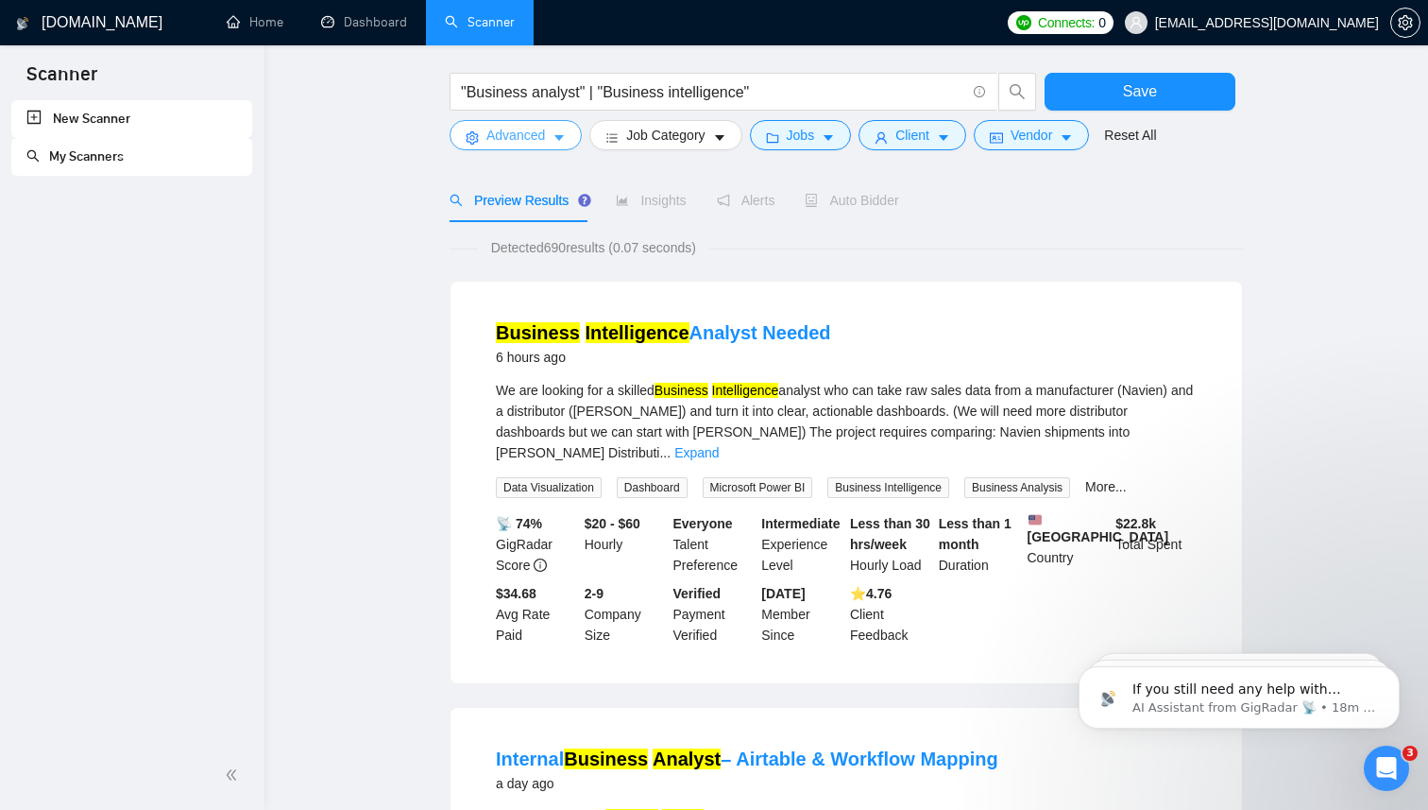
click at [545, 133] on span "Advanced" at bounding box center [515, 135] width 59 height 21
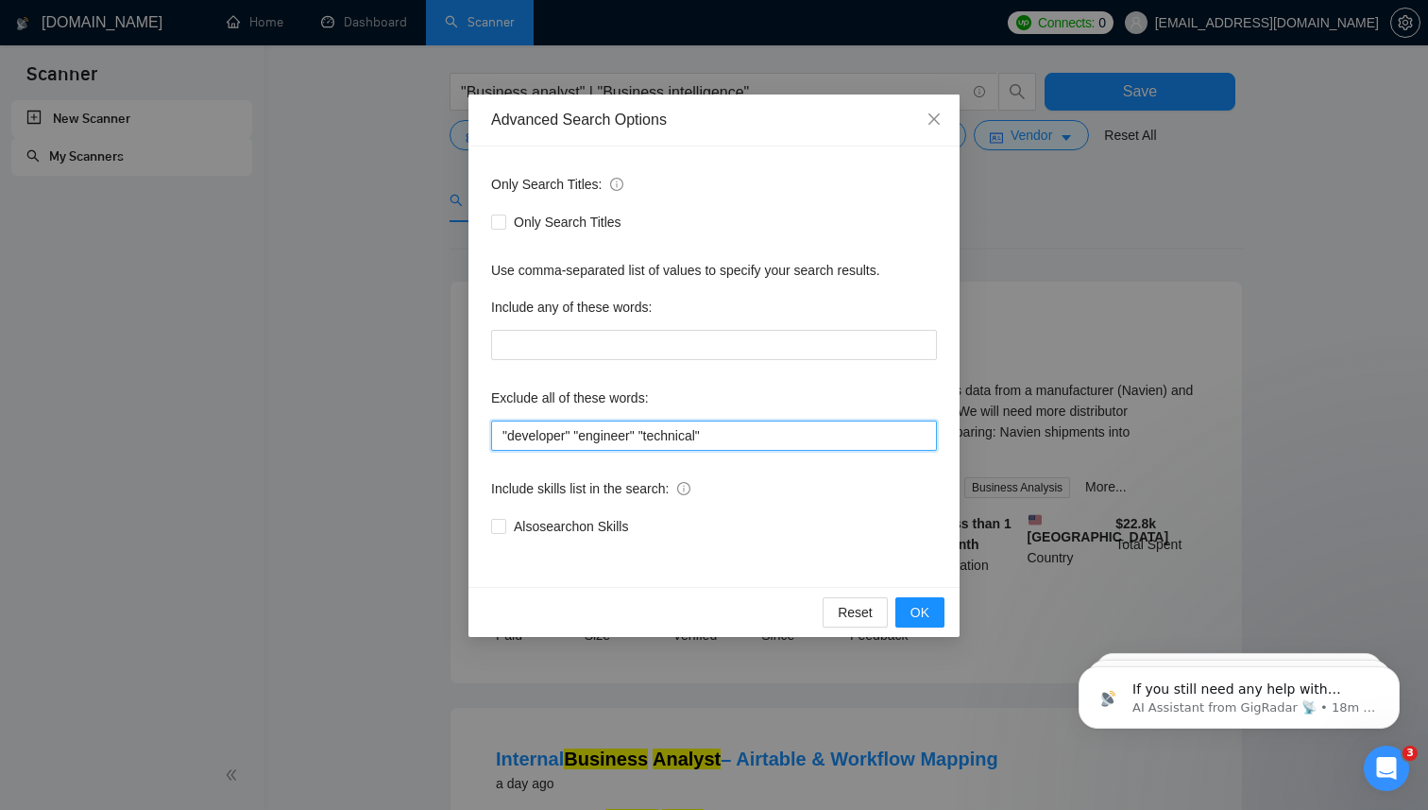
click at [620, 440] on input ""developer" "engineer" "technical"" at bounding box center [714, 435] width 446 height 30
type input ""developer" "Engineer" "technical""
click at [927, 607] on span "OK" at bounding box center [920, 612] width 19 height 21
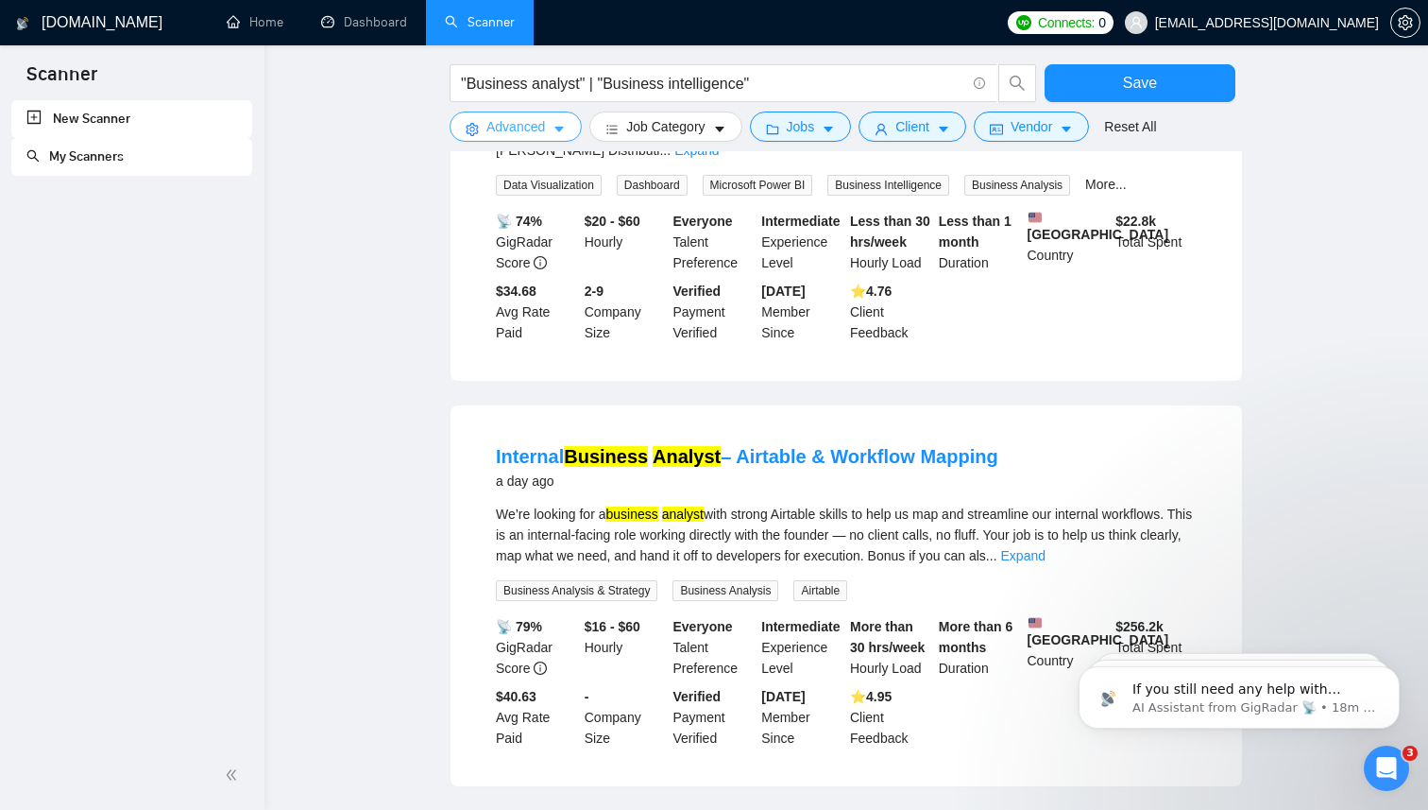
scroll to position [213, 0]
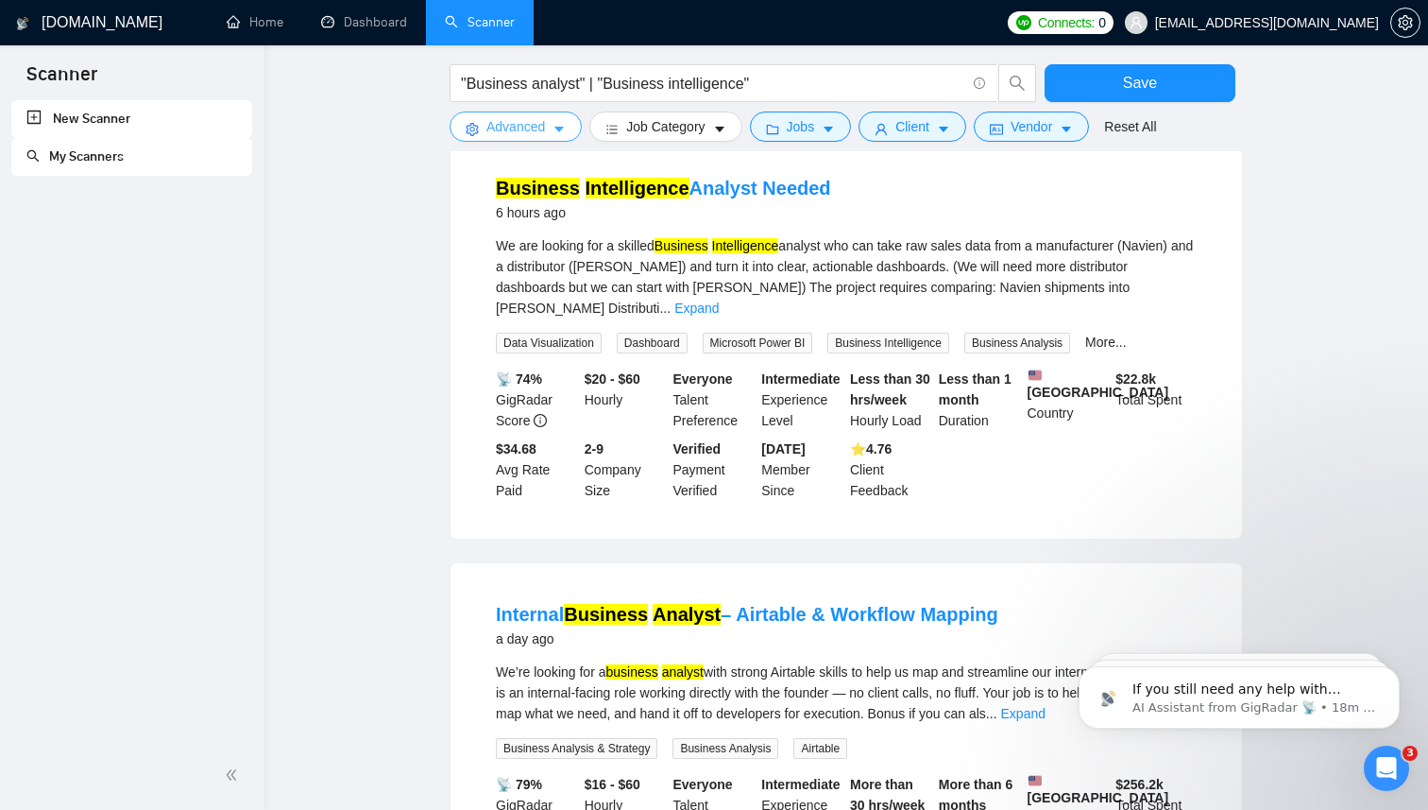
click at [541, 118] on span "Advanced" at bounding box center [515, 126] width 59 height 21
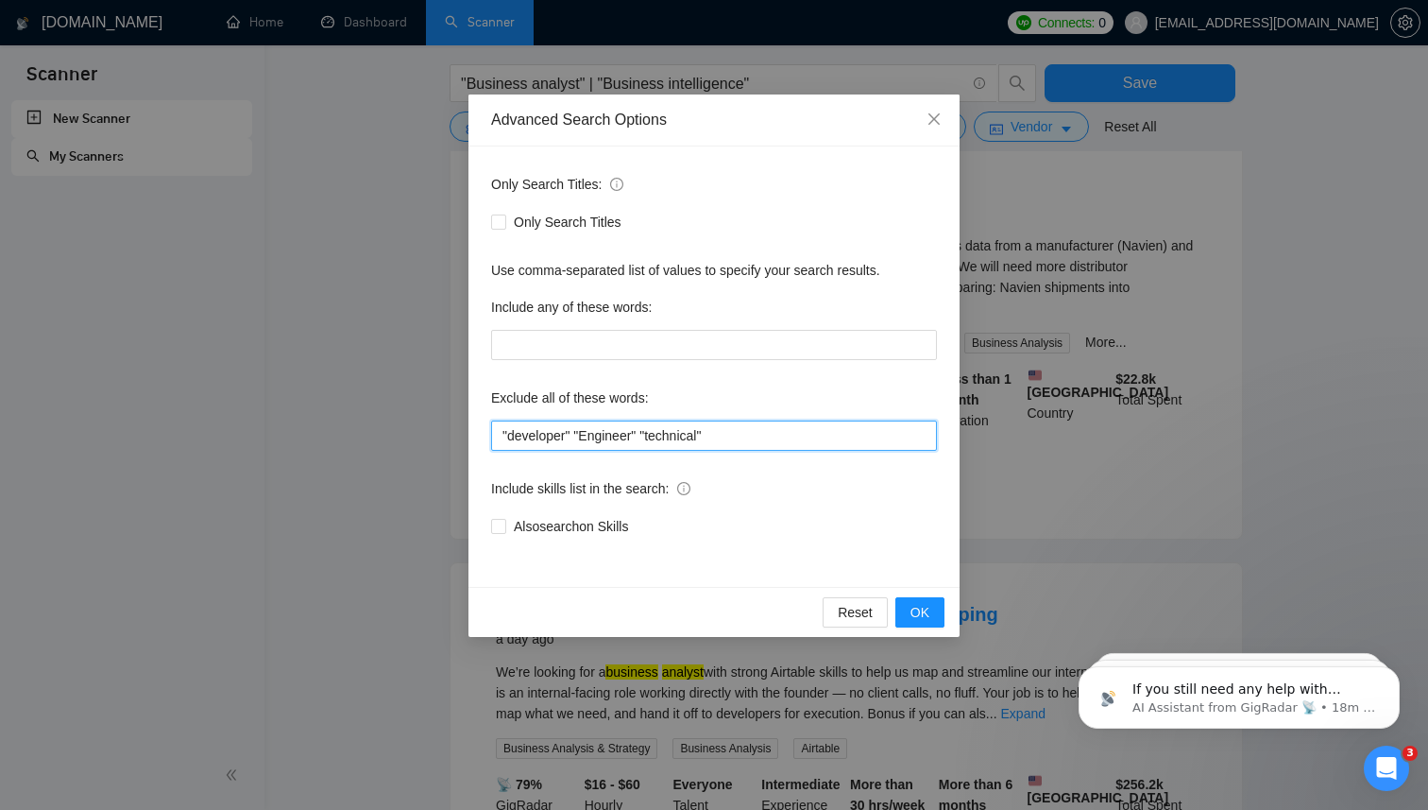
click at [741, 439] on input ""developer" "Engineer" "technical"" at bounding box center [714, 435] width 446 height 30
click at [773, 439] on input ""developer" "Engineer" "technical"" at bounding box center [714, 435] width 446 height 30
click at [919, 612] on span "OK" at bounding box center [920, 612] width 19 height 21
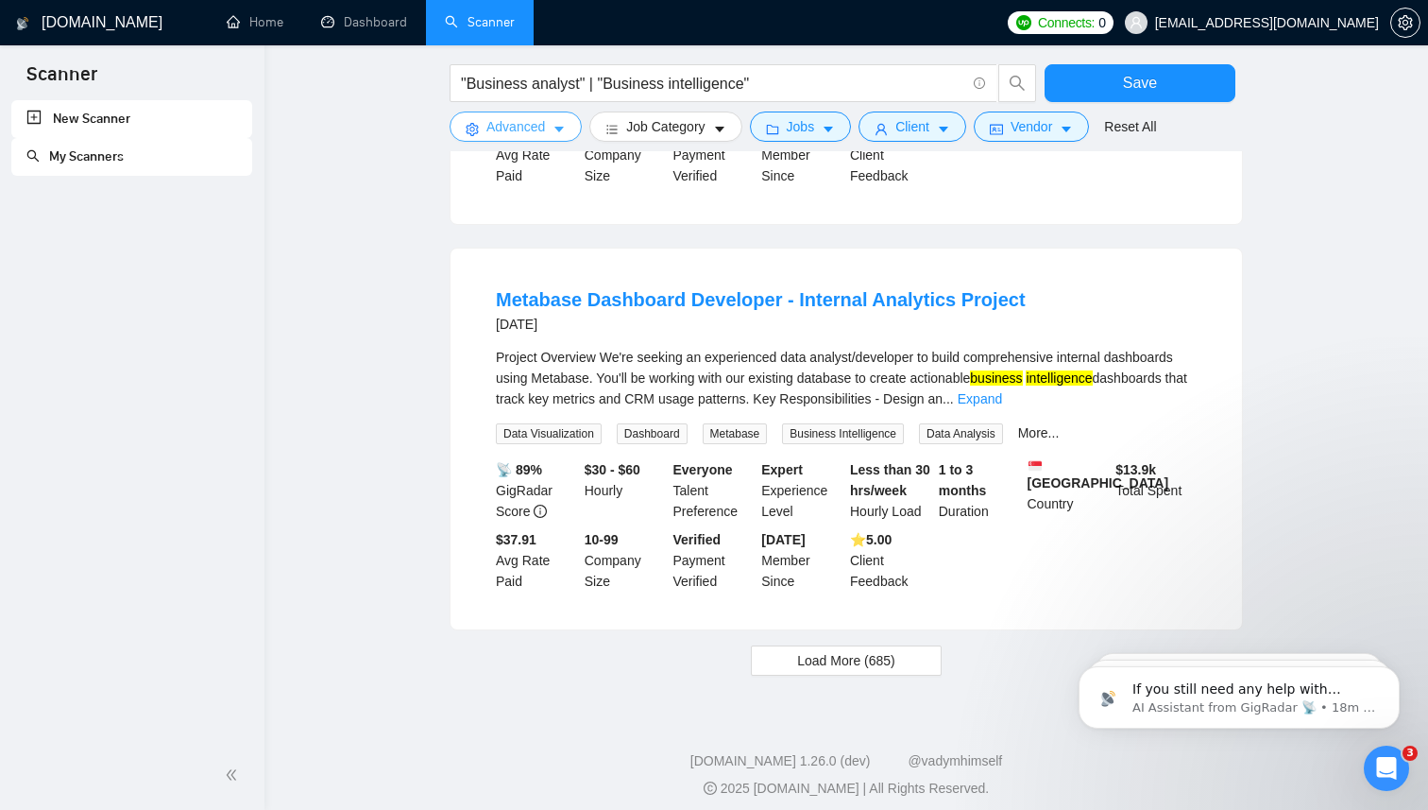
scroll to position [1799, 0]
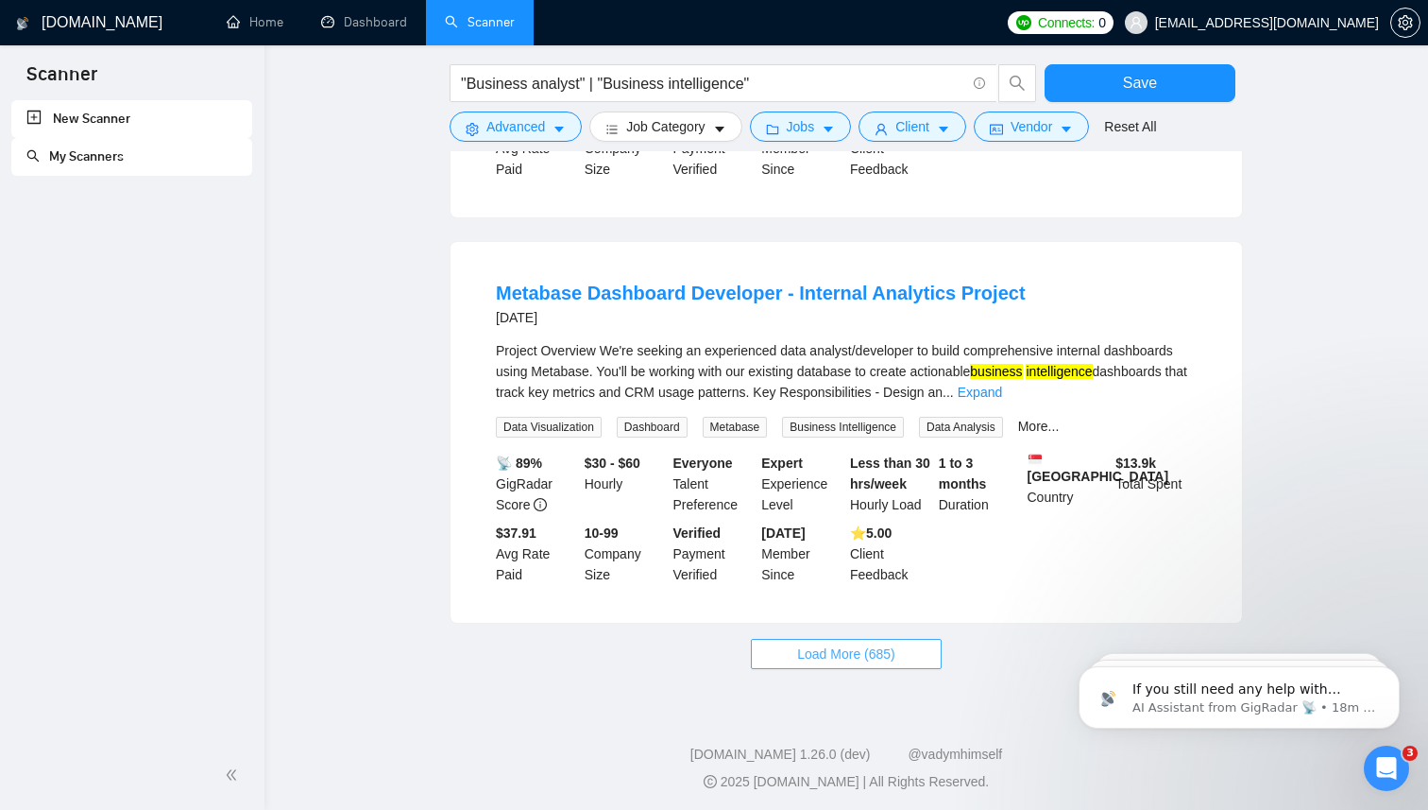
click at [872, 652] on span "Load More (685)" at bounding box center [846, 653] width 98 height 21
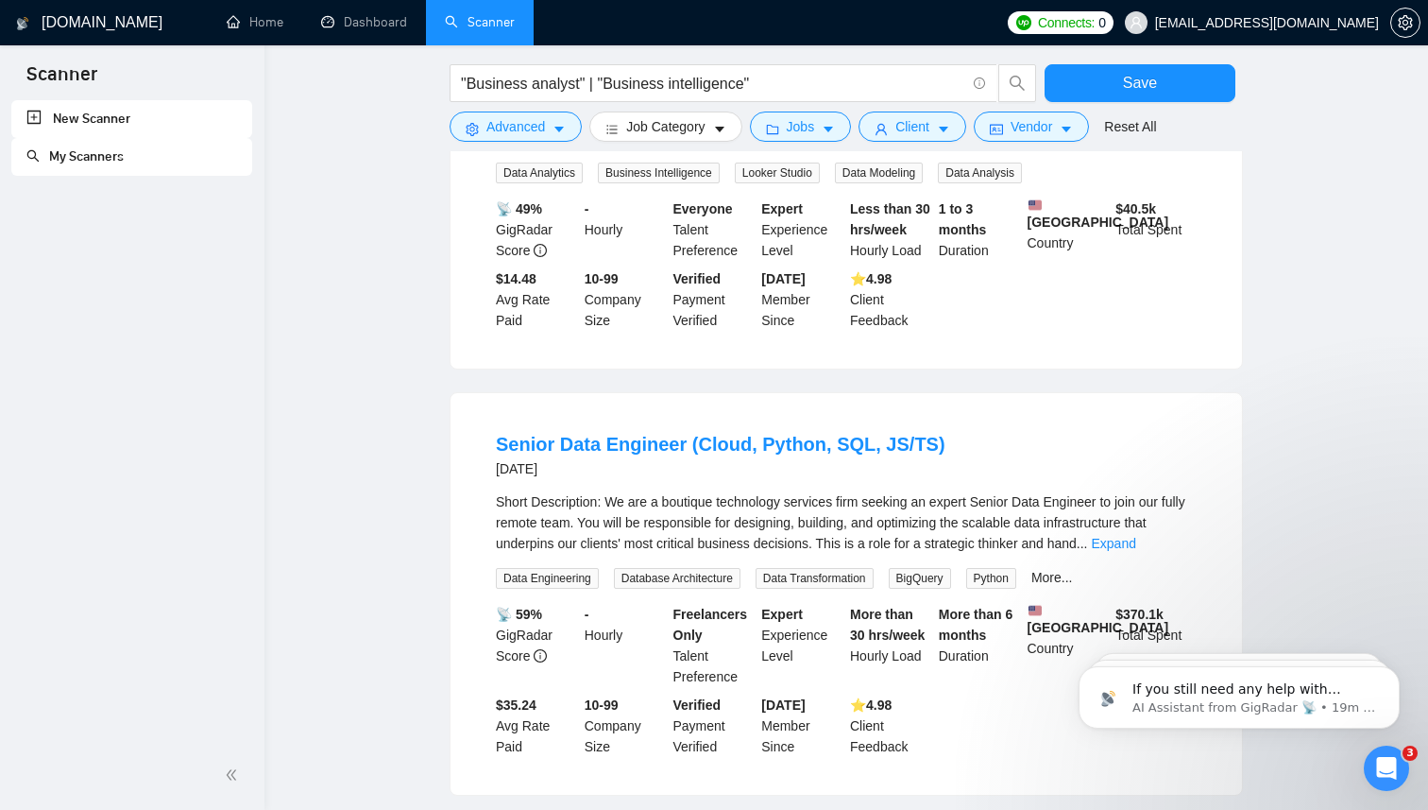
scroll to position [2922, 0]
click at [1375, 769] on icon "Open Intercom Messenger" at bounding box center [1384, 765] width 31 height 31
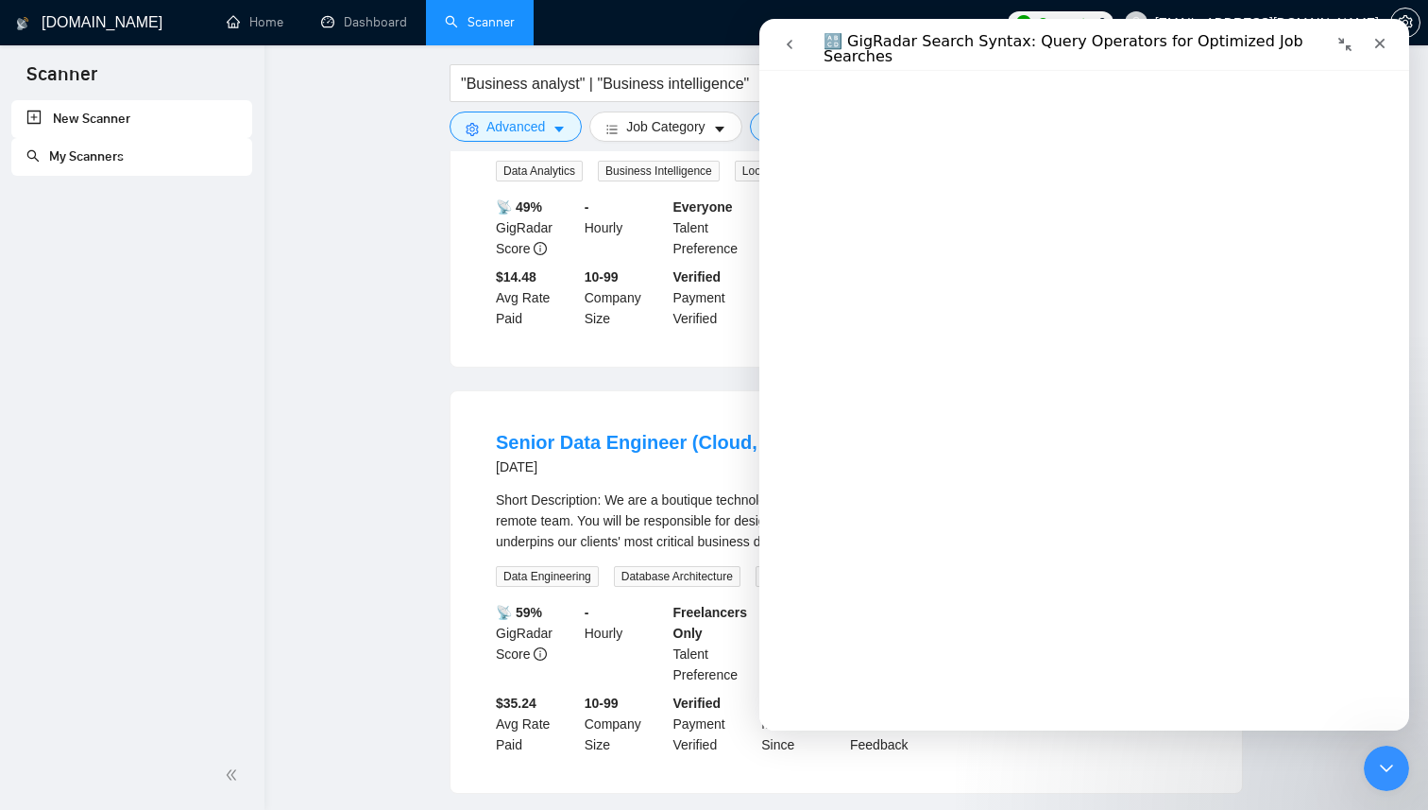
scroll to position [4163, 0]
click at [712, 489] on div "Short Description: We are a boutique technology services firm seeking an expert…" at bounding box center [846, 520] width 701 height 62
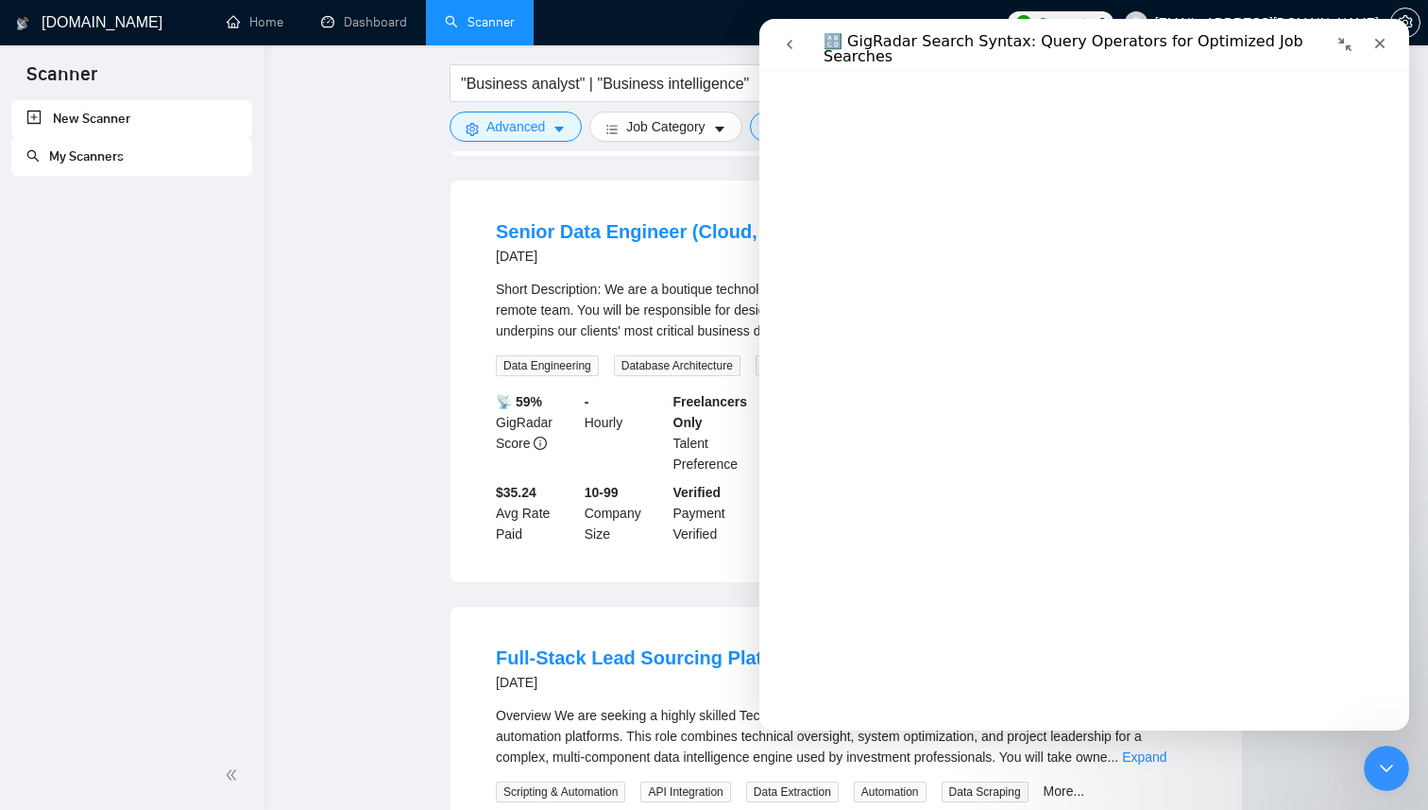
scroll to position [3159, 0]
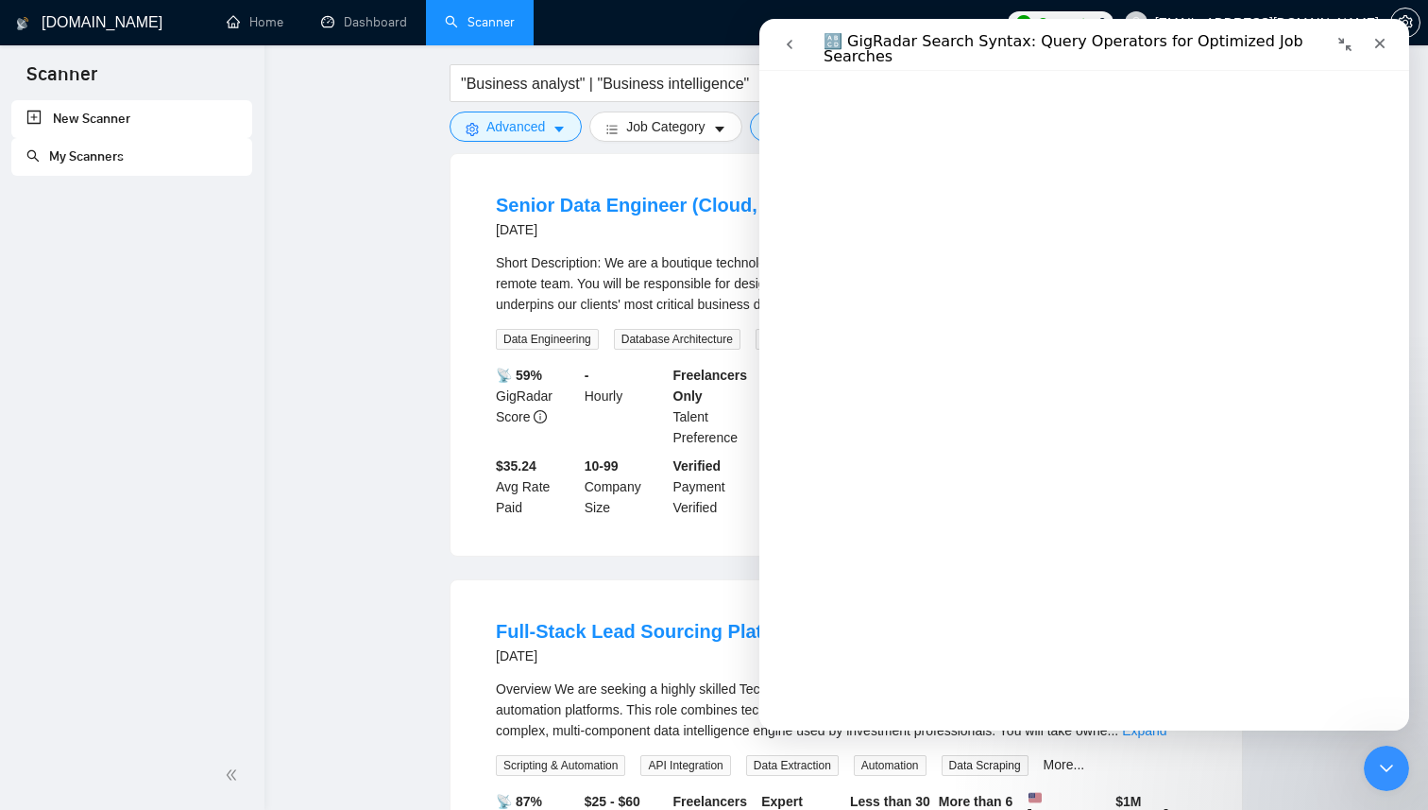
click at [666, 518] on li "Senior Data Engineer (Cloud, Python, SQL, JS/TS) 5 days ago Short Description: …" at bounding box center [846, 355] width 746 height 356
click at [788, 43] on icon "go back" at bounding box center [790, 44] width 6 height 9
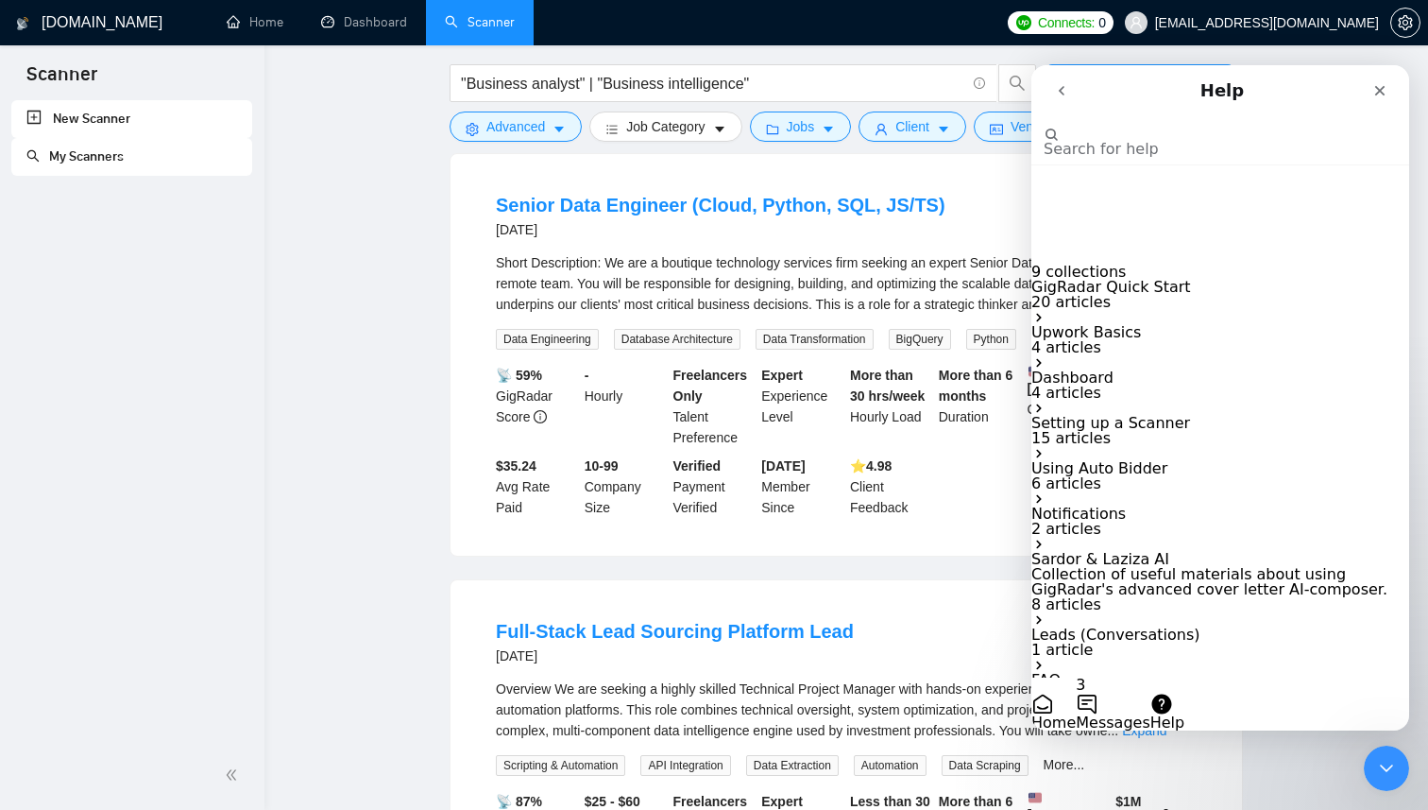
click at [1150, 713] on span "Messages" at bounding box center [1113, 722] width 74 height 18
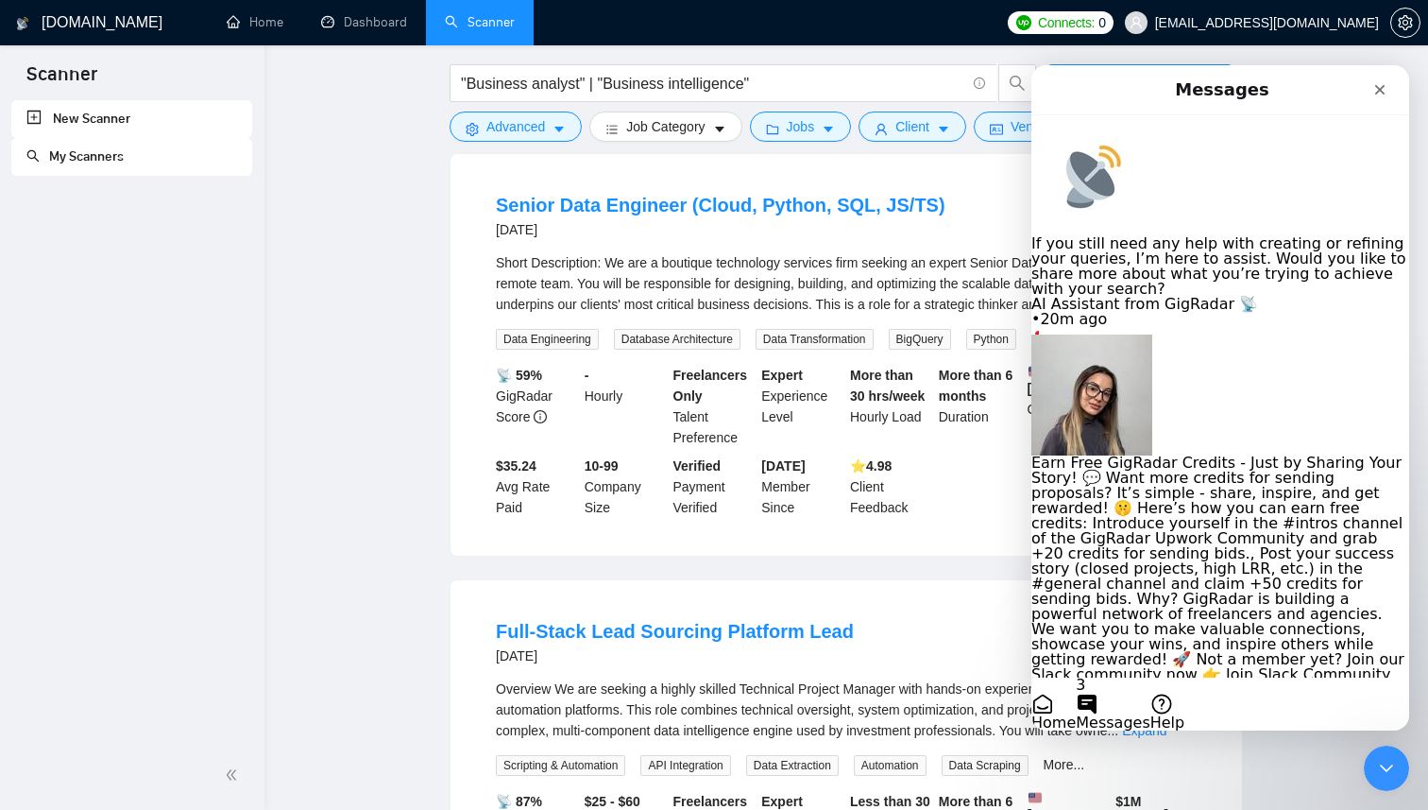
click at [1192, 758] on div "• 27m ago" at bounding box center [1220, 765] width 378 height 15
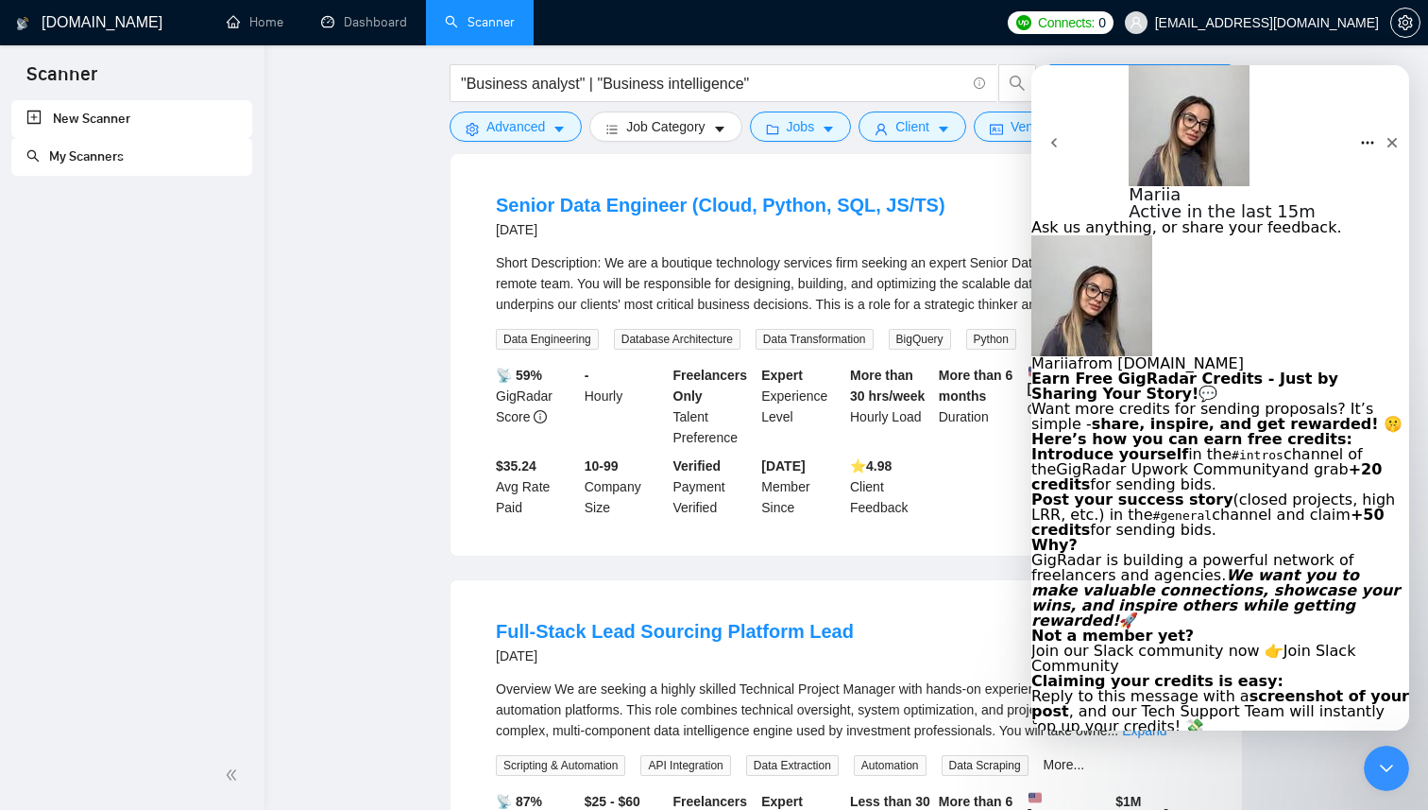
scroll to position [3153, 0]
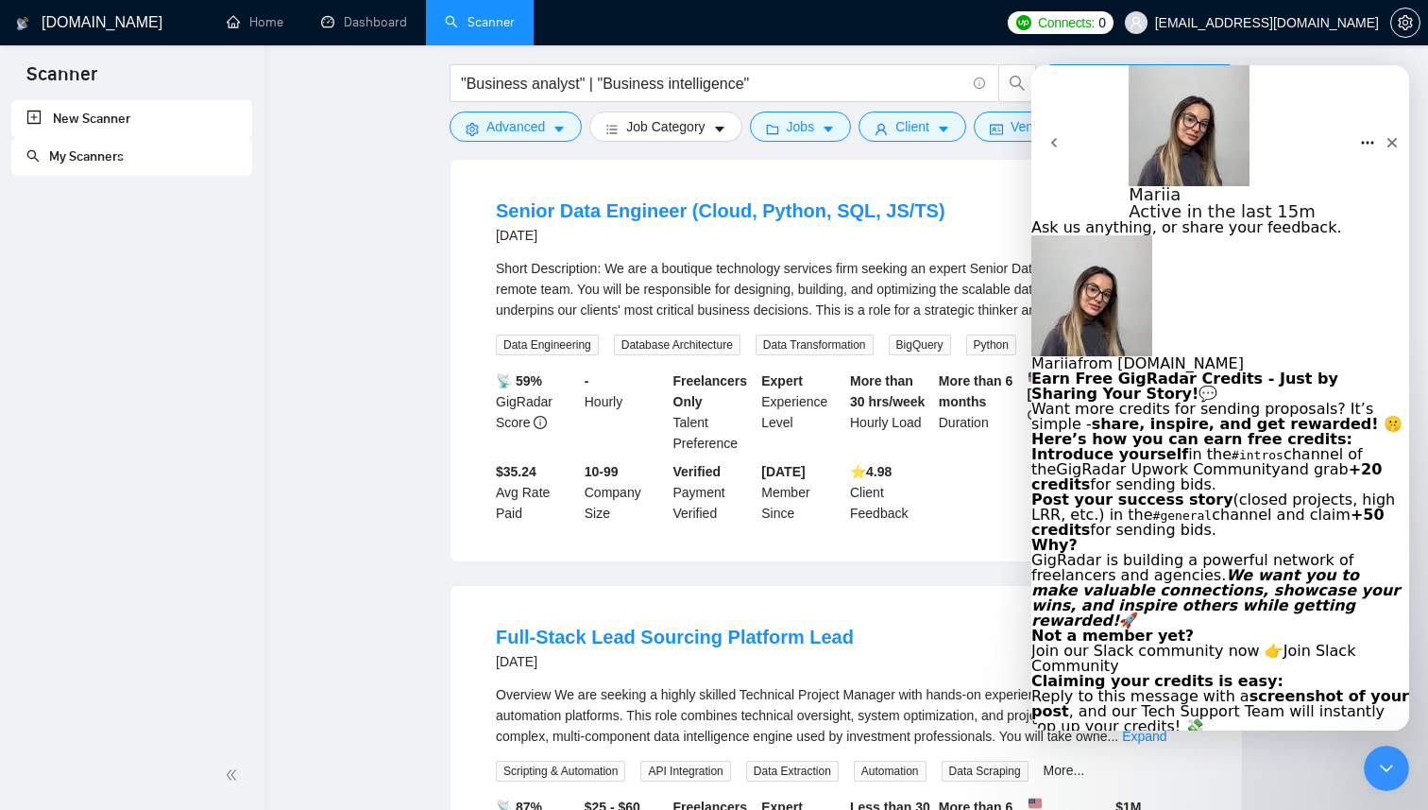
click at [1183, 317] on div "Mariia from GigRadar.io Earn Free GigRadar Credits - Just by Sharing Your Story…" at bounding box center [1220, 484] width 378 height 499
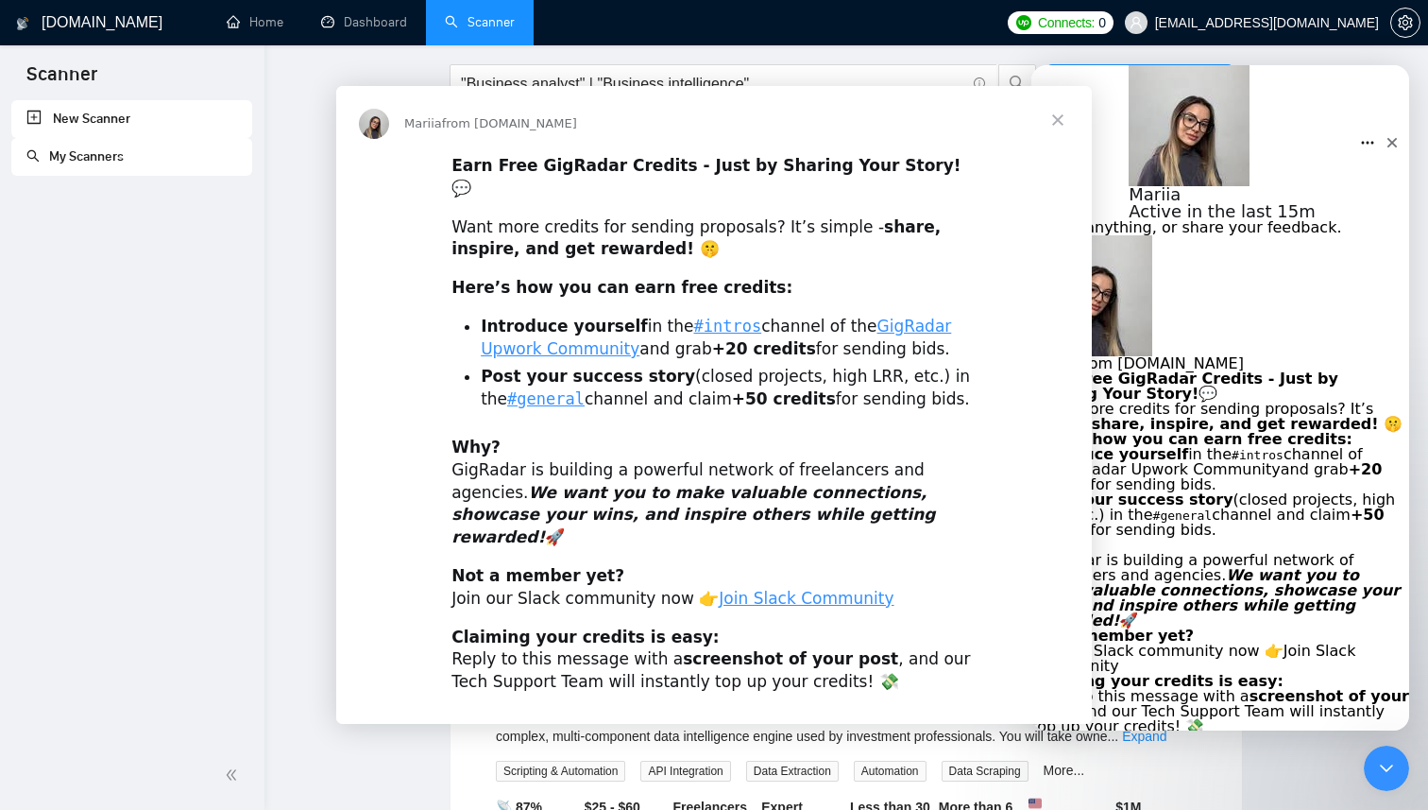
scroll to position [0, 0]
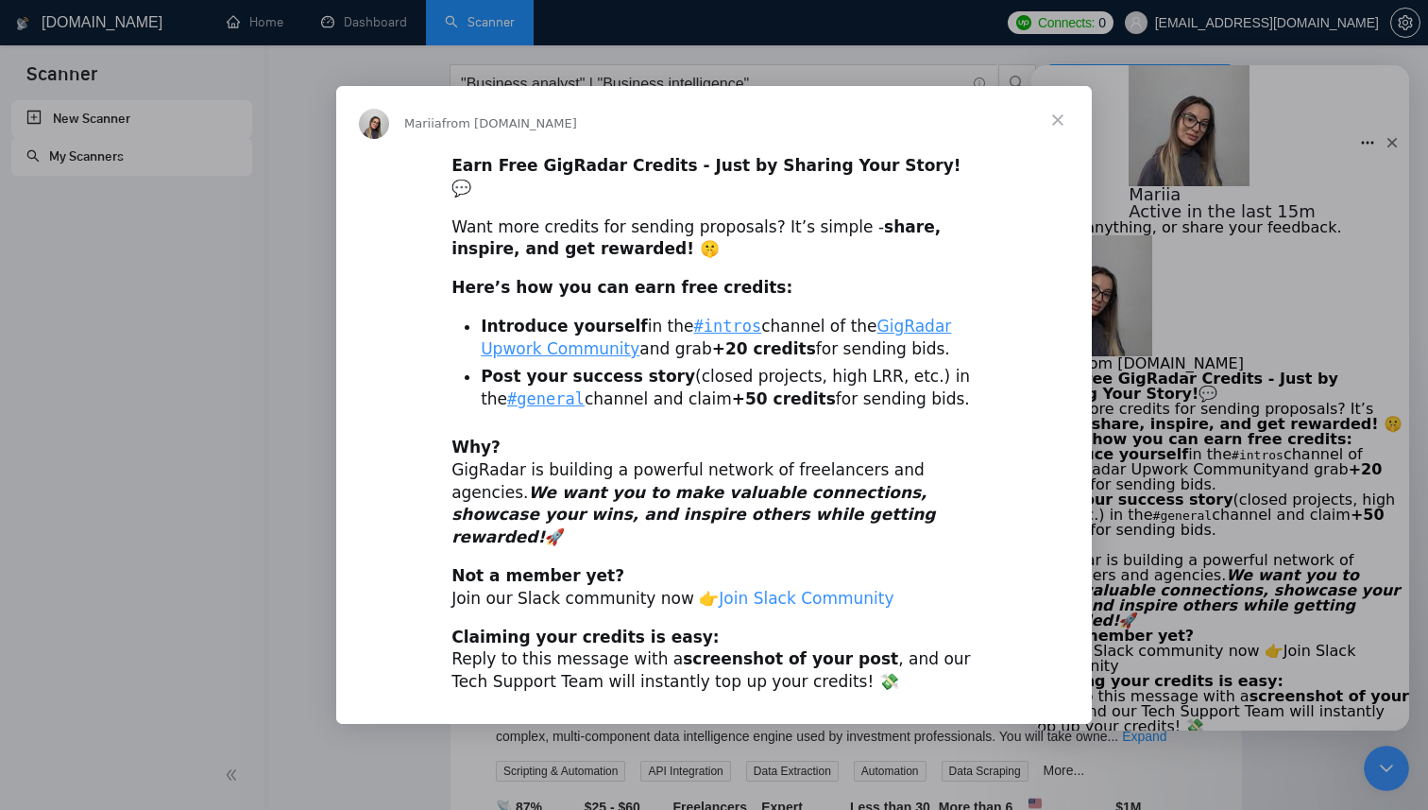
click at [759, 588] on link "Join Slack Community" at bounding box center [806, 597] width 175 height 19
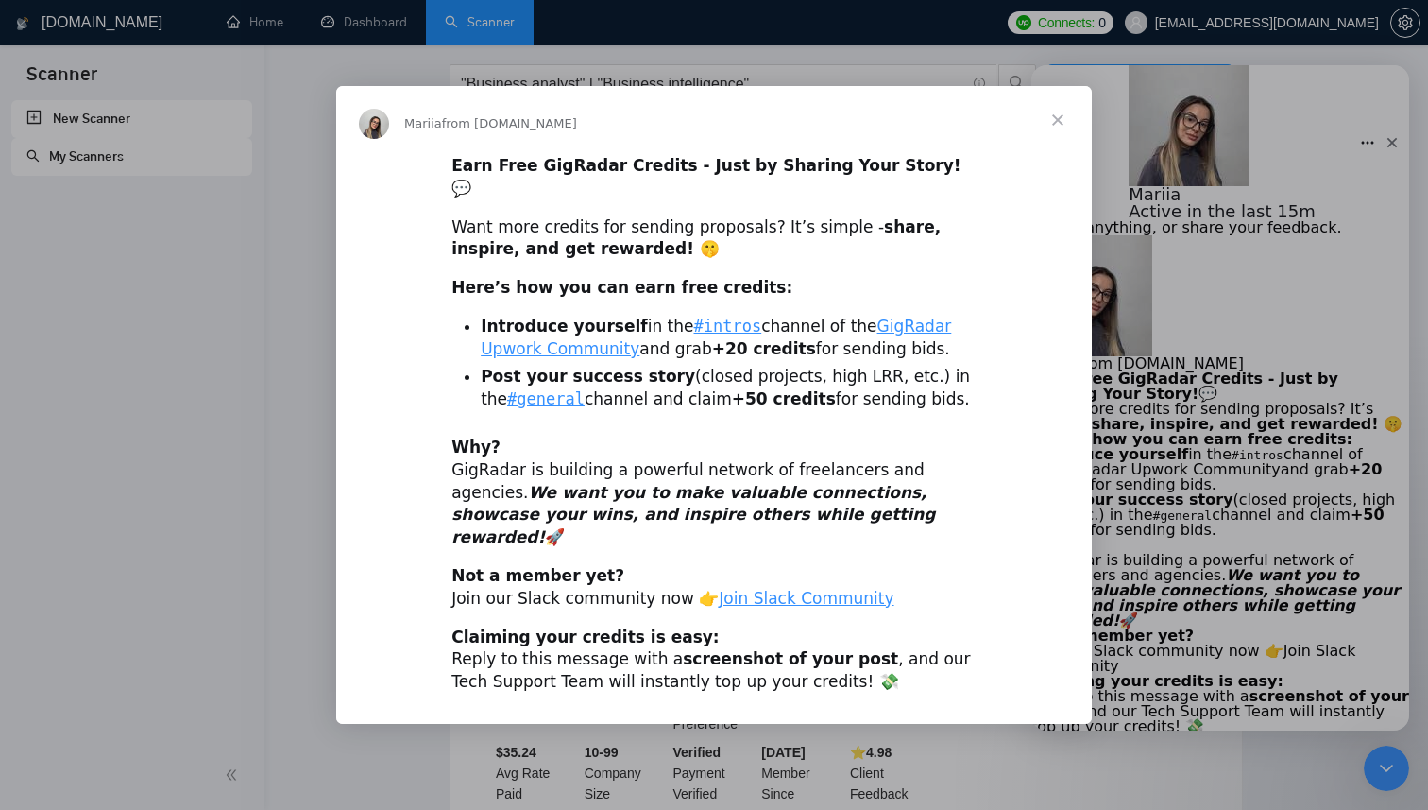
scroll to position [2850, 0]
click at [1062, 144] on span "Close" at bounding box center [1058, 120] width 68 height 68
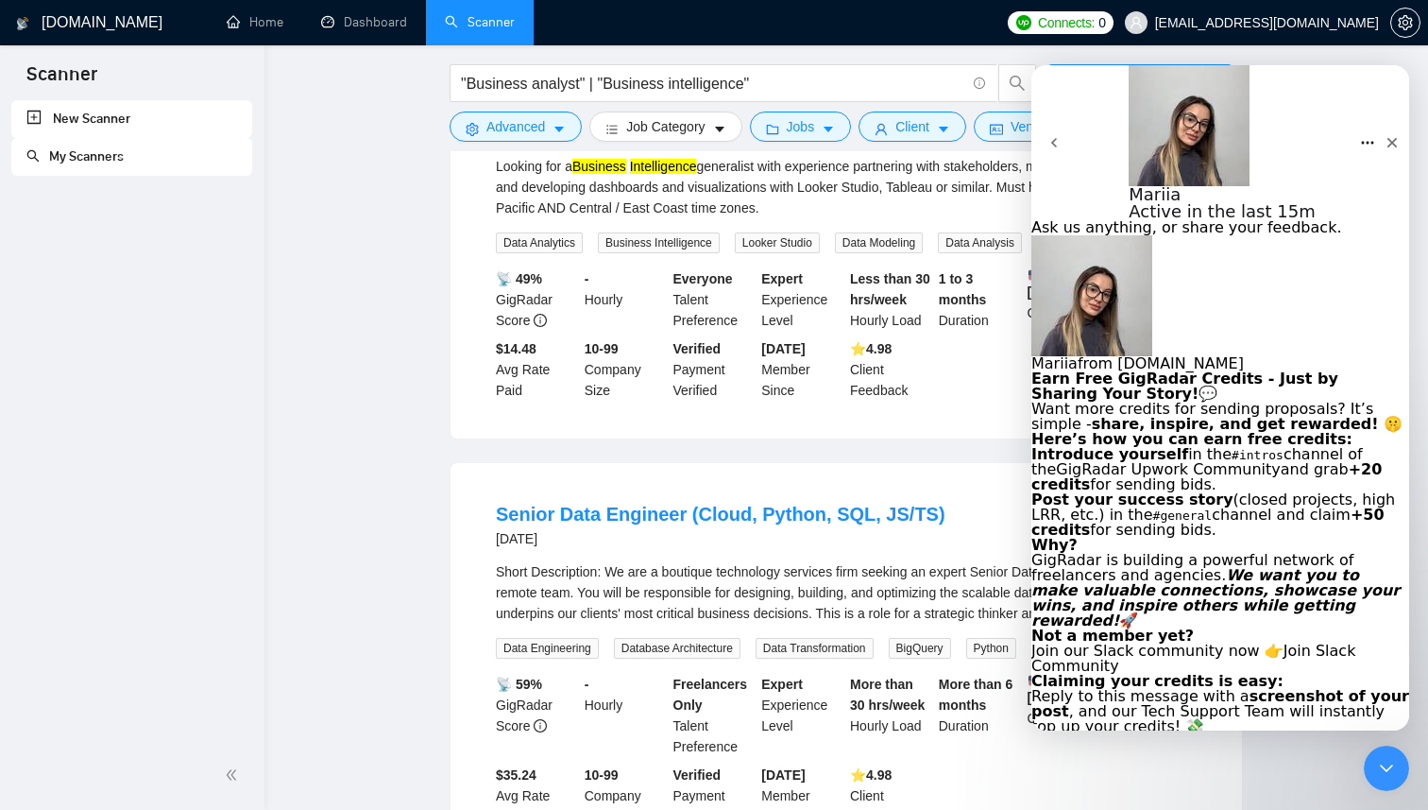
click at [1141, 749] on textarea "Message…" at bounding box center [1115, 756] width 168 height 15
type textarea "Which channel do i share this stuff in?"
click at [988, 520] on div "Senior Data Engineer (Cloud, Python, SQL, JS/TS) 5 days ago" at bounding box center [846, 525] width 701 height 49
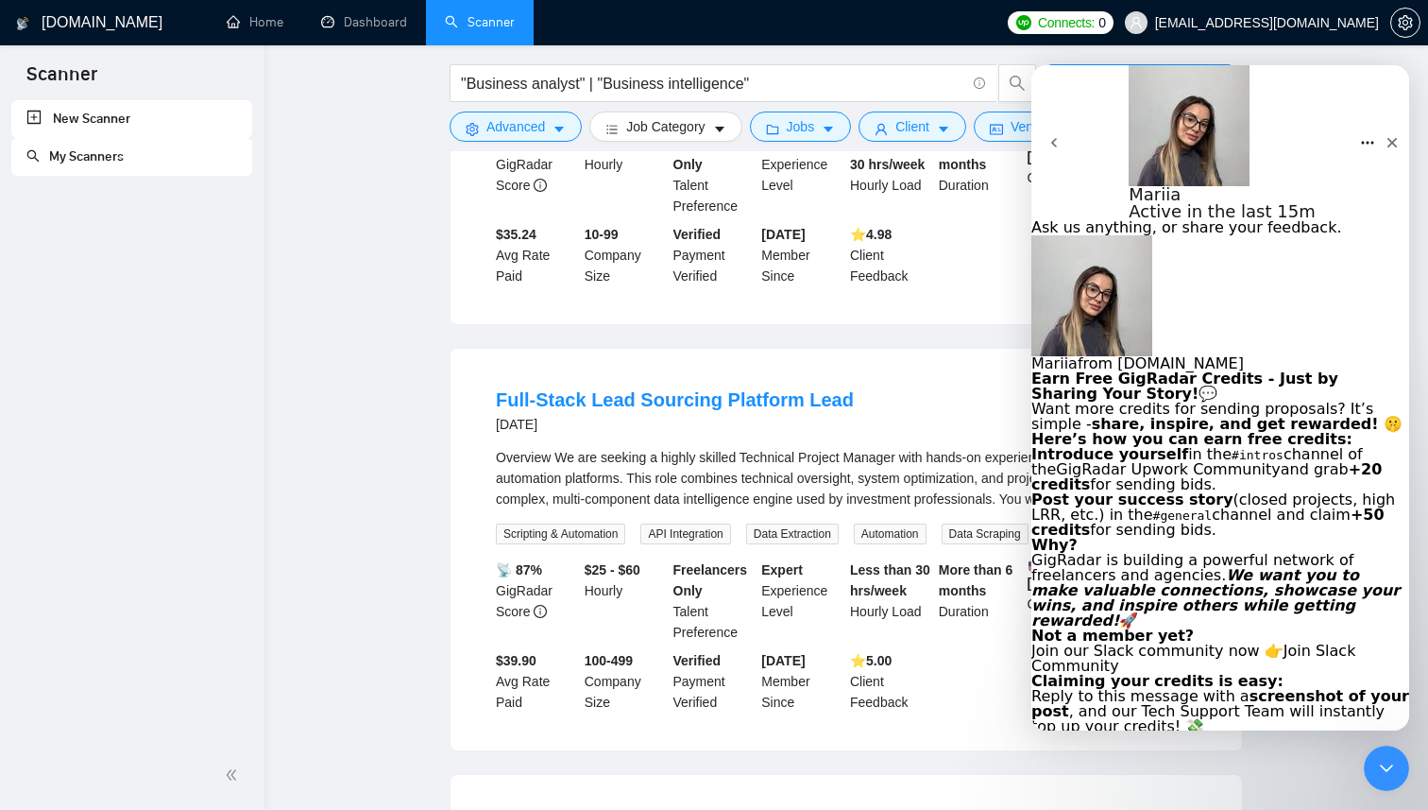
scroll to position [3405, 0]
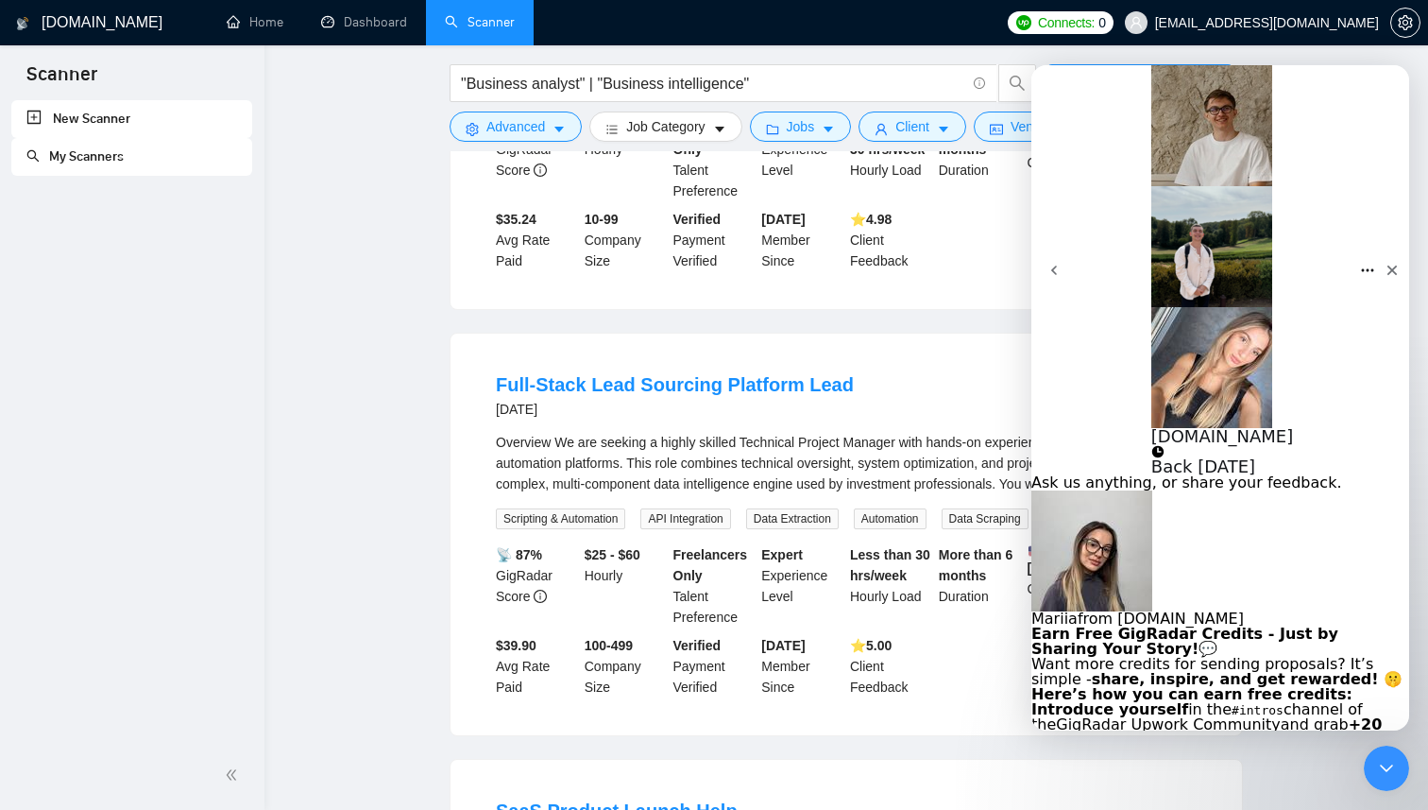
click at [916, 395] on div "Full-Stack Lead Sourcing Platform Lead 6 days ago" at bounding box center [846, 395] width 701 height 49
click at [1385, 263] on icon "Close" at bounding box center [1392, 270] width 15 height 15
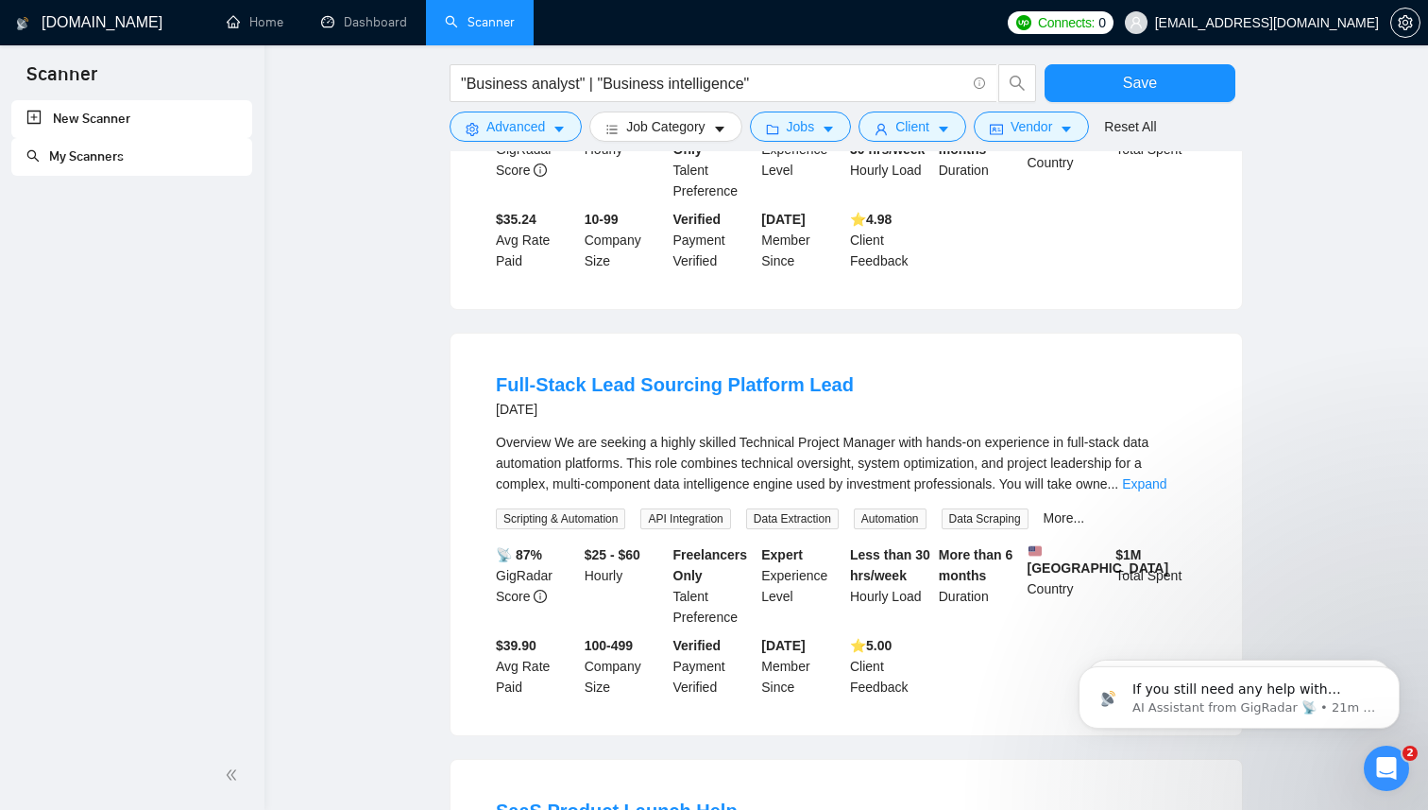
scroll to position [0, 0]
click at [1164, 476] on link "Expand" at bounding box center [1144, 483] width 44 height 15
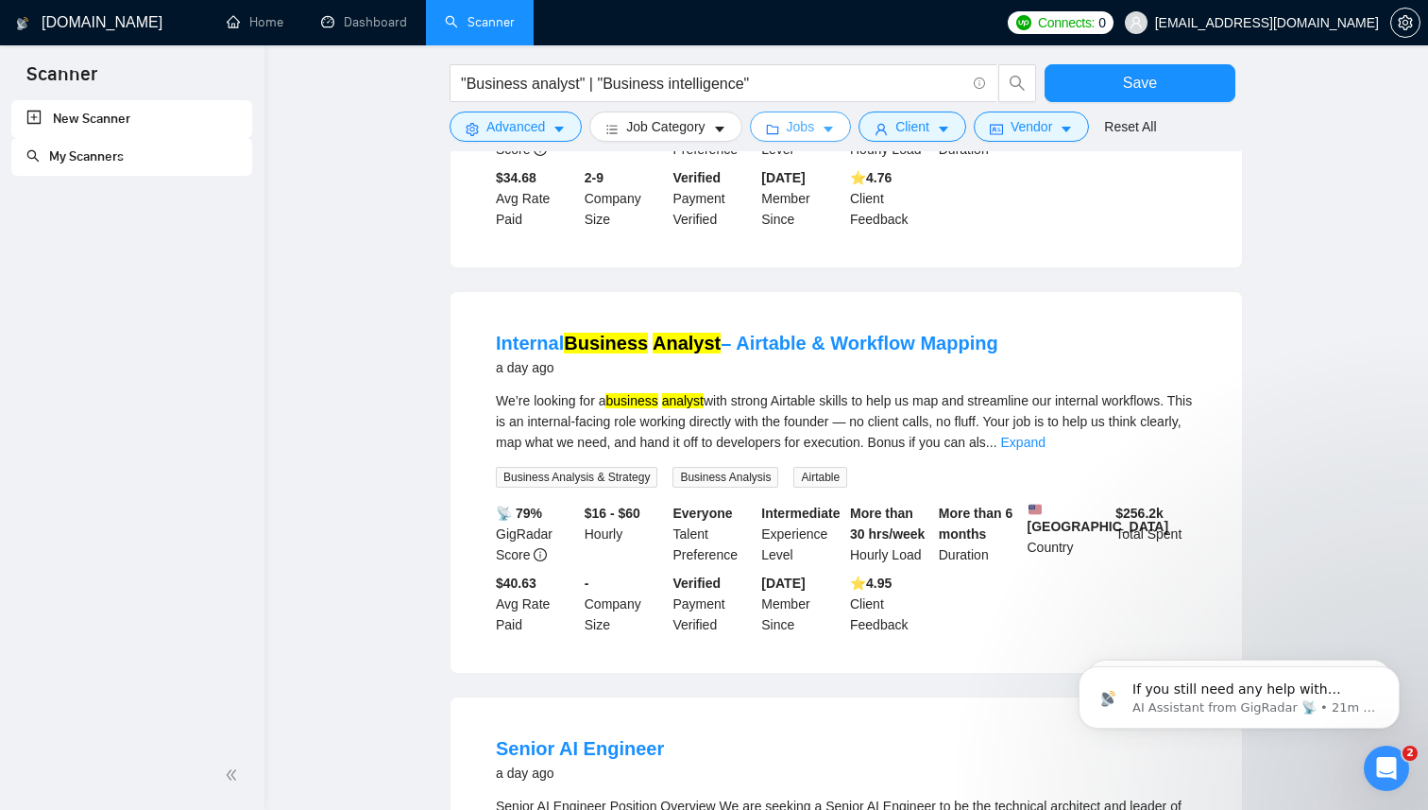
scroll to position [461, 0]
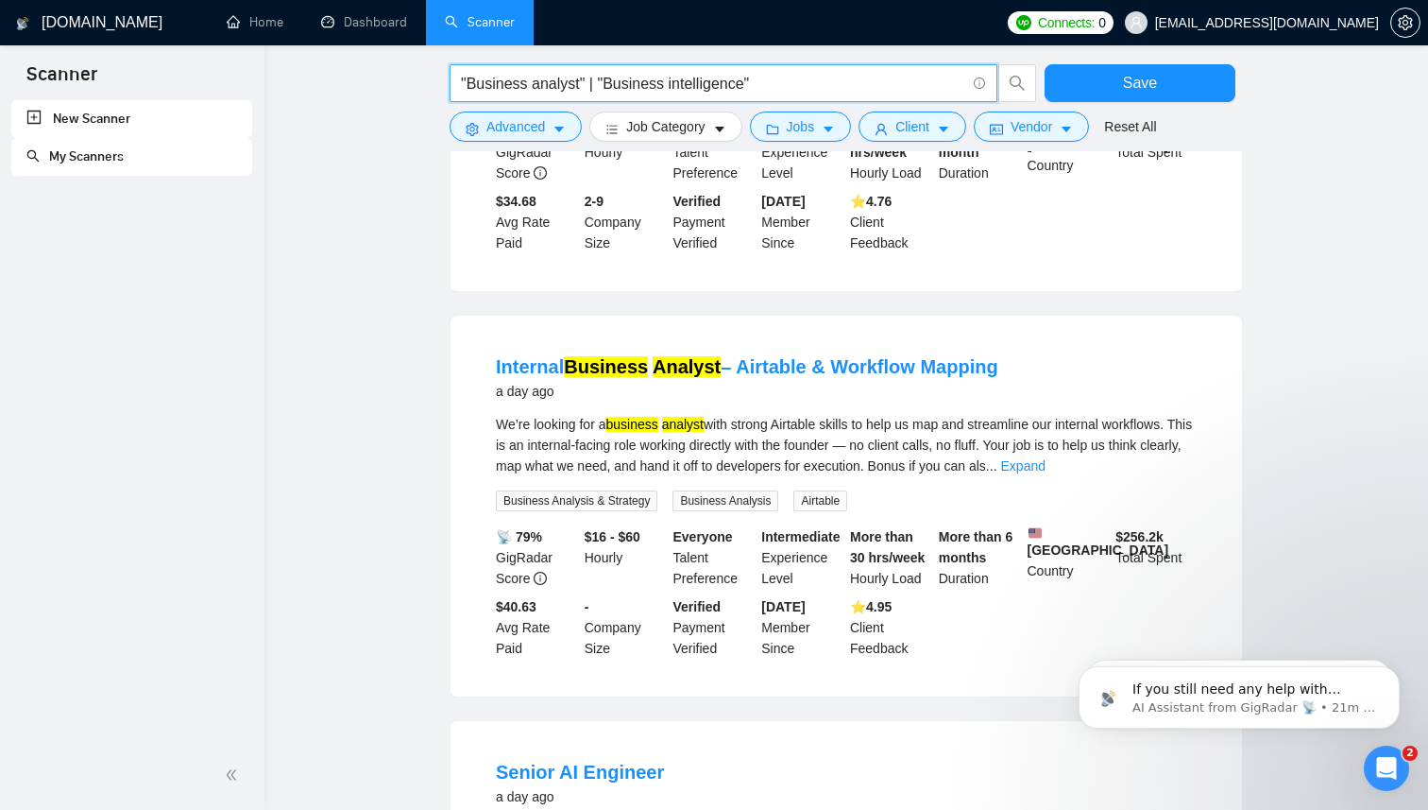
click at [812, 77] on input ""Business analyst" | "Business intelligence"" at bounding box center [713, 84] width 504 height 24
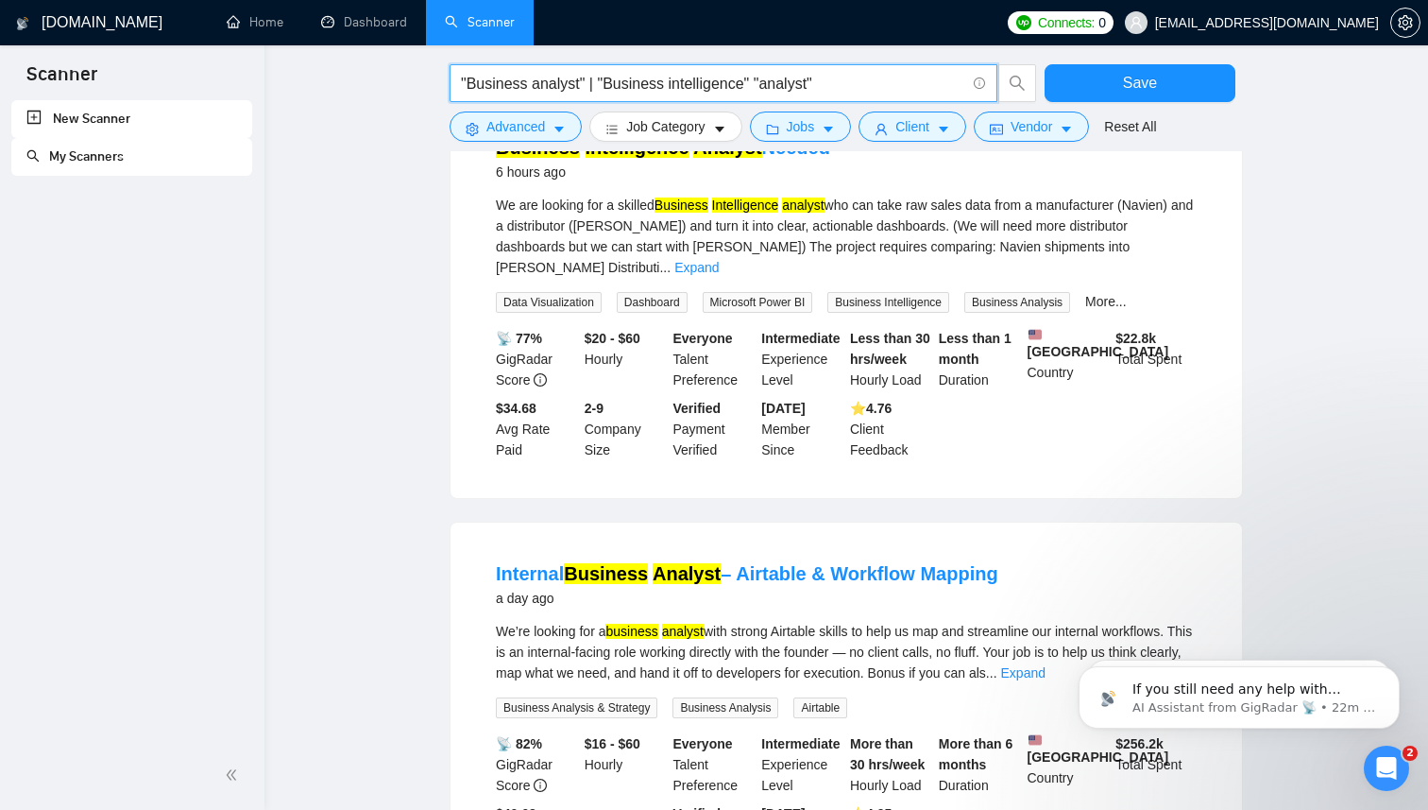
scroll to position [0, 0]
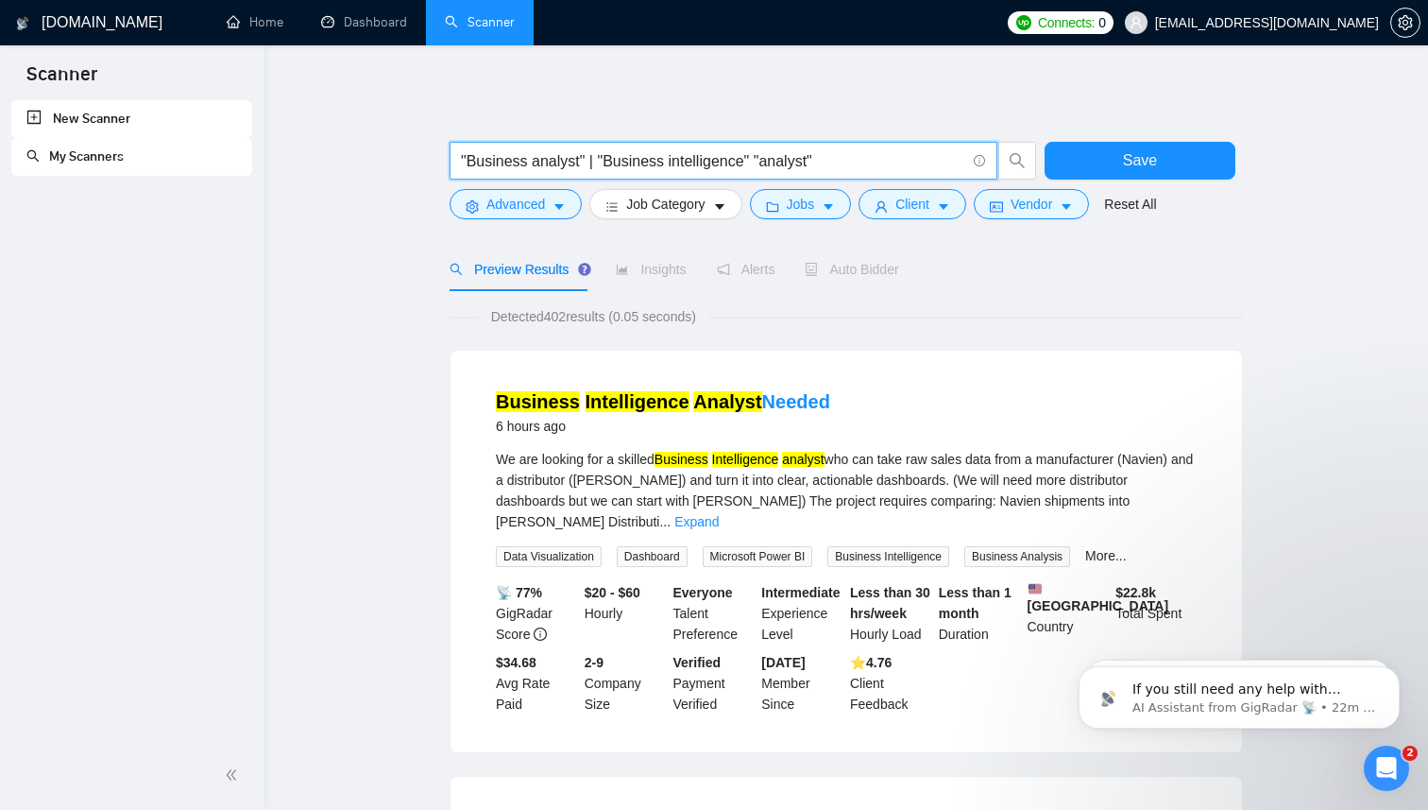
drag, startPoint x: 767, startPoint y: 162, endPoint x: 466, endPoint y: 163, distance: 301.3
click at [466, 163] on input ""Business analyst" | "Business intelligence" "analyst"" at bounding box center [713, 161] width 504 height 24
click at [569, 169] on input ""data analyst"" at bounding box center [713, 161] width 504 height 24
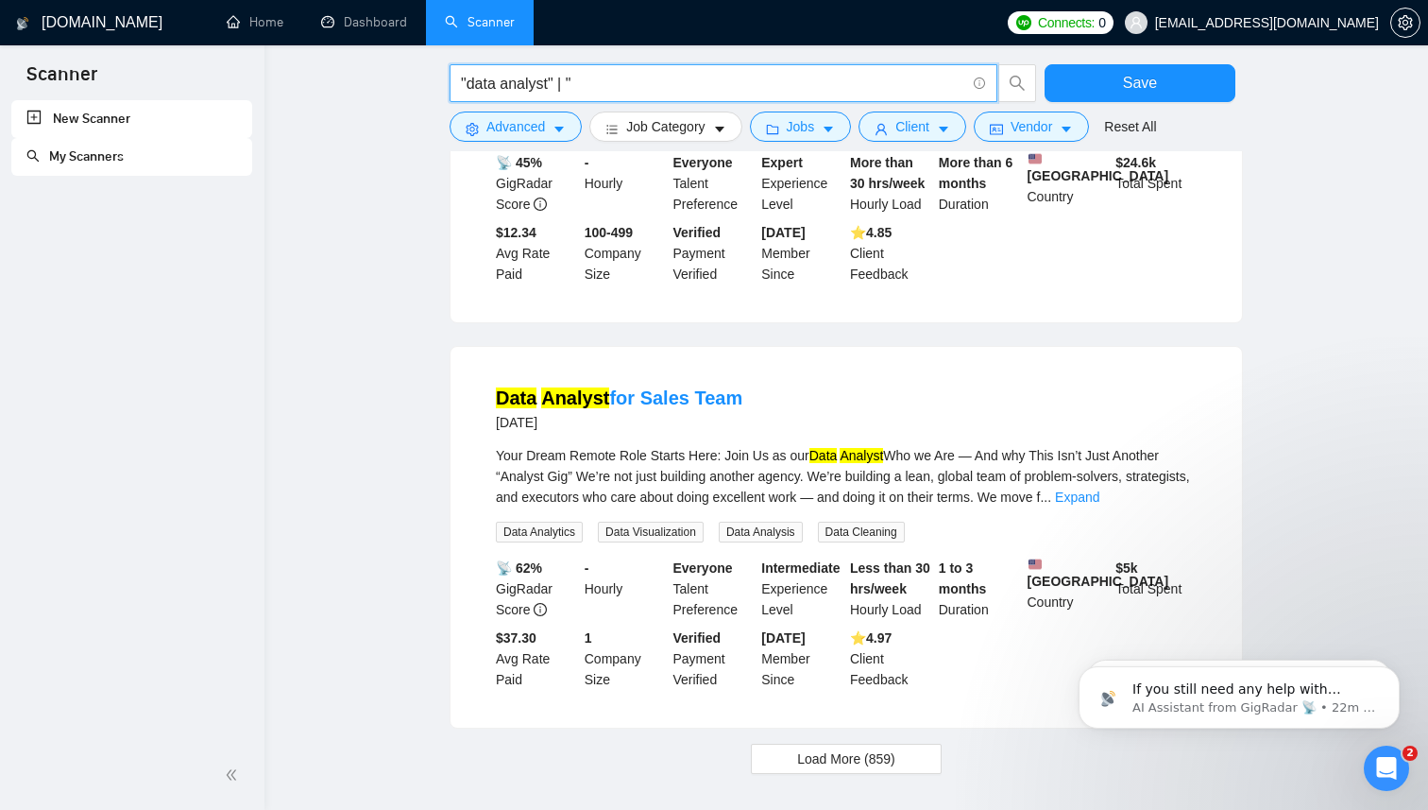
scroll to position [1611, 0]
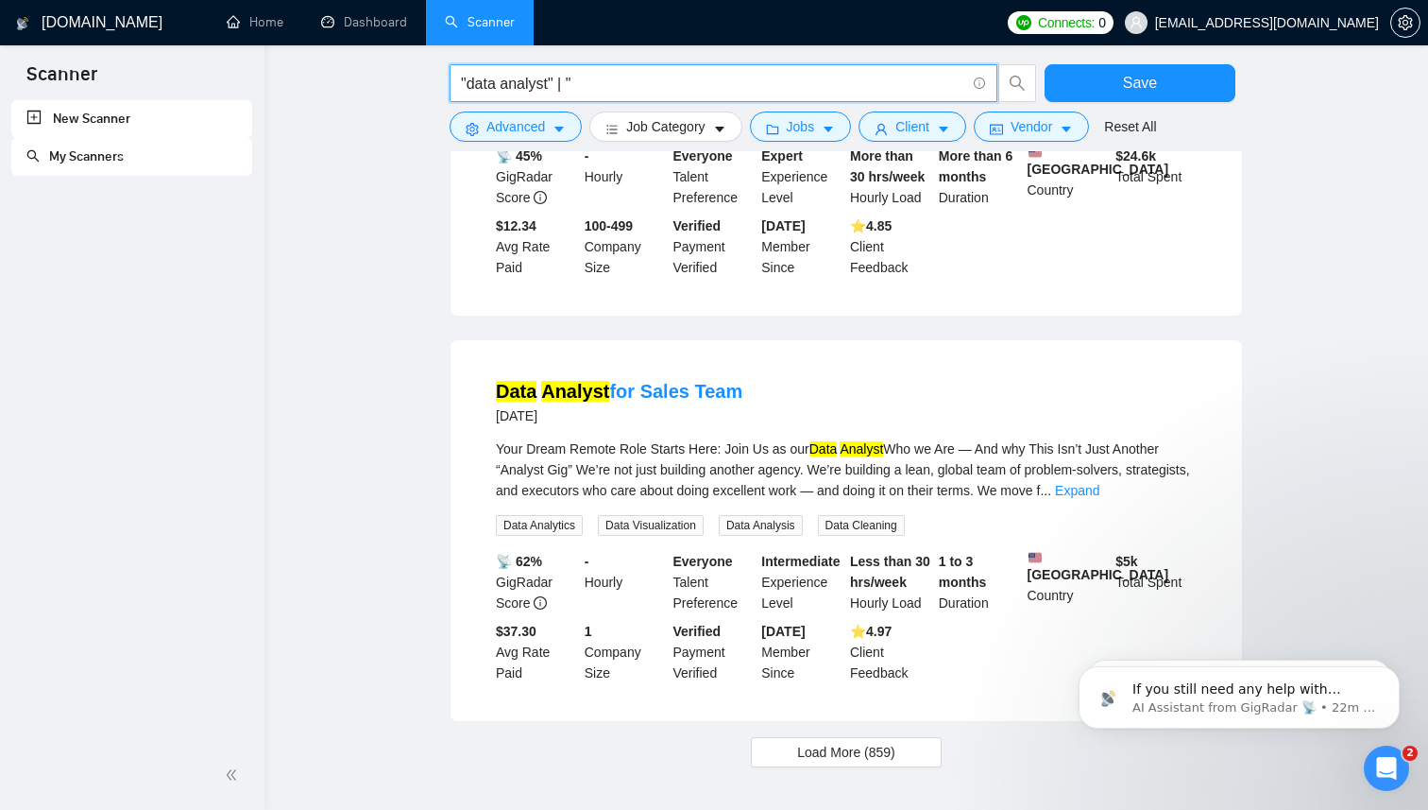
type input ""data analyst" | ""
click at [833, 127] on icon "caret-down" at bounding box center [828, 130] width 9 height 6
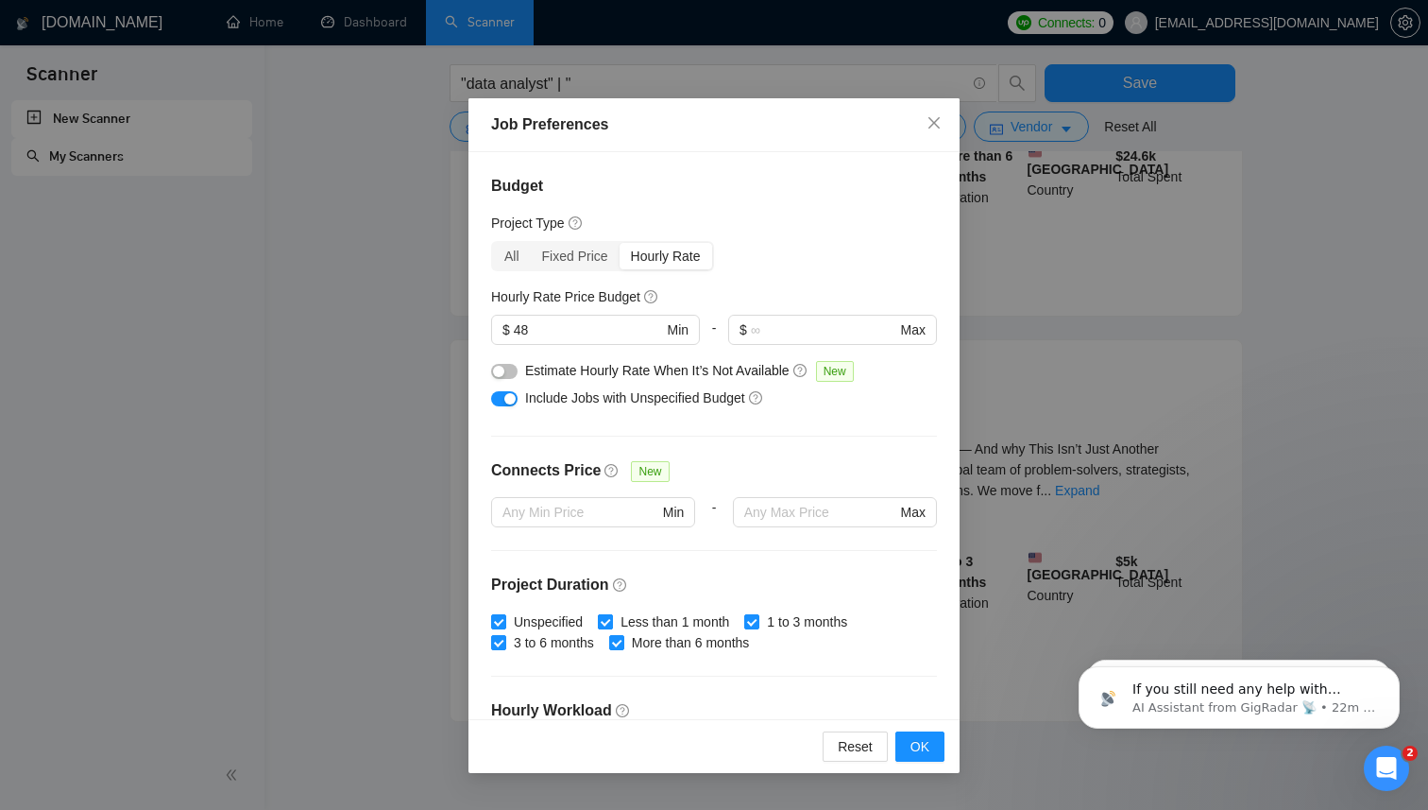
click at [611, 618] on input "Less than 1 month" at bounding box center [604, 620] width 13 height 13
checkbox input "false"
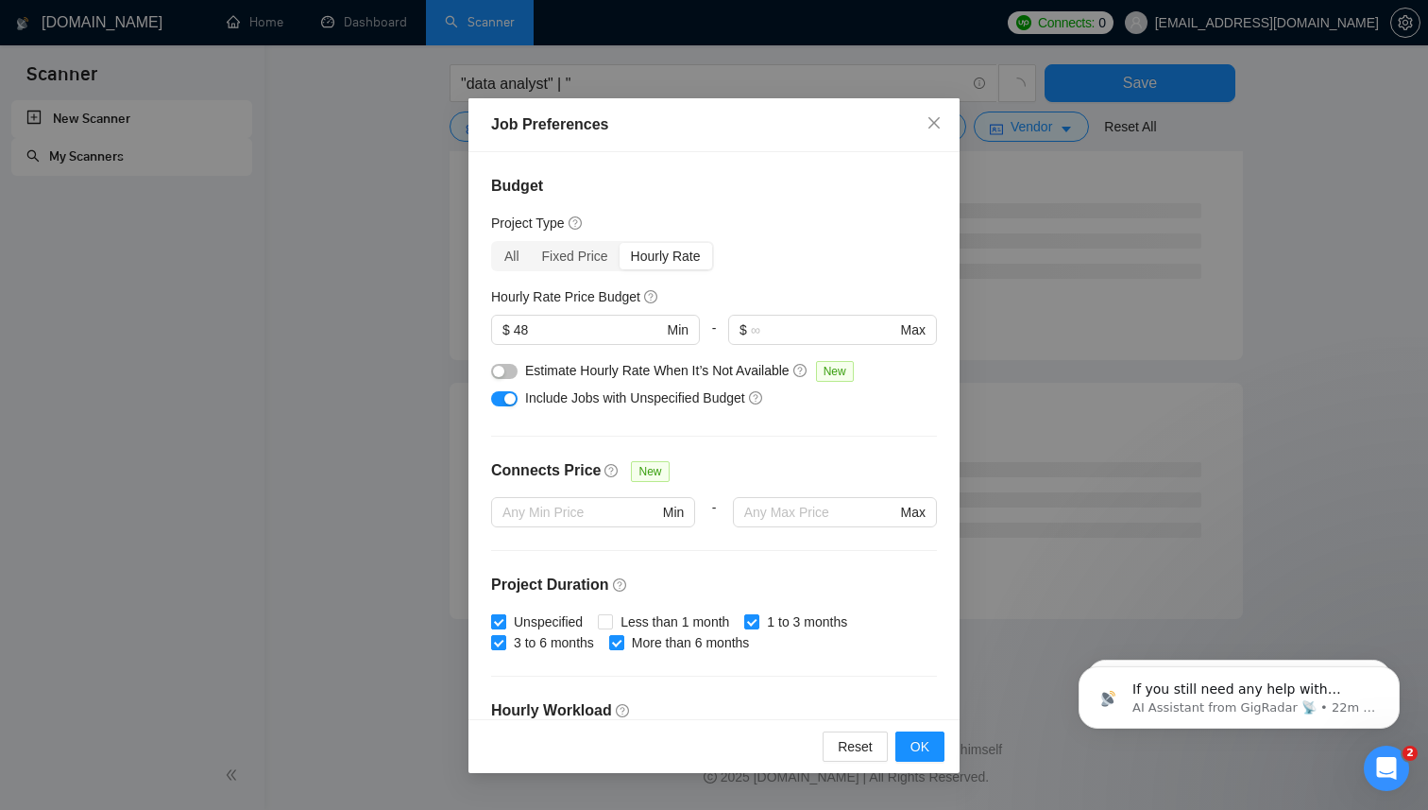
click at [505, 621] on span at bounding box center [498, 621] width 15 height 15
click at [504, 621] on input "Unspecified" at bounding box center [497, 620] width 13 height 13
checkbox input "false"
click at [621, 644] on input "More than 6 months" at bounding box center [615, 641] width 13 height 13
checkbox input "false"
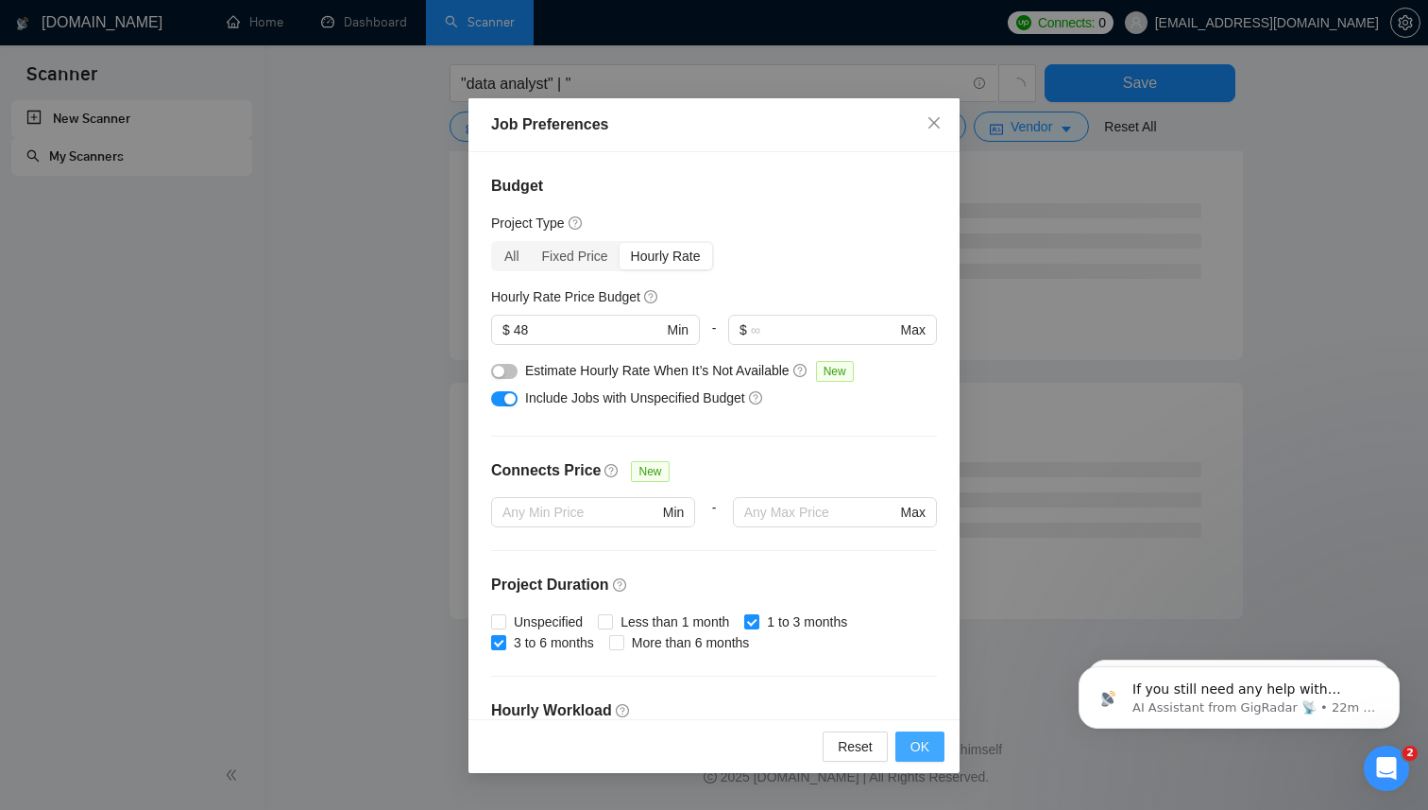
click at [935, 742] on button "OK" at bounding box center [919, 746] width 49 height 30
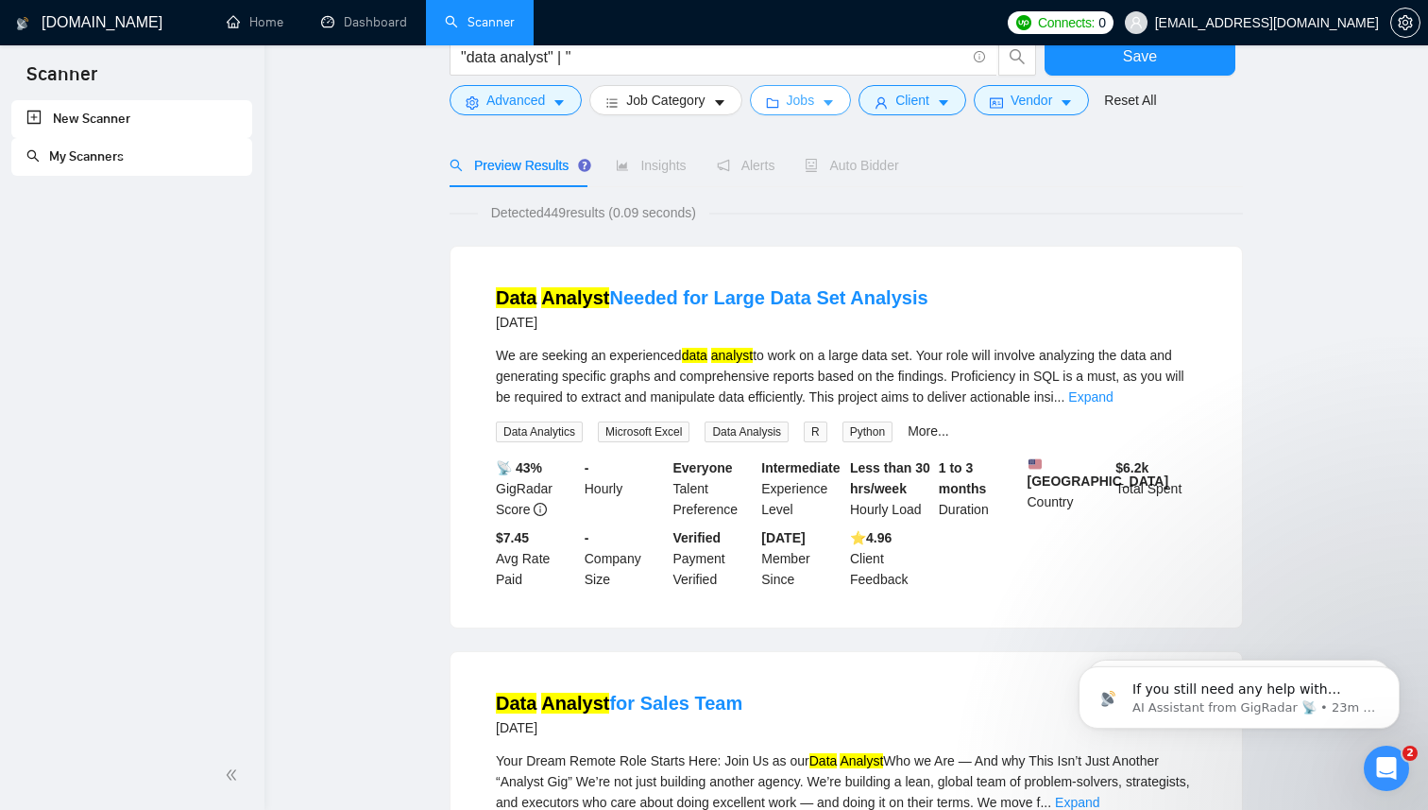
scroll to position [0, 0]
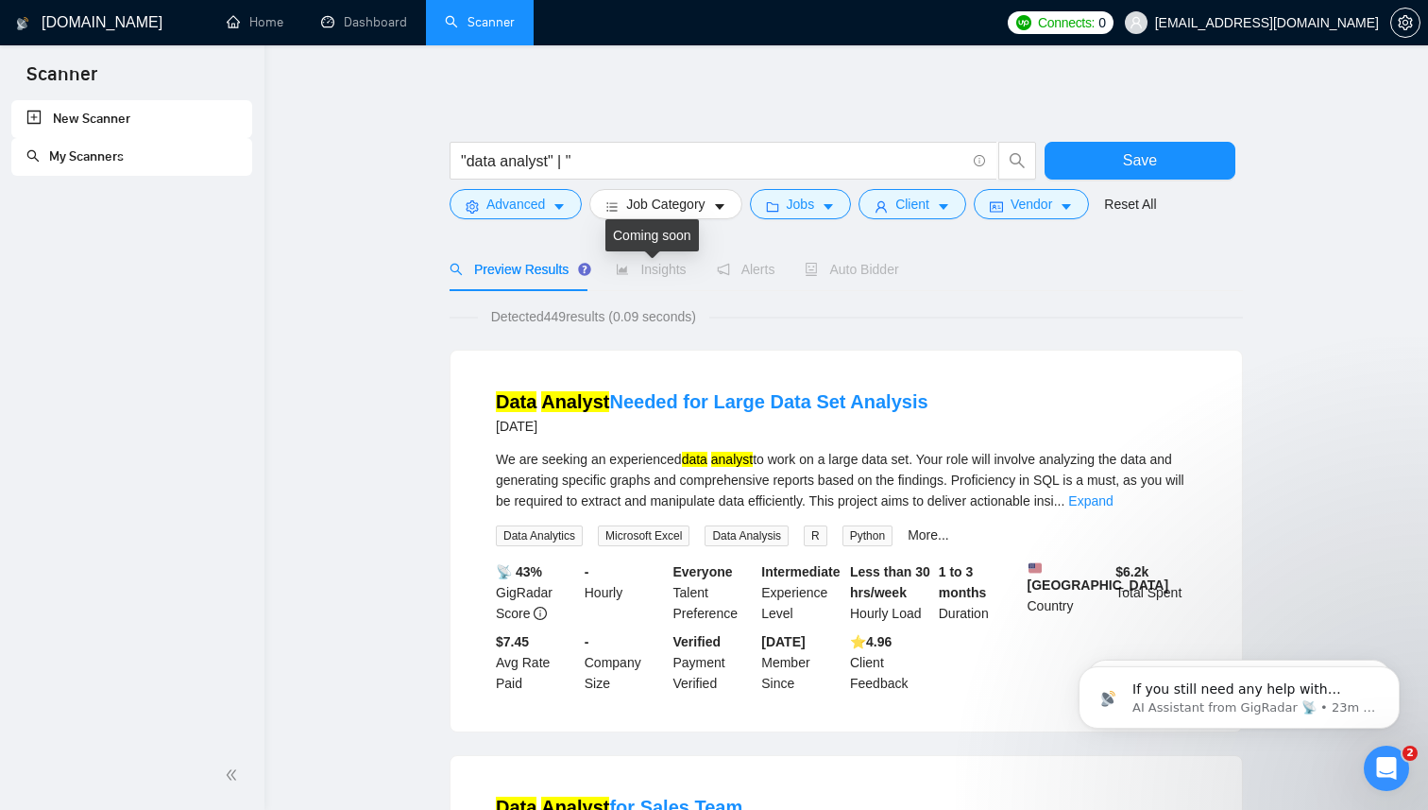
click at [667, 273] on span "Insights" at bounding box center [651, 269] width 70 height 15
click at [627, 171] on input ""data analyst" | "" at bounding box center [713, 161] width 504 height 24
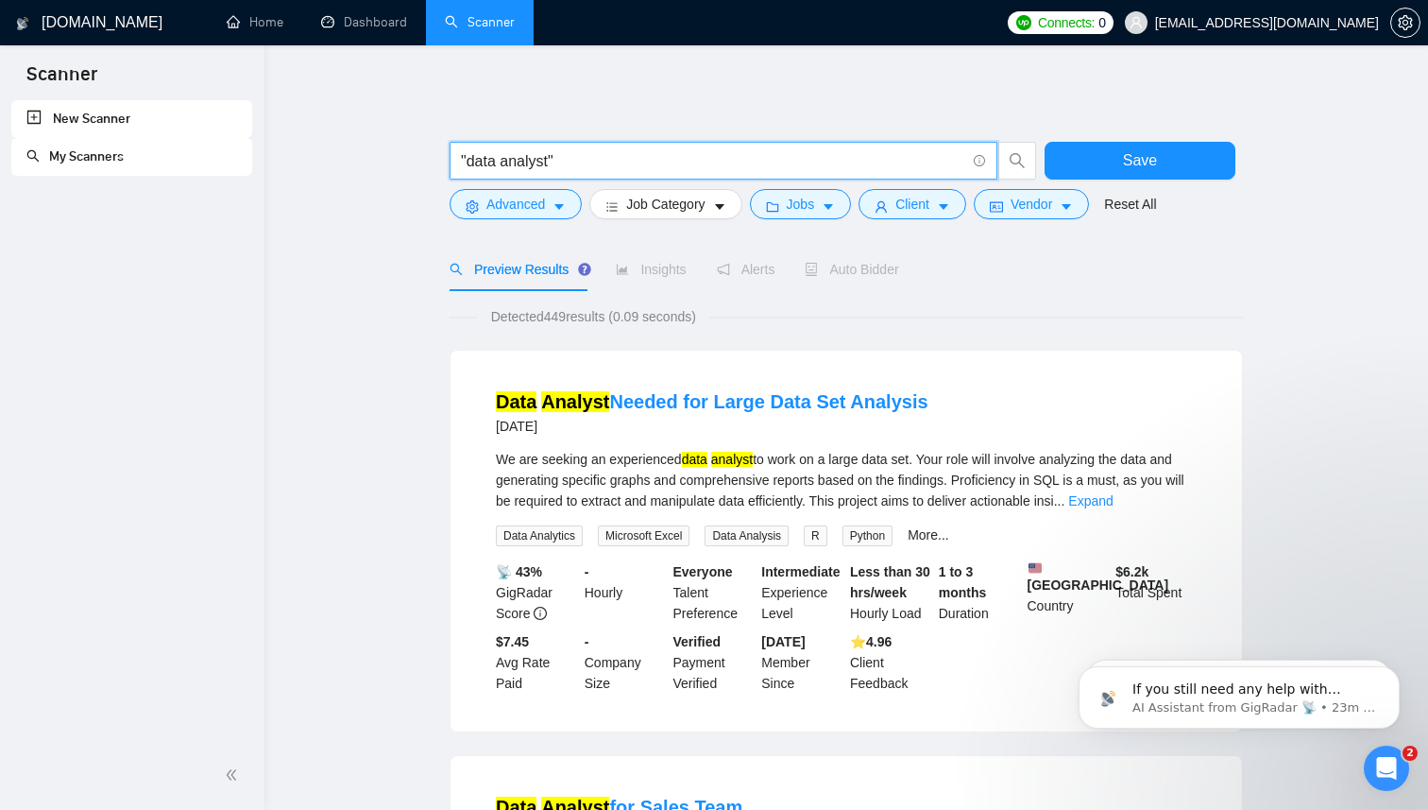
type input ""data analyst""
click at [665, 269] on span "Insights" at bounding box center [651, 269] width 70 height 15
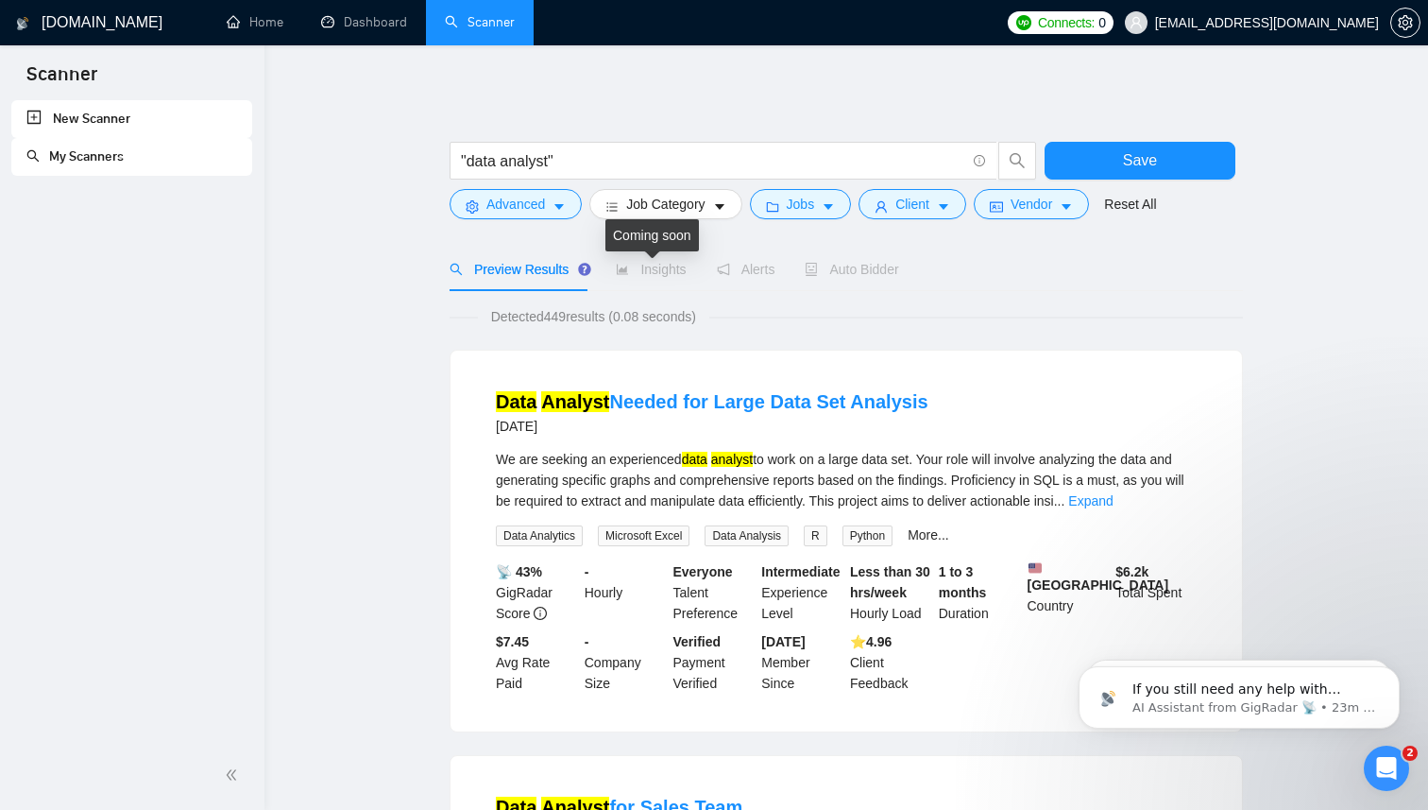
click at [656, 269] on span "Insights" at bounding box center [651, 269] width 70 height 15
click at [1000, 271] on div "Preview Results Insights Alerts Auto Bidder" at bounding box center [846, 268] width 793 height 43
click at [1046, 206] on span "Vendor" at bounding box center [1032, 204] width 42 height 21
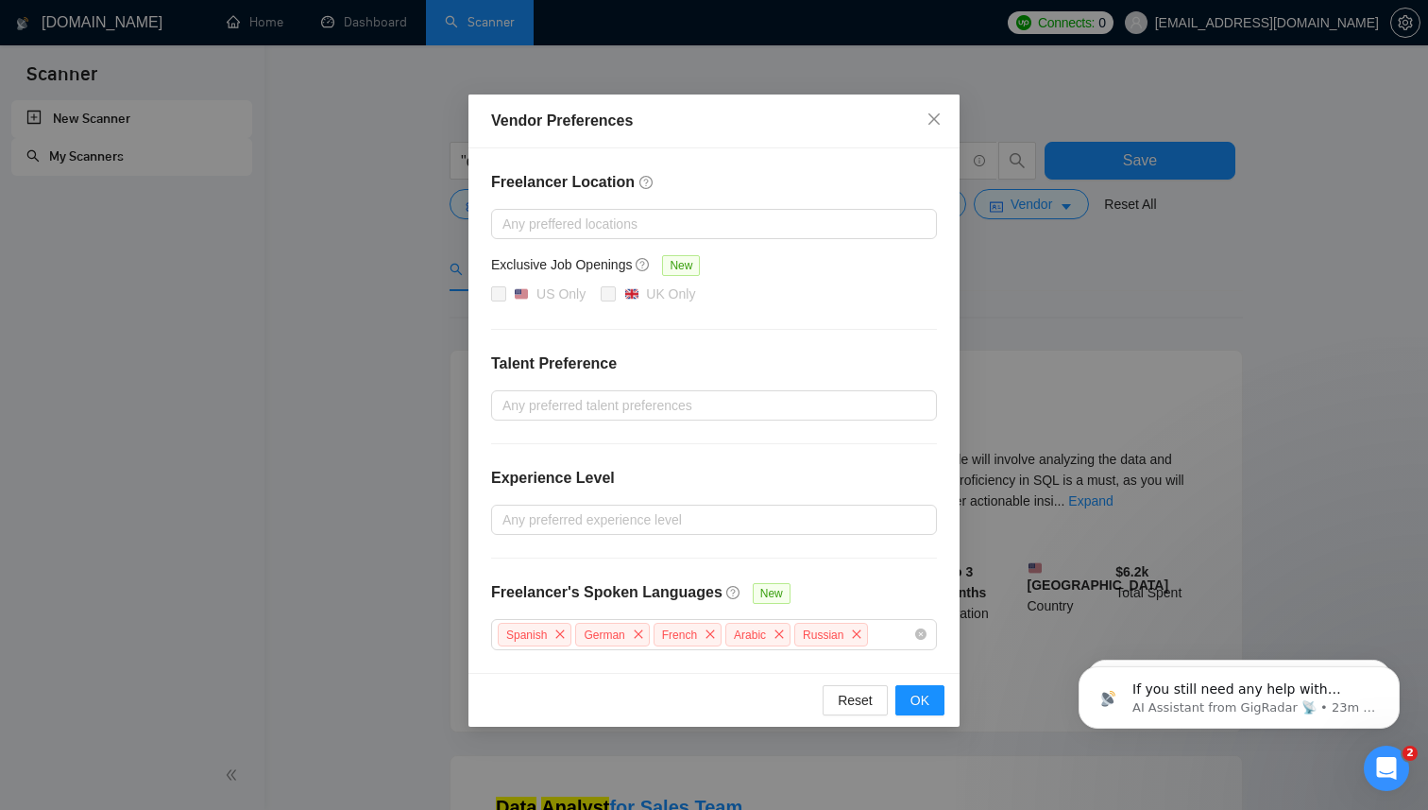
click at [1033, 275] on div "Vendor Preferences Freelancer Location Any preffered locations Exclusive Job Op…" at bounding box center [714, 405] width 1428 height 810
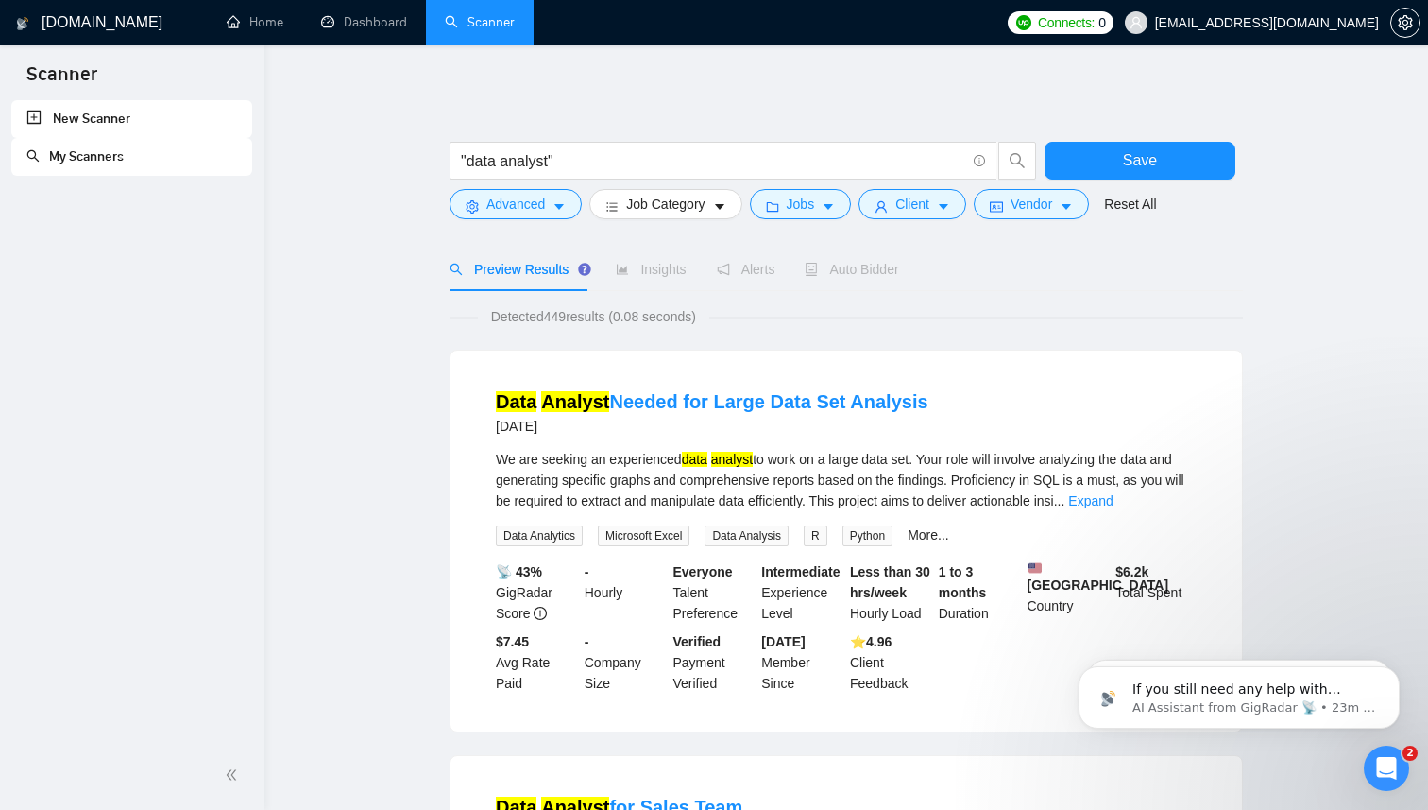
click at [657, 269] on span "Insights" at bounding box center [651, 269] width 70 height 15
click at [757, 270] on span "Alerts" at bounding box center [746, 269] width 59 height 15
click at [752, 271] on span "Alerts" at bounding box center [746, 269] width 59 height 15
click at [637, 273] on span "Insights" at bounding box center [651, 269] width 70 height 15
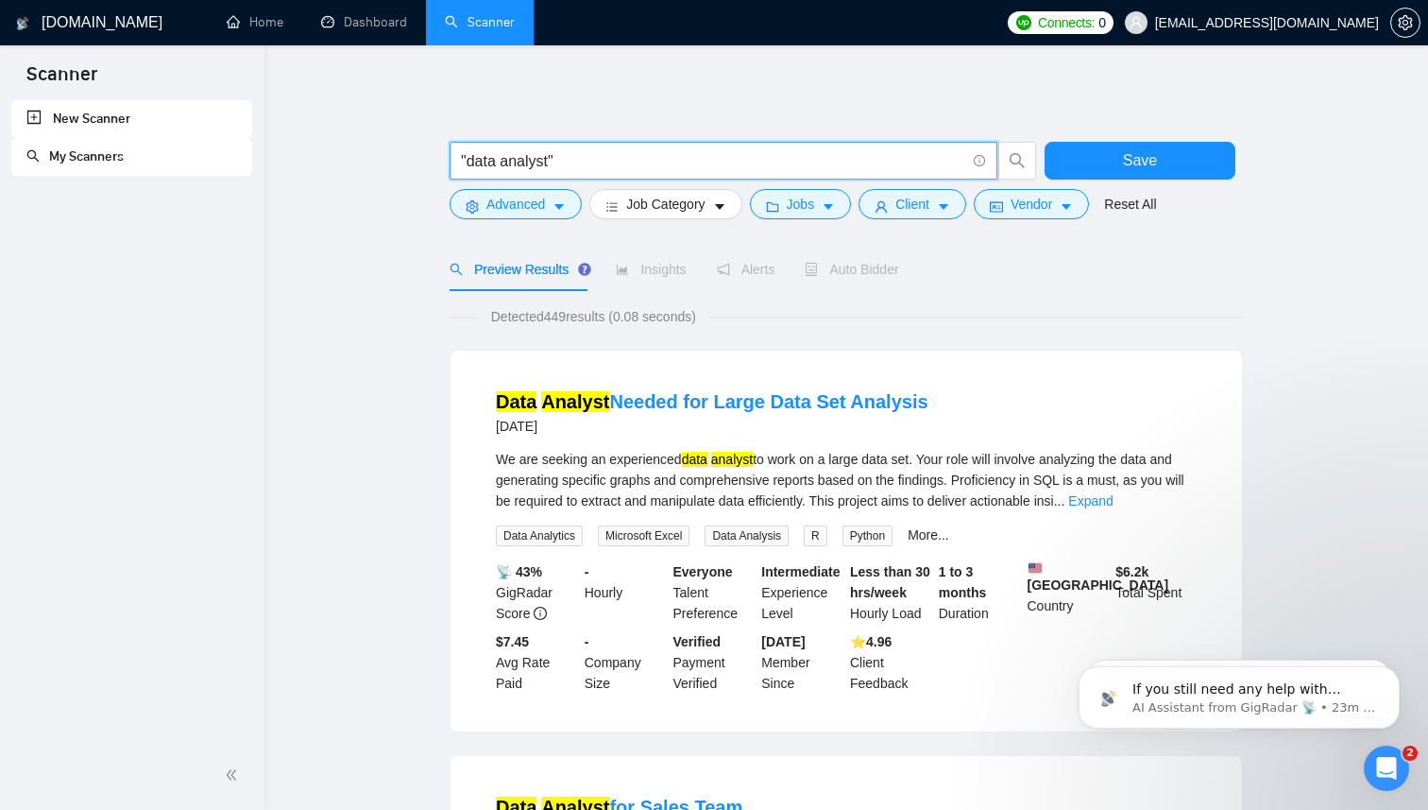
click at [659, 164] on input ""data analyst"" at bounding box center [713, 161] width 504 height 24
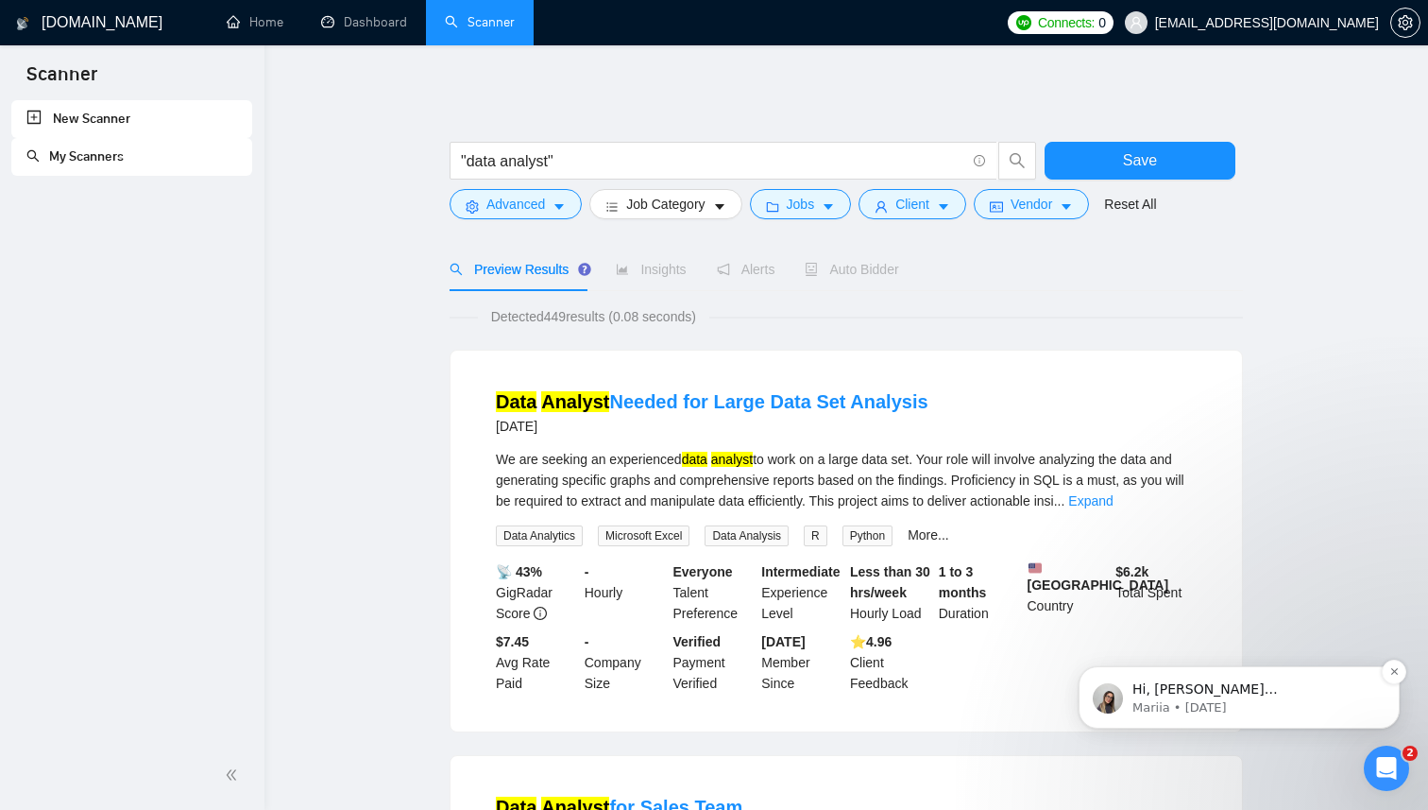
click at [1175, 699] on p "Mariia • [DATE]" at bounding box center [1255, 707] width 244 height 17
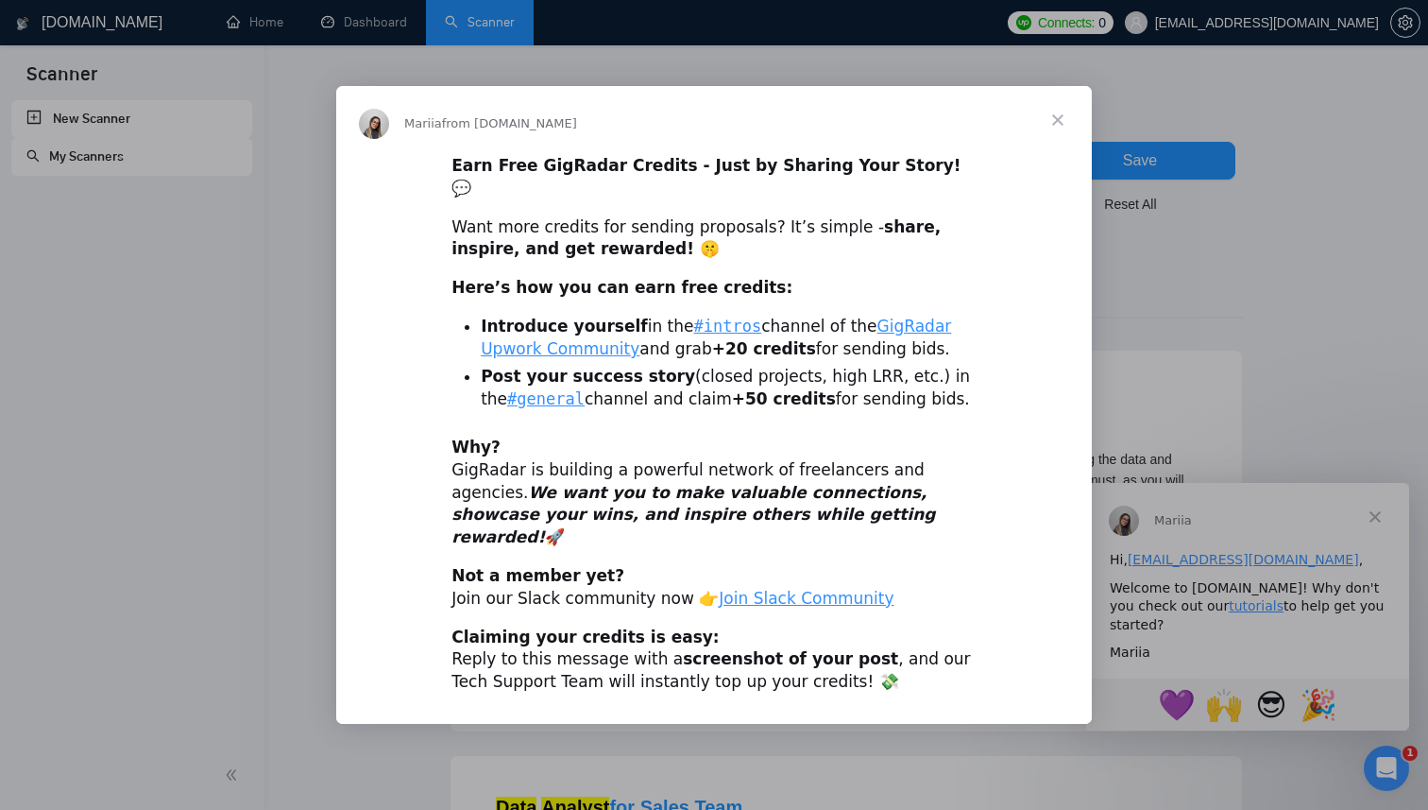
click at [1056, 145] on span "Close" at bounding box center [1058, 120] width 68 height 68
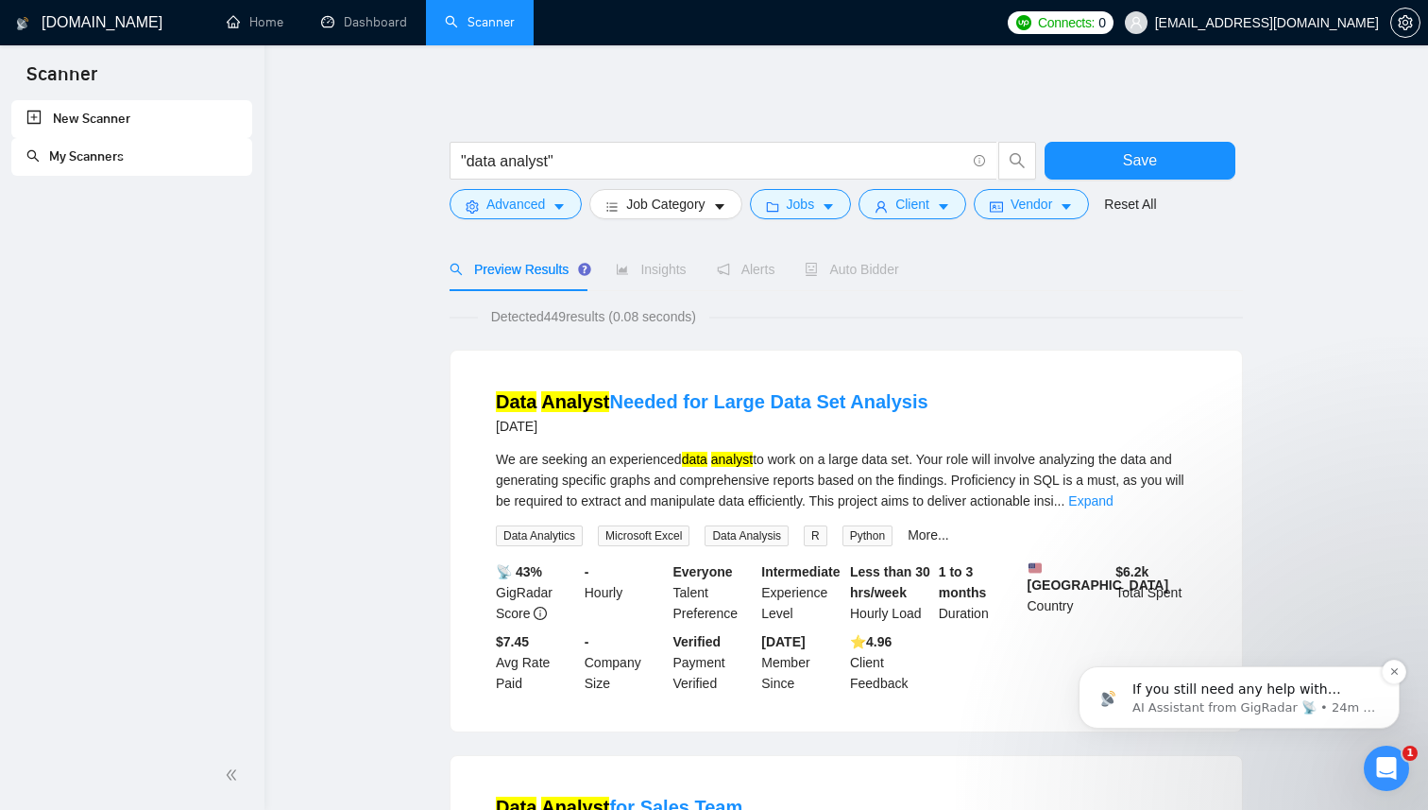
click at [1185, 687] on p "If you still need any help with creating or refining your queries, I’m here to …" at bounding box center [1255, 689] width 244 height 19
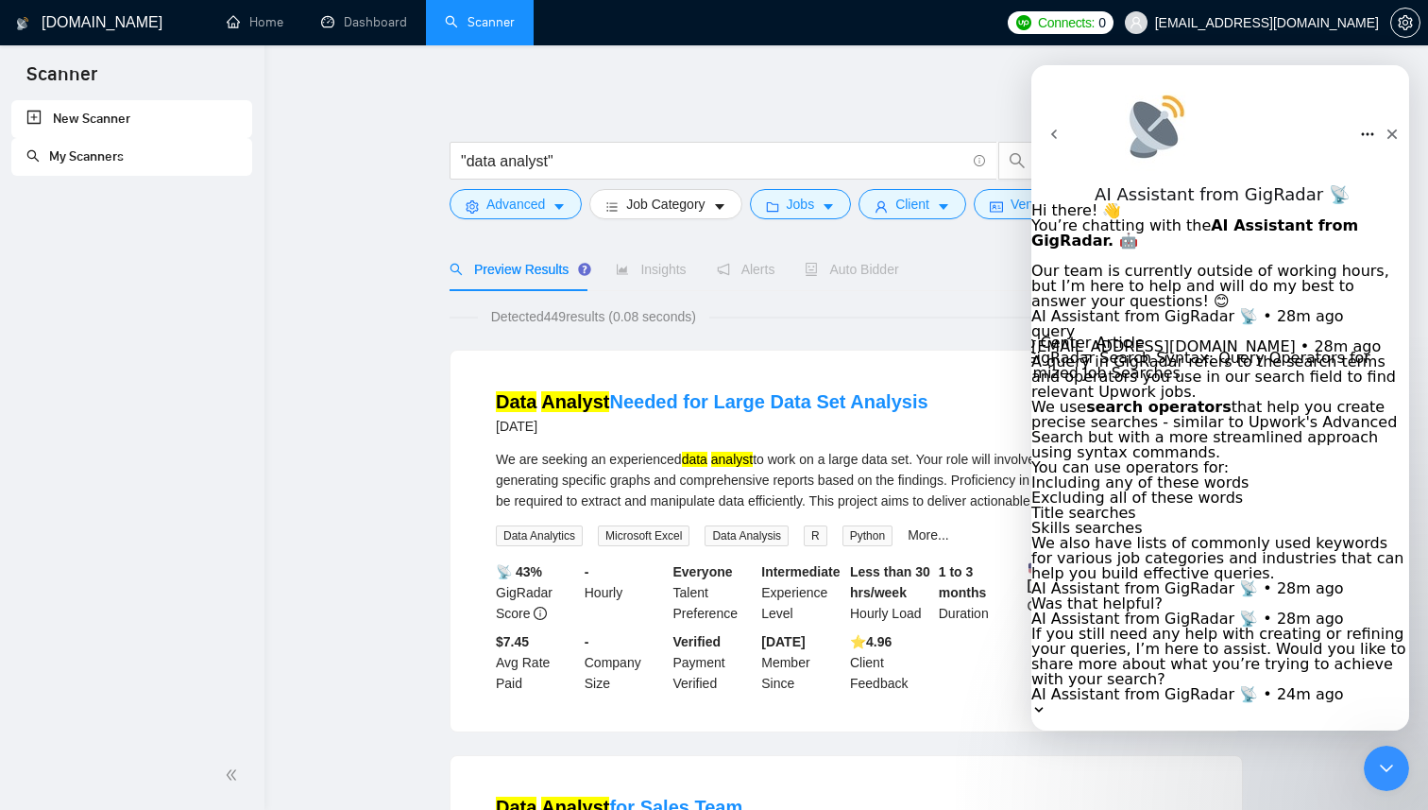
scroll to position [279, 0]
click at [1062, 127] on icon "go back" at bounding box center [1054, 134] width 15 height 15
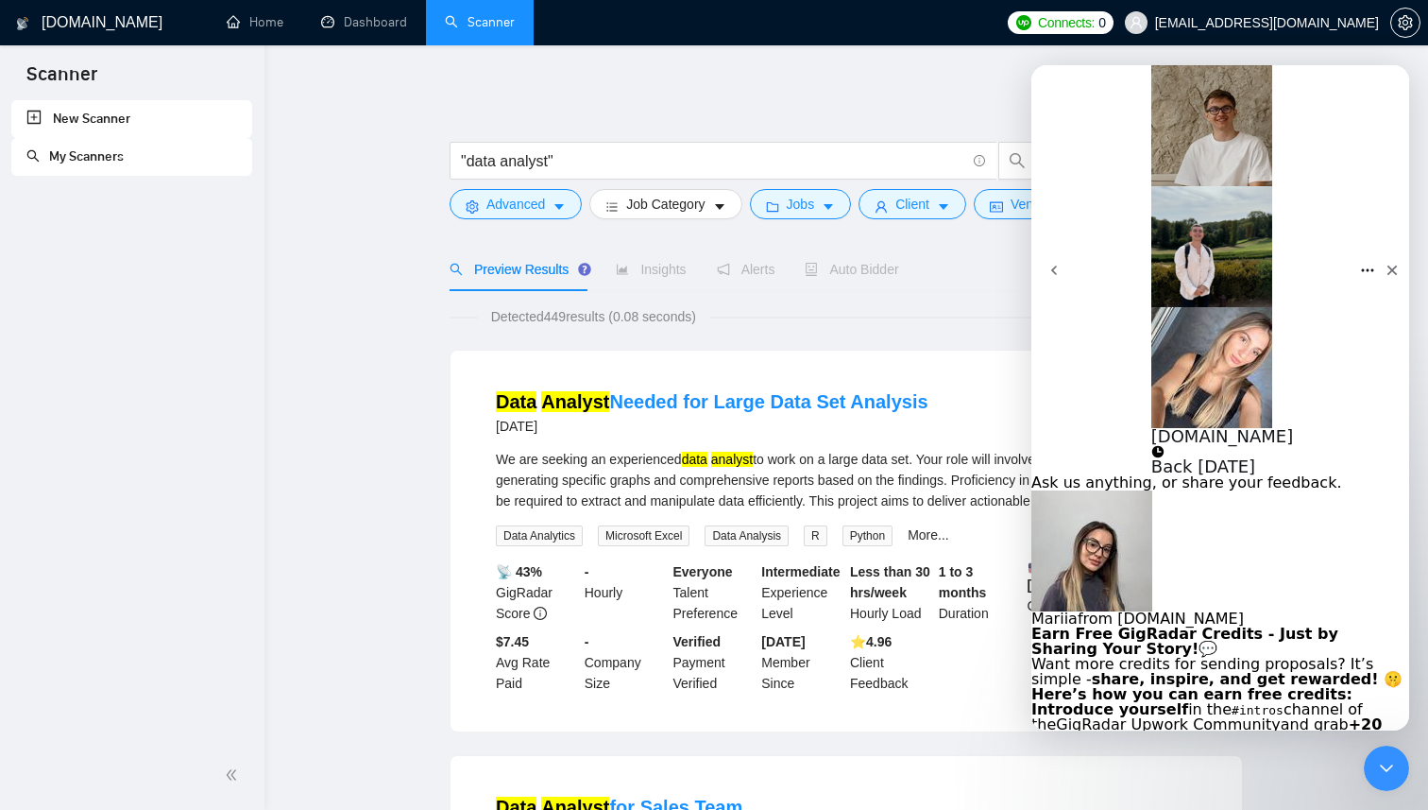
scroll to position [0, 0]
click at [1058, 263] on icon "go back" at bounding box center [1054, 270] width 15 height 15
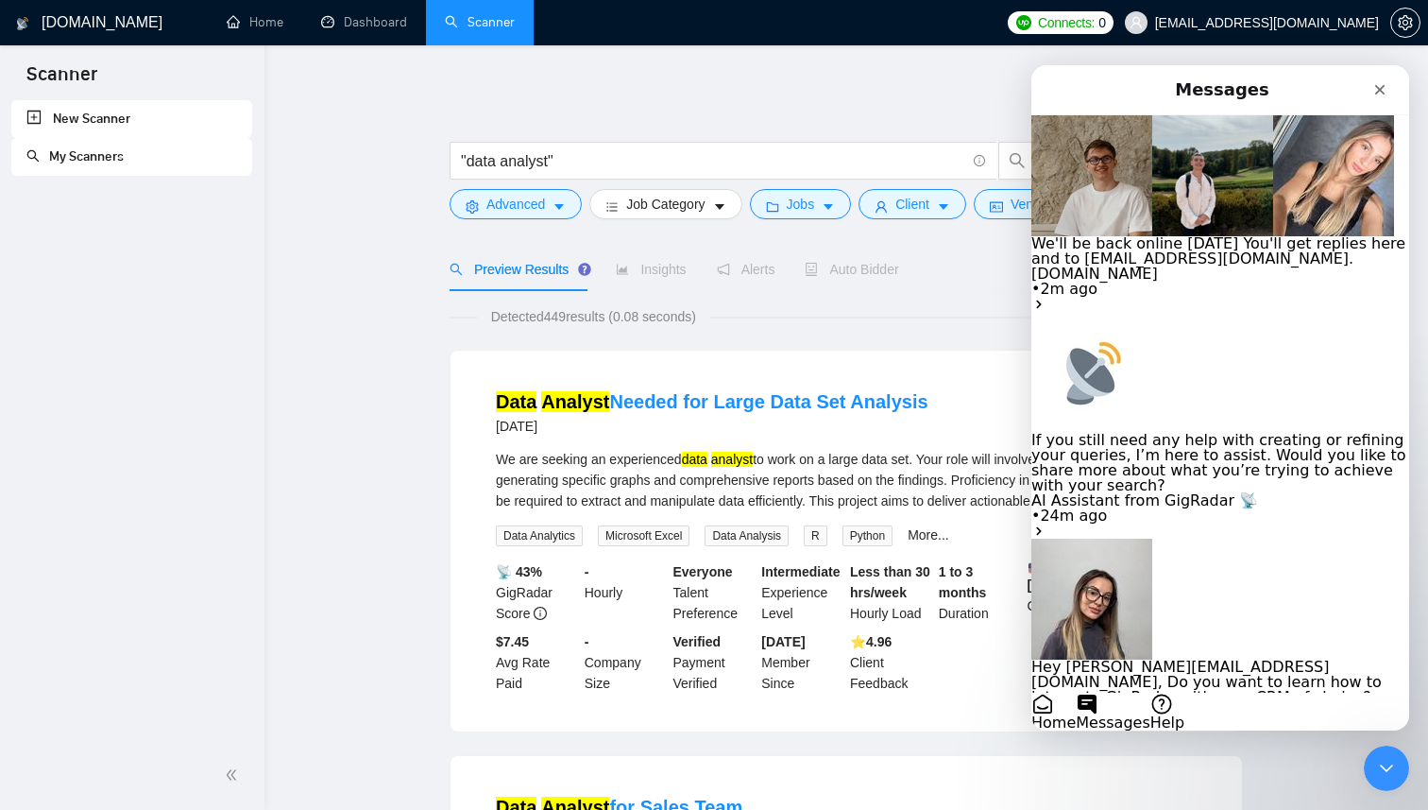
click at [933, 311] on div "Detected 449 results (0.08 seconds)" at bounding box center [846, 316] width 793 height 21
click at [959, 309] on div "Detected 449 results (0.08 seconds)" at bounding box center [846, 316] width 793 height 21
click at [1382, 84] on icon "Close" at bounding box center [1379, 89] width 15 height 15
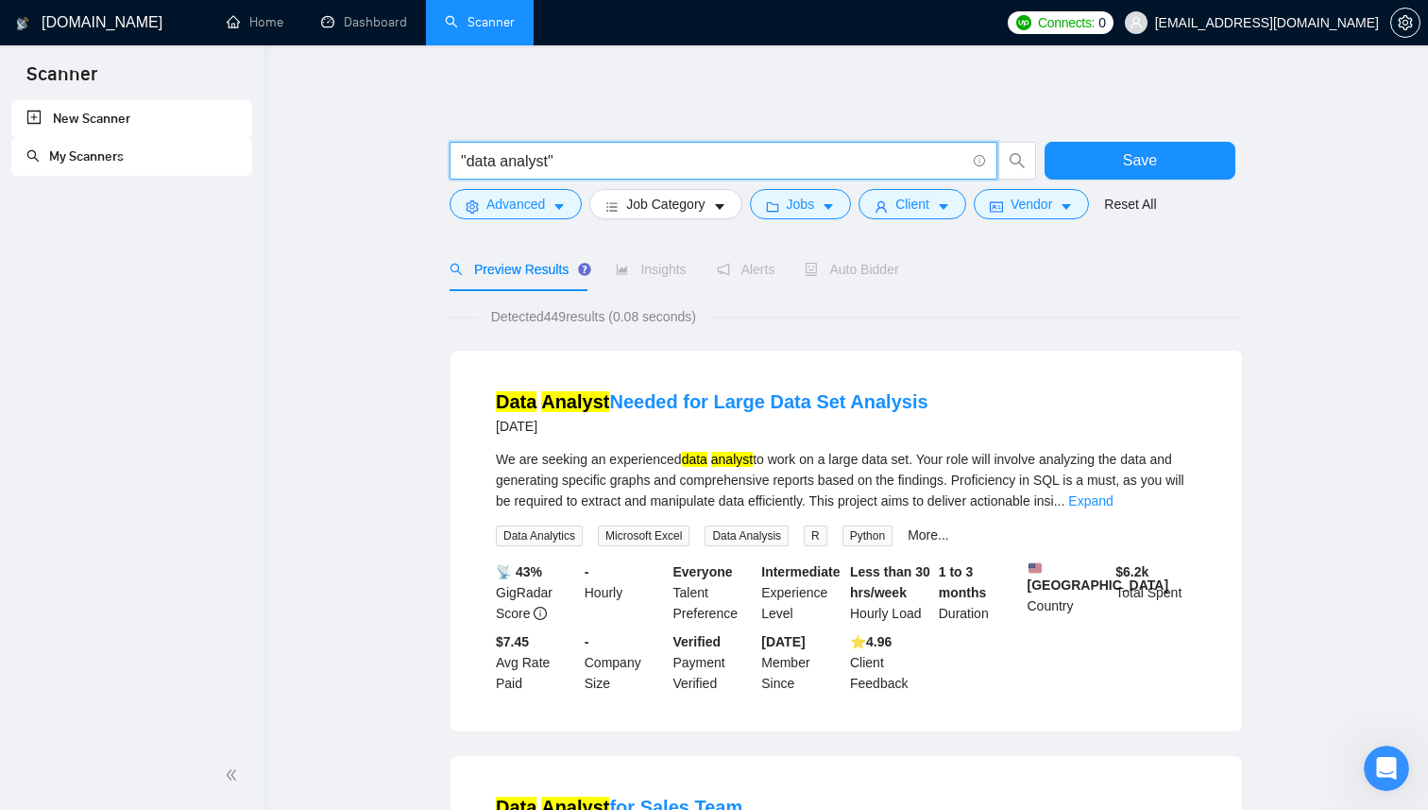
click at [703, 162] on input ""data analyst"" at bounding box center [713, 161] width 504 height 24
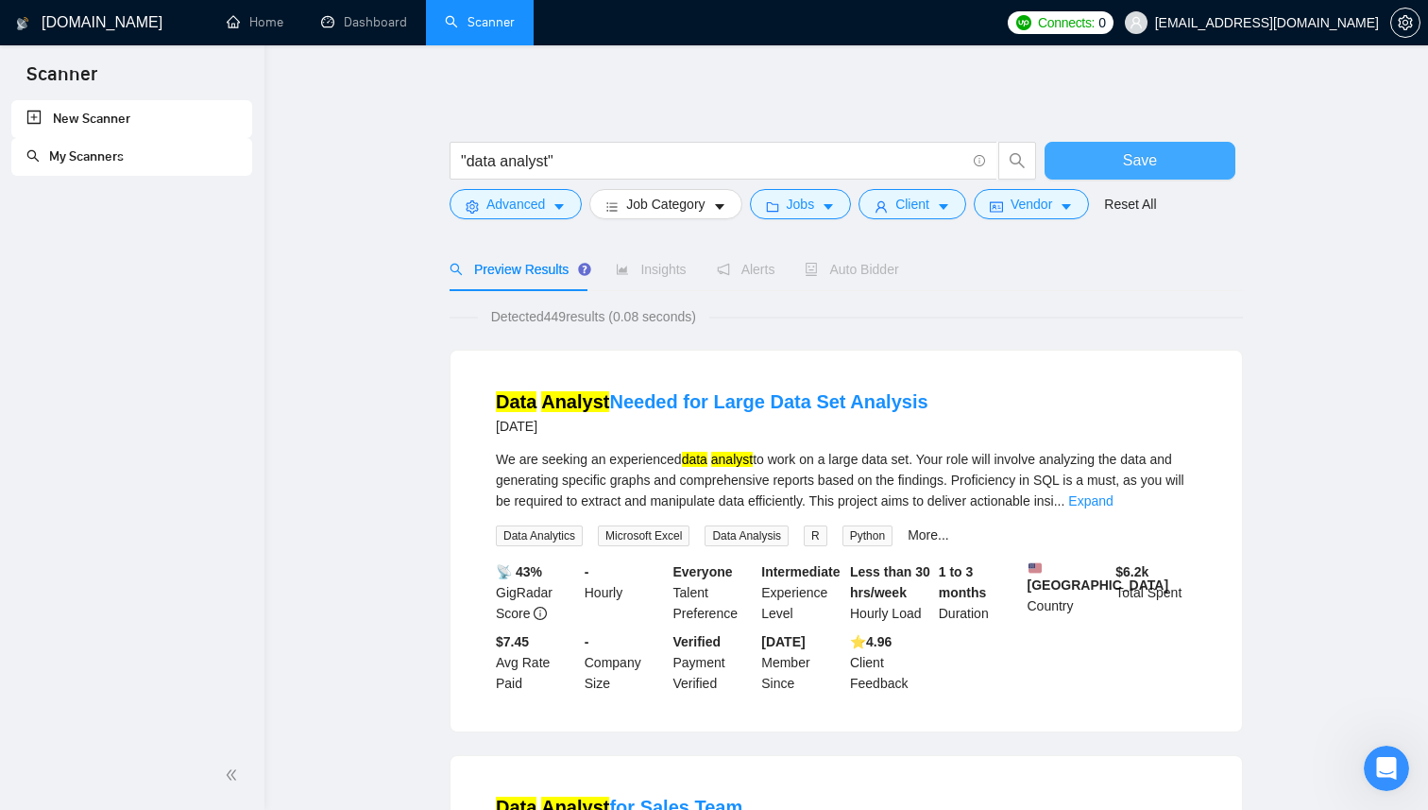
click at [1164, 165] on button "Save" at bounding box center [1140, 161] width 191 height 38
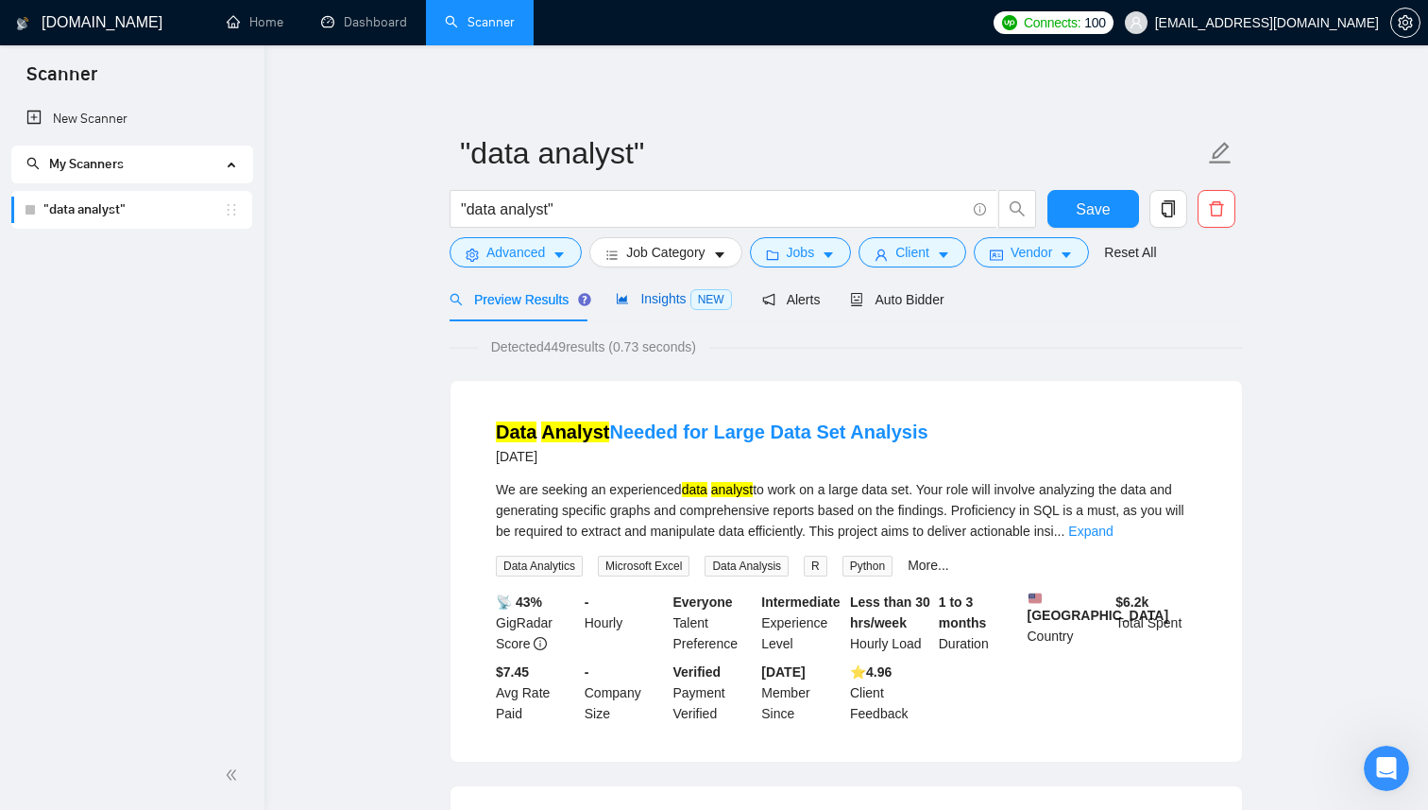
click at [660, 303] on span "Insights NEW" at bounding box center [673, 298] width 115 height 15
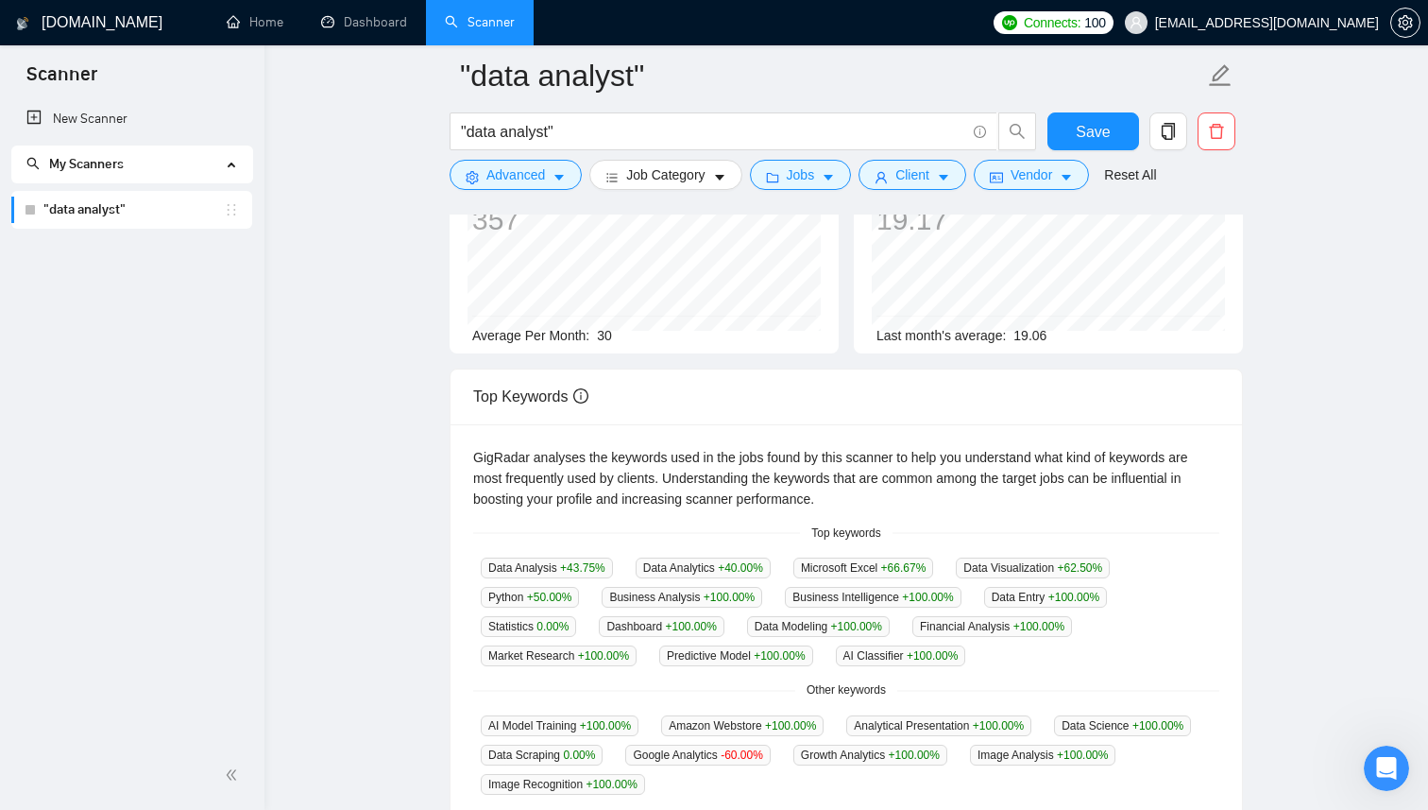
scroll to position [199, 0]
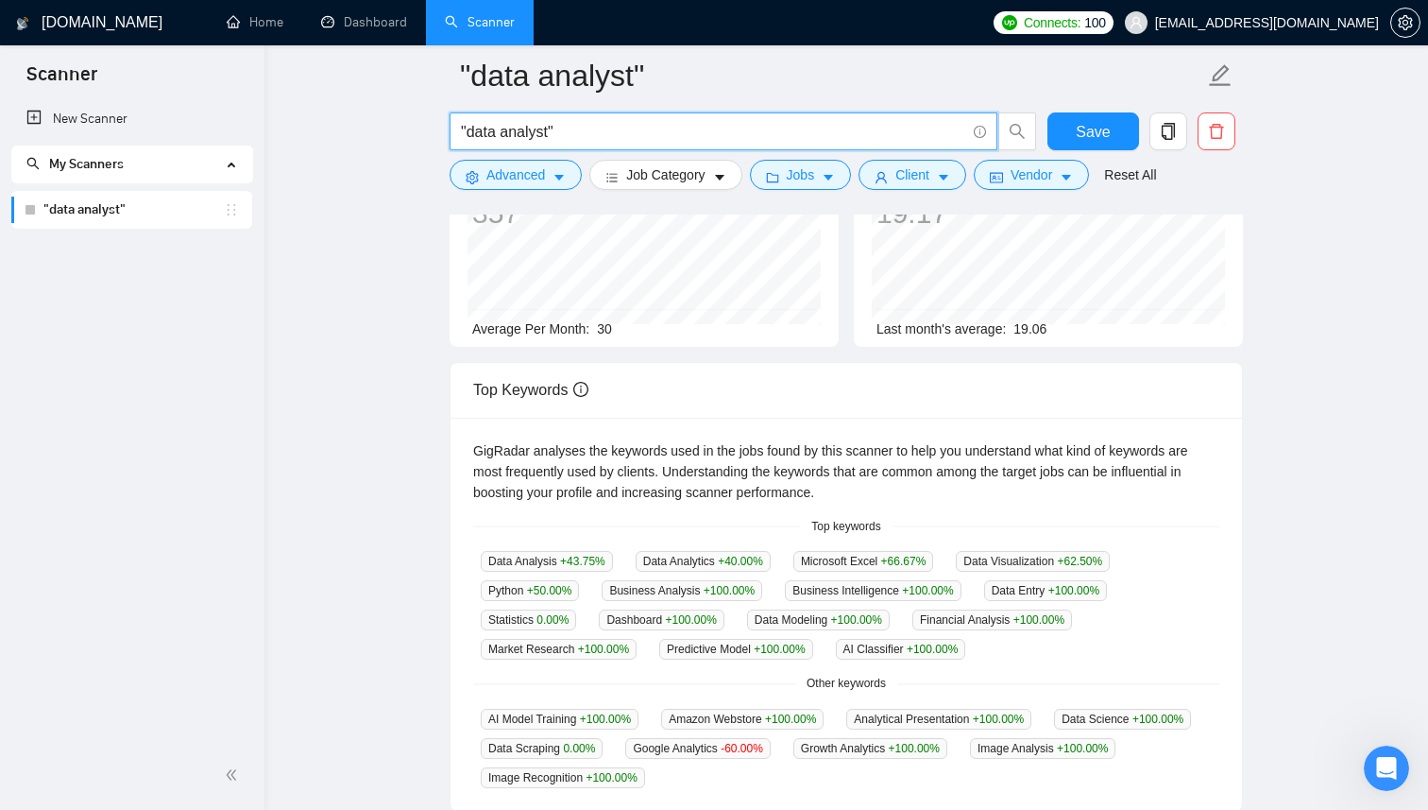
click at [604, 140] on input ""data analyst"" at bounding box center [713, 132] width 504 height 24
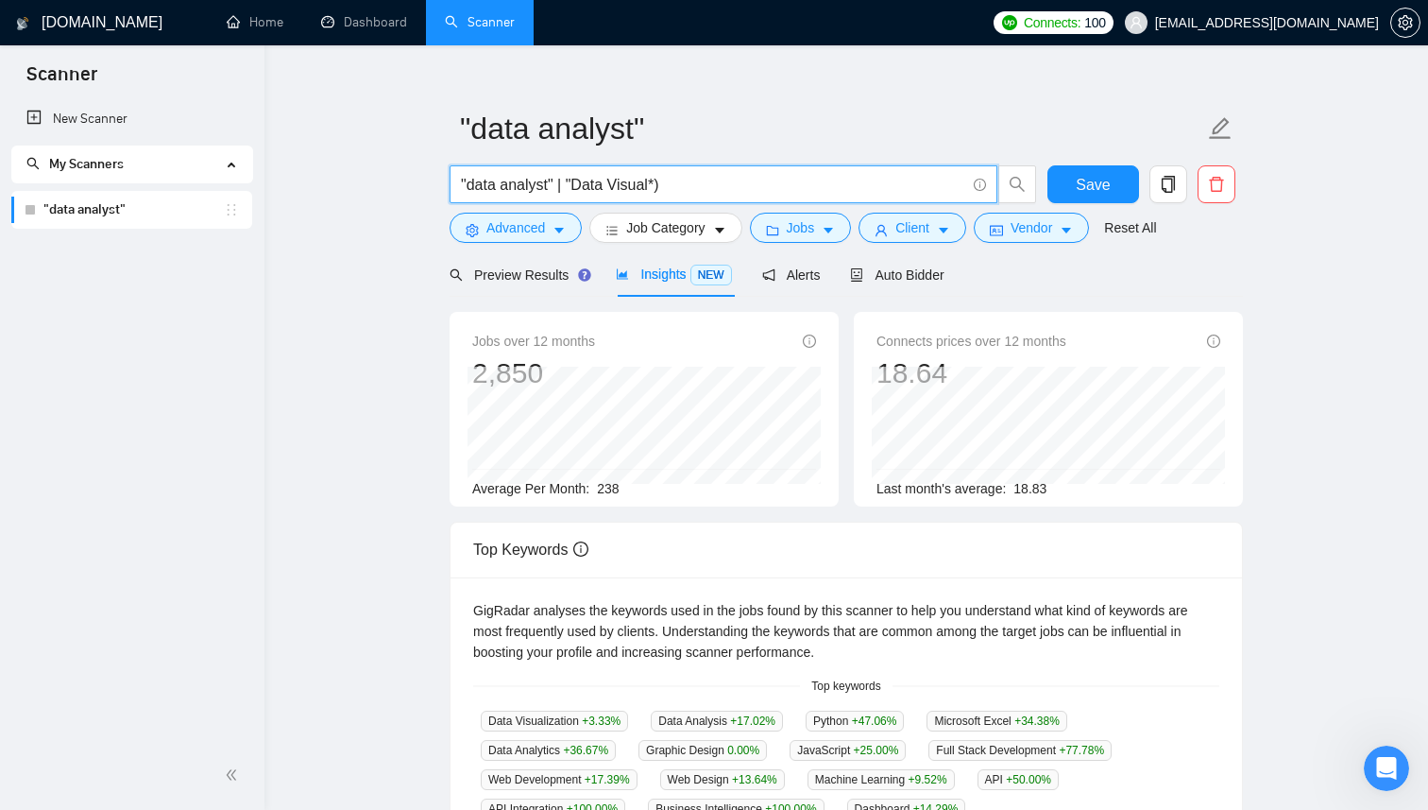
scroll to position [0, 0]
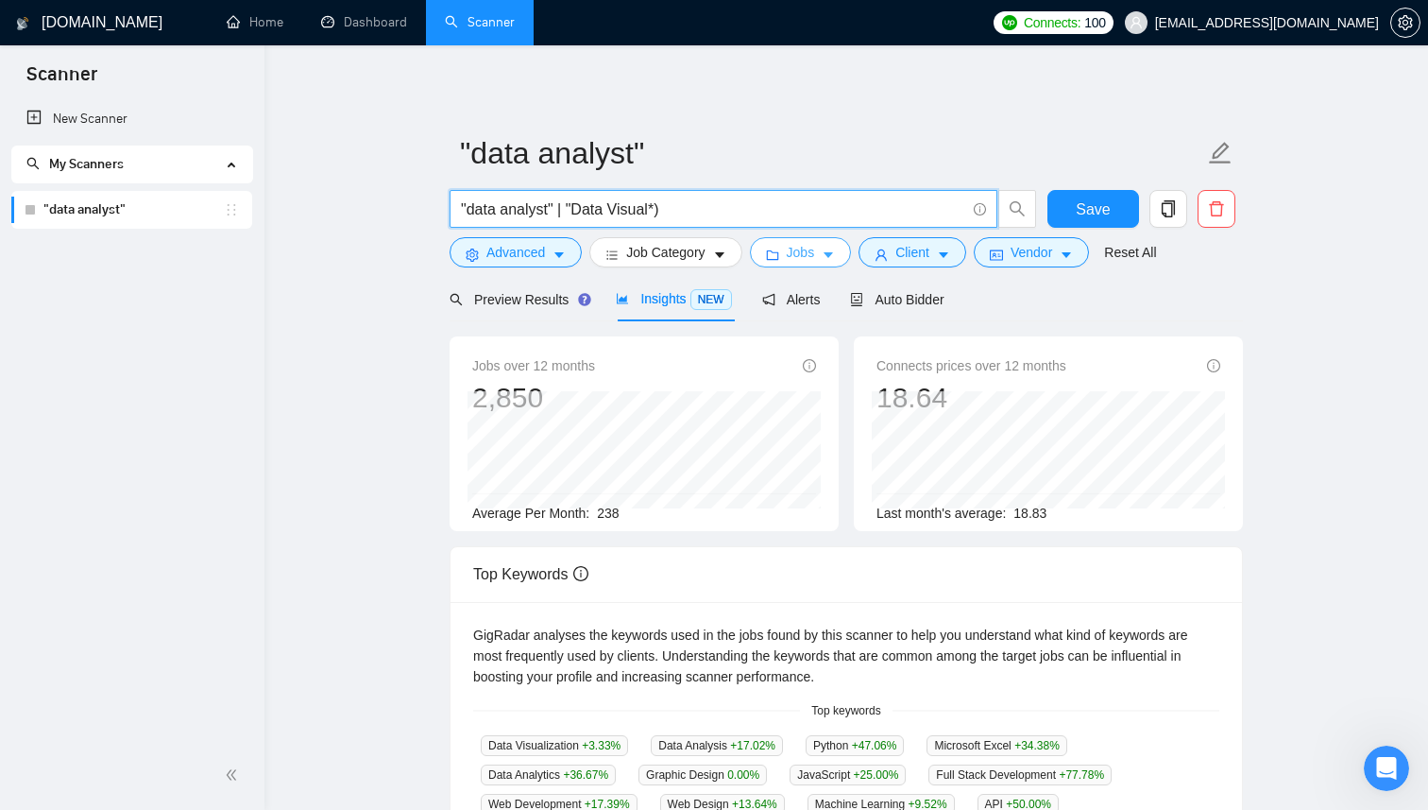
type input ""data analyst" | "Data Visual*)"
click at [807, 259] on span "Jobs" at bounding box center [801, 252] width 28 height 21
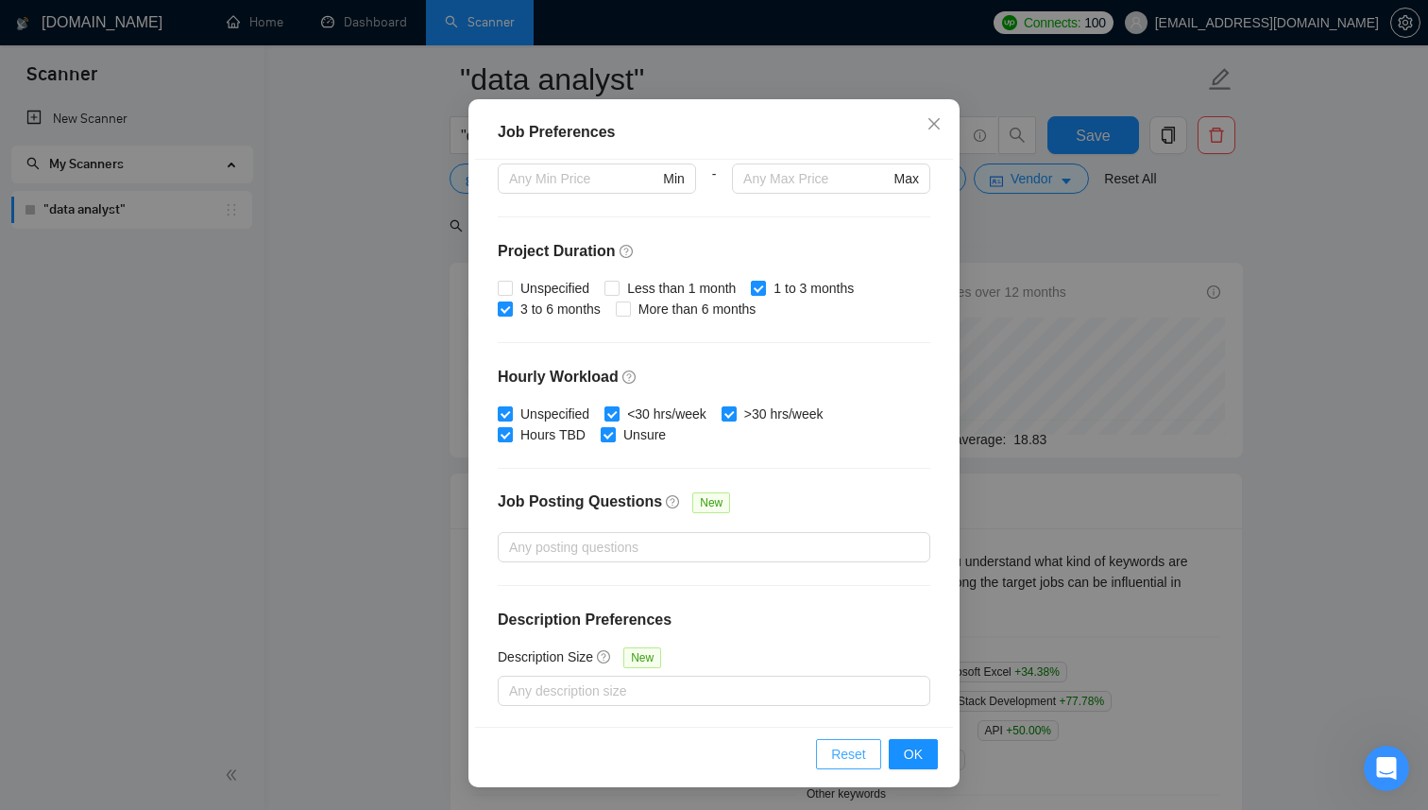
scroll to position [89, 0]
click at [906, 754] on span "OK" at bounding box center [913, 753] width 19 height 21
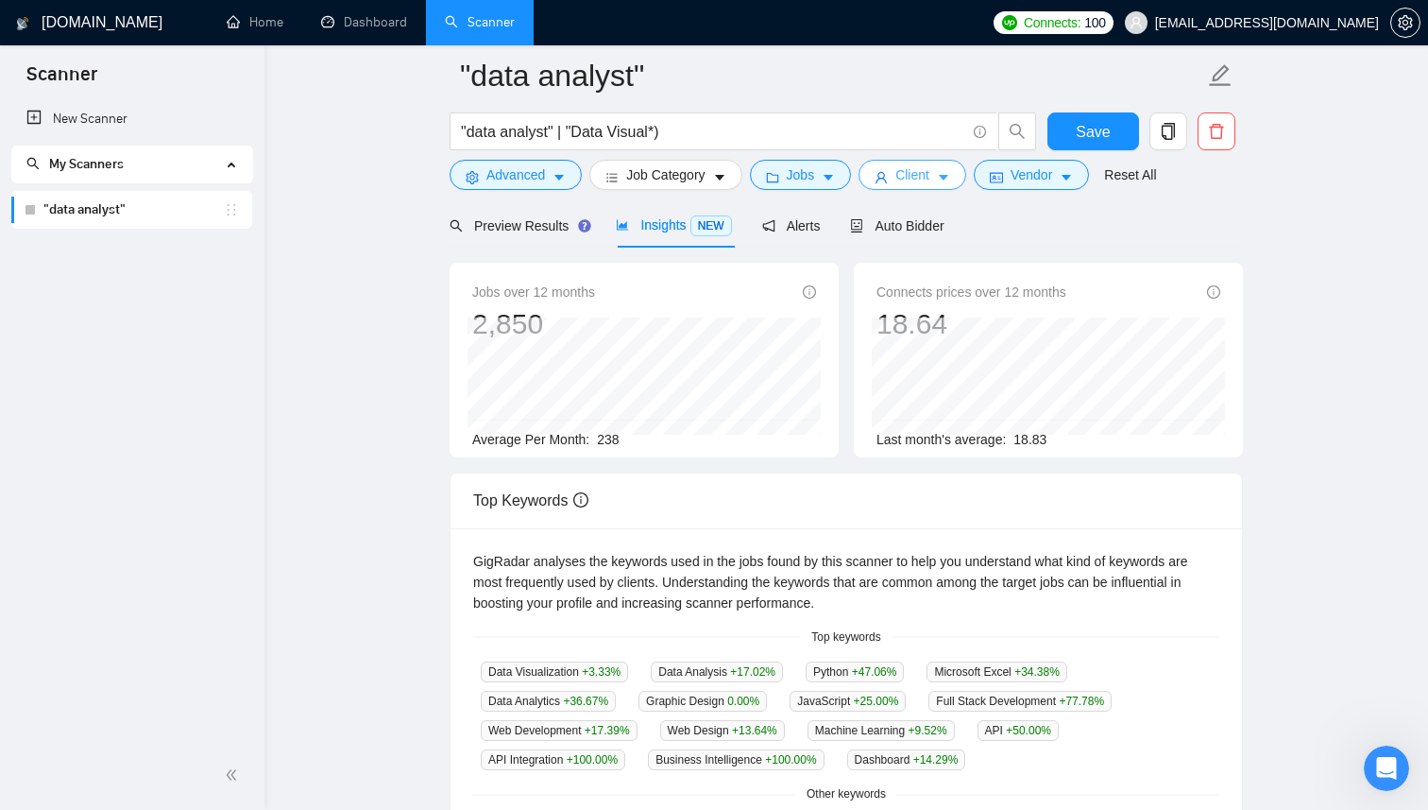
click at [948, 182] on icon "caret-down" at bounding box center [943, 177] width 13 height 13
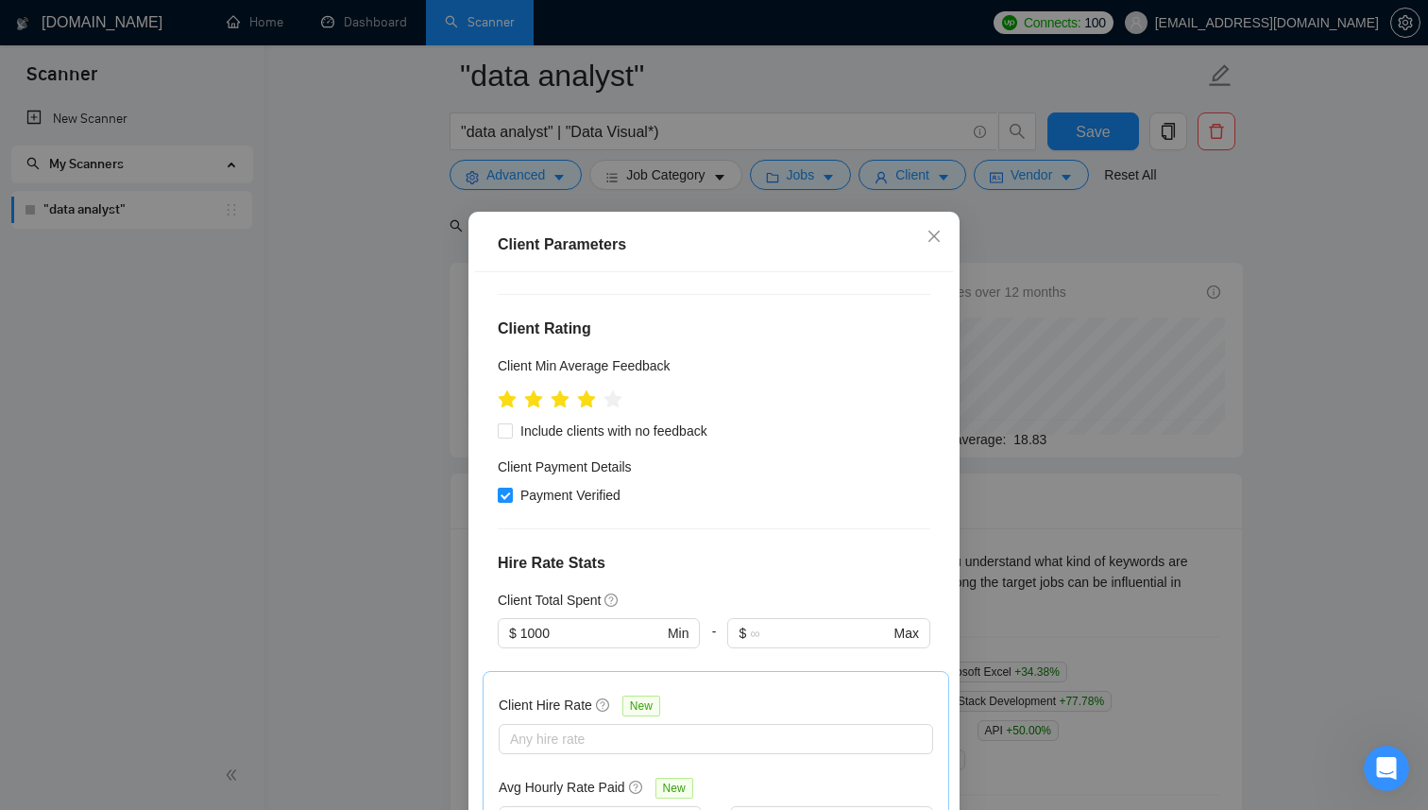
scroll to position [954, 0]
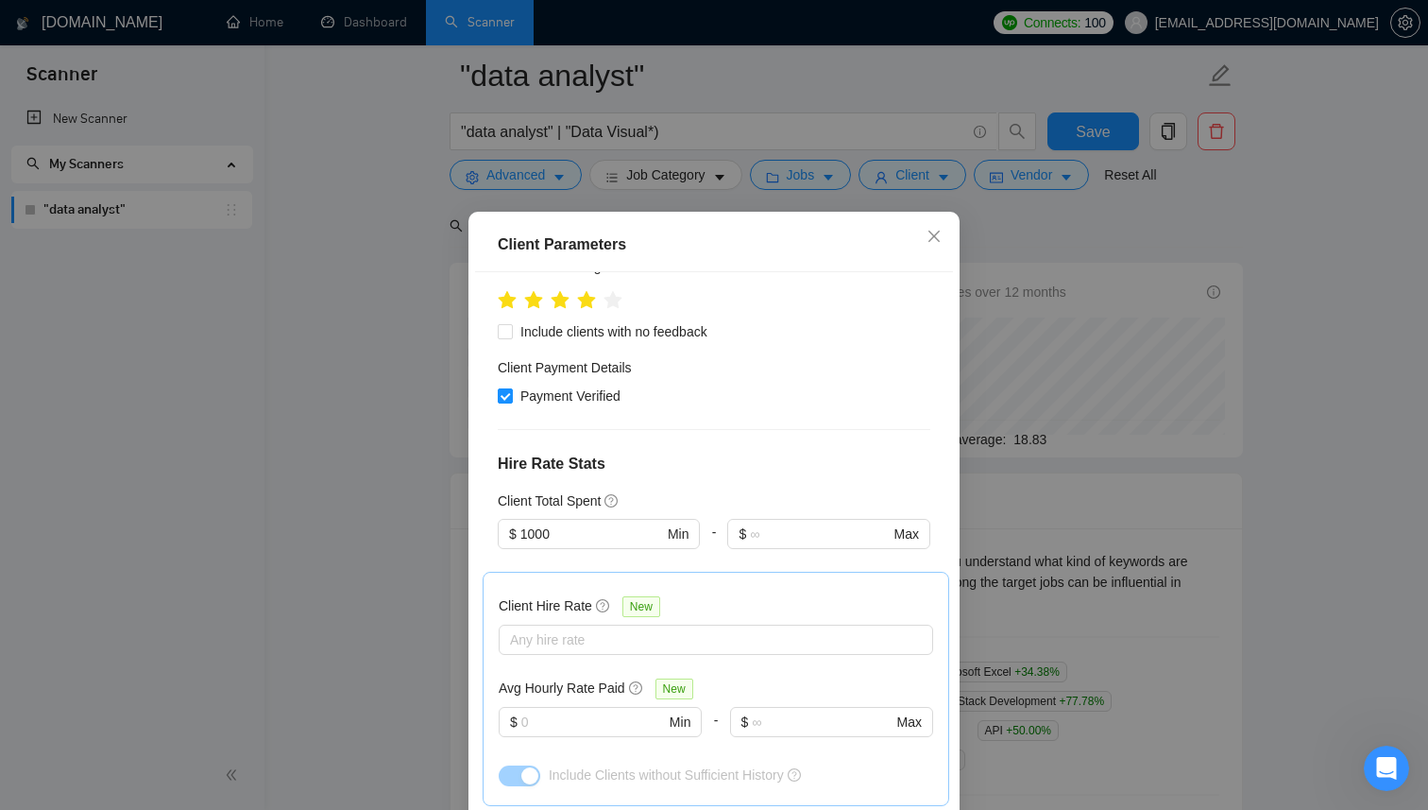
click at [937, 241] on icon "close" at bounding box center [934, 235] width 11 height 11
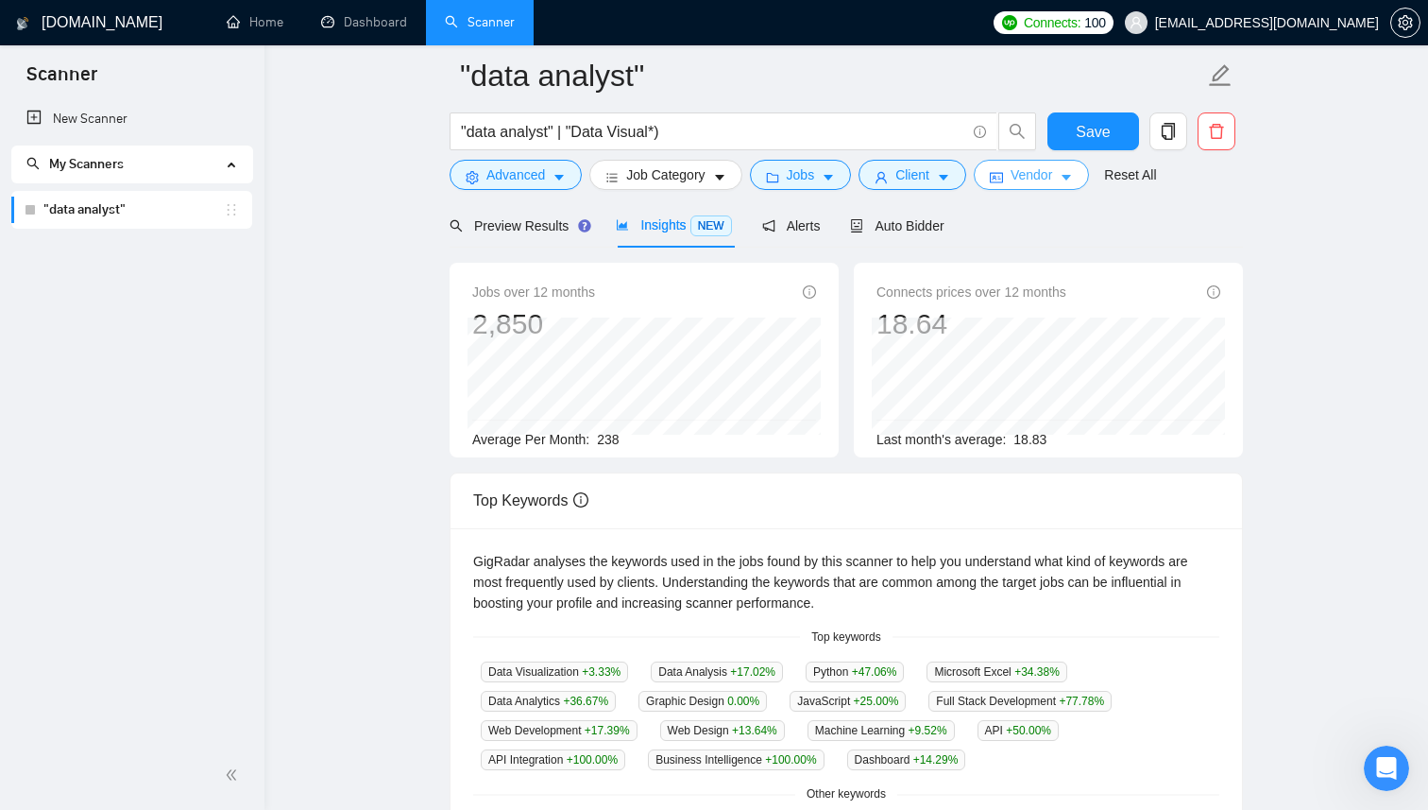
click at [1073, 179] on icon "caret-down" at bounding box center [1066, 177] width 13 height 13
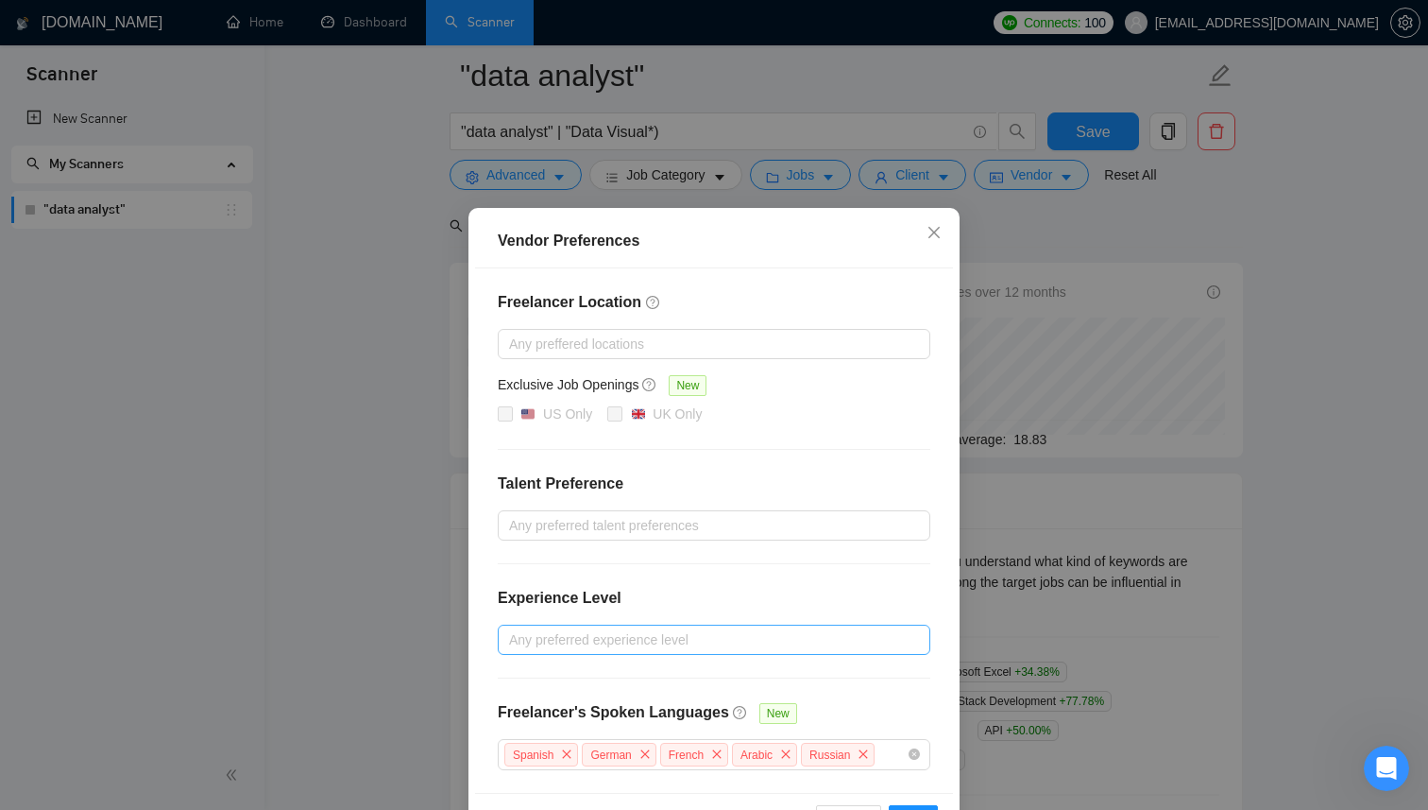
click at [748, 637] on div at bounding box center [705, 639] width 404 height 23
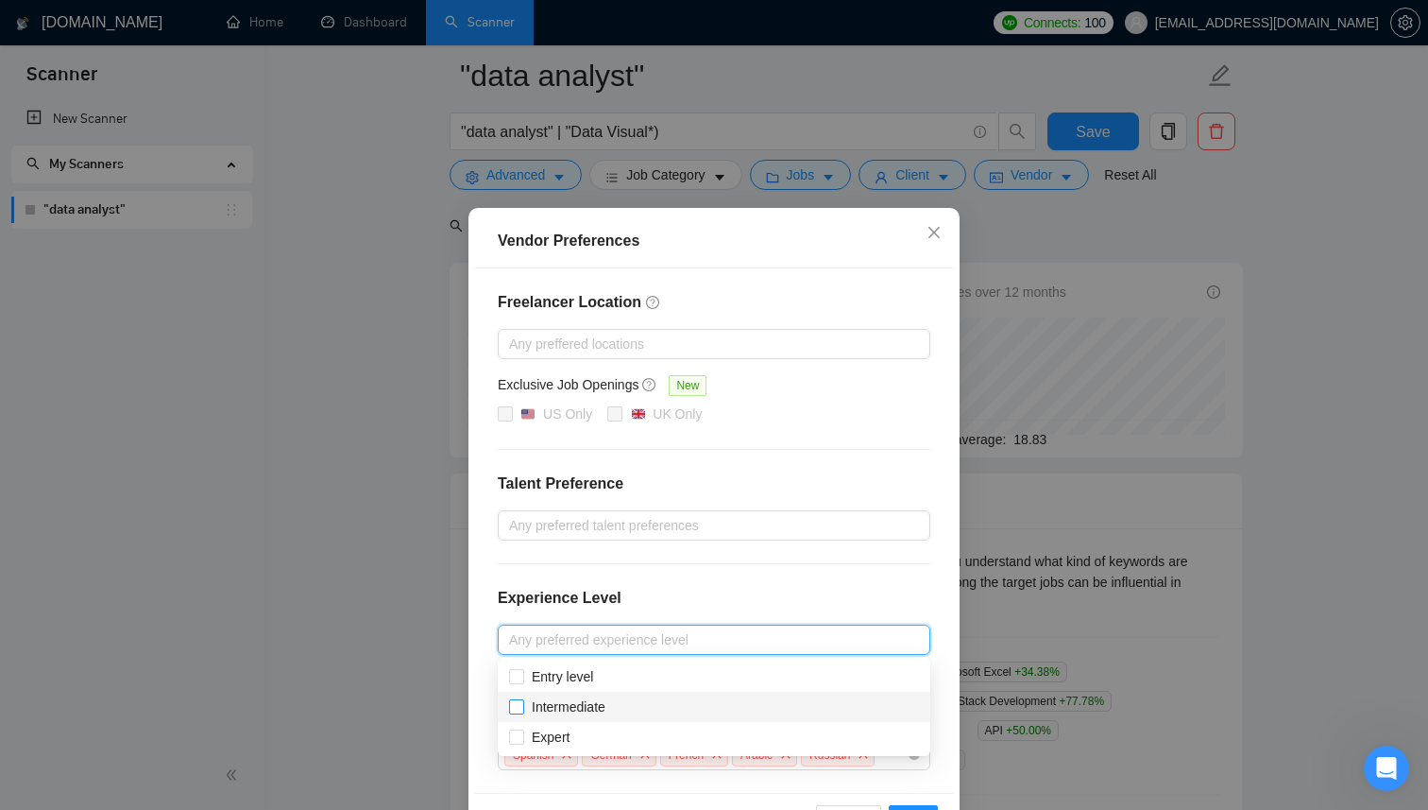
click at [521, 707] on input "Intermediate" at bounding box center [515, 705] width 13 height 13
checkbox input "true"
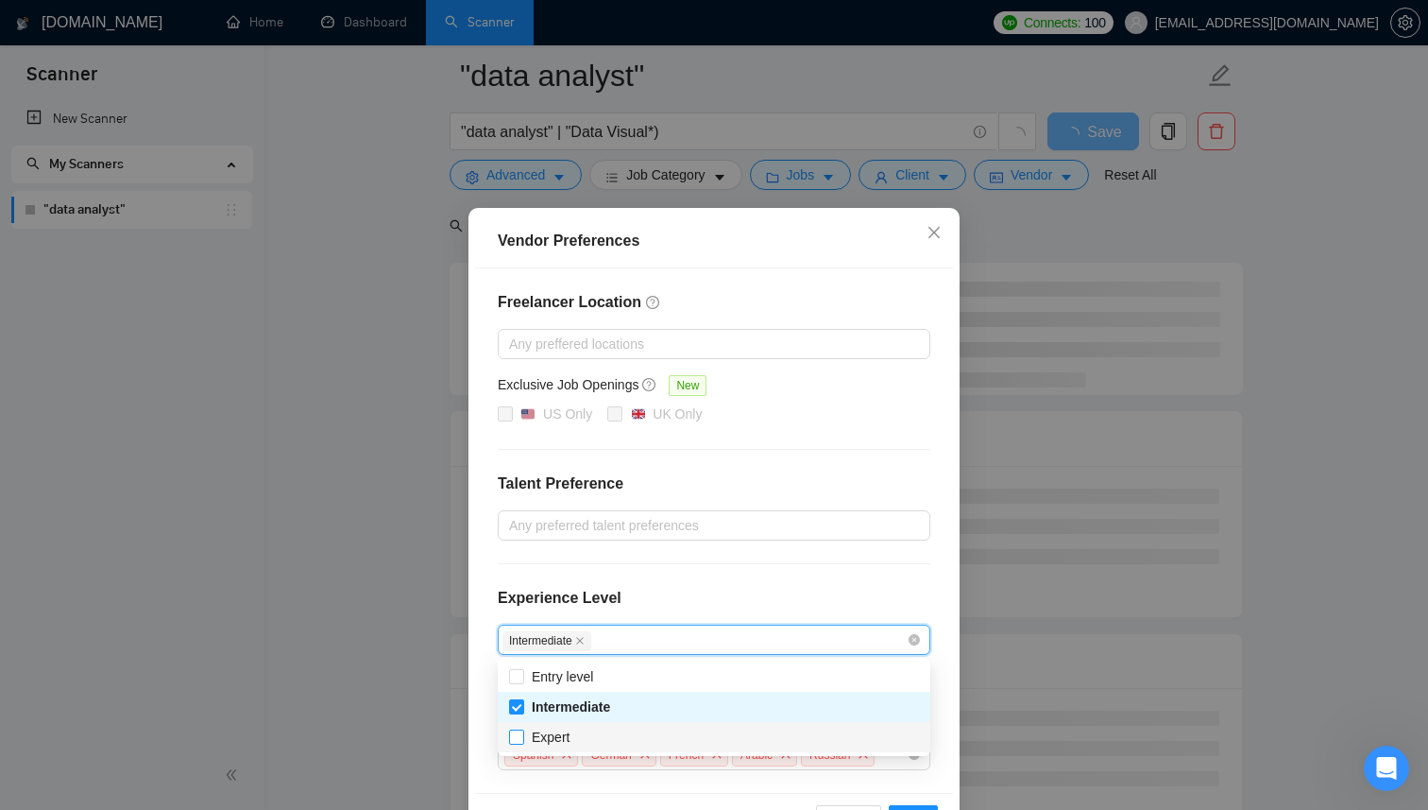
click at [523, 735] on span at bounding box center [516, 736] width 15 height 15
click at [522, 735] on input "Expert" at bounding box center [515, 735] width 13 height 13
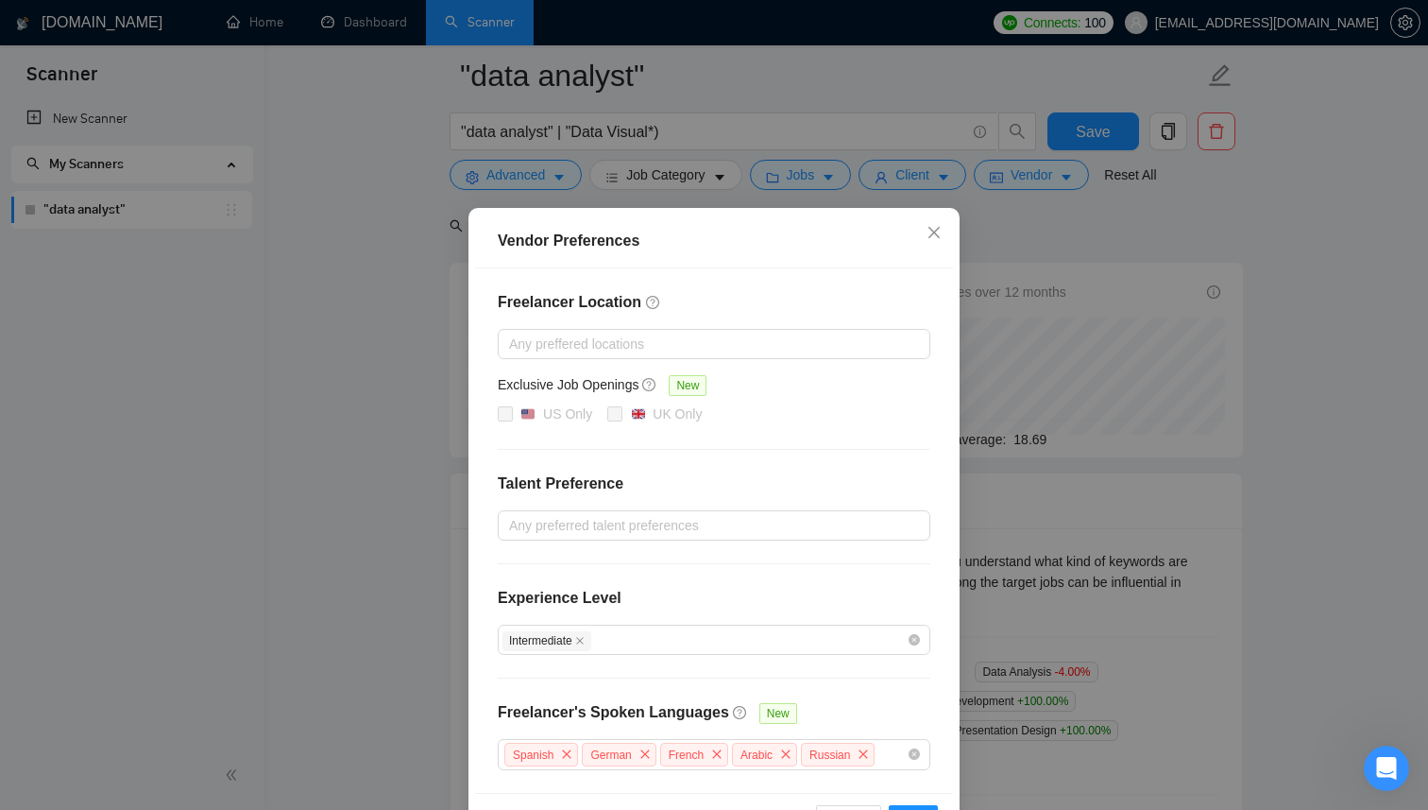
click at [950, 739] on div "Freelancer Location Any preffered locations Exclusive Job Openings New US Only …" at bounding box center [714, 530] width 478 height 524
click at [871, 640] on div "Intermediate" at bounding box center [705, 639] width 404 height 23
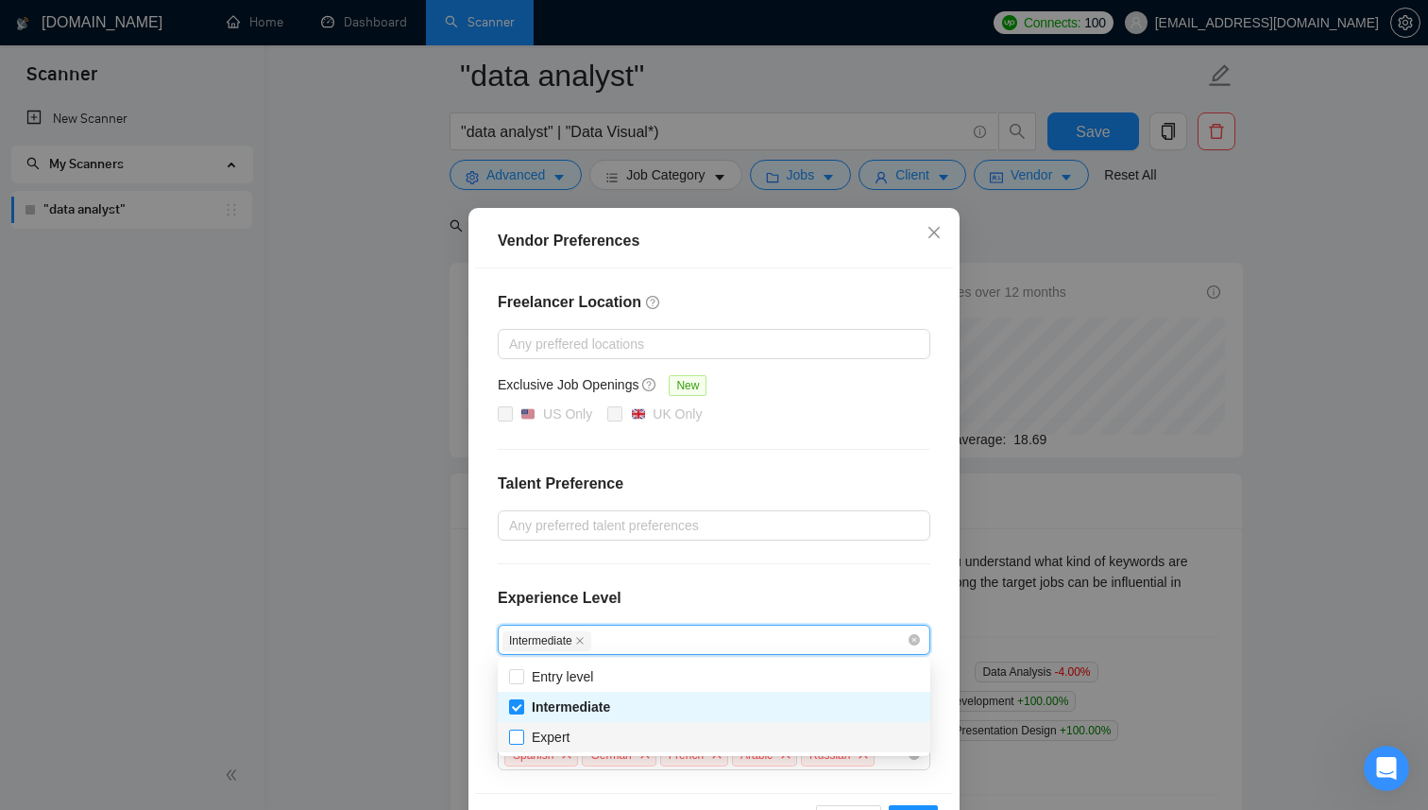
click at [511, 737] on input "Expert" at bounding box center [515, 735] width 13 height 13
checkbox input "true"
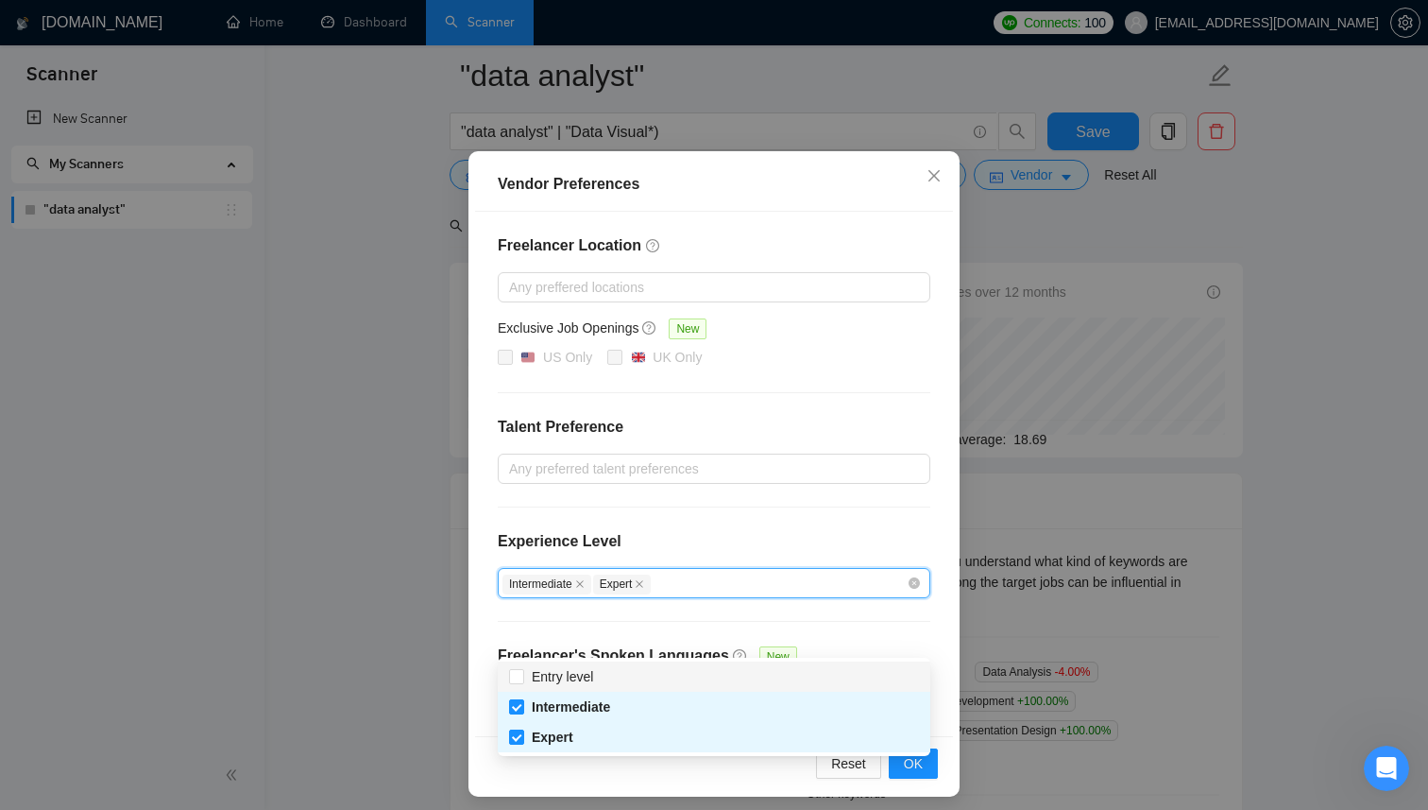
scroll to position [64, 0]
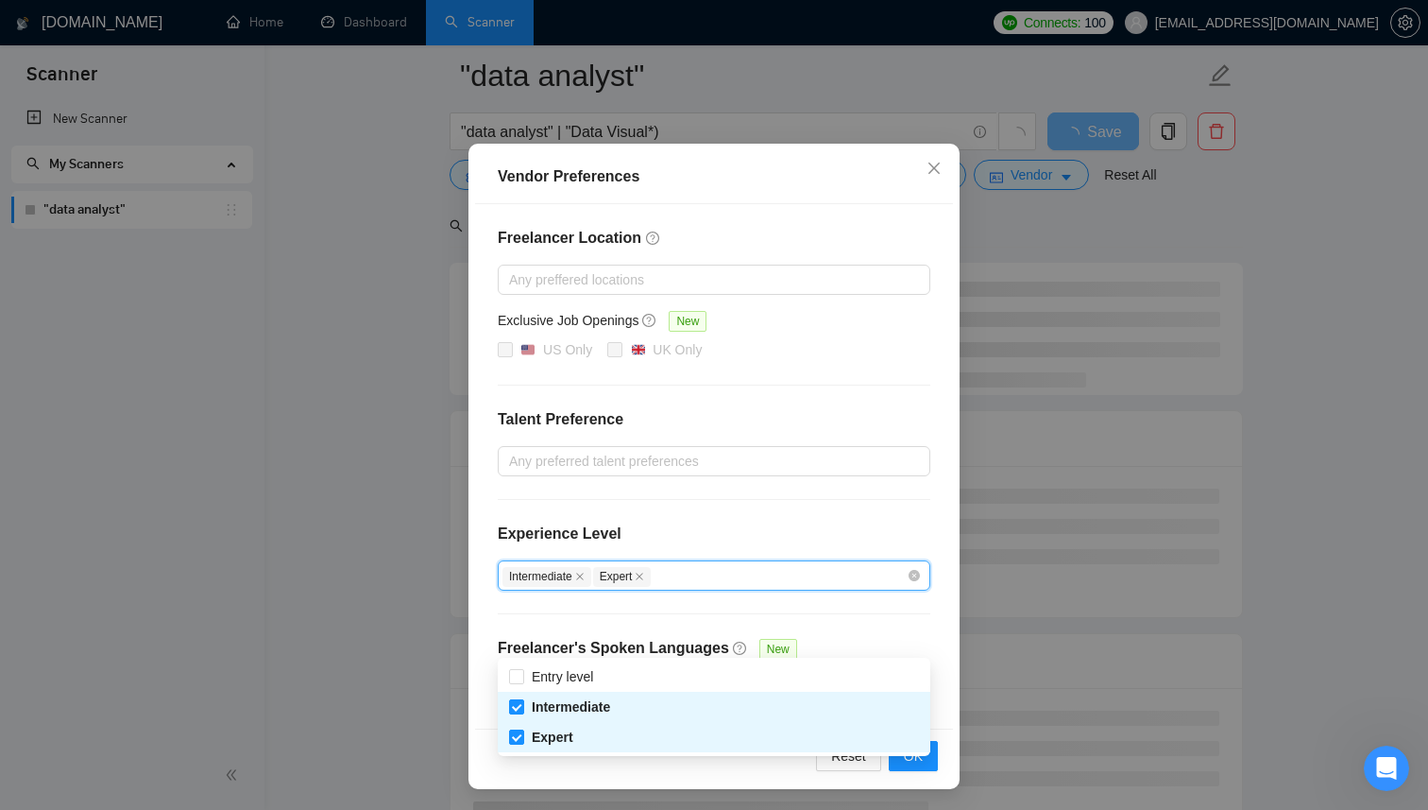
click at [939, 692] on div "Freelancer Location Any preffered locations Exclusive Job Openings New US Only …" at bounding box center [714, 466] width 478 height 524
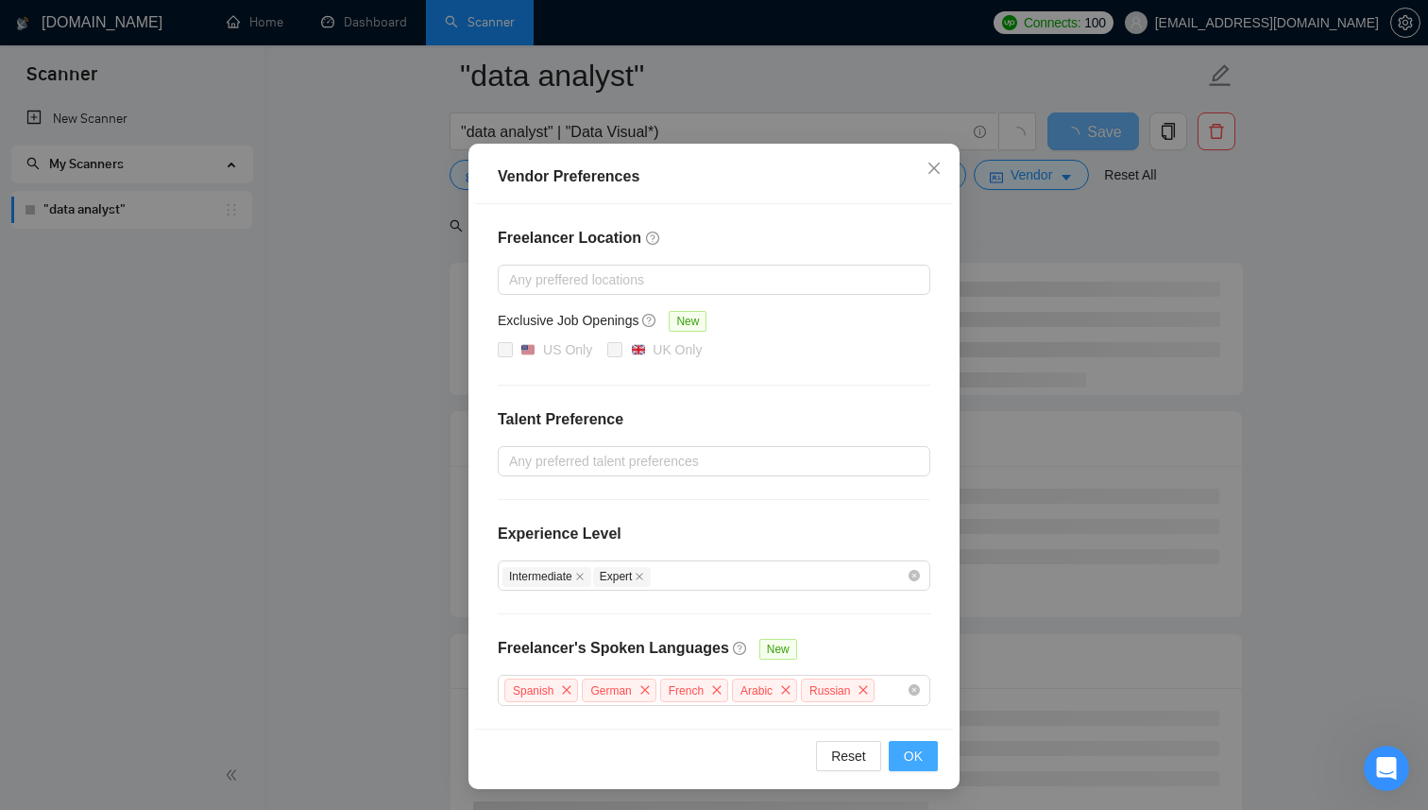
click at [918, 751] on span "OK" at bounding box center [913, 755] width 19 height 21
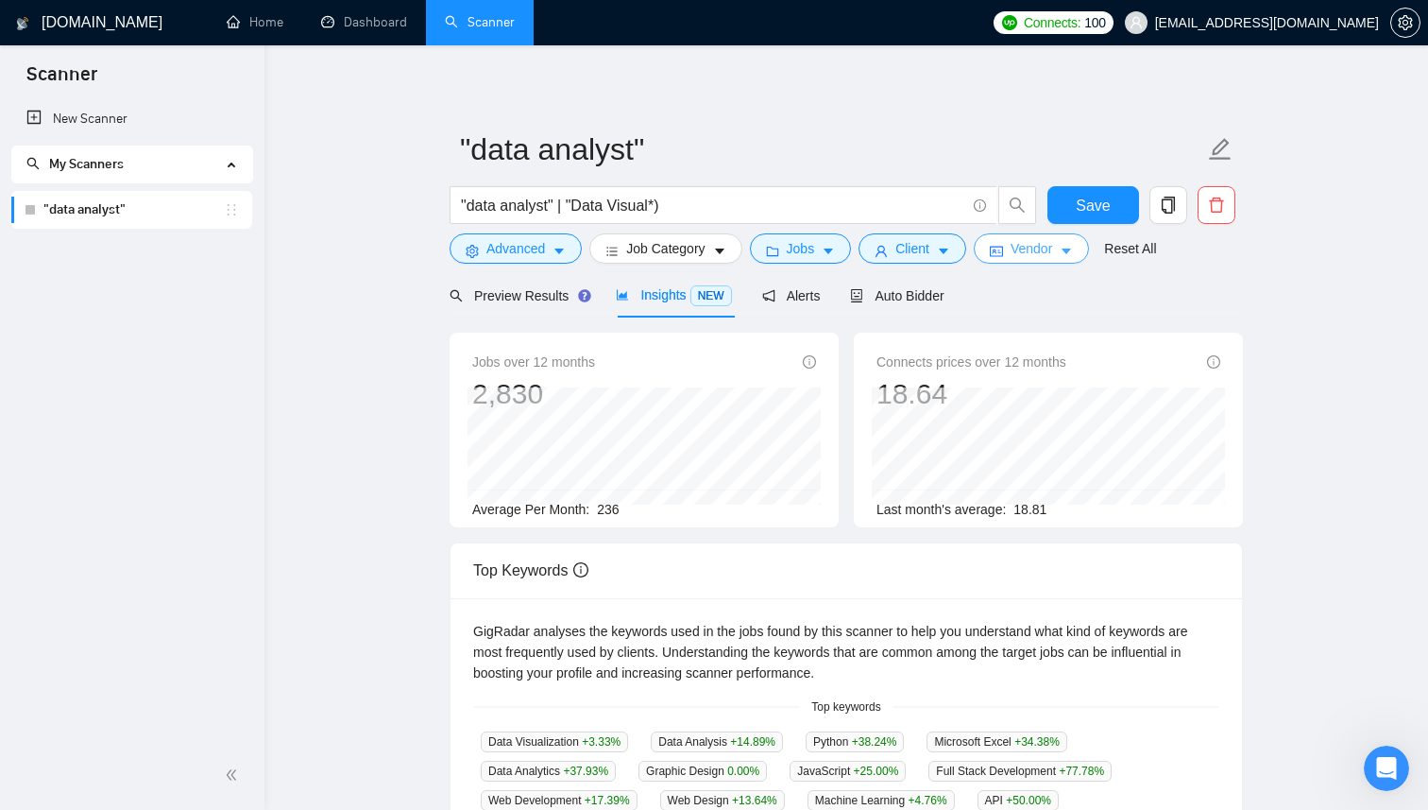
scroll to position [0, 0]
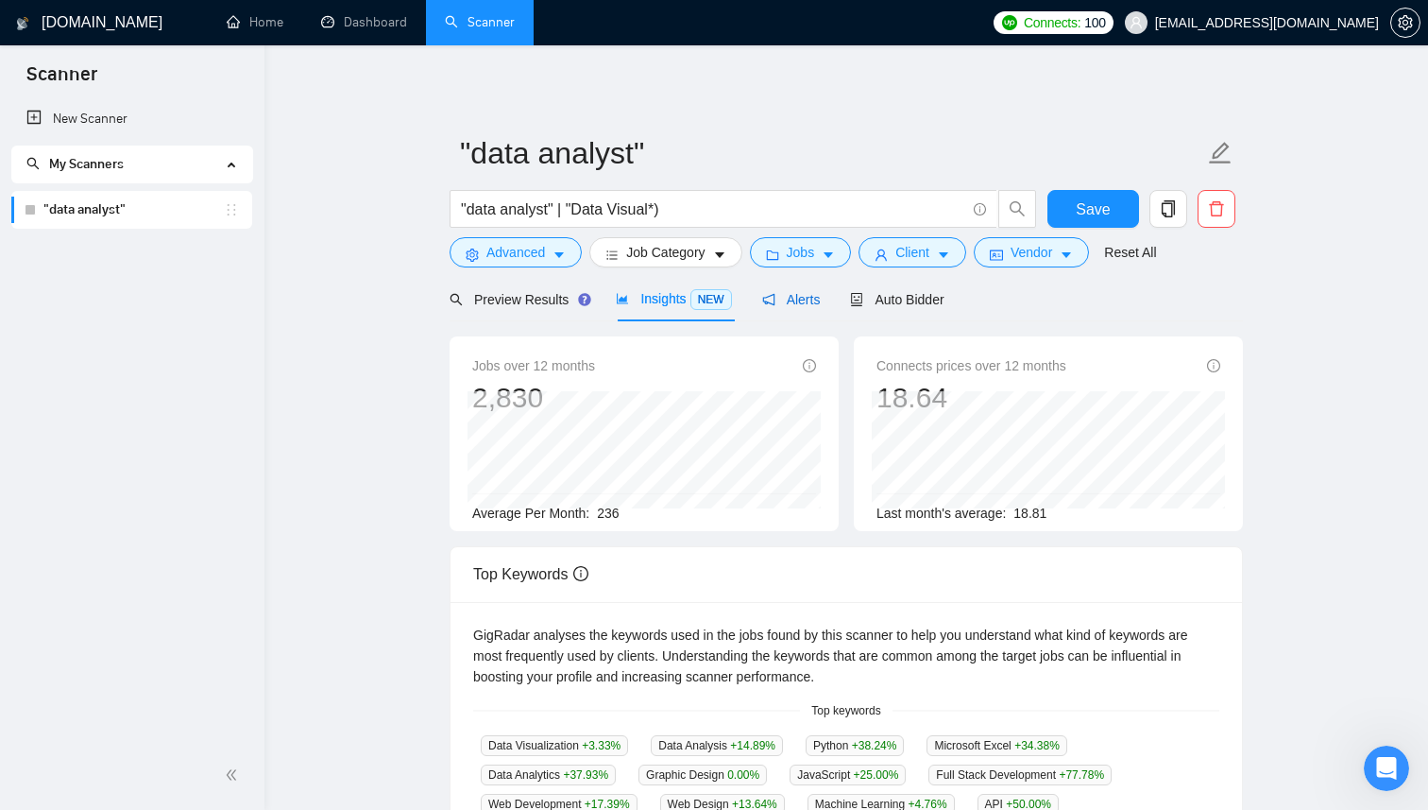
click at [798, 304] on span "Alerts" at bounding box center [791, 299] width 59 height 15
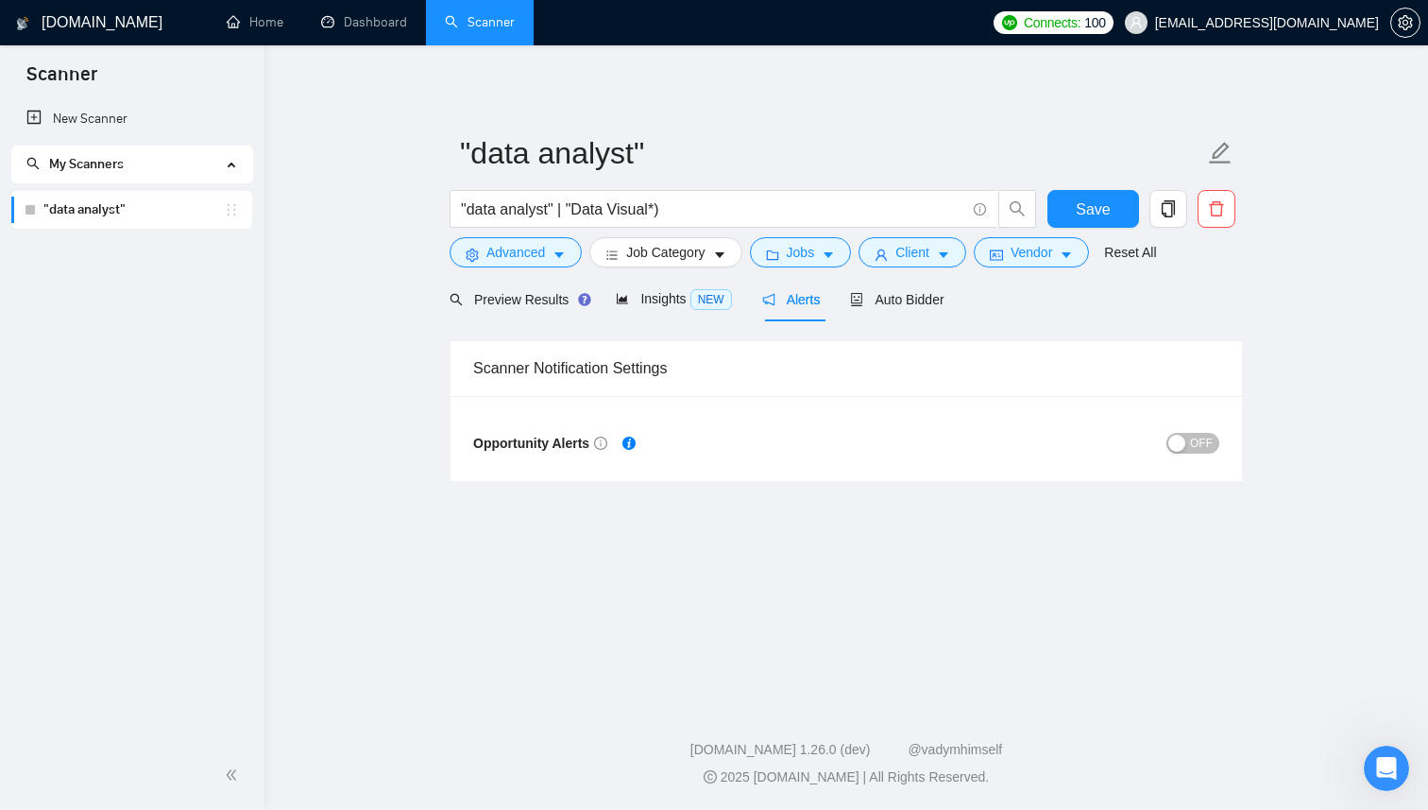
click at [1183, 440] on div "button" at bounding box center [1176, 443] width 17 height 17
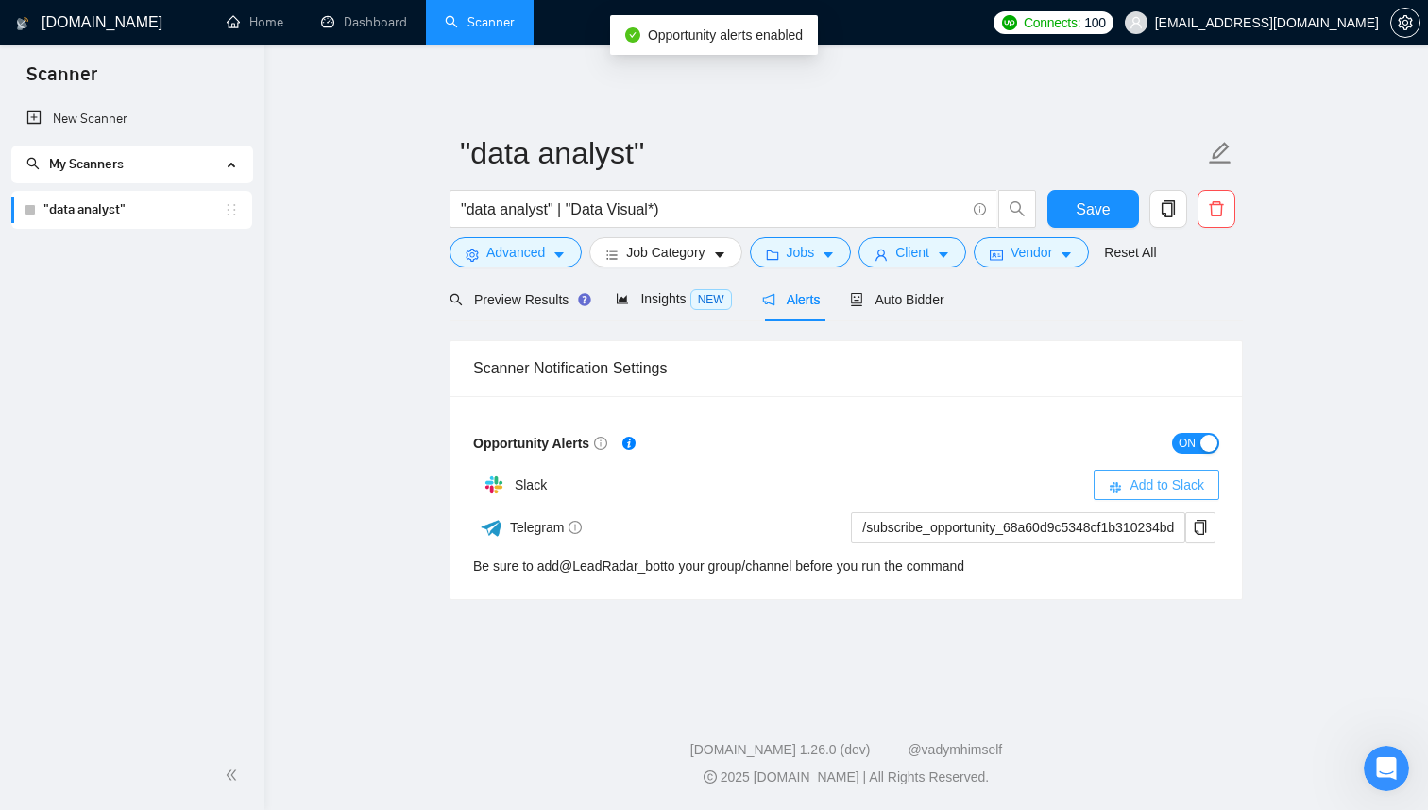
click at [1185, 482] on span "Add to Slack" at bounding box center [1167, 484] width 75 height 21
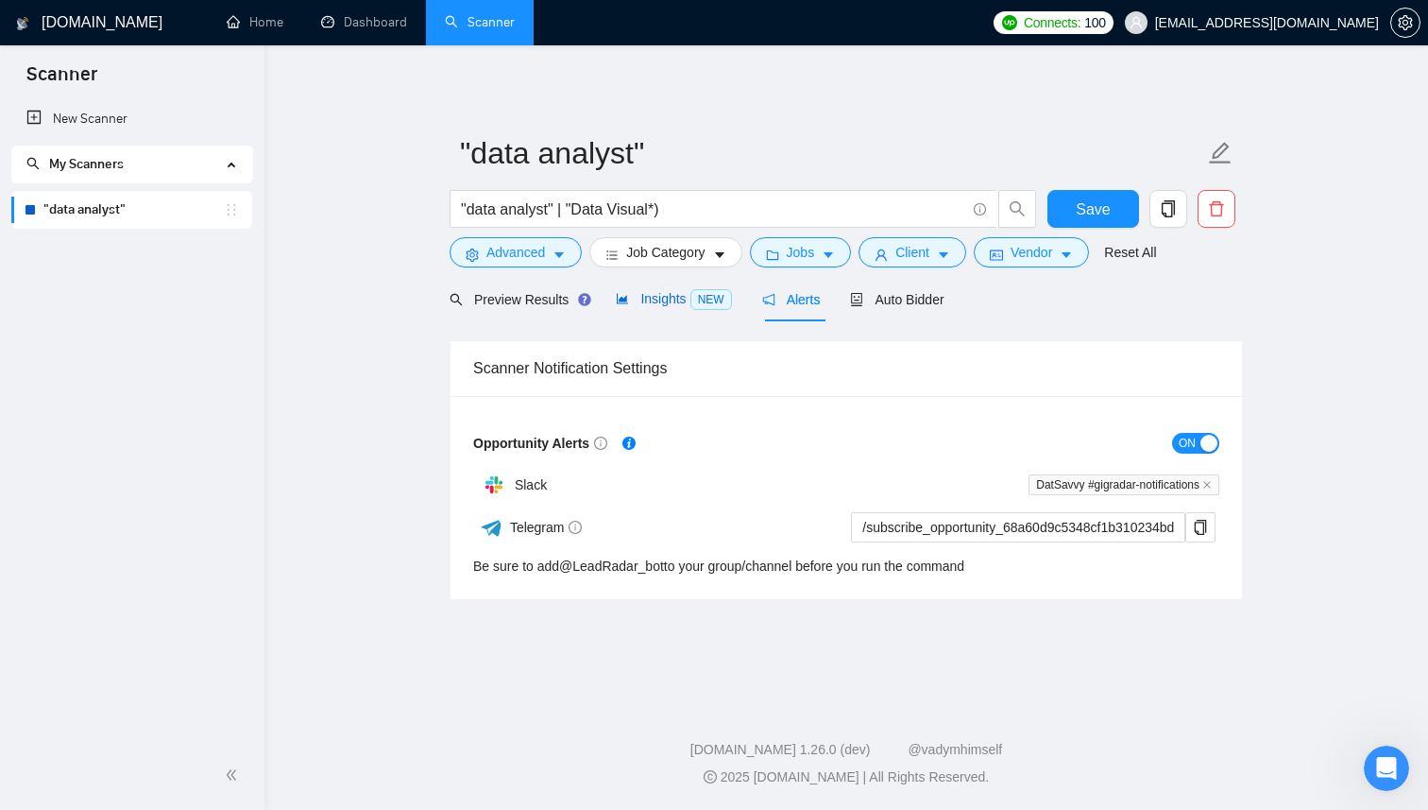
click at [648, 304] on span "Insights NEW" at bounding box center [673, 298] width 115 height 15
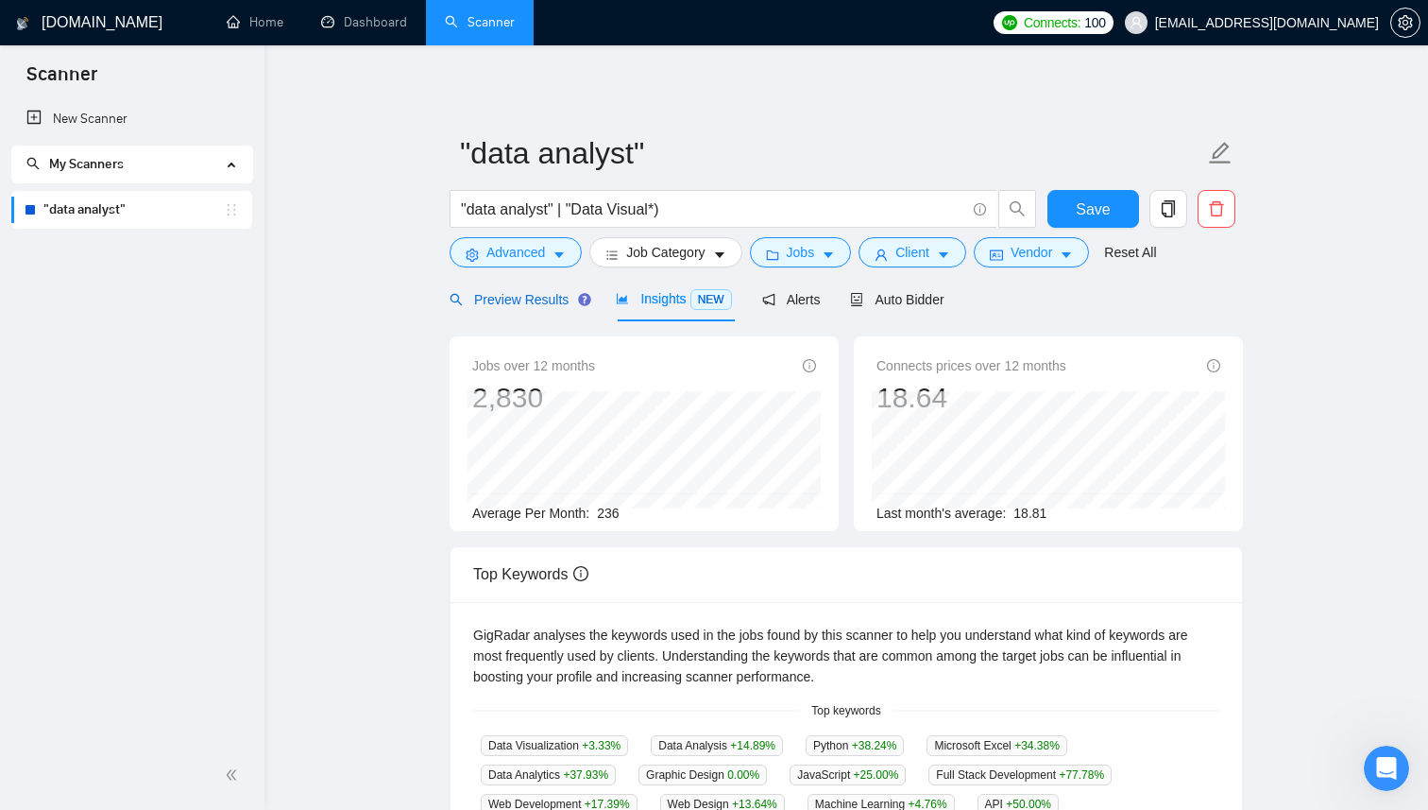
click at [551, 301] on span "Preview Results" at bounding box center [518, 299] width 136 height 15
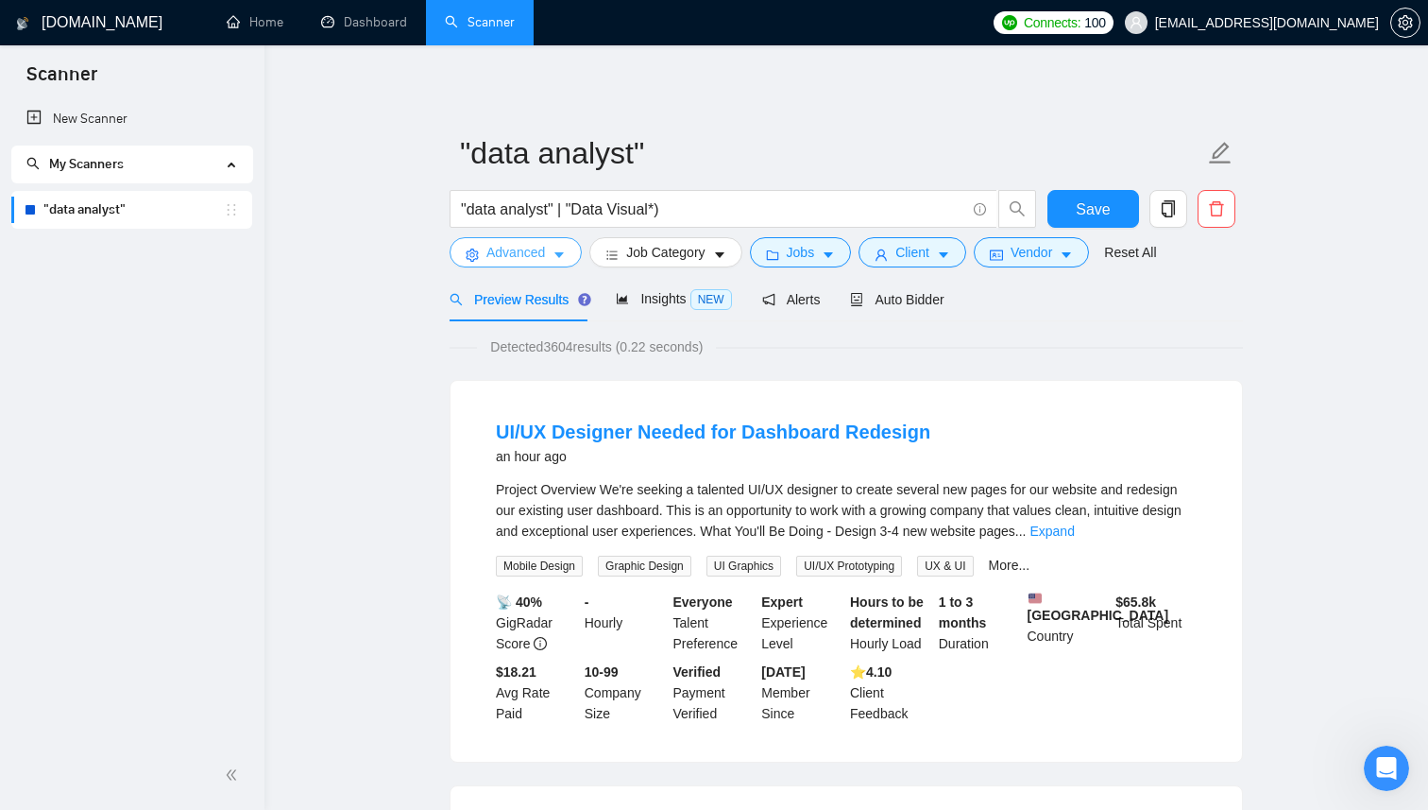
click at [558, 255] on icon "caret-down" at bounding box center [559, 254] width 13 height 13
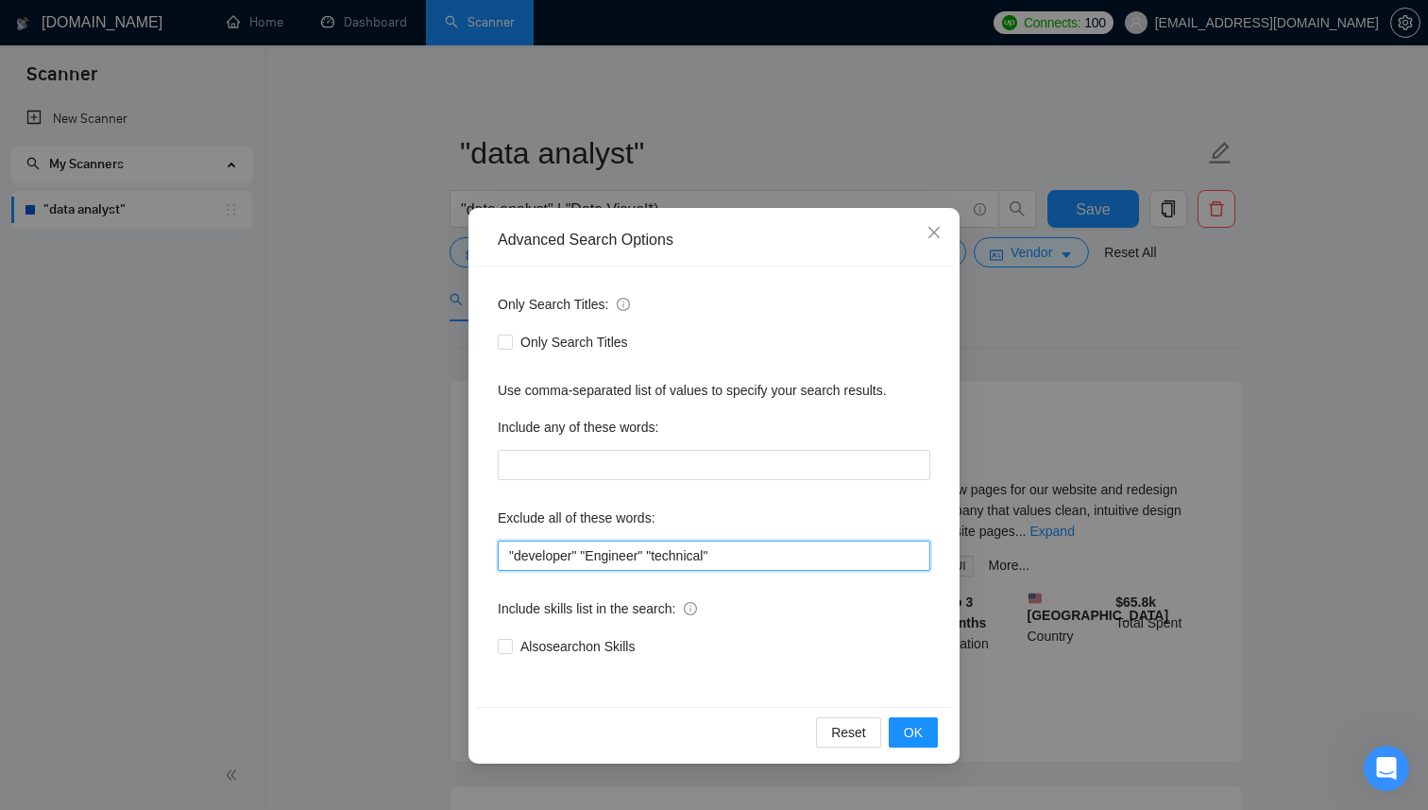
drag, startPoint x: 744, startPoint y: 556, endPoint x: 497, endPoint y: 554, distance: 247.5
click at [497, 554] on div "Only Search Titles: Only Search Titles Use comma-separated list of values to sp…" at bounding box center [714, 486] width 478 height 440
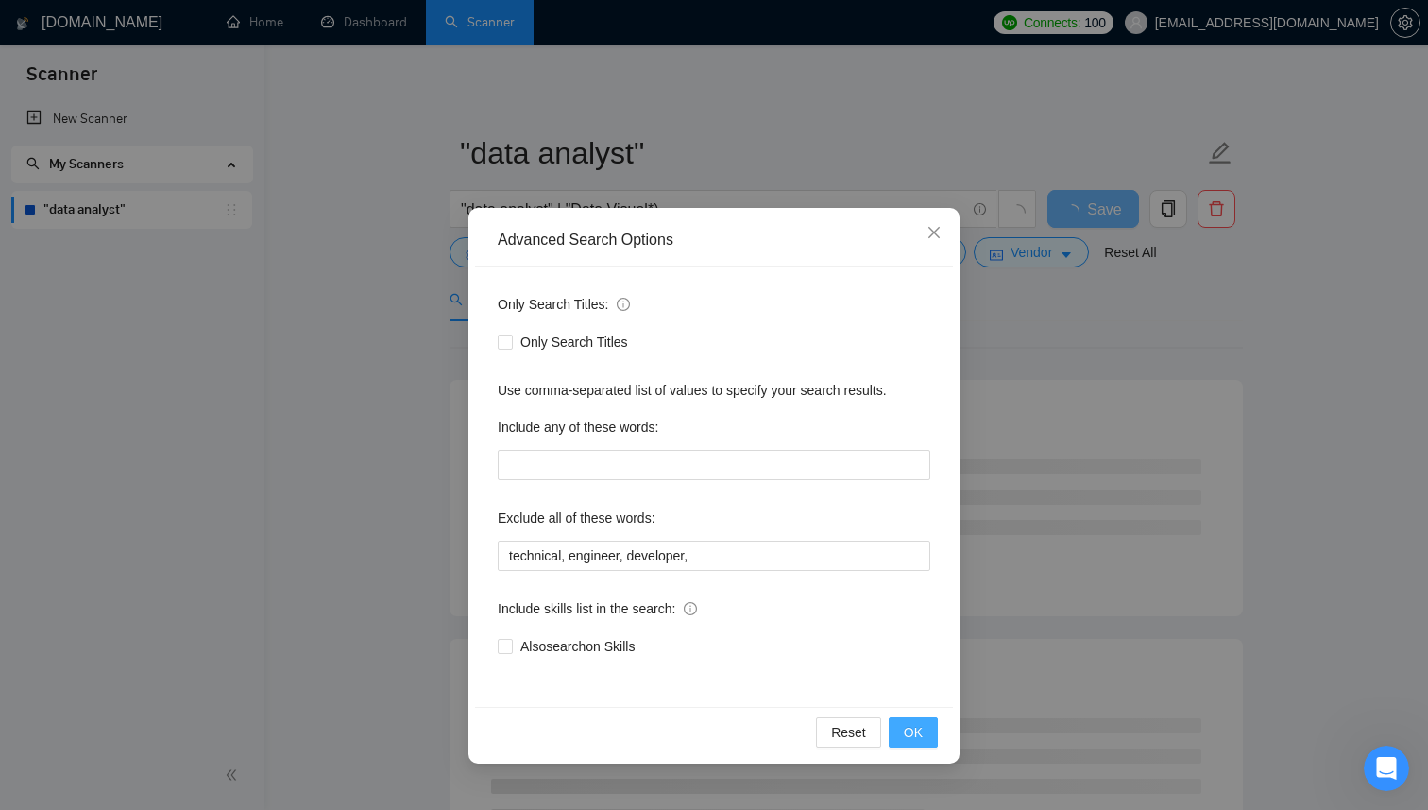
click at [907, 722] on span "OK" at bounding box center [913, 732] width 19 height 21
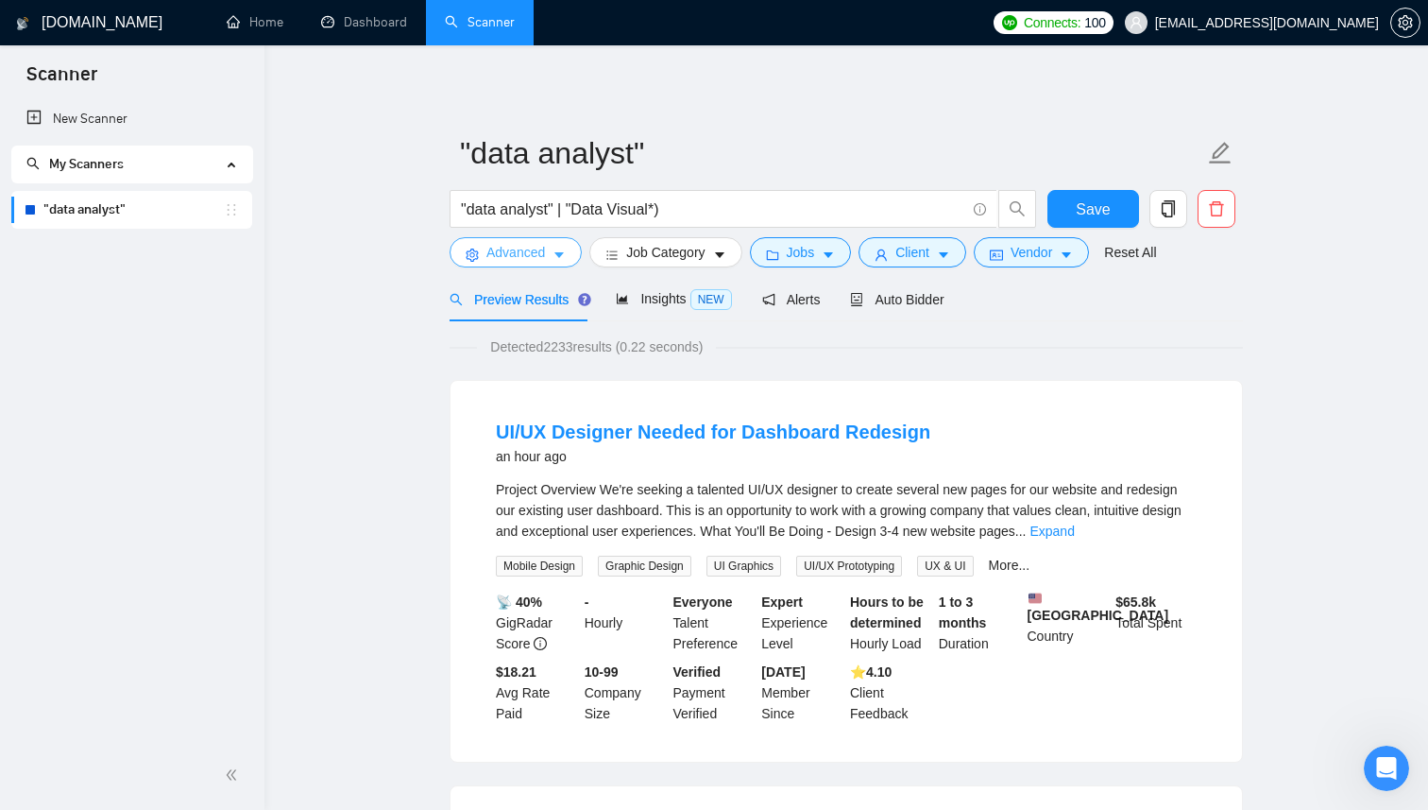
click at [554, 256] on icon "caret-down" at bounding box center [559, 254] width 13 height 13
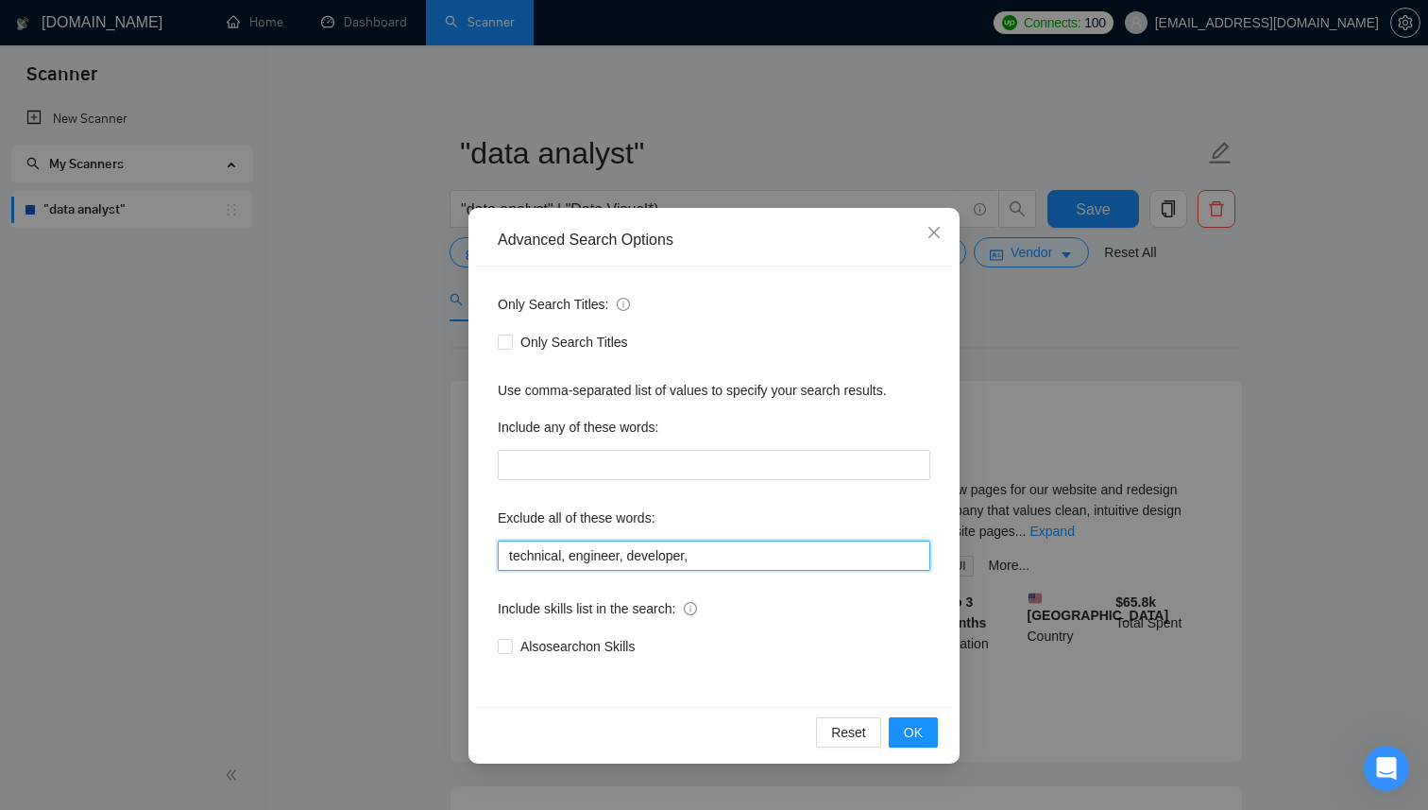
click at [720, 549] on input "technical, engineer, developer," at bounding box center [714, 555] width 433 height 30
type input "technical, engineer, developer, UI/UX"
click at [908, 737] on span "OK" at bounding box center [913, 732] width 19 height 21
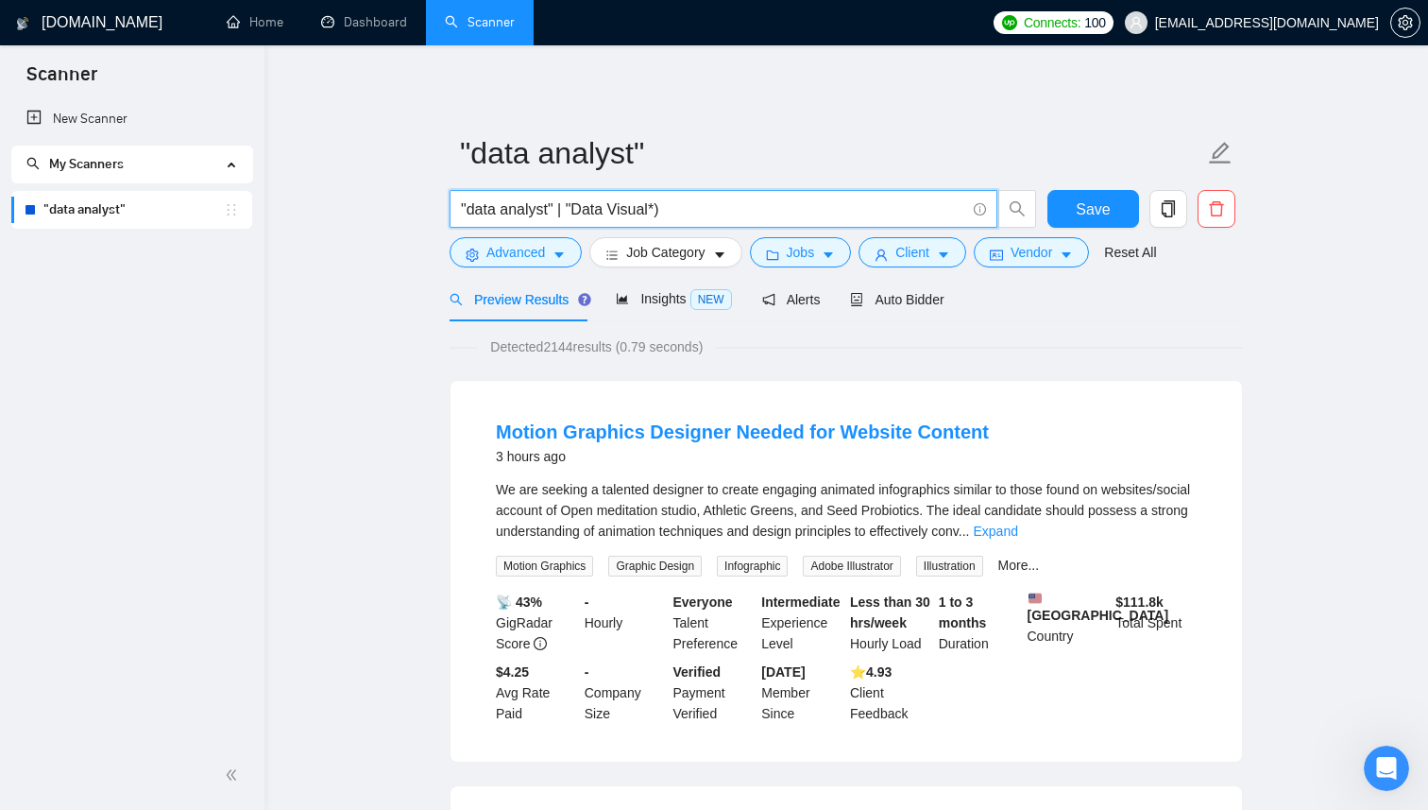
click at [659, 209] on input ""data analyst" | "Data Visual*)" at bounding box center [713, 209] width 504 height 24
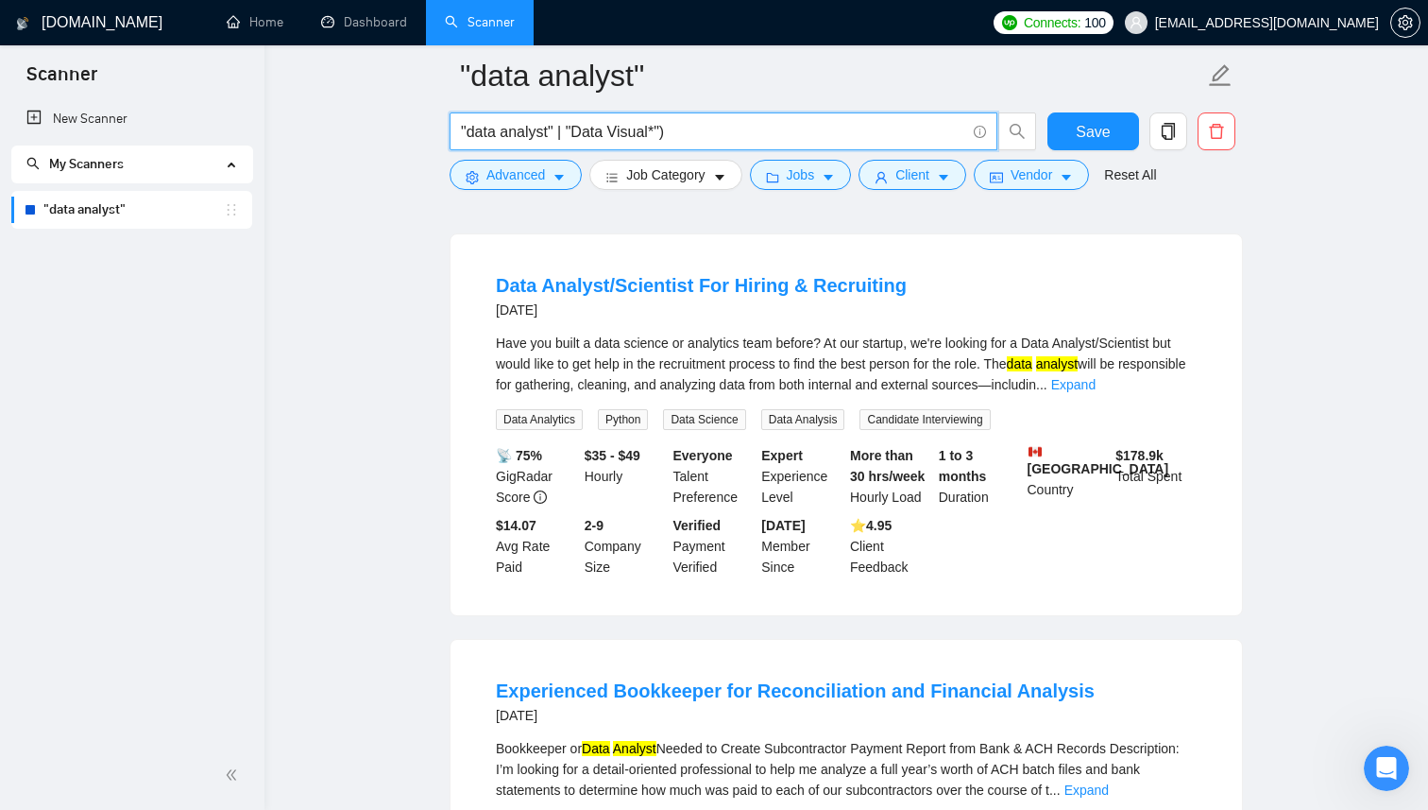
scroll to position [1784, 0]
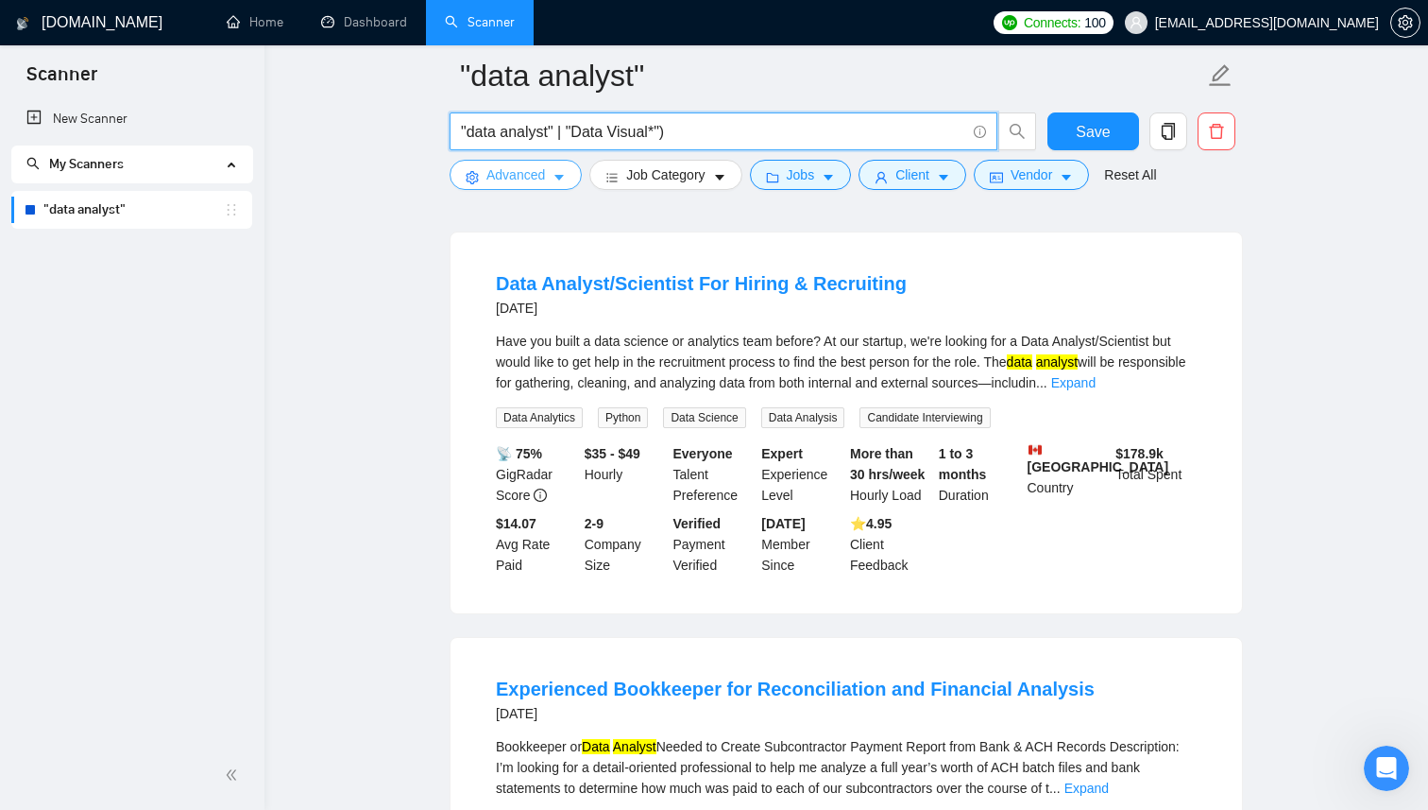
type input ""data analyst" | "Data Visual*")"
click at [525, 178] on span "Advanced" at bounding box center [515, 174] width 59 height 21
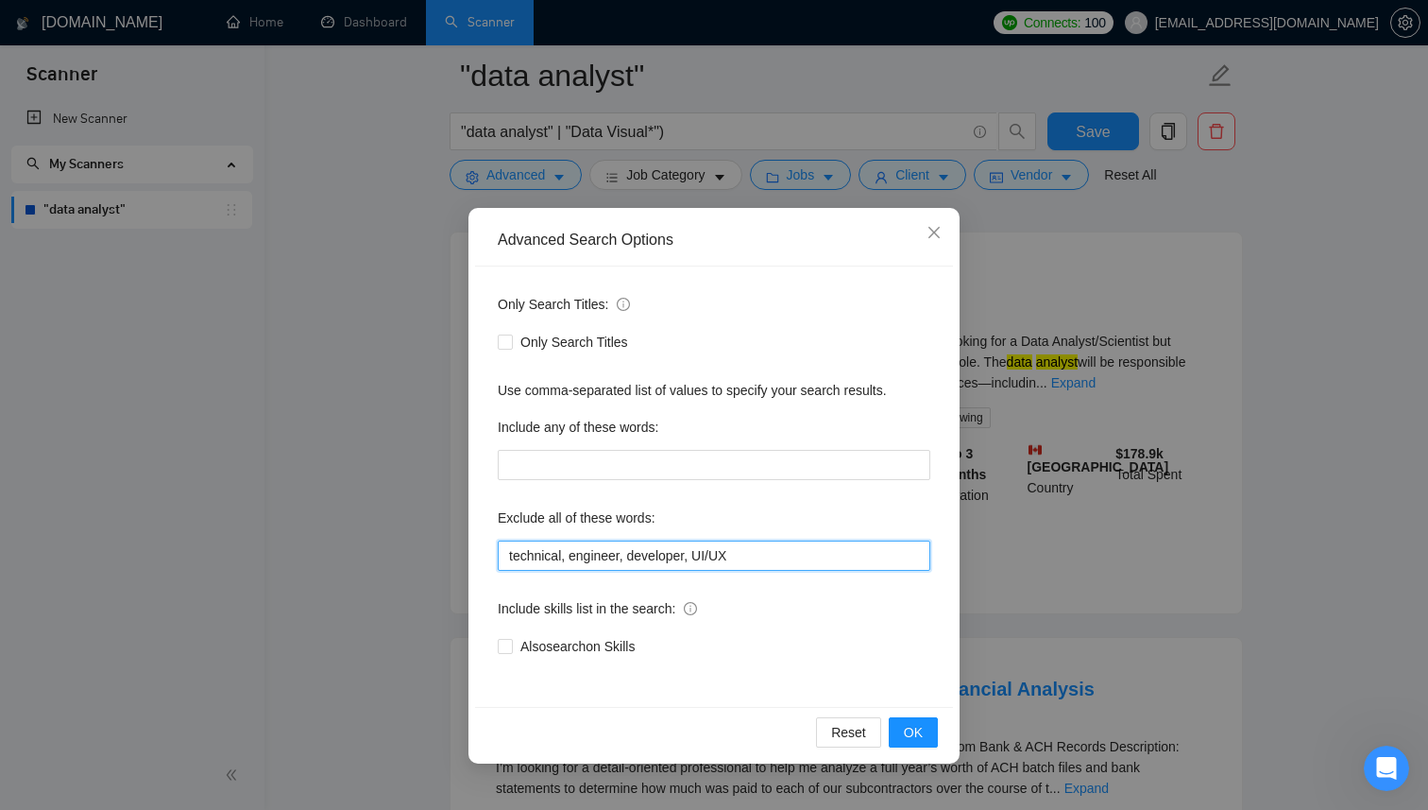
click at [756, 554] on input "technical, engineer, developer, UI/UX" at bounding box center [714, 555] width 433 height 30
click at [750, 562] on input "technical, engineer, developer, UI/UX, science" at bounding box center [714, 555] width 433 height 30
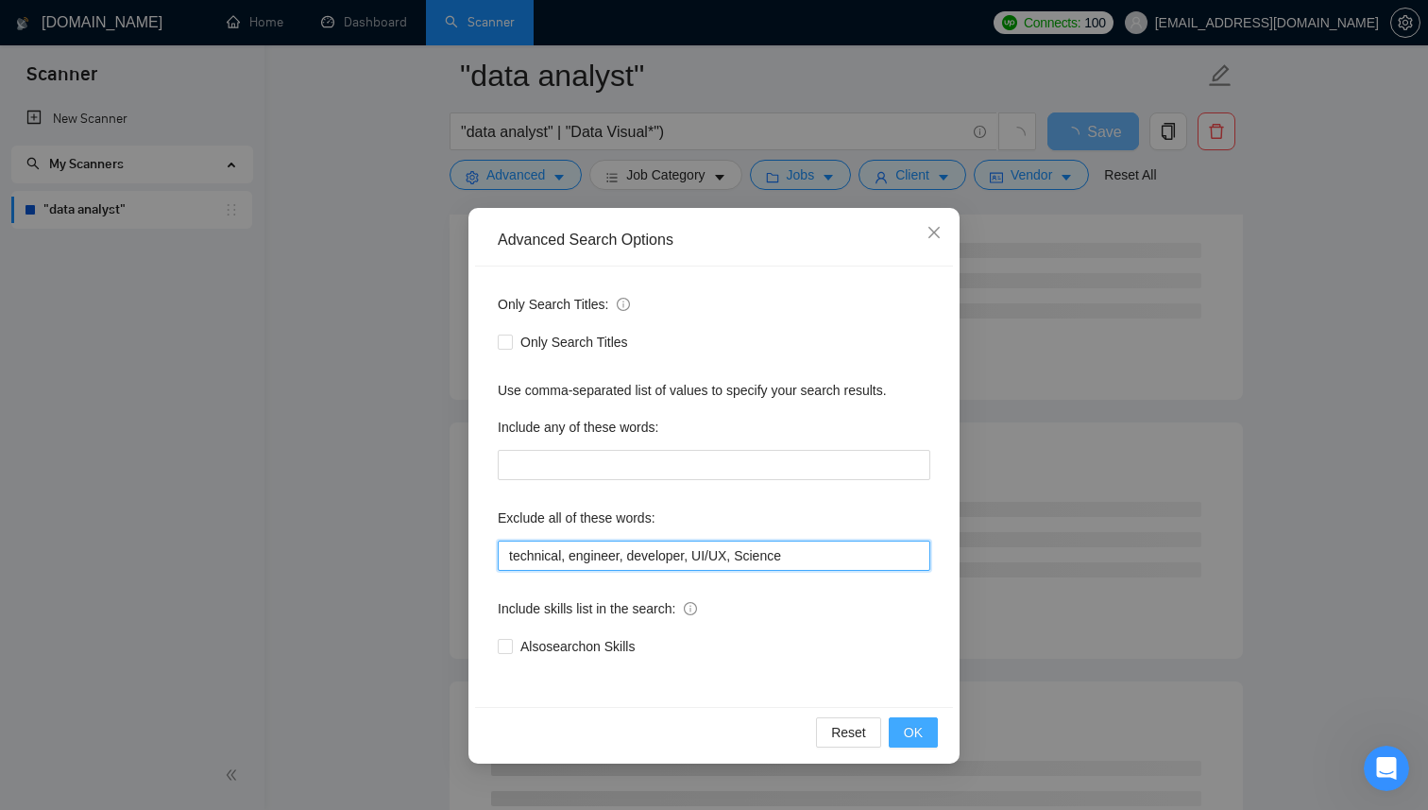
type input "technical, engineer, developer, UI/UX, Science"
click at [915, 736] on span "OK" at bounding box center [913, 732] width 19 height 21
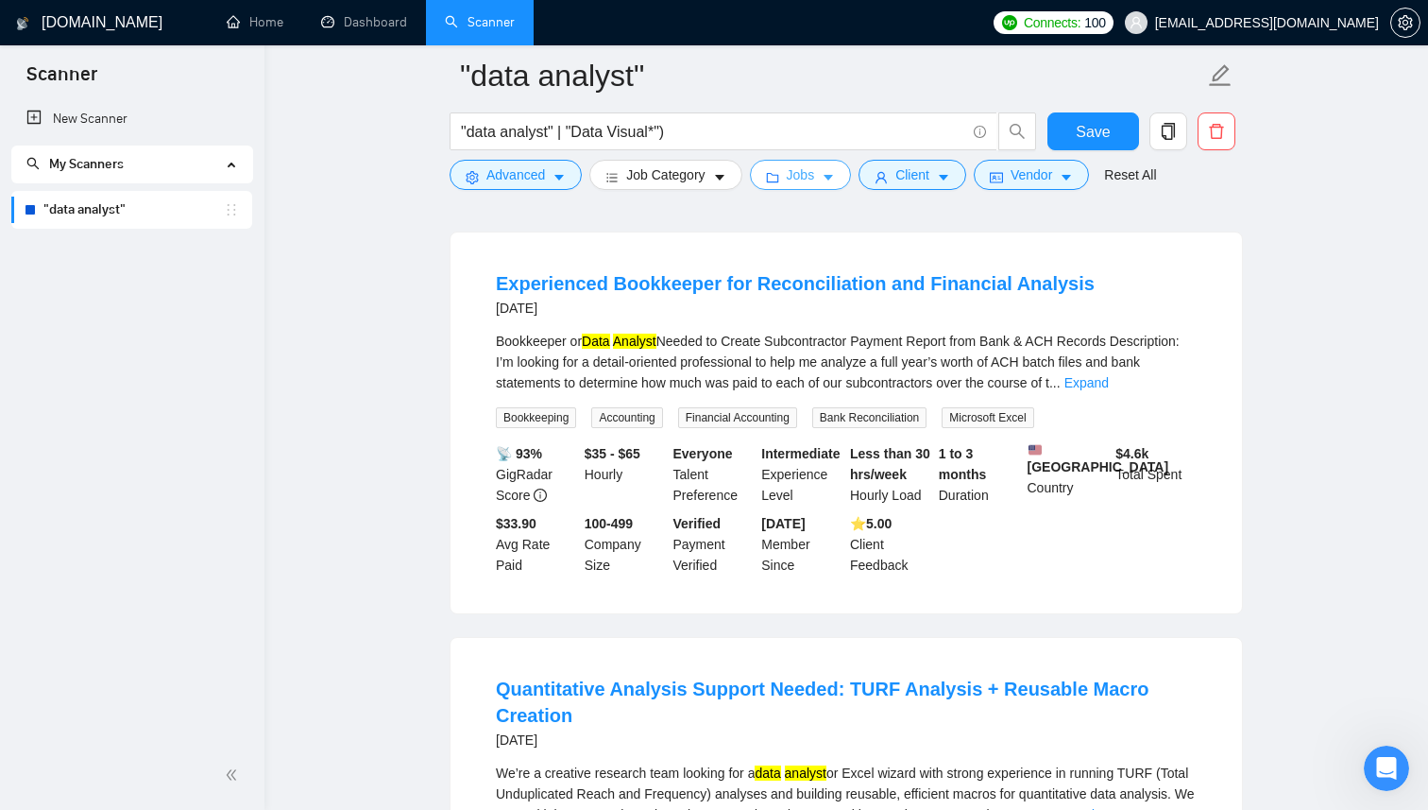
click at [834, 181] on icon "caret-down" at bounding box center [828, 177] width 13 height 13
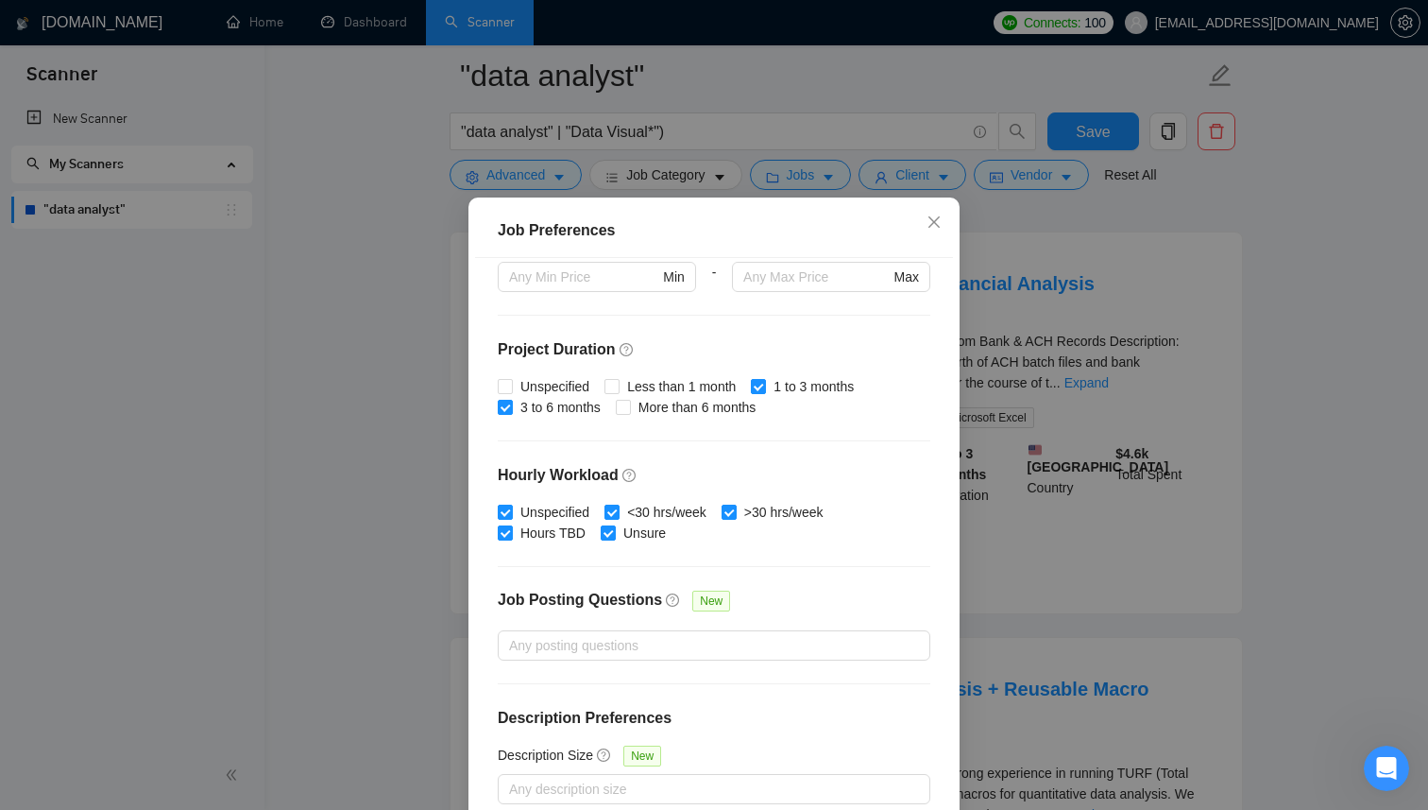
click at [900, 359] on h4 "Project Duration" at bounding box center [714, 349] width 433 height 23
click at [935, 230] on icon "close" at bounding box center [934, 221] width 15 height 15
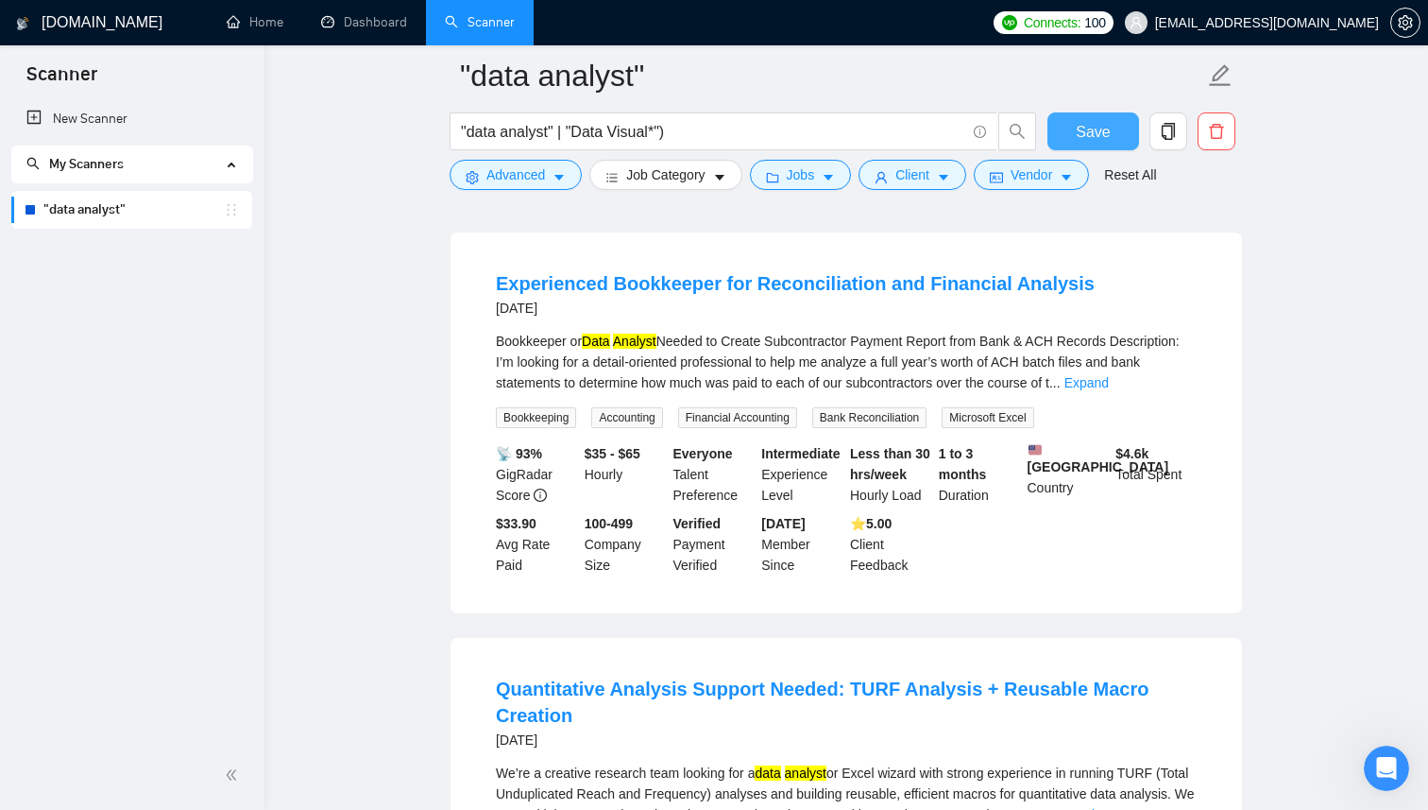
click at [1101, 129] on span "Save" at bounding box center [1093, 132] width 34 height 24
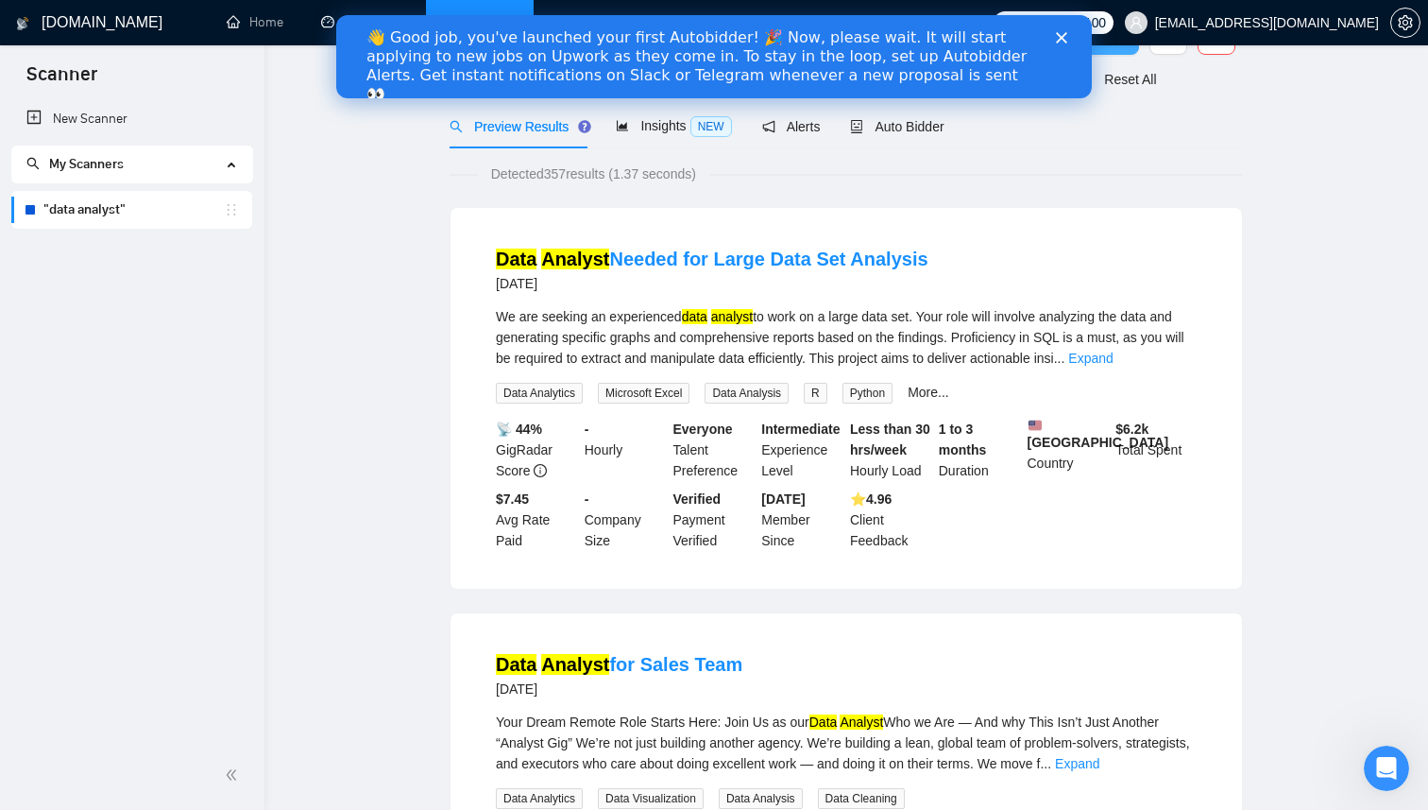
scroll to position [0, 0]
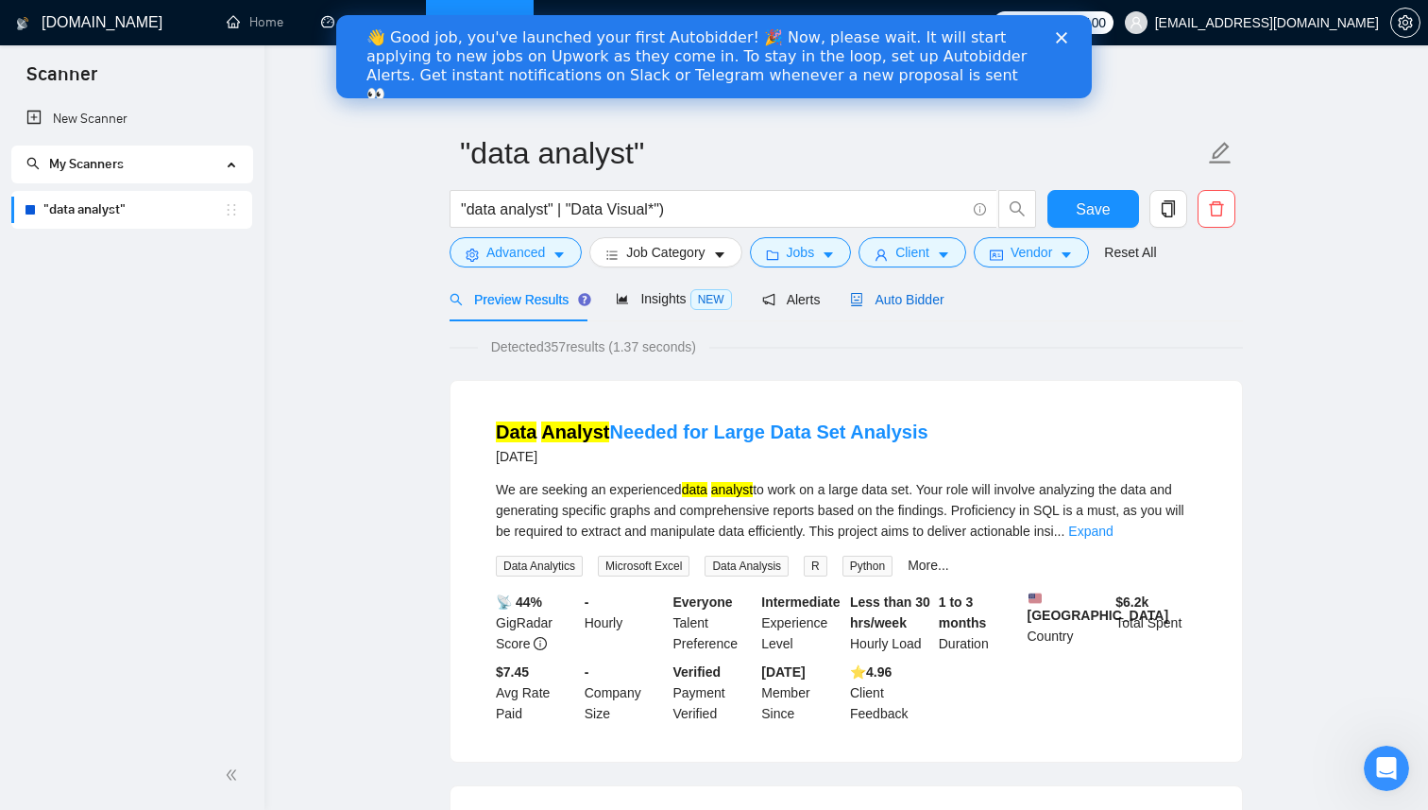
click at [928, 301] on span "Auto Bidder" at bounding box center [897, 299] width 94 height 15
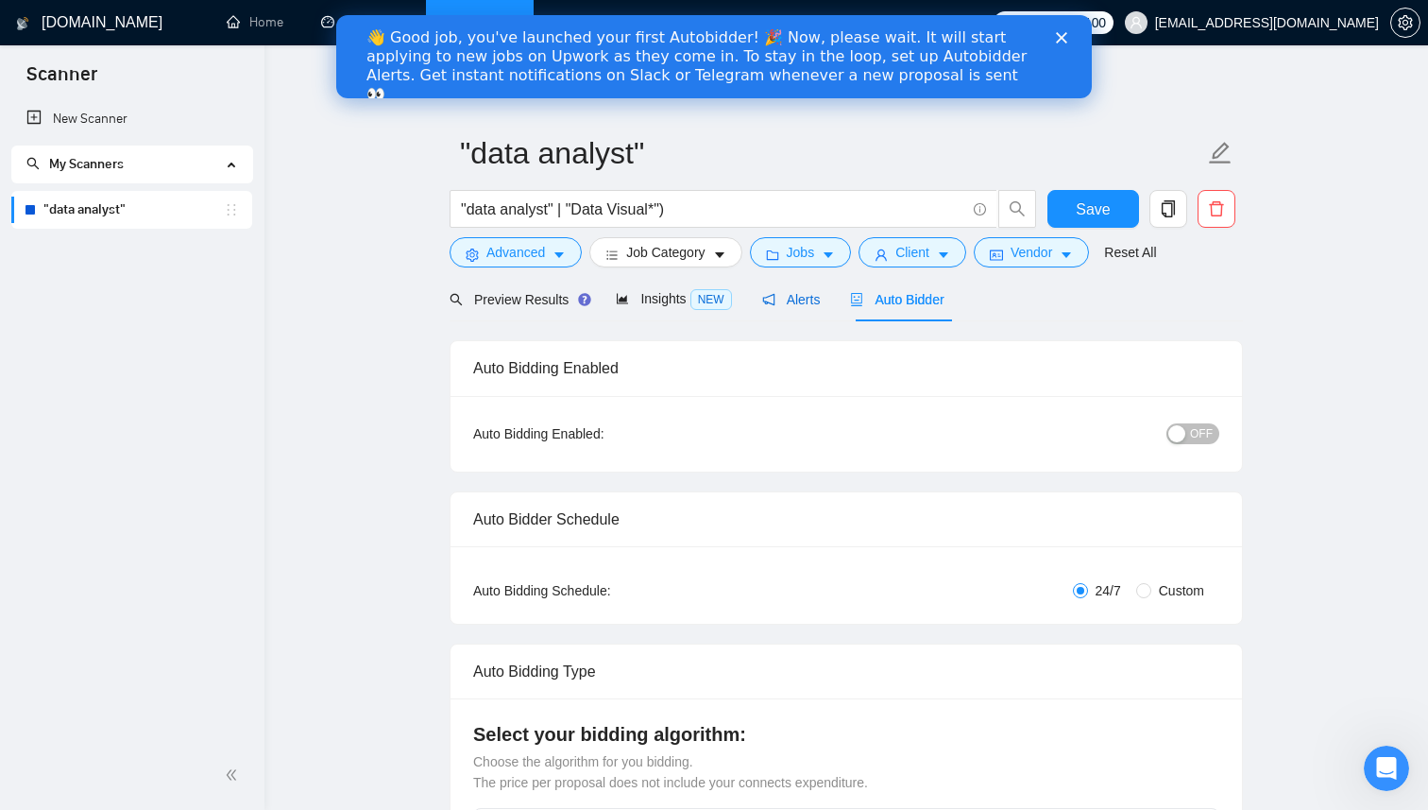
click at [810, 302] on span "Alerts" at bounding box center [791, 299] width 59 height 15
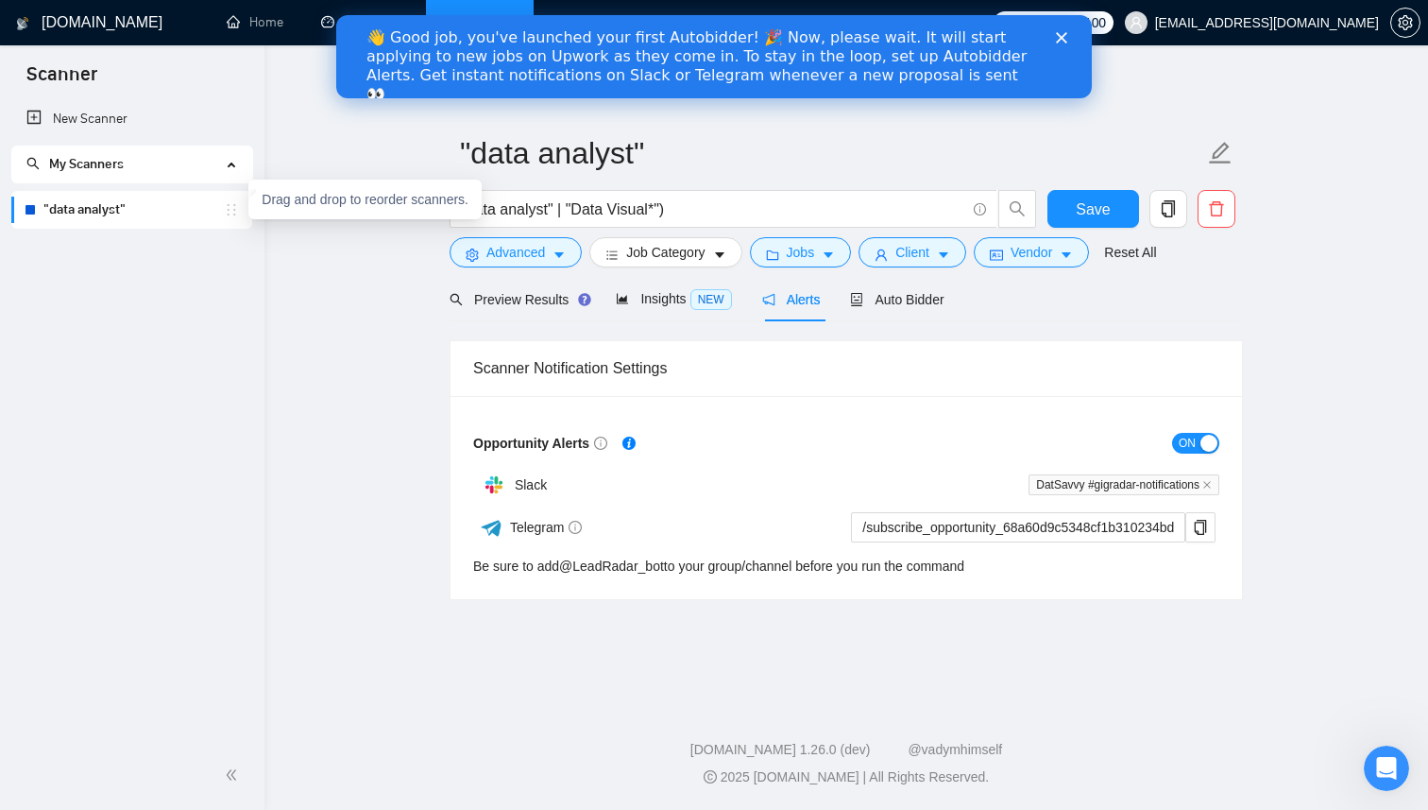
click at [224, 211] on icon "holder" at bounding box center [231, 209] width 15 height 15
click at [1087, 215] on span "Save" at bounding box center [1093, 209] width 34 height 24
click at [1167, 215] on icon "copy" at bounding box center [1168, 208] width 13 height 17
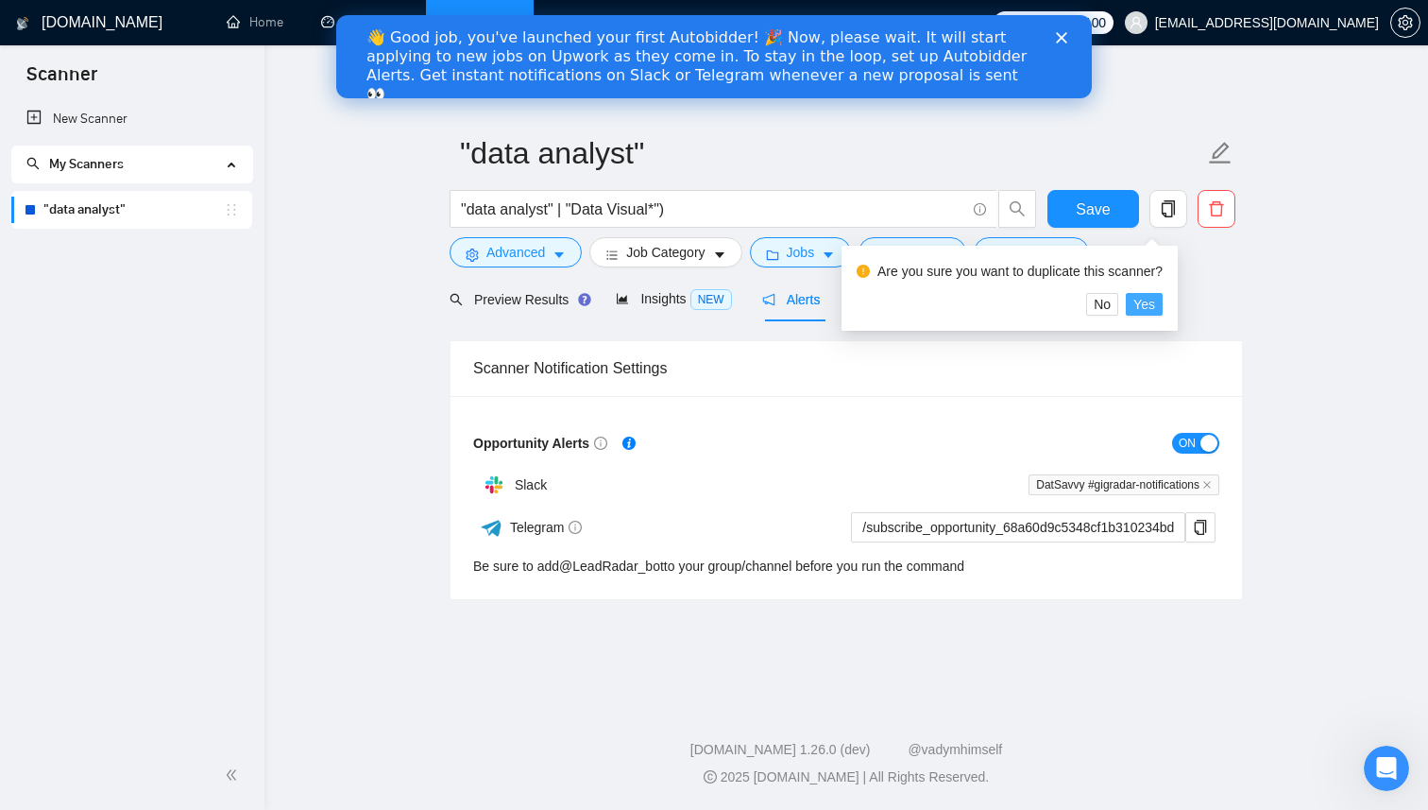
click at [1163, 309] on button "Yes" at bounding box center [1144, 304] width 37 height 23
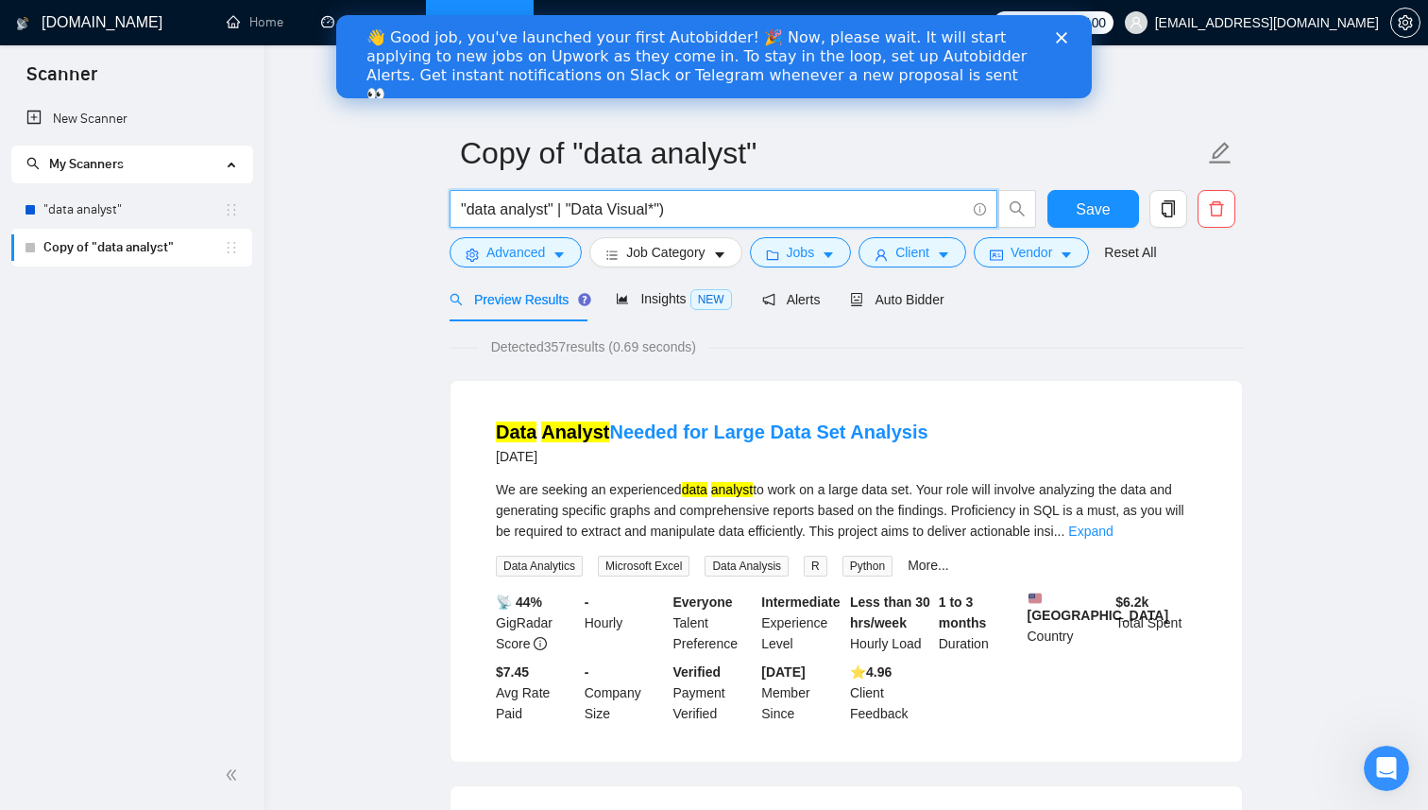
click at [549, 211] on input ""data analyst" | "Data Visual*")" at bounding box center [713, 209] width 504 height 24
click at [484, 212] on input ""data analyst" | "Data Visual*")" at bounding box center [713, 209] width 504 height 24
click at [551, 214] on input ""business analyst" | "Data Visual*")" at bounding box center [713, 209] width 504 height 24
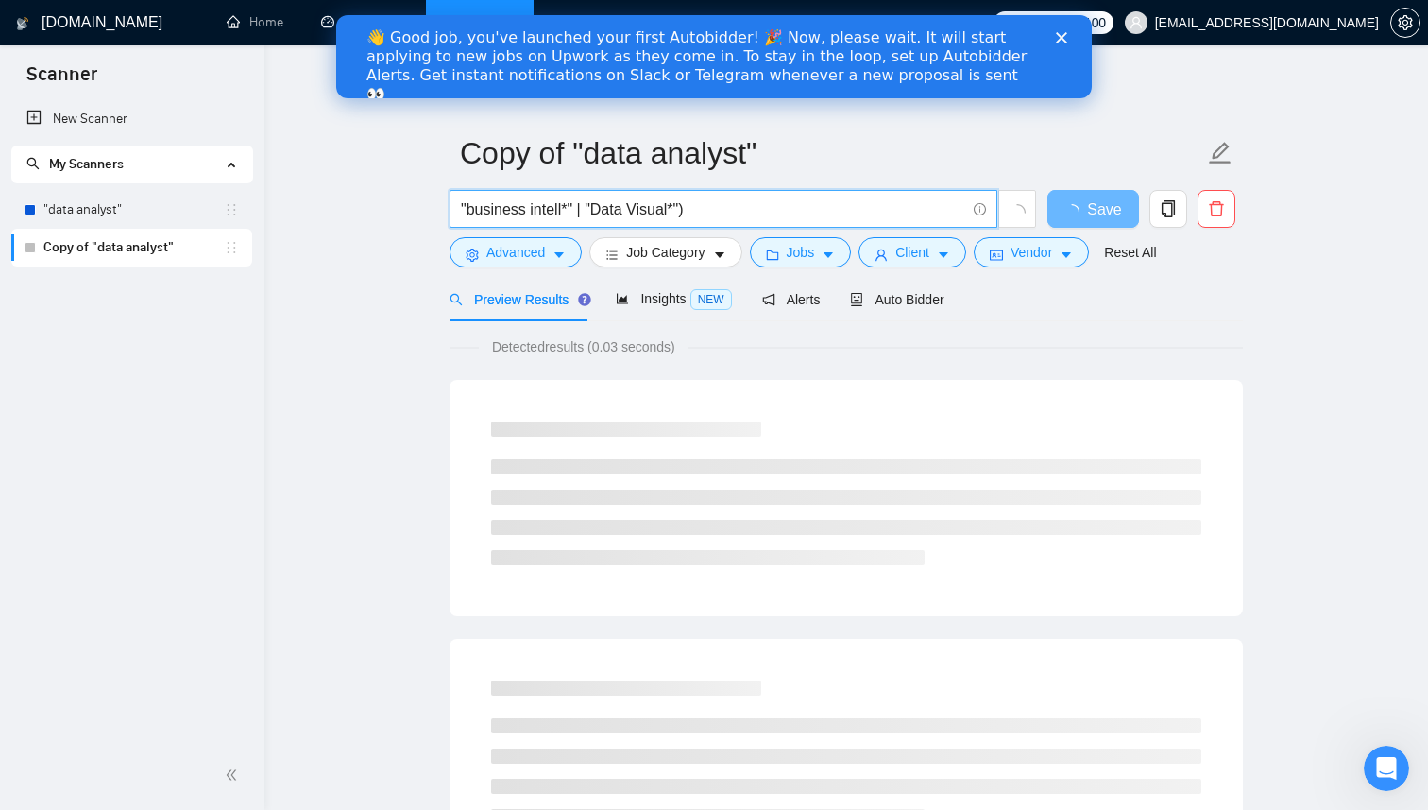
click at [663, 215] on input ""business intell*" | "Data Visual*")" at bounding box center [713, 209] width 504 height 24
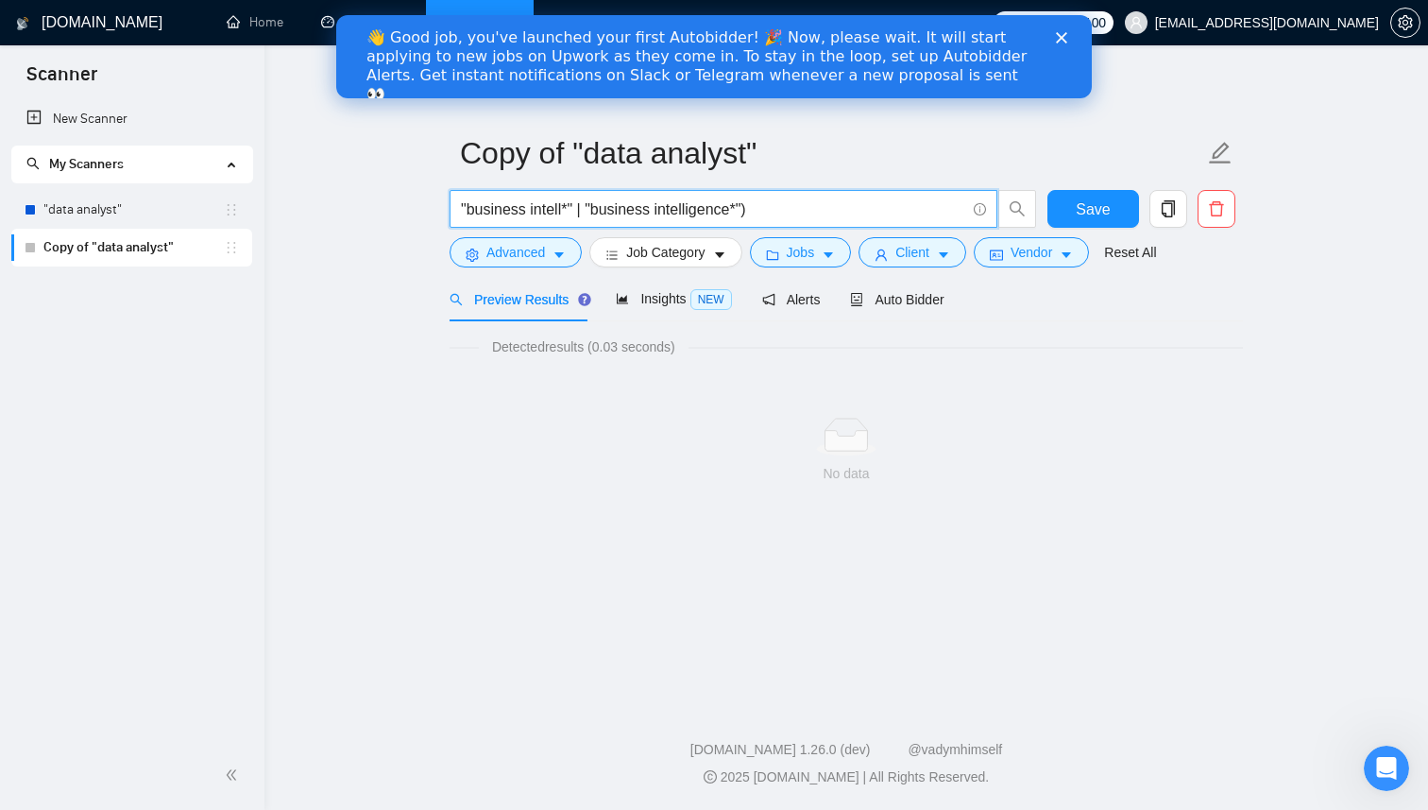
click at [768, 209] on input ""business intell*" | "business intelligence*")" at bounding box center [713, 209] width 504 height 24
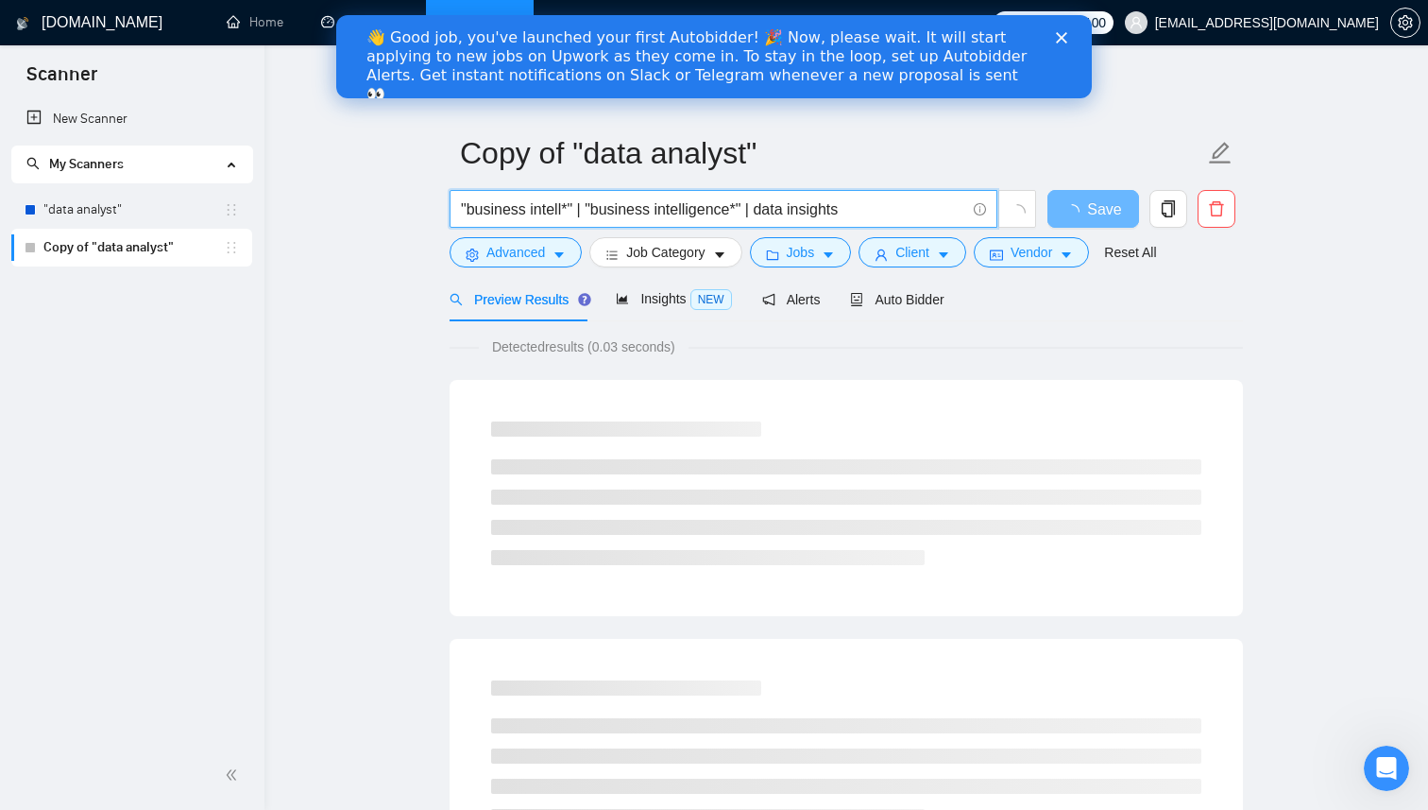
click at [766, 210] on input ""business intell*" | "business intelligence*" | data insights" at bounding box center [713, 209] width 504 height 24
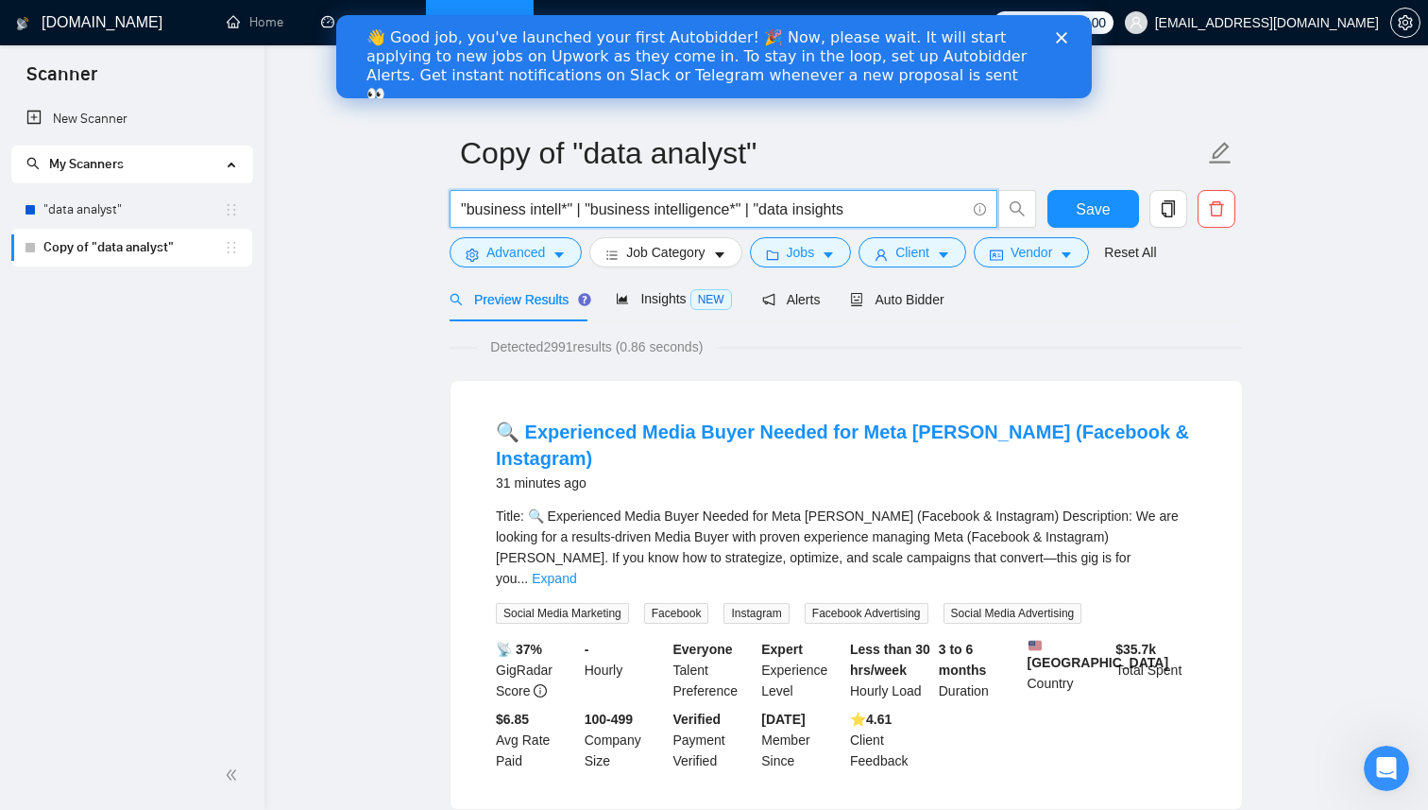
click at [866, 214] on input ""business intell*" | "business intelligence*" | "data insights" at bounding box center [713, 209] width 504 height 24
type input ""business intell*" | "business intelligence*" | "data insights""
click at [576, 571] on link "Expand" at bounding box center [554, 578] width 44 height 15
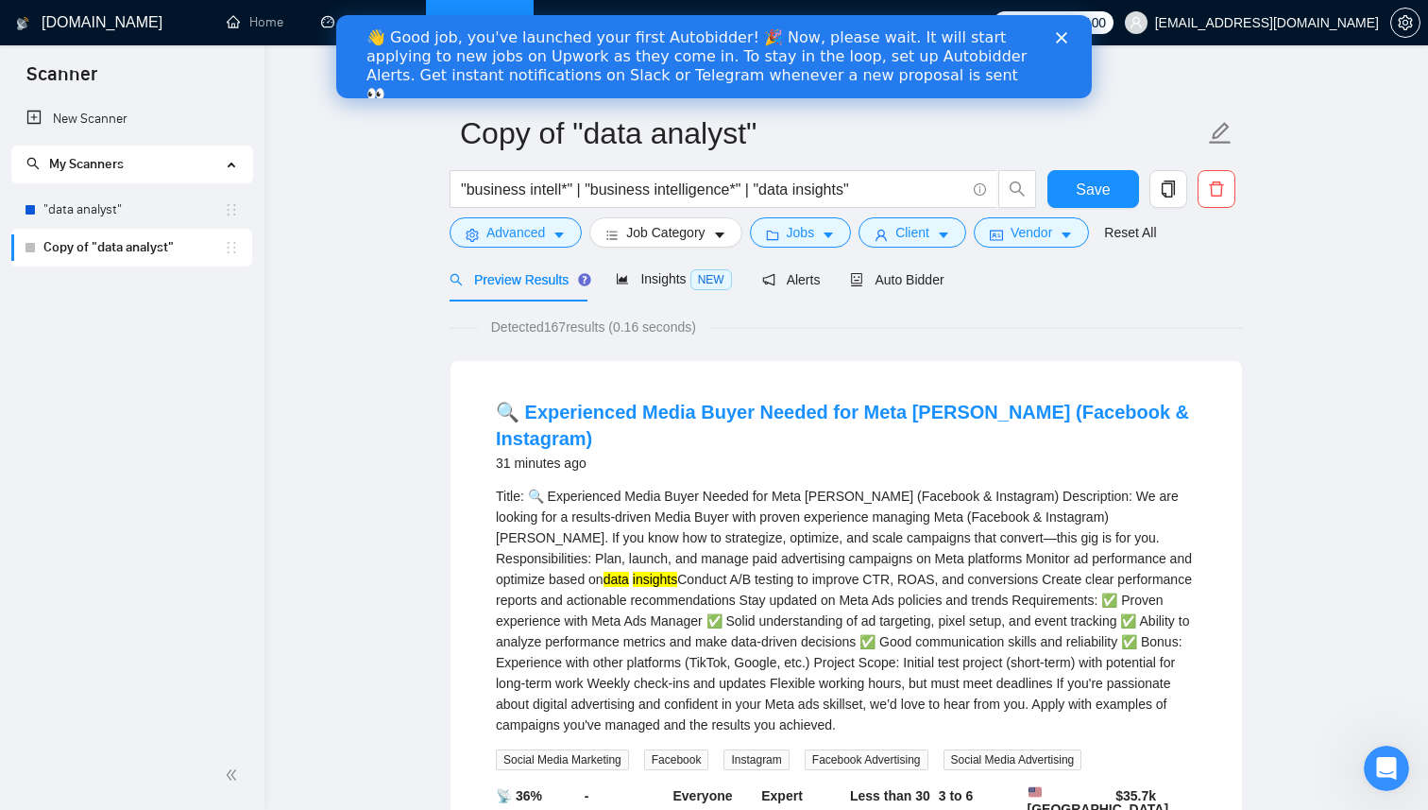
scroll to position [23, 0]
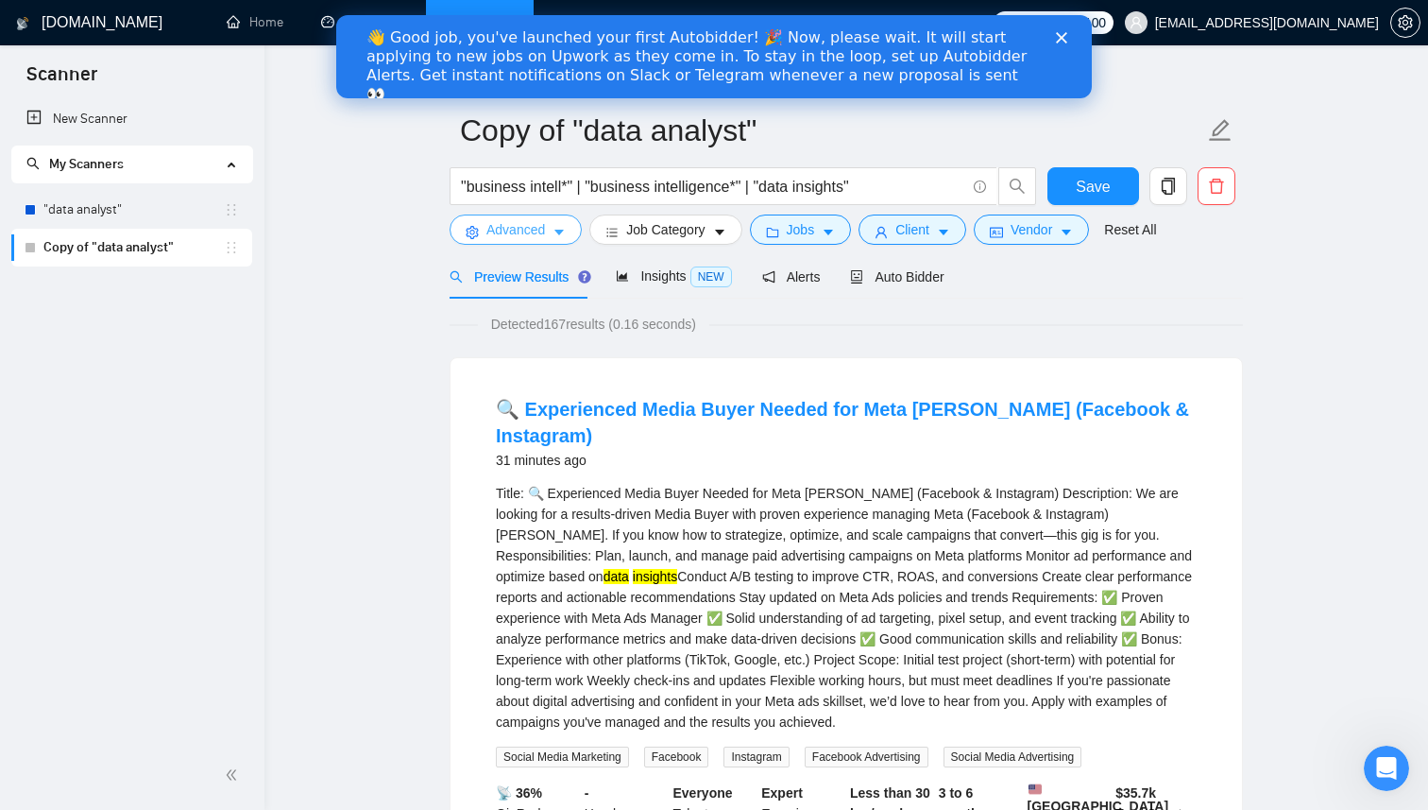
click at [561, 228] on icon "caret-down" at bounding box center [559, 232] width 13 height 13
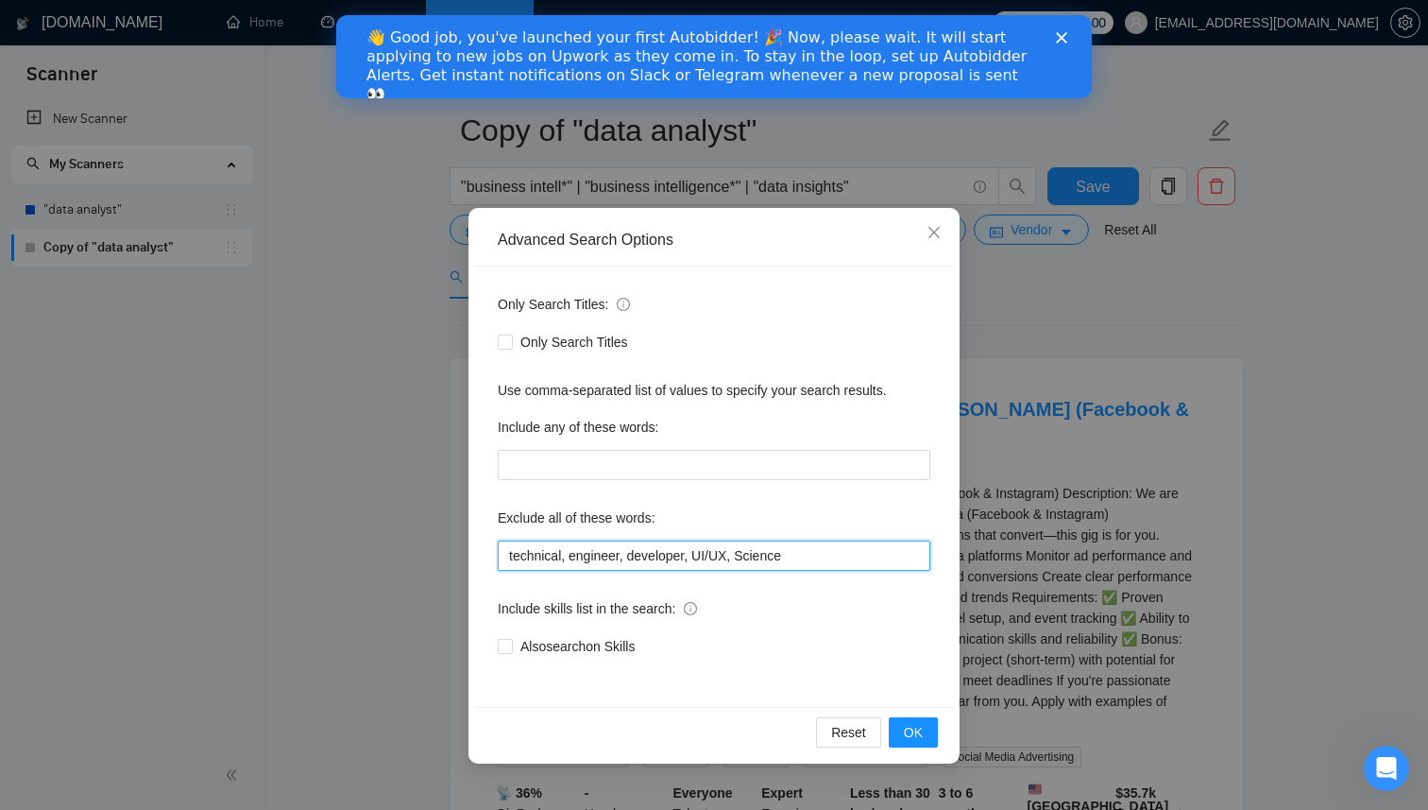
click at [812, 557] on input "technical, engineer, developer, UI/UX, Science" at bounding box center [714, 555] width 433 height 30
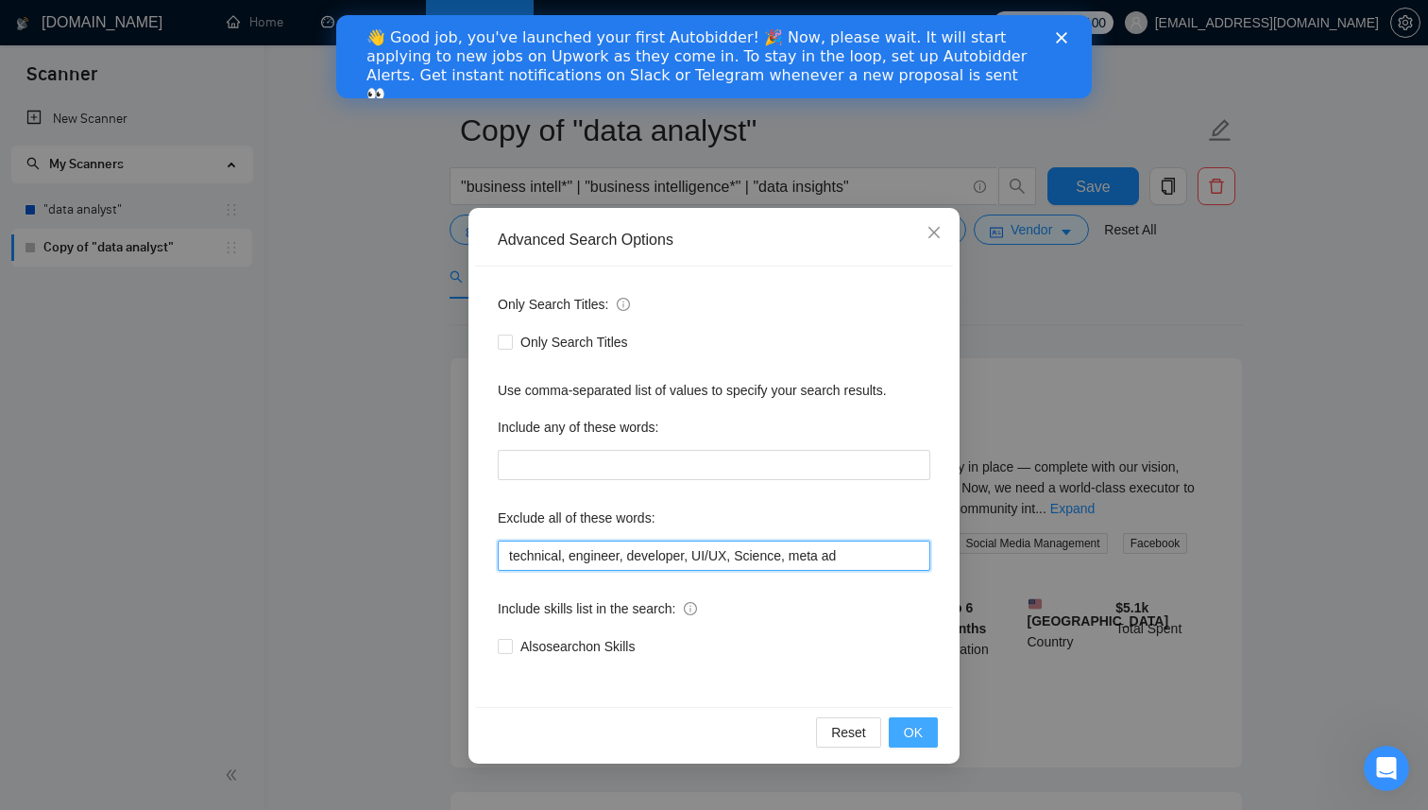
type input "technical, engineer, developer, UI/UX, Science, meta ad"
click at [909, 729] on span "OK" at bounding box center [913, 732] width 19 height 21
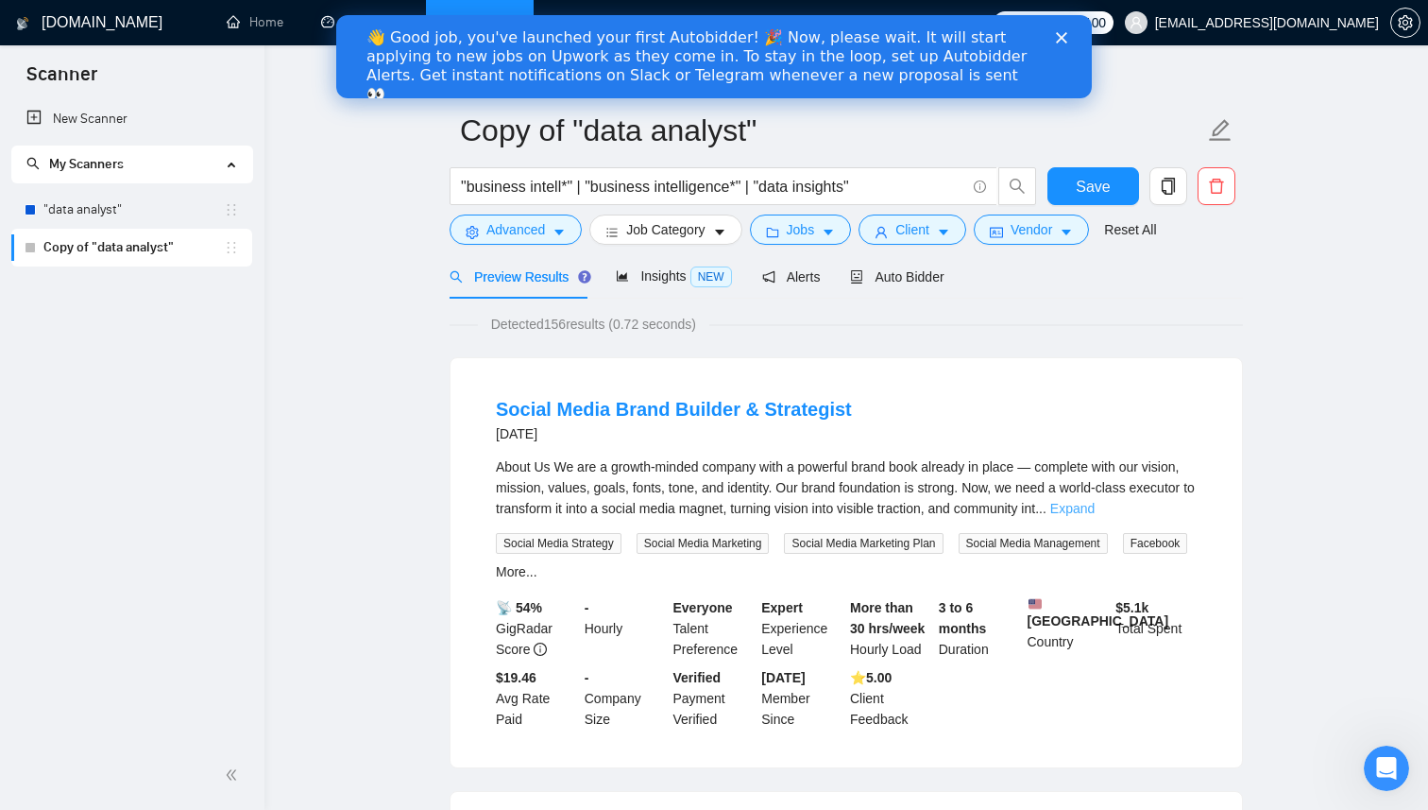
click at [1095, 506] on link "Expand" at bounding box center [1072, 508] width 44 height 15
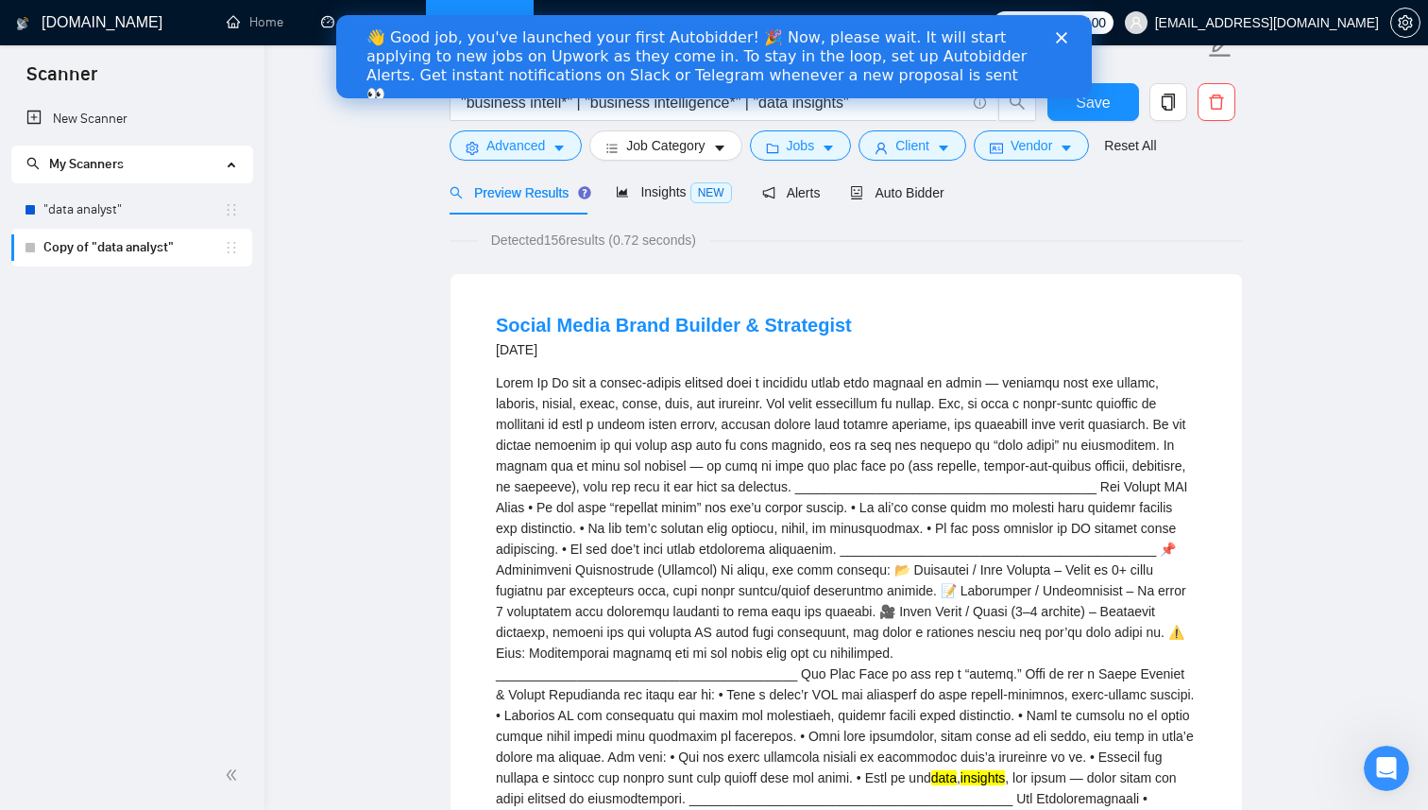
scroll to position [59, 0]
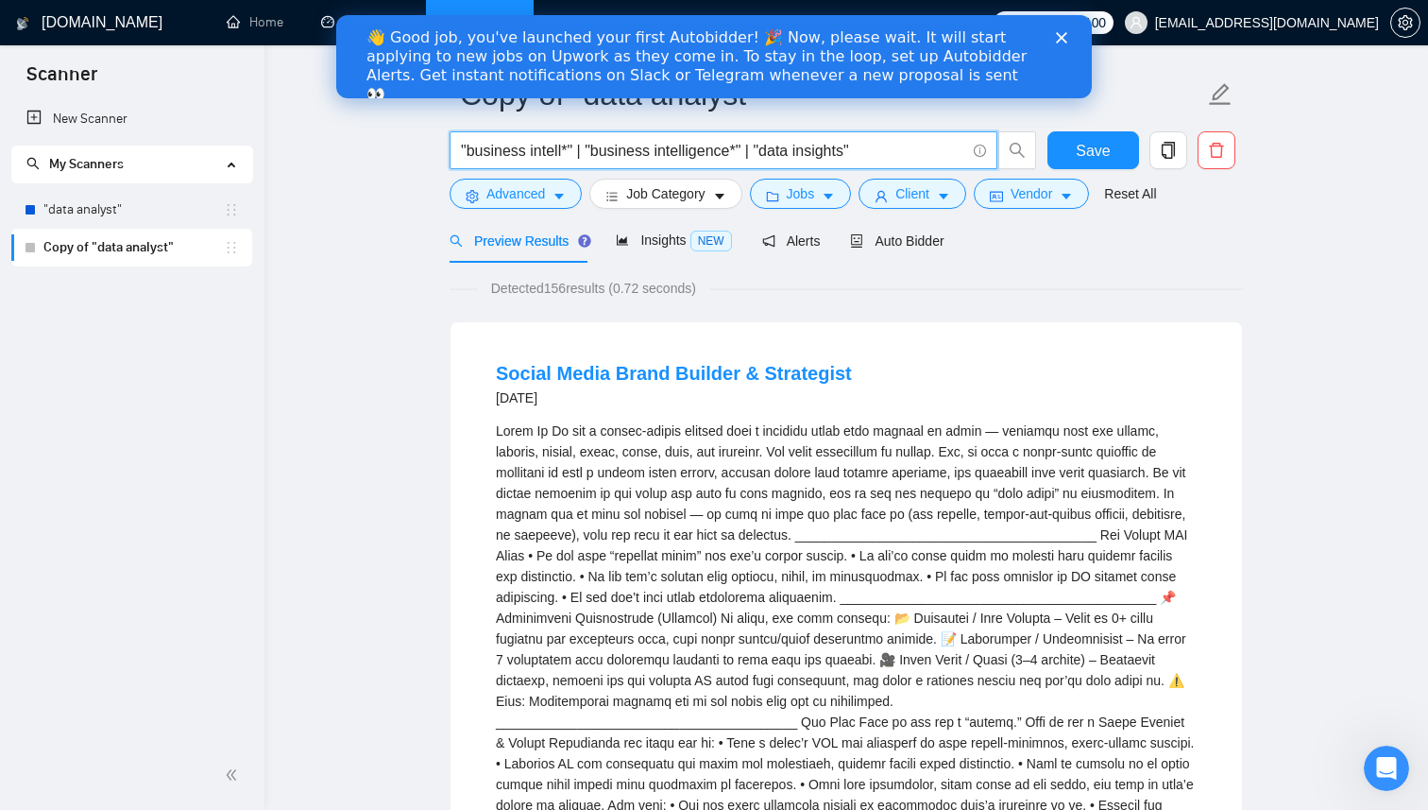
drag, startPoint x: 888, startPoint y: 148, endPoint x: 755, endPoint y: 145, distance: 133.2
click at [755, 145] on input ""business intell*" | "business intelligence*" | "data insights"" at bounding box center [713, 151] width 504 height 24
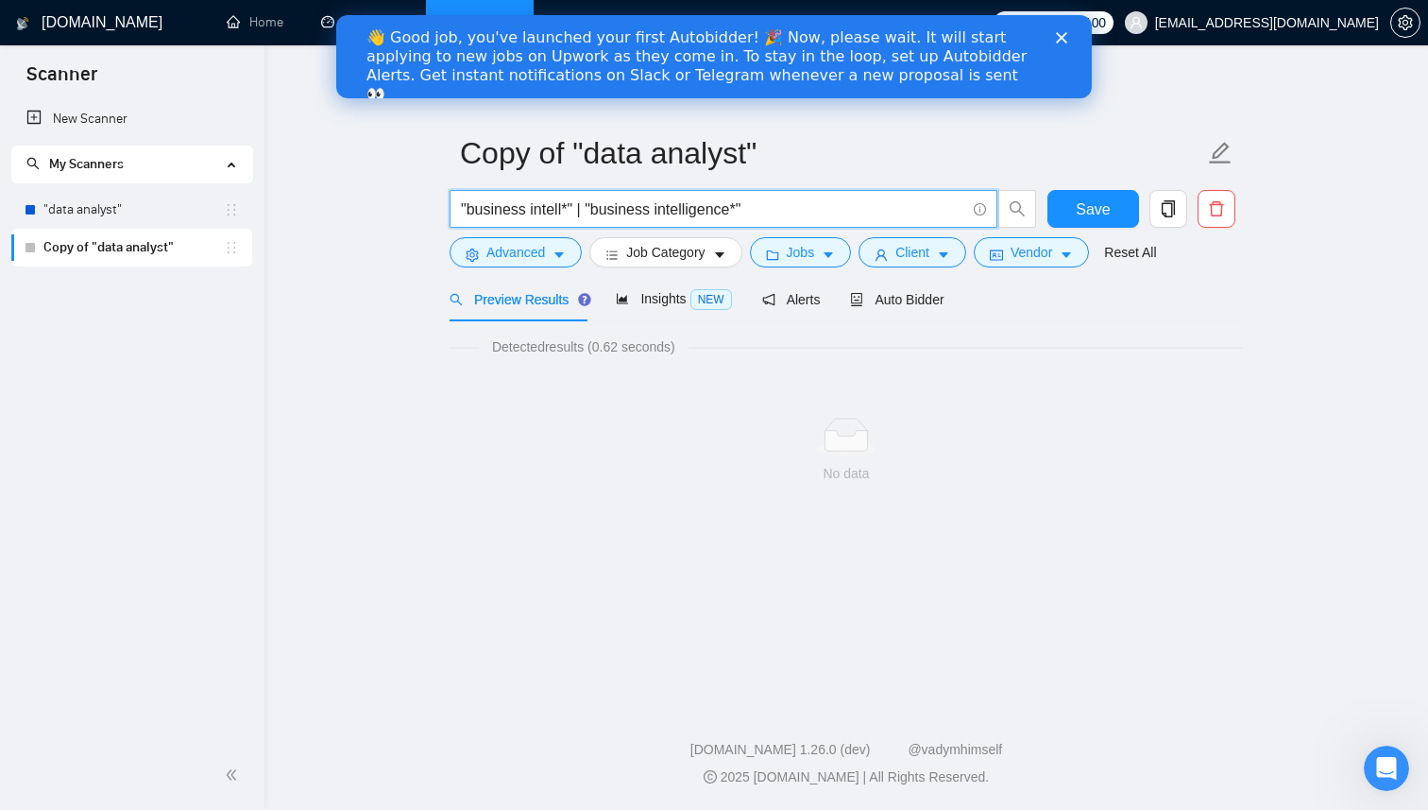
scroll to position [0, 0]
drag, startPoint x: 588, startPoint y: 211, endPoint x: 452, endPoint y: 207, distance: 136.1
click at [452, 207] on span ""business intell*" | "business intelligence*"" at bounding box center [724, 209] width 548 height 38
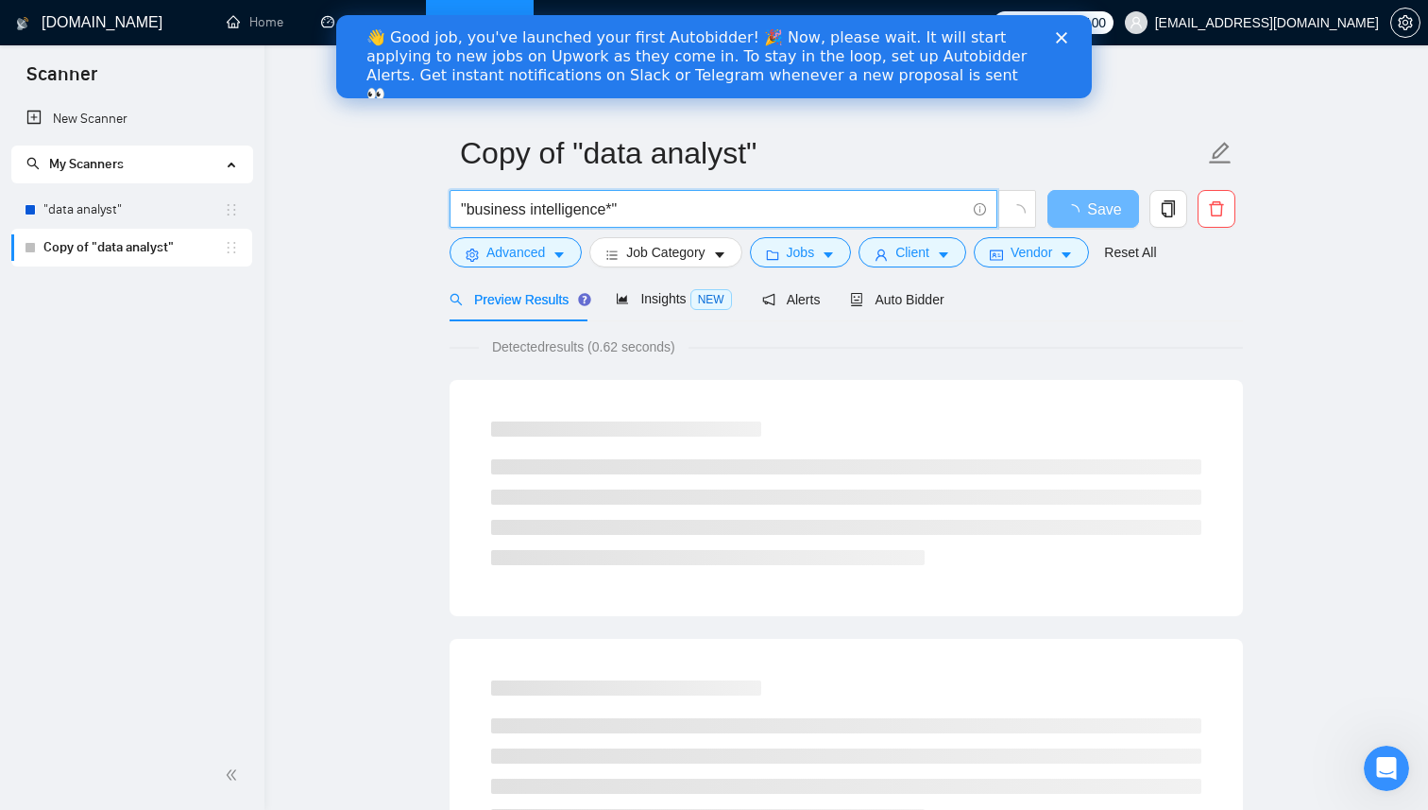
click at [622, 212] on input ""business intelligence*"" at bounding box center [713, 209] width 504 height 24
click at [689, 209] on input ""business intelligence"" at bounding box center [713, 209] width 504 height 24
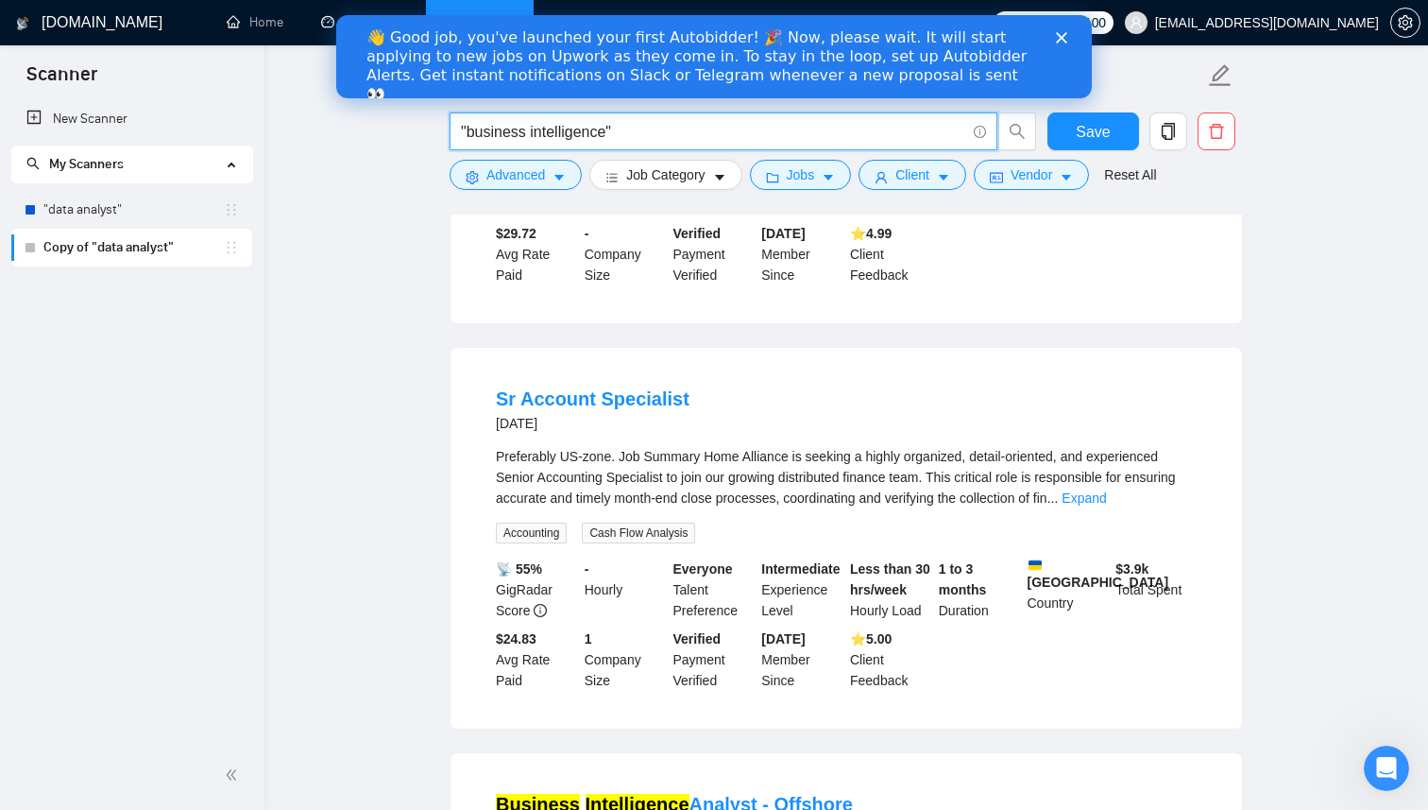
scroll to position [863, 0]
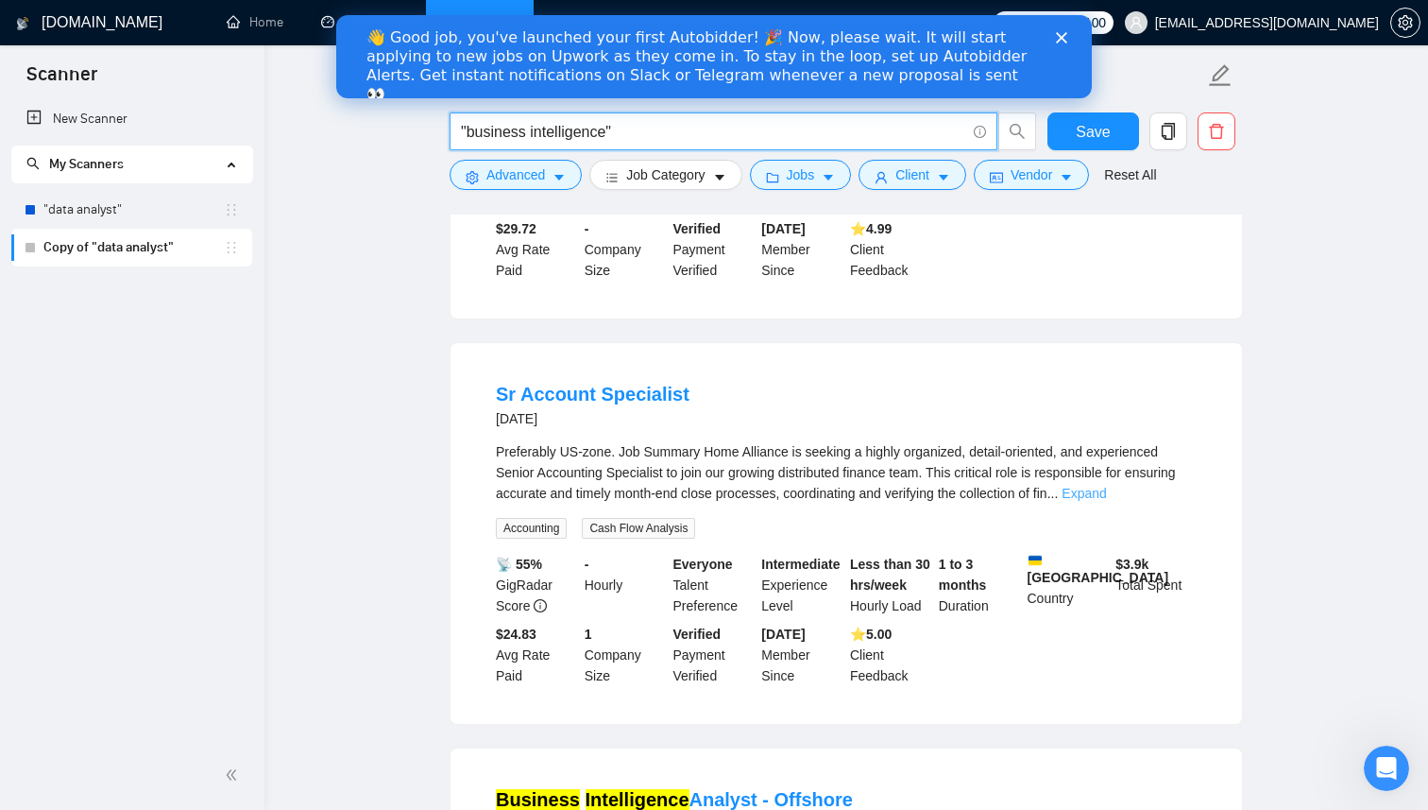
click at [1106, 501] on link "Expand" at bounding box center [1084, 493] width 44 height 15
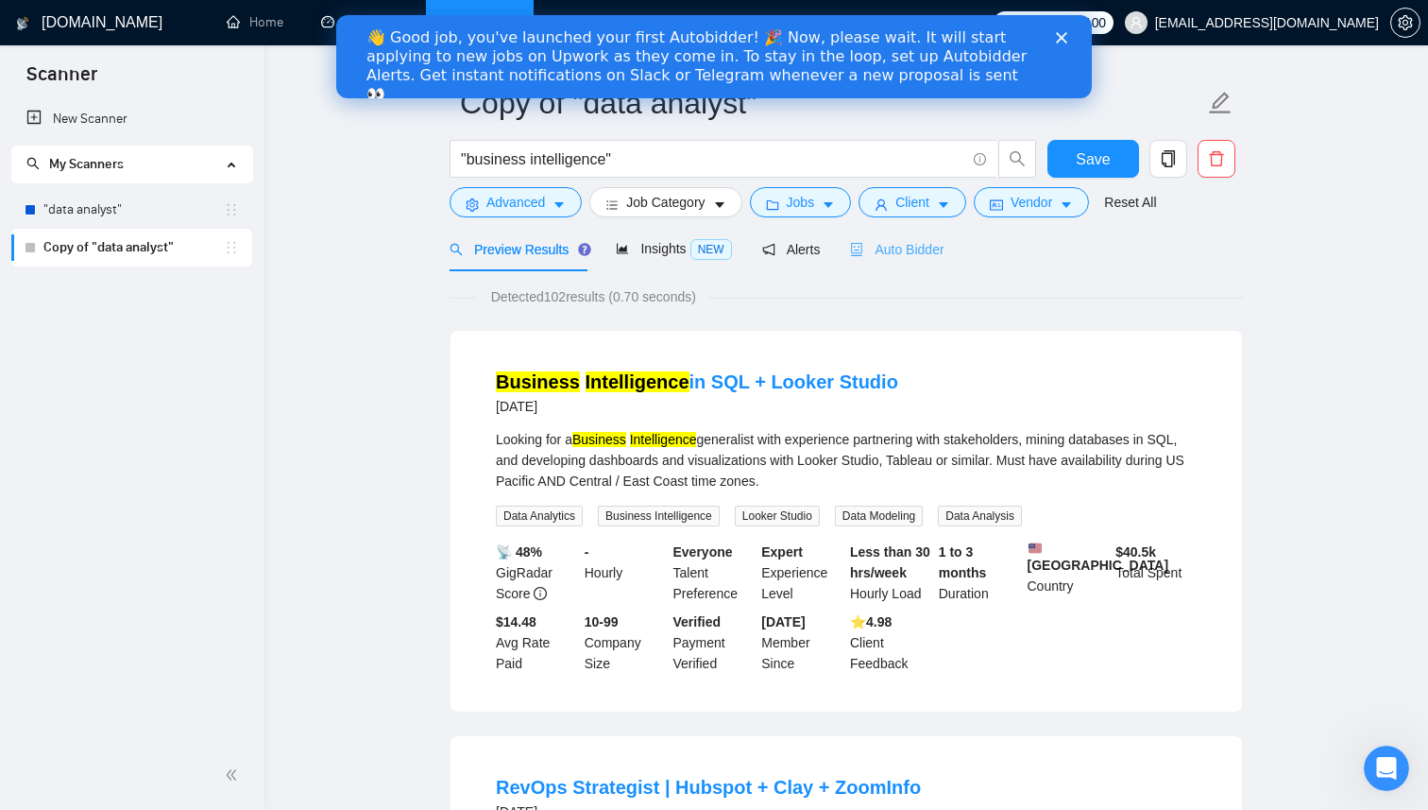
scroll to position [0, 0]
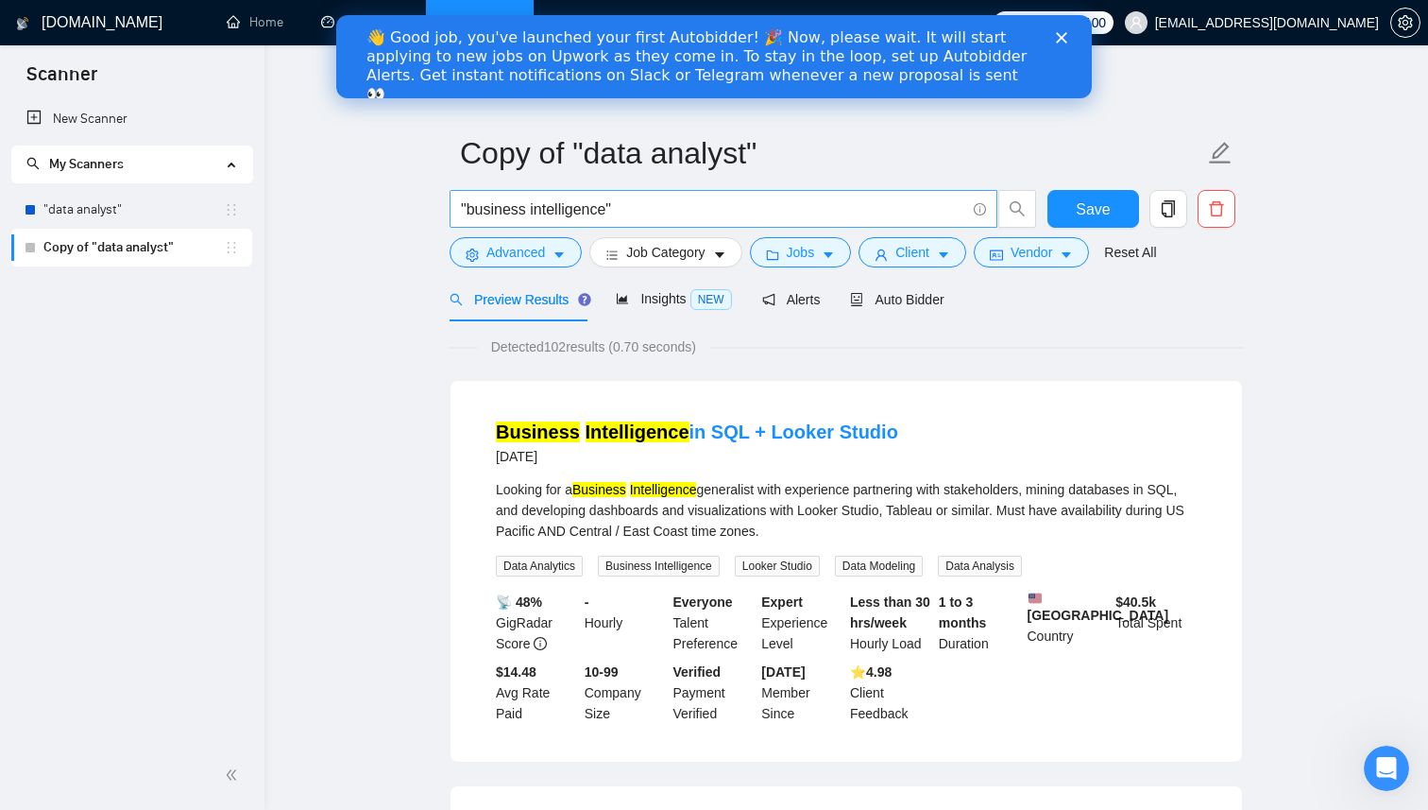
click at [648, 219] on input ""business intelligence"" at bounding box center [713, 209] width 504 height 24
drag, startPoint x: 654, startPoint y: 217, endPoint x: 472, endPoint y: 218, distance: 181.4
click at [472, 218] on input ""business intelligence"" at bounding box center [713, 209] width 504 height 24
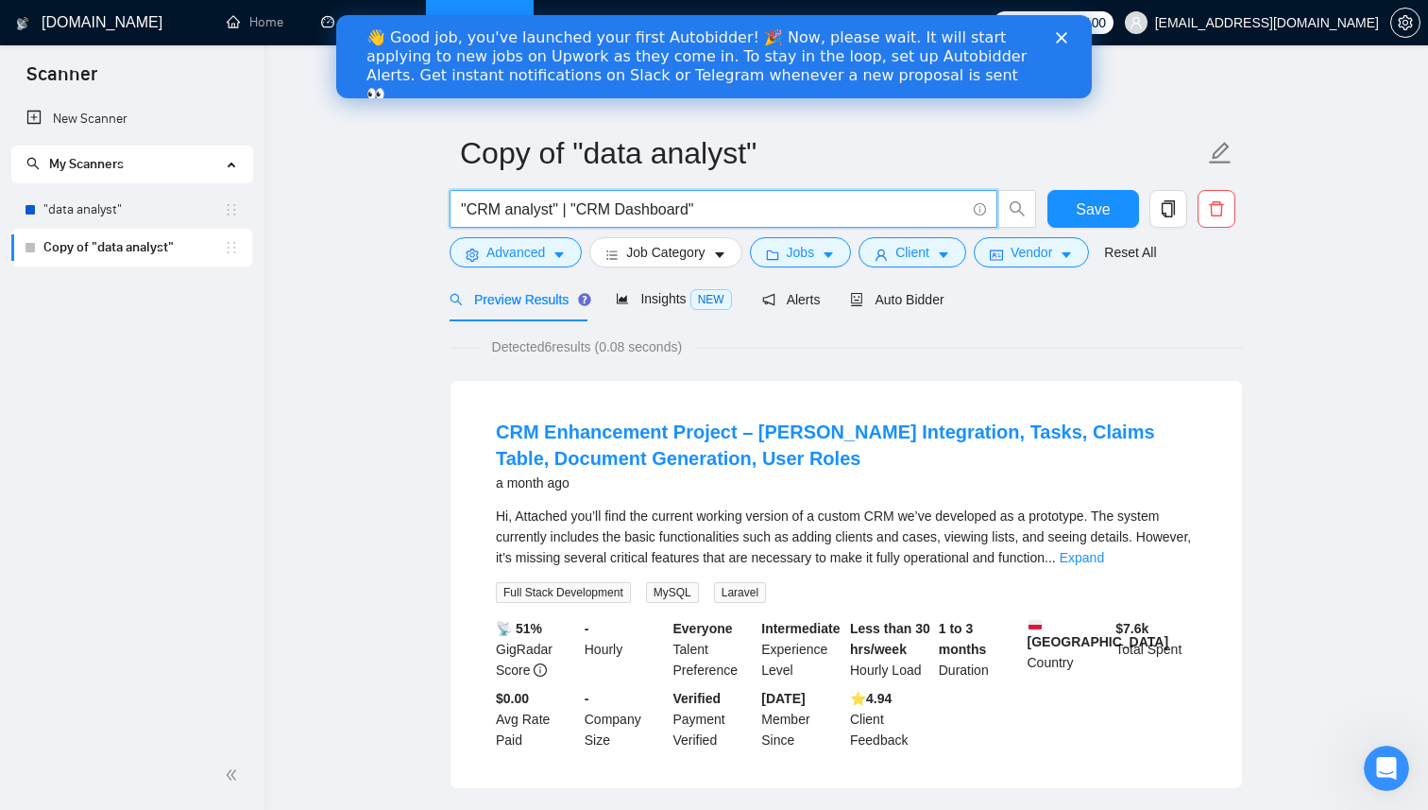
drag, startPoint x: 707, startPoint y: 209, endPoint x: 576, endPoint y: 209, distance: 131.3
click at [576, 209] on input ""CRM analyst" | "CRM Dashboard"" at bounding box center [713, 209] width 504 height 24
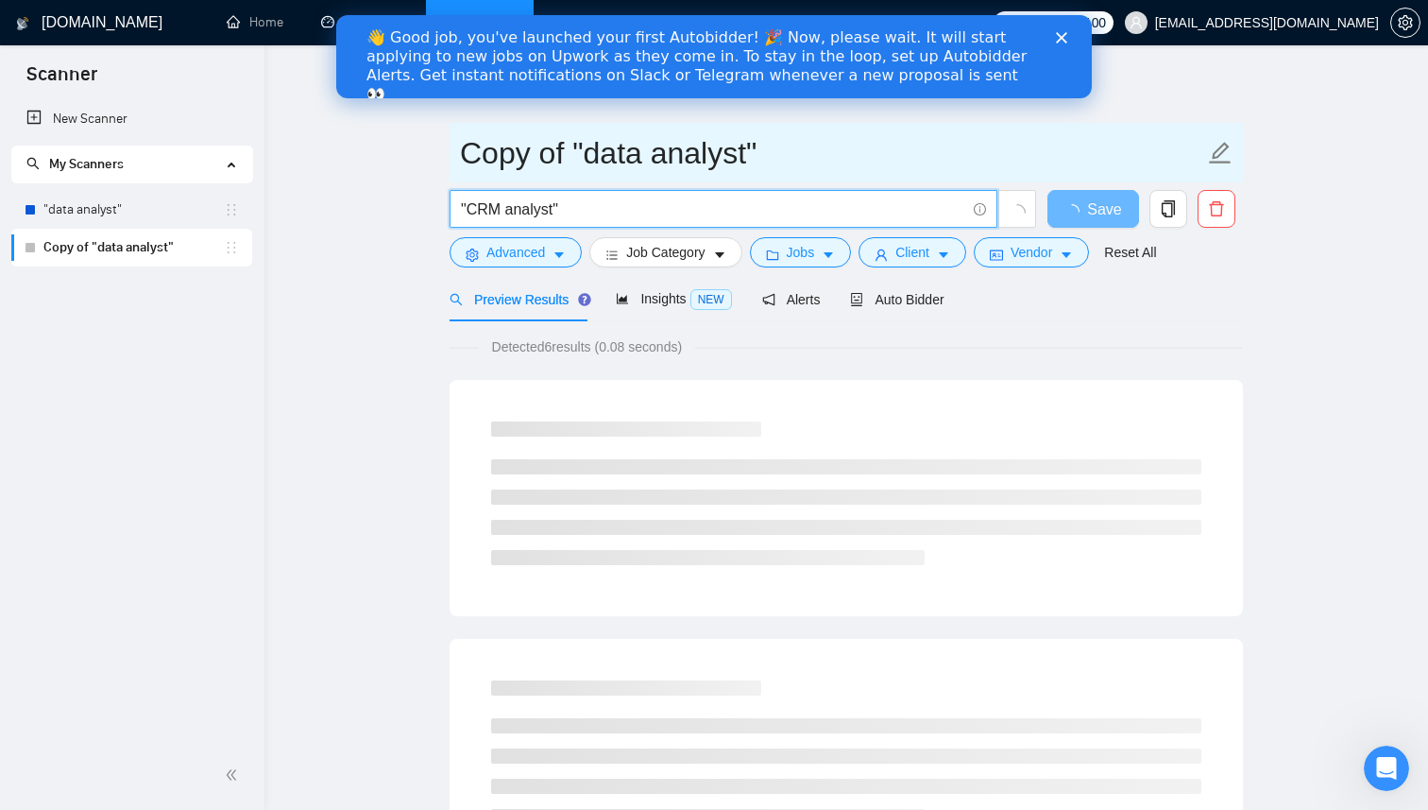
type input ""CRM analyst""
click at [1223, 148] on icon "edit" at bounding box center [1220, 153] width 25 height 25
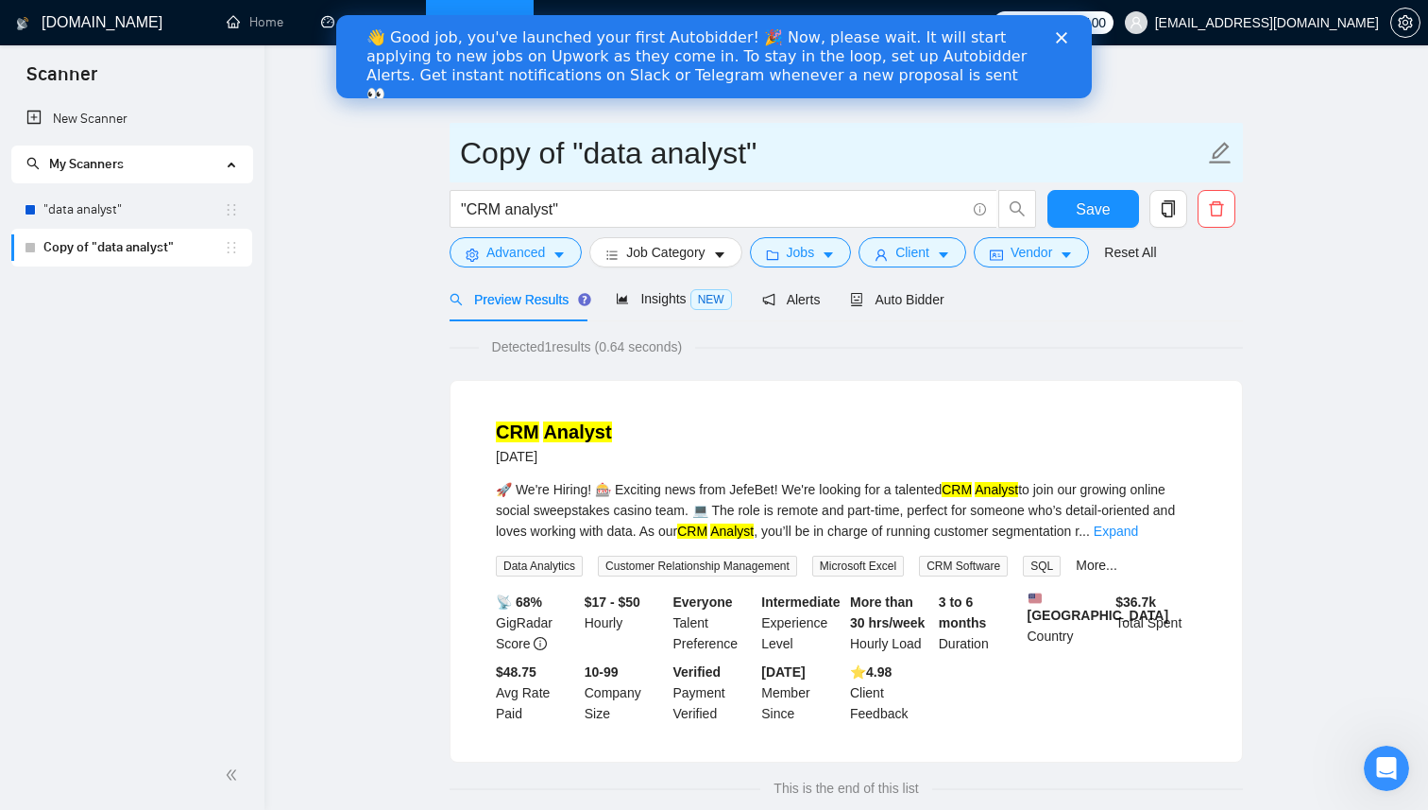
click at [1222, 149] on icon "edit" at bounding box center [1220, 153] width 25 height 25
click at [605, 151] on input "Copy of "data analyst"" at bounding box center [832, 152] width 744 height 47
click at [573, 148] on input "Copy of "CRM analyst"" at bounding box center [832, 152] width 744 height 47
drag, startPoint x: 573, startPoint y: 148, endPoint x: 450, endPoint y: 149, distance: 123.7
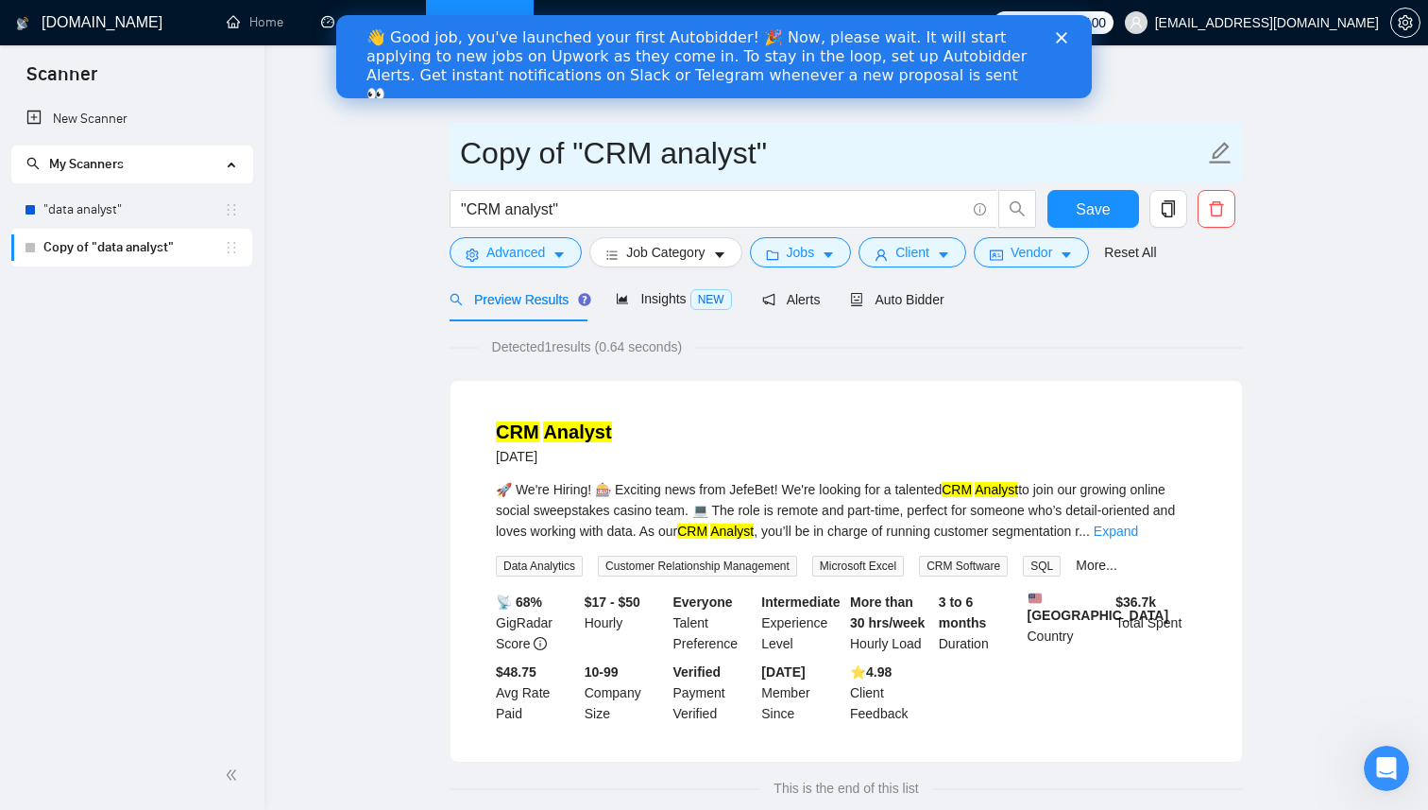
click at [450, 149] on span "Copy of "CRM analyst"" at bounding box center [846, 153] width 793 height 60
type input ""CRM analyst""
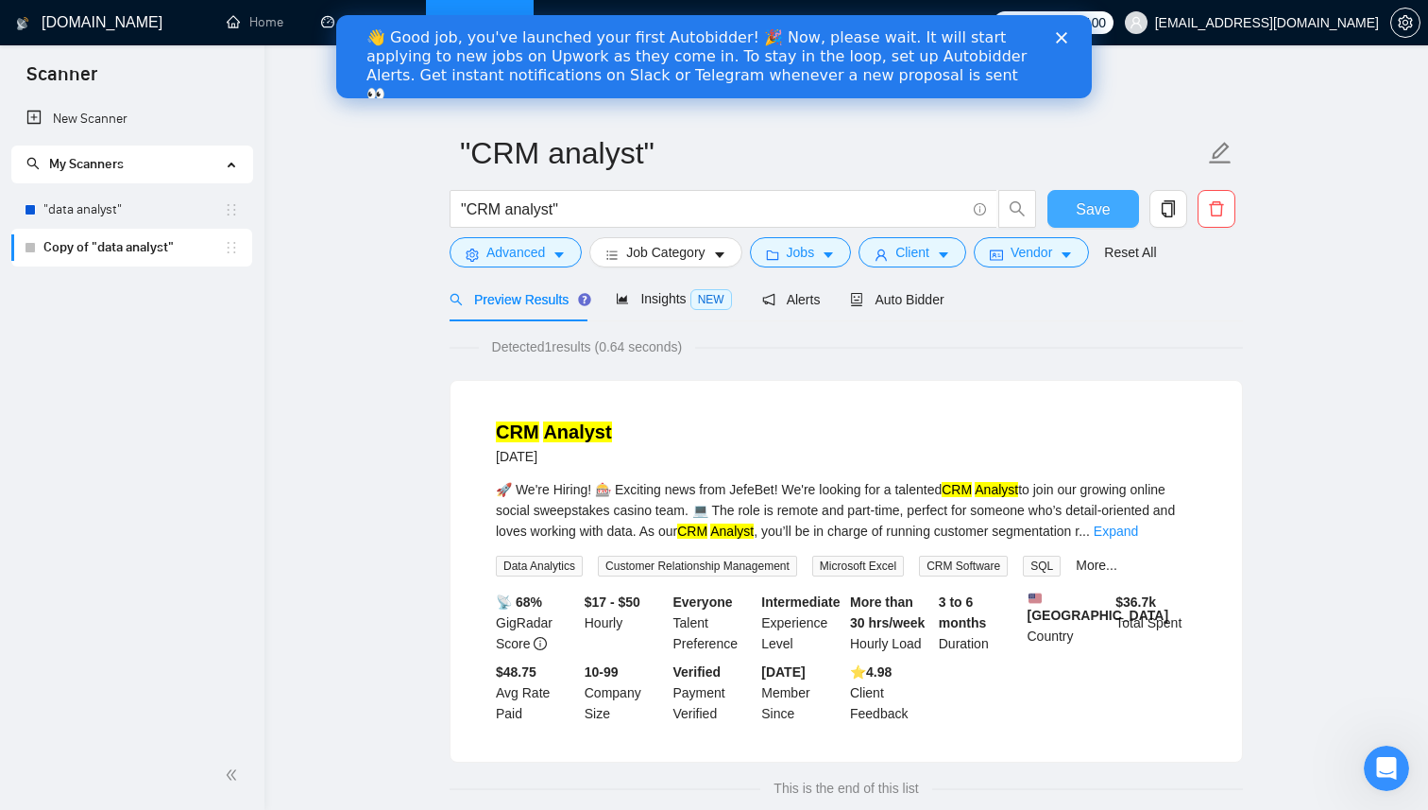
click at [1114, 211] on button "Save" at bounding box center [1094, 209] width 92 height 38
click at [805, 304] on span "Alerts" at bounding box center [791, 299] width 59 height 15
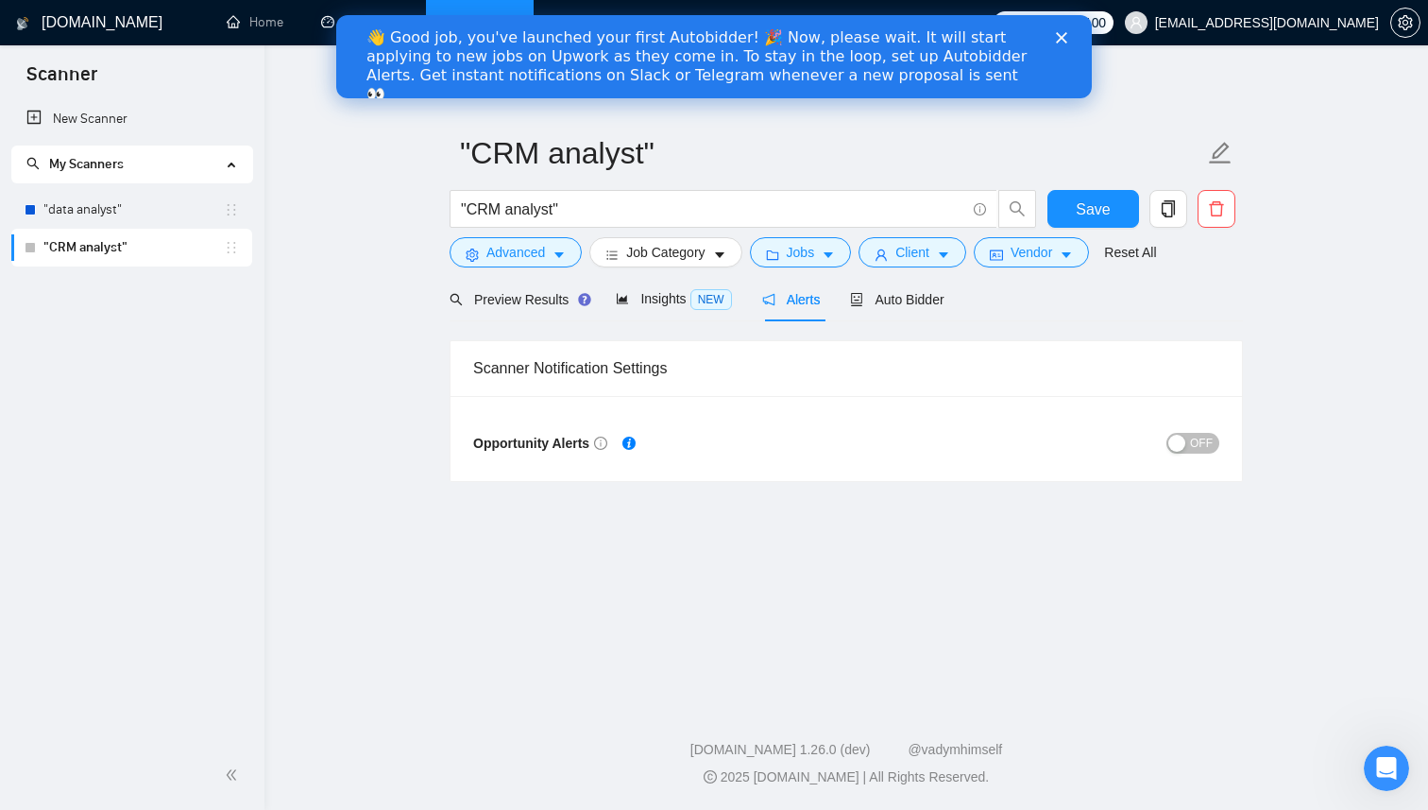
click at [1177, 442] on div "button" at bounding box center [1176, 443] width 17 height 17
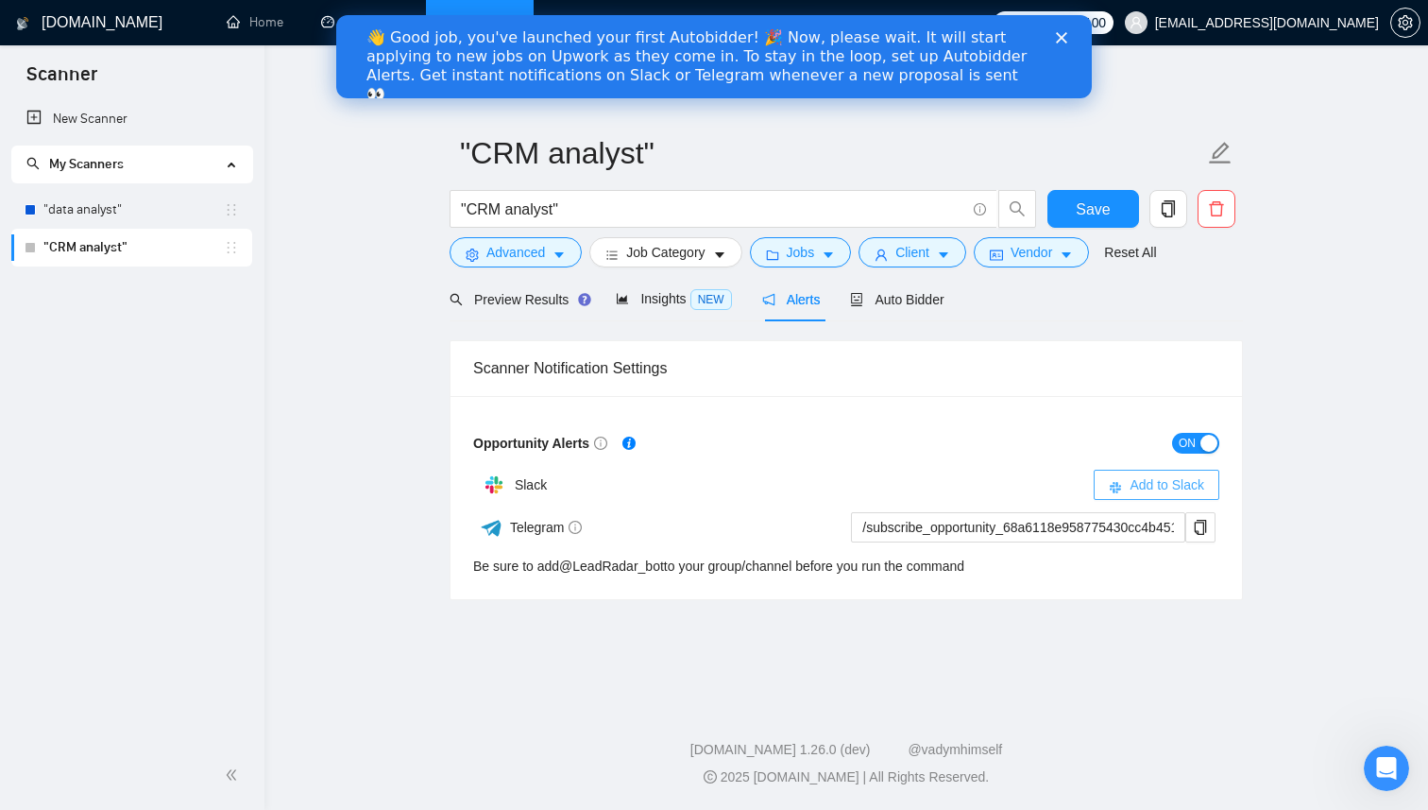
click at [1201, 486] on span "Add to Slack" at bounding box center [1167, 484] width 75 height 21
click at [184, 212] on link ""data analyst"" at bounding box center [133, 210] width 180 height 38
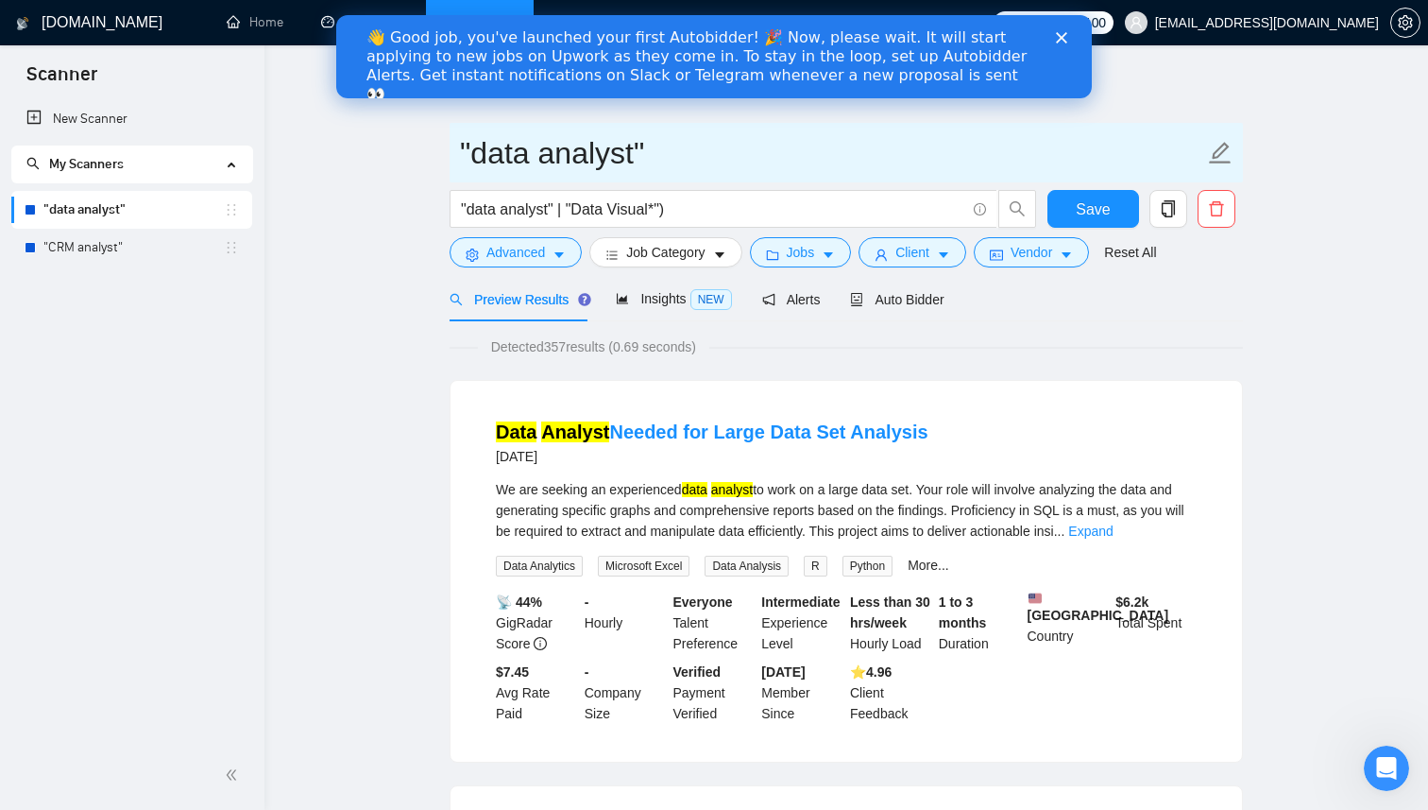
click at [1218, 157] on icon "edit" at bounding box center [1221, 153] width 22 height 22
click at [634, 148] on input ""data analyst"" at bounding box center [832, 152] width 744 height 47
click at [474, 145] on input ""data analyst"" at bounding box center [832, 152] width 744 height 47
click at [774, 157] on input "Longterm data analyst"" at bounding box center [832, 152] width 744 height 47
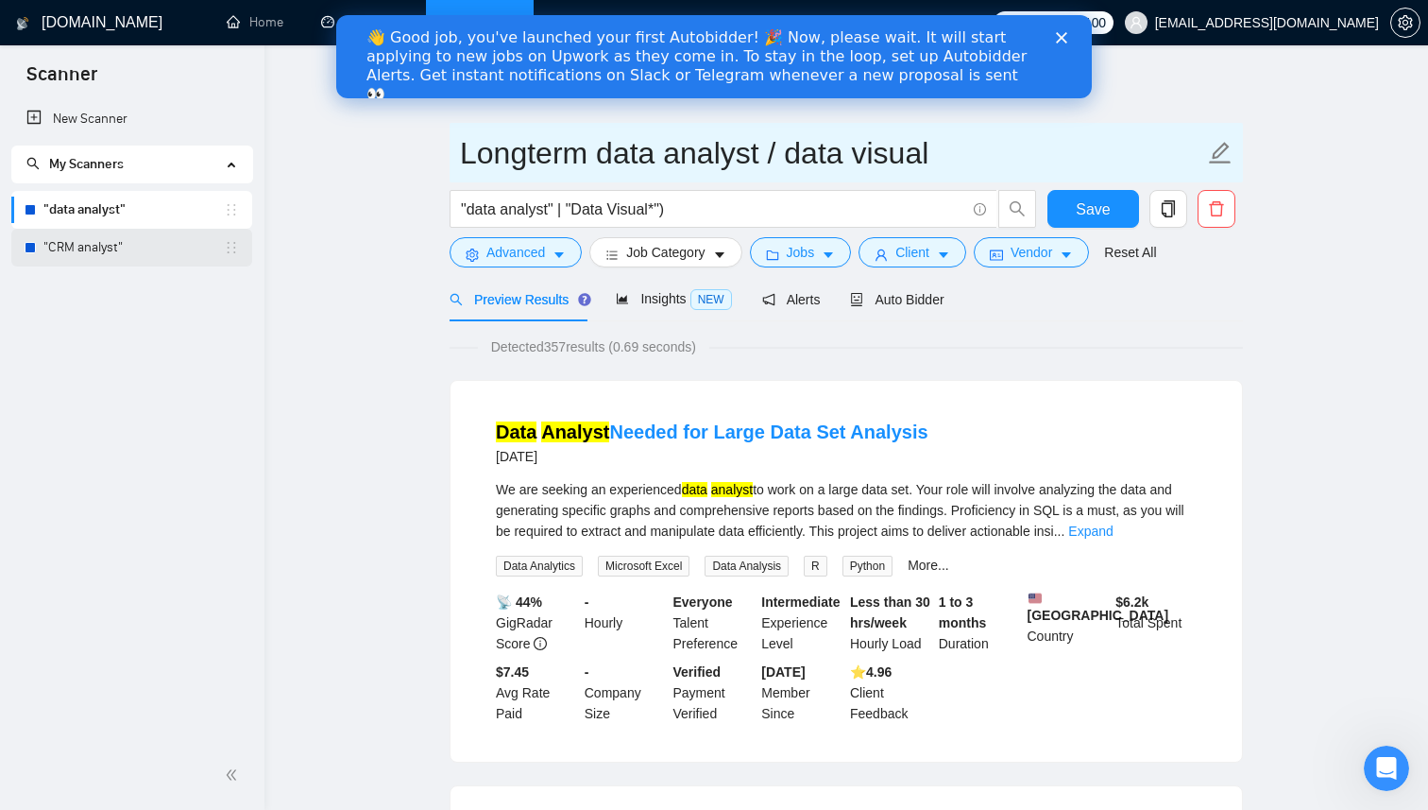
type input "Longterm data analyst / data visual"
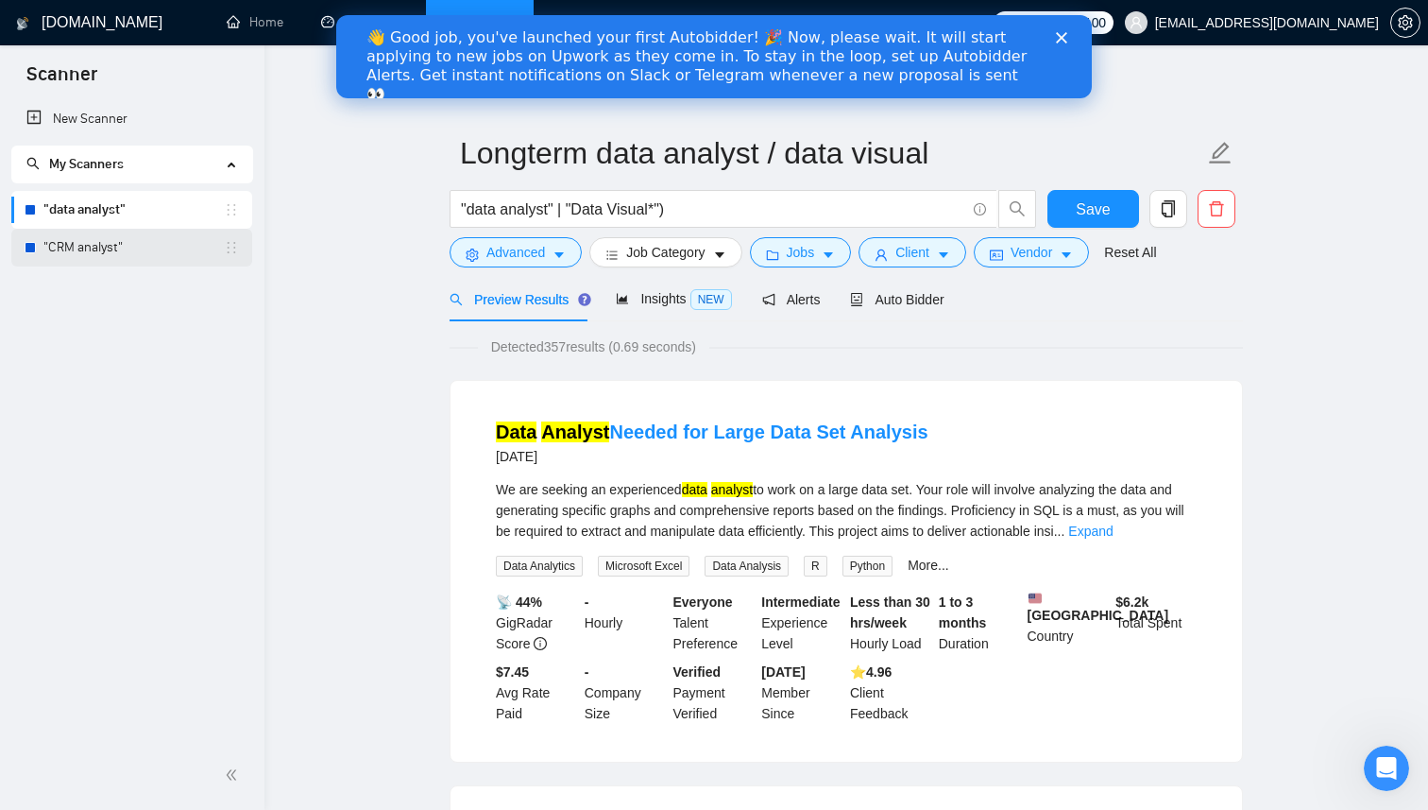
click at [111, 248] on link ""CRM analyst"" at bounding box center [133, 248] width 180 height 38
click at [1068, 212] on button "Save" at bounding box center [1094, 209] width 92 height 38
click at [154, 248] on link ""CRM analyst"" at bounding box center [133, 248] width 180 height 38
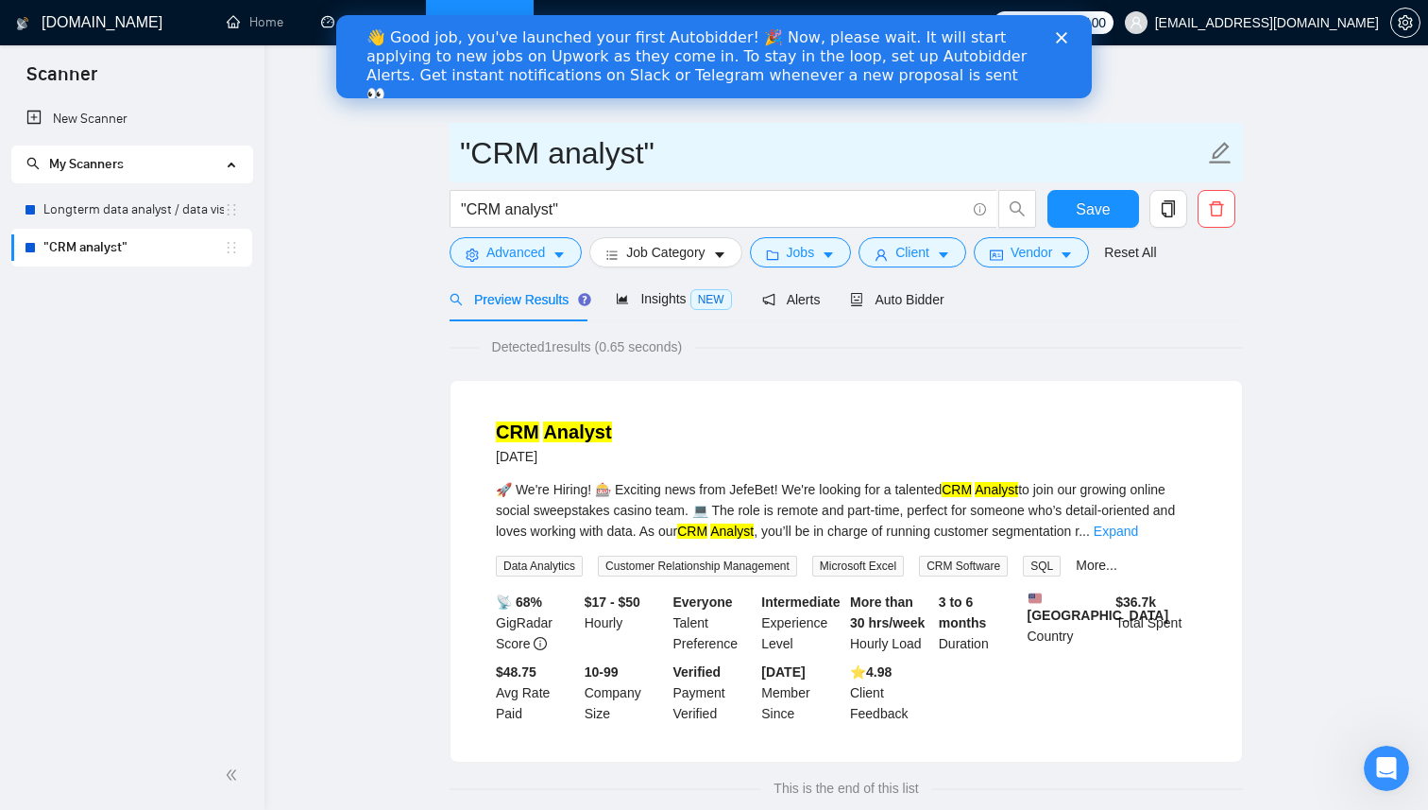
click at [473, 152] on input ""CRM analyst"" at bounding box center [832, 152] width 744 height 47
click at [774, 150] on input "Longterm CRM analyst"" at bounding box center [832, 152] width 744 height 47
type input "Longterm CRM analyst"
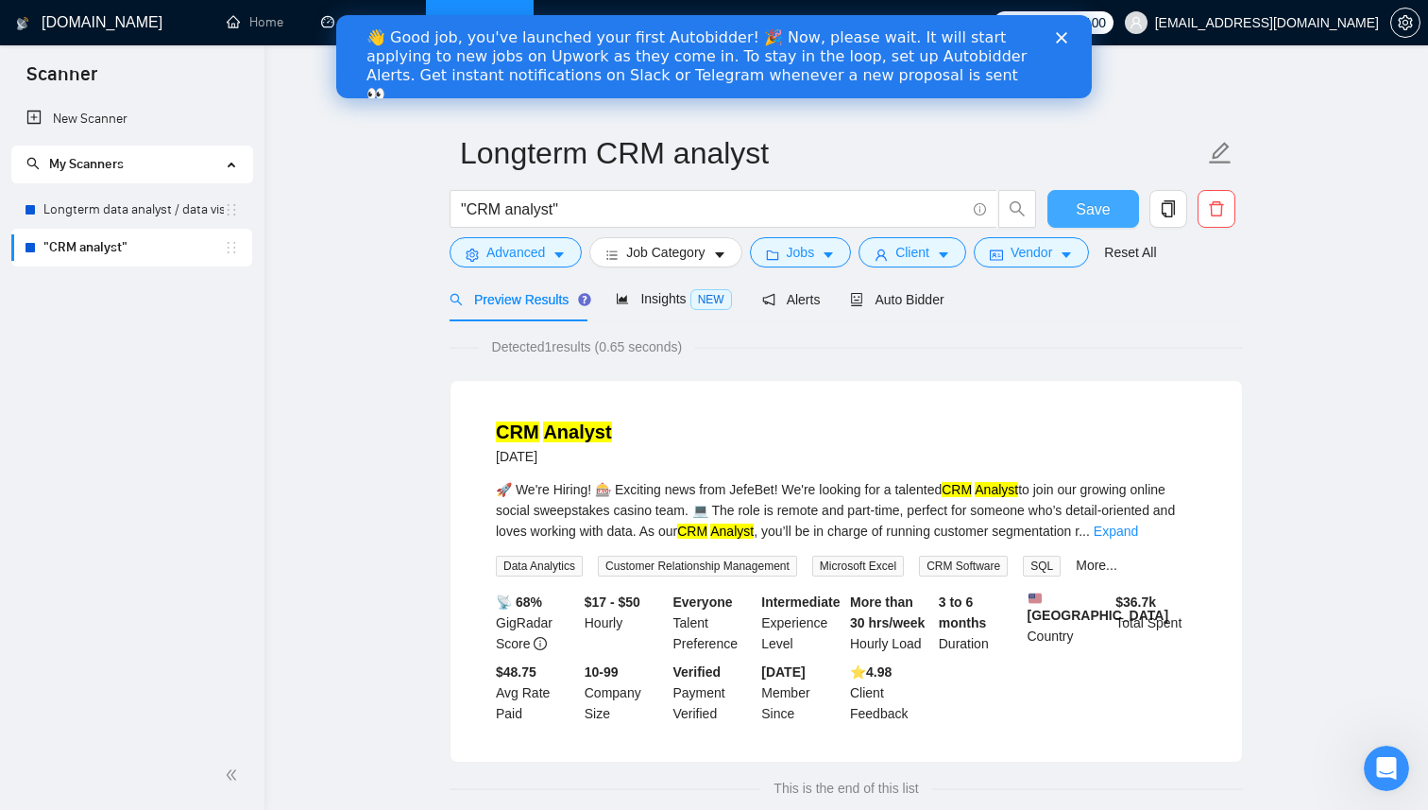
click at [1099, 213] on span "Save" at bounding box center [1093, 209] width 34 height 24
click at [191, 212] on link "Longterm data analyst / data visual" at bounding box center [133, 210] width 180 height 38
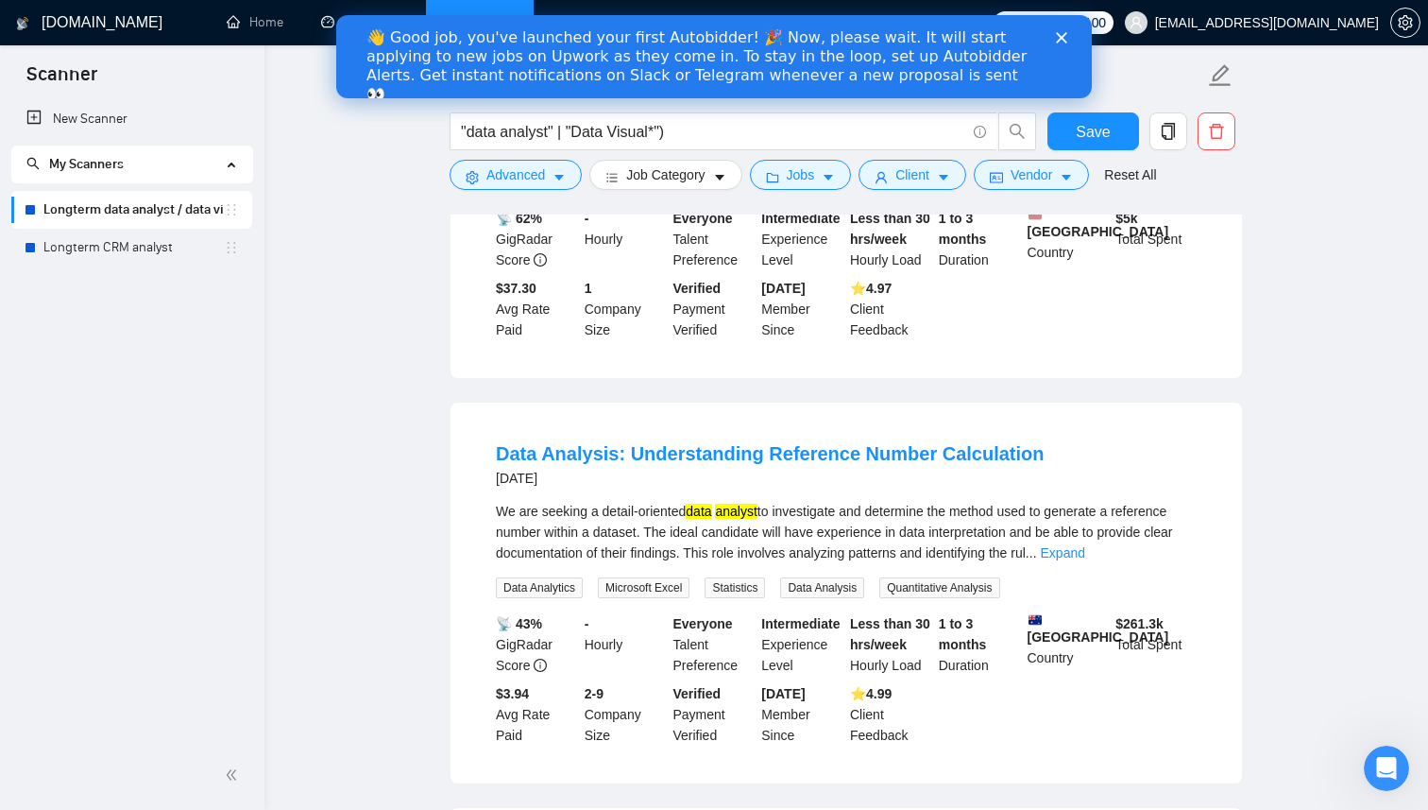
scroll to position [595, 0]
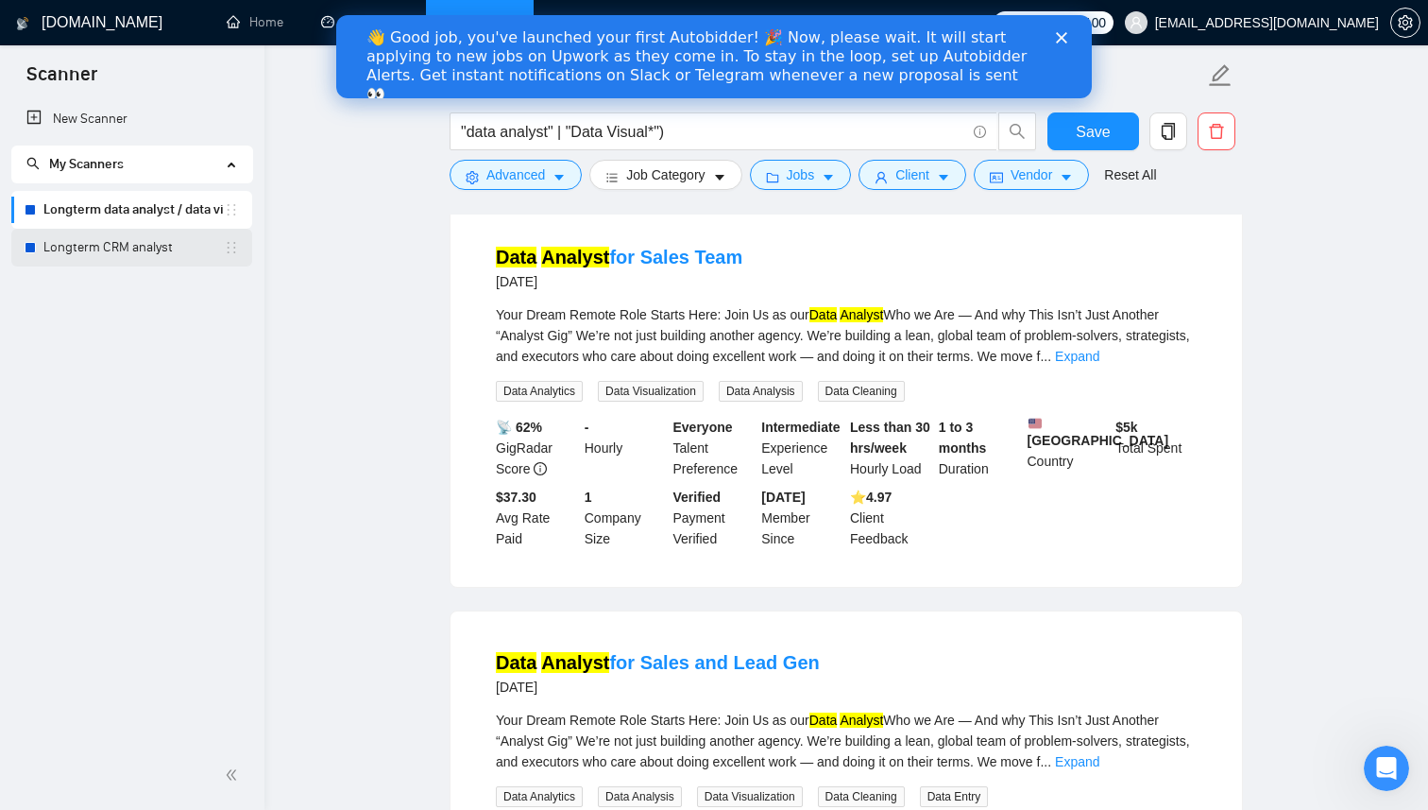
click at [98, 250] on link "Longterm CRM analyst" at bounding box center [133, 248] width 180 height 38
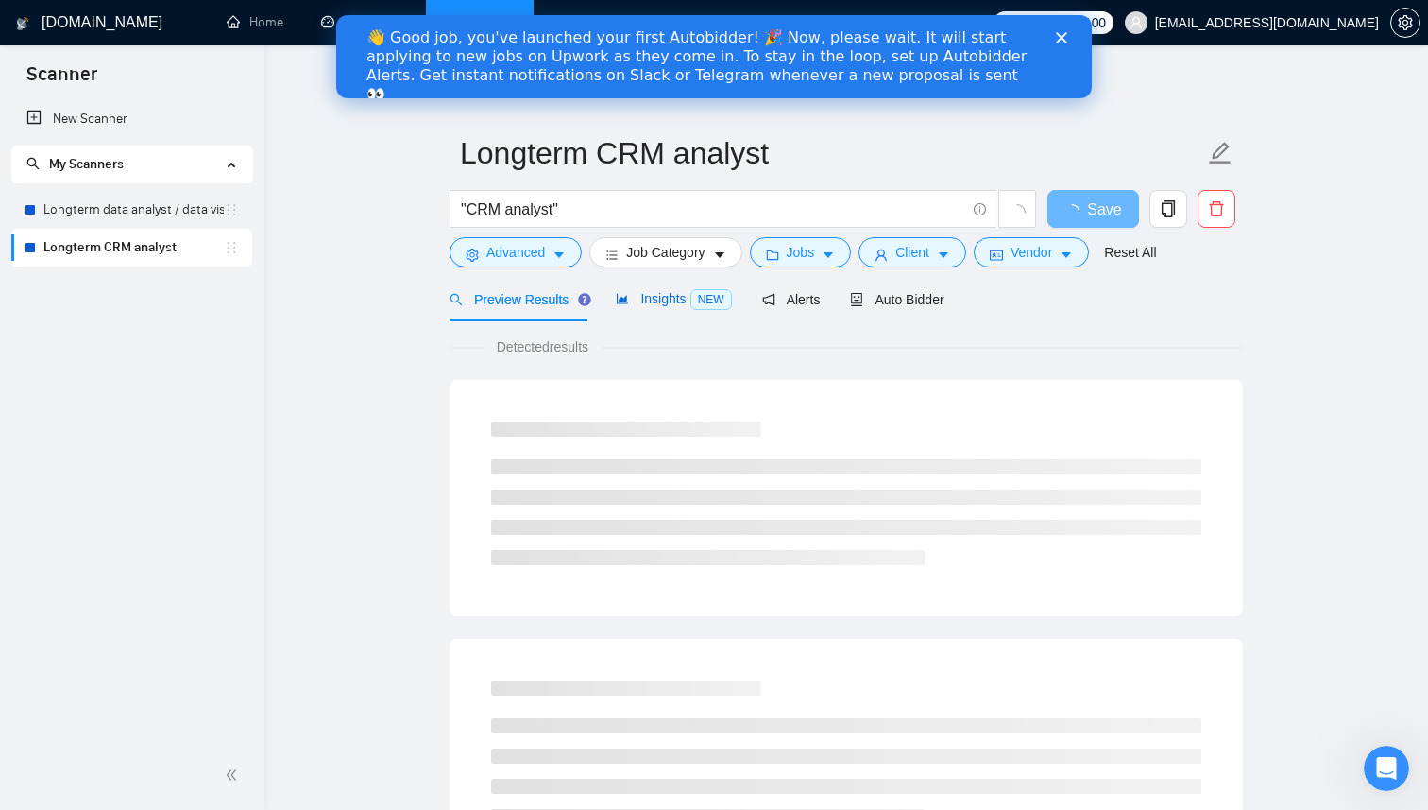
click at [679, 302] on span "Insights NEW" at bounding box center [673, 298] width 115 height 15
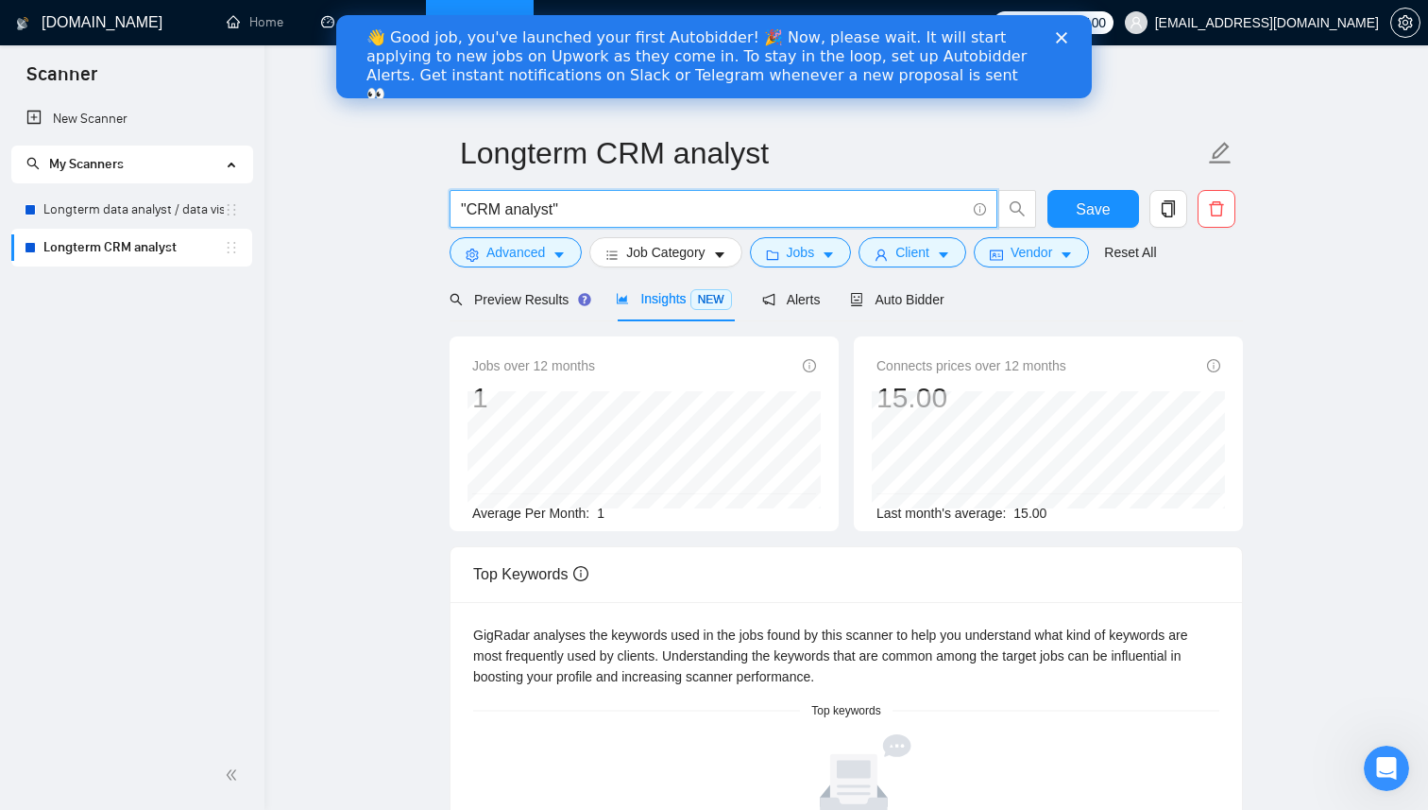
click at [605, 214] on input ""CRM analyst"" at bounding box center [713, 209] width 504 height 24
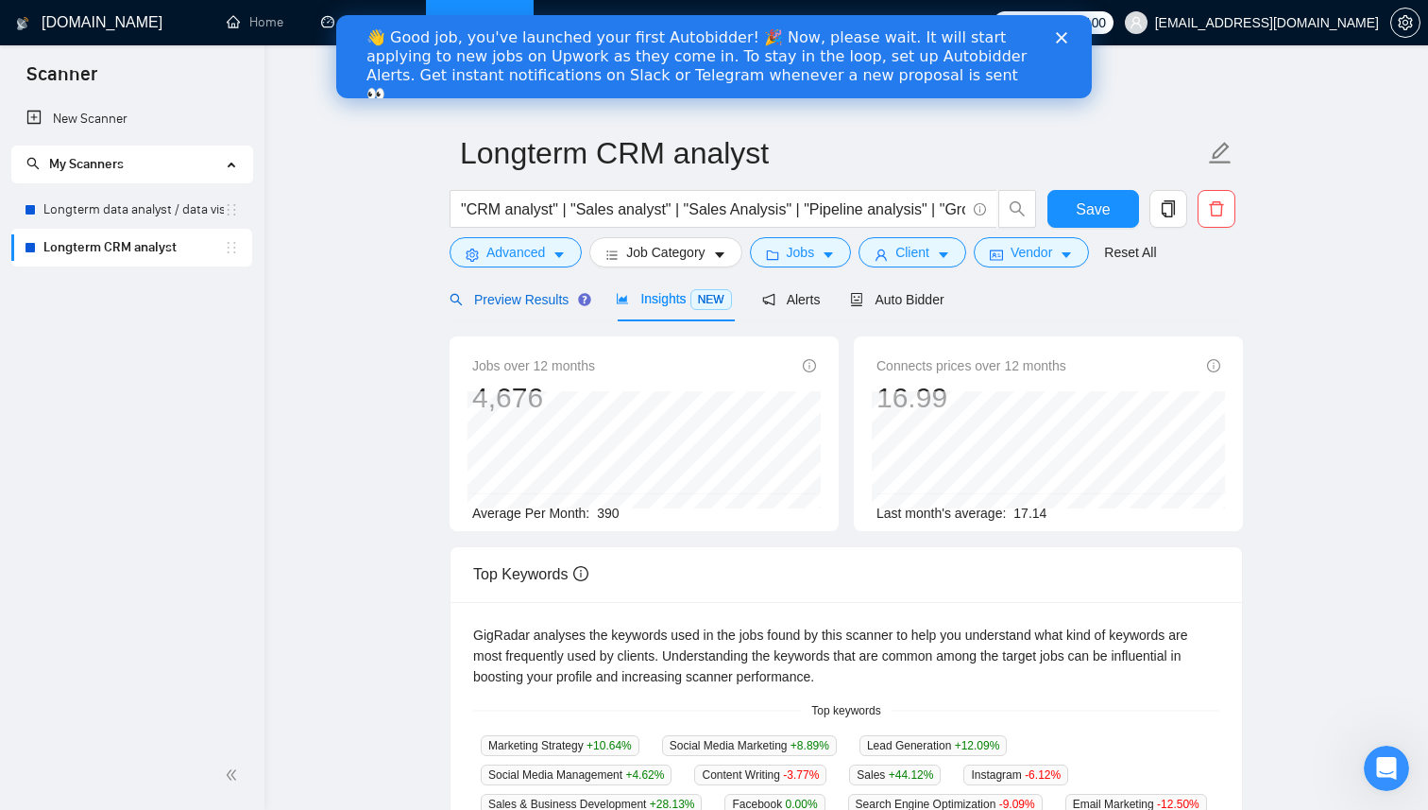
click at [556, 301] on span "Preview Results" at bounding box center [518, 299] width 136 height 15
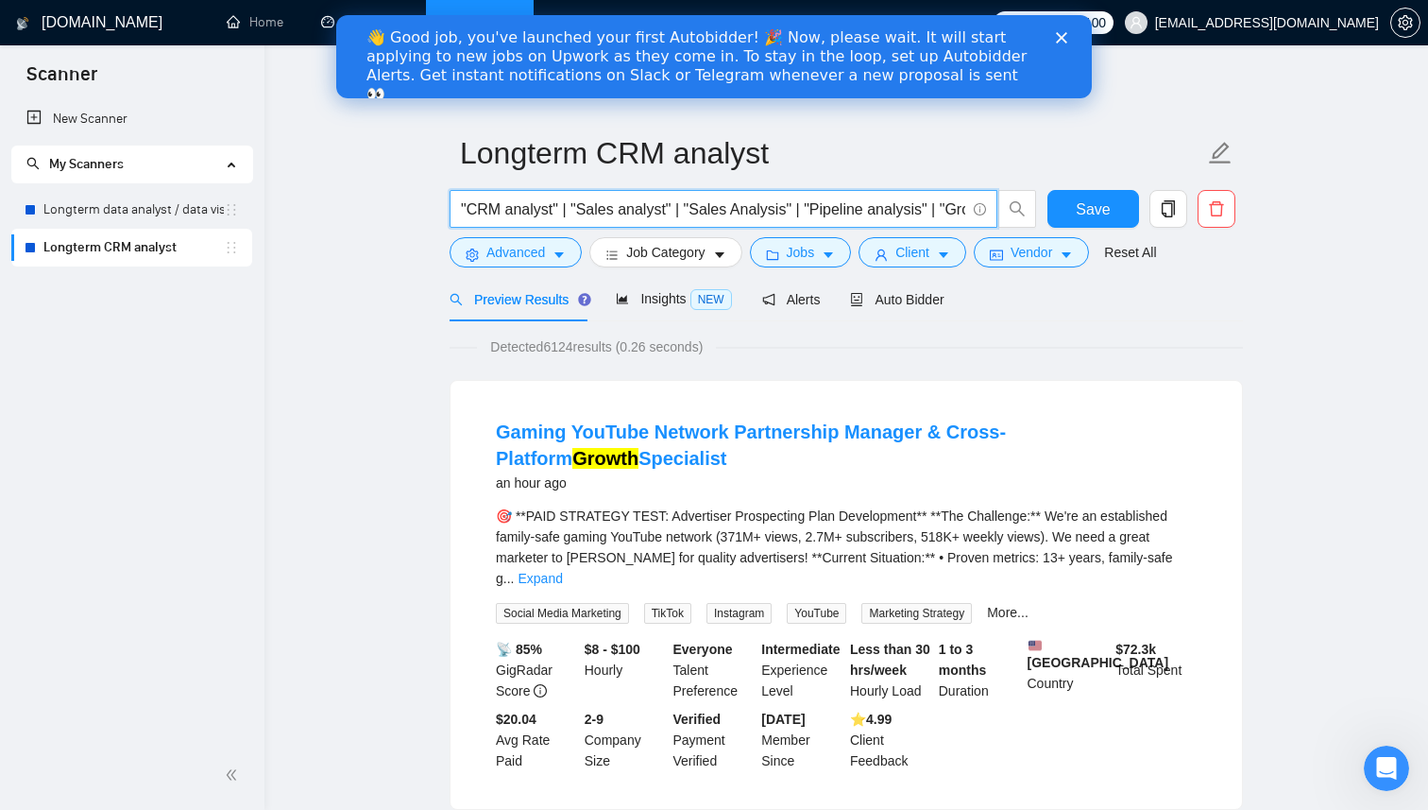
click at [941, 211] on input ""CRM analyst" | "Sales analyst" | "Sales Analysis" | "Pipeline analysis" | "Gro…" at bounding box center [713, 209] width 504 height 24
click at [962, 207] on input ""CRM analyst" | "Sales analyst" | "Sales Analysis" | "Pipeline analysis" | "Gro…" at bounding box center [713, 209] width 504 height 24
click at [961, 209] on input ""CRM analyst" | "Sales analyst" | "Sales Analysis" | "Pipeline analysis" | "Gro…" at bounding box center [713, 209] width 504 height 24
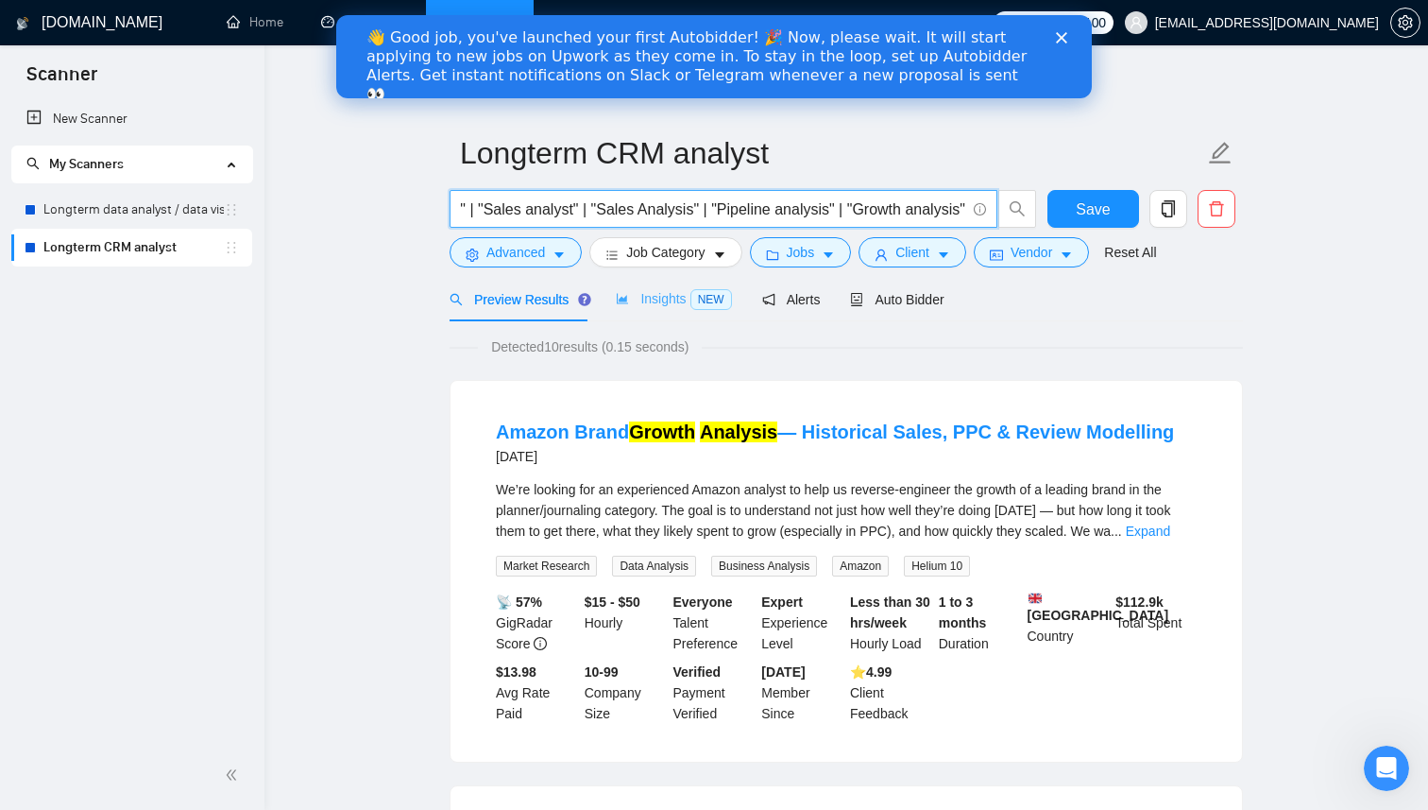
type input ""CRM analyst" | "Sales analyst" | "Sales Analysis" | "Pipeline analysis" | "Gro…"
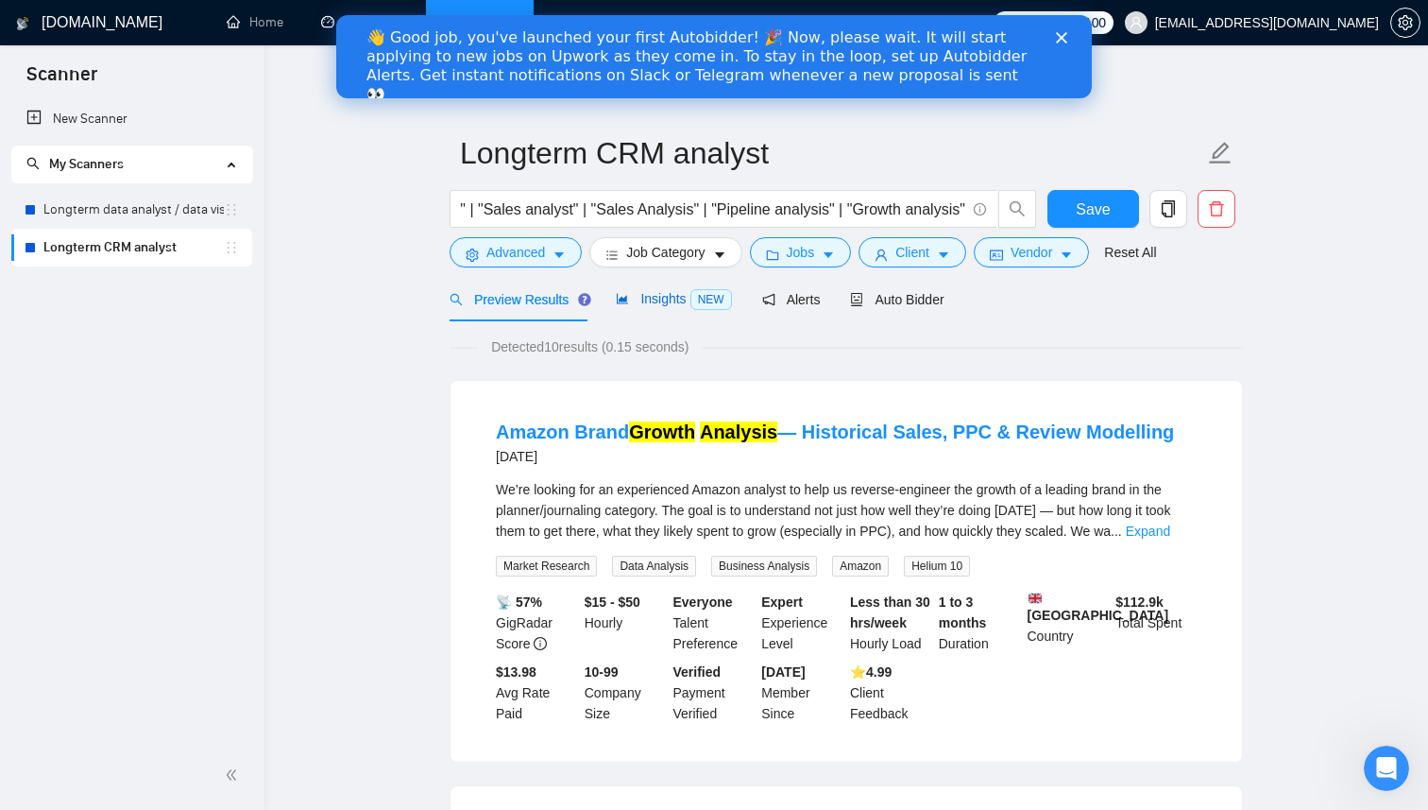
scroll to position [0, 0]
click at [672, 297] on span "Insights NEW" at bounding box center [673, 298] width 115 height 15
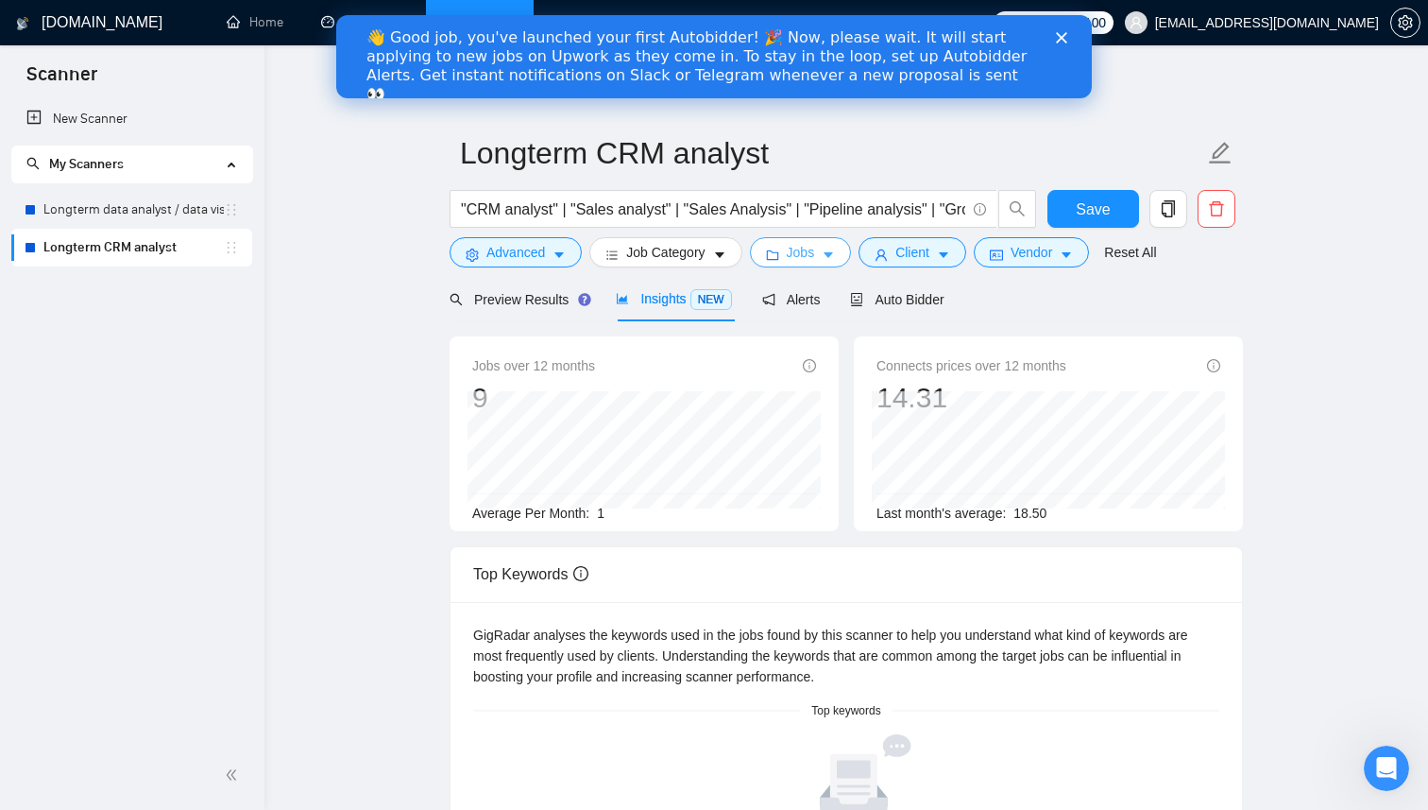
click at [815, 252] on span "Jobs" at bounding box center [801, 252] width 28 height 21
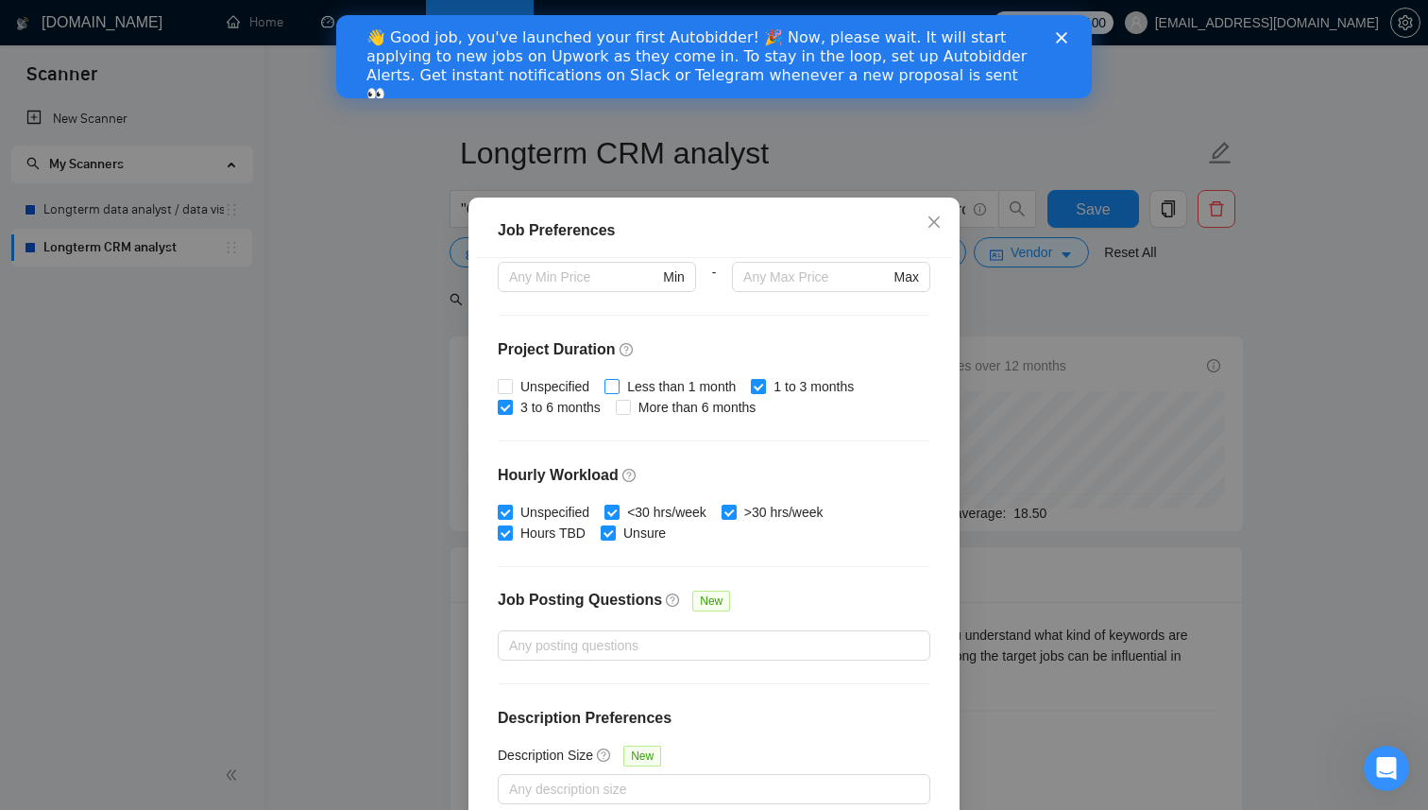
click at [617, 392] on input "Less than 1 month" at bounding box center [611, 385] width 13 height 13
checkbox input "true"
click at [506, 392] on input "Unspecified" at bounding box center [504, 385] width 13 height 13
checkbox input "true"
click at [624, 415] on span at bounding box center [623, 407] width 15 height 15
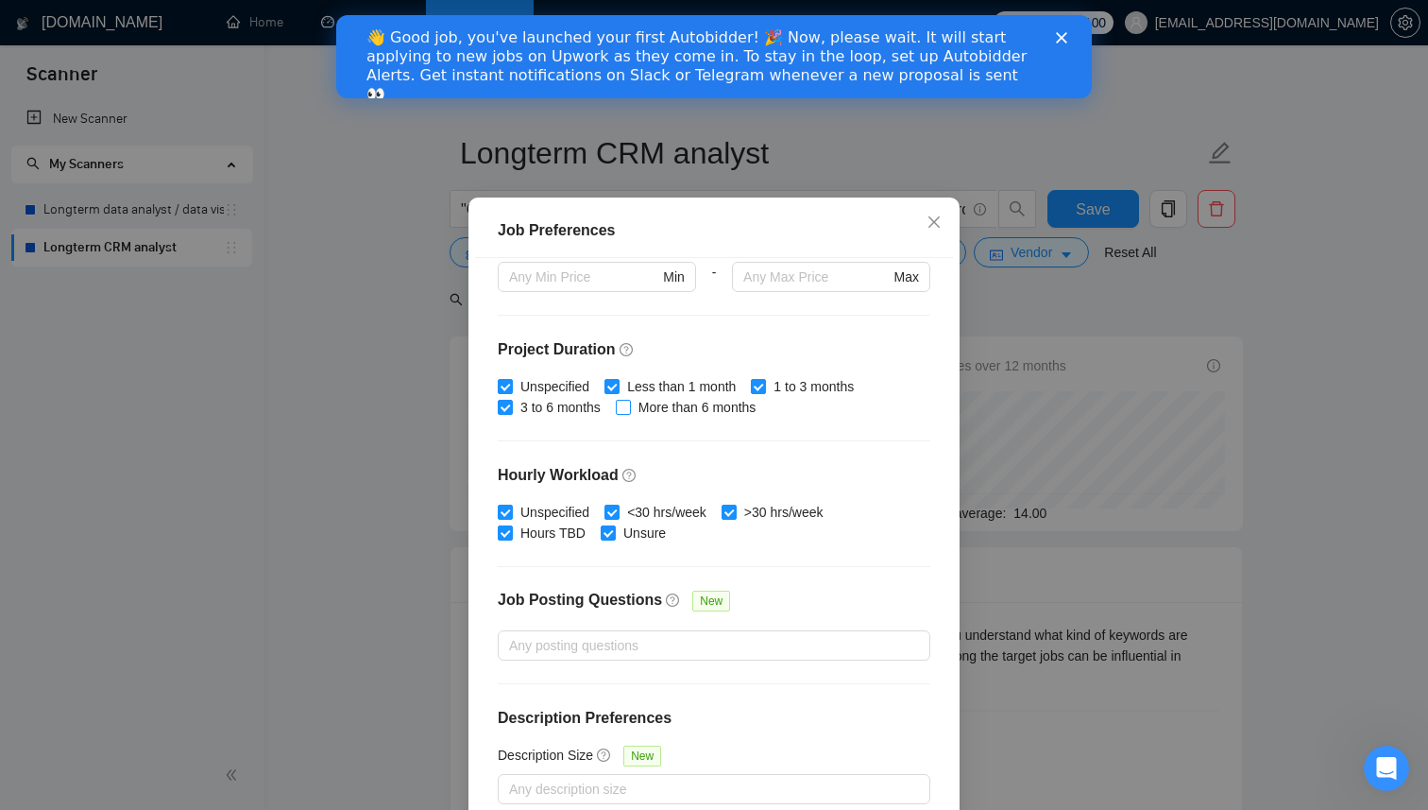
click at [624, 413] on input "More than 6 months" at bounding box center [622, 406] width 13 height 13
checkbox input "true"
click at [1201, 298] on div "Job Preferences Budget Project Type All Fixed Price Hourly Rate Fixed Price Bud…" at bounding box center [714, 405] width 1428 height 810
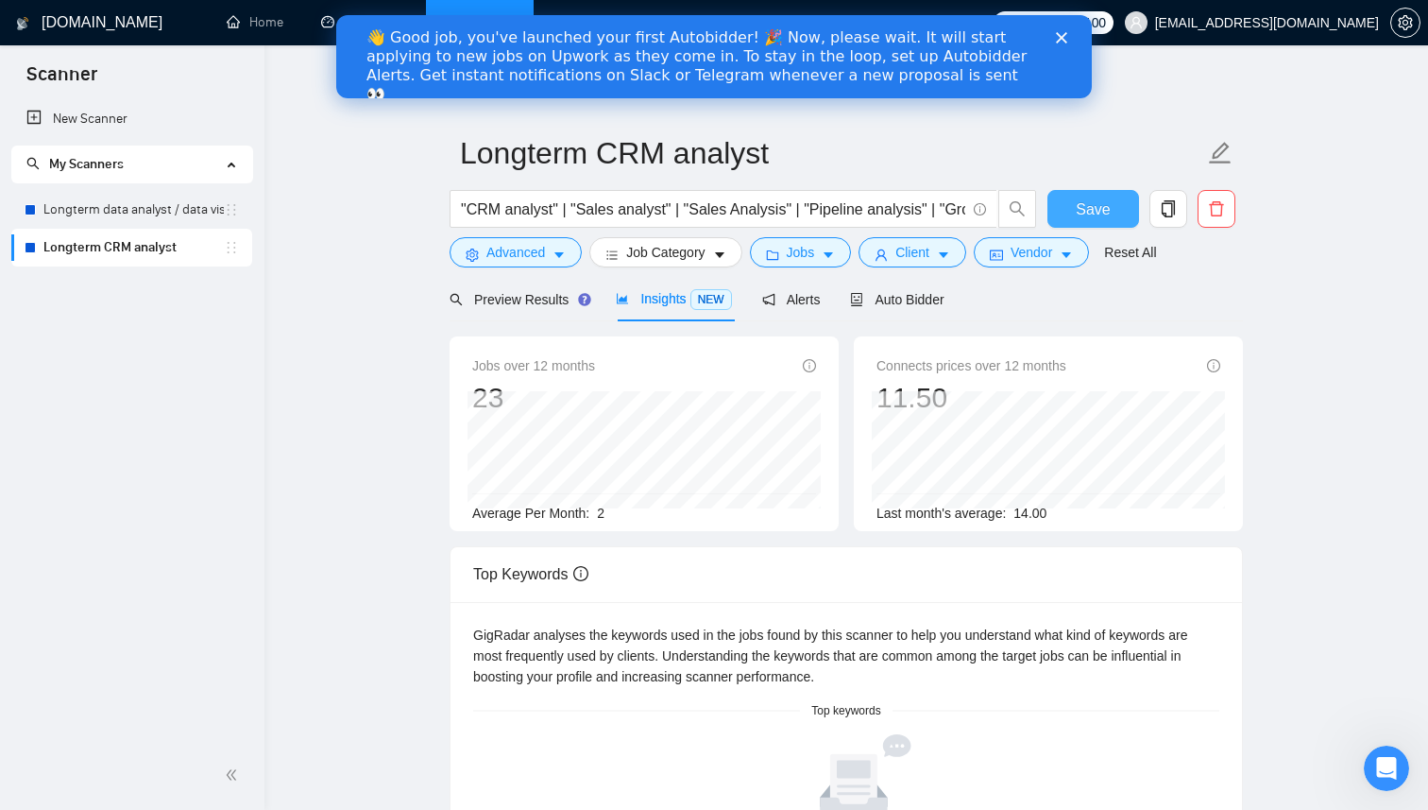
click at [1100, 210] on span "Save" at bounding box center [1093, 209] width 34 height 24
click at [158, 213] on link "Longterm data analyst / data visual" at bounding box center [133, 210] width 180 height 38
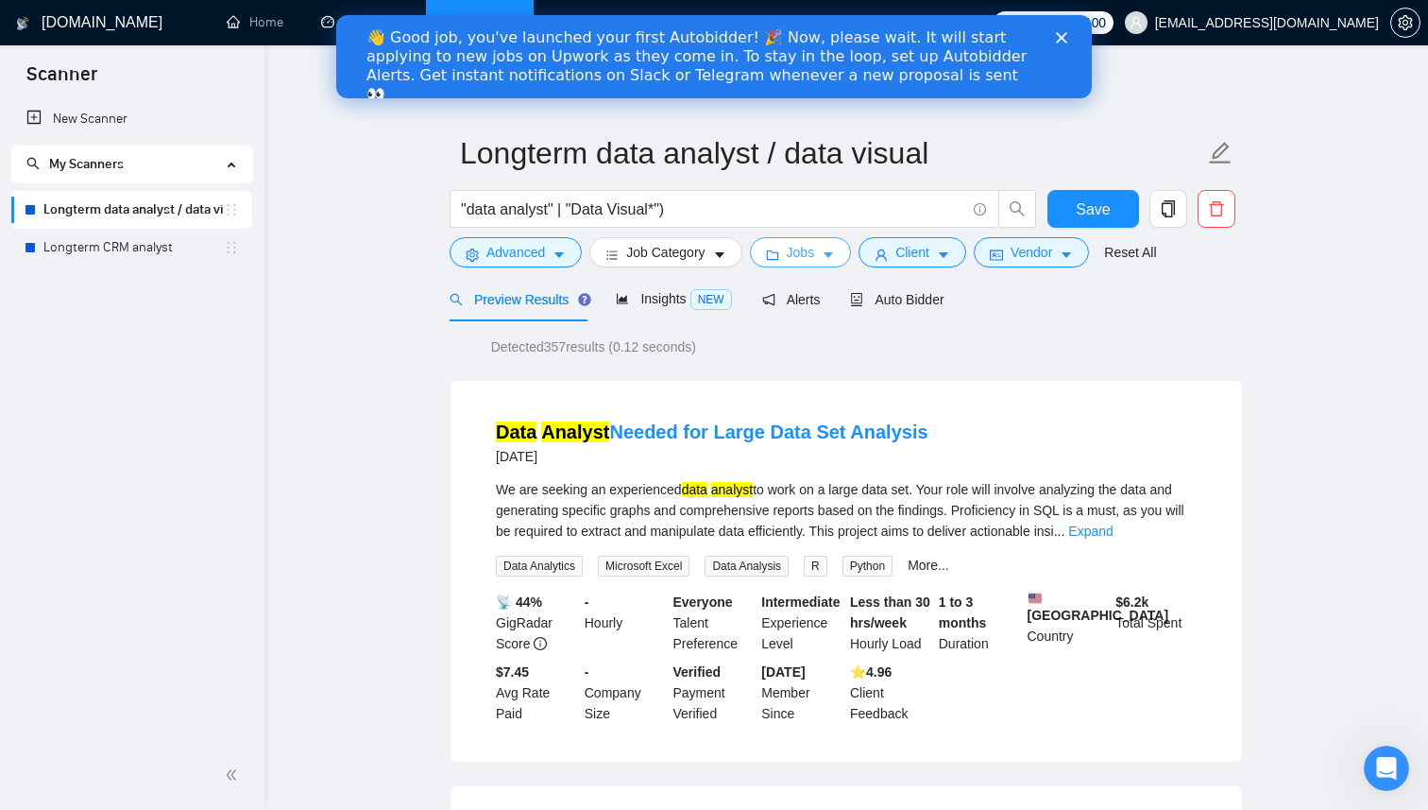
click at [793, 261] on span "Jobs" at bounding box center [801, 252] width 28 height 21
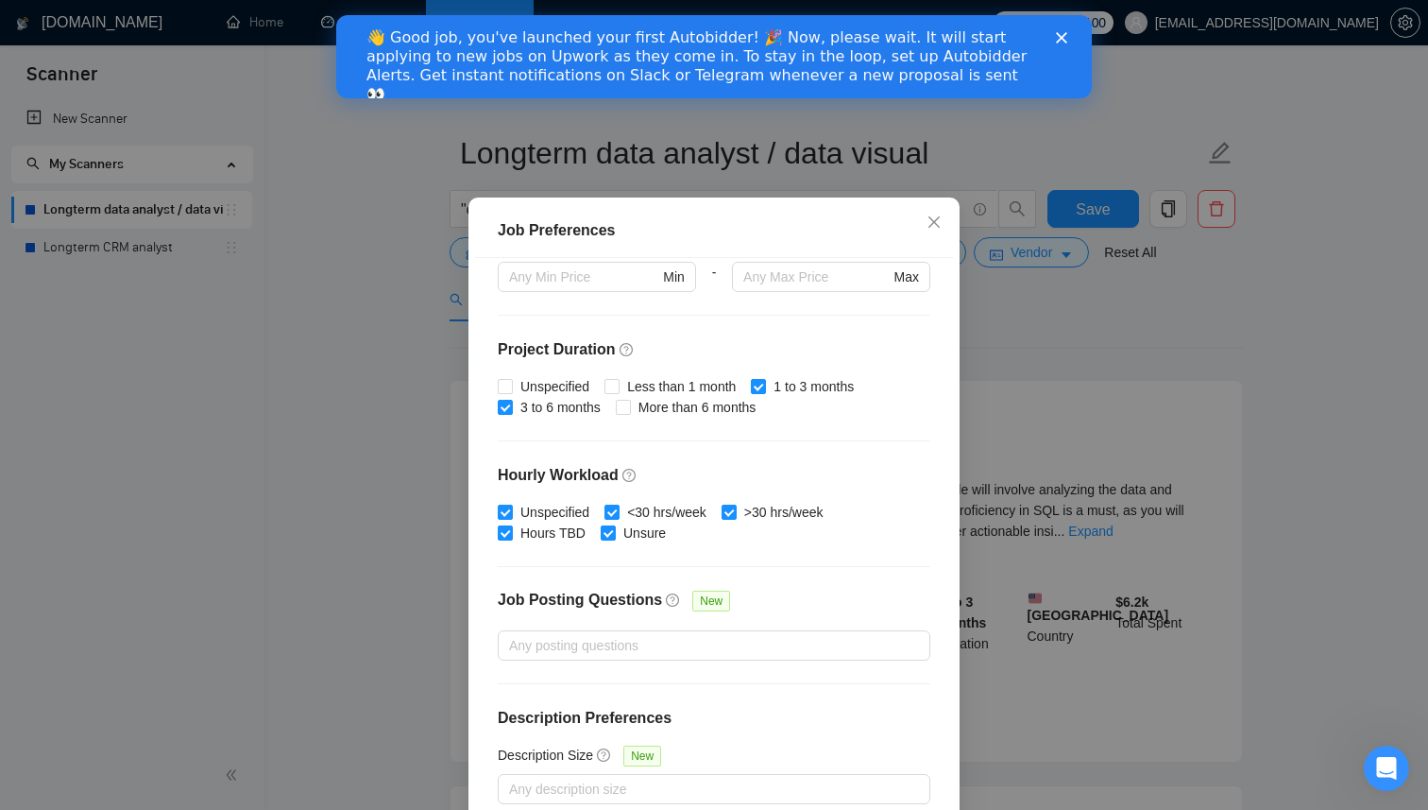
click at [617, 418] on div "Unspecified Less than 1 month 1 to 3 months 3 to 6 months More than 6 months" at bounding box center [714, 397] width 433 height 42
click at [627, 413] on input "More than 6 months" at bounding box center [622, 406] width 13 height 13
checkbox input "true"
click at [1093, 211] on div "Job Preferences Budget Project Type All Fixed Price Hourly Rate Fixed Price Bud…" at bounding box center [714, 405] width 1428 height 810
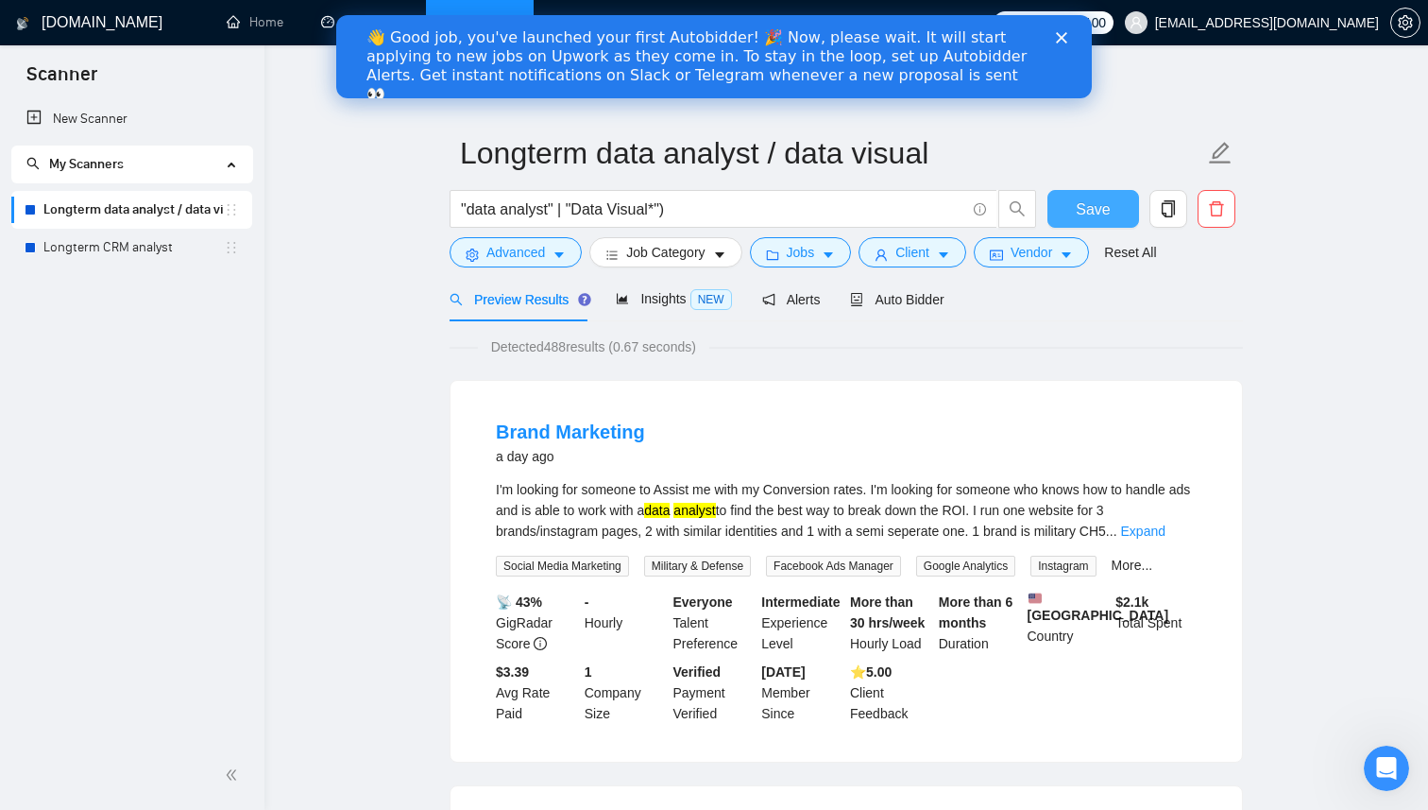
click at [1094, 216] on span "Save" at bounding box center [1093, 209] width 34 height 24
click at [180, 244] on link "Longterm CRM analyst" at bounding box center [133, 248] width 180 height 38
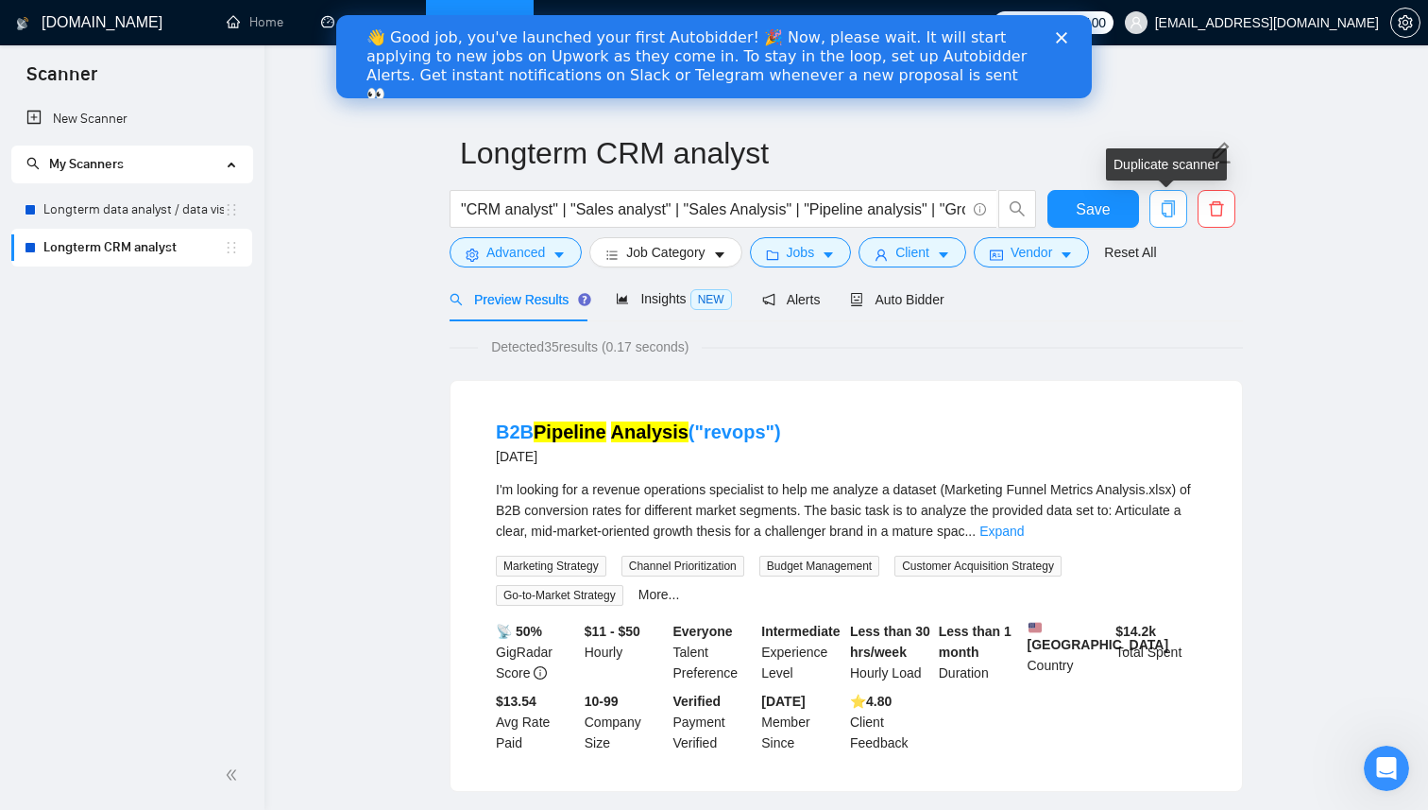
click at [1173, 214] on icon "copy" at bounding box center [1168, 208] width 17 height 17
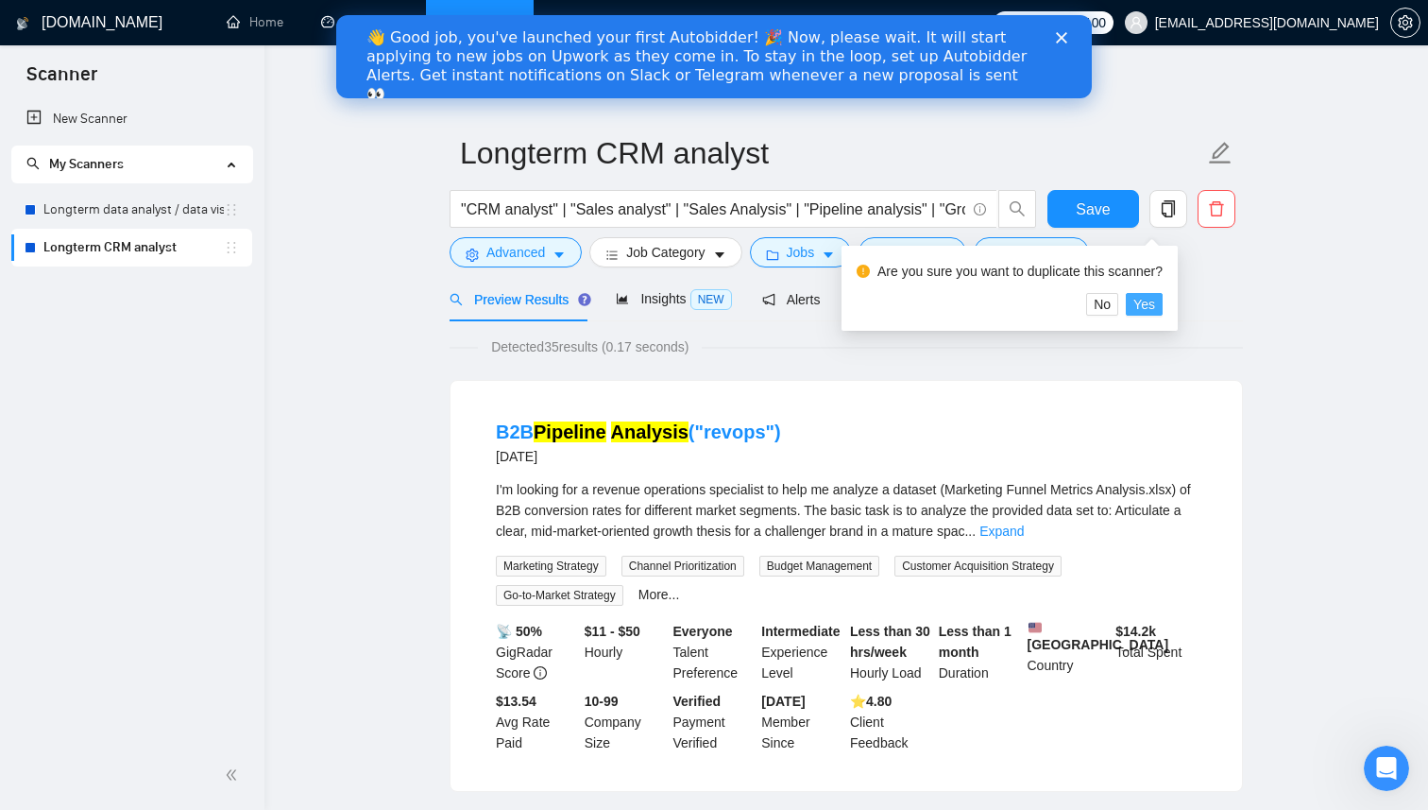
click at [1155, 309] on span "Yes" at bounding box center [1144, 304] width 22 height 21
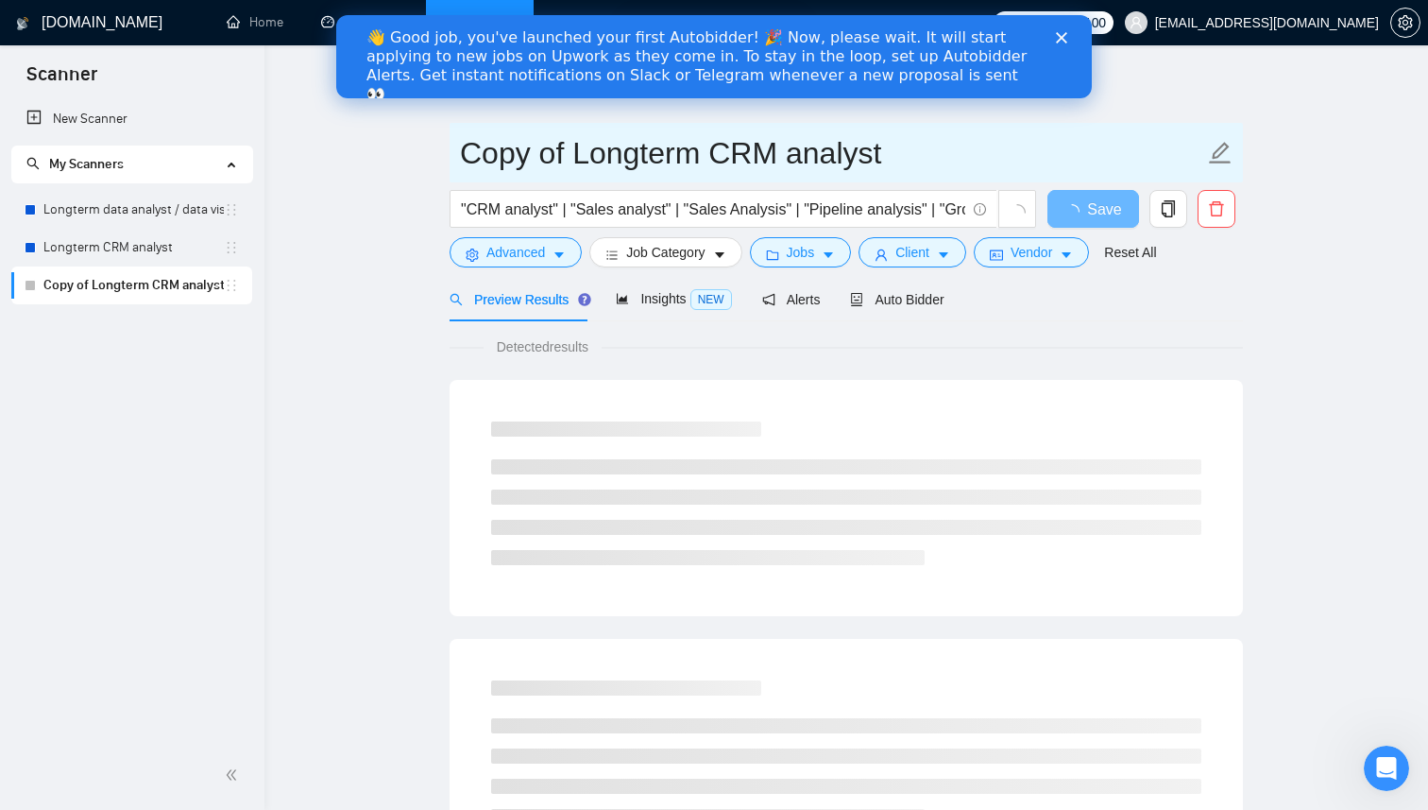
click at [637, 158] on input "Copy of Longterm CRM analyst" at bounding box center [832, 152] width 744 height 47
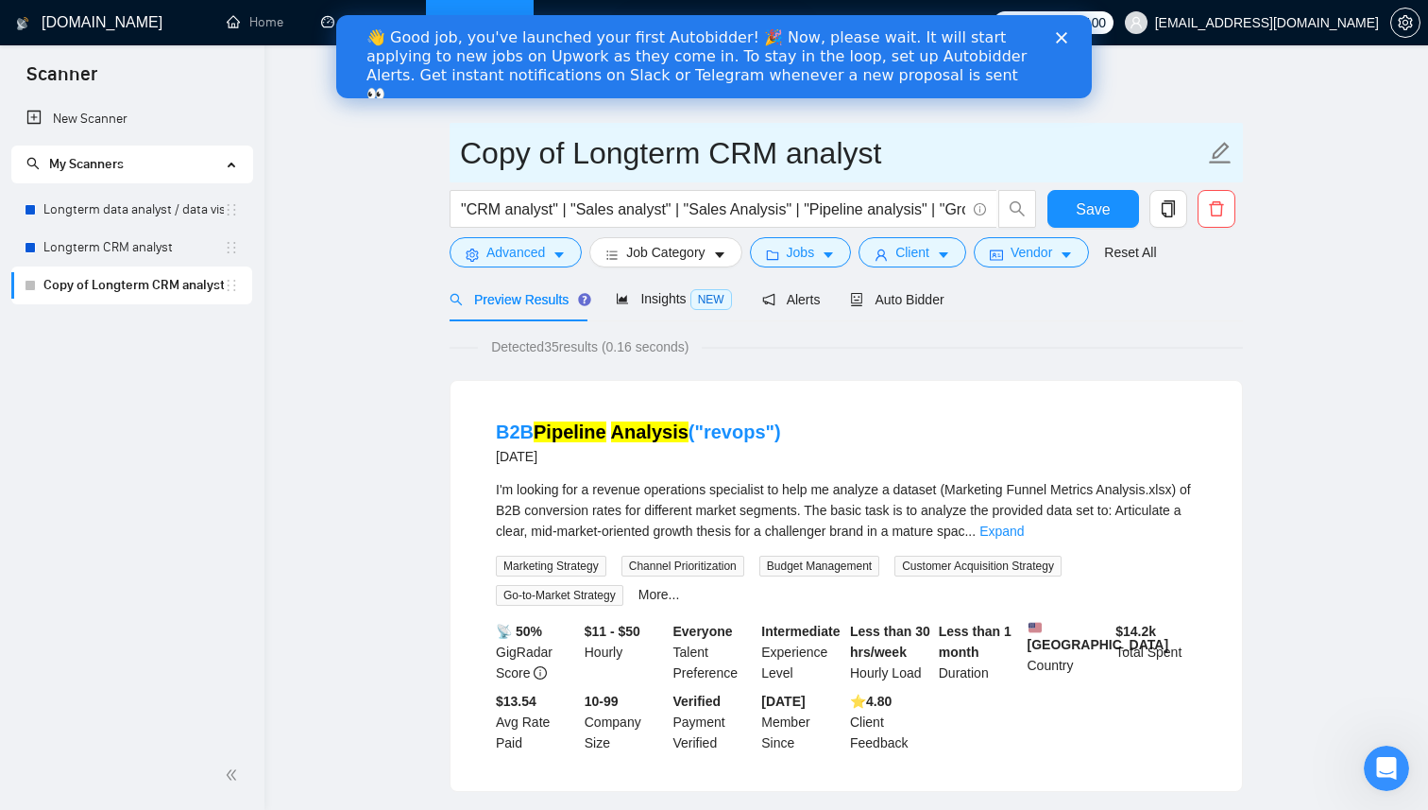
drag, startPoint x: 705, startPoint y: 158, endPoint x: 409, endPoint y: 166, distance: 295.8
click at [696, 152] on input "Short term - CRM analyst" at bounding box center [832, 152] width 744 height 47
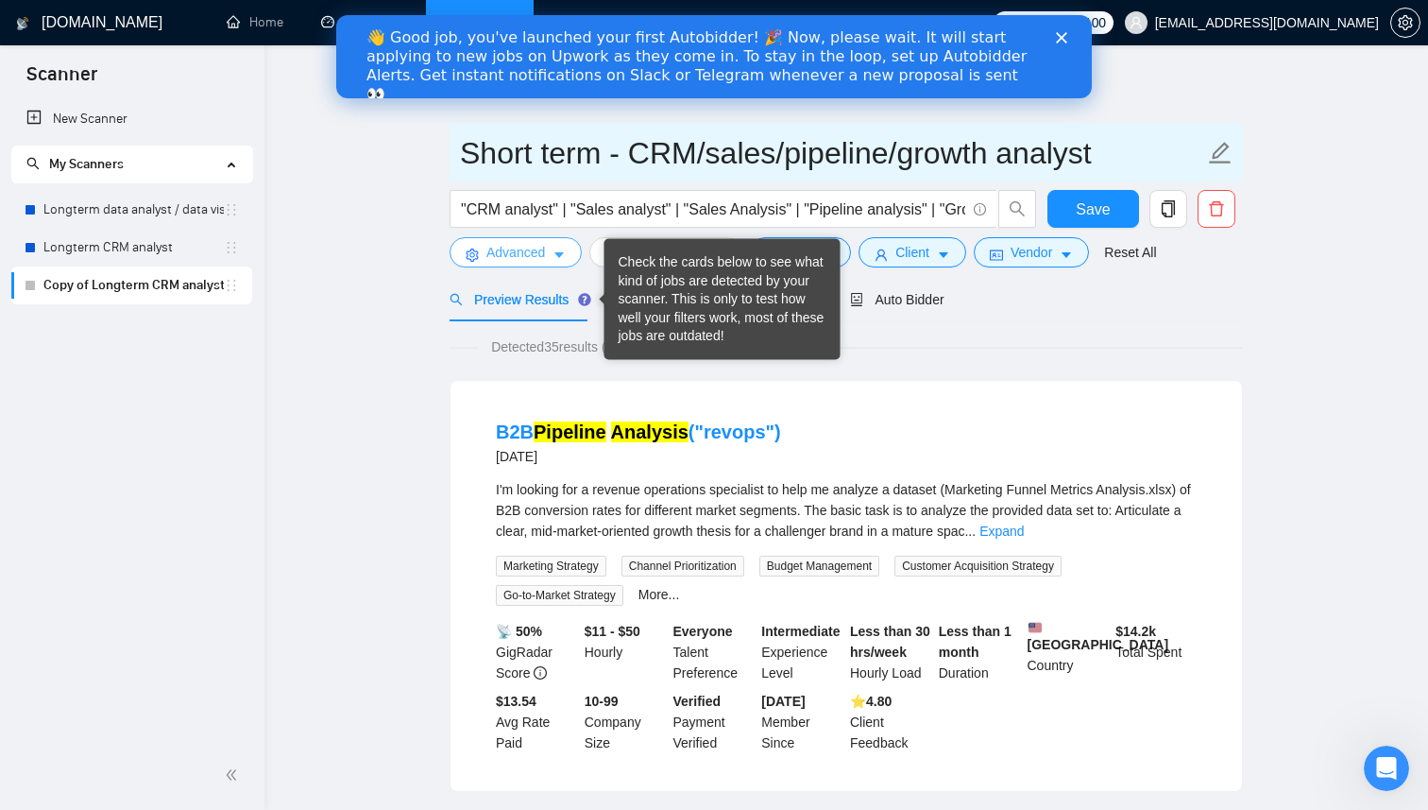
type input "Short term - CRM/sales/pipeline/growth analyst"
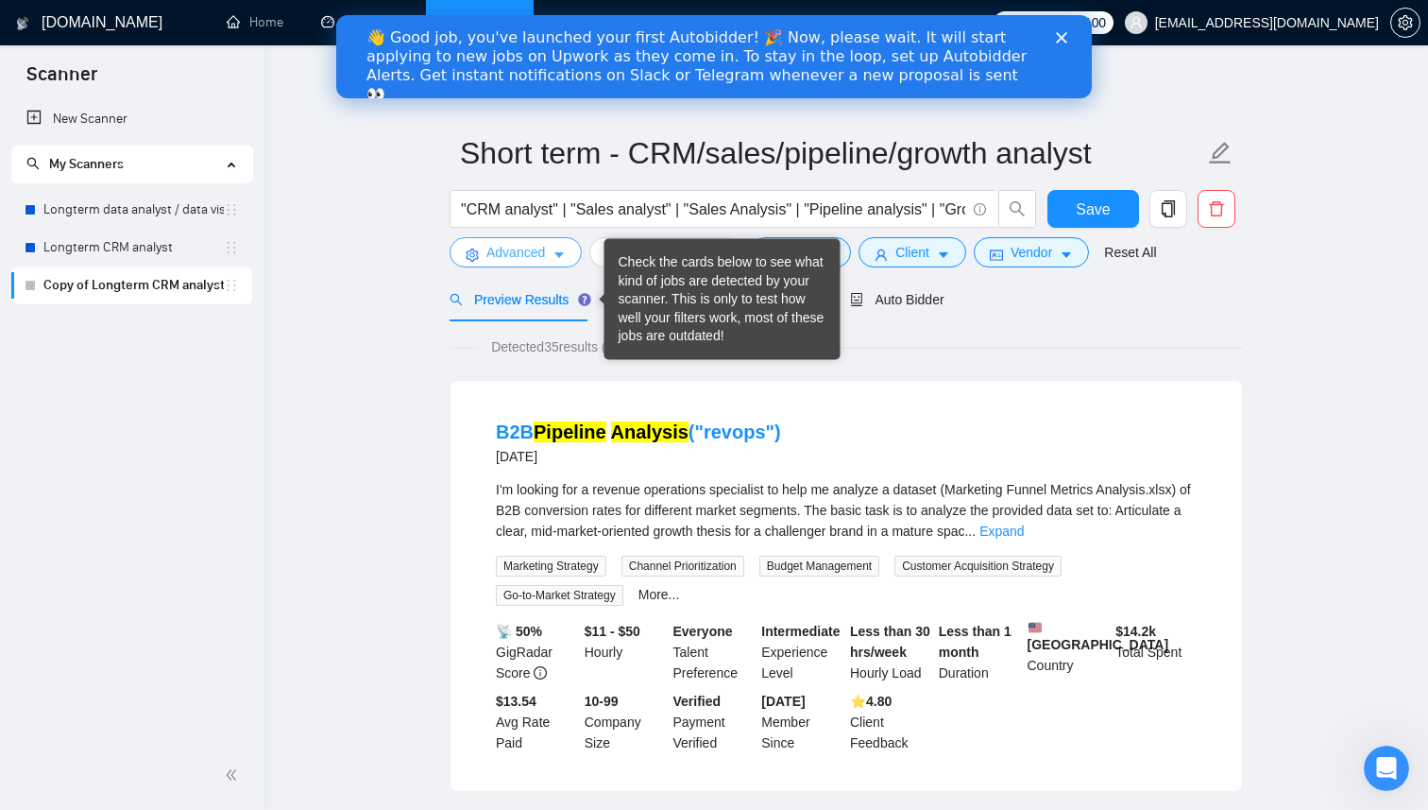
click at [543, 252] on span "Advanced" at bounding box center [515, 252] width 59 height 21
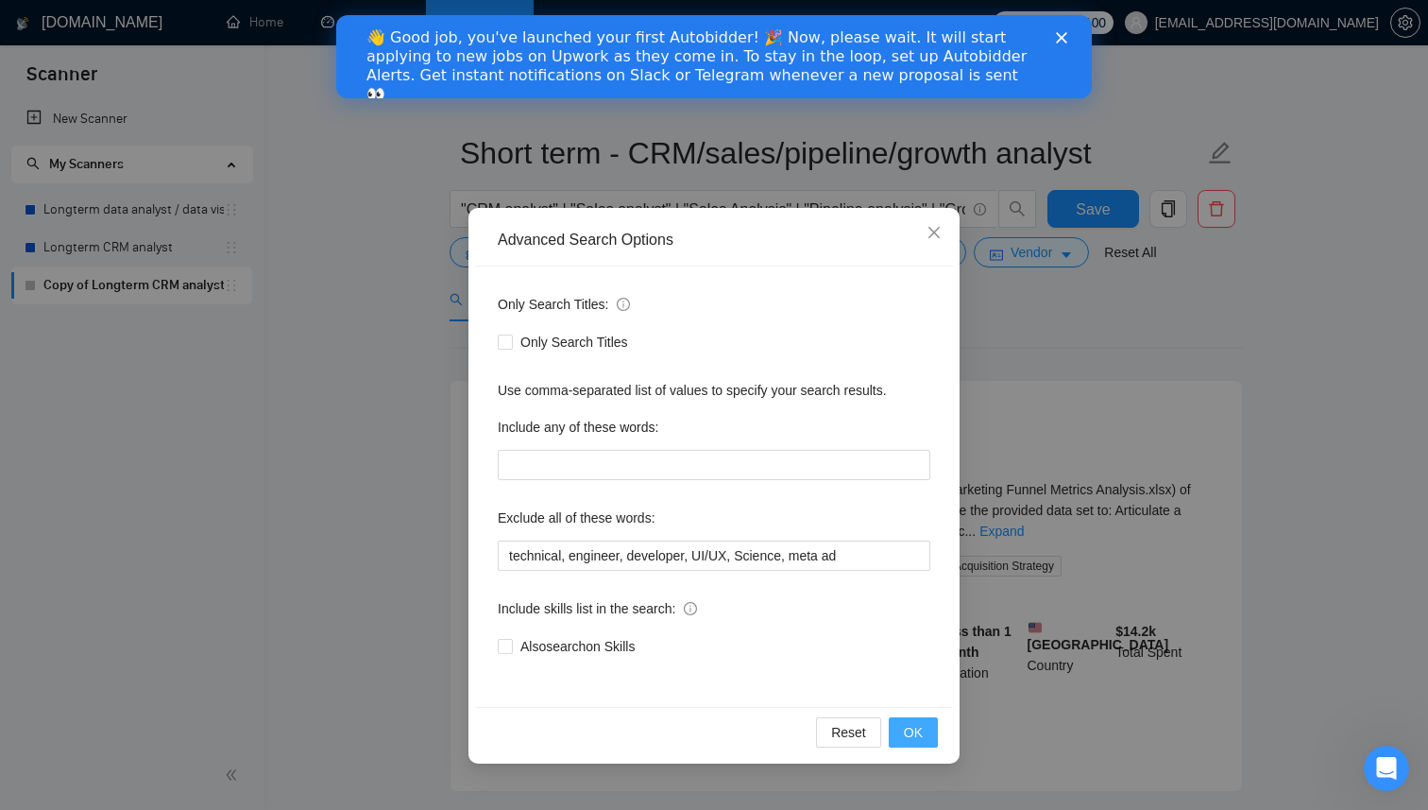
click at [912, 731] on span "OK" at bounding box center [913, 732] width 19 height 21
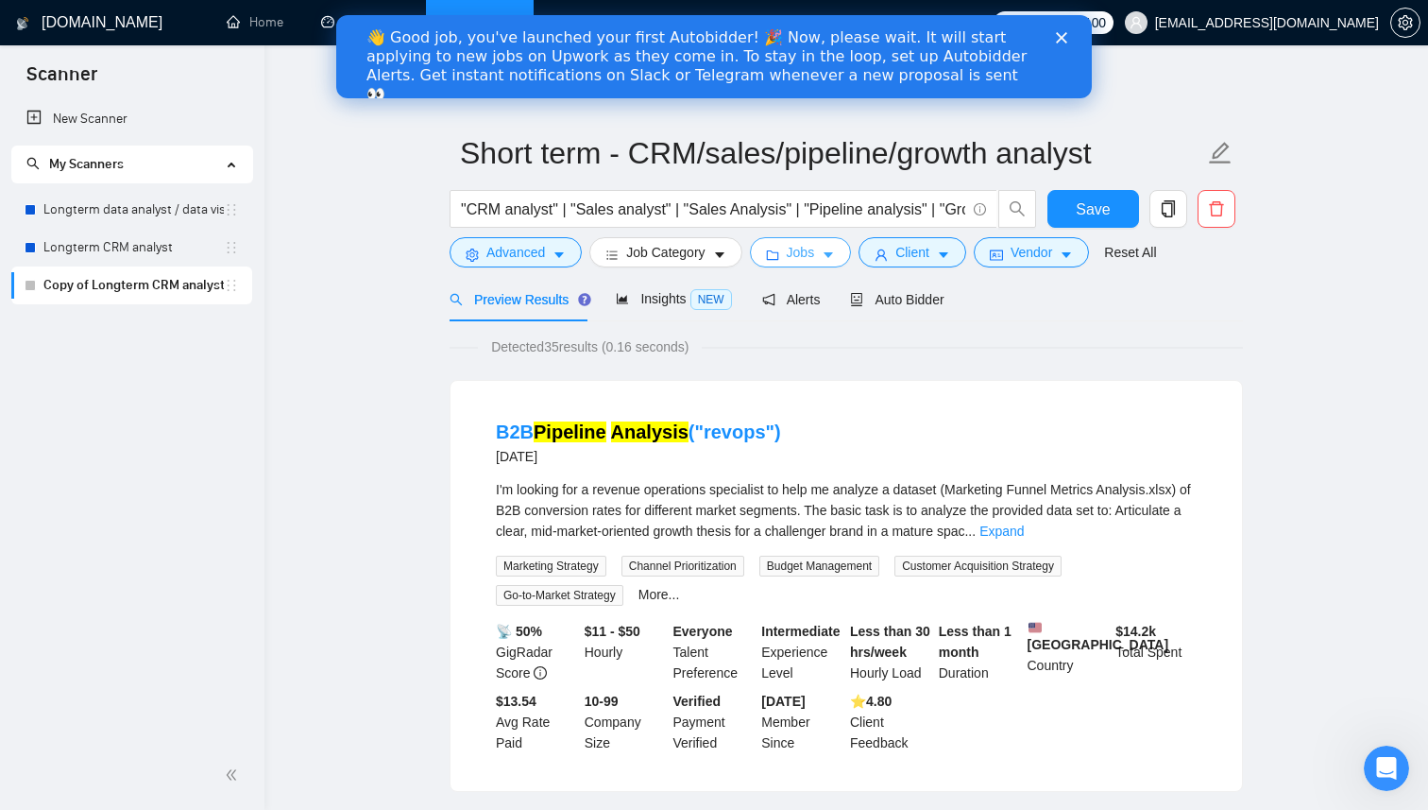
click at [811, 247] on span "Jobs" at bounding box center [801, 252] width 28 height 21
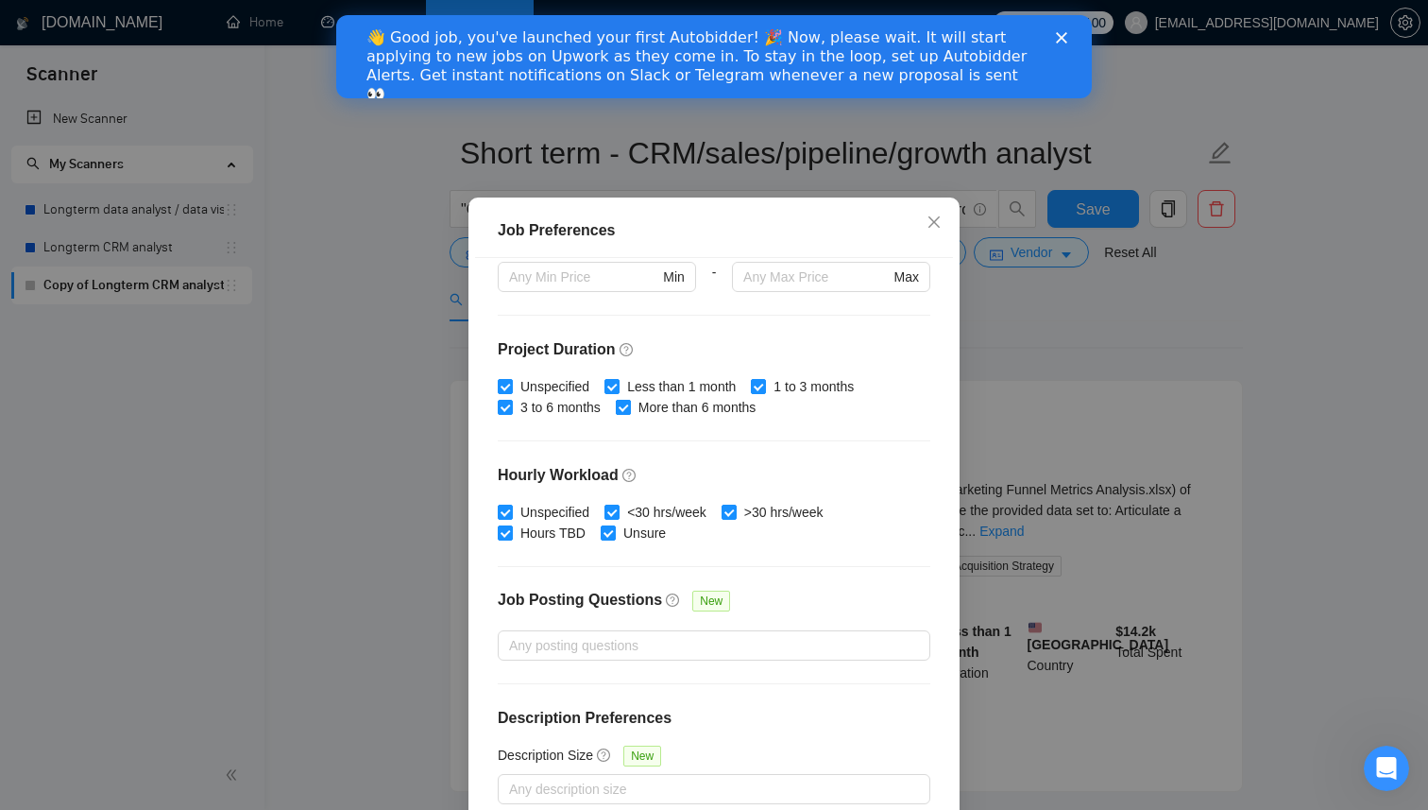
click at [629, 413] on input "More than 6 months" at bounding box center [622, 406] width 13 height 13
checkbox input "false"
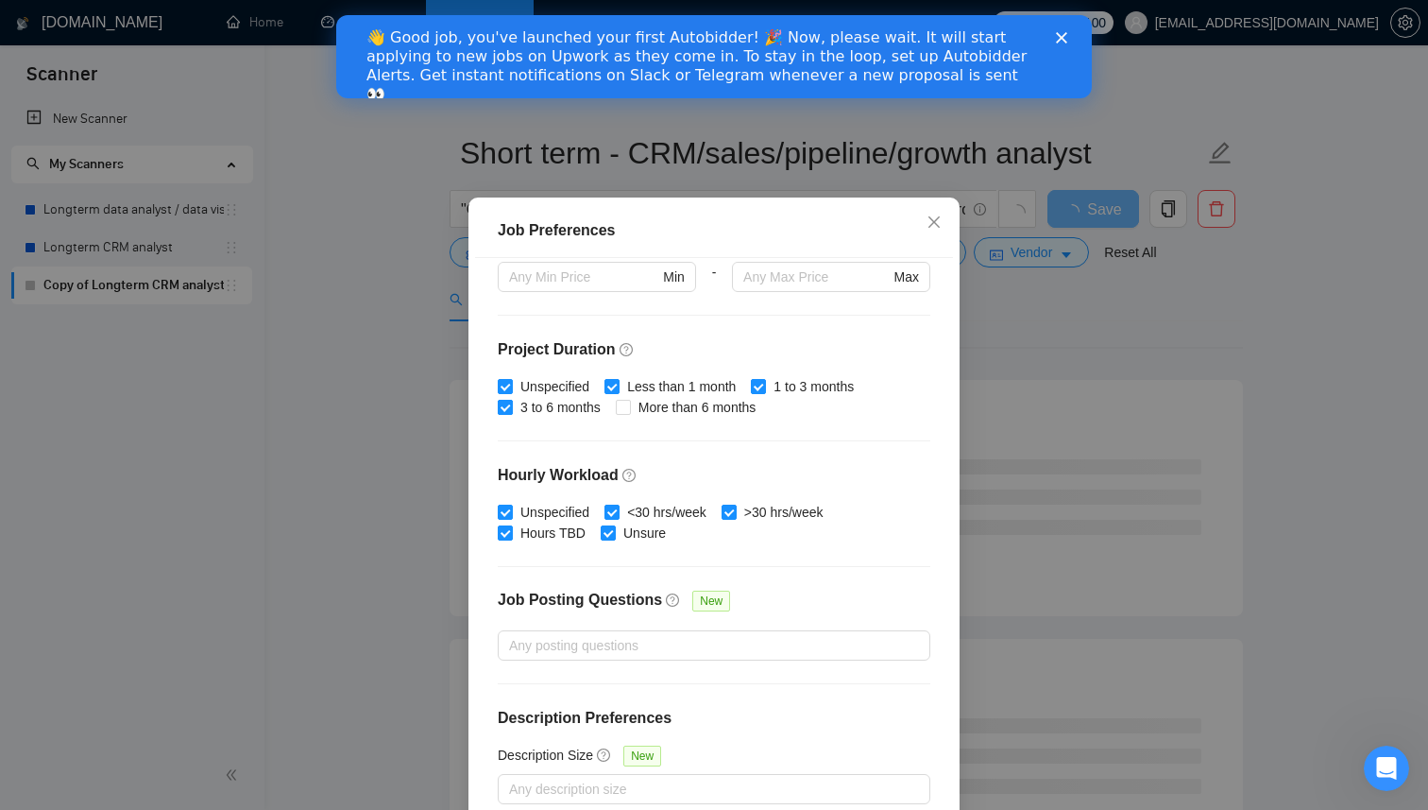
click at [505, 413] on input "3 to 6 months" at bounding box center [504, 406] width 13 height 13
checkbox input "false"
click at [764, 392] on input "1 to 3 months" at bounding box center [757, 385] width 13 height 13
checkbox input "false"
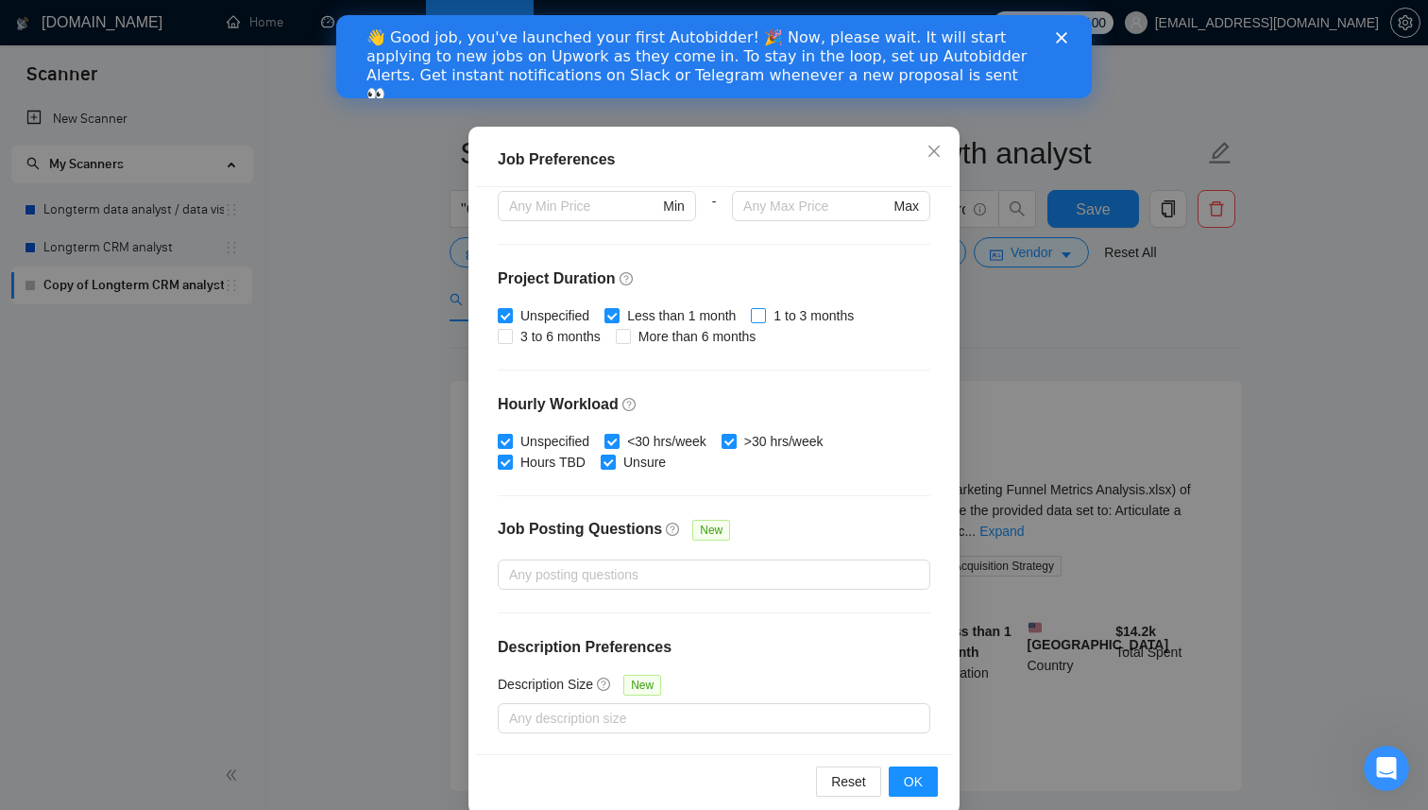
scroll to position [112, 0]
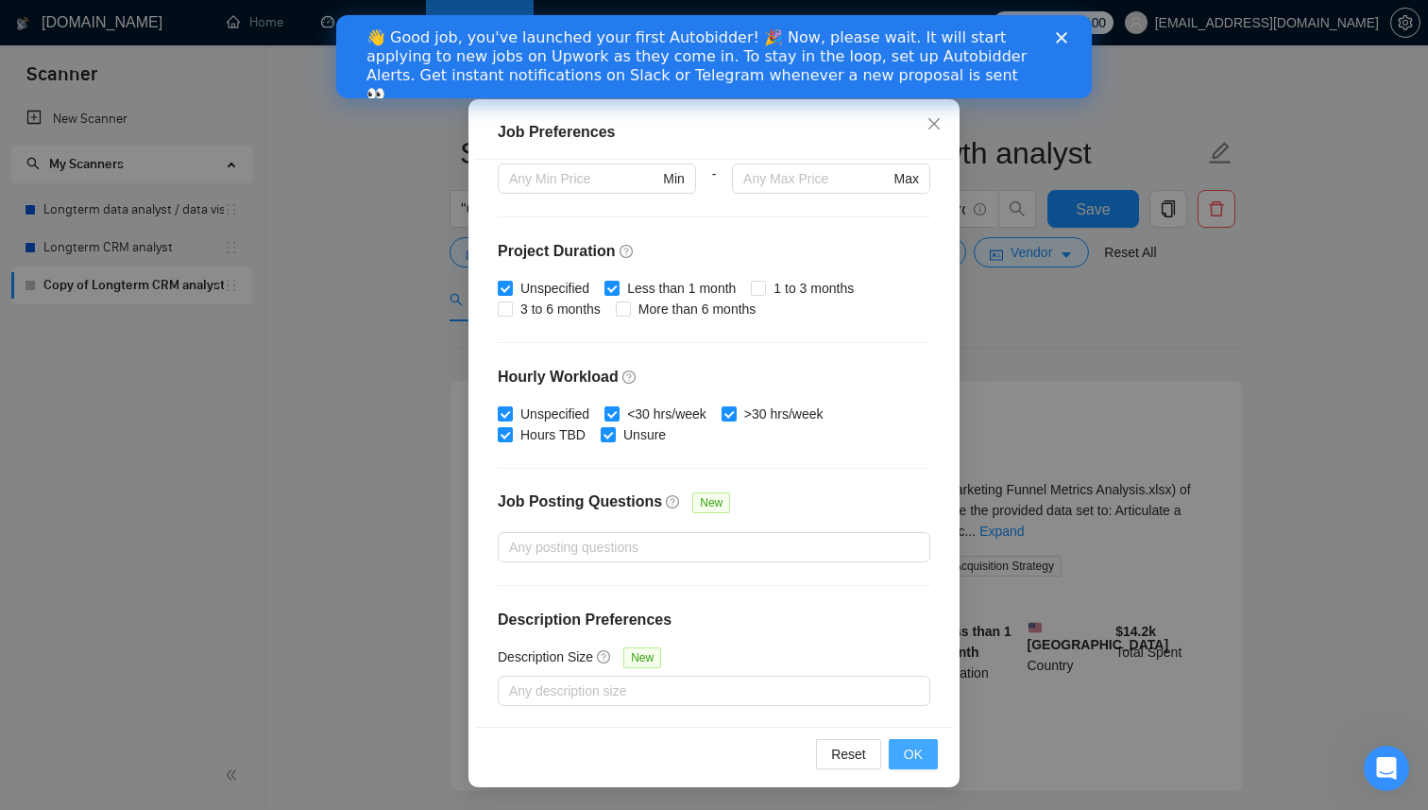
click at [923, 756] on button "OK" at bounding box center [913, 754] width 49 height 30
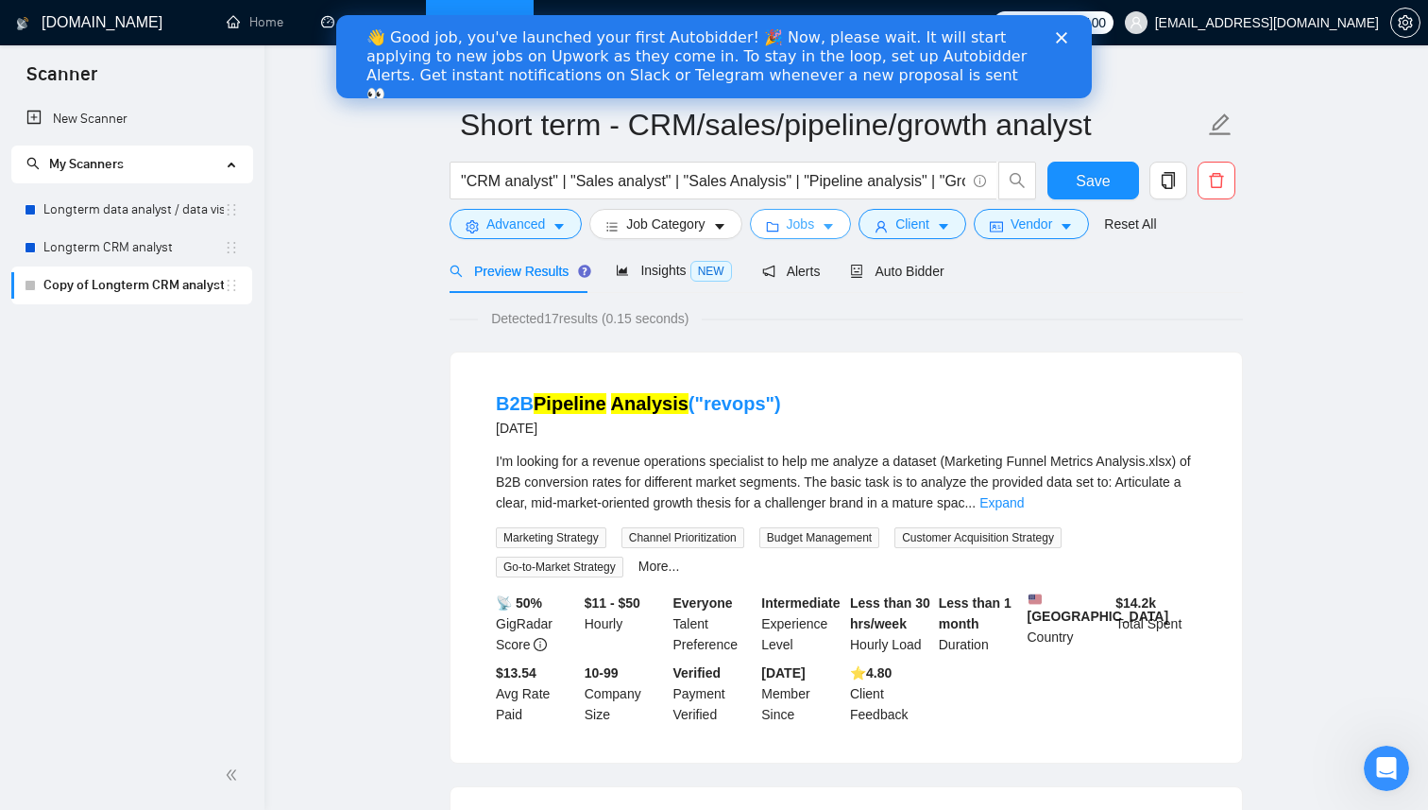
scroll to position [0, 0]
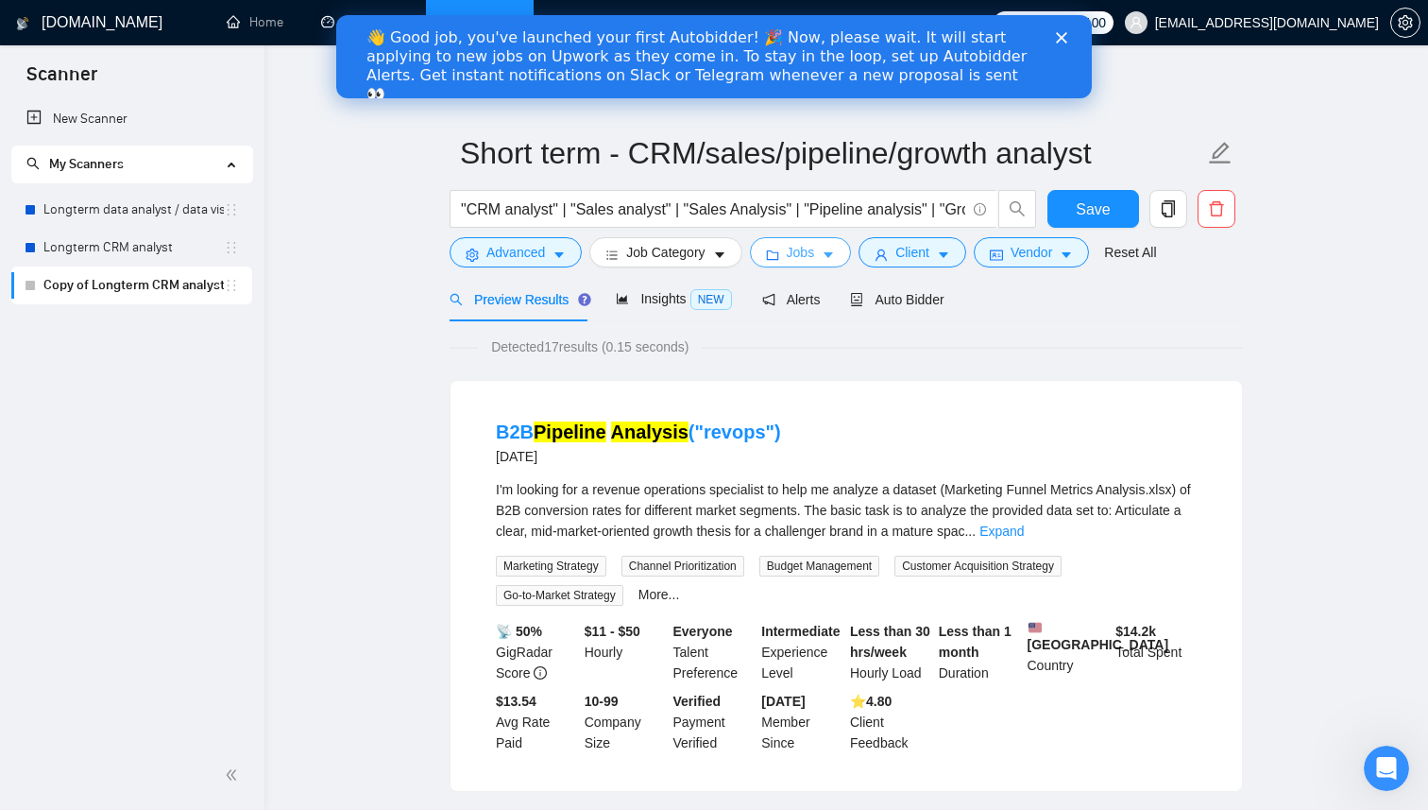
click at [826, 256] on button "Jobs" at bounding box center [801, 252] width 102 height 30
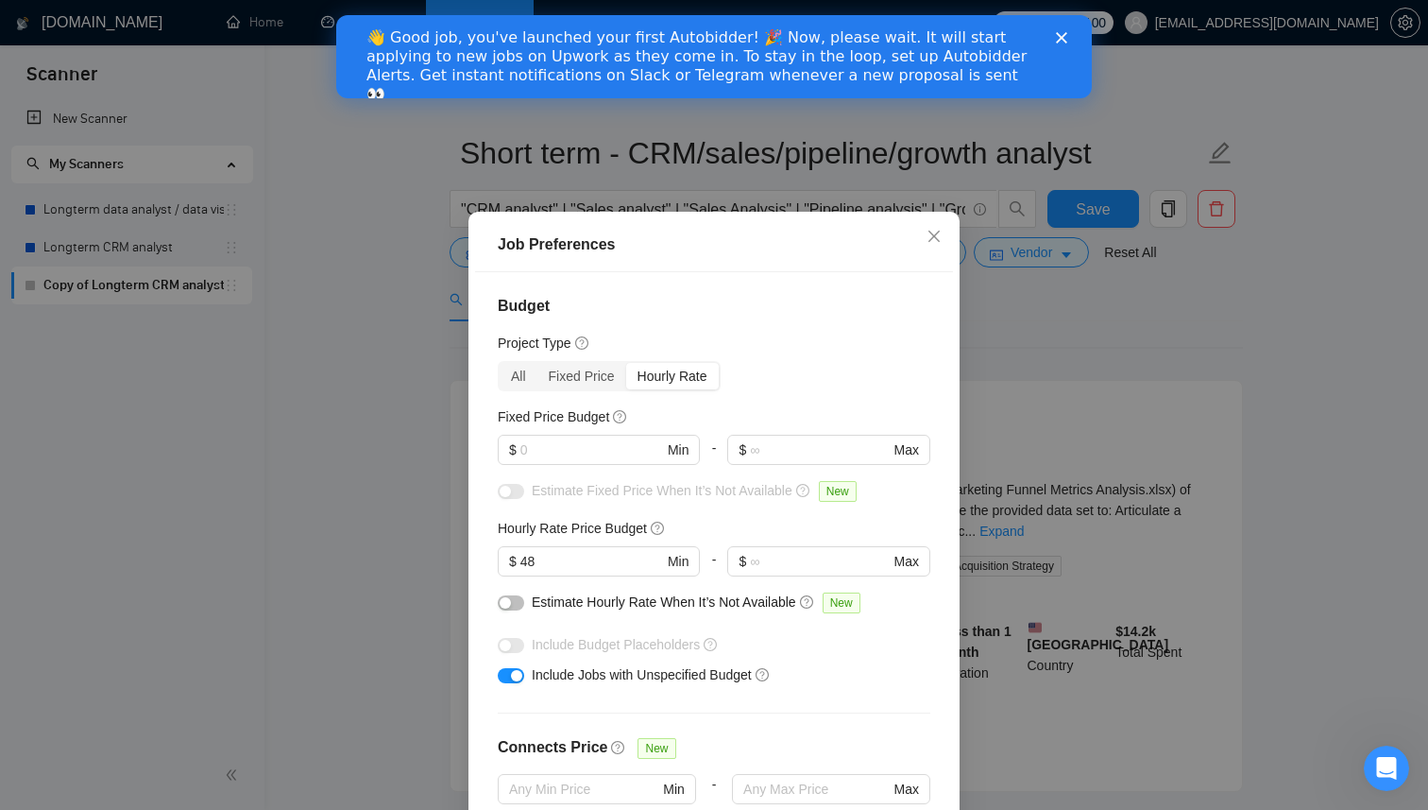
click at [1104, 208] on div "Job Preferences Budget Project Type All Fixed Price Hourly Rate Fixed Price Bud…" at bounding box center [714, 405] width 1428 height 810
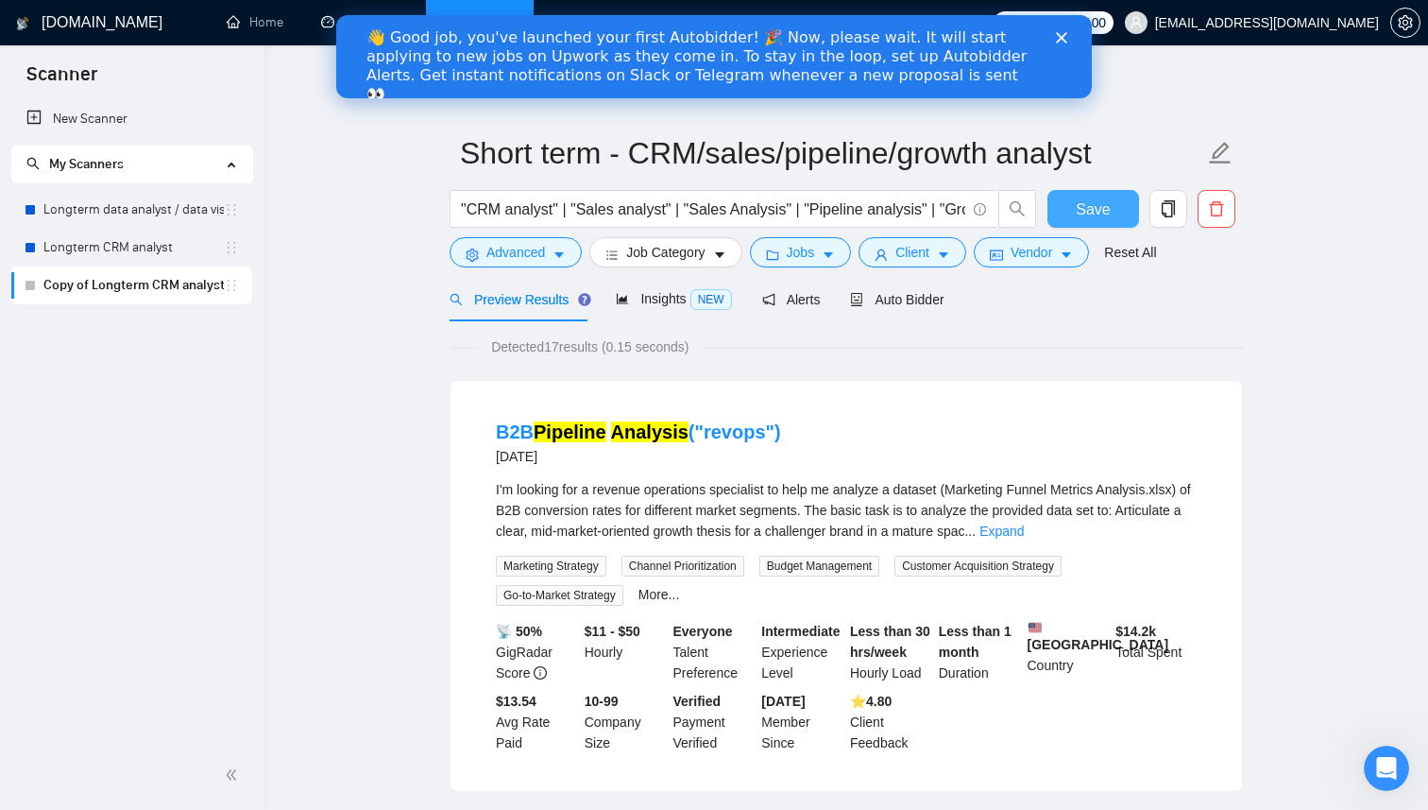
click at [1099, 213] on span "Save" at bounding box center [1093, 209] width 34 height 24
click at [809, 302] on span "Alerts" at bounding box center [791, 299] width 59 height 15
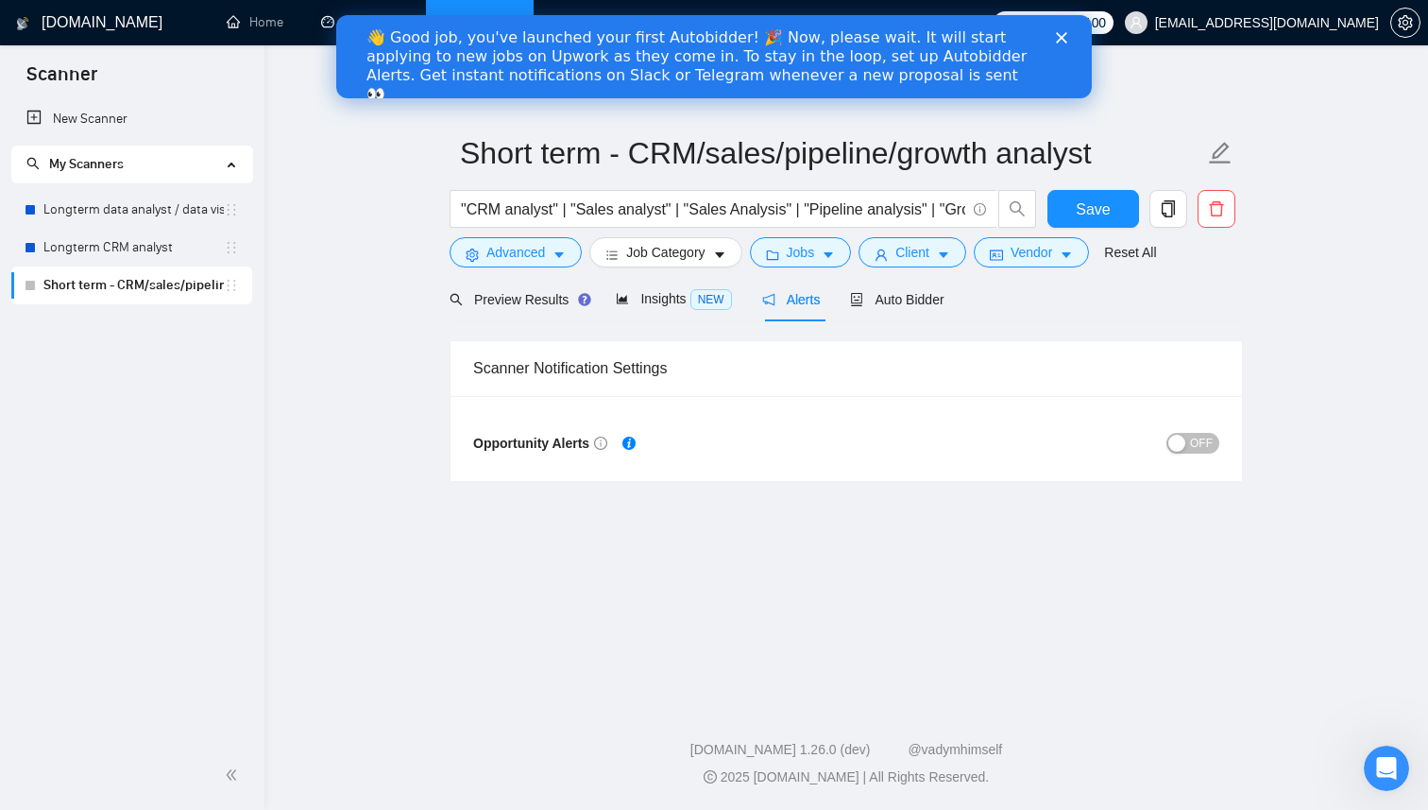
click at [1185, 441] on div "button" at bounding box center [1176, 443] width 17 height 17
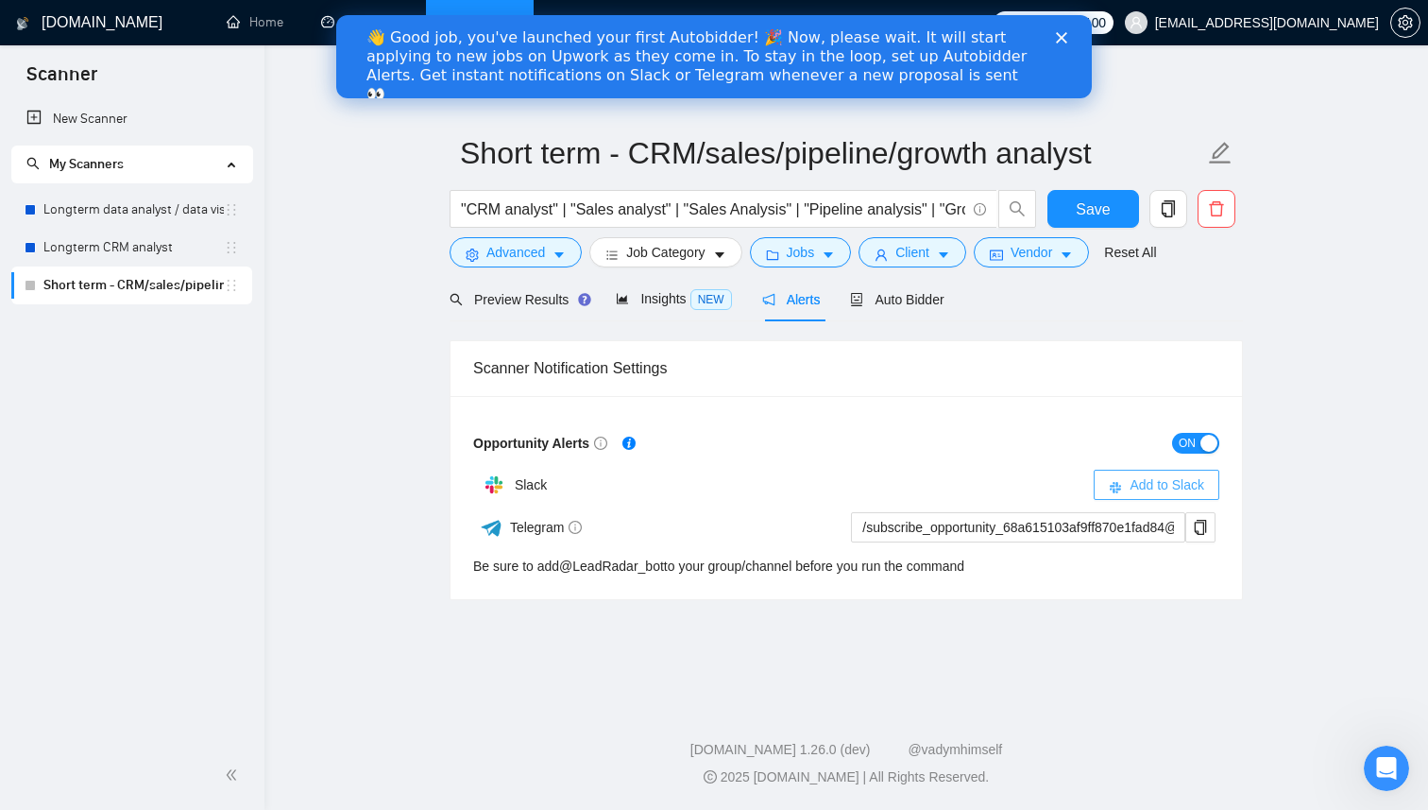
click at [1181, 488] on span "Add to Slack" at bounding box center [1167, 484] width 75 height 21
click at [110, 390] on div "New Scanner My Scanners Longterm data analyst / data visual Longterm CRM analys…" at bounding box center [132, 420] width 264 height 640
click at [1062, 34] on icon "Close" at bounding box center [1061, 37] width 11 height 11
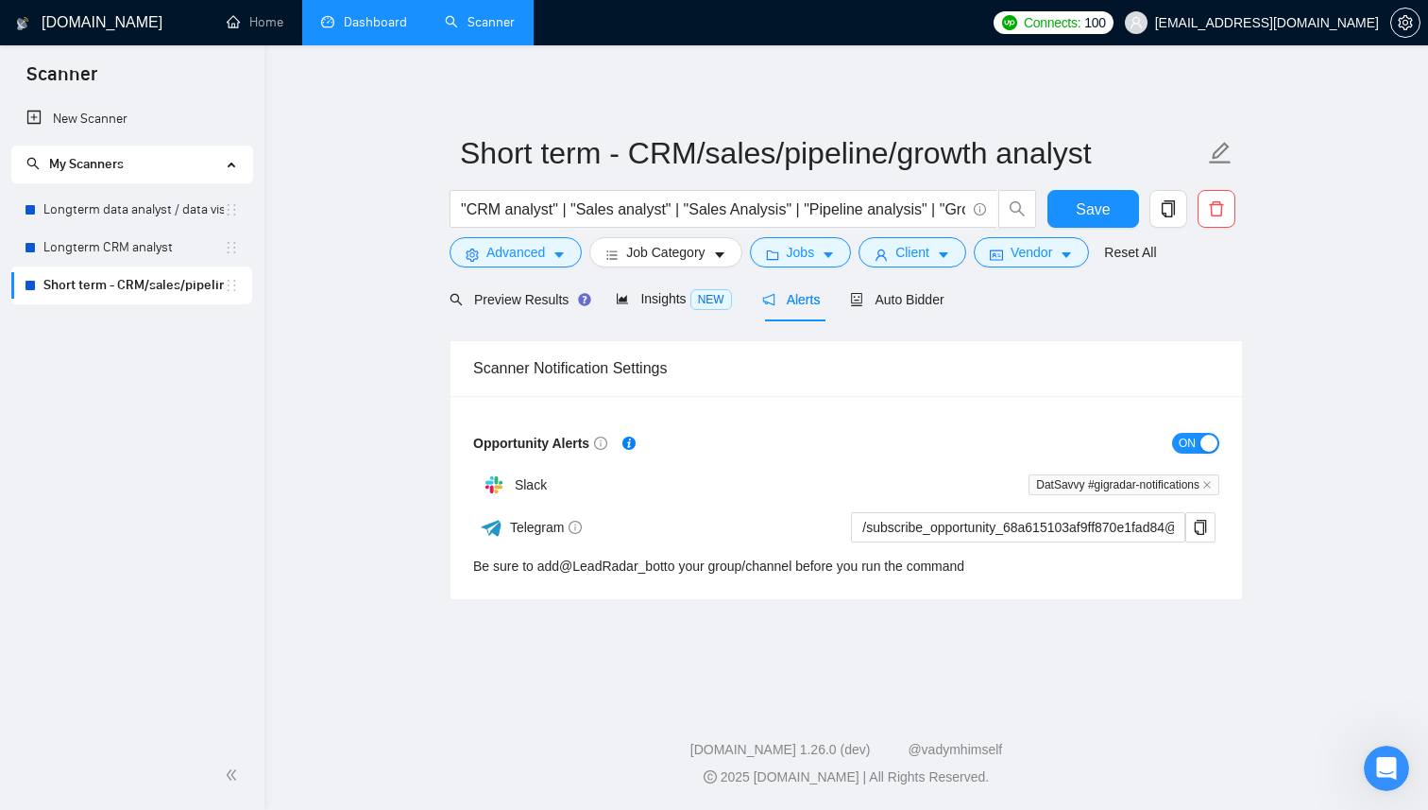
click at [400, 24] on link "Dashboard" at bounding box center [364, 22] width 86 height 16
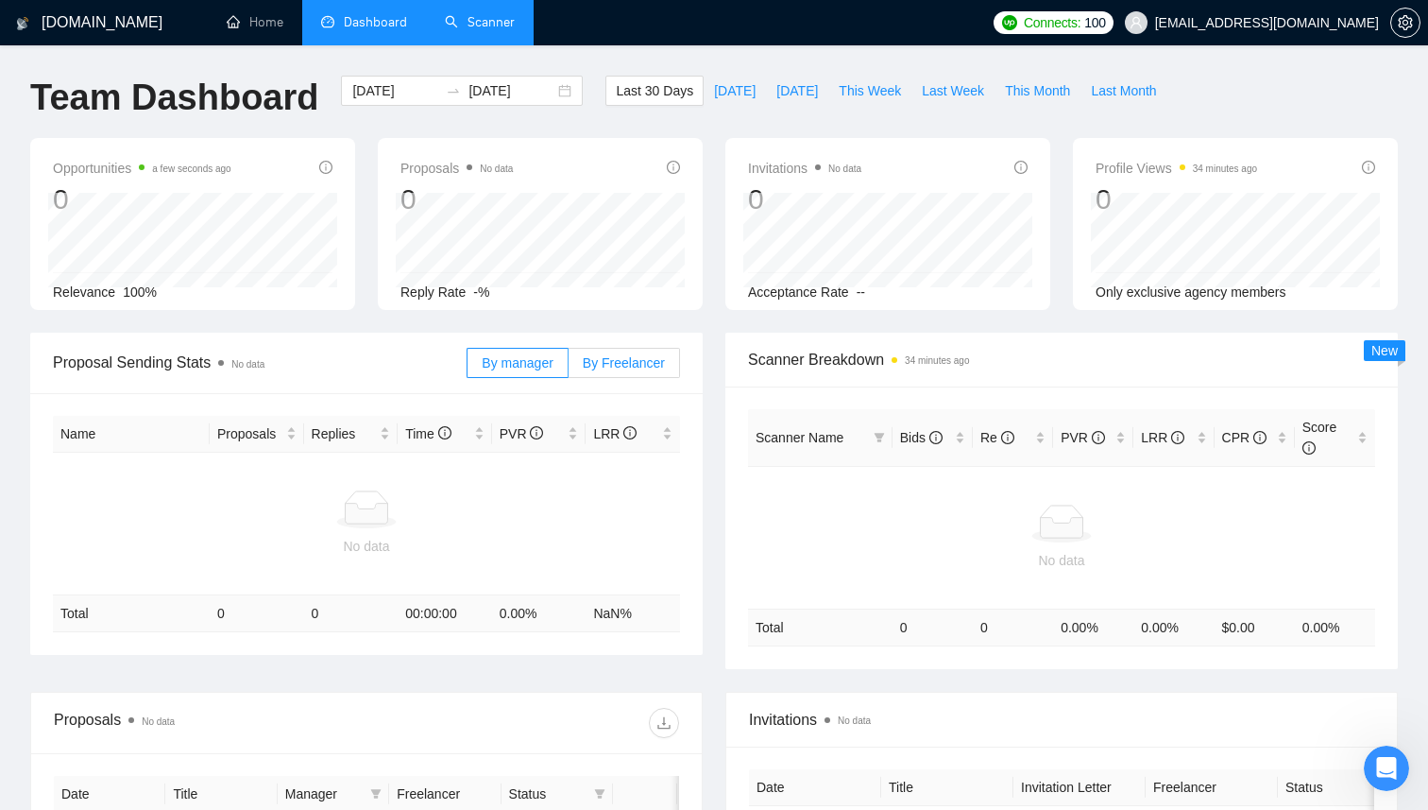
click at [630, 370] on label "By Freelancer" at bounding box center [624, 363] width 111 height 30
click at [569, 367] on input "By Freelancer" at bounding box center [569, 367] width 0 height 0
click at [538, 365] on span "By manager" at bounding box center [517, 362] width 71 height 15
click at [468, 367] on input "By manager" at bounding box center [468, 367] width 0 height 0
